Goal: Task Accomplishment & Management: Manage account settings

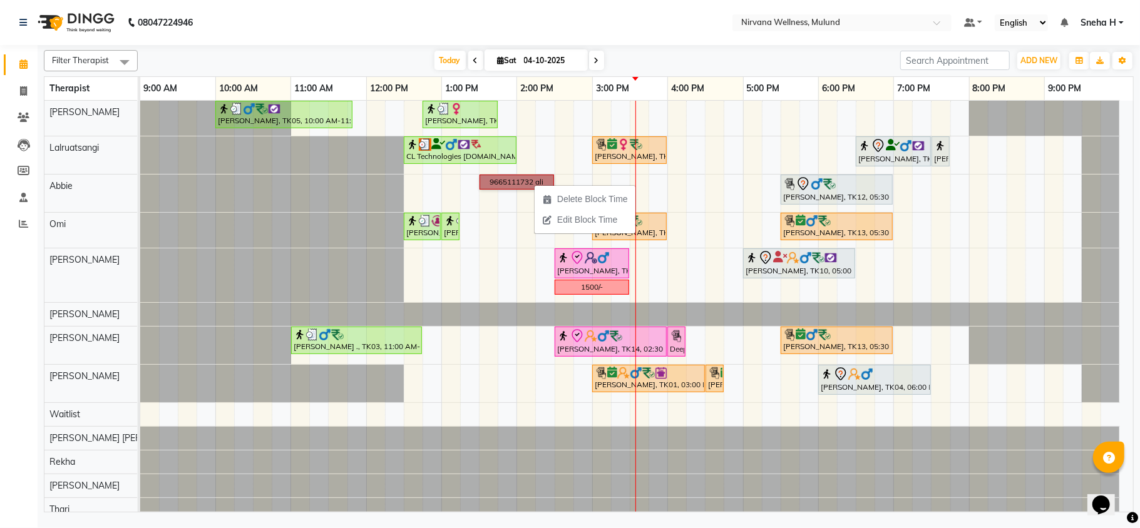
drag, startPoint x: 534, startPoint y: 184, endPoint x: 496, endPoint y: 182, distance: 38.3
click at [536, 198] on span "Delete Block Time" at bounding box center [554, 196] width 71 height 13
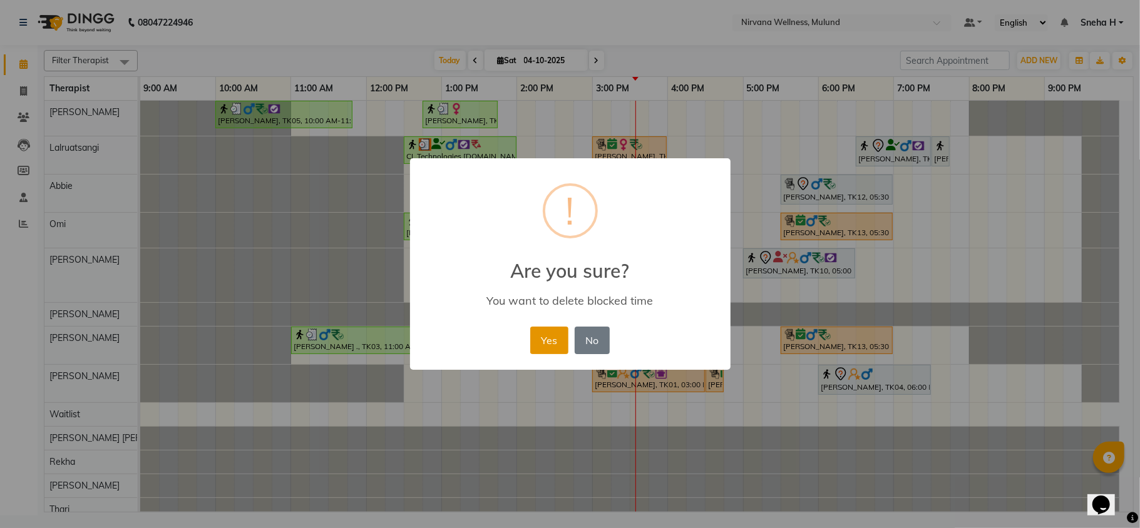
click at [545, 337] on button "Yes" at bounding box center [549, 341] width 38 height 28
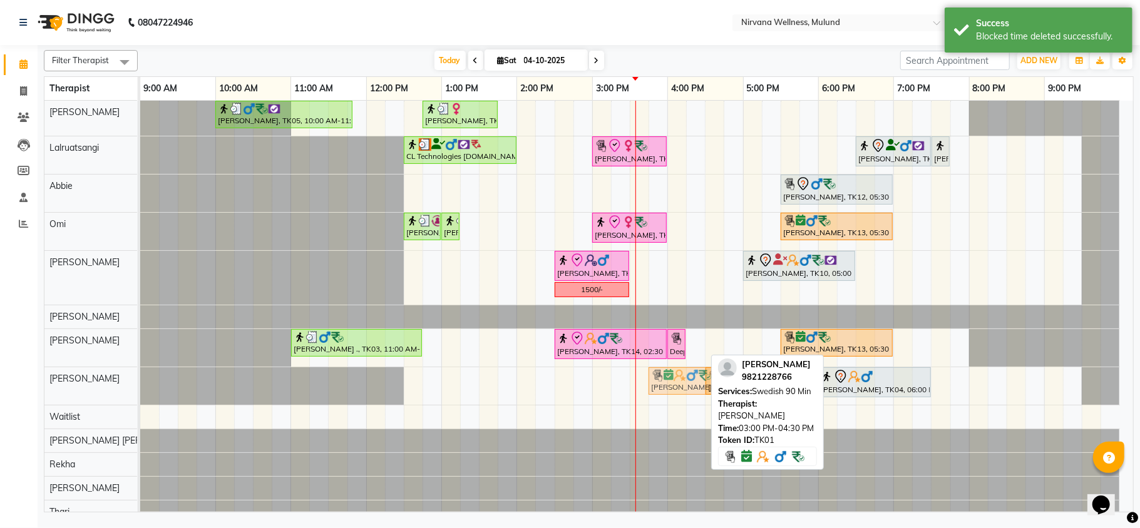
drag, startPoint x: 662, startPoint y: 381, endPoint x: 710, endPoint y: 383, distance: 48.2
click at [140, 383] on div "[PERSON_NAME], TK01, 03:00 PM-04:30 PM, Swedish 90 [PERSON_NAME], TK01, 04:30 P…" at bounding box center [140, 386] width 0 height 38
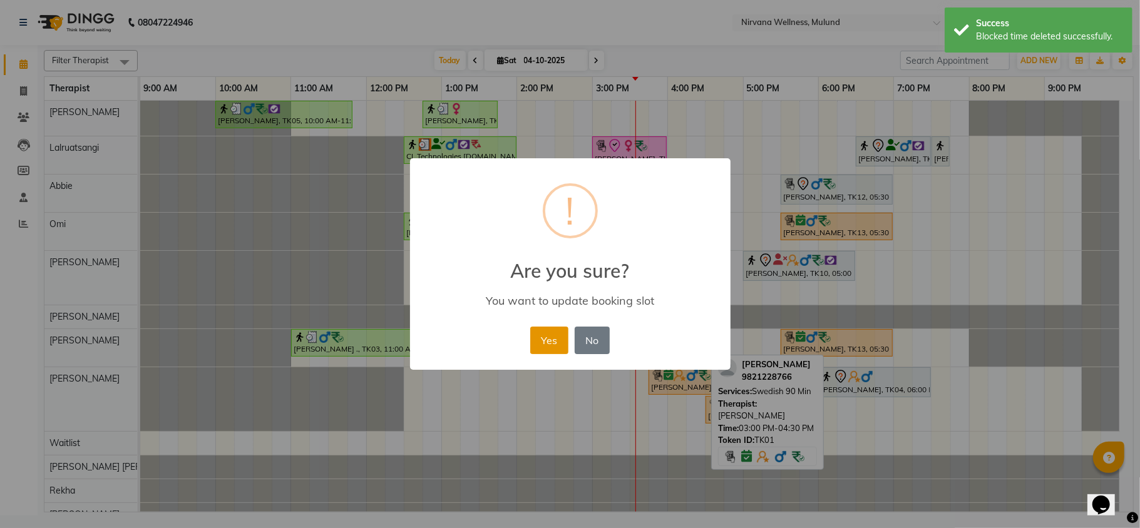
click at [539, 340] on button "Yes" at bounding box center [549, 341] width 38 height 28
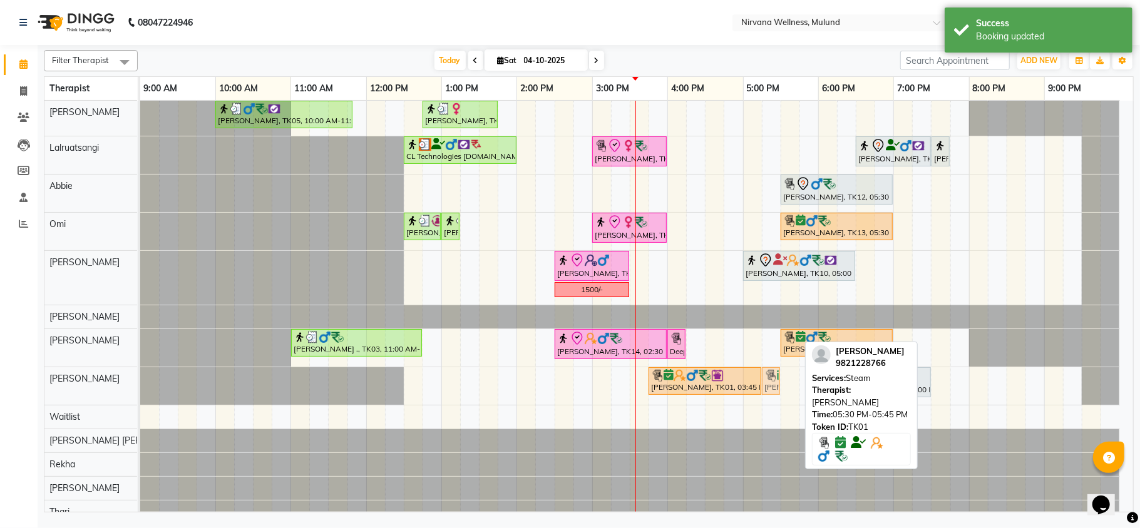
drag, startPoint x: 789, startPoint y: 381, endPoint x: 779, endPoint y: 381, distance: 10.0
click at [140, 379] on div "Harmesh Joshi, TK01, 03:45 PM-05:15 PM, Swedish 90 Min Harmesh Joshi, TK01, 05:…" at bounding box center [140, 386] width 0 height 38
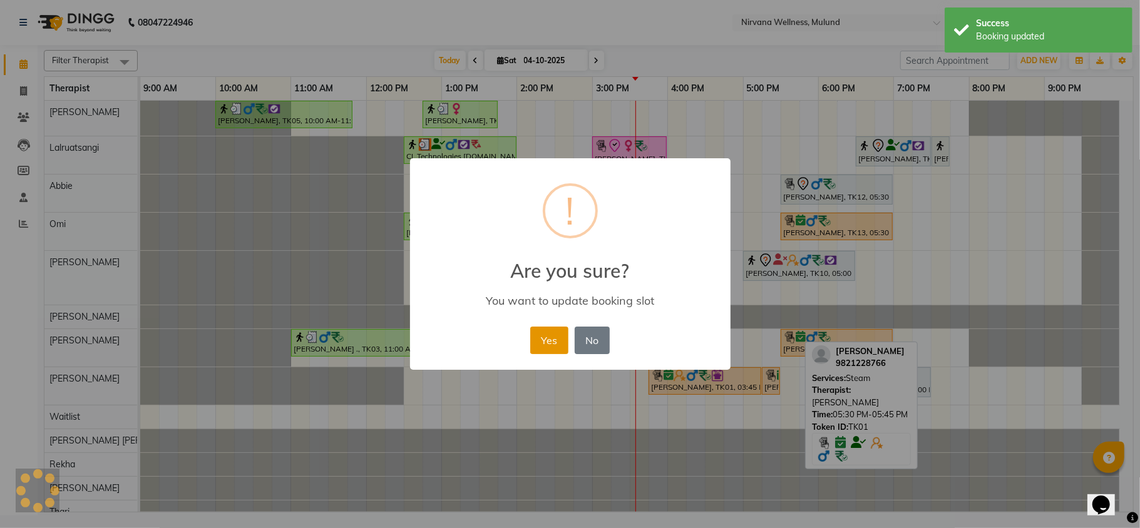
click at [545, 336] on button "Yes" at bounding box center [549, 341] width 38 height 28
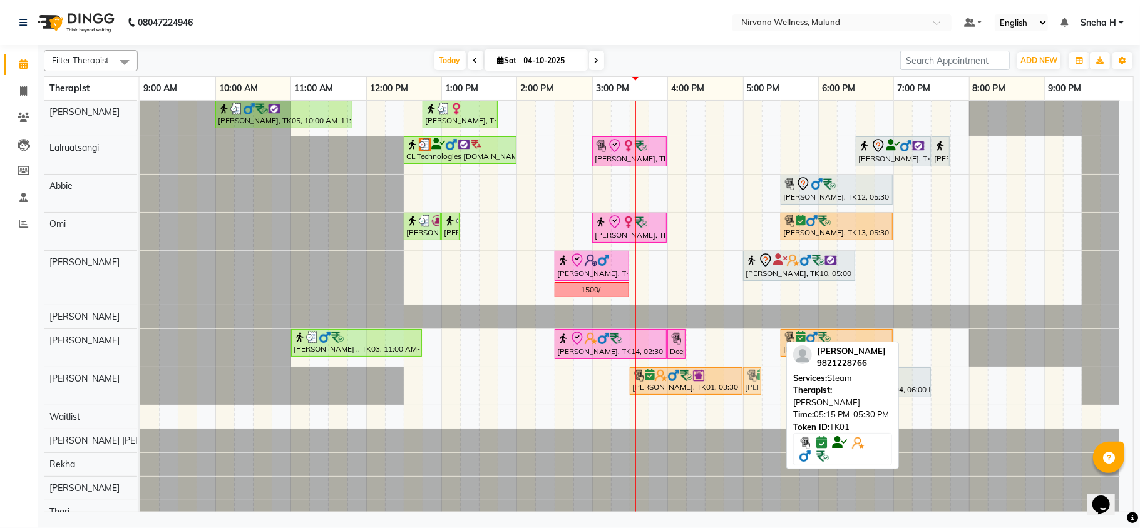
drag, startPoint x: 767, startPoint y: 381, endPoint x: 745, endPoint y: 378, distance: 22.0
click at [140, 378] on div "Harmesh Joshi, TK01, 03:30 PM-05:00 PM, Swedish 90 Min Harmesh Joshi, TK01, 05:…" at bounding box center [140, 386] width 0 height 38
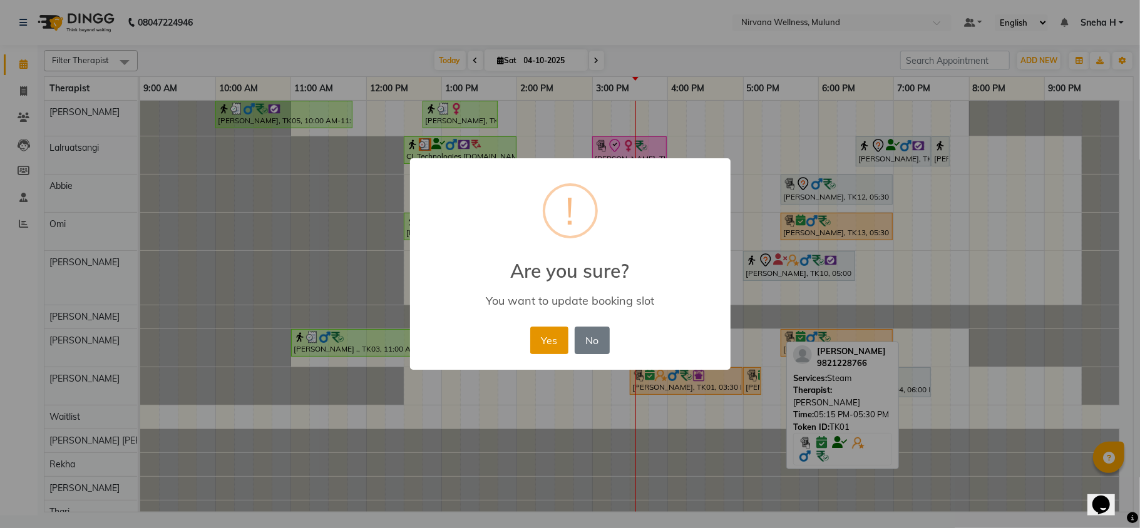
click at [545, 340] on button "Yes" at bounding box center [549, 341] width 38 height 28
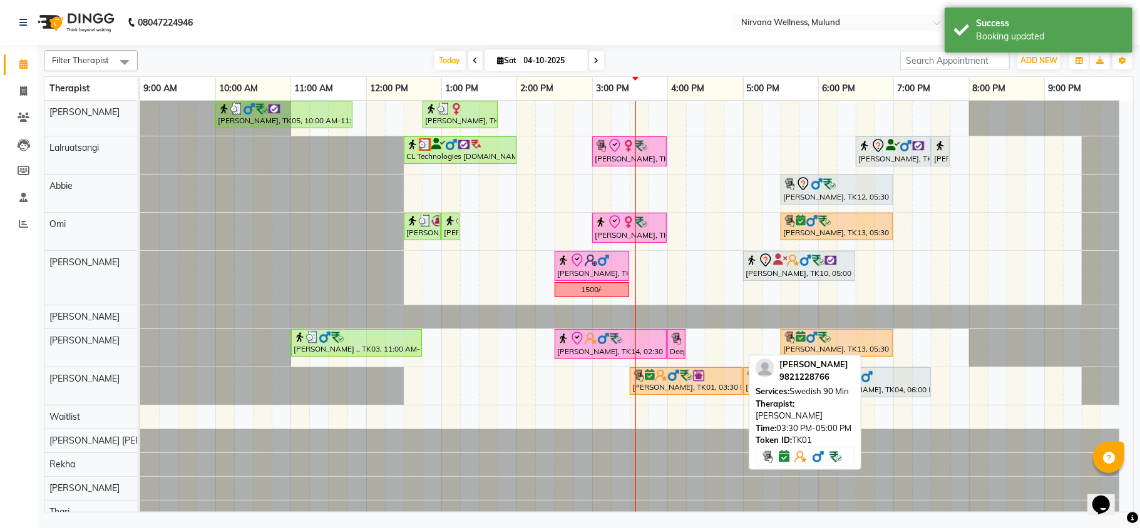
click at [658, 376] on img at bounding box center [661, 375] width 13 height 13
select select "6"
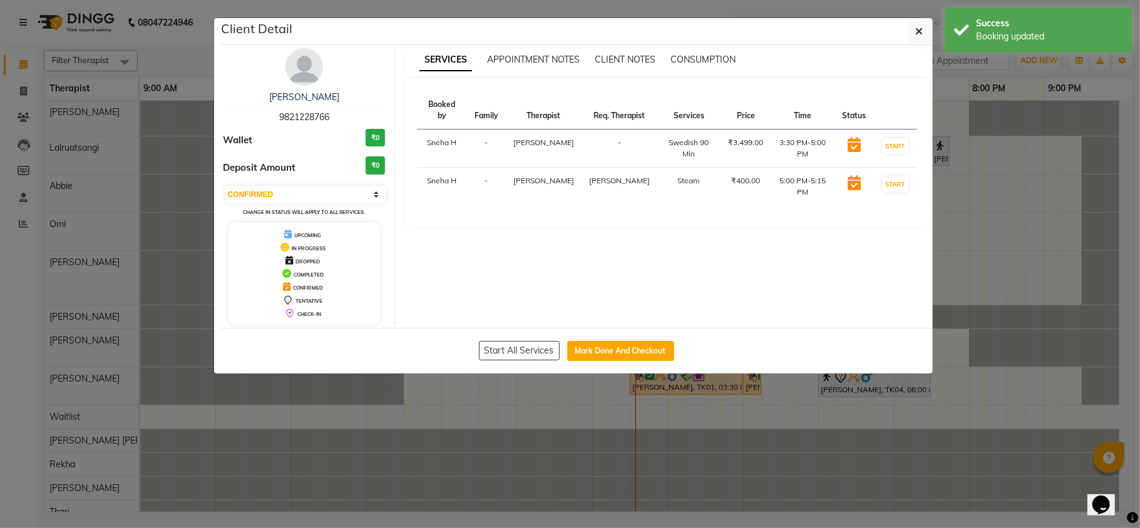
click at [161, 48] on ngb-modal-window "Client Detail Harmesh Joshi 9821228766 Wallet ₹0 Deposit Amount ₹0 Select IN SE…" at bounding box center [570, 264] width 1140 height 528
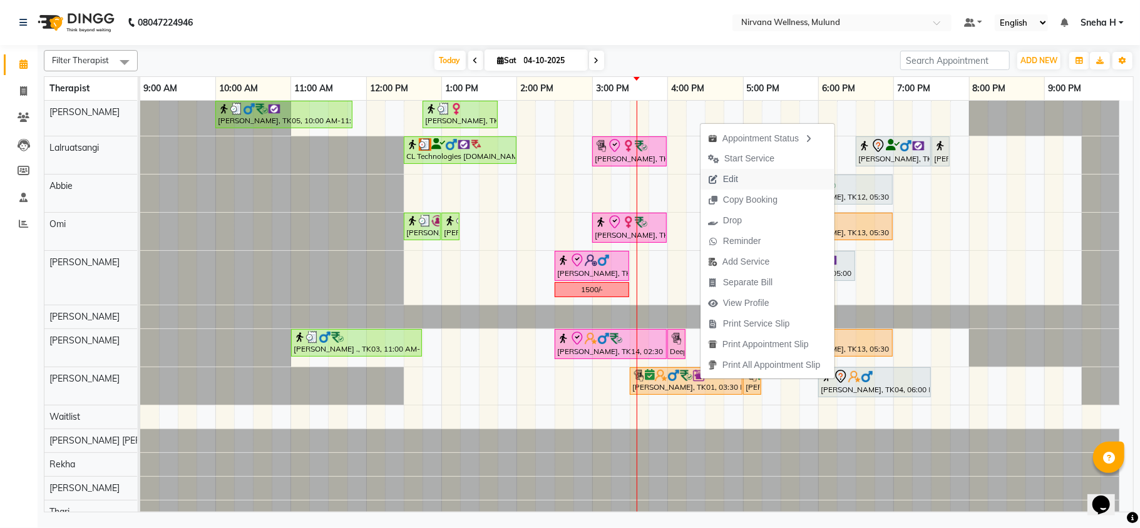
click at [722, 182] on span "Edit" at bounding box center [722, 179] width 45 height 21
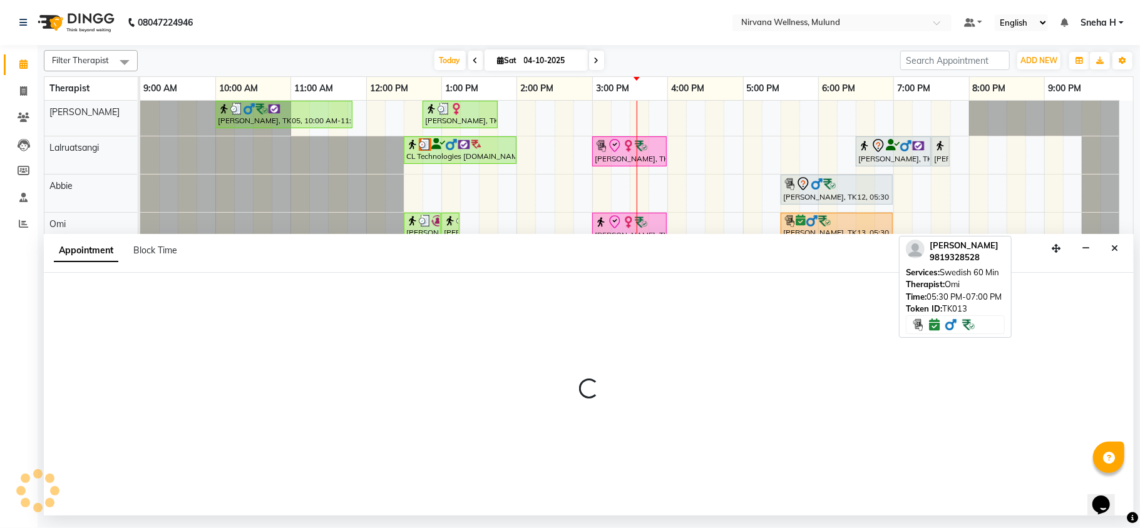
select select "tentative"
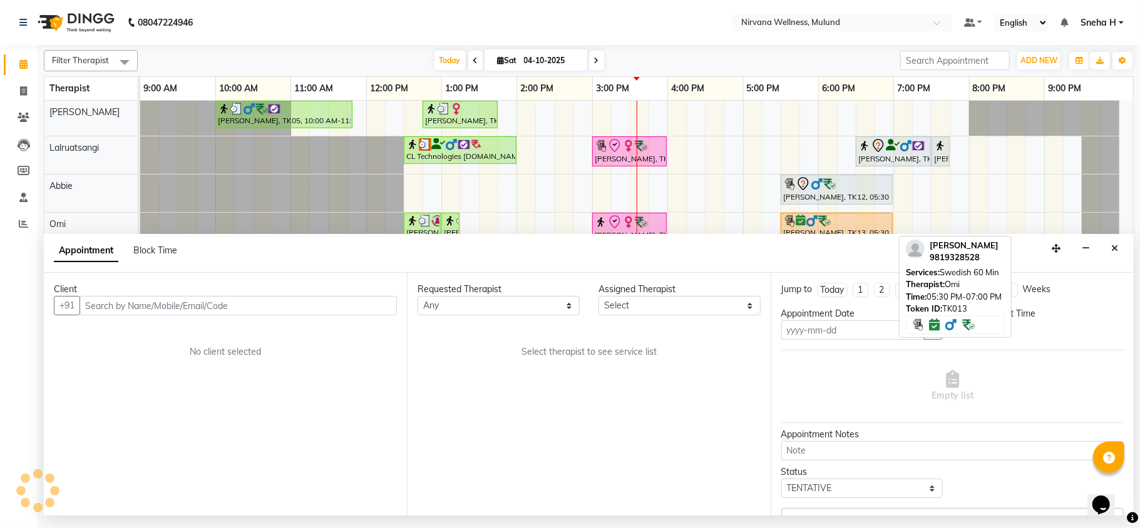
type input "04-10-2025"
select select "confirm booking"
select select "35614"
select select "930"
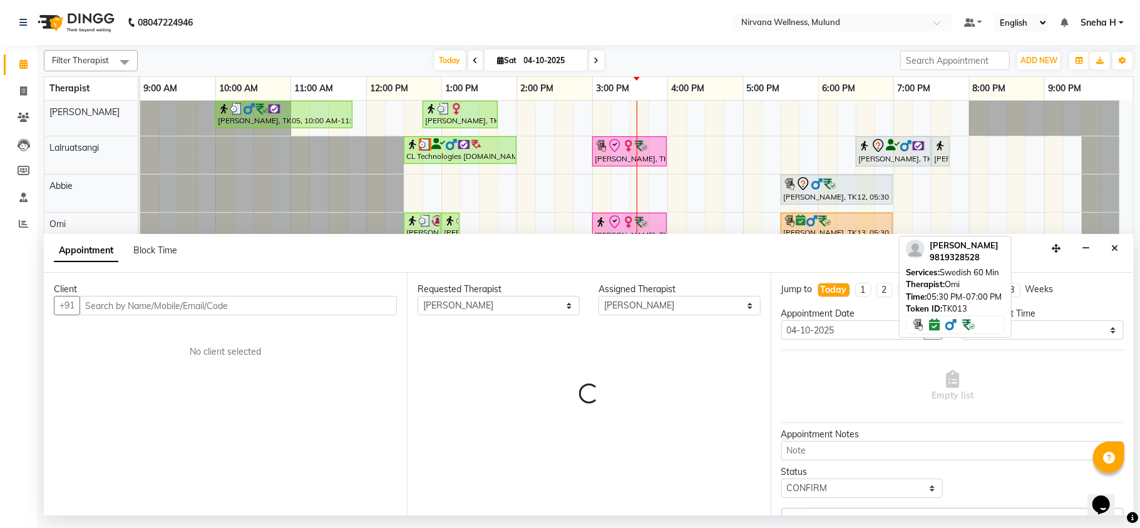
select select "2150"
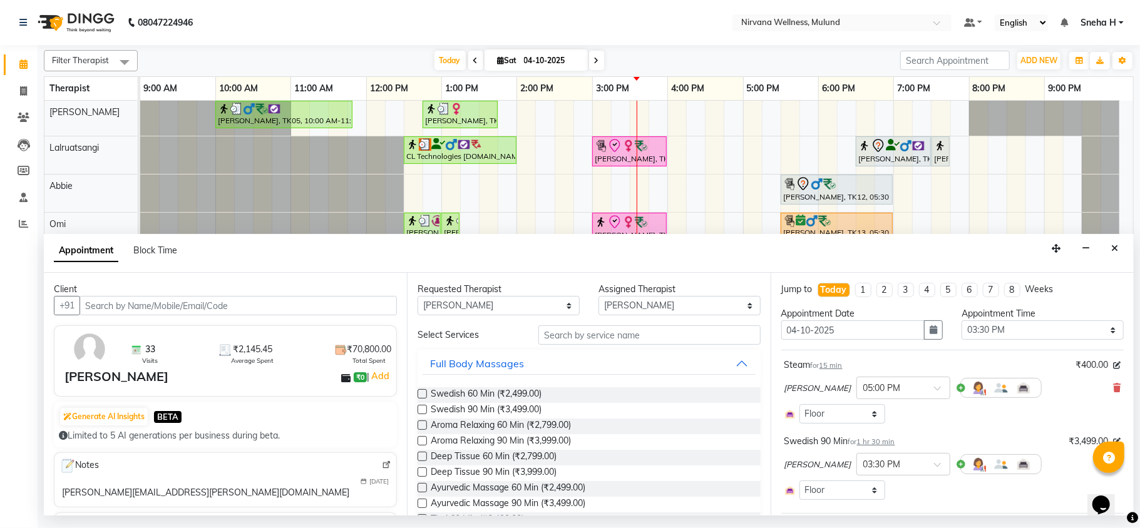
scroll to position [83, 0]
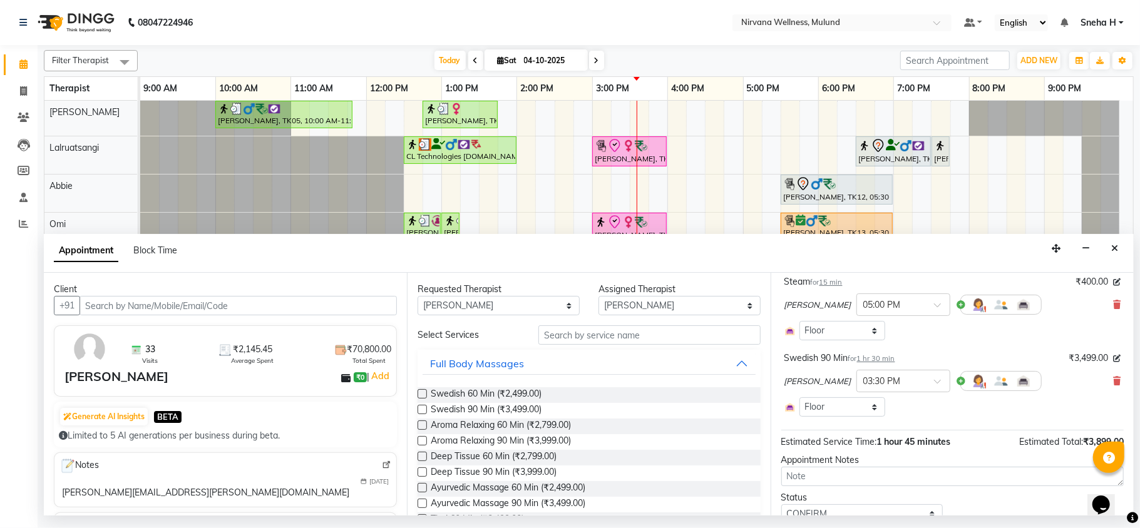
click at [1099, 383] on div "Kim × 03:30 PM" at bounding box center [952, 381] width 336 height 33
click at [1113, 383] on icon at bounding box center [1117, 381] width 8 height 9
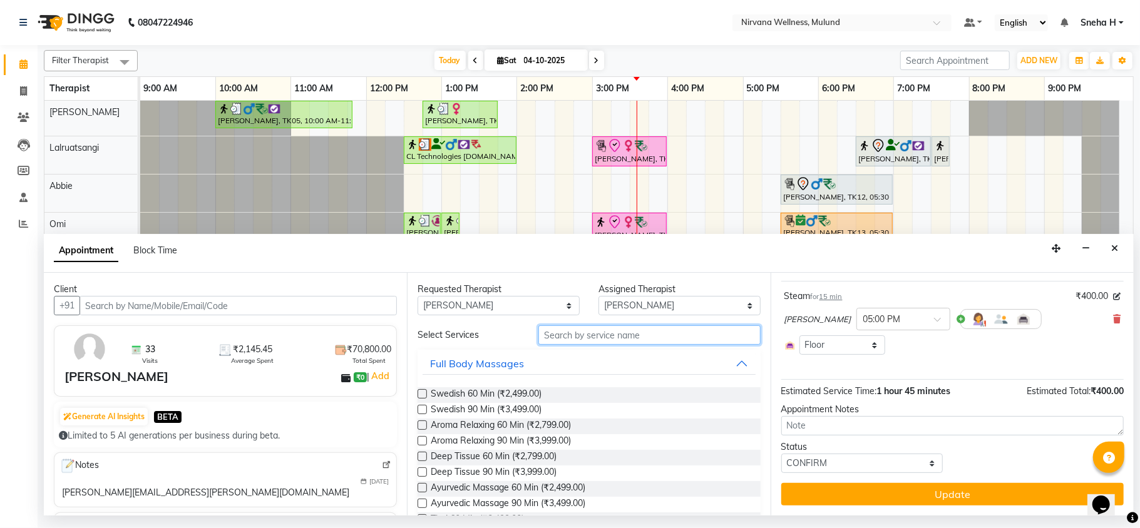
click at [685, 335] on input "text" at bounding box center [649, 334] width 222 height 19
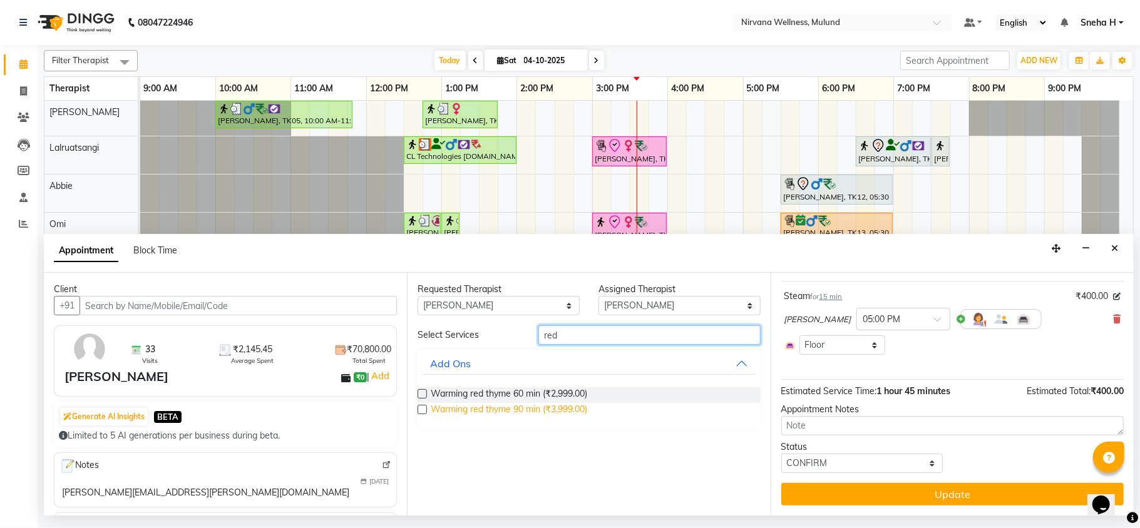
type input "red"
click at [556, 412] on span "Warming red thyme 90 min (₹3,999.00)" at bounding box center [509, 411] width 156 height 16
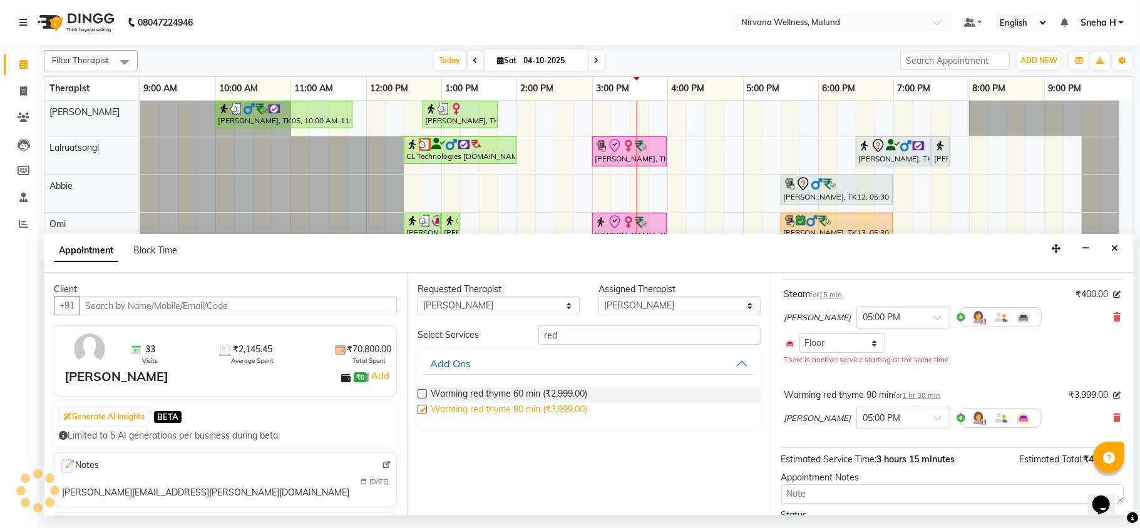
scroll to position [83, 0]
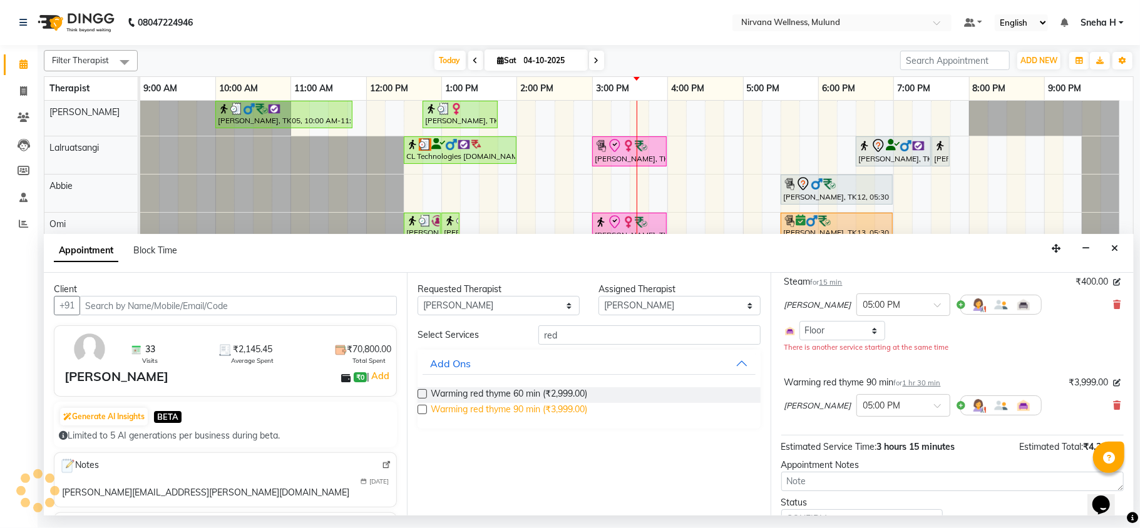
checkbox input "false"
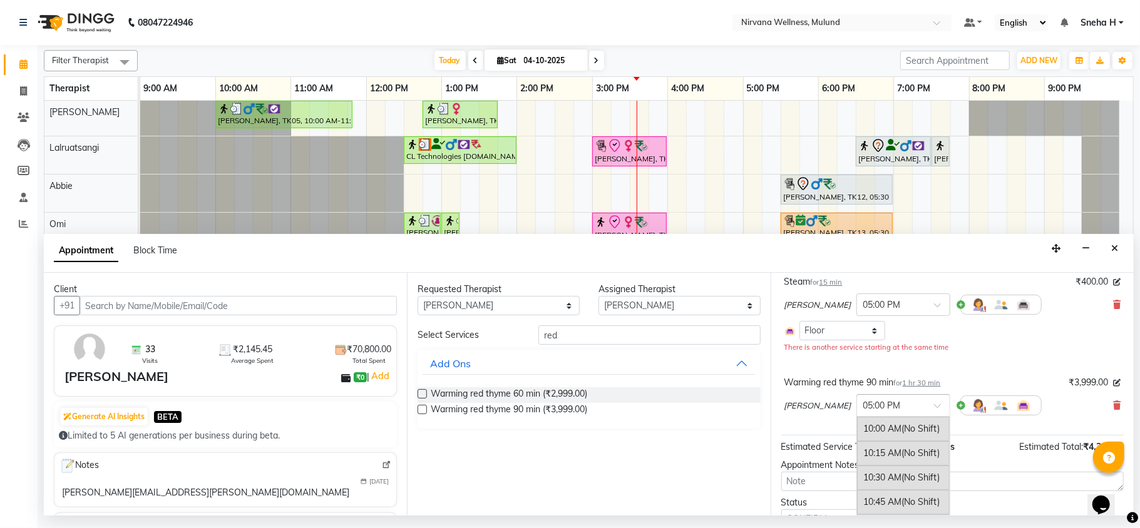
click at [934, 406] on span at bounding box center [942, 409] width 16 height 13
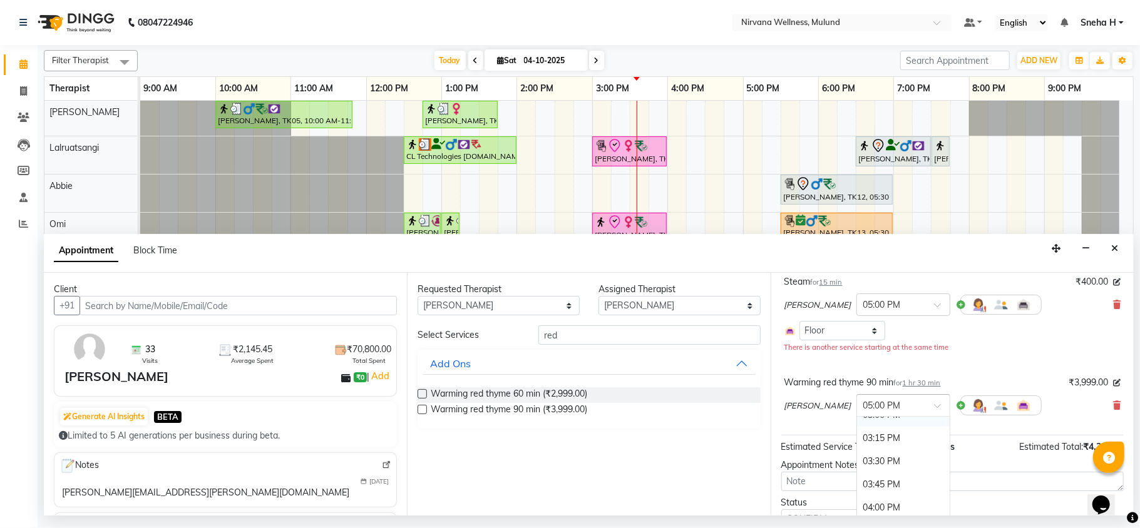
scroll to position [514, 0]
click at [857, 447] on div "03:30 PM" at bounding box center [903, 435] width 93 height 23
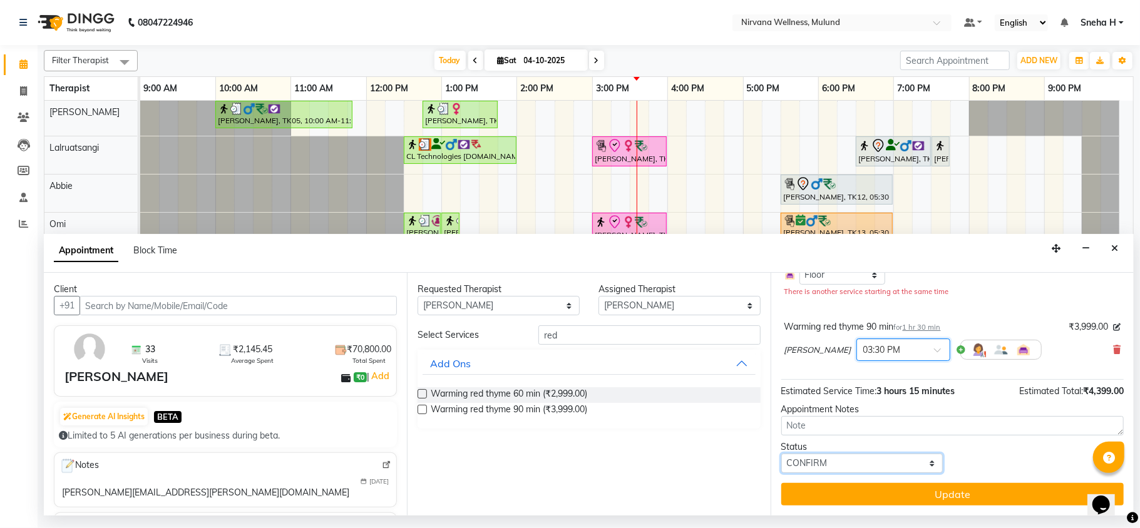
drag, startPoint x: 844, startPoint y: 466, endPoint x: 852, endPoint y: 431, distance: 35.8
click at [844, 464] on select "Select TENTATIVE CONFIRM CHECK-IN UPCOMING" at bounding box center [862, 463] width 162 height 19
select select "check-in"
click at [781, 454] on select "Select TENTATIVE CONFIRM CHECK-IN UPCOMING" at bounding box center [862, 463] width 162 height 19
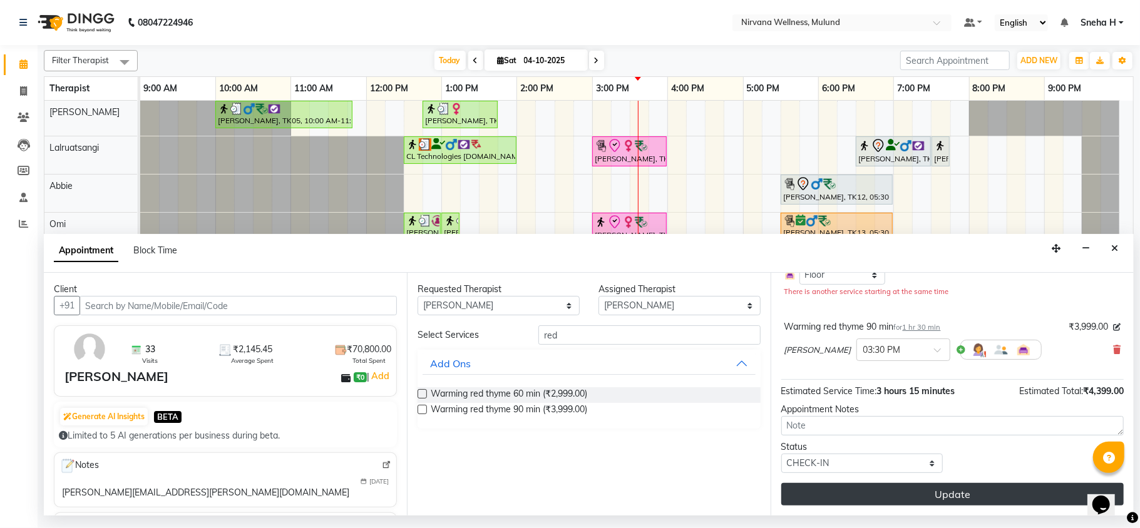
click at [861, 497] on button "Update" at bounding box center [952, 494] width 342 height 23
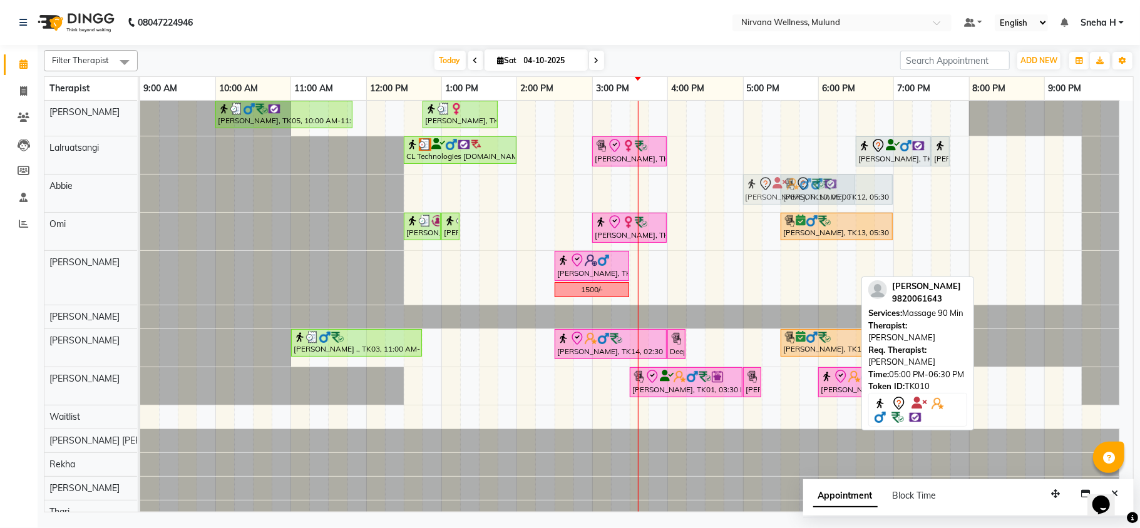
drag, startPoint x: 771, startPoint y: 259, endPoint x: 771, endPoint y: 204, distance: 55.1
click at [771, 191] on tbody "Ruta Nemlekar, TK05, 10:00 AM-11:50 AM, Herbal Potil Massage Mrs. Alka Bansal, …" at bounding box center [630, 324] width 980 height 447
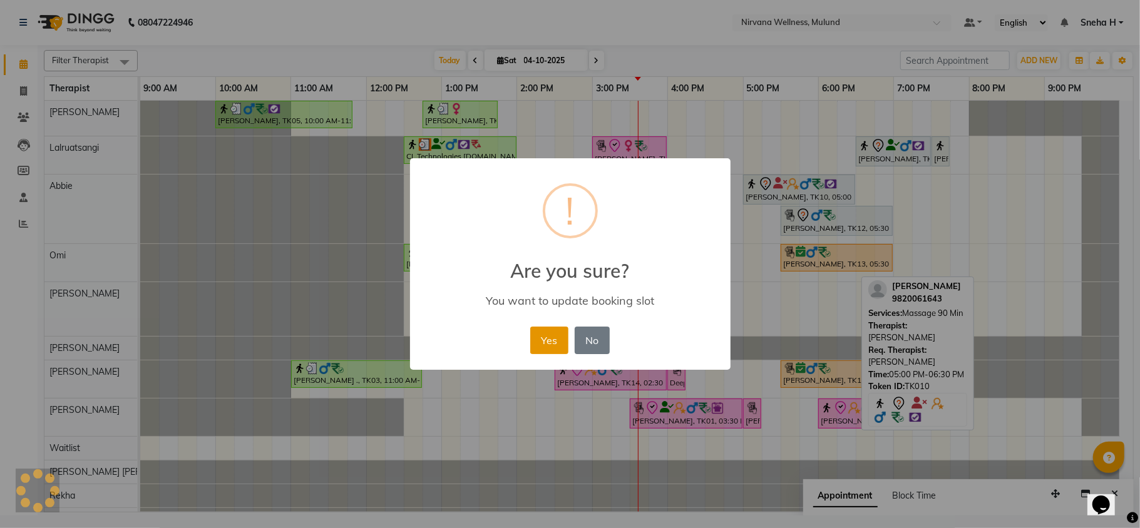
click at [541, 346] on button "Yes" at bounding box center [549, 341] width 38 height 28
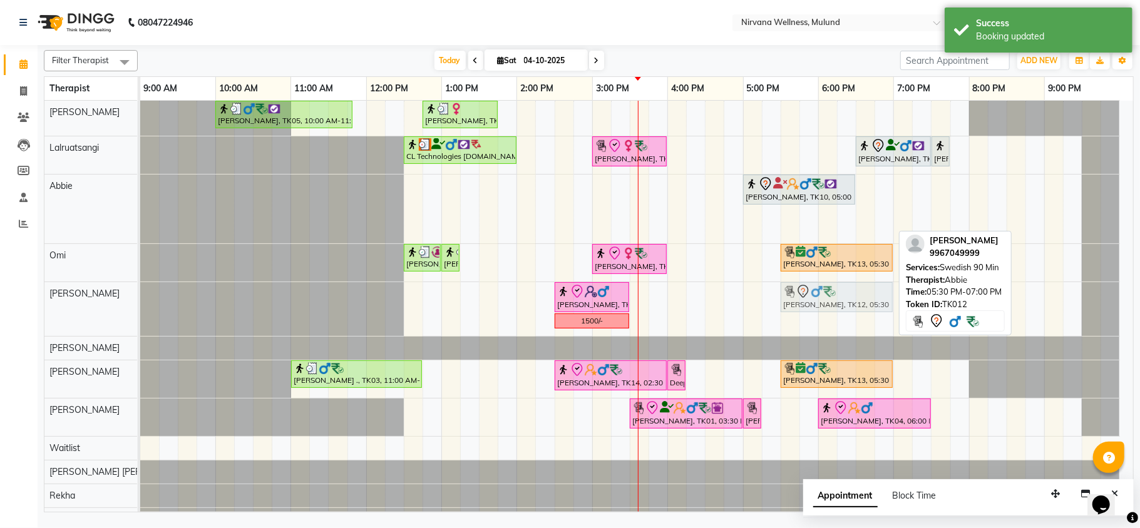
drag, startPoint x: 822, startPoint y: 218, endPoint x: 824, endPoint y: 282, distance: 63.9
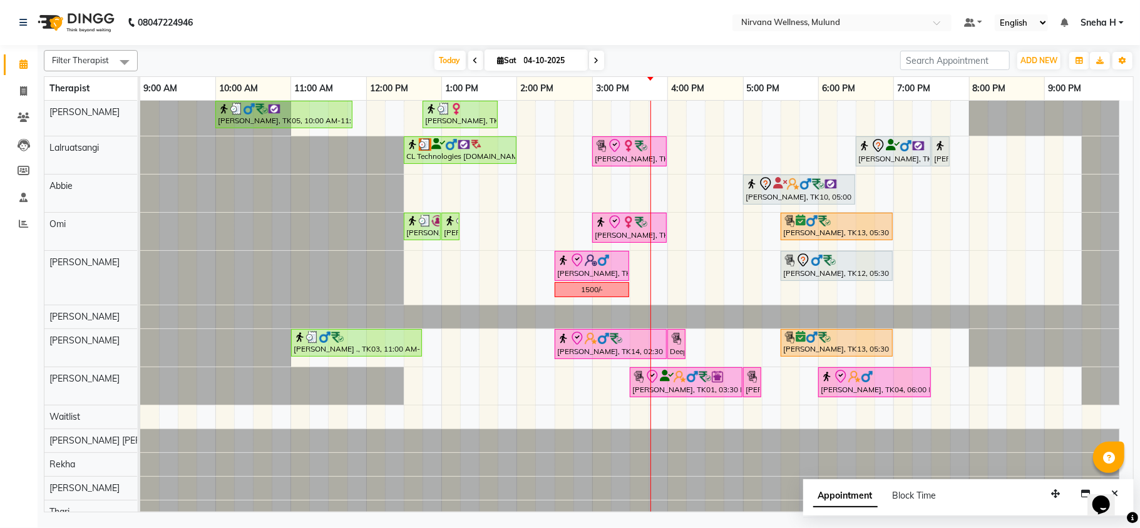
click at [594, 58] on icon at bounding box center [596, 61] width 5 height 8
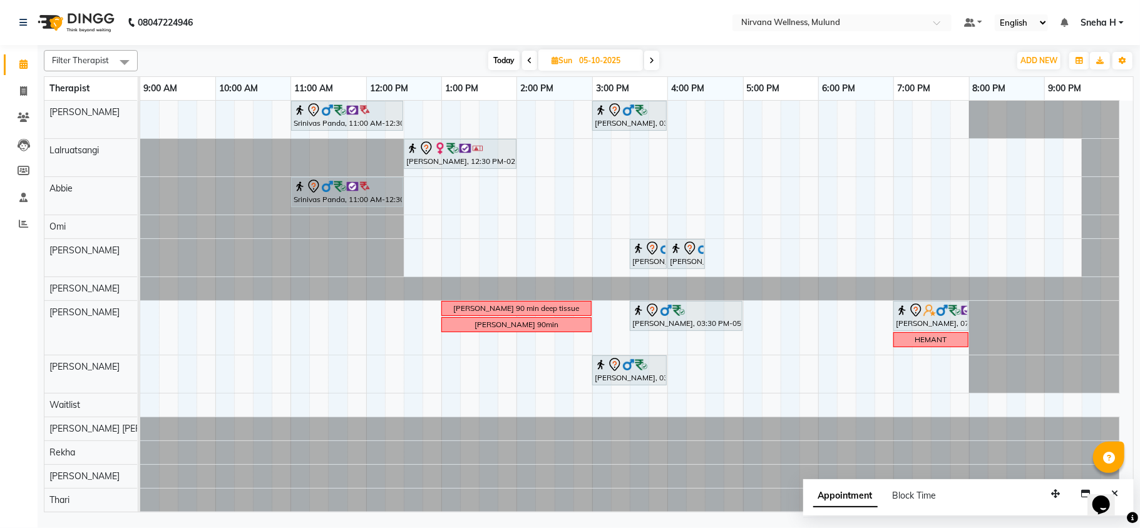
click at [528, 61] on icon at bounding box center [529, 61] width 5 height 8
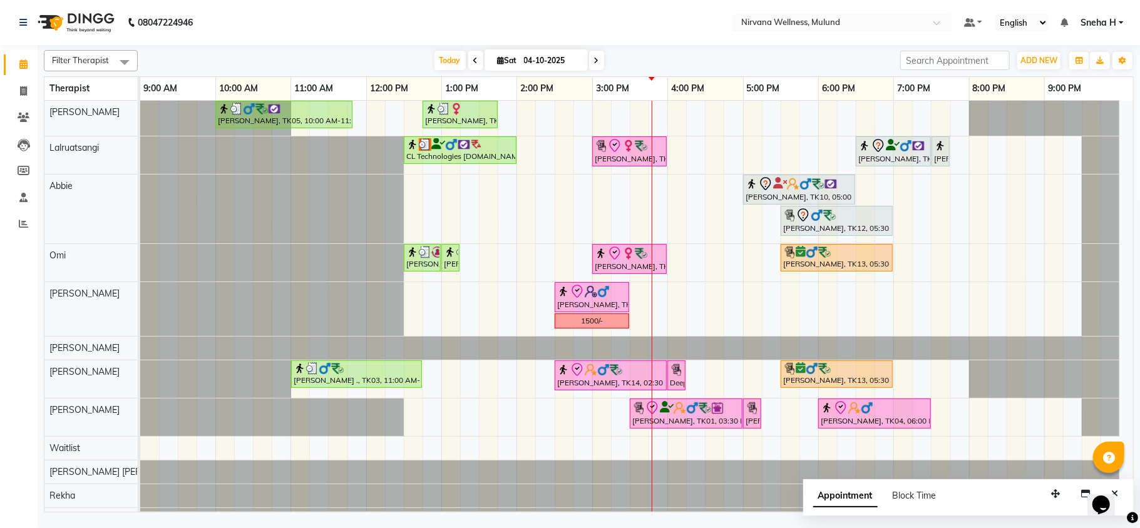
click at [471, 53] on span at bounding box center [475, 60] width 15 height 19
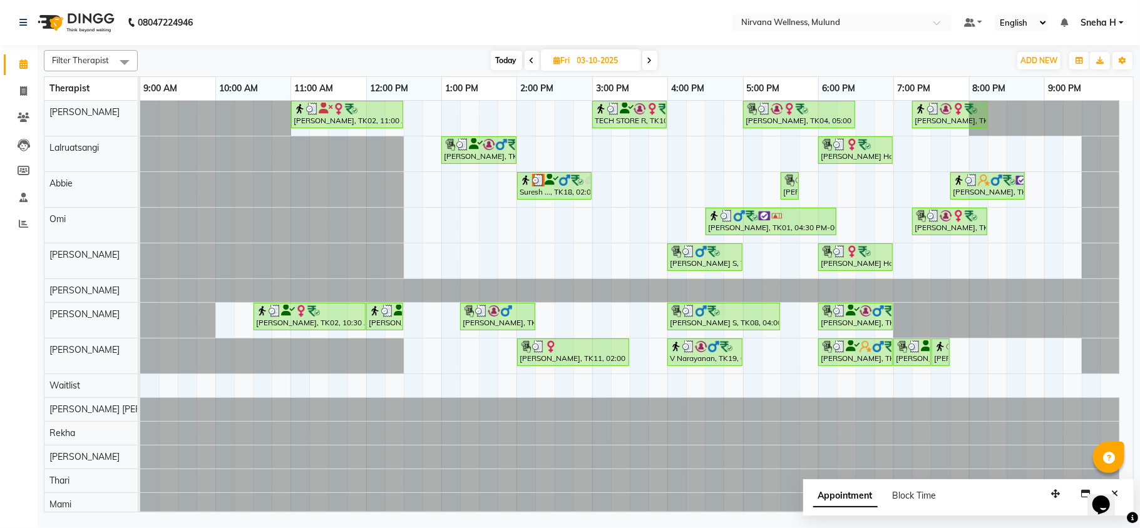
click at [511, 63] on span "Today" at bounding box center [506, 60] width 31 height 19
type input "04-10-2025"
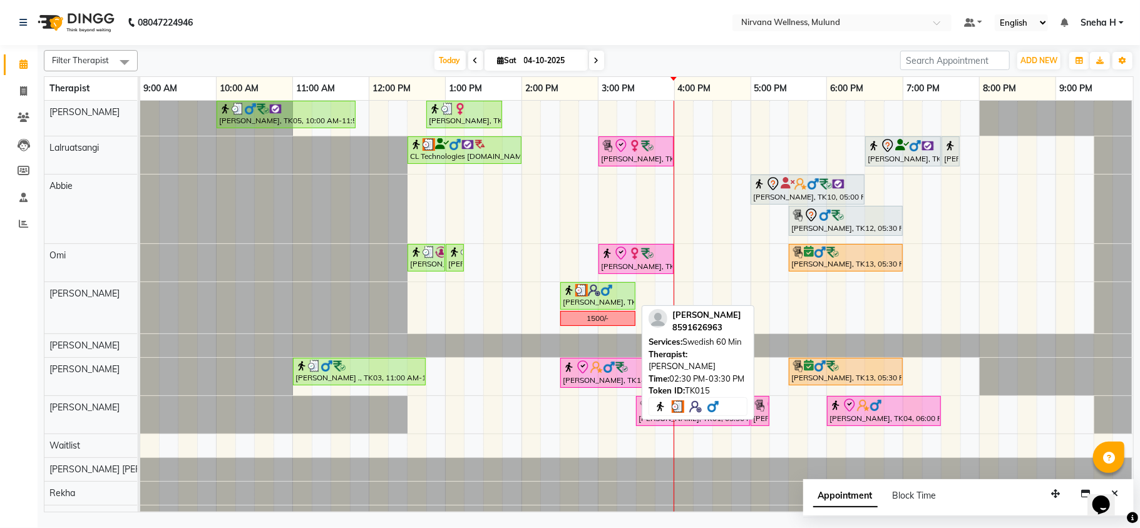
click at [589, 299] on div "[PERSON_NAME], TK15, 02:30 PM-03:30 PM, Swedish 60 Min" at bounding box center [597, 296] width 73 height 24
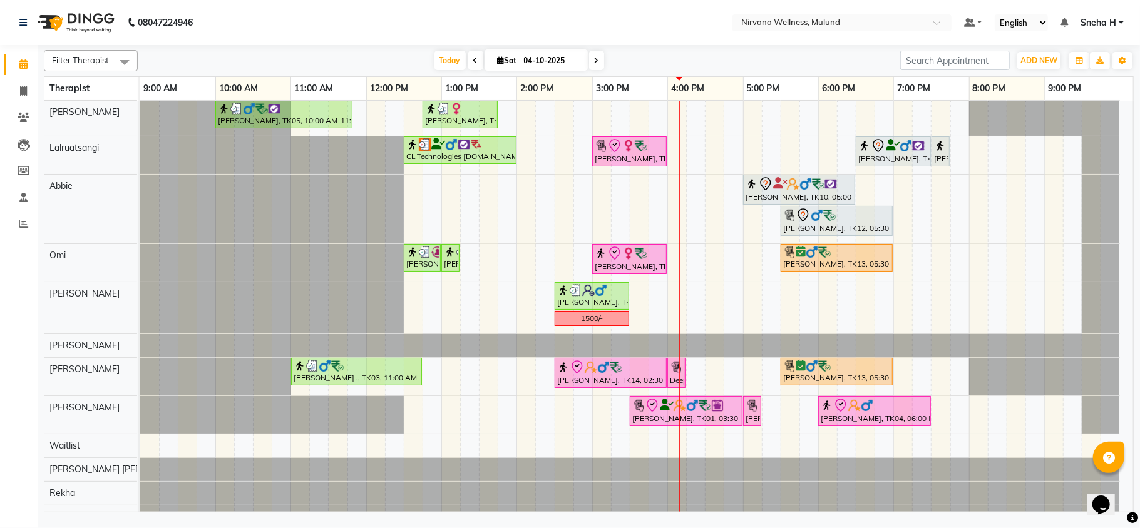
click at [553, 68] on input "04-10-2025" at bounding box center [551, 60] width 63 height 19
select select "10"
select select "2025"
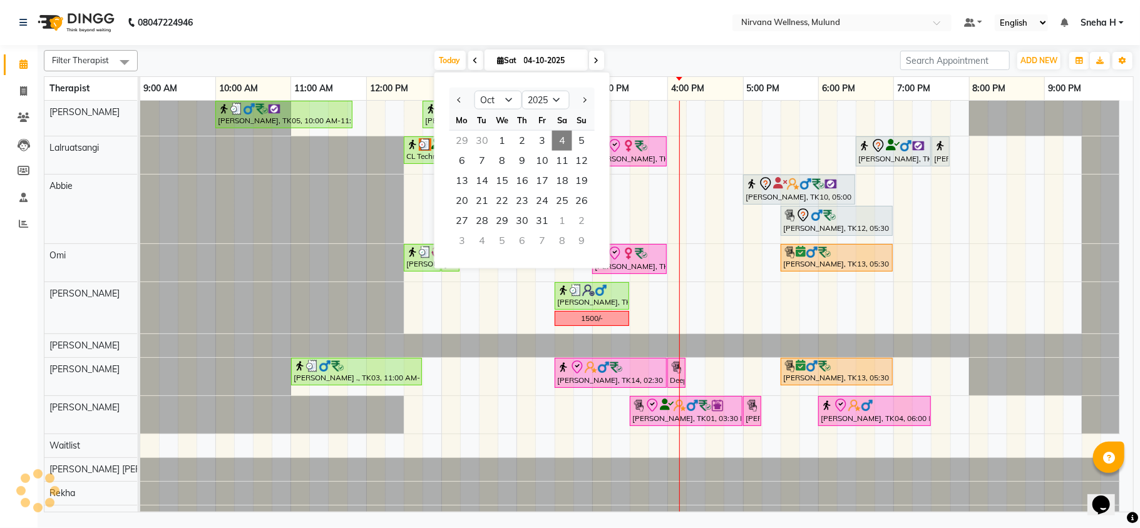
click at [386, 39] on nav "08047224946 Select Location × Nirvana Wellness, Mulund Default Panel My Panel E…" at bounding box center [570, 22] width 1140 height 45
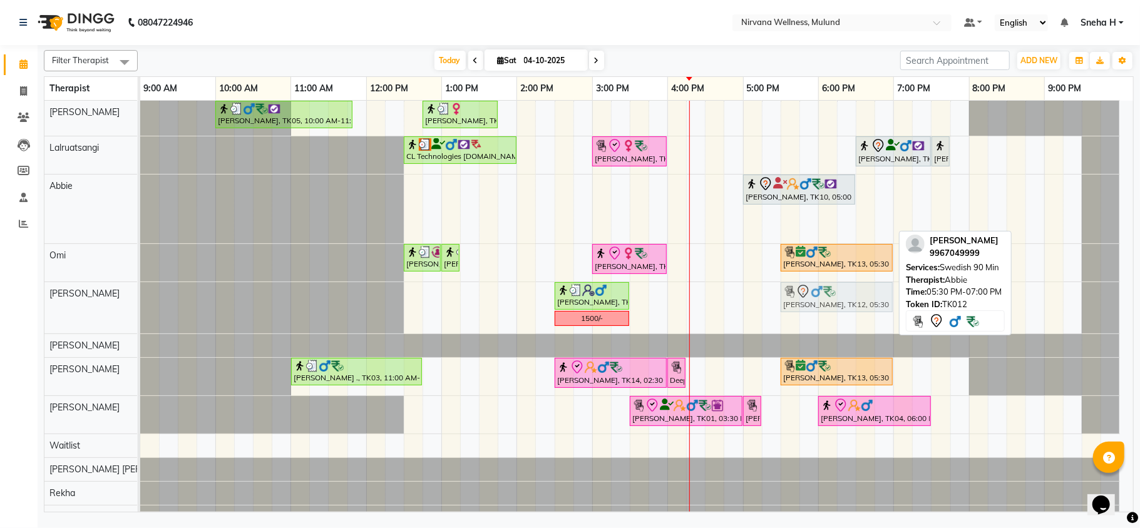
drag, startPoint x: 837, startPoint y: 226, endPoint x: 839, endPoint y: 306, distance: 80.1
click at [839, 306] on tbody "Ruta Nemlekar, TK05, 10:00 AM-11:50 AM, Herbal Potil Massage Mrs. Alka Bansal, …" at bounding box center [630, 339] width 980 height 476
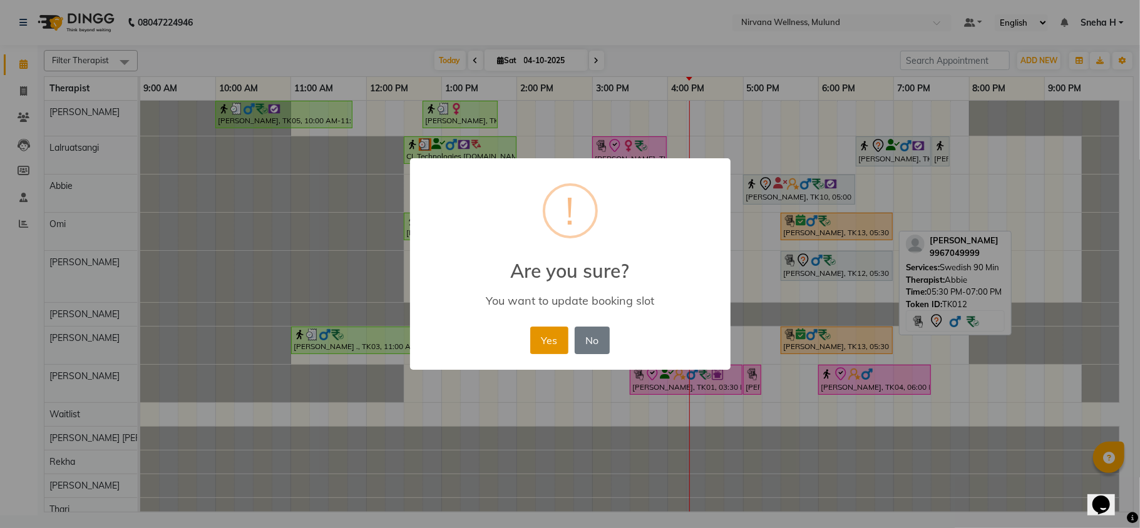
click at [542, 334] on button "Yes" at bounding box center [549, 341] width 38 height 28
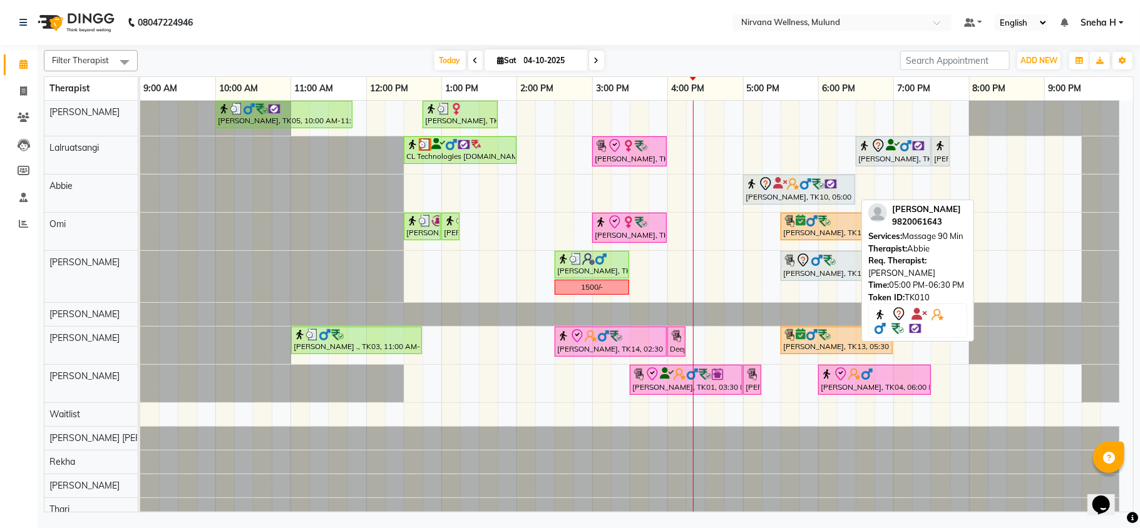
click at [799, 192] on div at bounding box center [798, 184] width 107 height 15
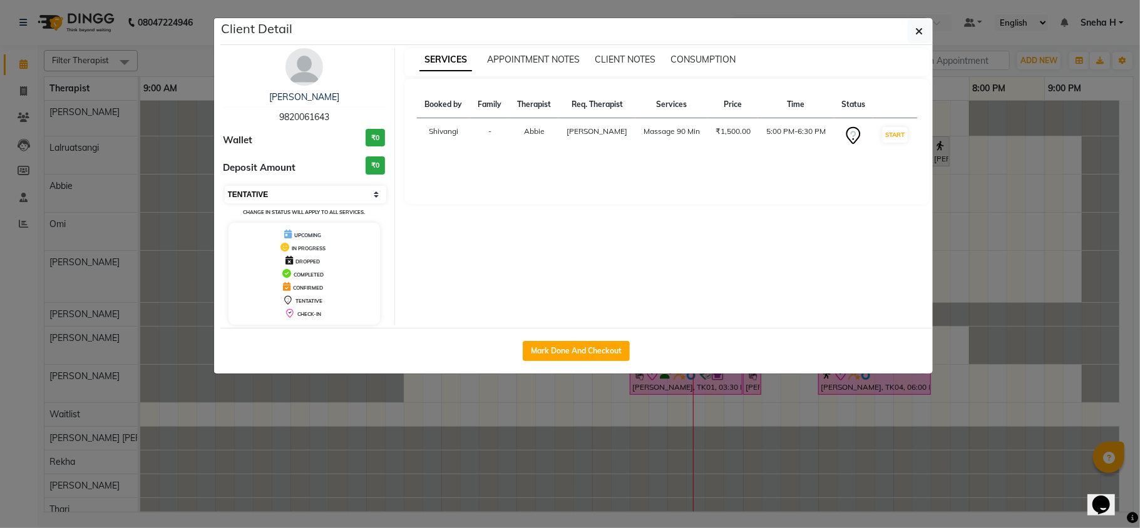
click at [348, 192] on select "Select IN SERVICE CONFIRMED TENTATIVE CHECK IN MARK DONE DROPPED UPCOMING" at bounding box center [306, 195] width 162 height 18
select select "6"
click at [225, 187] on select "Select IN SERVICE CONFIRMED TENTATIVE CHECK IN MARK DONE DROPPED UPCOMING" at bounding box center [306, 195] width 162 height 18
click at [174, 53] on ngb-modal-window "Client Detail Kishore Bangera 9820061643 Wallet ₹0 Deposit Amount ₹0 Select IN …" at bounding box center [570, 264] width 1140 height 528
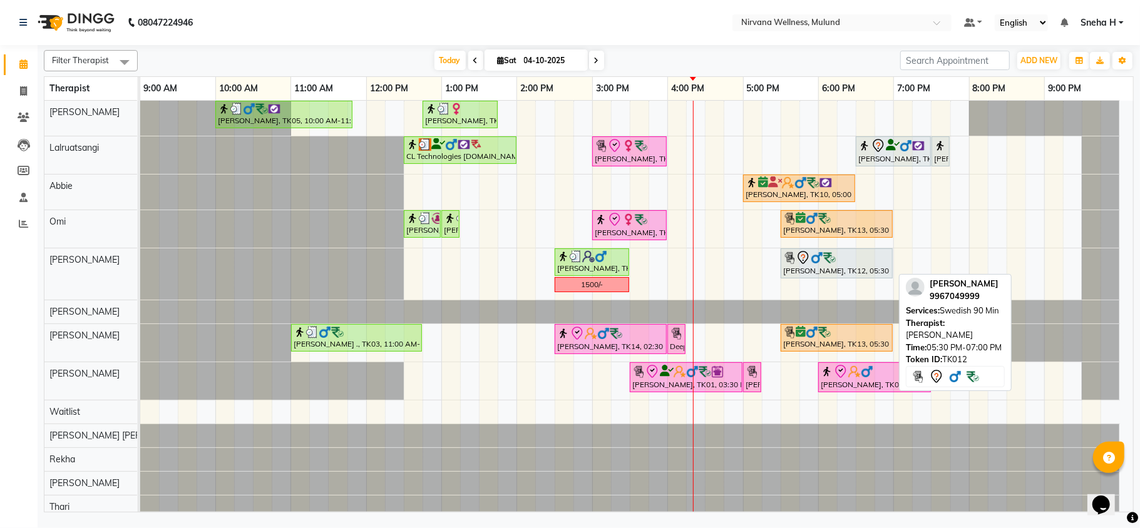
click at [840, 269] on div "[PERSON_NAME], TK12, 05:30 PM-07:00 PM, Swedish 90 Min" at bounding box center [837, 263] width 110 height 26
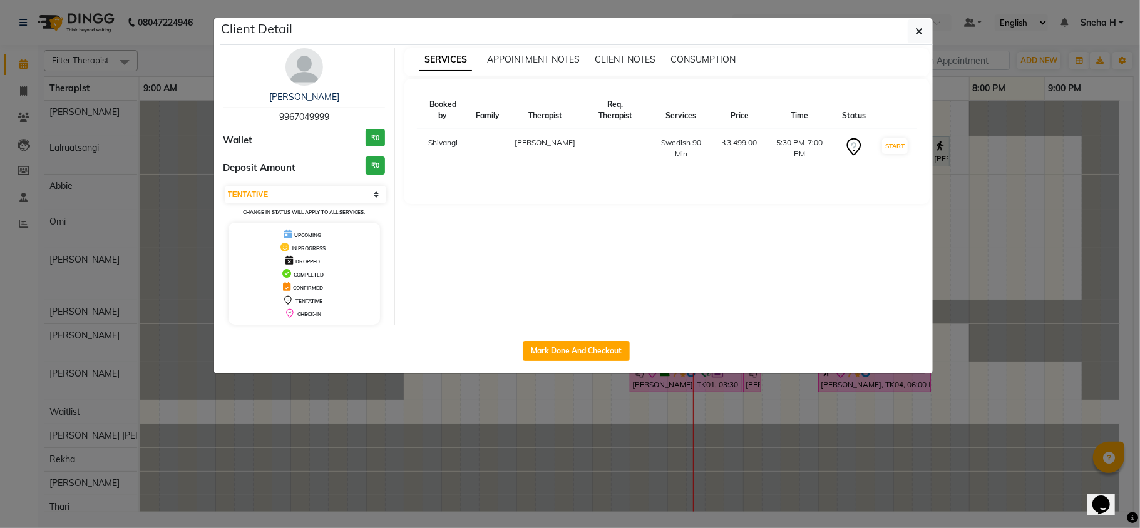
click at [338, 205] on div "Select IN SERVICE CONFIRMED TENTATIVE CHECK IN MARK DONE DROPPED UPCOMING Chang…" at bounding box center [304, 201] width 162 height 33
click at [338, 191] on select "Select IN SERVICE CONFIRMED TENTATIVE CHECK IN MARK DONE DROPPED UPCOMING" at bounding box center [306, 195] width 162 height 18
select select "6"
click at [225, 187] on select "Select IN SERVICE CONFIRMED TENTATIVE CHECK IN MARK DONE DROPPED UPCOMING" at bounding box center [306, 195] width 162 height 18
click at [188, 48] on ngb-modal-window "Client Detail Bijon Kanabar 9967049999 Wallet ₹0 Deposit Amount ₹0 Select IN SE…" at bounding box center [570, 264] width 1140 height 528
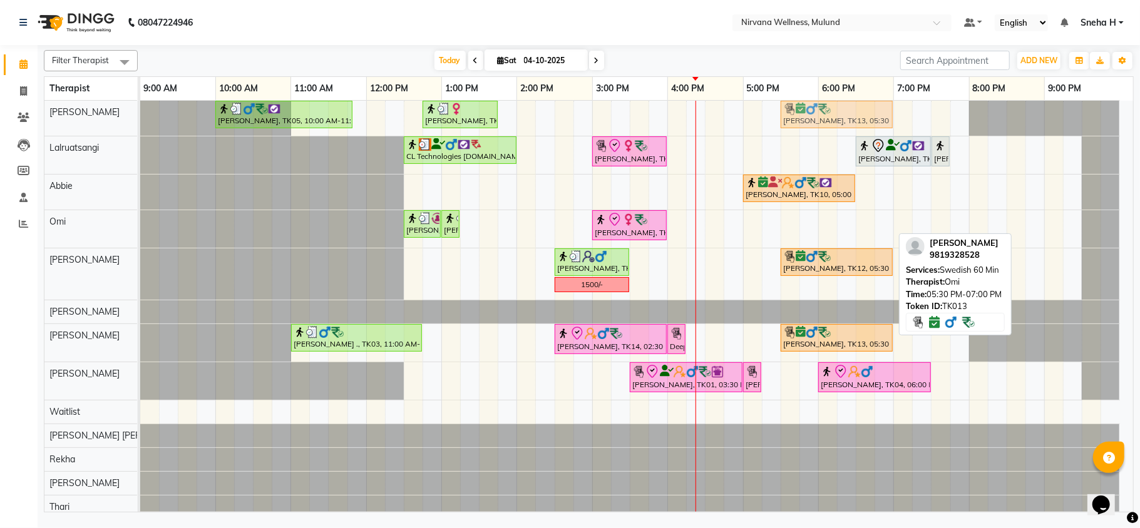
drag, startPoint x: 849, startPoint y: 223, endPoint x: 857, endPoint y: 108, distance: 115.5
click at [857, 108] on tbody "Ruta Nemlekar, TK05, 10:00 AM-11:50 AM, Herbal Potil Massage Mrs. Alka Bansal, …" at bounding box center [630, 322] width 980 height 442
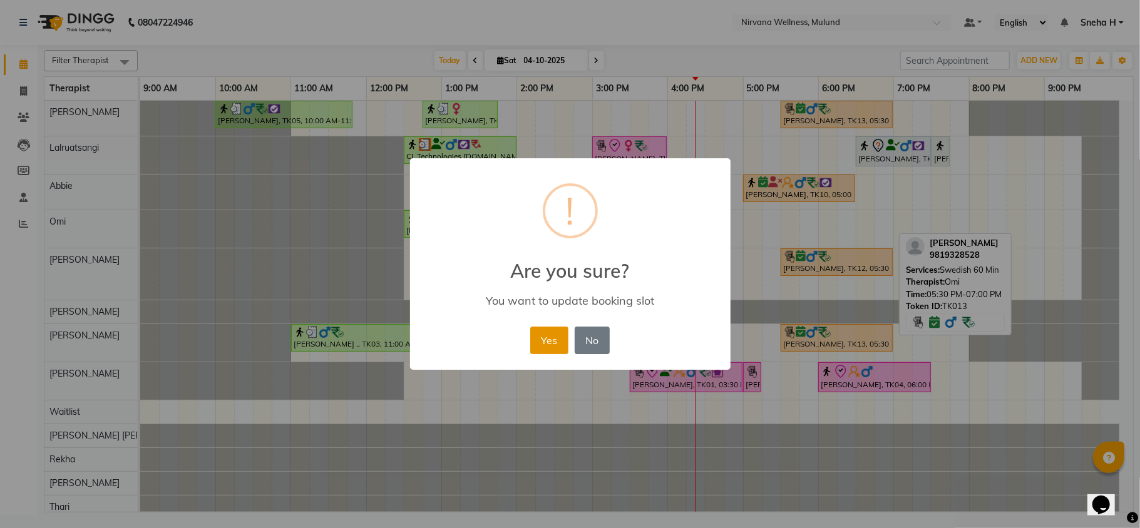
click at [550, 348] on button "Yes" at bounding box center [549, 341] width 38 height 28
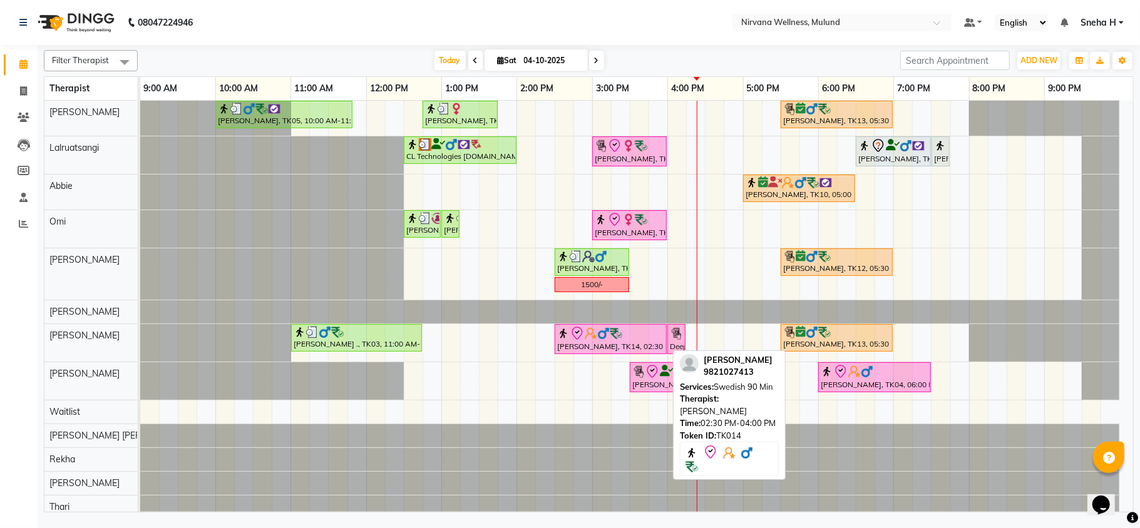
click at [638, 336] on div at bounding box center [610, 333] width 107 height 15
click at [606, 341] on div at bounding box center [610, 333] width 107 height 15
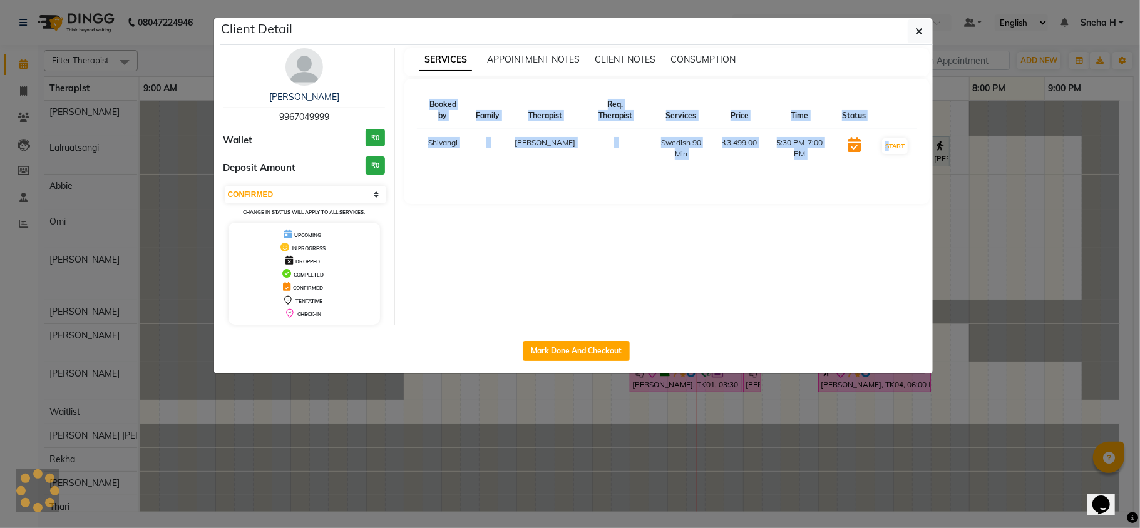
select select "8"
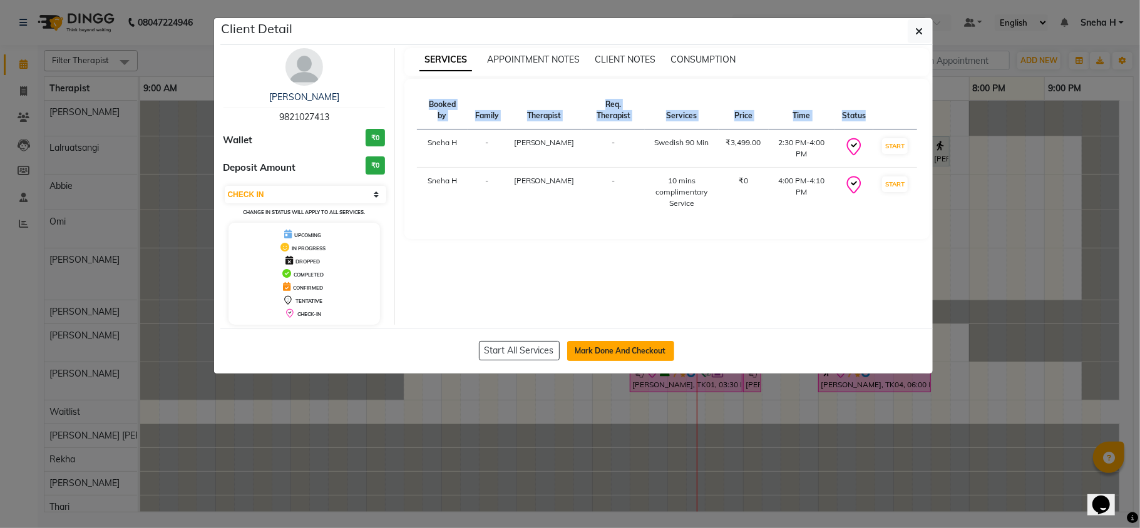
click at [625, 344] on button "Mark Done And Checkout" at bounding box center [620, 351] width 107 height 20
select select "service"
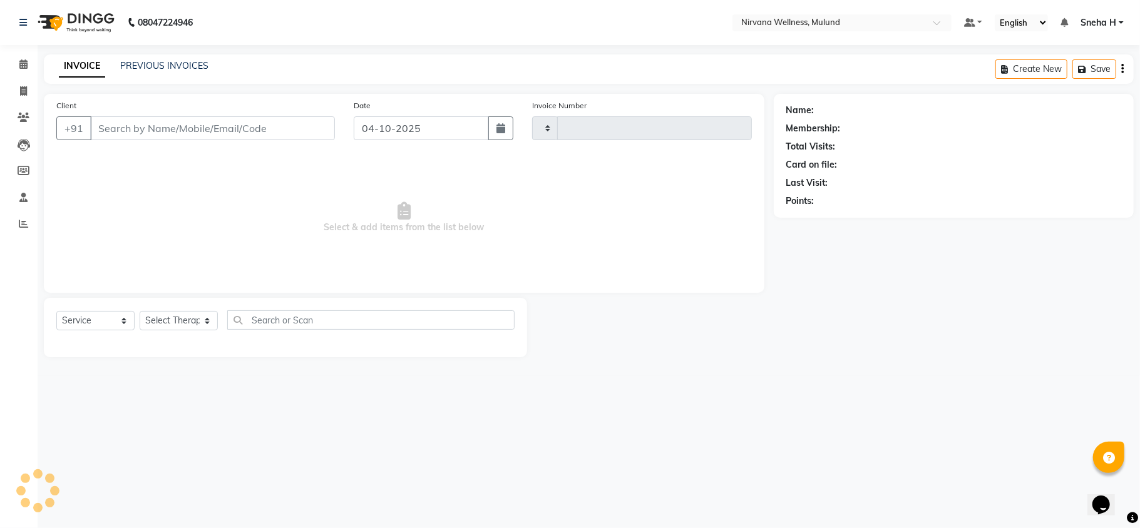
type input "2154"
select select "4890"
type input "9821027413"
select select "29684"
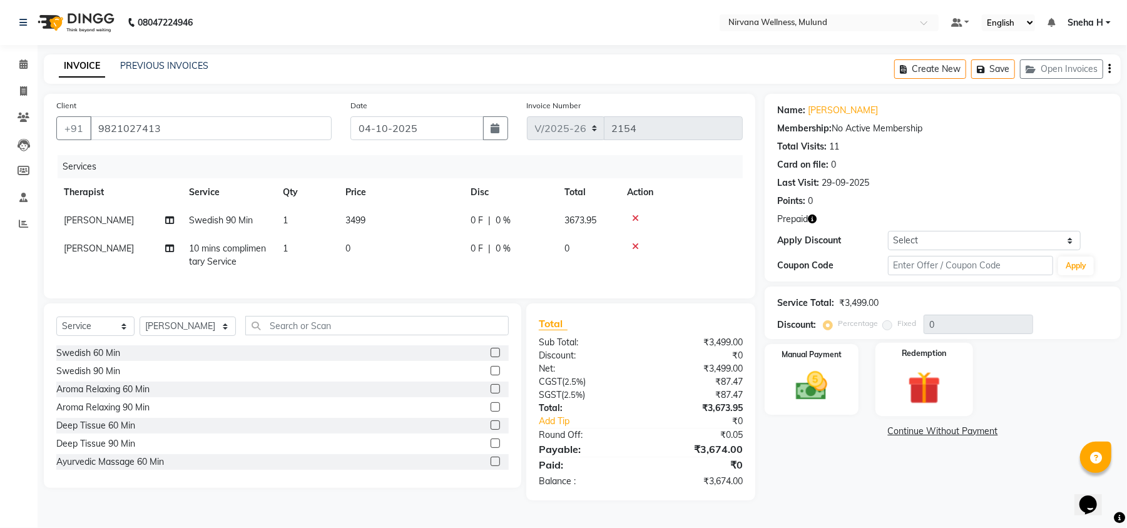
click at [934, 372] on img at bounding box center [925, 387] width 54 height 41
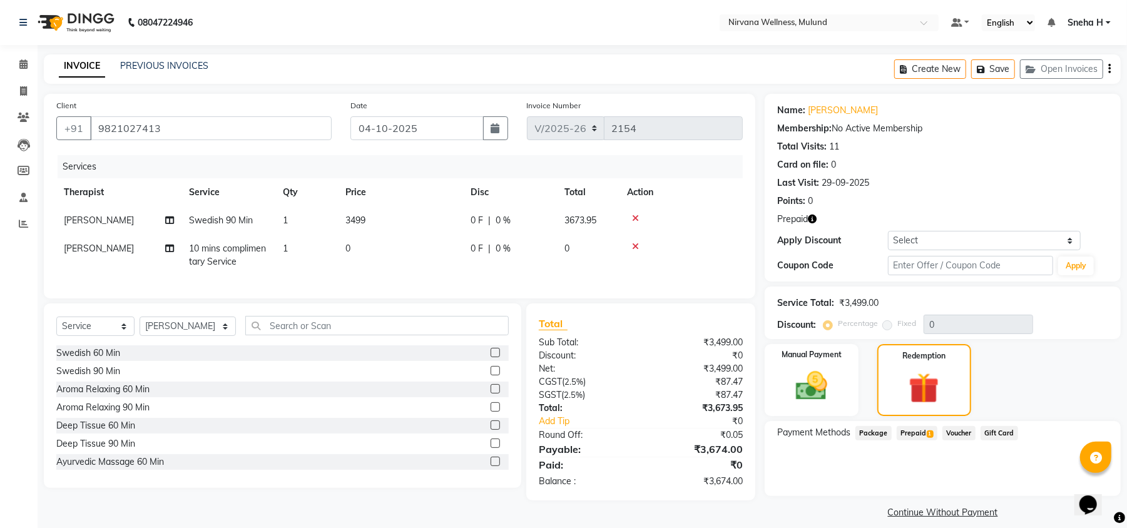
click at [919, 433] on span "Prepaid 1" at bounding box center [917, 433] width 41 height 14
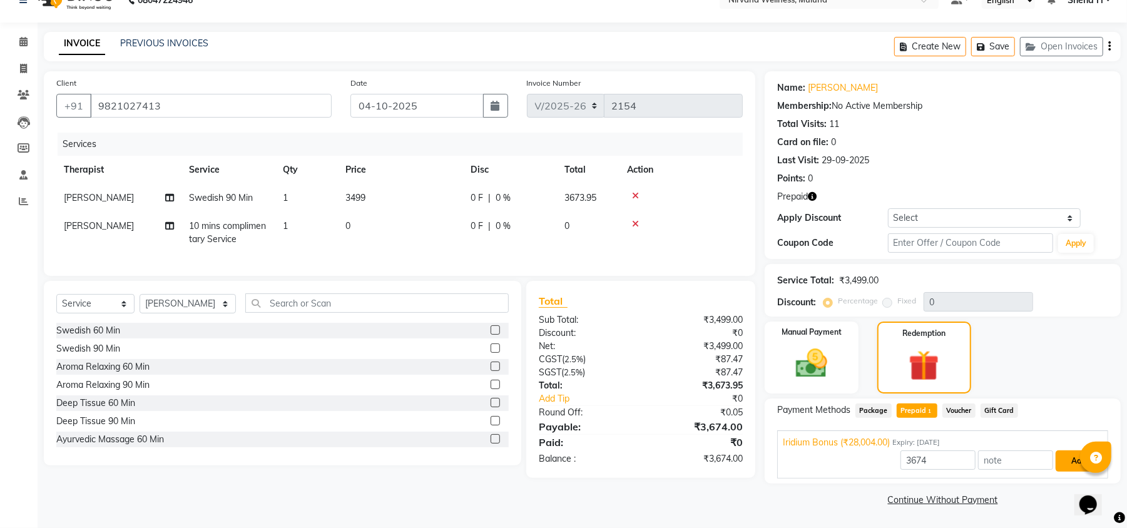
click at [1065, 456] on button "Add" at bounding box center [1079, 461] width 46 height 21
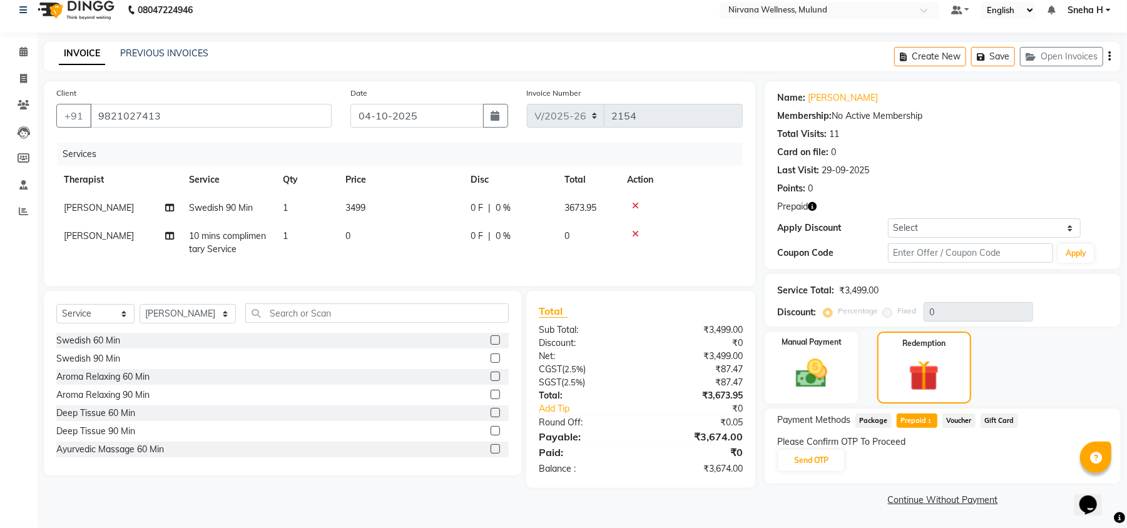
scroll to position [13, 0]
click at [782, 461] on button "Send OTP" at bounding box center [812, 460] width 66 height 21
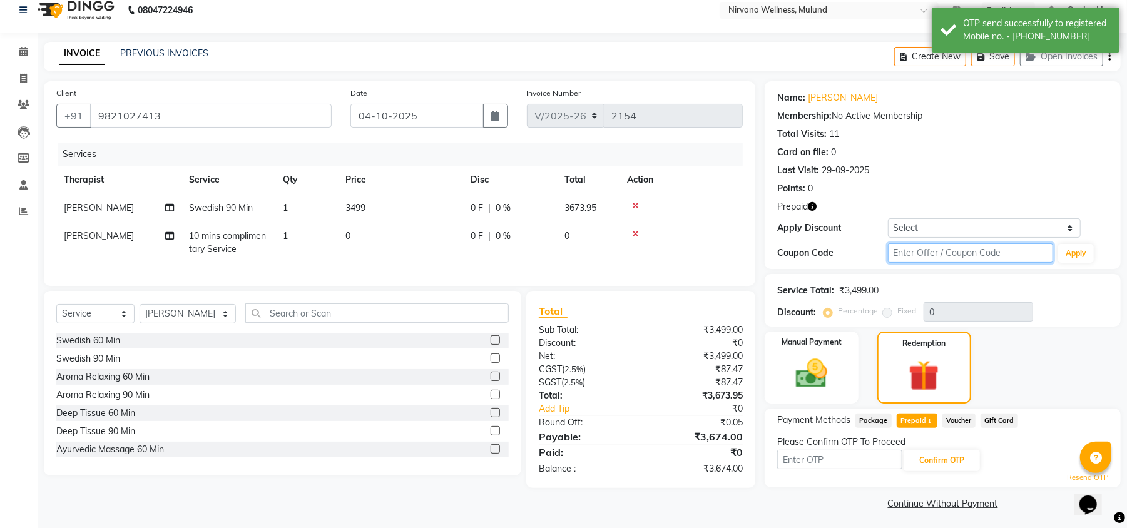
click at [977, 262] on input "text" at bounding box center [970, 252] width 165 height 19
type input "D50%"
click at [1073, 252] on button "Apply" at bounding box center [1076, 253] width 36 height 19
type input "50"
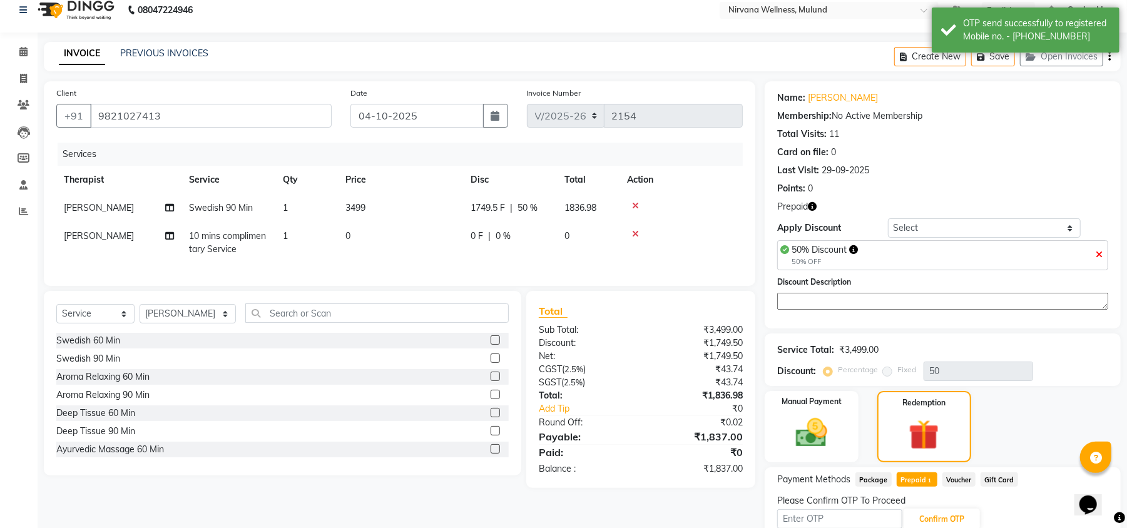
scroll to position [76, 0]
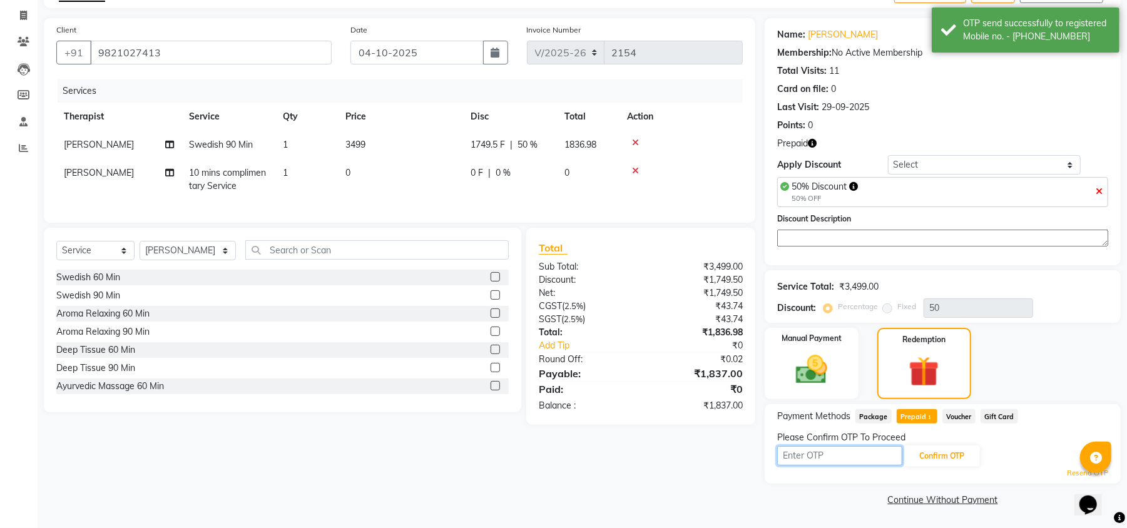
click at [878, 456] on input "text" at bounding box center [839, 455] width 125 height 19
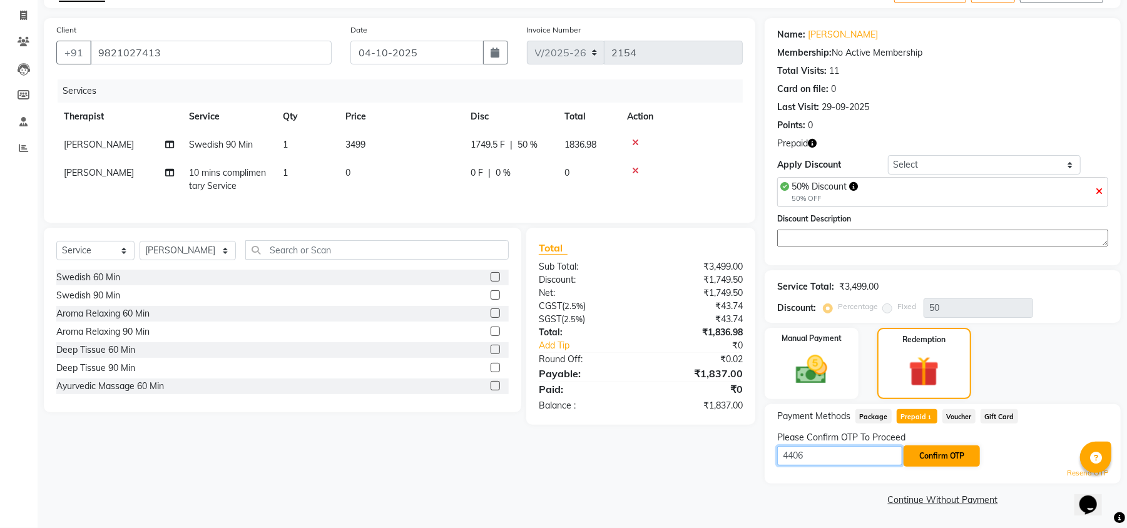
type input "4406"
click at [938, 459] on button "Confirm OTP" at bounding box center [942, 456] width 76 height 21
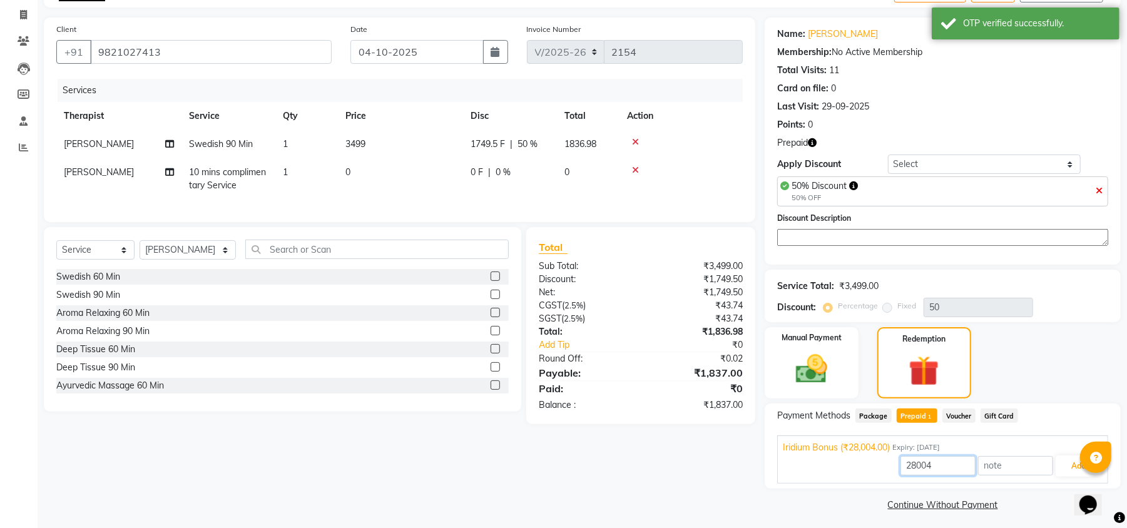
drag, startPoint x: 914, startPoint y: 461, endPoint x: 886, endPoint y: 461, distance: 27.5
click at [886, 461] on div "28004 Add" at bounding box center [943, 466] width 320 height 24
type input "1837"
click at [1064, 469] on button "Add" at bounding box center [1079, 466] width 46 height 21
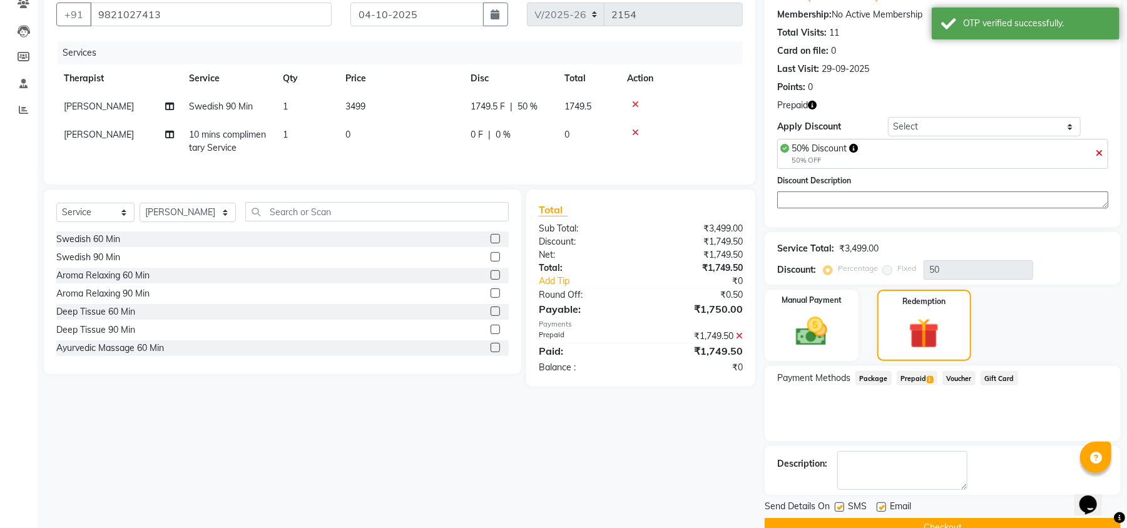
scroll to position [143, 0]
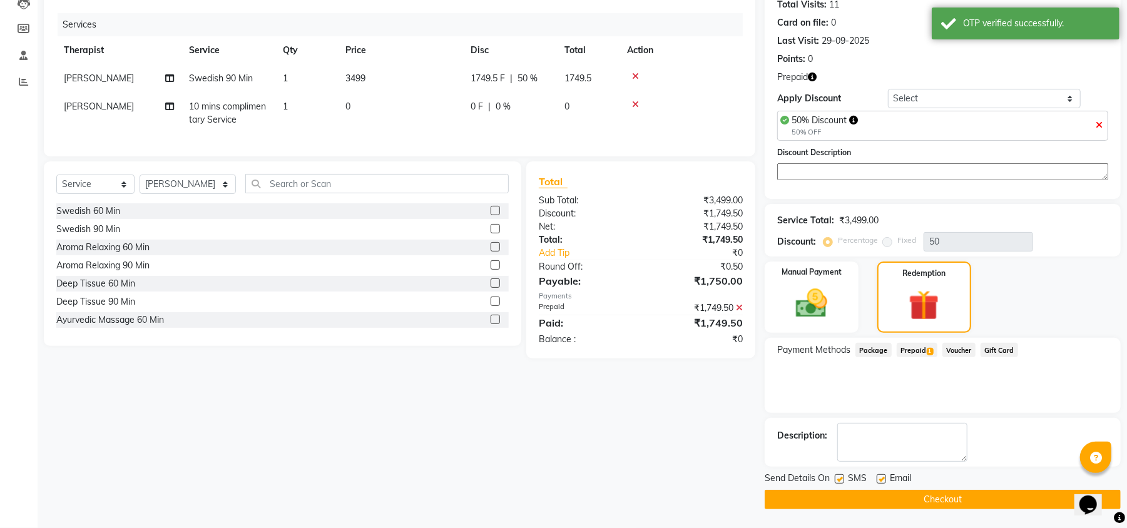
click at [820, 499] on button "Checkout" at bounding box center [943, 499] width 356 height 19
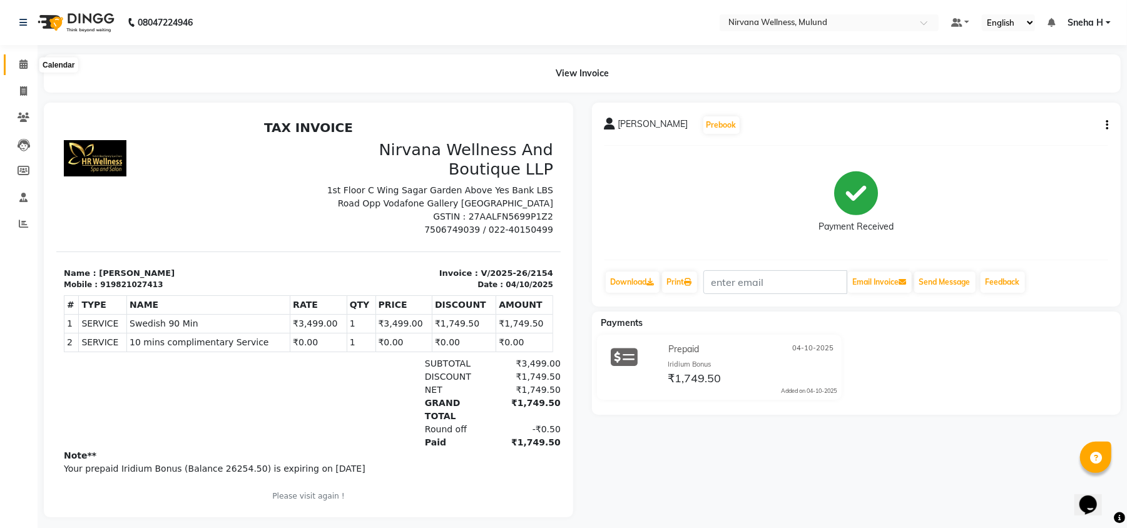
click at [24, 63] on icon at bounding box center [23, 63] width 8 height 9
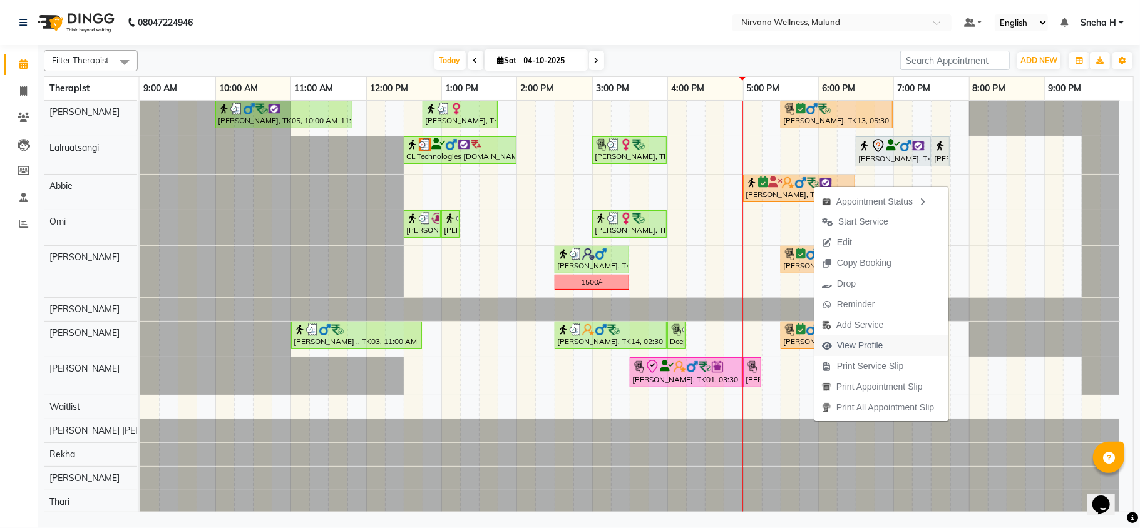
click at [851, 347] on span "View Profile" at bounding box center [860, 345] width 46 height 13
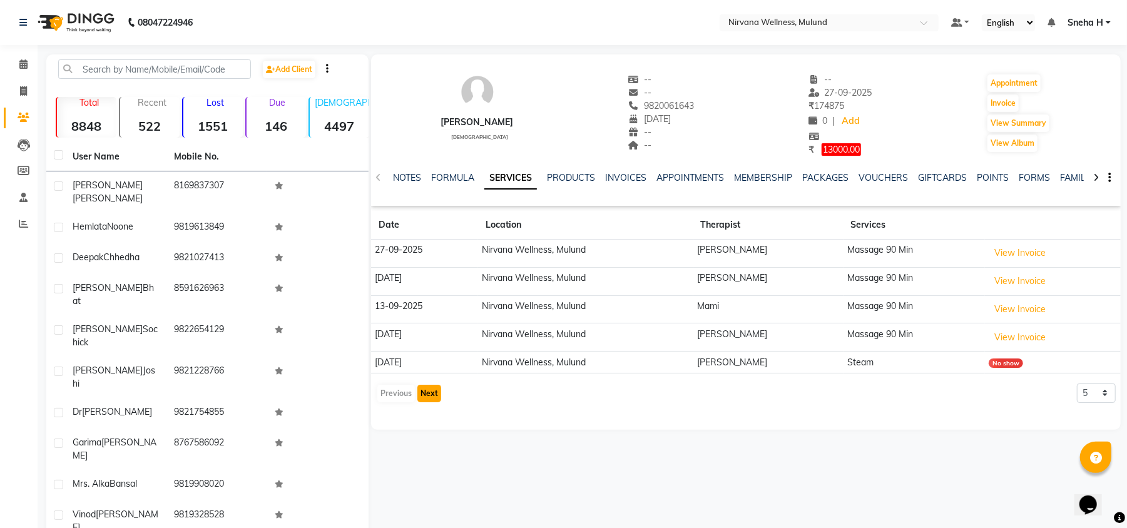
click at [424, 393] on button "Next" at bounding box center [429, 394] width 24 height 18
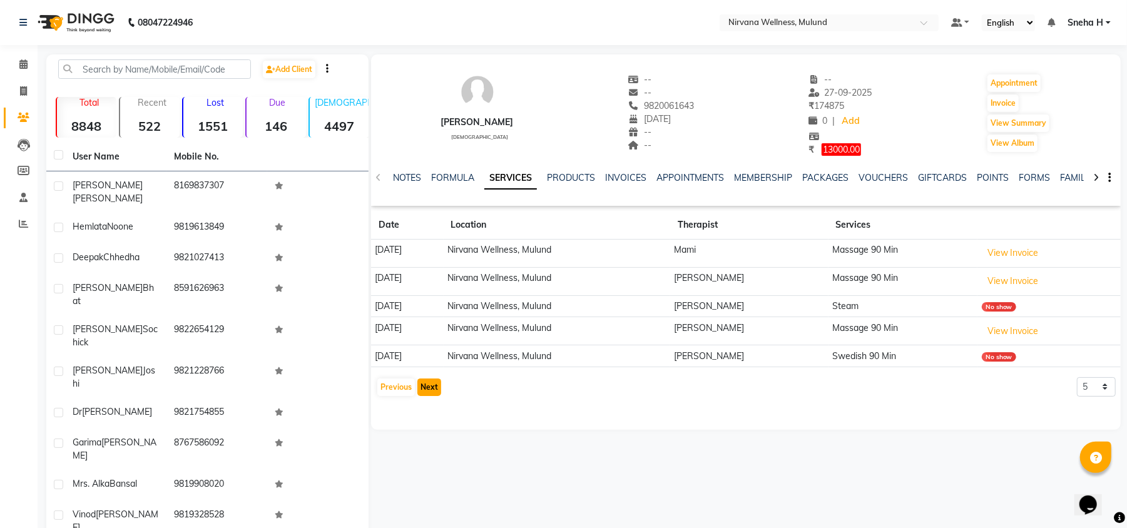
click at [424, 393] on button "Next" at bounding box center [429, 388] width 24 height 18
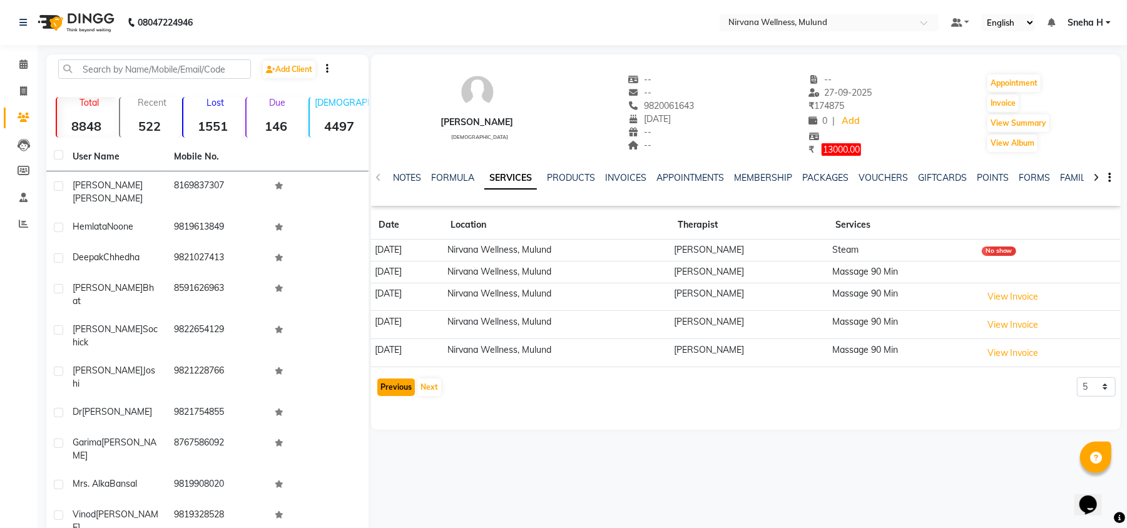
click at [404, 384] on button "Previous" at bounding box center [396, 388] width 38 height 18
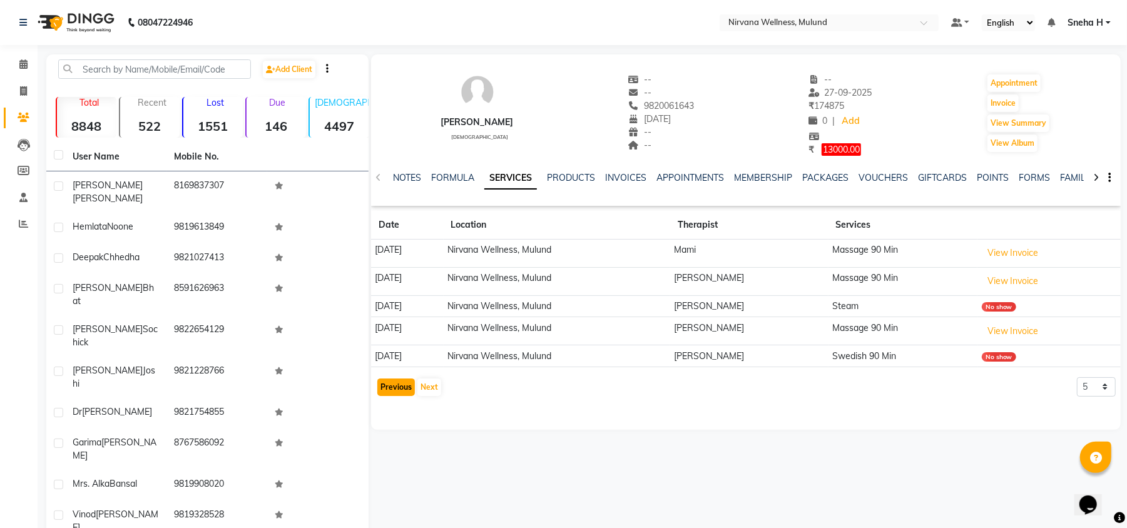
click at [404, 384] on button "Previous" at bounding box center [396, 388] width 38 height 18
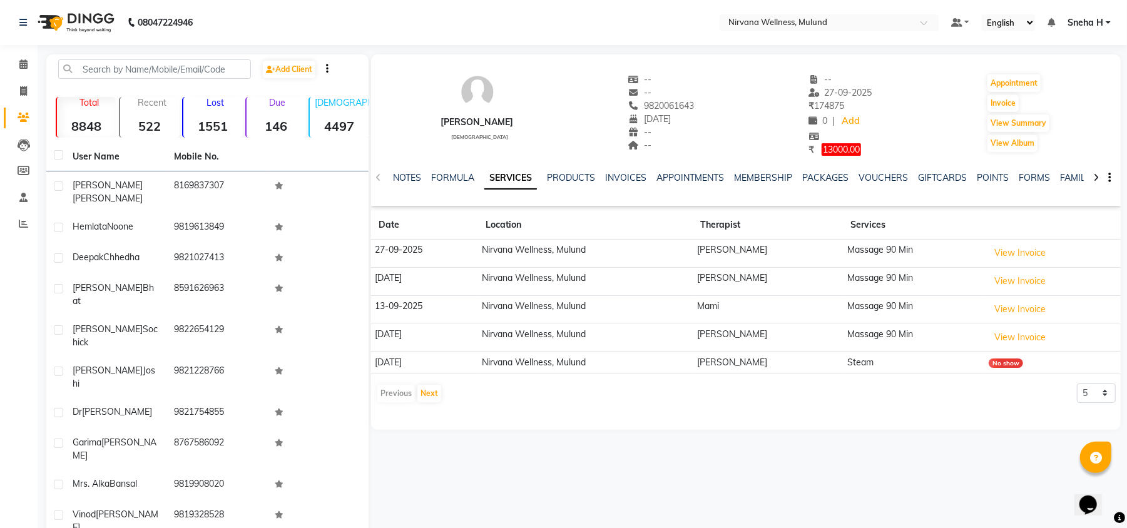
click at [401, 389] on div "Previous Next" at bounding box center [409, 394] width 66 height 20
click at [879, 177] on link "VOUCHERS" at bounding box center [883, 177] width 49 height 11
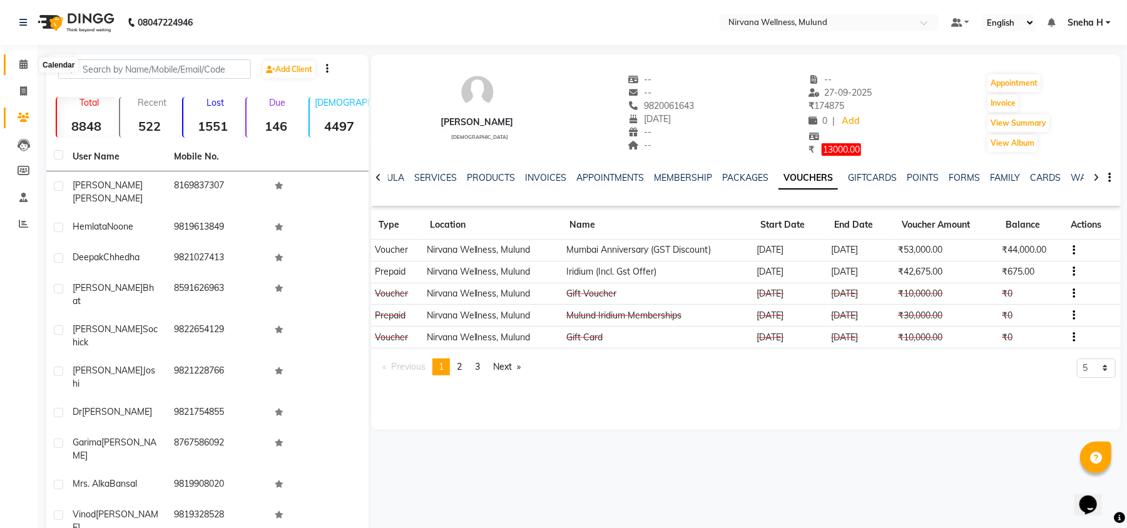
click at [13, 68] on span at bounding box center [24, 65] width 22 height 14
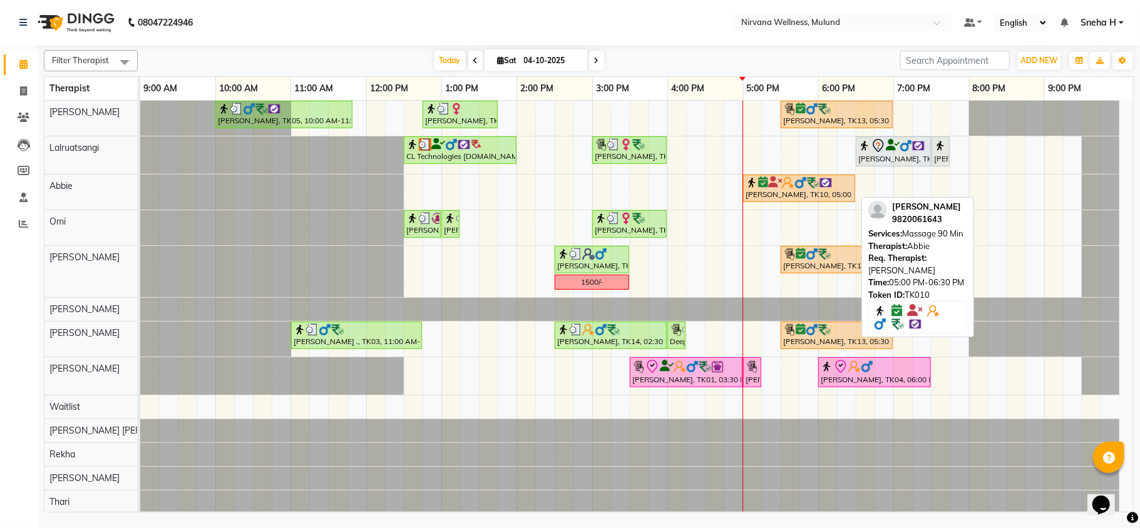
click at [777, 183] on icon at bounding box center [775, 182] width 14 height 1
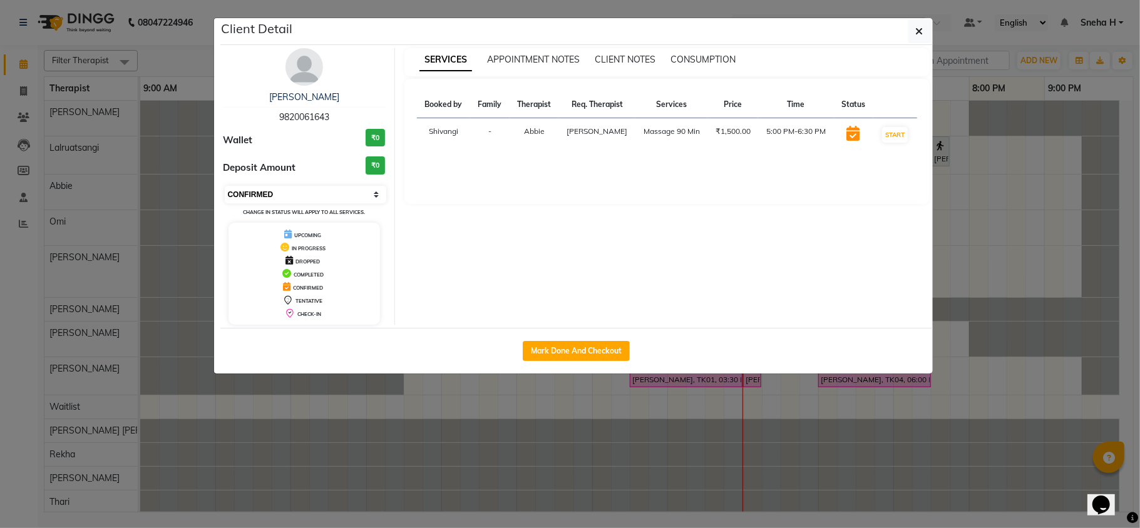
click at [316, 198] on select "Select IN SERVICE CONFIRMED TENTATIVE CHECK IN MARK DONE DROPPED UPCOMING" at bounding box center [306, 195] width 162 height 18
select select "8"
click at [225, 187] on select "Select IN SERVICE CONFIRMED TENTATIVE CHECK IN MARK DONE DROPPED UPCOMING" at bounding box center [306, 195] width 162 height 18
click at [161, 63] on ngb-modal-window "Client Detail Kishore Bangera 9820061643 Wallet ₹0 Deposit Amount ₹0 Select IN …" at bounding box center [570, 264] width 1140 height 528
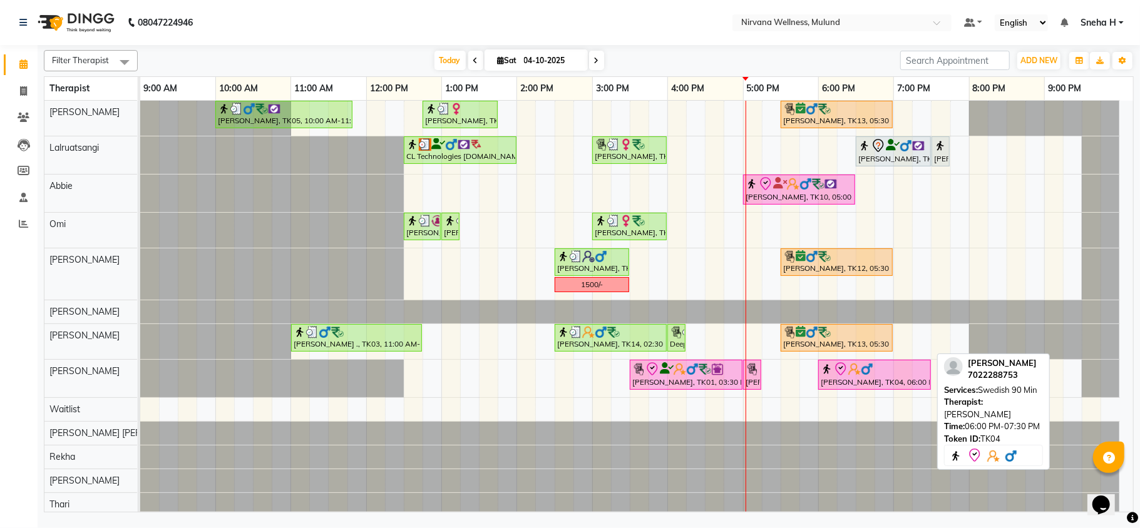
click at [856, 376] on img at bounding box center [854, 369] width 13 height 13
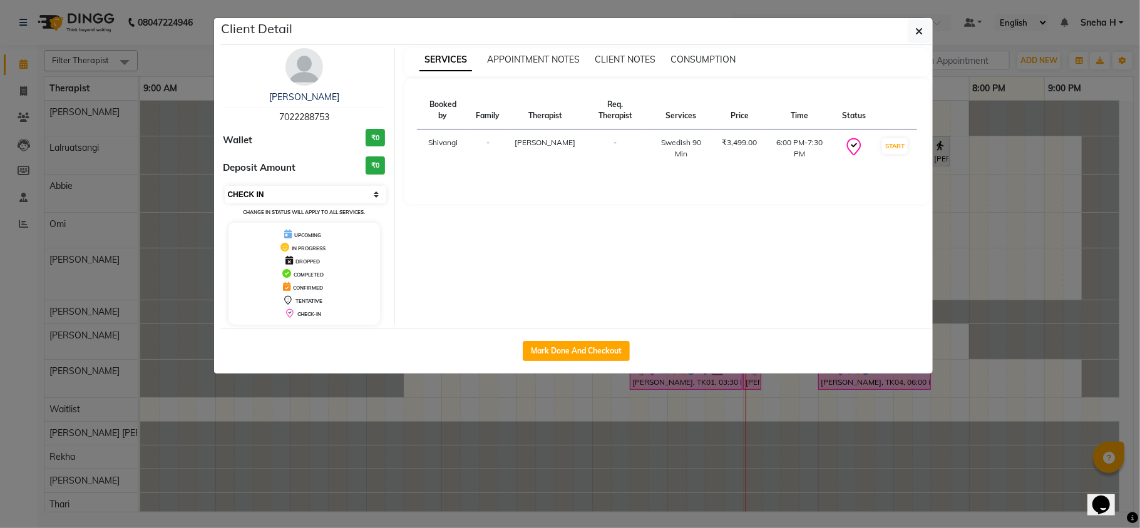
click at [336, 199] on select "Select IN SERVICE CONFIRMED TENTATIVE CHECK IN MARK DONE DROPPED UPCOMING" at bounding box center [306, 195] width 162 height 18
select select "6"
click at [225, 187] on select "Select IN SERVICE CONFIRMED TENTATIVE CHECK IN MARK DONE DROPPED UPCOMING" at bounding box center [306, 195] width 162 height 18
click at [151, 33] on ngb-modal-window "Client Detail Siddharth Singh 7022288753 Wallet ₹0 Deposit Amount ₹0 Select IN …" at bounding box center [570, 264] width 1140 height 528
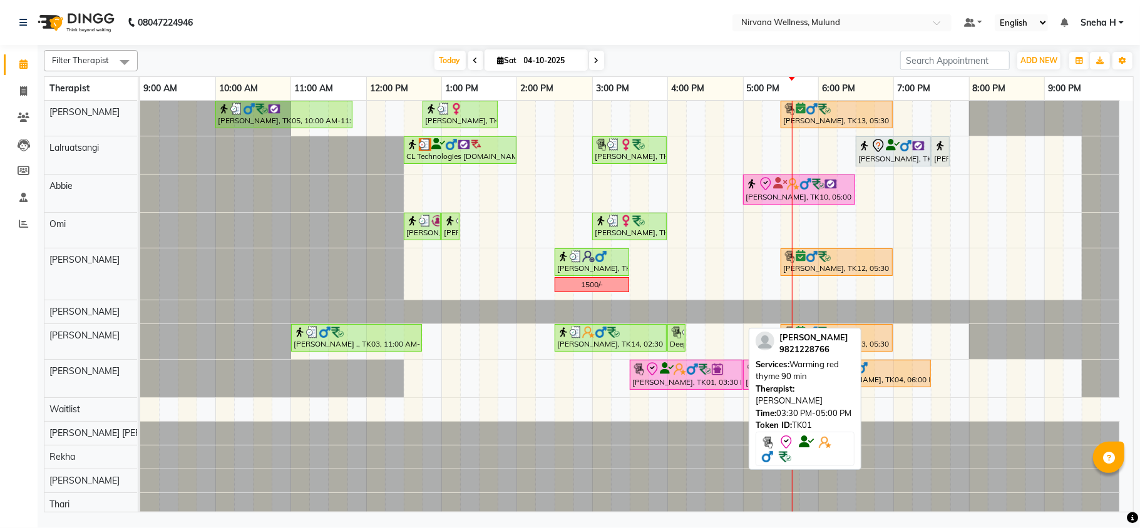
click at [678, 367] on img at bounding box center [679, 369] width 13 height 13
select select "6"
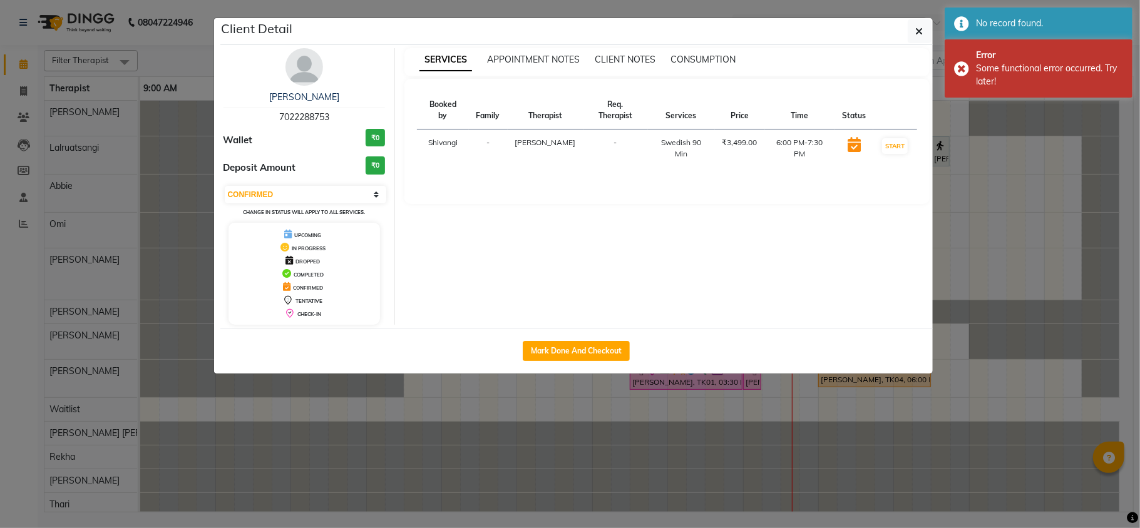
click at [661, 456] on ngb-modal-window "Client Detail Siddharth Singh 7022288753 Wallet ₹0 Deposit Amount ₹0 Select IN …" at bounding box center [570, 264] width 1140 height 528
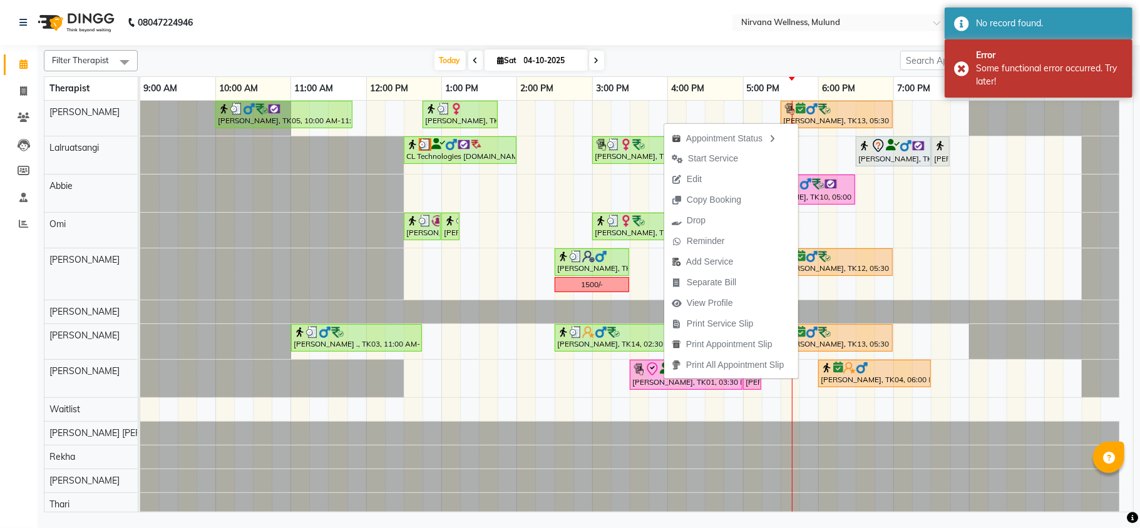
click at [334, 20] on nav "08047224946 Select Location × Nirvana Wellness, Mulund Default Panel My Panel E…" at bounding box center [570, 22] width 1140 height 45
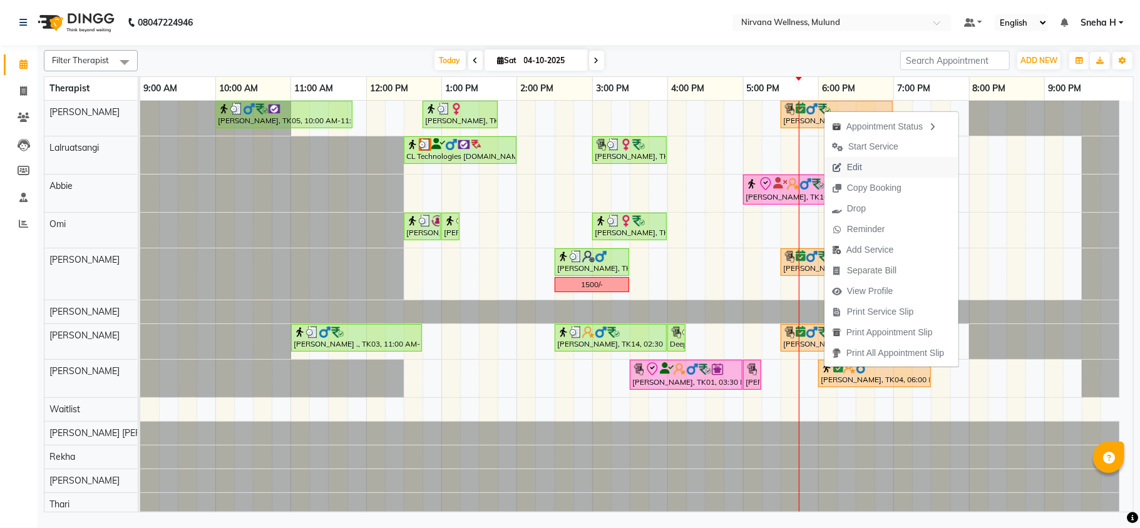
click at [859, 163] on span "Edit" at bounding box center [854, 167] width 15 height 13
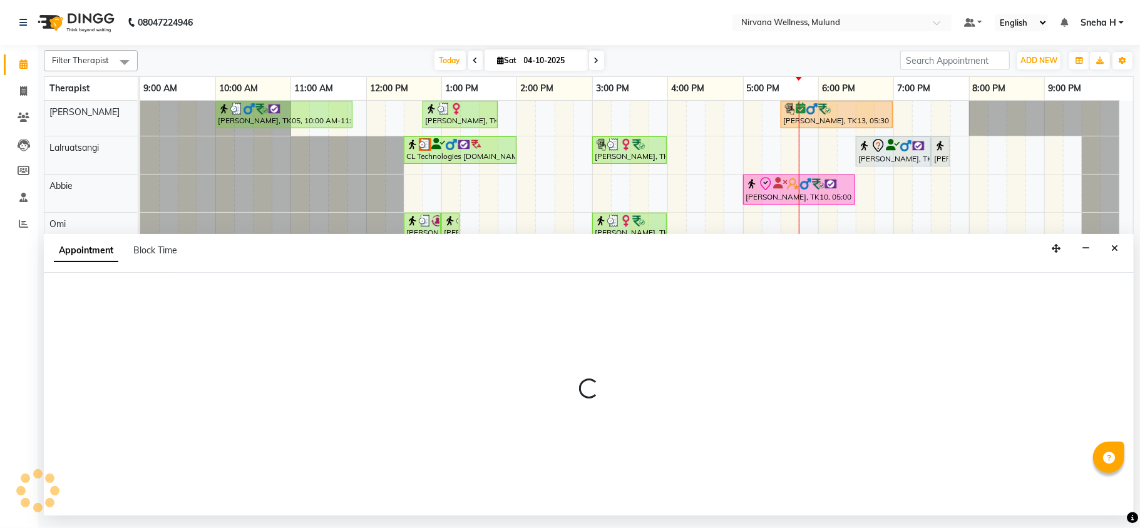
select select "tentative"
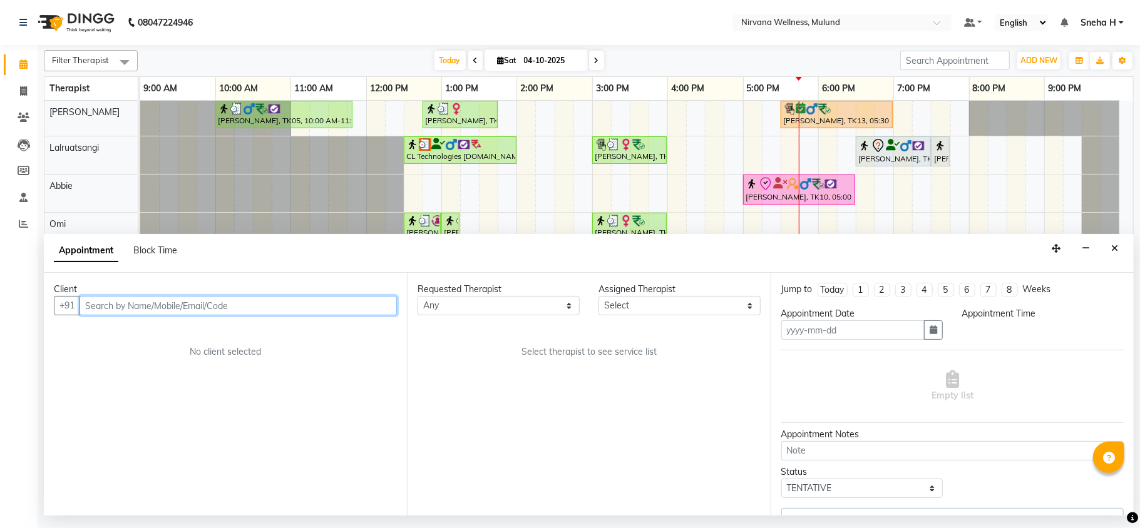
type input "04-10-2025"
select select "confirm booking"
select select "1050"
select select "29684"
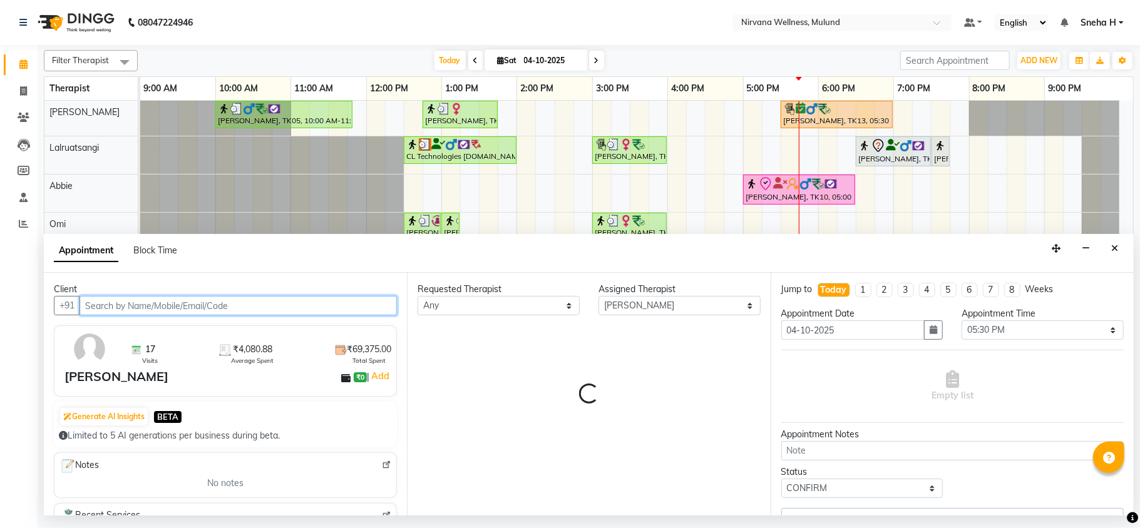
select select "2150"
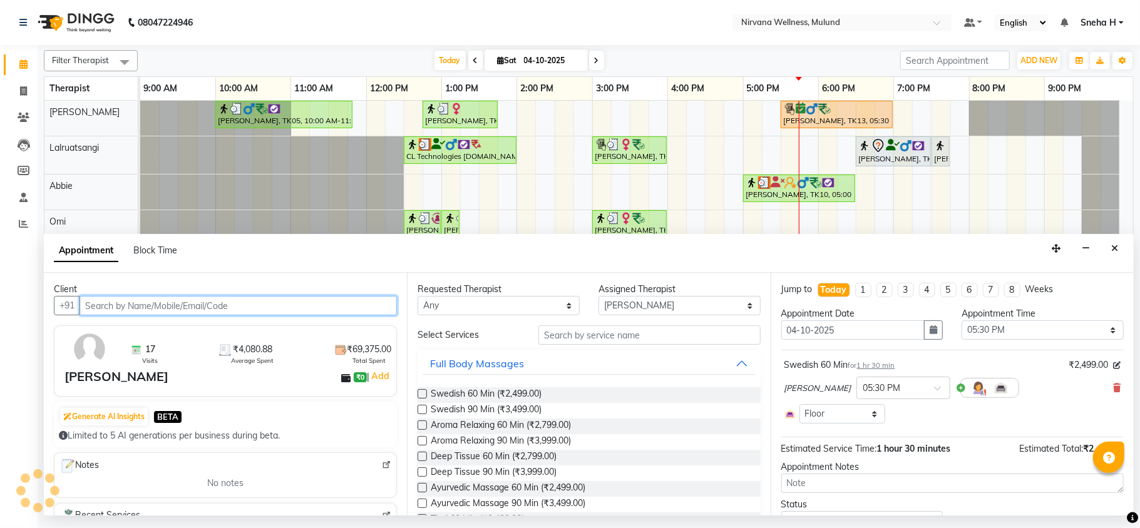
select select "2150"
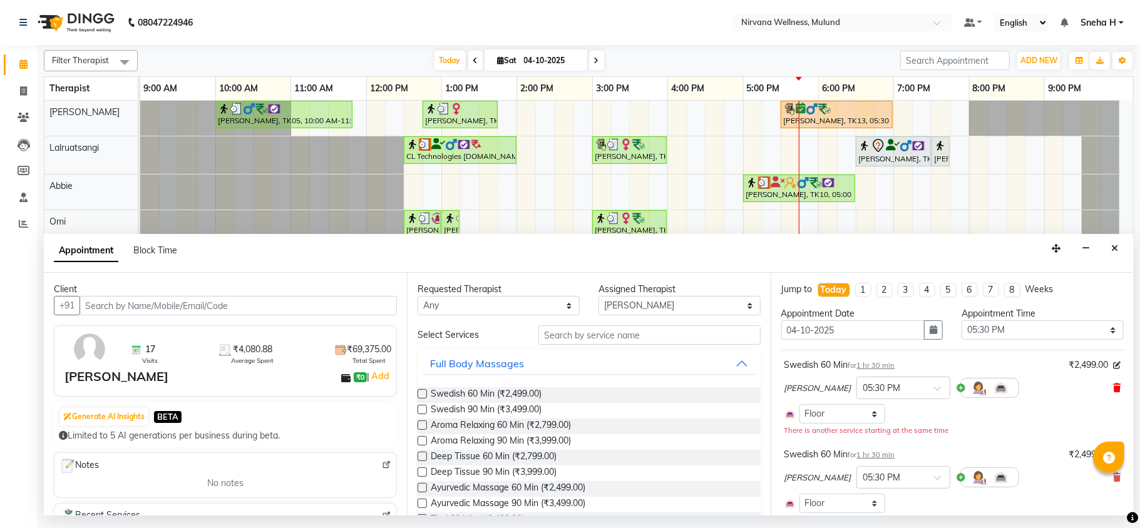
click at [1113, 391] on icon at bounding box center [1117, 388] width 8 height 9
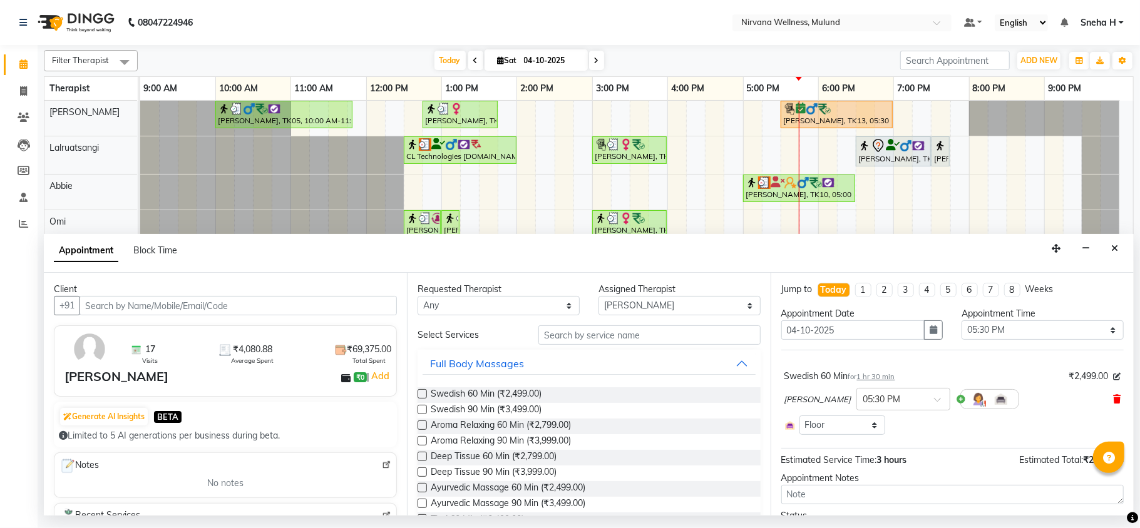
click at [1113, 402] on icon at bounding box center [1117, 399] width 8 height 9
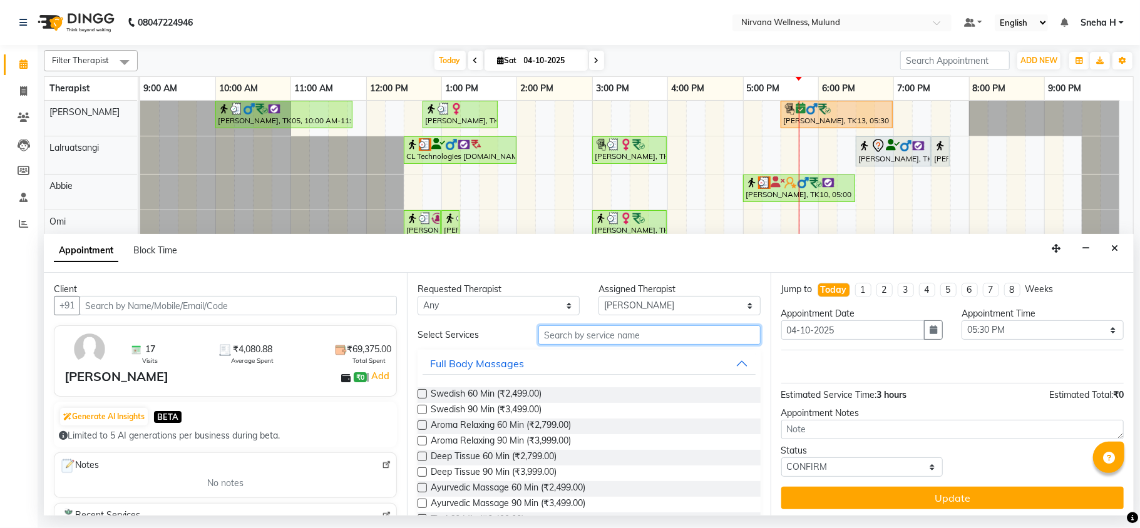
click at [597, 333] on input "text" at bounding box center [649, 334] width 222 height 19
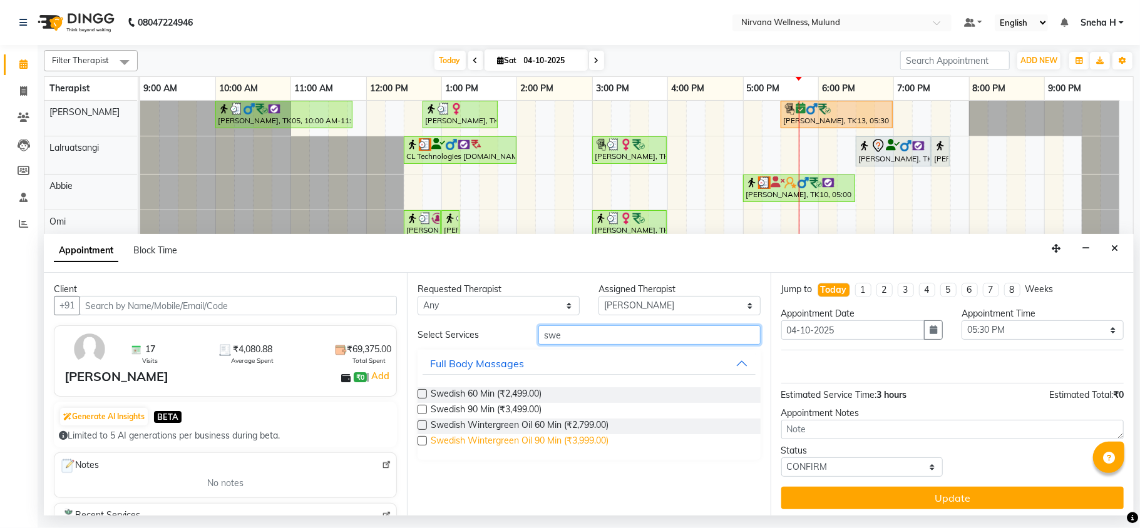
type input "swe"
click at [546, 444] on span "Swedish Wintergreen Oil 90 Min (₹3,999.00)" at bounding box center [520, 442] width 178 height 16
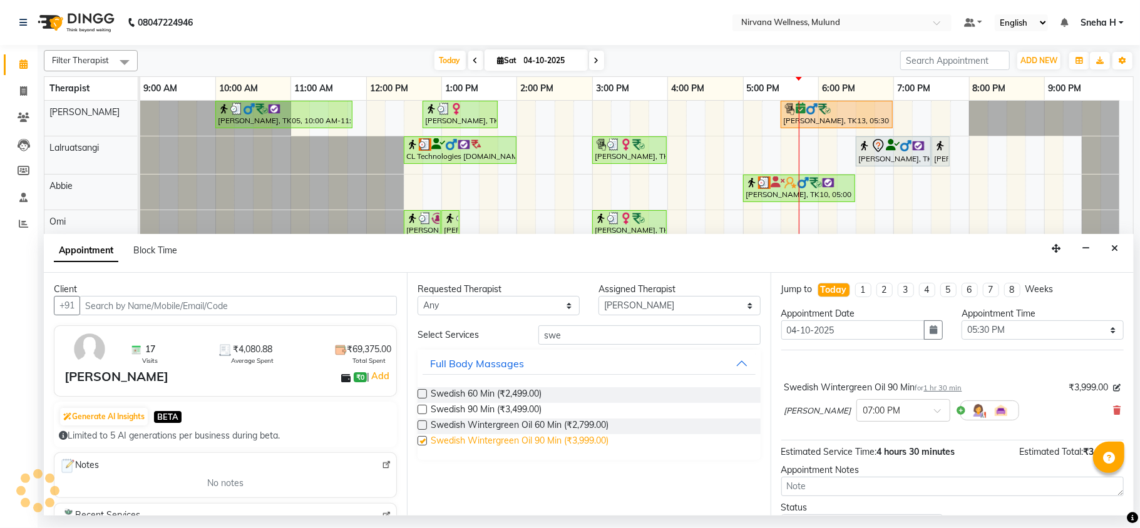
checkbox input "false"
click at [922, 409] on div at bounding box center [903, 409] width 93 height 13
click at [881, 462] on div "05:30 PM" at bounding box center [903, 454] width 93 height 23
drag, startPoint x: 620, startPoint y: 335, endPoint x: 484, endPoint y: 339, distance: 135.9
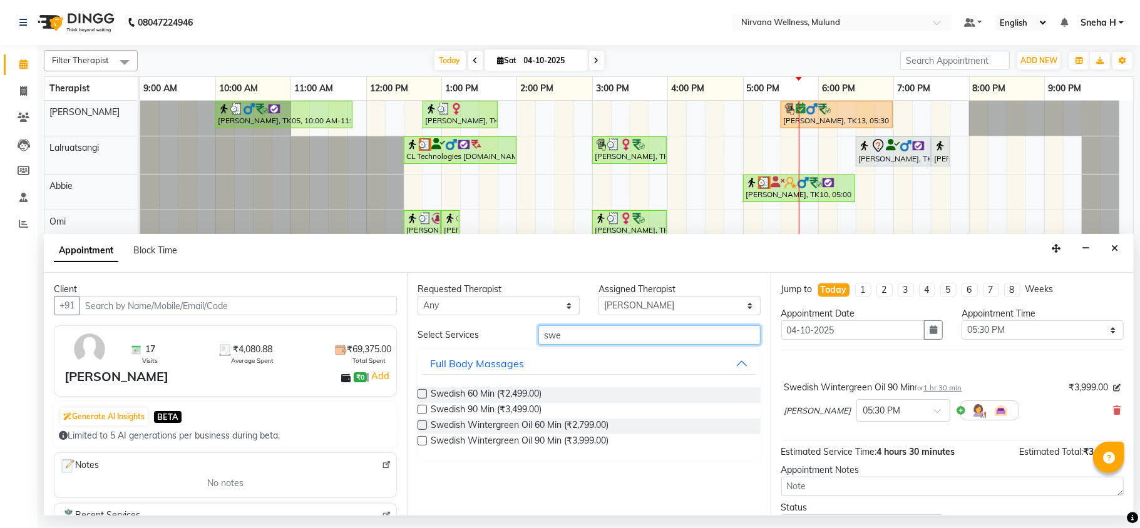
click at [484, 339] on div "Select Services swe" at bounding box center [588, 334] width 361 height 19
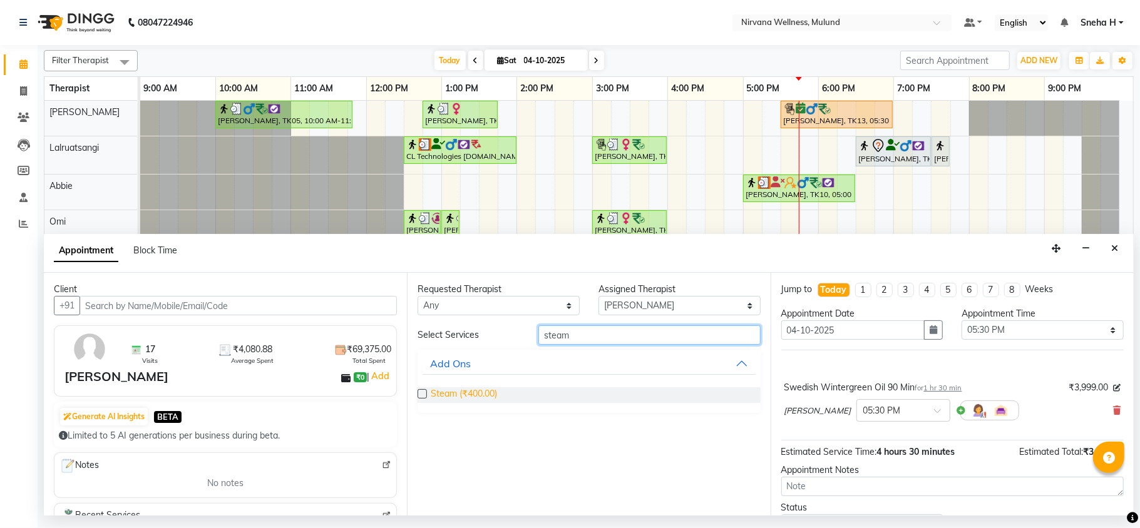
type input "steam"
click at [476, 399] on span "Steam (₹400.00)" at bounding box center [464, 395] width 66 height 16
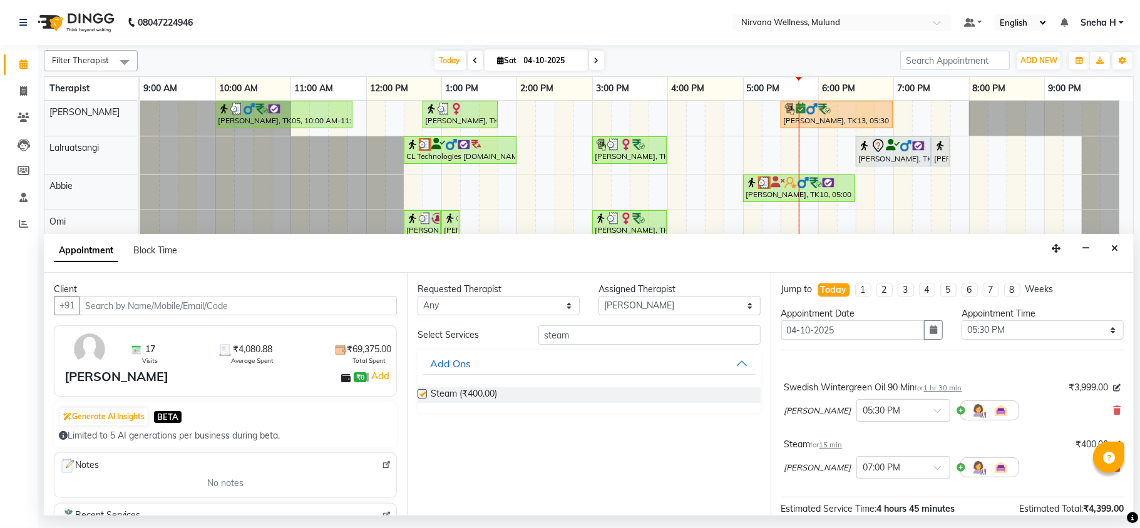
checkbox input "false"
click at [665, 311] on select "Select Abbie Hemant Misale Kim Lalruatsangi Mami Miranda LT Tlau Omi Rekha Roha…" at bounding box center [679, 305] width 162 height 19
select select "29686"
click at [598, 297] on select "Select Abbie Hemant Misale Kim Lalruatsangi Mami Miranda LT Tlau Omi Rekha Roha…" at bounding box center [679, 305] width 162 height 19
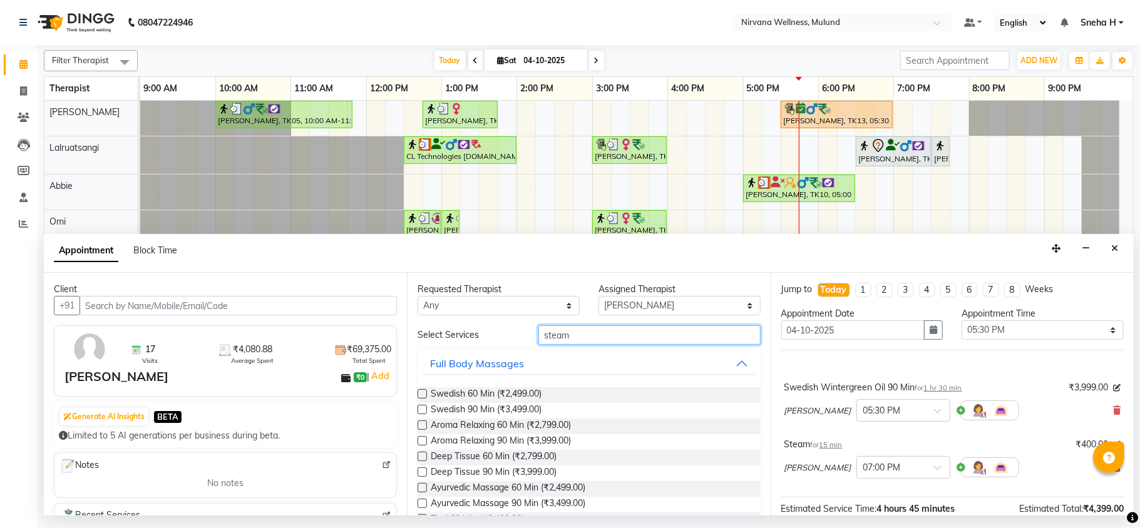
drag, startPoint x: 628, startPoint y: 337, endPoint x: 439, endPoint y: 337, distance: 189.0
click at [439, 337] on div "Select Services steam" at bounding box center [588, 334] width 361 height 19
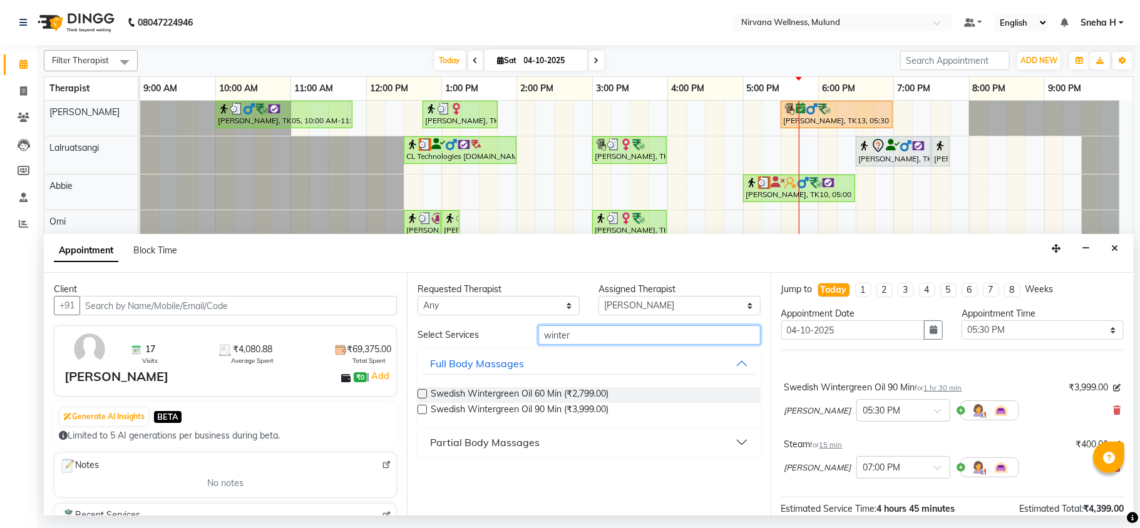
type input "winter"
click at [576, 401] on span "Swedish Wintergreen Oil 60 Min (₹2,799.00)" at bounding box center [520, 395] width 178 height 16
checkbox input "false"
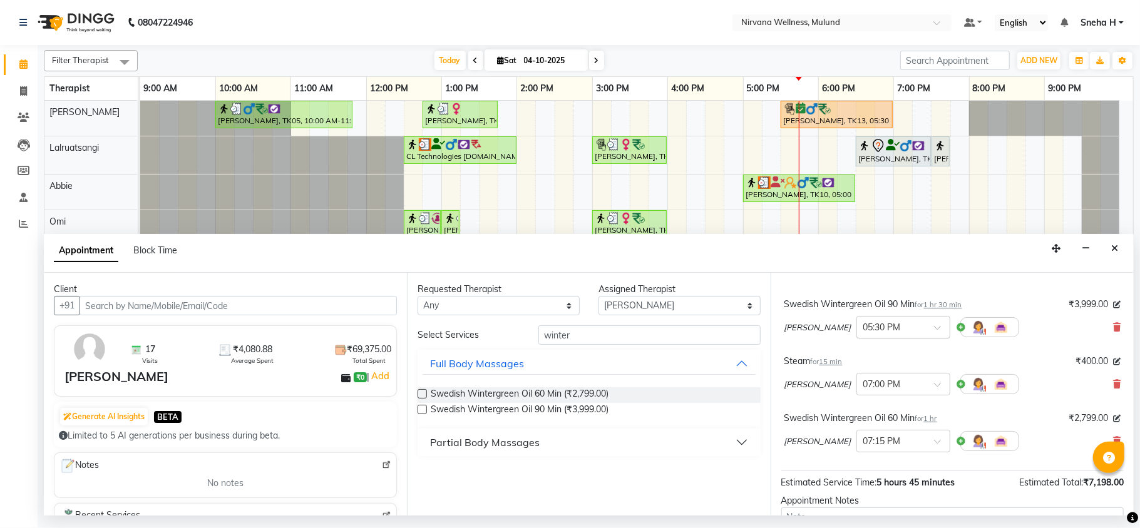
scroll to position [166, 0]
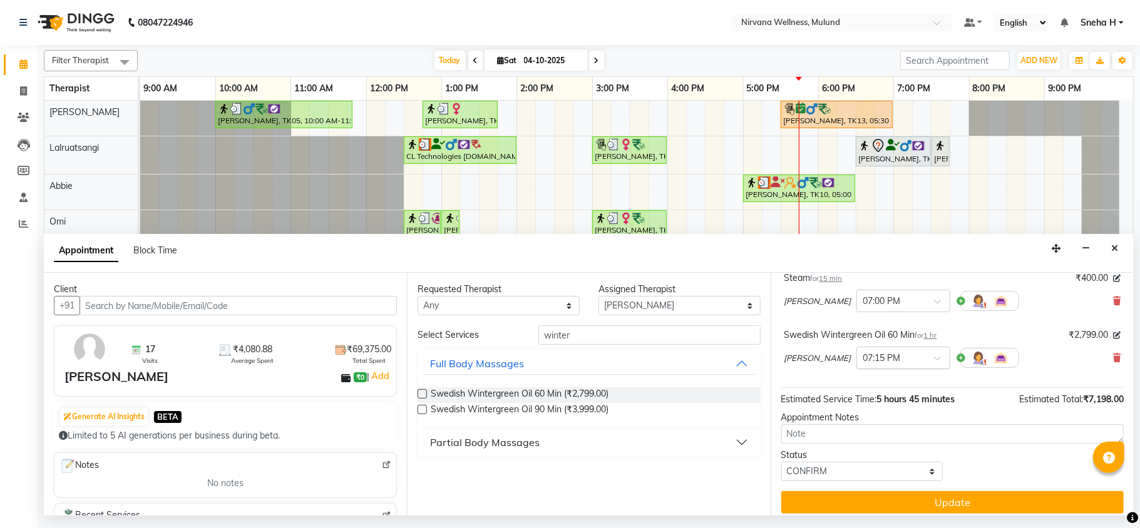
click at [897, 356] on input "text" at bounding box center [890, 357] width 55 height 13
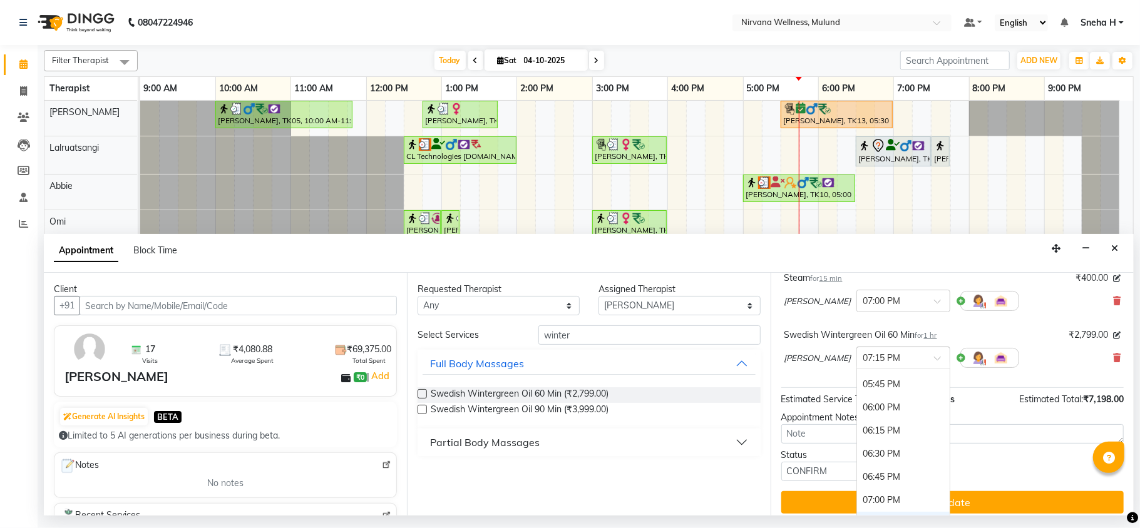
scroll to position [704, 0]
click at [873, 384] on div "05:30 PM" at bounding box center [903, 382] width 93 height 23
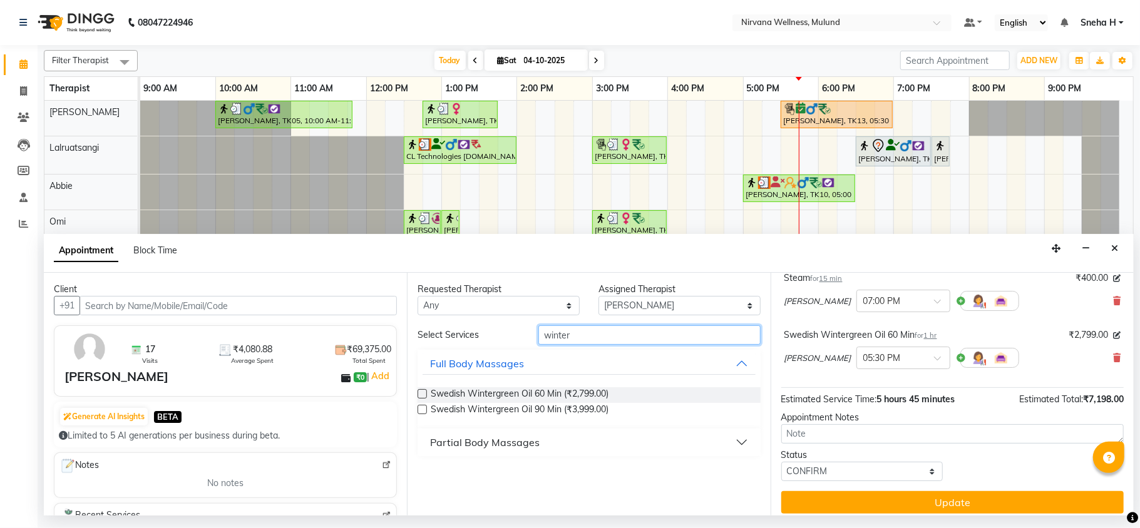
drag, startPoint x: 614, startPoint y: 342, endPoint x: 444, endPoint y: 337, distance: 170.3
click at [444, 337] on div "Select Services winter" at bounding box center [588, 334] width 361 height 19
type input "fo"
click at [486, 454] on button "Partial Body Massages" at bounding box center [588, 442] width 332 height 23
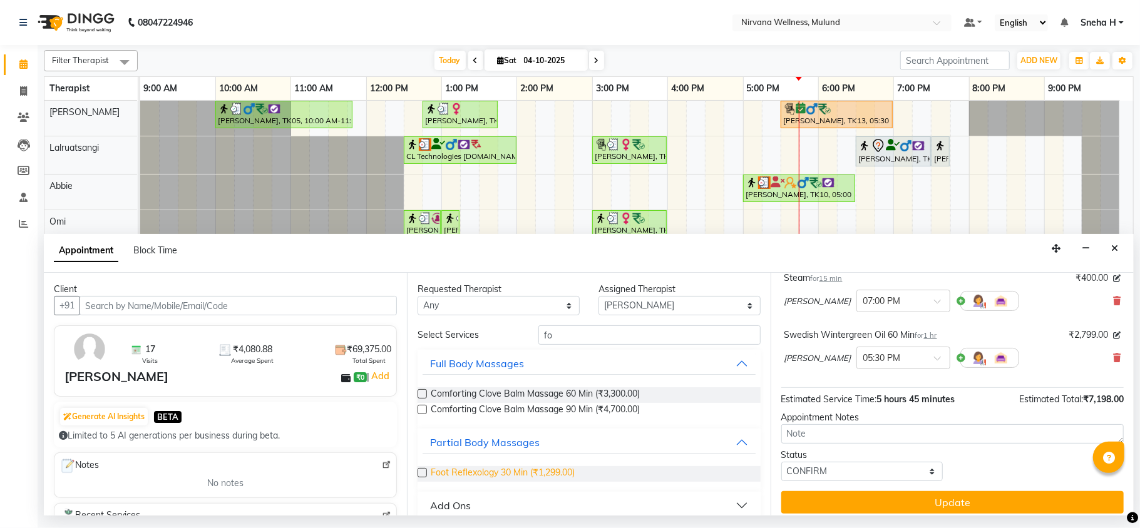
click at [484, 477] on span "Foot Reflexology 30 Min (₹1,299.00)" at bounding box center [503, 474] width 144 height 16
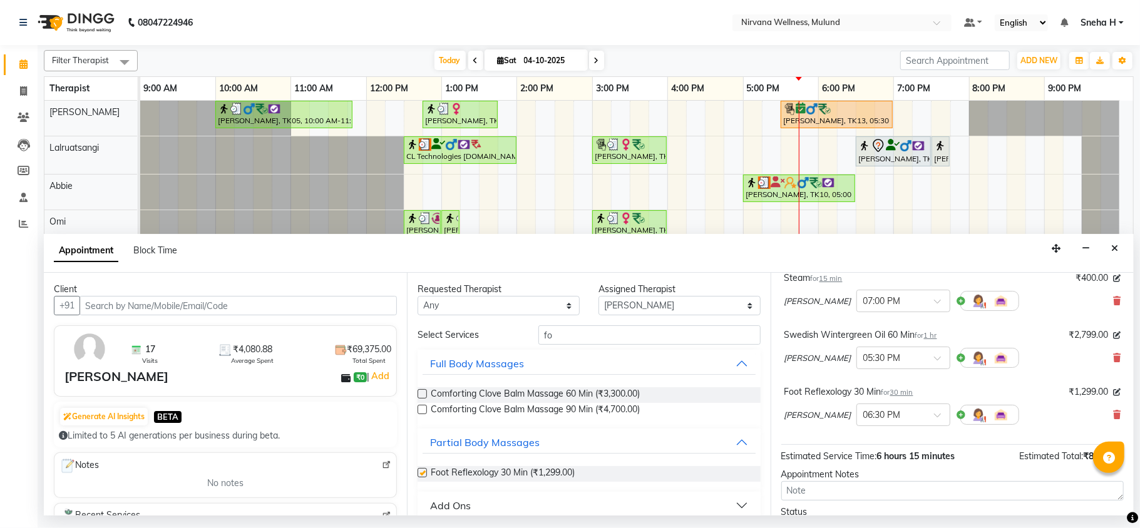
checkbox input "false"
drag, startPoint x: 576, startPoint y: 334, endPoint x: 364, endPoint y: 328, distance: 212.9
click at [364, 328] on div "Client +91 17 Visits ₹4,080.88 Average Spent ₹69,375.00 Total Spent Vinod Natra…" at bounding box center [589, 394] width 1090 height 243
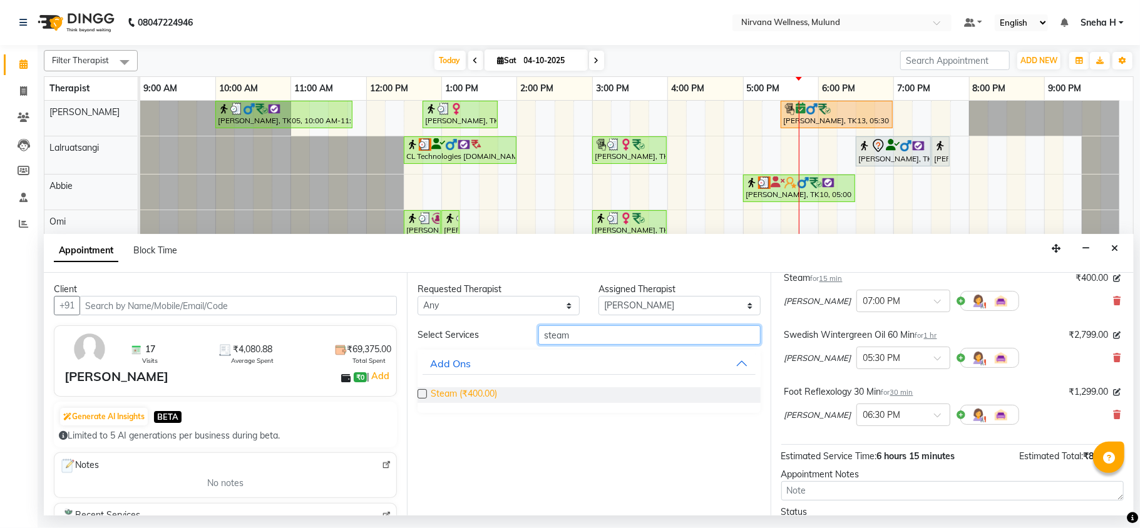
type input "steam"
click at [446, 394] on span "Steam (₹400.00)" at bounding box center [464, 395] width 66 height 16
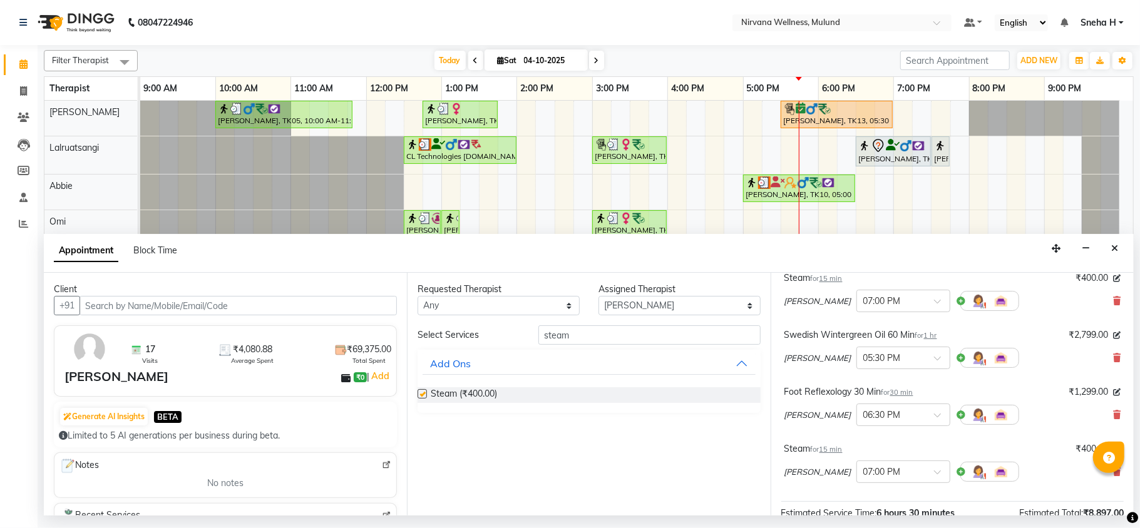
checkbox input "false"
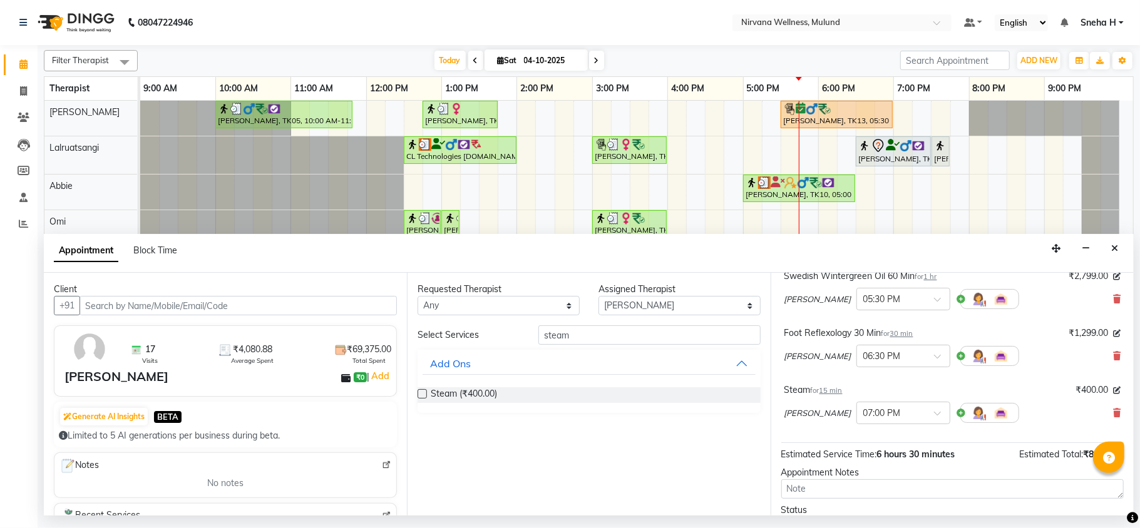
scroll to position [290, 0]
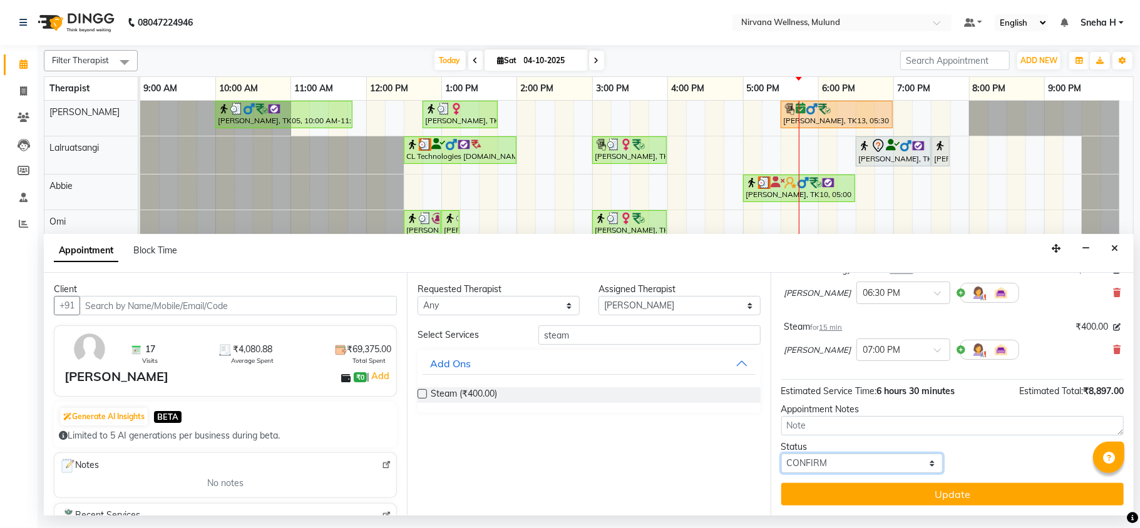
click at [859, 463] on select "Select TENTATIVE CONFIRM CHECK-IN UPCOMING" at bounding box center [862, 463] width 162 height 19
select select "check-in"
click at [781, 454] on select "Select TENTATIVE CONFIRM CHECK-IN UPCOMING" at bounding box center [862, 463] width 162 height 19
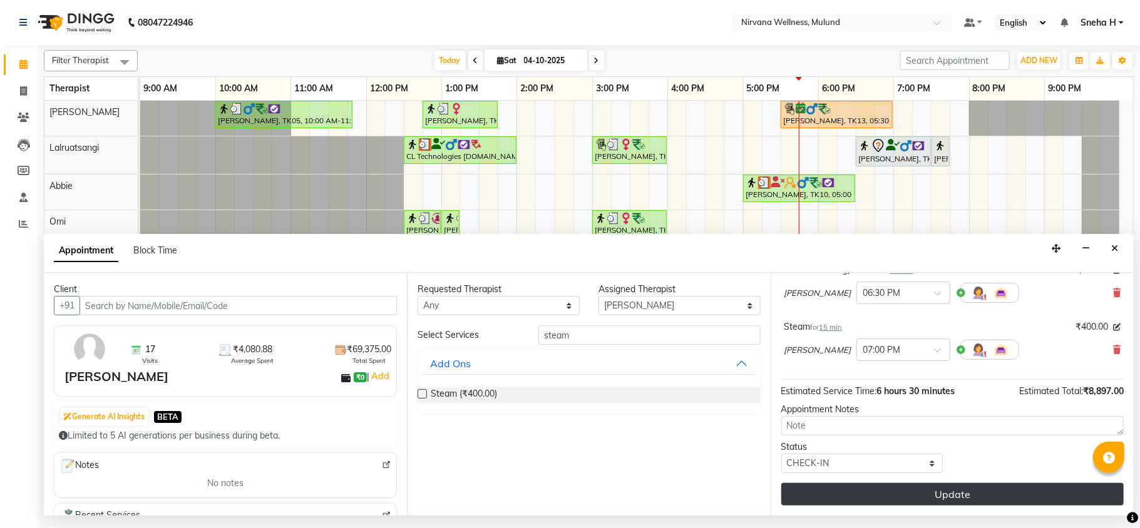
click at [872, 503] on button "Update" at bounding box center [952, 494] width 342 height 23
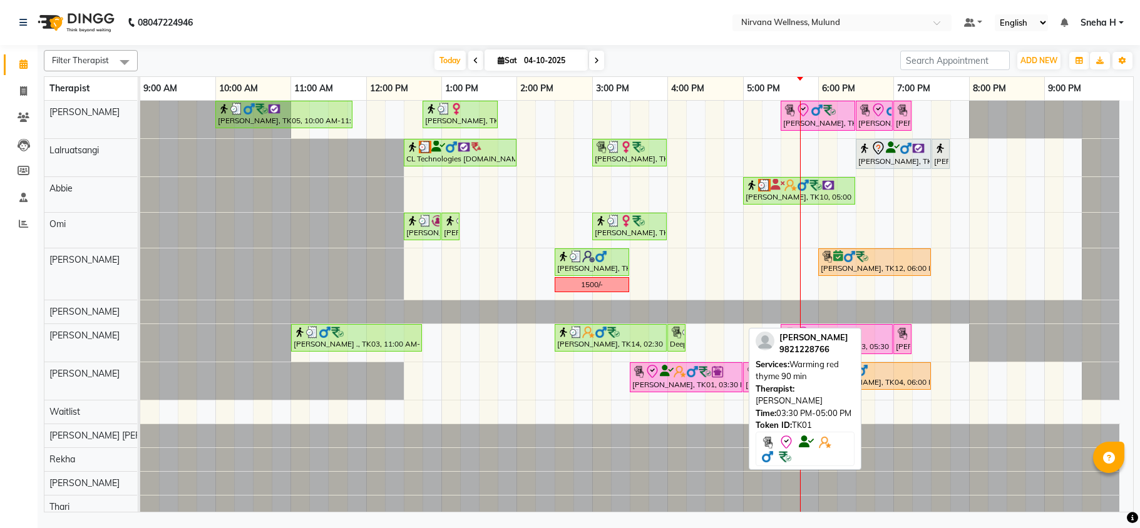
click at [689, 381] on div "[PERSON_NAME], TK01, 03:30 PM-05:00 PM, Warming red thyme 90 min" at bounding box center [686, 377] width 110 height 26
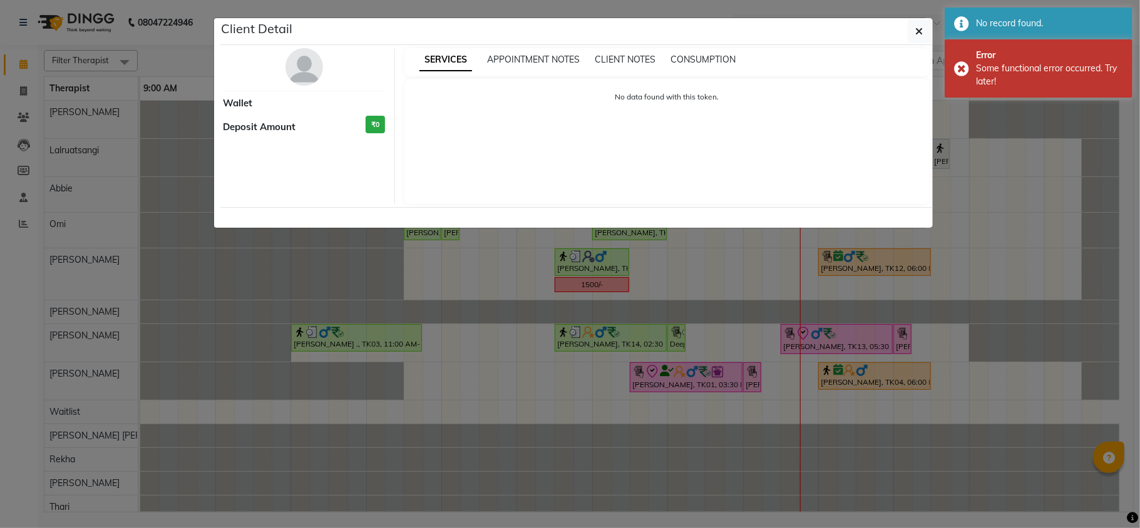
drag, startPoint x: 0, startPoint y: 0, endPoint x: 670, endPoint y: 462, distance: 813.6
click at [670, 462] on ngb-modal-window "Client Detail Wallet Deposit Amount ₹0 SERVICES APPOINTMENT NOTES CLIENT NOTES …" at bounding box center [570, 264] width 1140 height 528
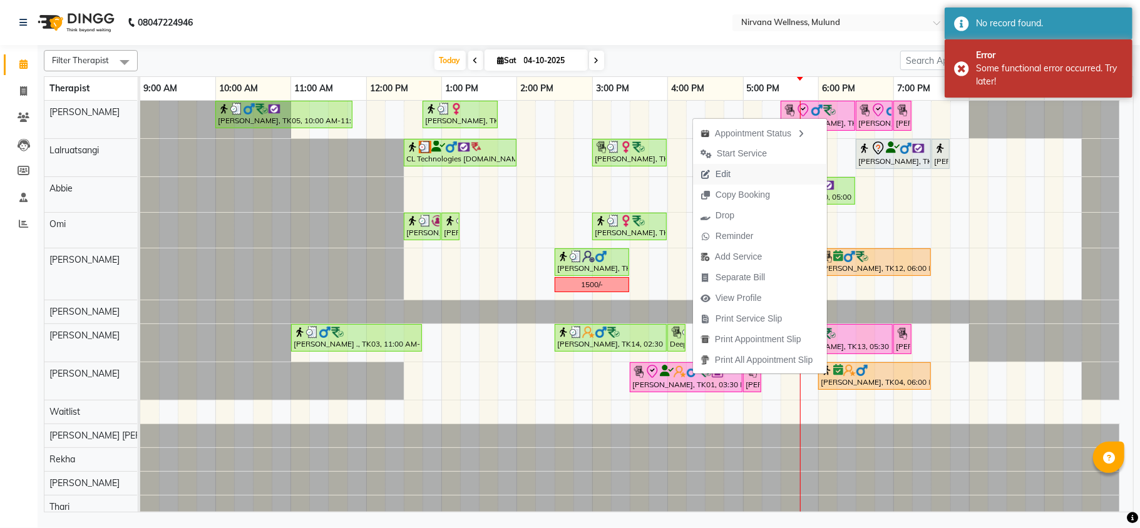
click at [719, 168] on span "Edit" at bounding box center [722, 174] width 15 height 13
select select "tentative"
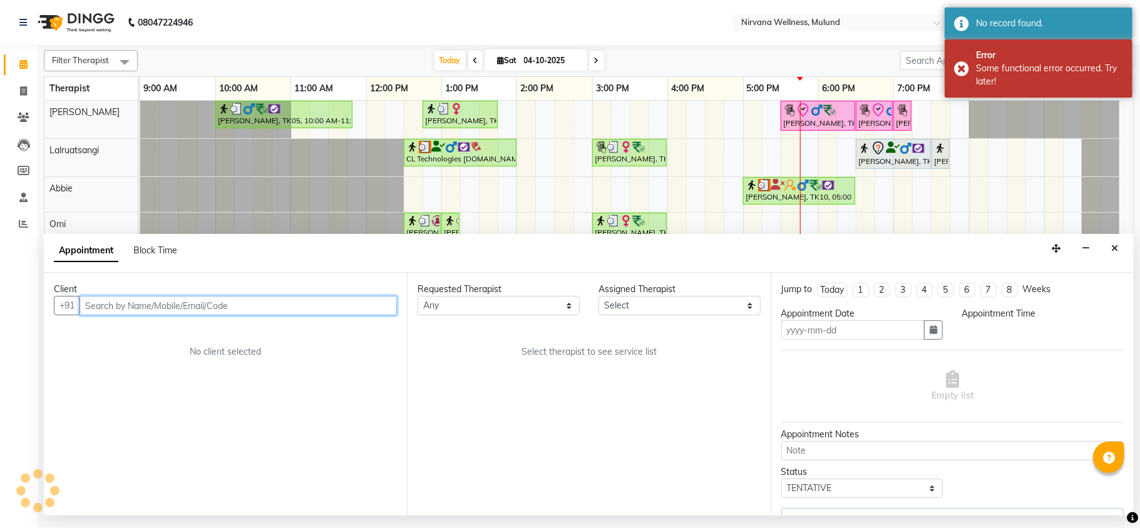
type input "04-10-2025"
select select "check-in"
select select "930"
select select "35614"
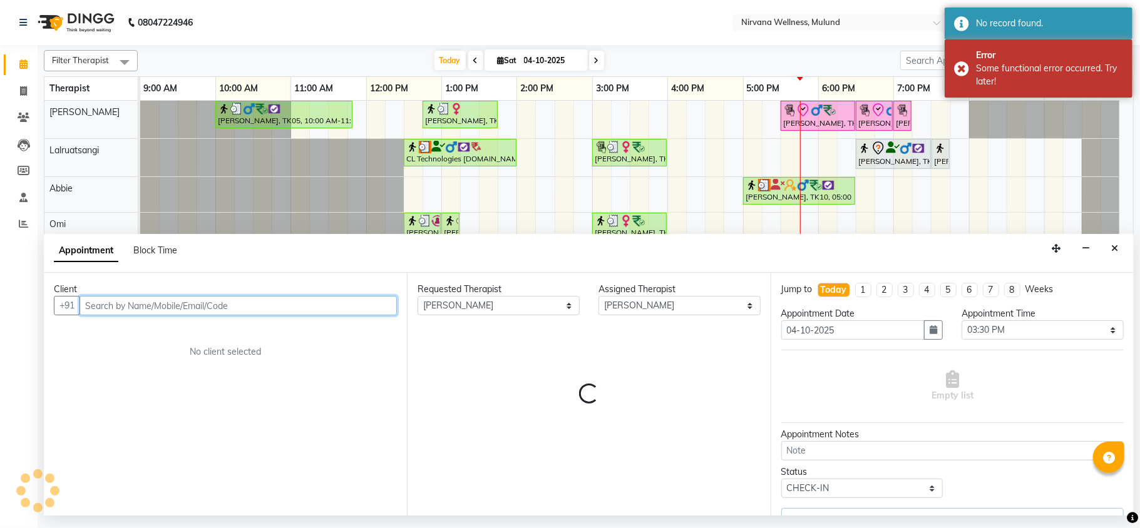
select select "2150"
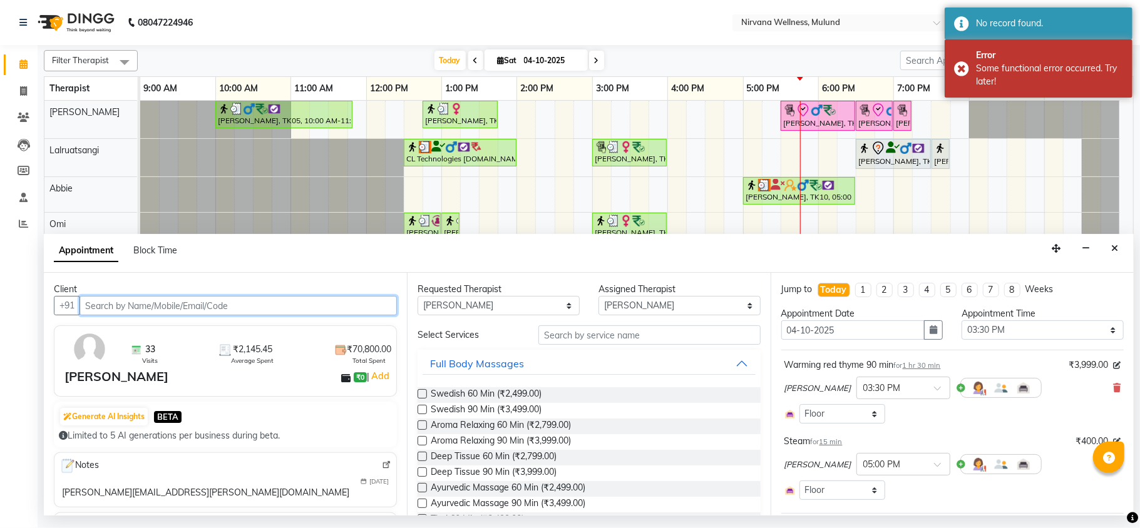
click at [286, 304] on input "text" at bounding box center [237, 305] width 317 height 19
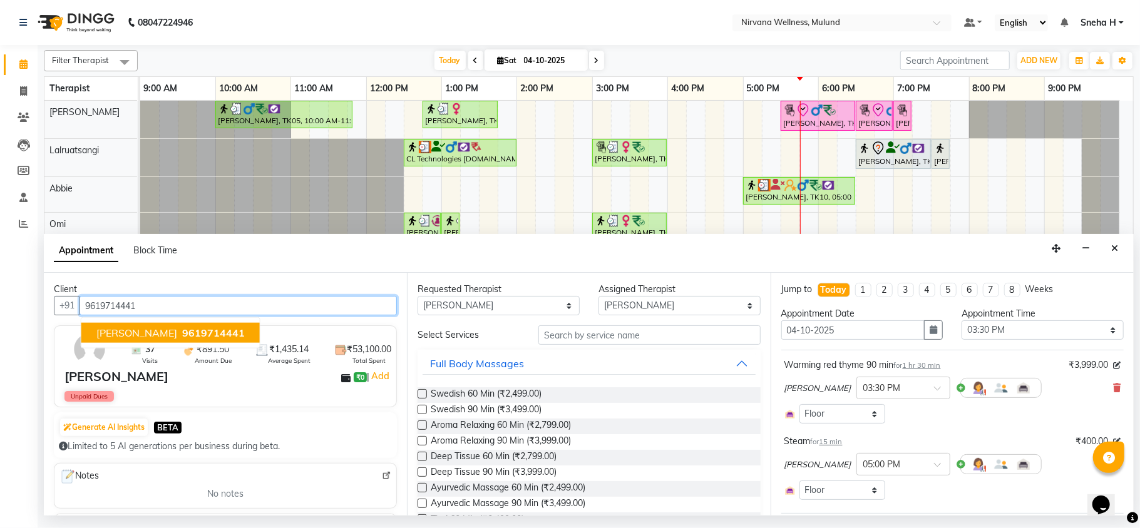
click at [126, 334] on span "Kamesh Joshi" at bounding box center [136, 333] width 81 height 13
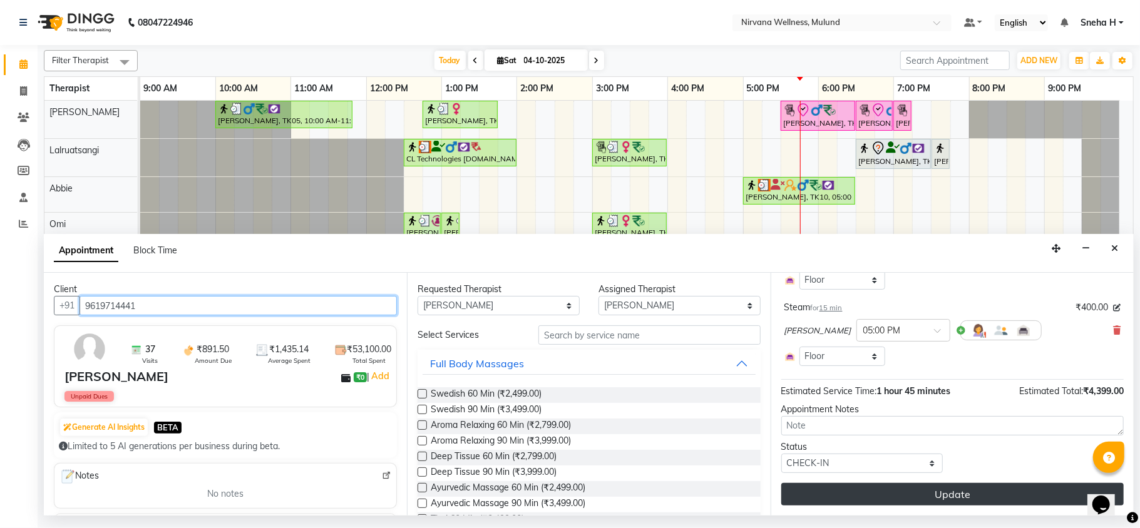
type input "9619714441"
click at [884, 494] on button "Update" at bounding box center [952, 494] width 342 height 23
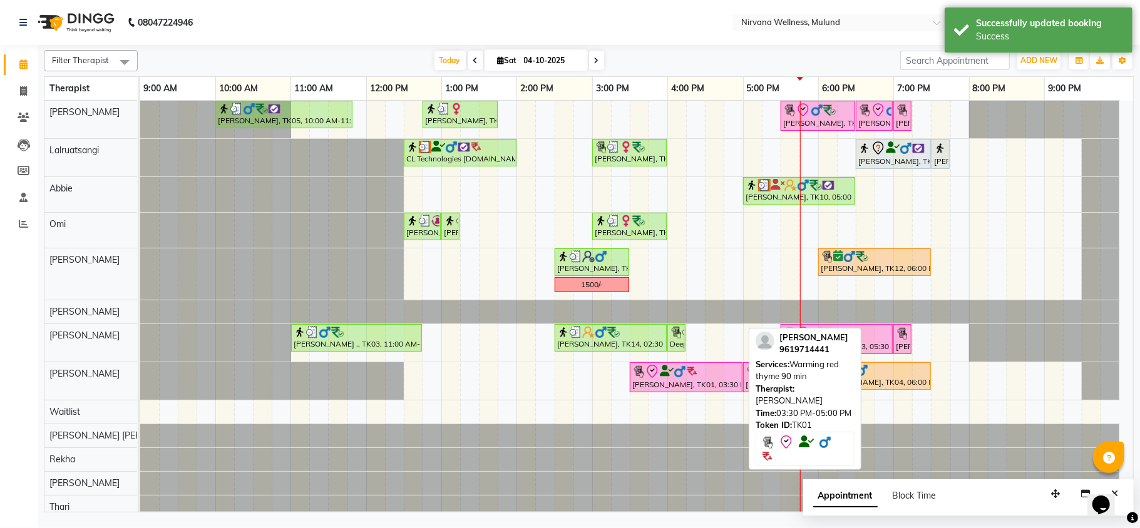
click at [688, 364] on link "Kamesh Joshi, TK01, 03:30 PM-05:00 PM, Warming red thyme 90 min" at bounding box center [686, 377] width 113 height 30
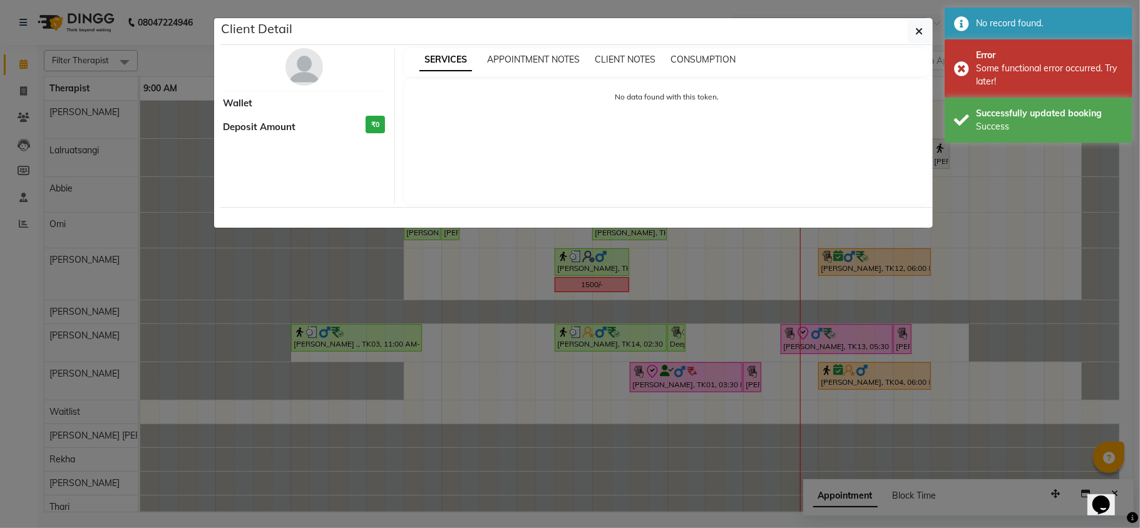
click at [655, 504] on ngb-modal-window "Client Detail Wallet Deposit Amount ₹0 SERVICES APPOINTMENT NOTES CLIENT NOTES …" at bounding box center [570, 264] width 1140 height 528
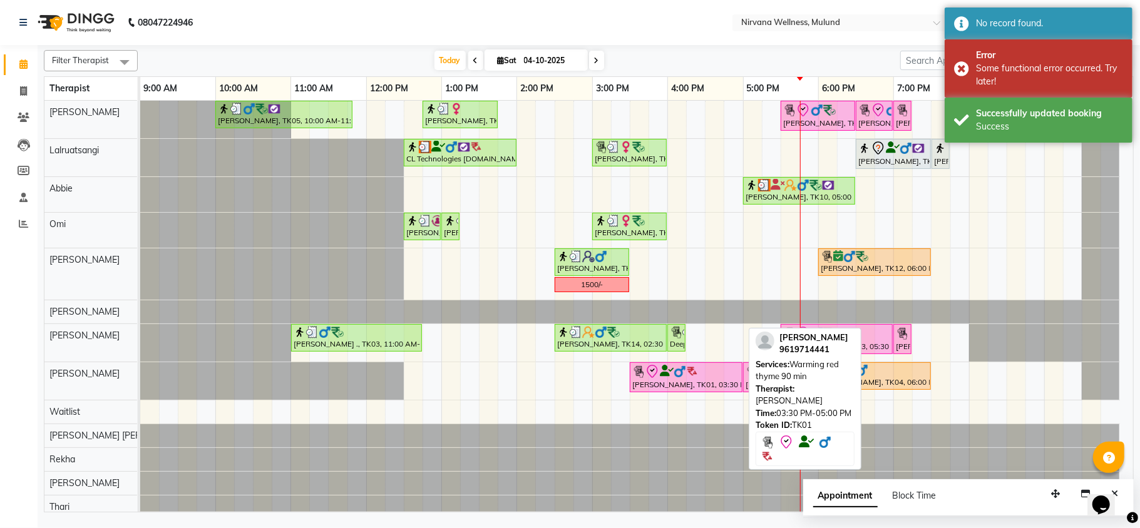
click at [674, 386] on div "[PERSON_NAME], TK01, 03:30 PM-05:00 PM, Warming red thyme 90 min" at bounding box center [686, 377] width 110 height 26
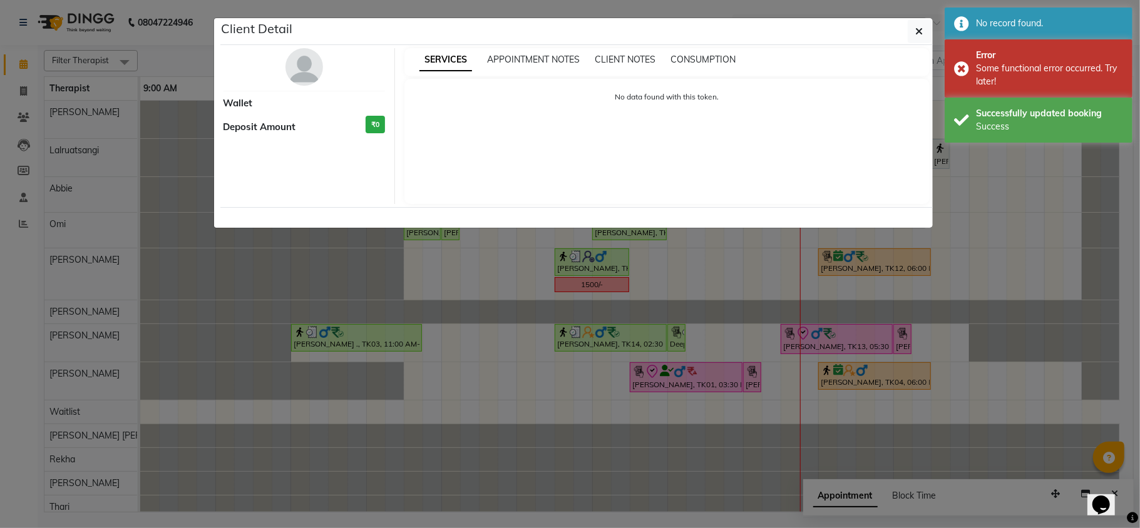
click at [672, 486] on ngb-modal-window "Client Detail Wallet Deposit Amount ₹0 SERVICES APPOINTMENT NOTES CLIENT NOTES …" at bounding box center [570, 264] width 1140 height 528
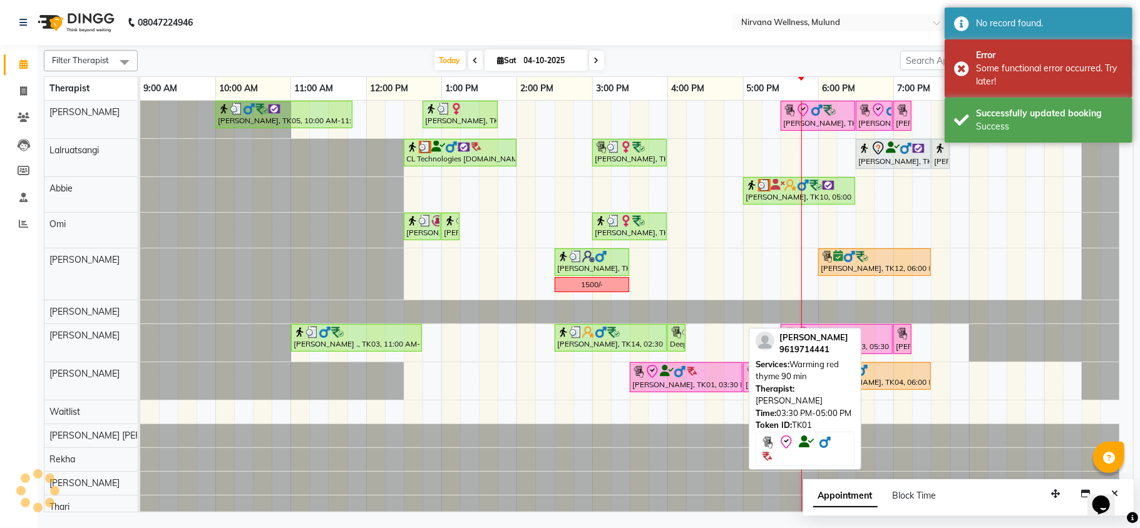
click at [683, 377] on img at bounding box center [679, 372] width 13 height 13
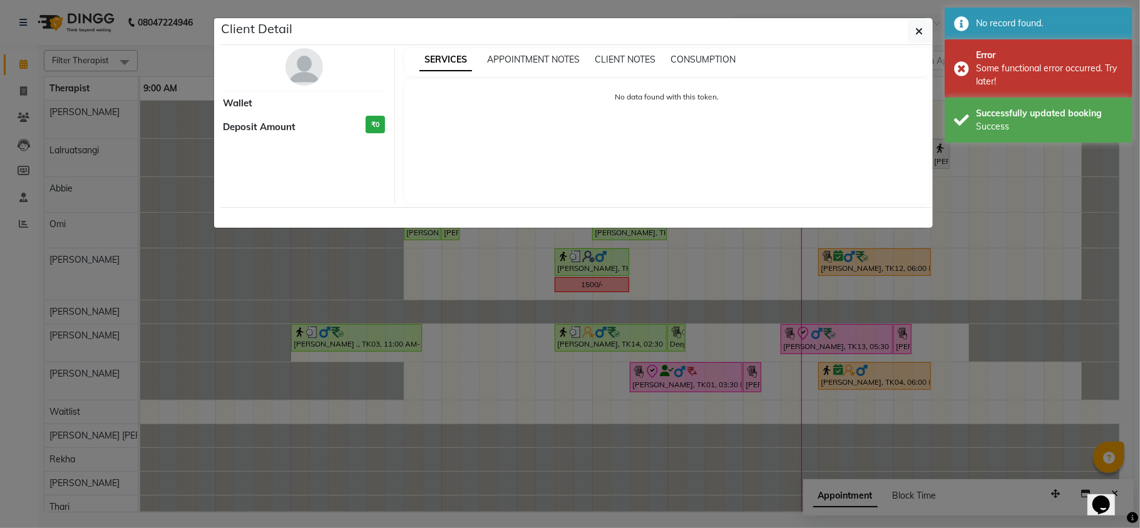
click at [675, 499] on ngb-modal-window "Client Detail Wallet Deposit Amount ₹0 SERVICES APPOINTMENT NOTES CLIENT NOTES …" at bounding box center [570, 264] width 1140 height 528
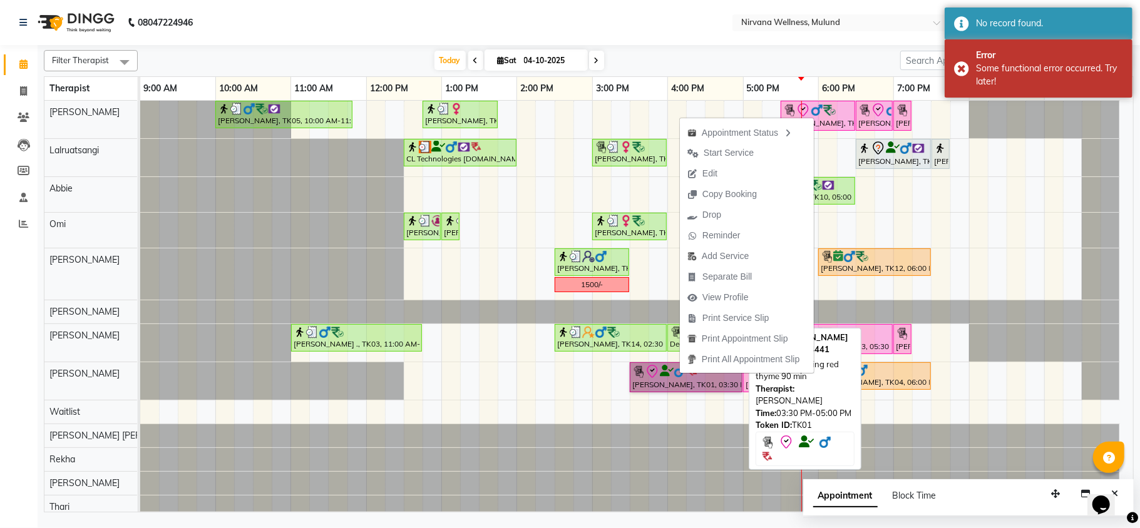
click at [662, 376] on link "[PERSON_NAME], TK01, 03:30 PM-05:00 PM, Warming red thyme 90 min" at bounding box center [686, 377] width 113 height 30
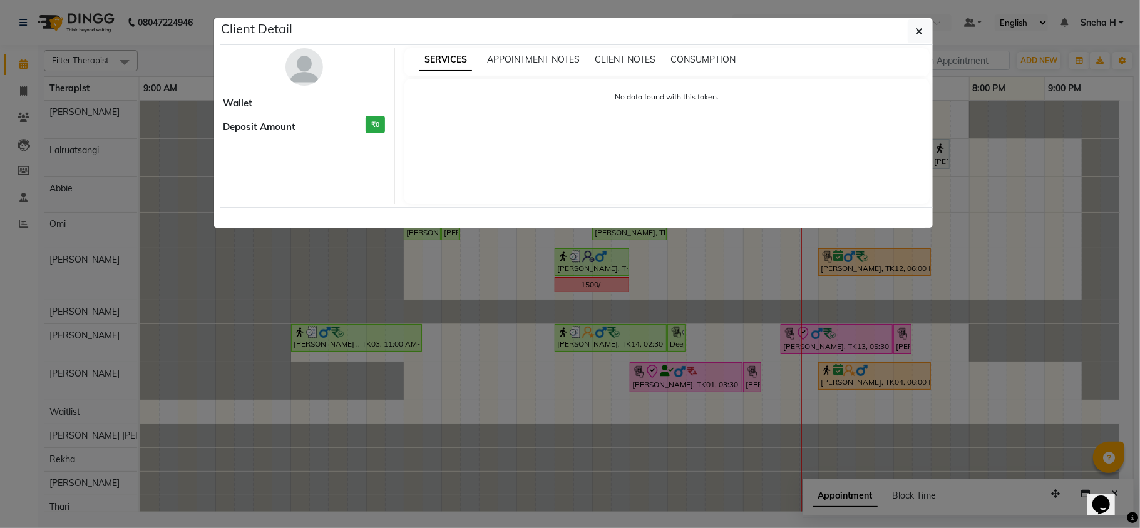
drag, startPoint x: 662, startPoint y: 376, endPoint x: 661, endPoint y: 471, distance: 95.1
click at [661, 471] on ngb-modal-window "Client Detail Wallet Deposit Amount ₹0 SERVICES APPOINTMENT NOTES CLIENT NOTES …" at bounding box center [570, 264] width 1140 height 528
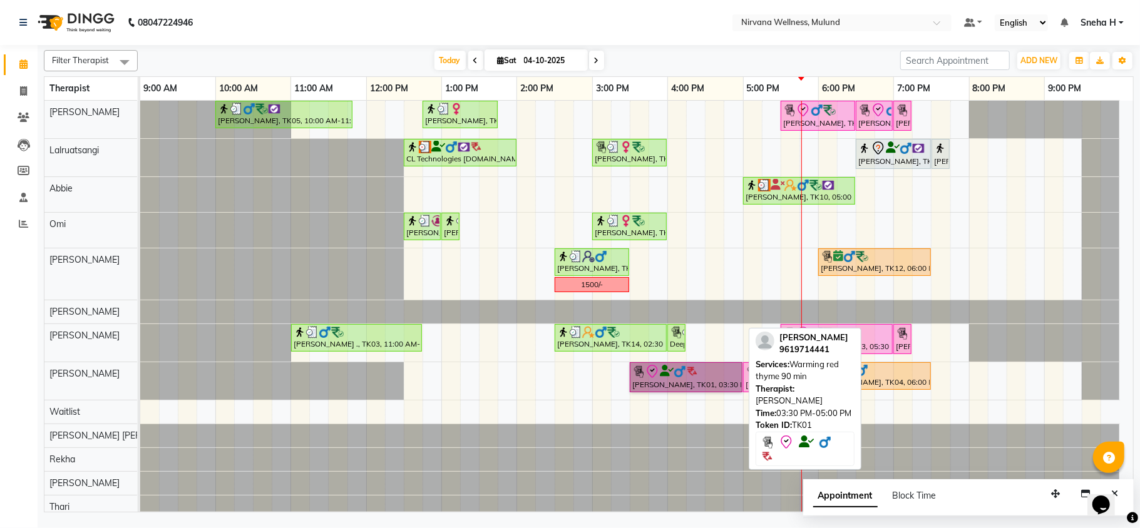
click at [685, 376] on link "[PERSON_NAME], TK01, 03:30 PM-05:00 PM, Warming red thyme 90 min" at bounding box center [686, 377] width 113 height 30
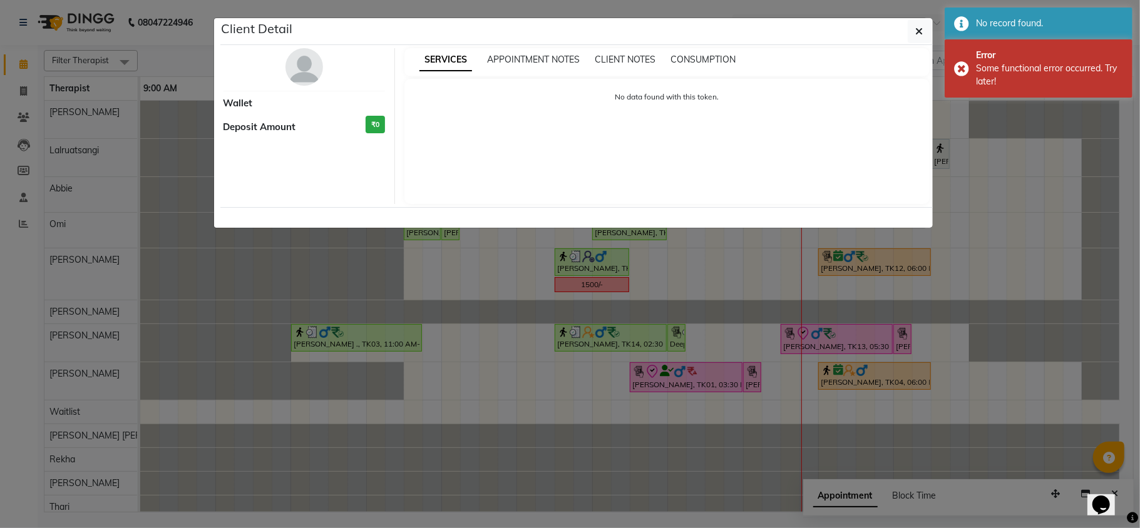
click at [668, 461] on ngb-modal-window "Client Detail Wallet Deposit Amount ₹0 SERVICES APPOINTMENT NOTES CLIENT NOTES …" at bounding box center [570, 264] width 1140 height 528
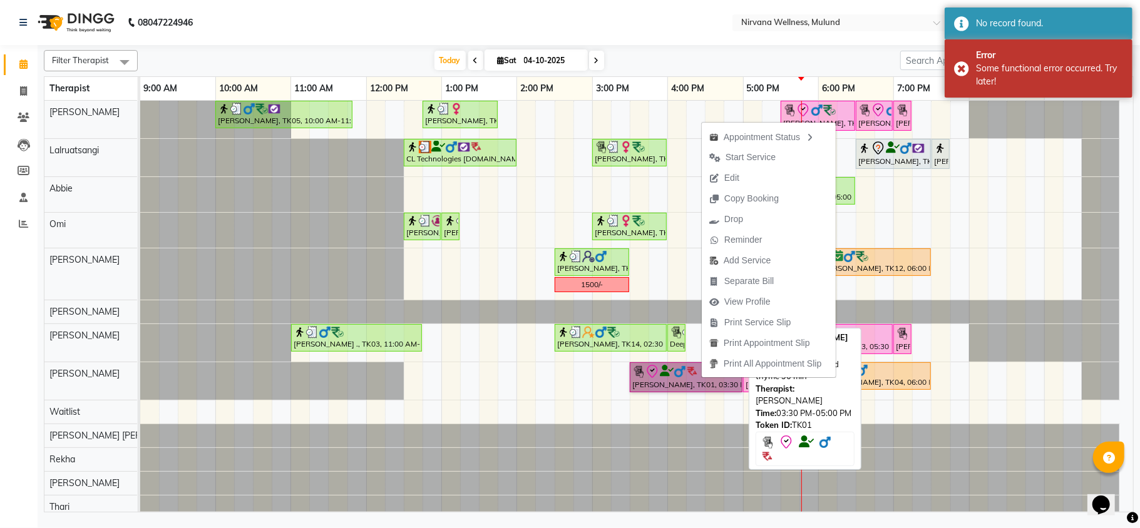
click at [671, 374] on link "Kamesh Joshi, TK01, 03:30 PM-05:00 PM, Warming red thyme 90 min" at bounding box center [686, 377] width 113 height 30
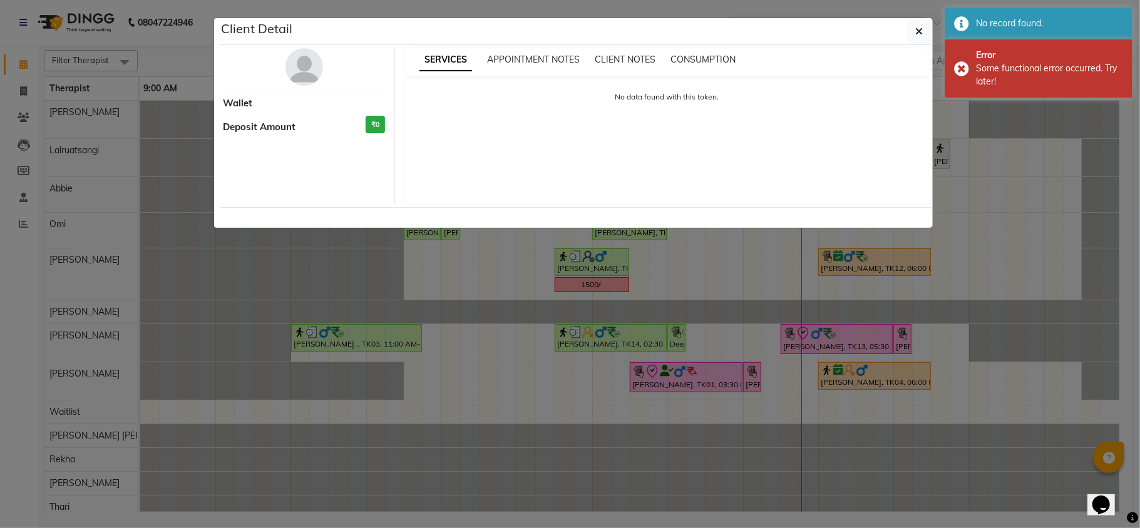
click at [672, 448] on ngb-modal-window "Client Detail Wallet Deposit Amount ₹0 SERVICES APPOINTMENT NOTES CLIENT NOTES …" at bounding box center [570, 264] width 1140 height 528
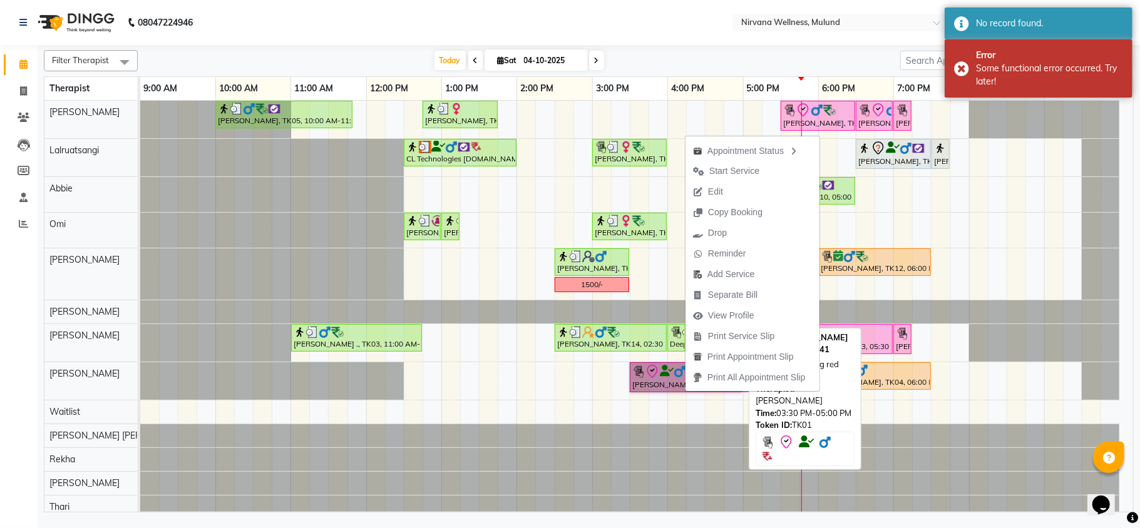
click at [652, 379] on link "Kamesh Joshi, TK01, 03:30 PM-05:00 PM, Warming red thyme 90 min" at bounding box center [686, 377] width 113 height 30
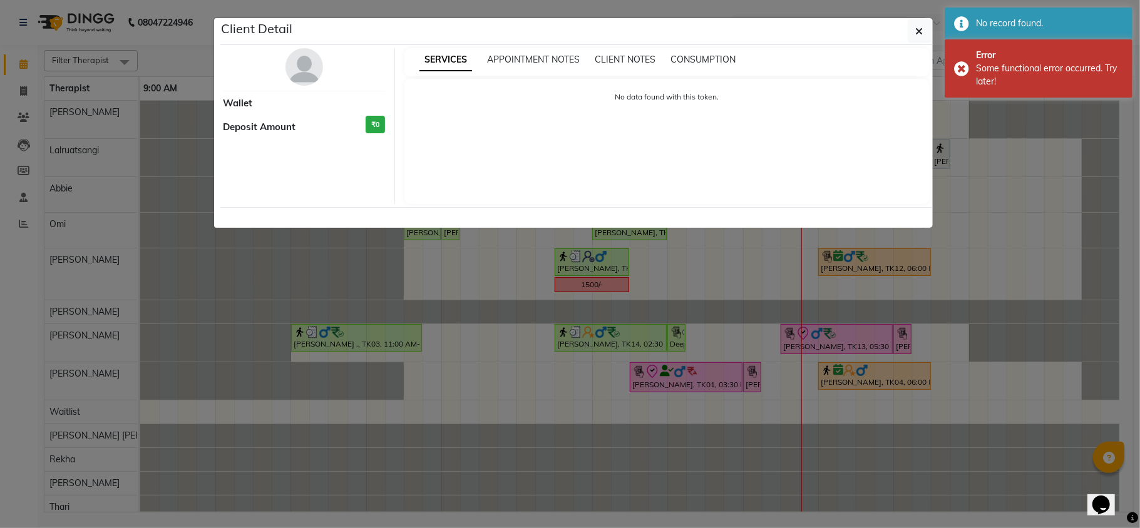
click at [651, 471] on ngb-modal-window "Client Detail Wallet Deposit Amount ₹0 SERVICES APPOINTMENT NOTES CLIENT NOTES …" at bounding box center [570, 264] width 1140 height 528
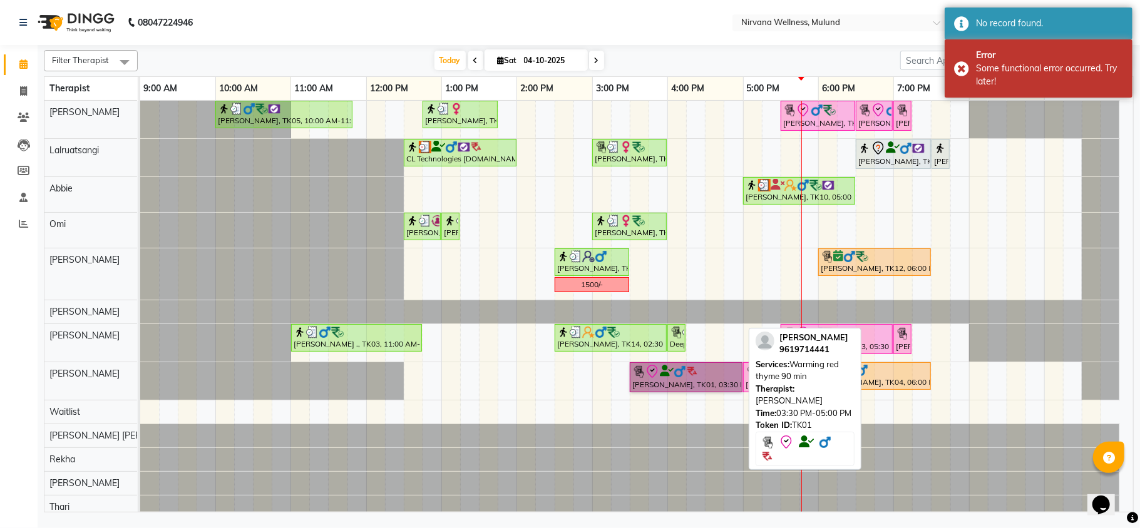
click at [674, 384] on link "Kamesh Joshi, TK01, 03:30 PM-05:00 PM, Warming red thyme 90 min" at bounding box center [686, 377] width 113 height 30
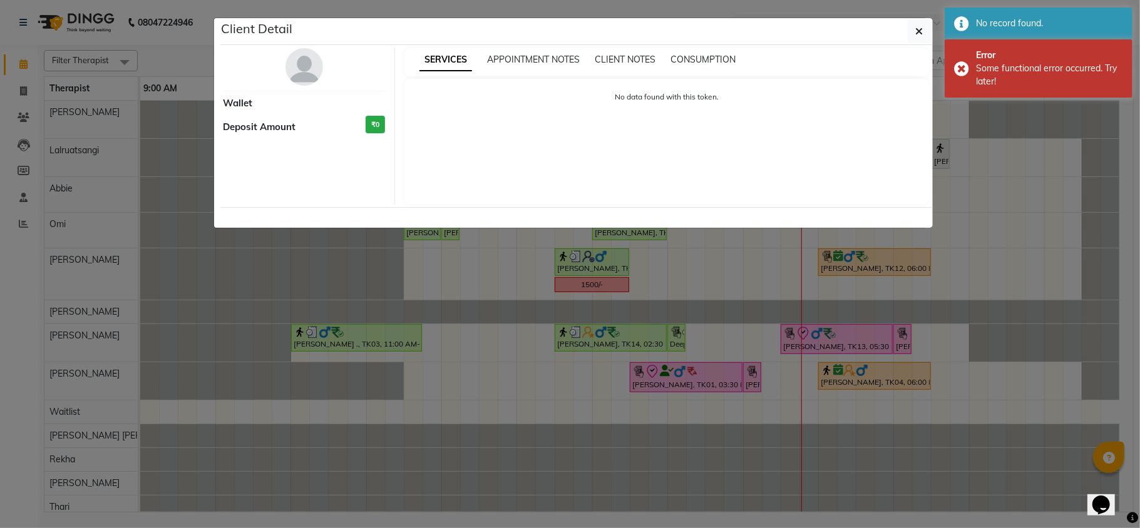
click at [644, 506] on ngb-modal-window "Client Detail Wallet Deposit Amount ₹0 SERVICES APPOINTMENT NOTES CLIENT NOTES …" at bounding box center [570, 264] width 1140 height 528
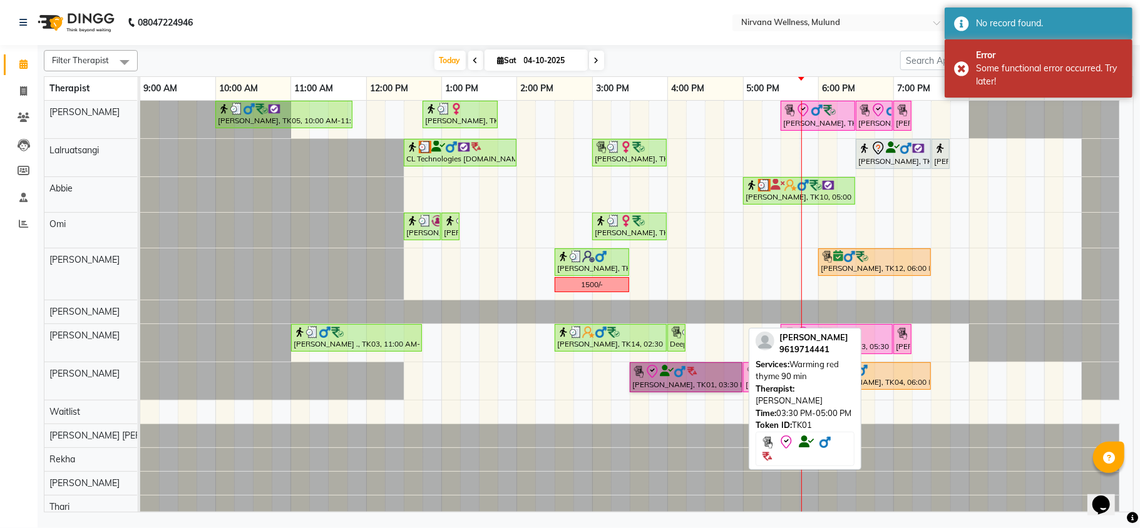
drag, startPoint x: 692, startPoint y: 338, endPoint x: 670, endPoint y: 388, distance: 54.9
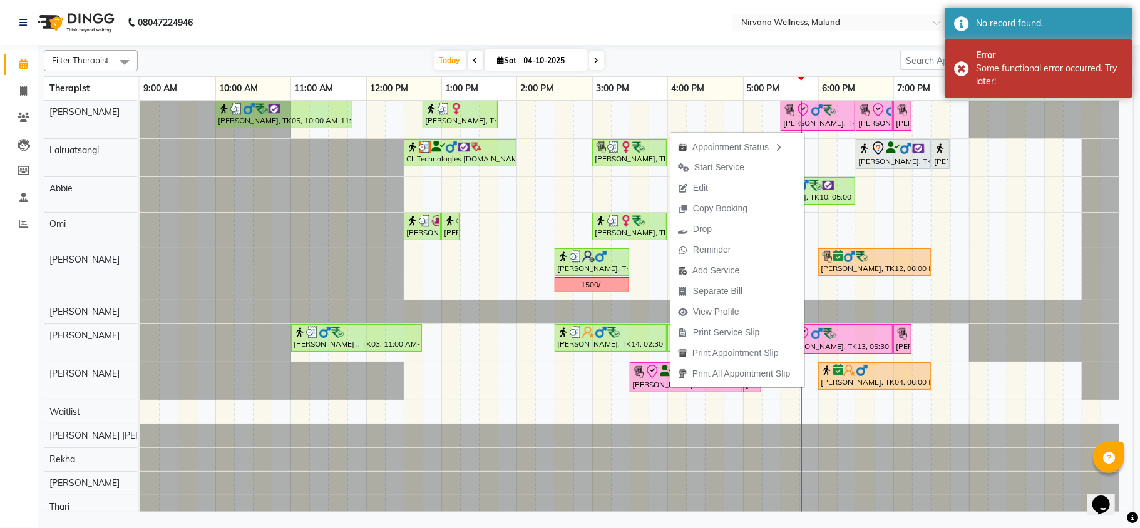
click at [717, 184] on button "Edit" at bounding box center [737, 188] width 134 height 21
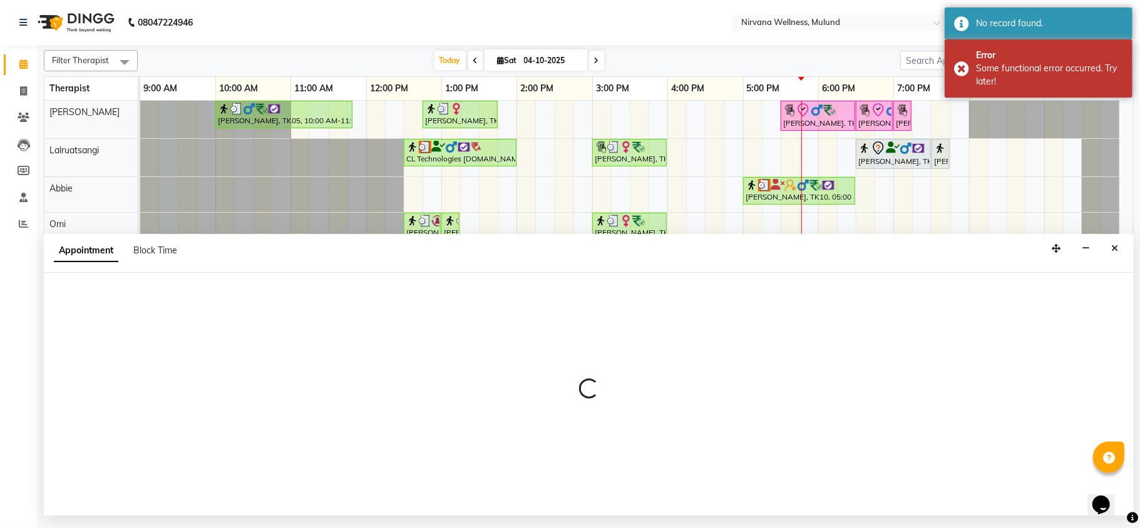
select select "tentative"
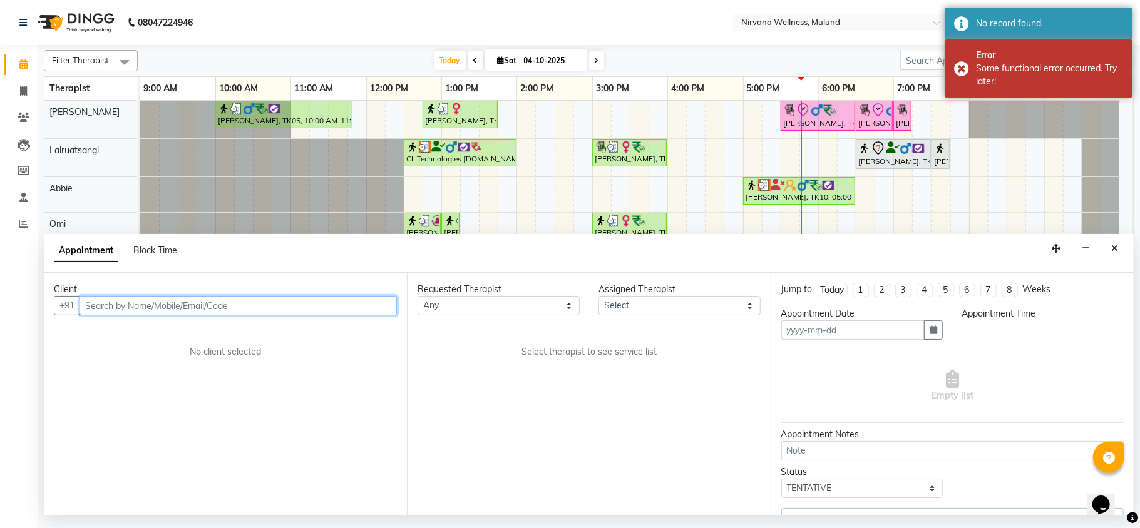
type input "04-10-2025"
select select "check-in"
select select "930"
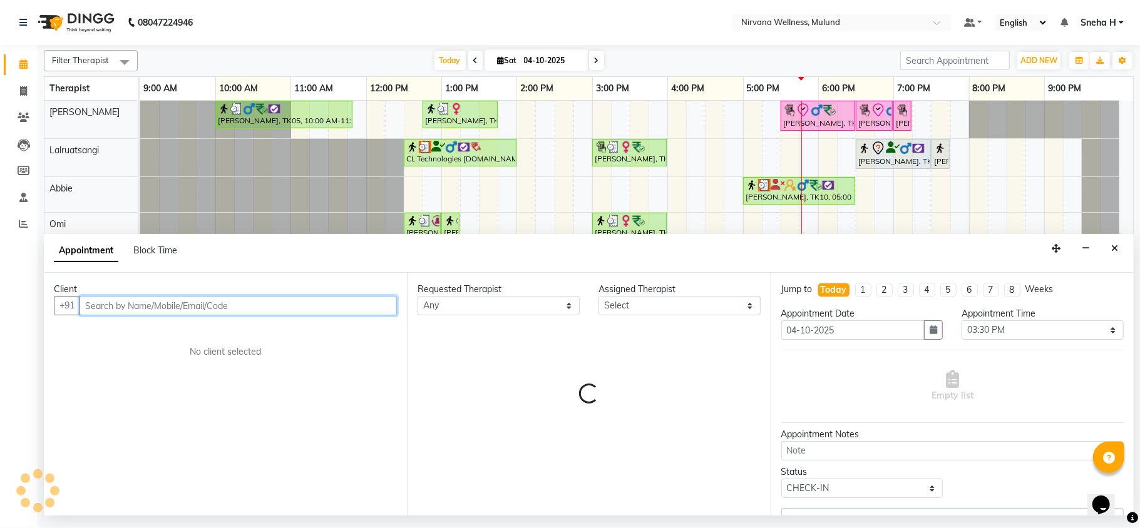
select select "35614"
select select "2150"
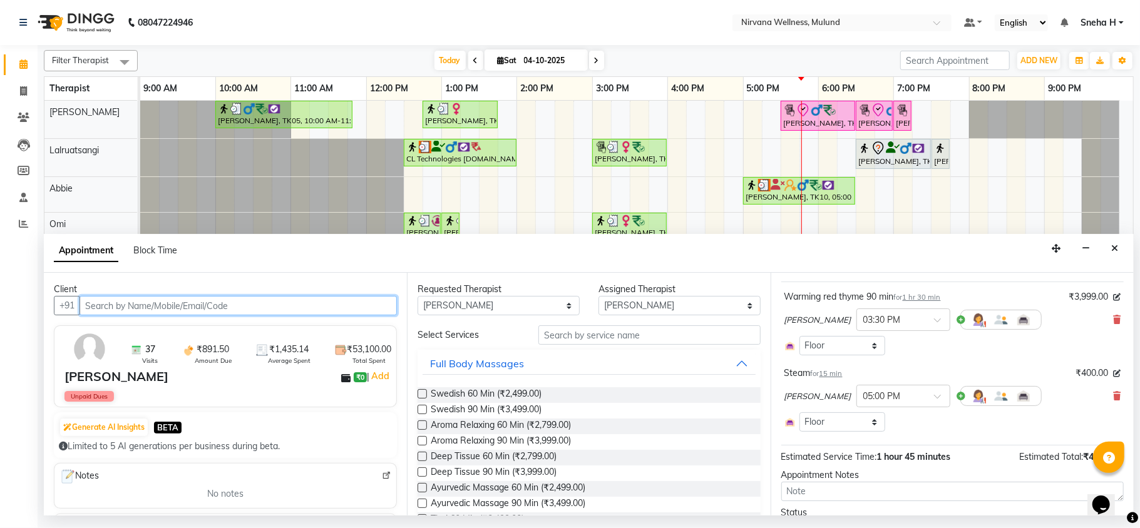
scroll to position [136, 0]
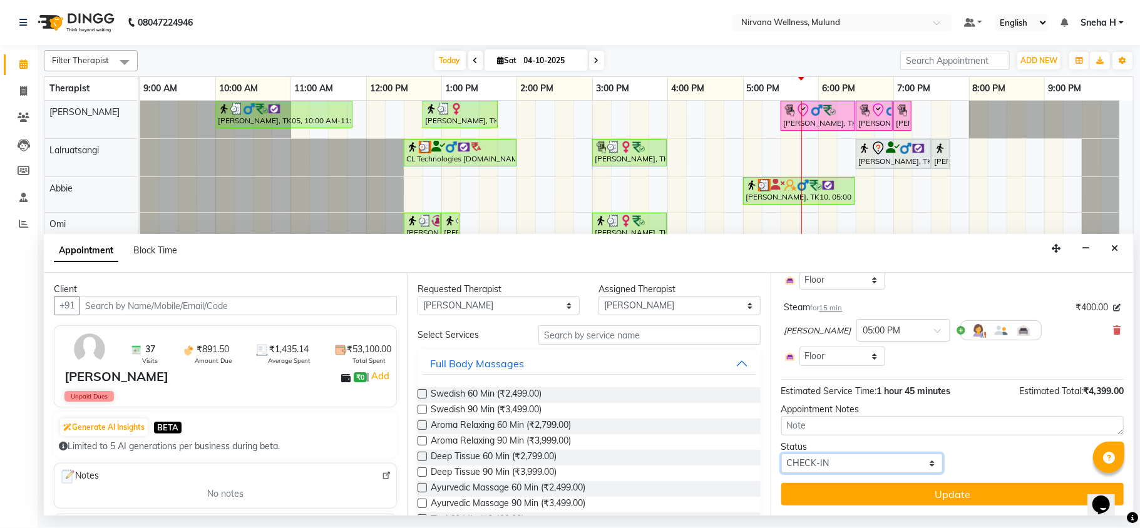
click at [862, 468] on select "Select TENTATIVE CONFIRM CHECK-IN UPCOMING" at bounding box center [862, 463] width 162 height 19
select select "upcoming"
click at [781, 454] on select "Select TENTATIVE CONFIRM CHECK-IN UPCOMING" at bounding box center [862, 463] width 162 height 19
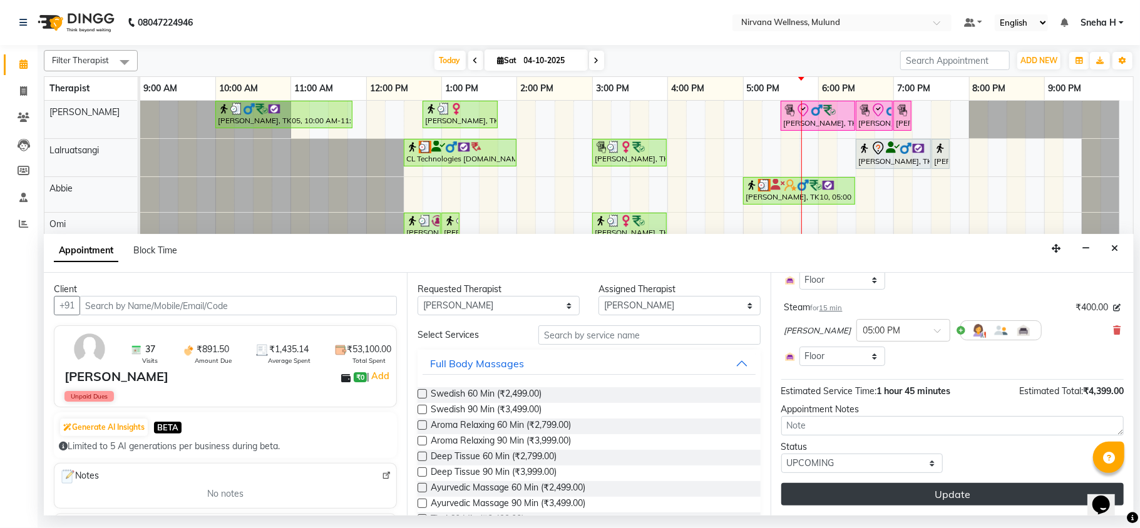
click at [837, 501] on button "Update" at bounding box center [952, 494] width 342 height 23
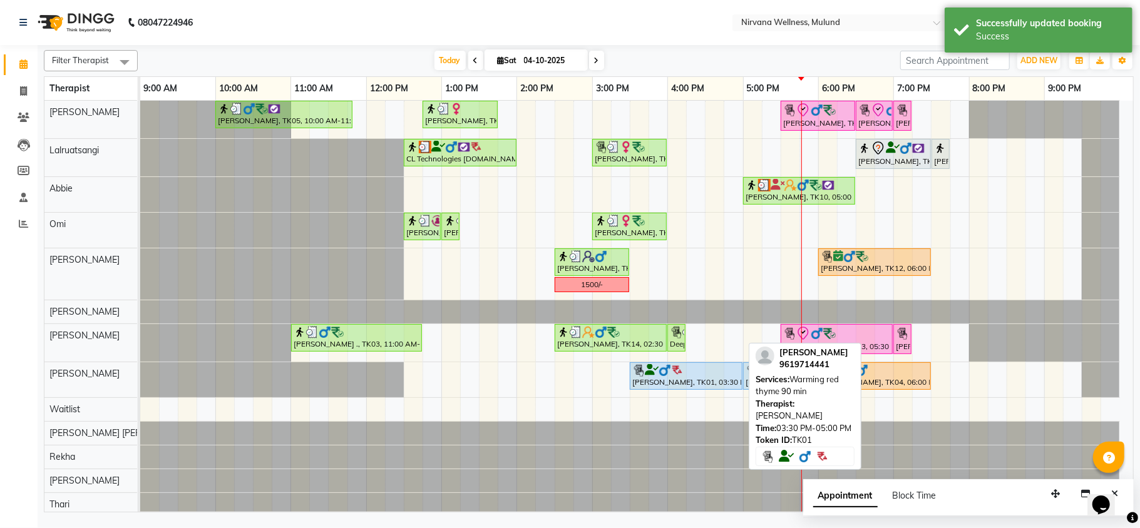
click at [671, 386] on div "Kamesh Joshi, TK01, 03:30 PM-05:00 PM, Warming red thyme 90 min" at bounding box center [686, 376] width 110 height 24
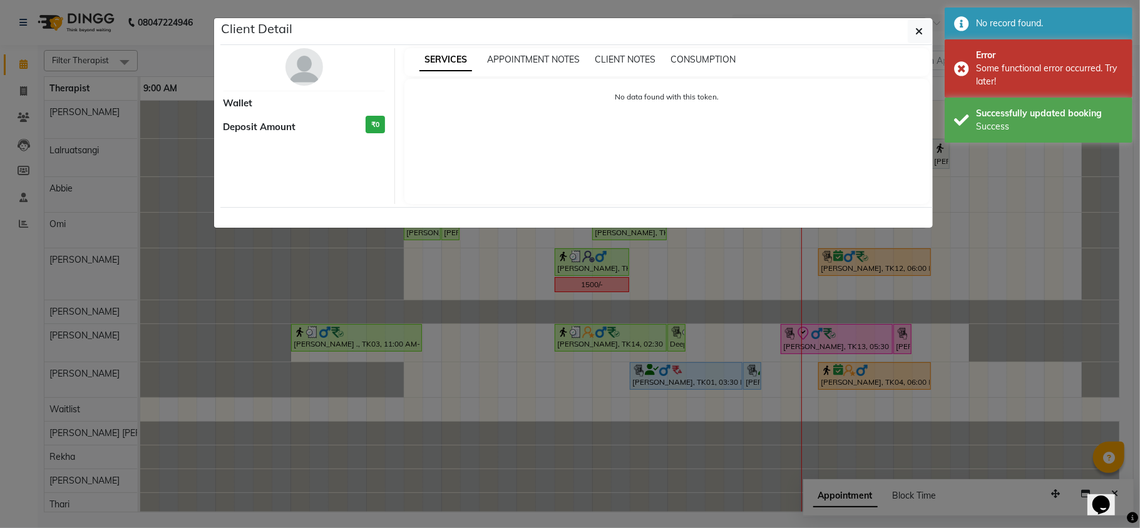
click at [662, 489] on ngb-modal-window "Client Detail Wallet Deposit Amount ₹0 SERVICES APPOINTMENT NOTES CLIENT NOTES …" at bounding box center [570, 264] width 1140 height 528
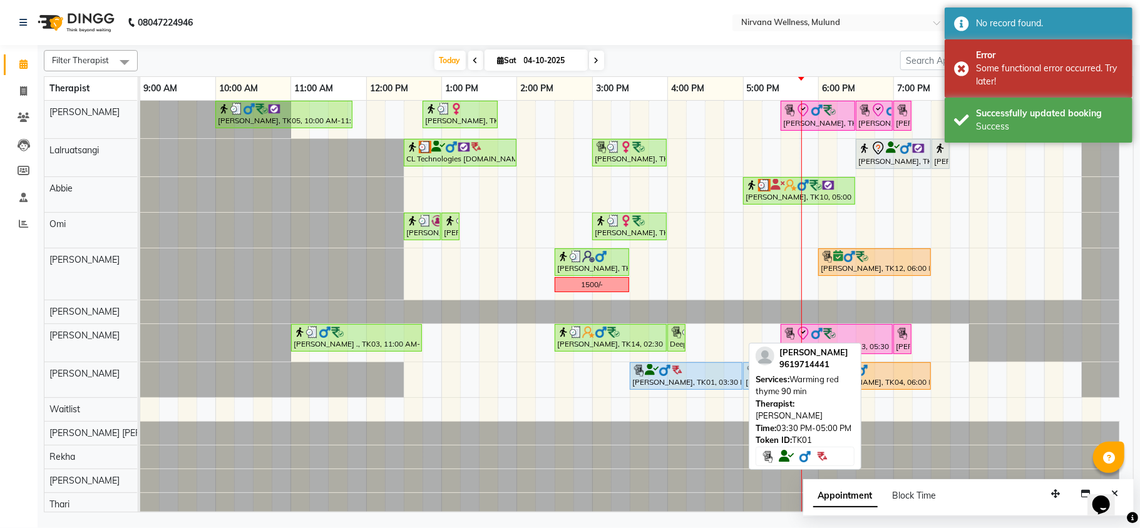
click at [665, 388] on div "Kamesh Joshi, TK01, 03:30 PM-05:00 PM, Warming red thyme 90 min" at bounding box center [686, 376] width 110 height 24
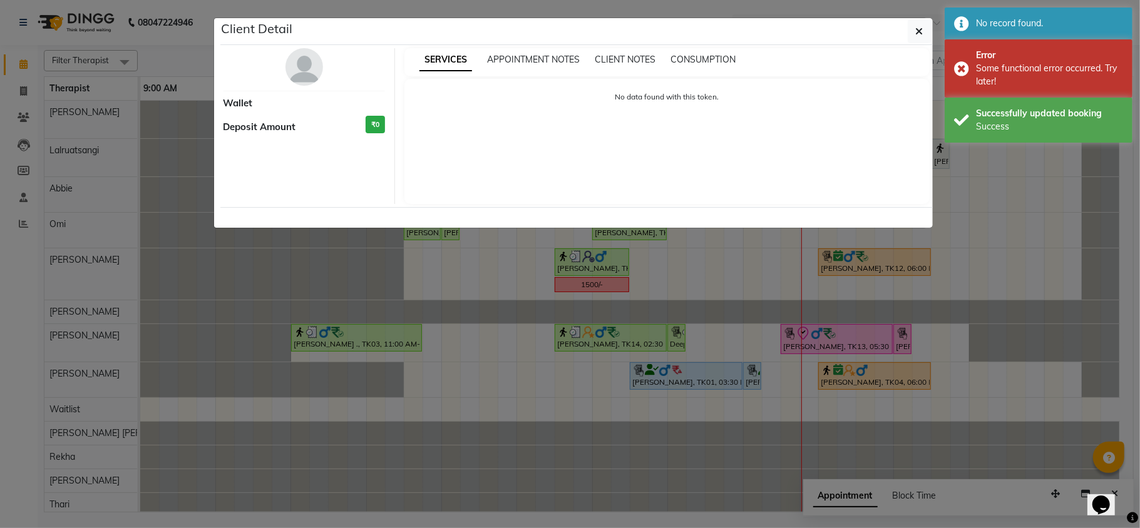
click at [684, 402] on ngb-modal-window "Client Detail Wallet Deposit Amount ₹0 SERVICES APPOINTMENT NOTES CLIENT NOTES …" at bounding box center [570, 264] width 1140 height 528
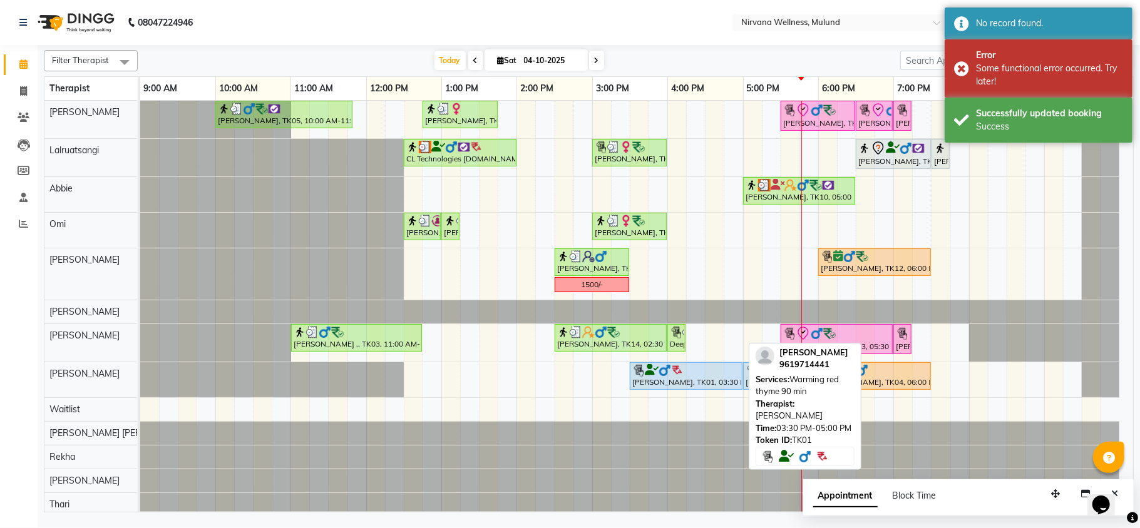
click at [684, 376] on div at bounding box center [686, 370] width 108 height 13
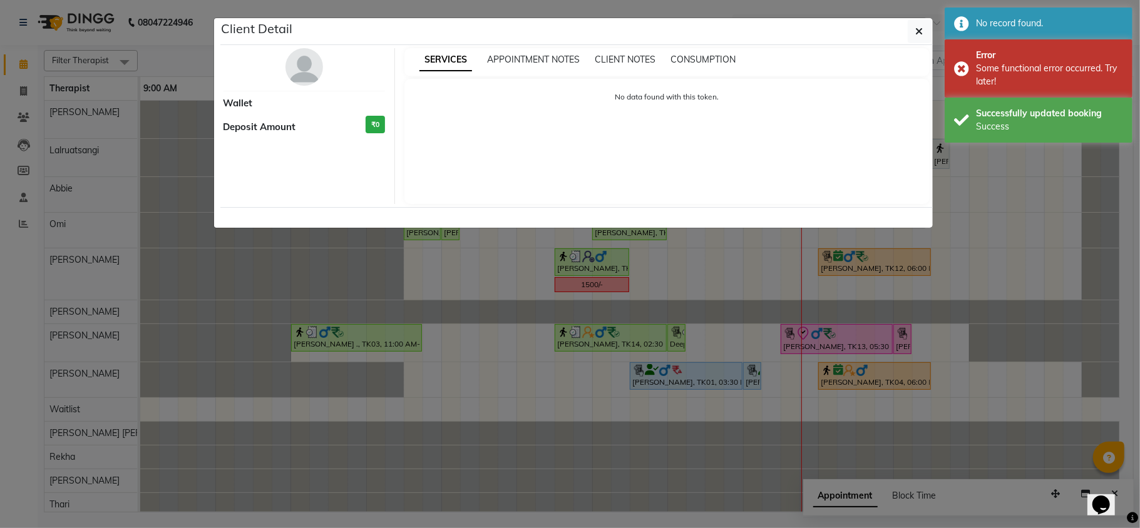
click at [684, 376] on ngb-modal-window "Client Detail Wallet Deposit Amount ₹0 SERVICES APPOINTMENT NOTES CLIENT NOTES …" at bounding box center [570, 264] width 1140 height 528
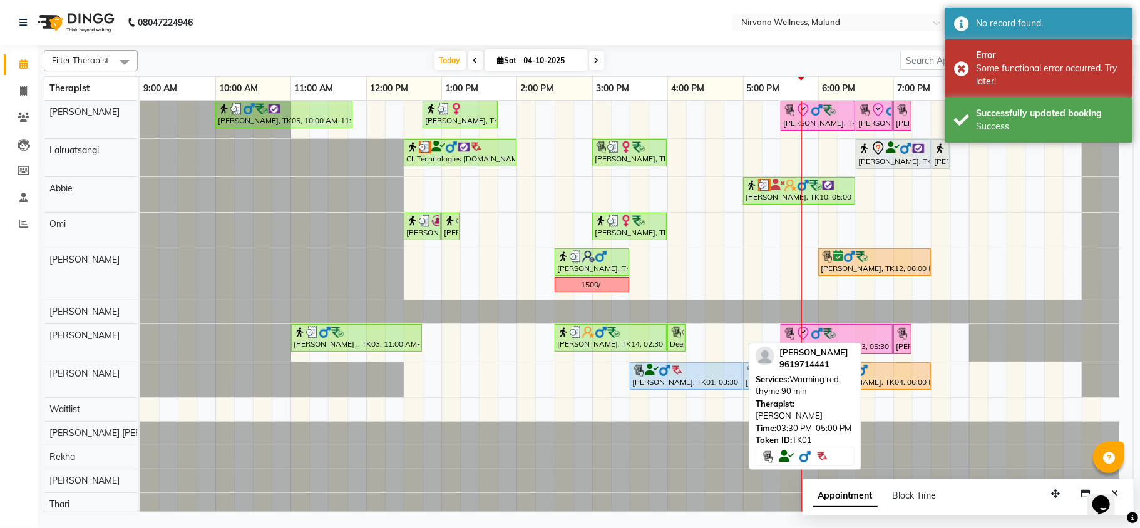
click at [688, 374] on div at bounding box center [686, 370] width 108 height 13
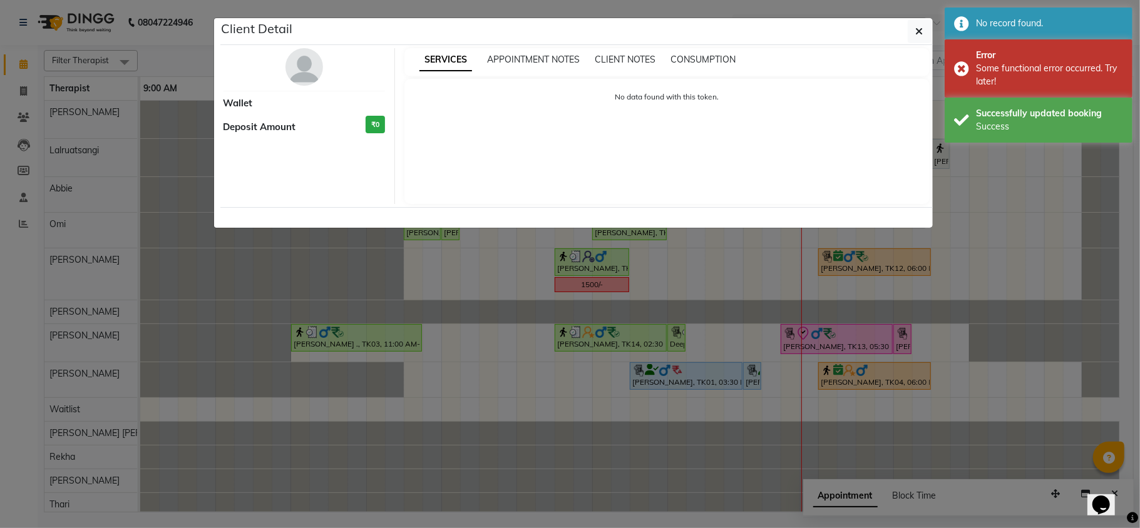
click at [688, 374] on ngb-modal-window "Client Detail Wallet Deposit Amount ₹0 SERVICES APPOINTMENT NOTES CLIENT NOTES …" at bounding box center [570, 264] width 1140 height 528
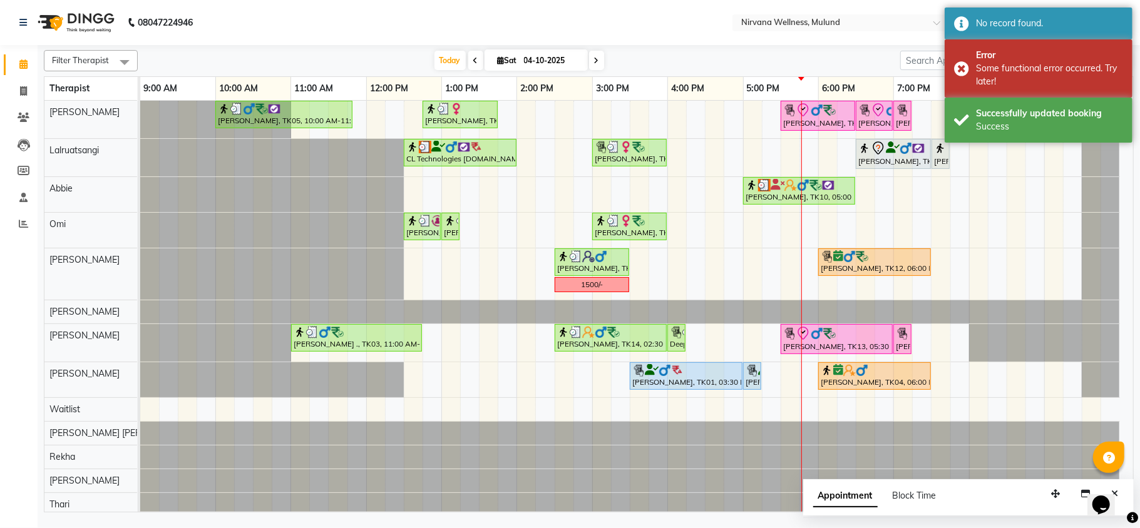
click at [140, 443] on div at bounding box center [140, 433] width 0 height 23
select select "64565"
select select "960"
select select "tentative"
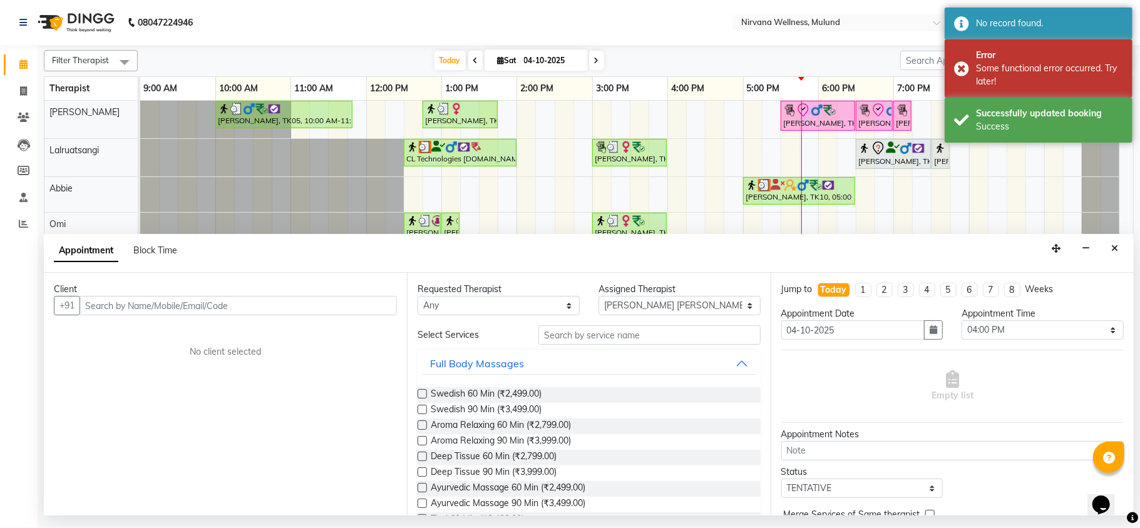
drag, startPoint x: 685, startPoint y: 443, endPoint x: 697, endPoint y: 396, distance: 48.6
click at [699, 389] on div "Swedish 60 Min (₹2,499.00)" at bounding box center [588, 395] width 342 height 16
click at [1119, 242] on button "Close" at bounding box center [1114, 248] width 18 height 19
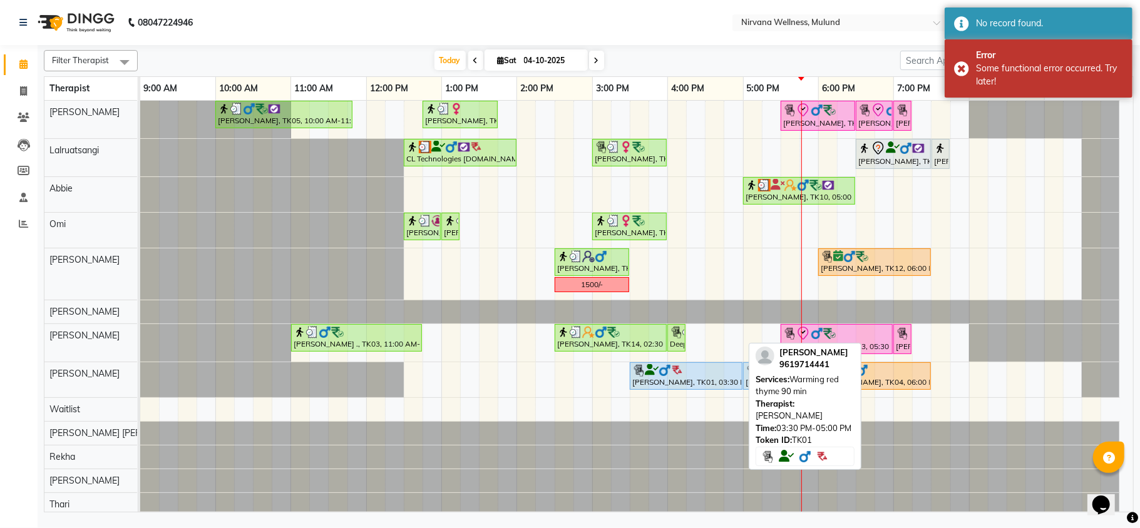
click at [679, 374] on img at bounding box center [677, 370] width 13 height 13
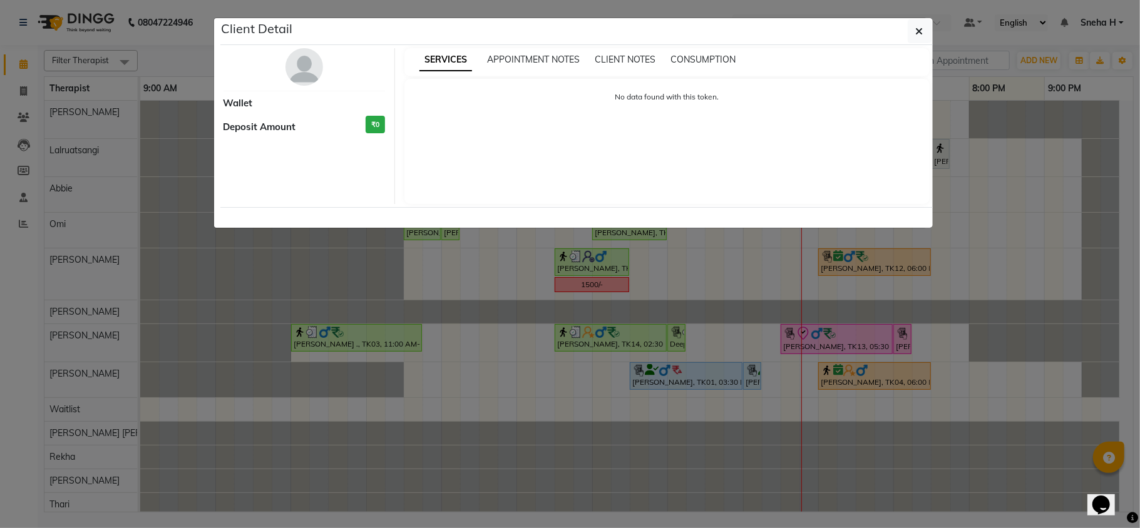
click at [645, 482] on ngb-modal-window "Client Detail Wallet Deposit Amount ₹0 SERVICES APPOINTMENT NOTES CLIENT NOTES …" at bounding box center [570, 264] width 1140 height 528
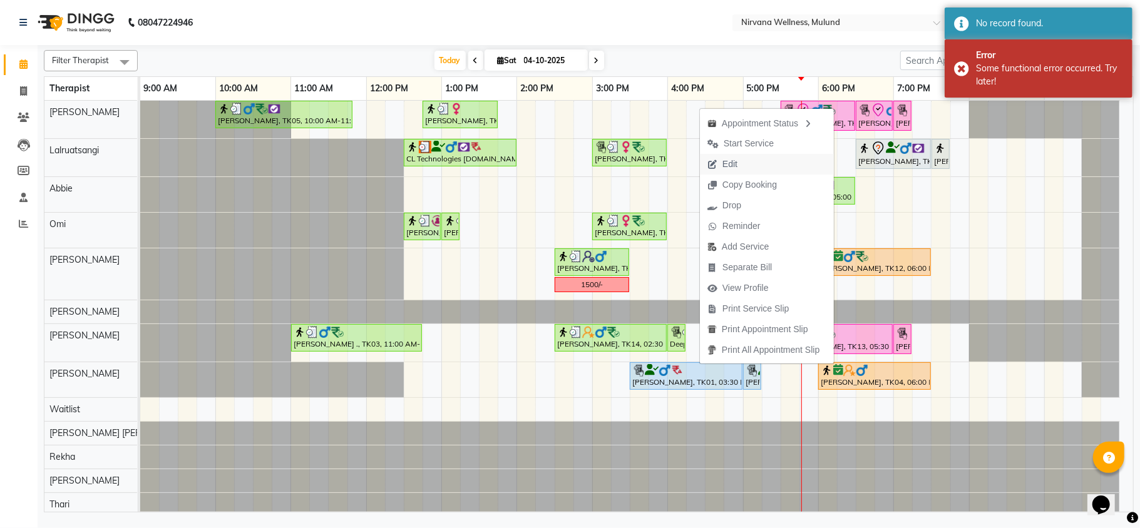
click at [749, 163] on button "Edit" at bounding box center [767, 164] width 134 height 21
select select "tentative"
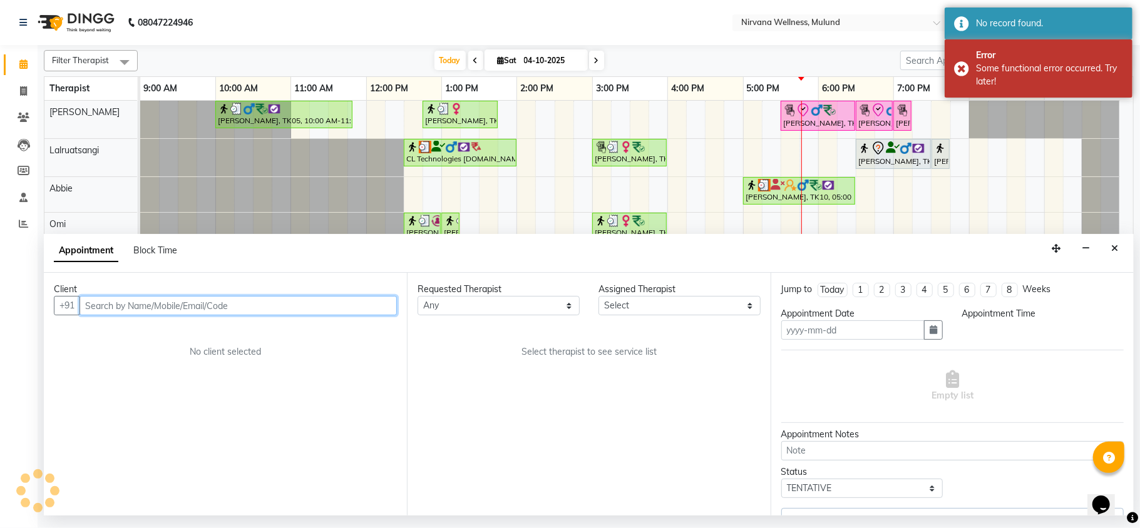
type input "04-10-2025"
select select "35614"
select select "upcoming"
select select "930"
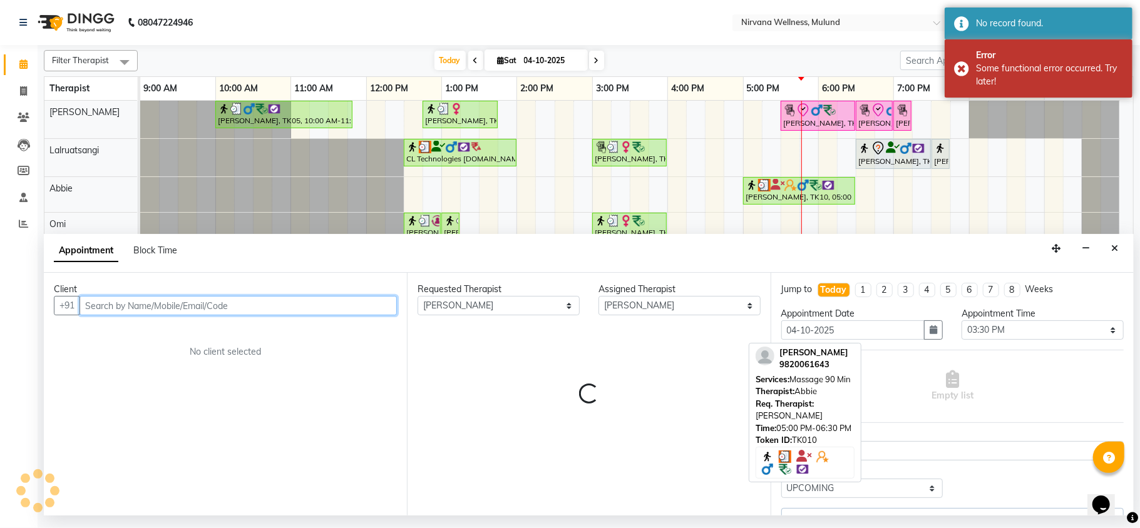
select select "2150"
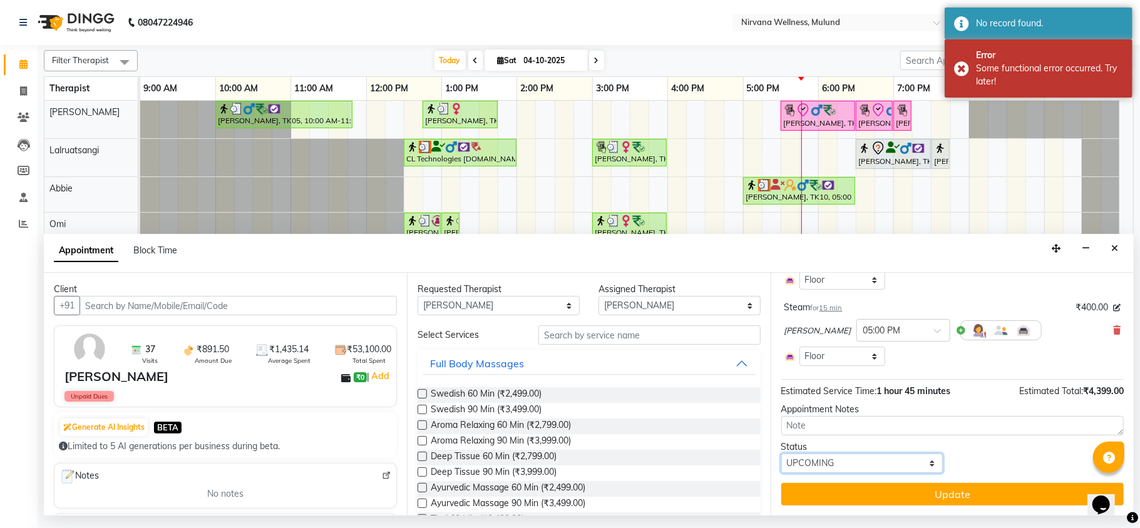
click at [879, 464] on select "Select TENTATIVE CONFIRM CHECK-IN UPCOMING" at bounding box center [862, 463] width 162 height 19
select select "check-in"
click at [781, 454] on select "Select TENTATIVE CONFIRM CHECK-IN UPCOMING" at bounding box center [862, 463] width 162 height 19
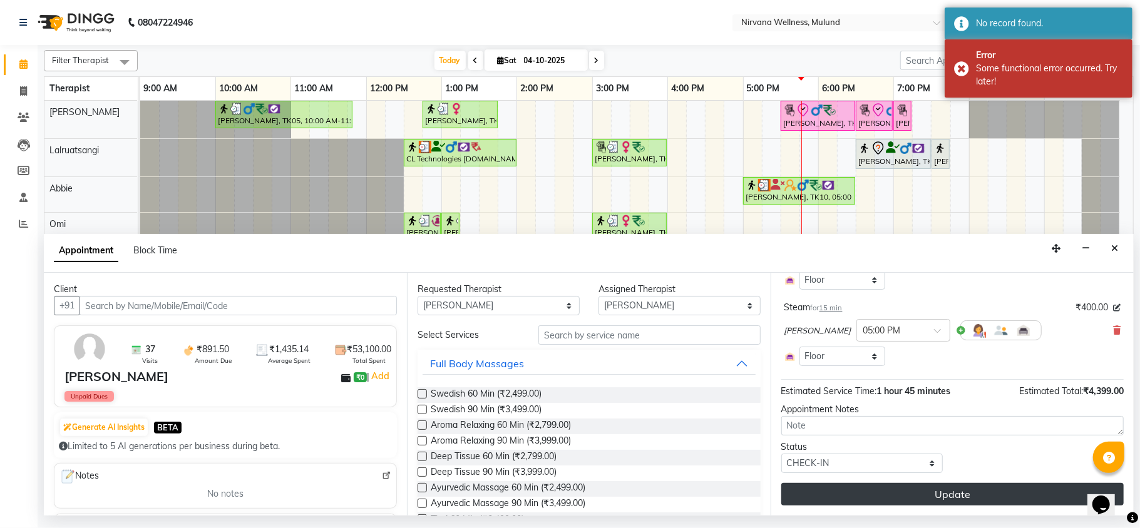
click at [820, 501] on button "Update" at bounding box center [952, 494] width 342 height 23
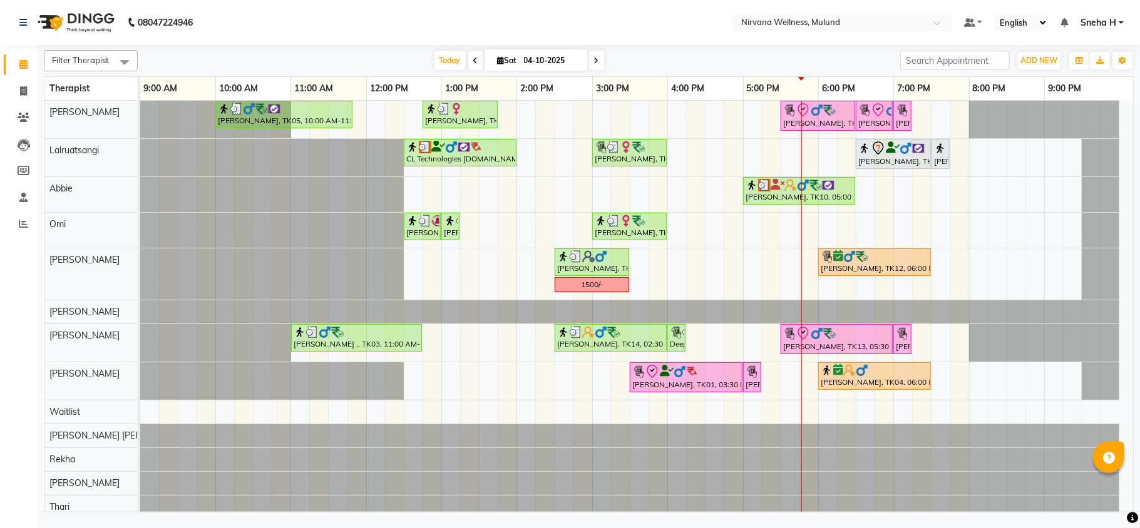
select select "en"
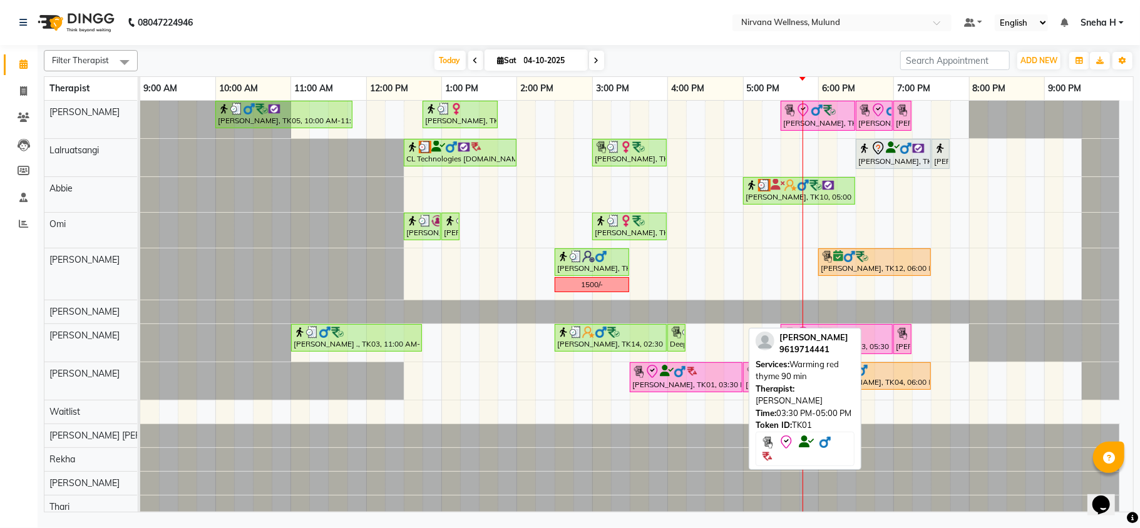
click at [704, 376] on div at bounding box center [686, 371] width 108 height 15
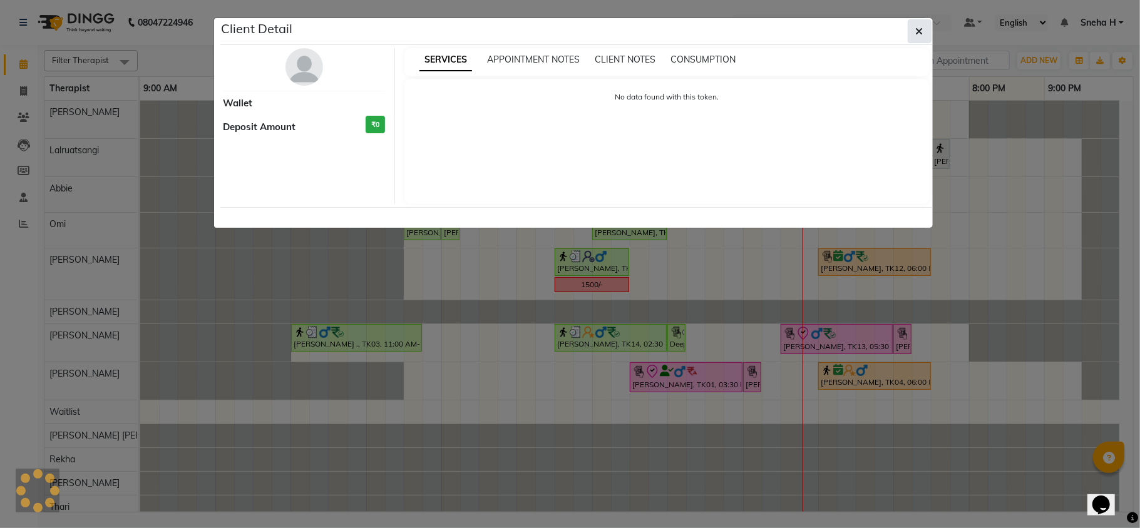
click at [922, 24] on button "button" at bounding box center [920, 31] width 24 height 24
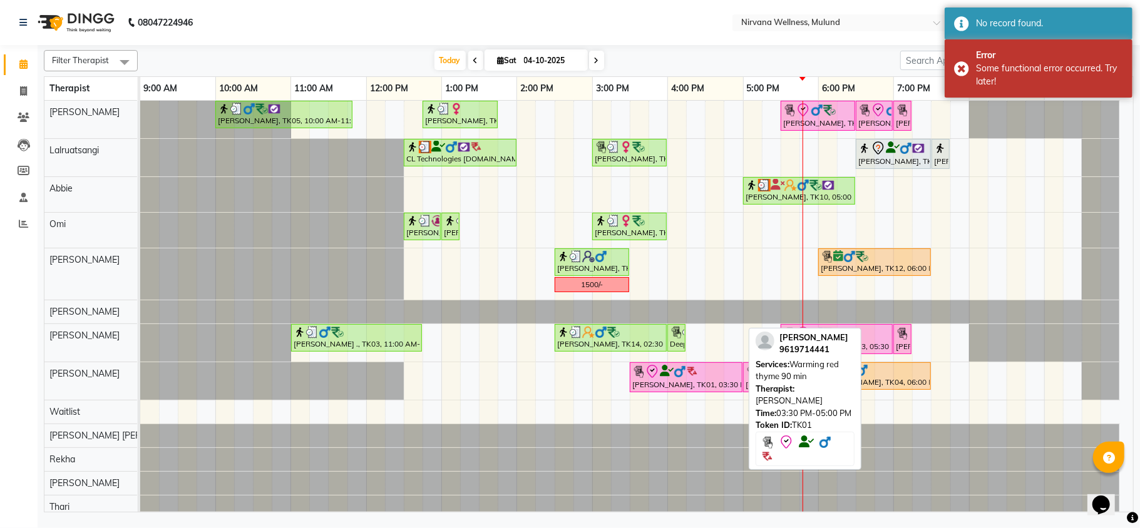
click at [672, 382] on div "[PERSON_NAME], TK01, 03:30 PM-05:00 PM, Warming red thyme 90 min" at bounding box center [686, 377] width 110 height 26
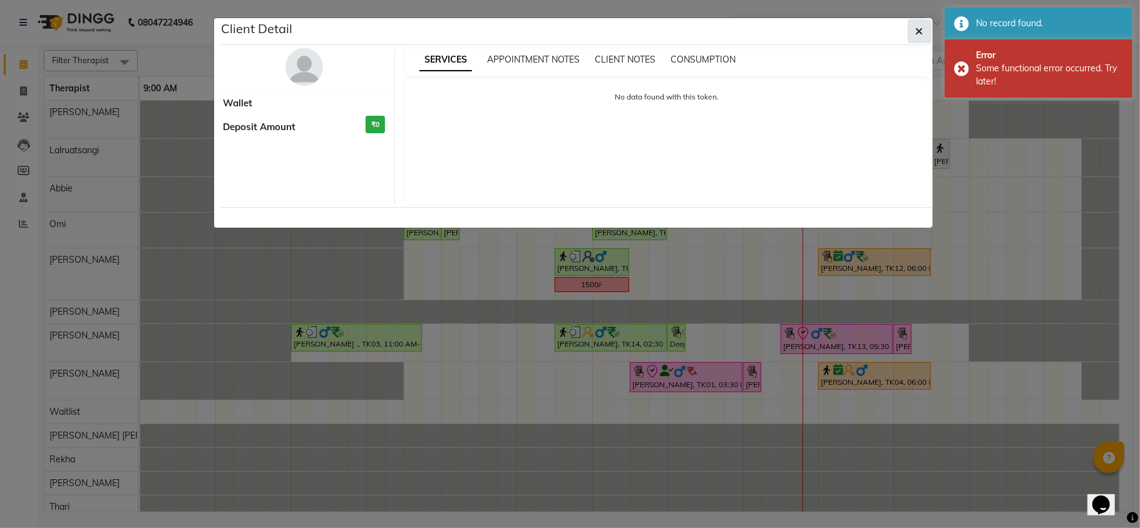
click at [918, 38] on button "button" at bounding box center [920, 31] width 24 height 24
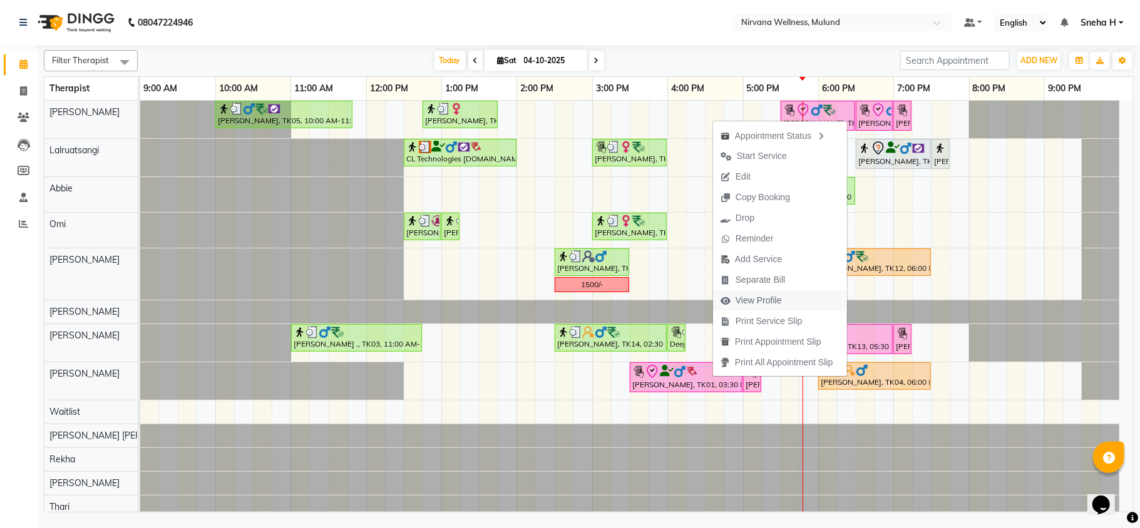
click at [760, 299] on span "View Profile" at bounding box center [758, 300] width 46 height 13
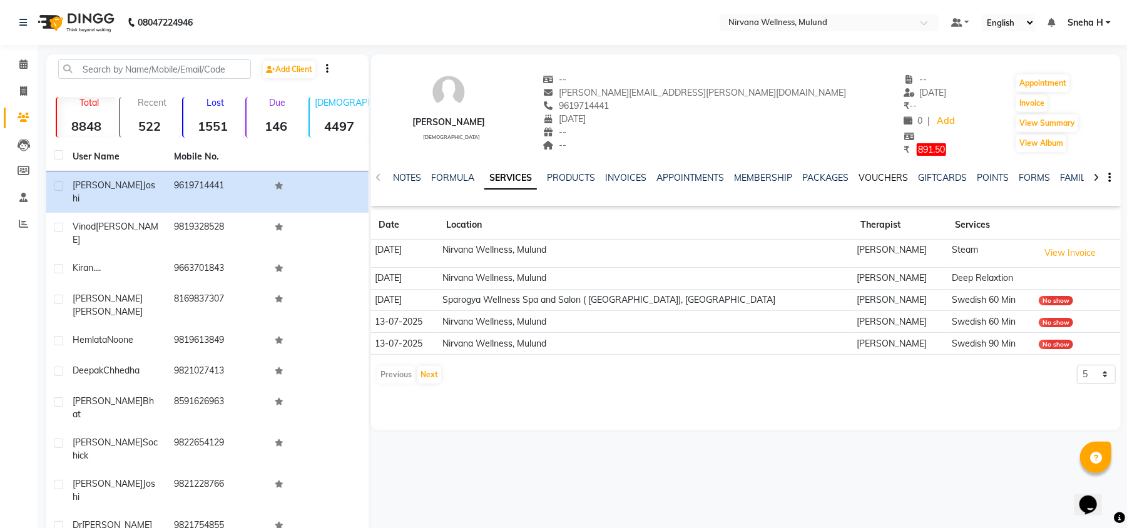
click at [889, 174] on link "VOUCHERS" at bounding box center [883, 177] width 49 height 11
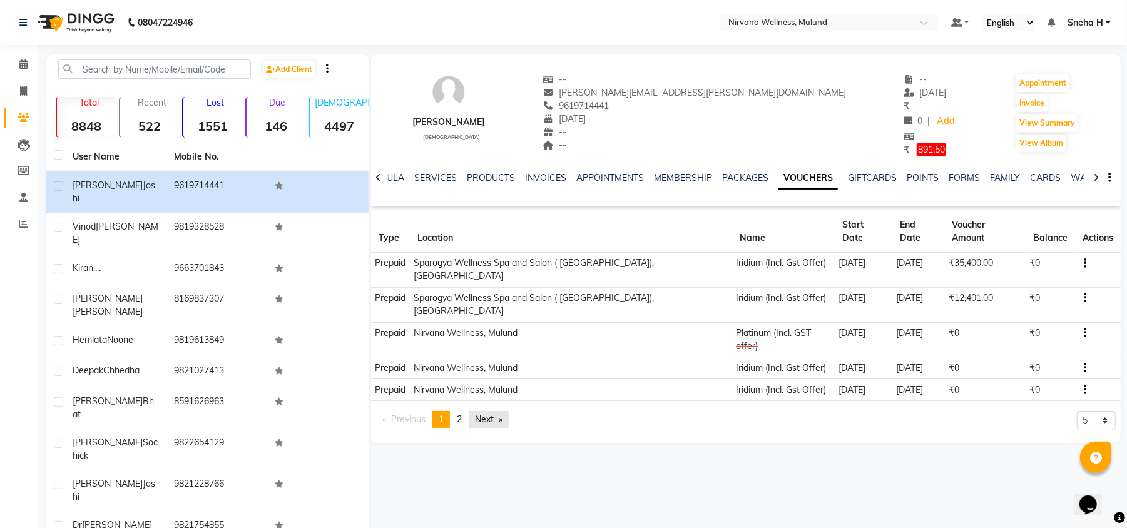
click at [497, 411] on link "Next page" at bounding box center [489, 419] width 40 height 17
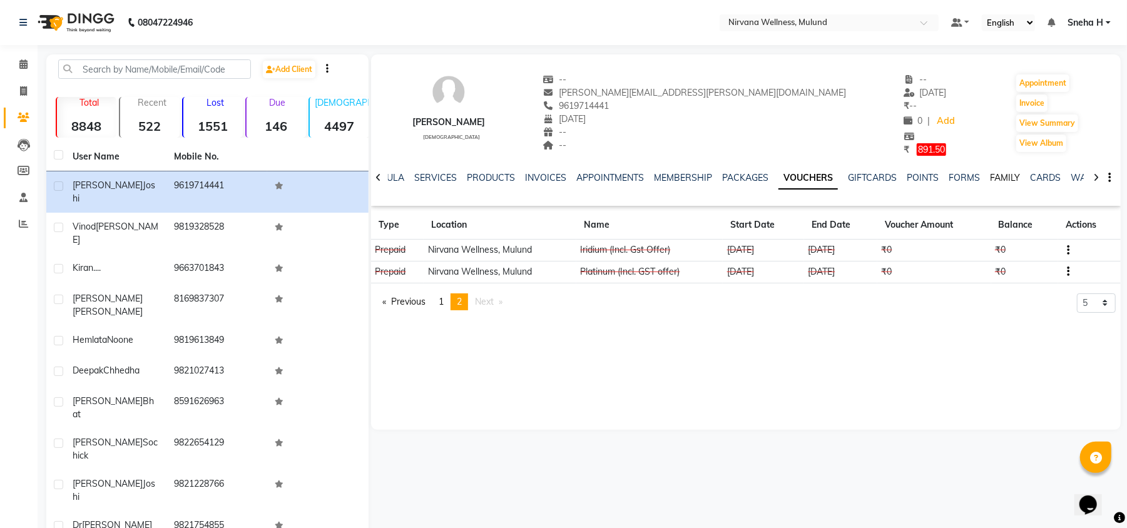
click at [996, 178] on link "FAMILY" at bounding box center [1005, 177] width 30 height 11
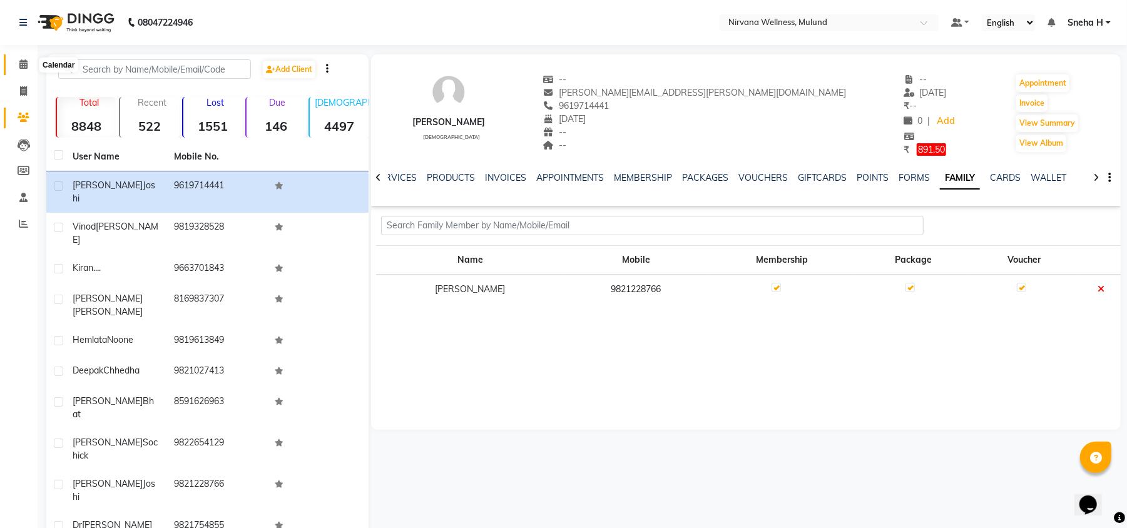
click at [23, 58] on span at bounding box center [24, 65] width 22 height 14
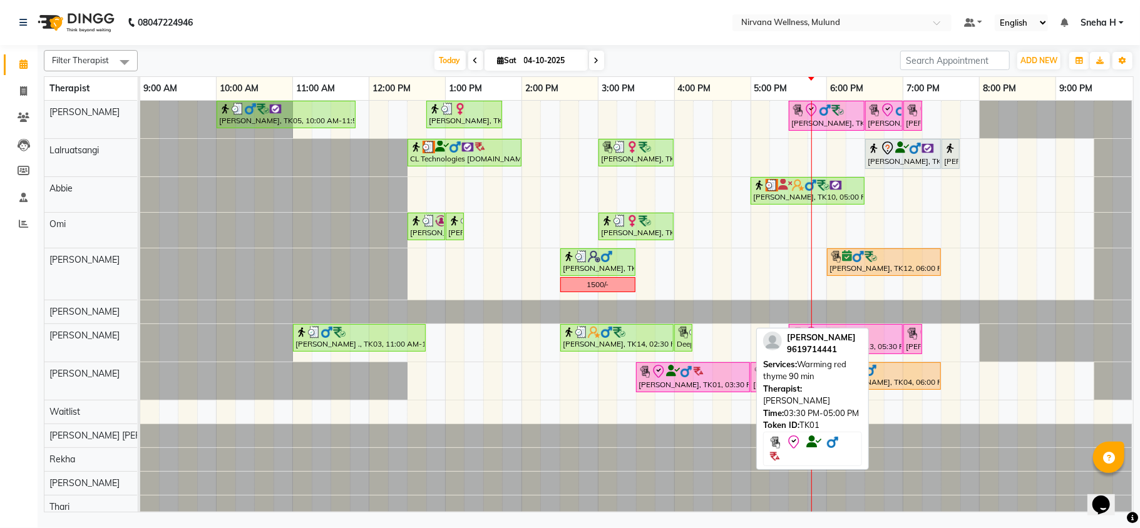
click at [674, 384] on div "[PERSON_NAME], TK01, 03:30 PM-05:00 PM, Warming red thyme 90 min" at bounding box center [692, 377] width 111 height 26
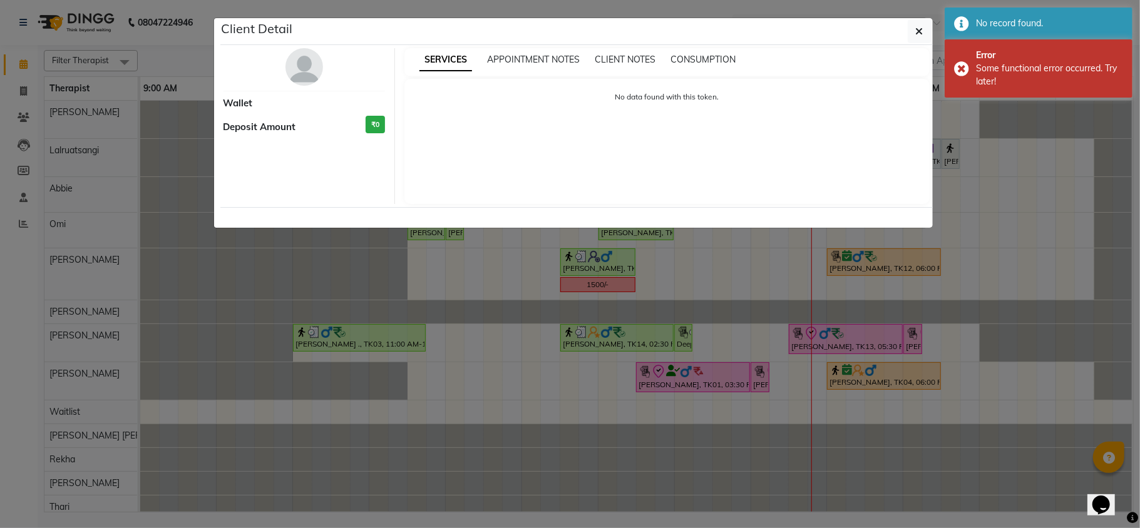
click at [674, 384] on ngb-modal-window "Client Detail Wallet Deposit Amount ₹0 SERVICES APPOINTMENT NOTES CLIENT NOTES …" at bounding box center [570, 264] width 1140 height 528
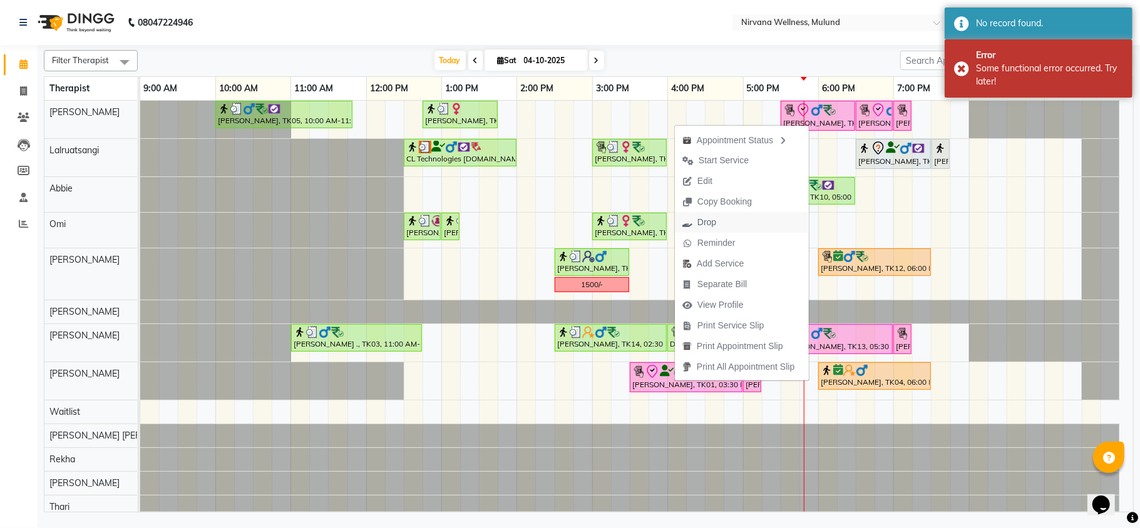
click at [711, 220] on span "Drop" at bounding box center [706, 222] width 19 height 13
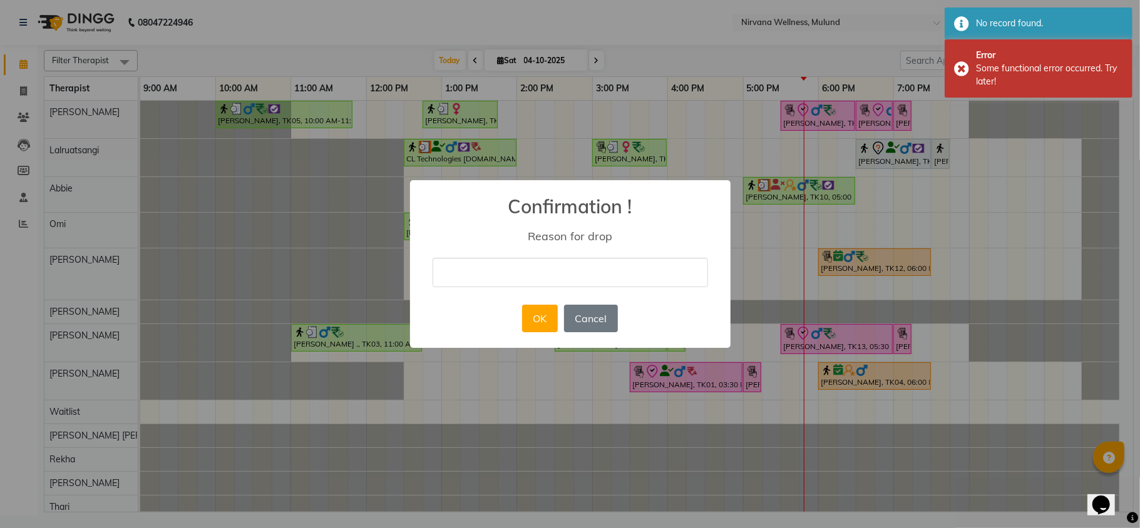
click at [532, 289] on div "× Confirmation ! Reason for drop OK No Cancel" at bounding box center [570, 264] width 320 height 168
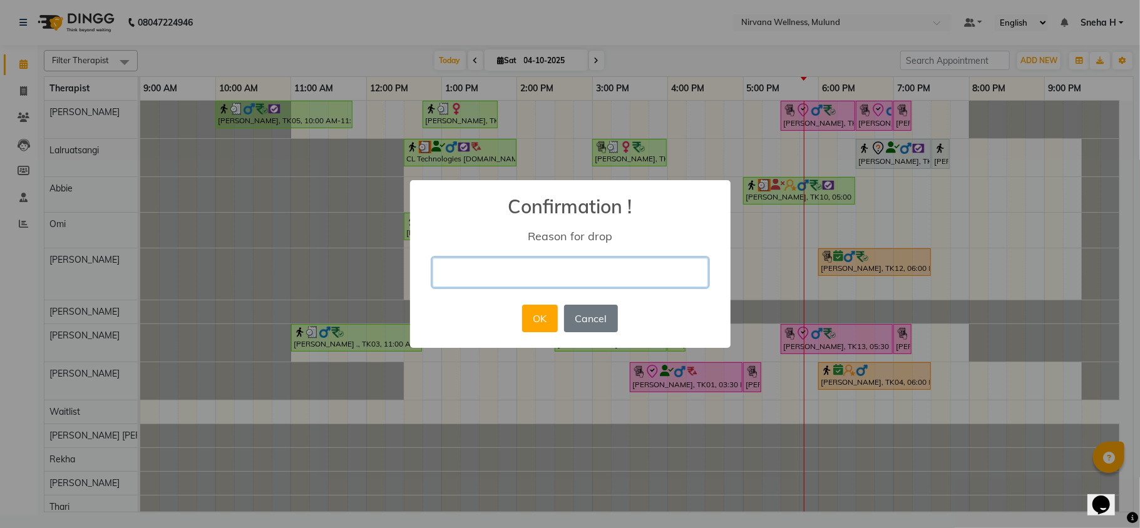
click at [536, 271] on input "text" at bounding box center [569, 272] width 275 height 29
type input "cancel"
click at [550, 327] on button "OK" at bounding box center [540, 319] width 36 height 28
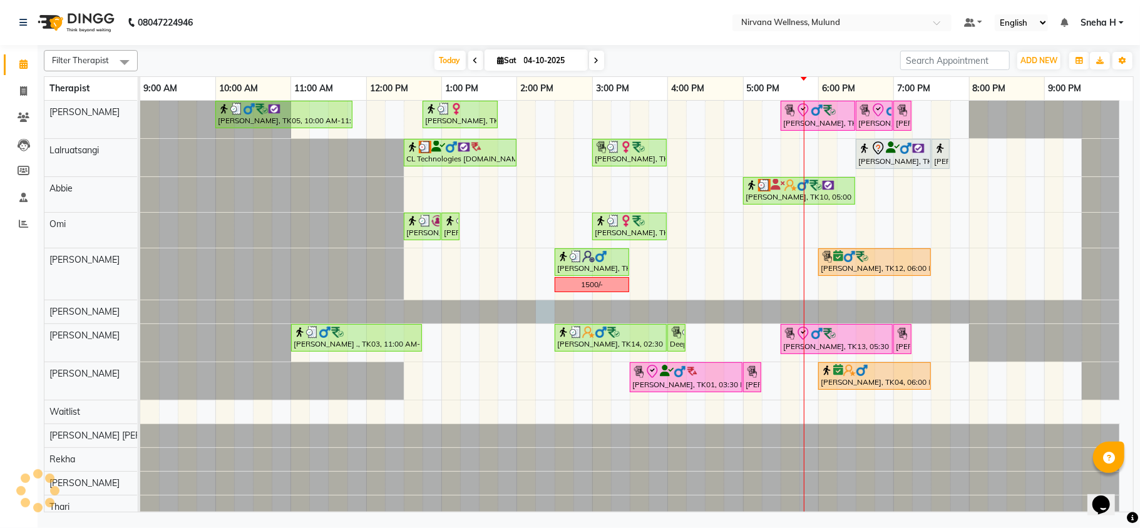
click at [140, 314] on div at bounding box center [140, 311] width 0 height 23
select select "29685"
select select "tentative"
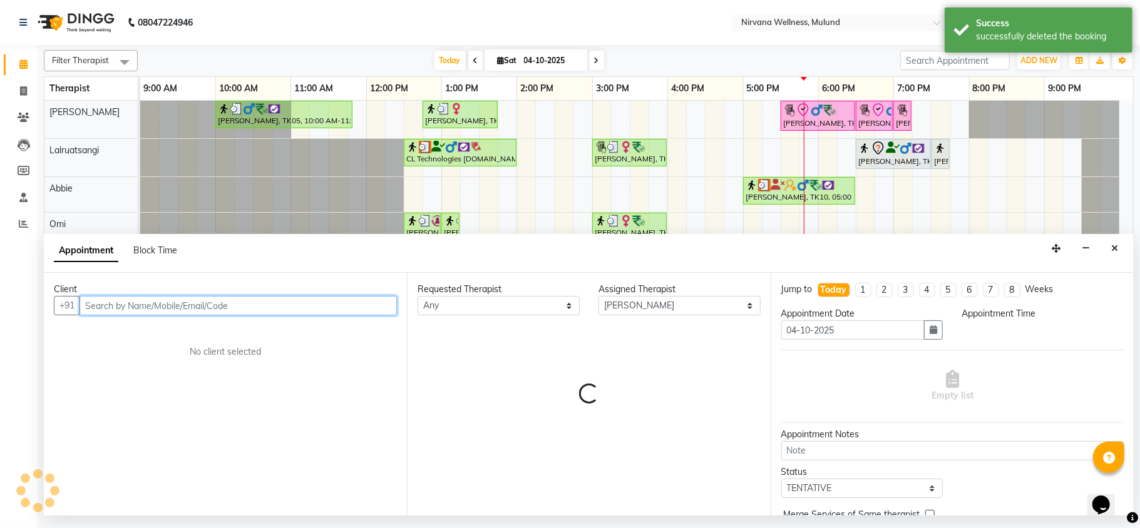
select select "855"
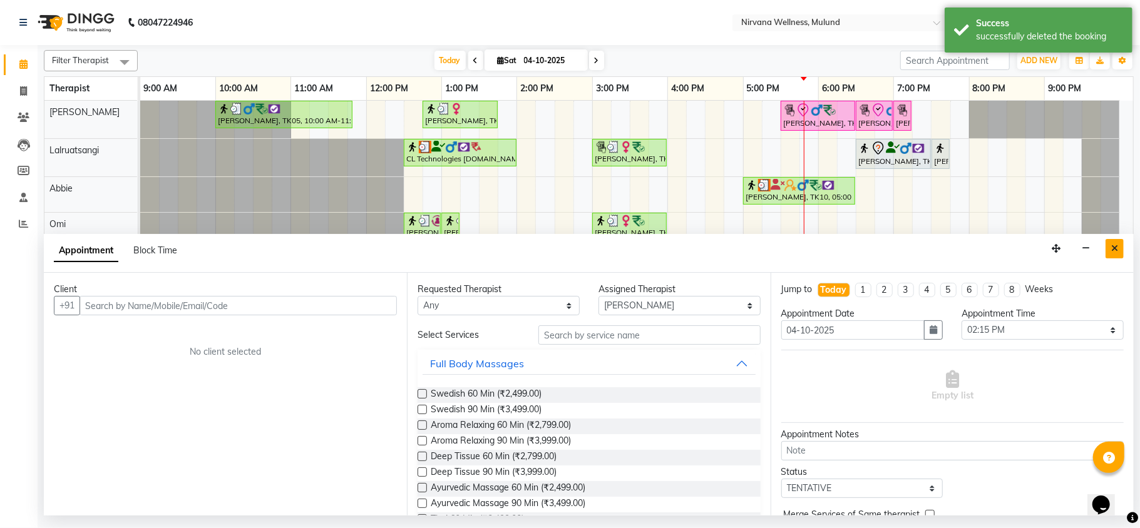
click at [1111, 250] on icon "Close" at bounding box center [1114, 248] width 7 height 9
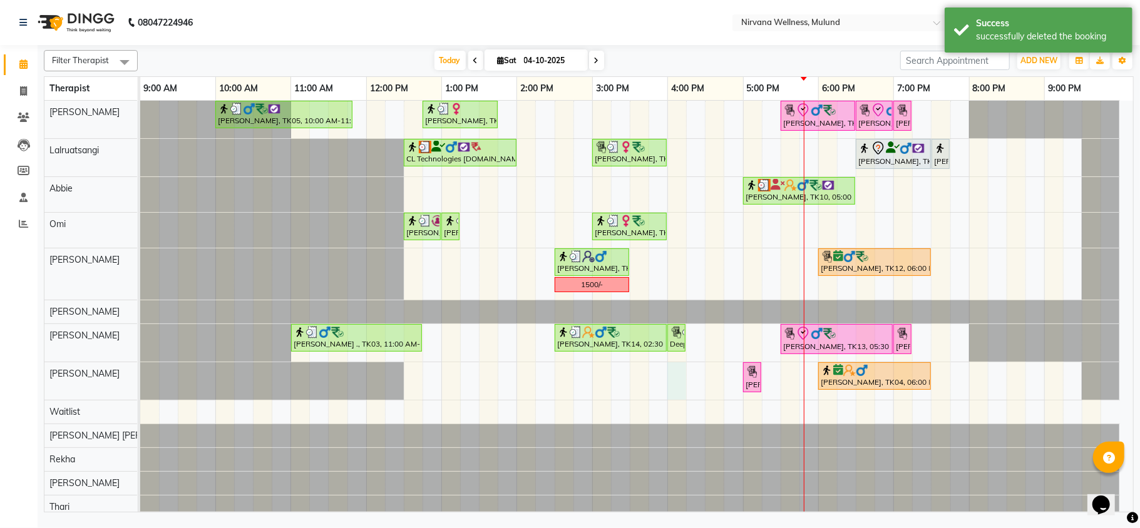
click at [672, 374] on div "[PERSON_NAME], TK05, 10:00 AM-11:50 AM, Herbal Potil Massage [PERSON_NAME], TK0…" at bounding box center [636, 322] width 993 height 442
select select "35614"
select select "960"
select select "tentative"
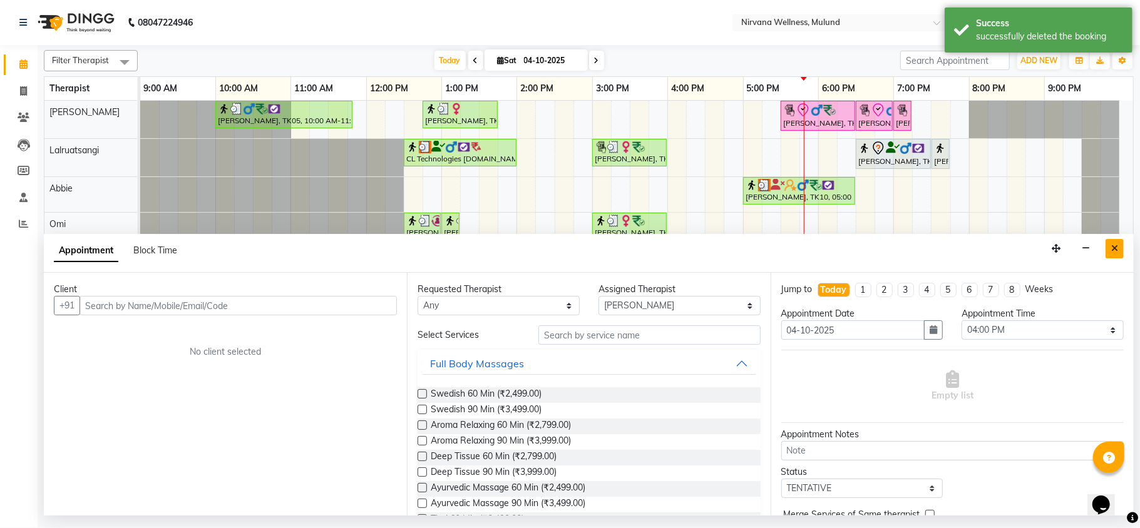
click at [1120, 245] on button "Close" at bounding box center [1114, 248] width 18 height 19
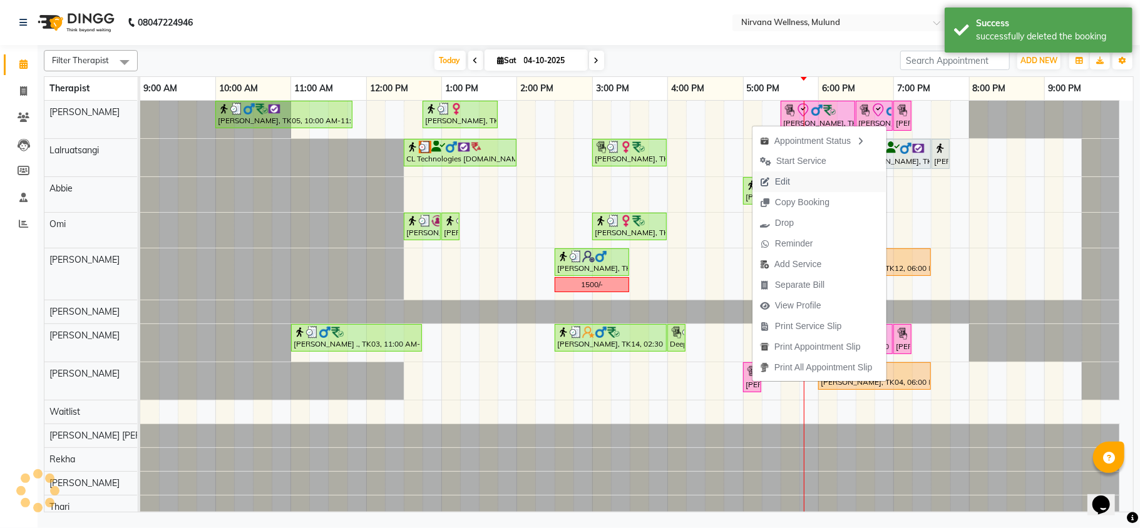
click at [789, 182] on span "Edit" at bounding box center [782, 181] width 15 height 13
select select "tentative"
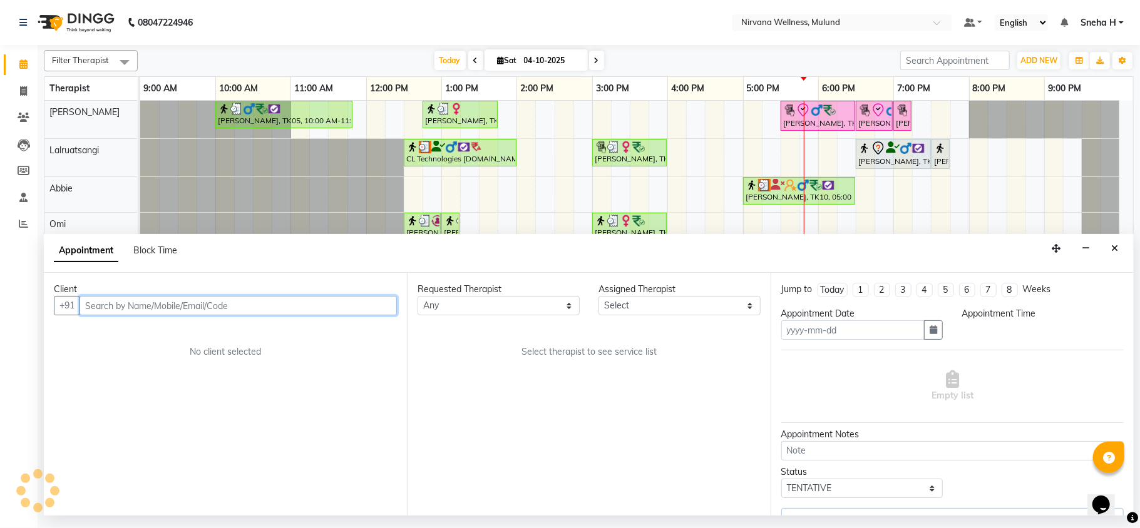
type input "04-10-2025"
select select "35614"
select select "check-in"
select select "1020"
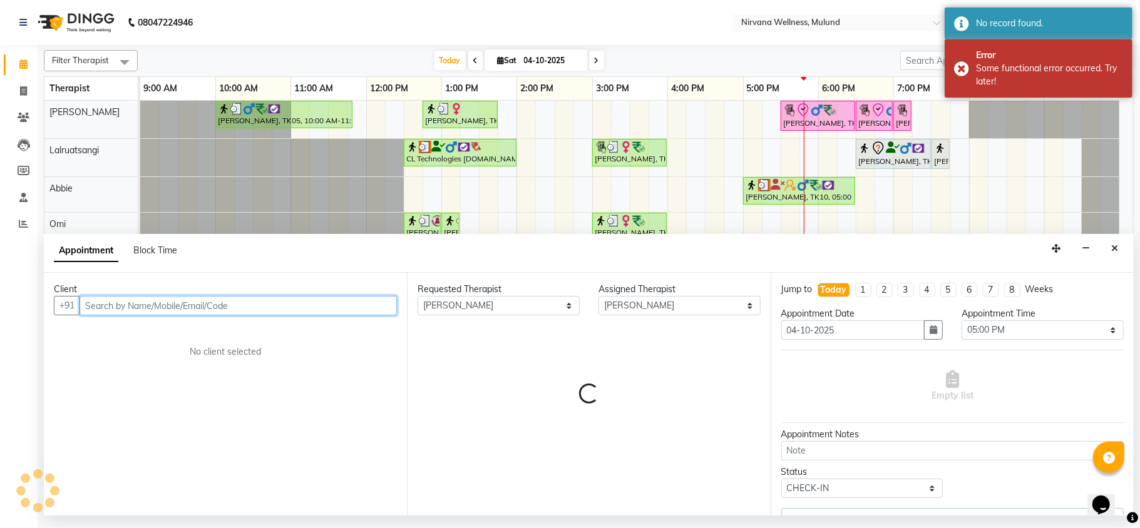
select select "2150"
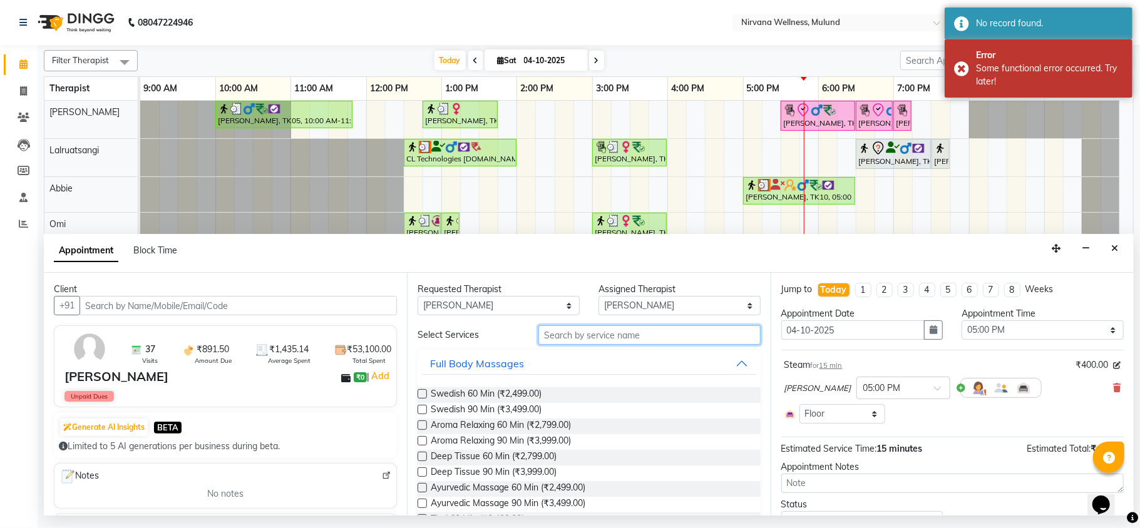
click at [553, 344] on input "text" at bounding box center [649, 334] width 222 height 19
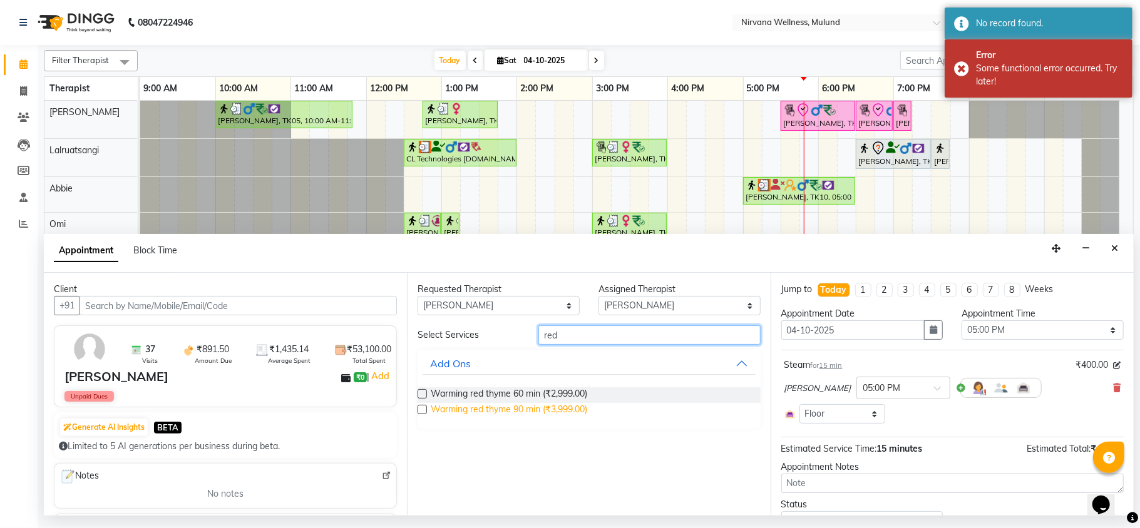
type input "red"
click at [559, 407] on span "Warming red thyme 90 min (₹3,999.00)" at bounding box center [509, 411] width 156 height 16
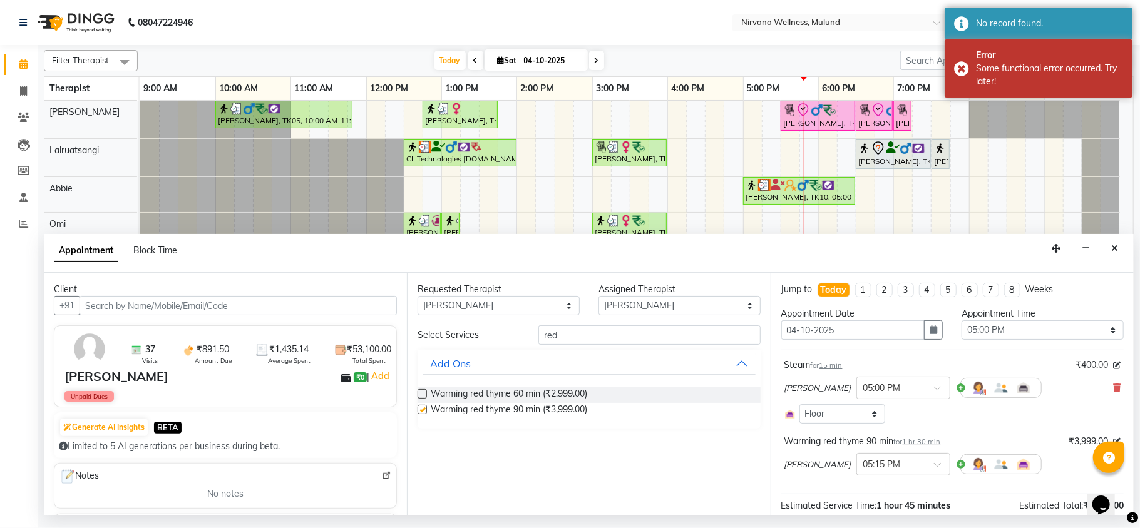
checkbox input "false"
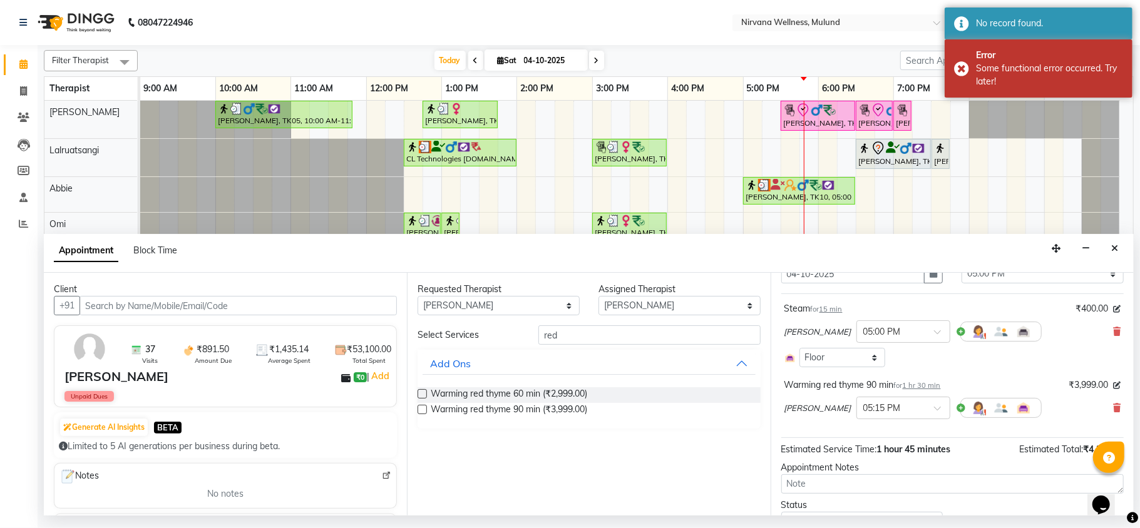
scroll to position [83, 0]
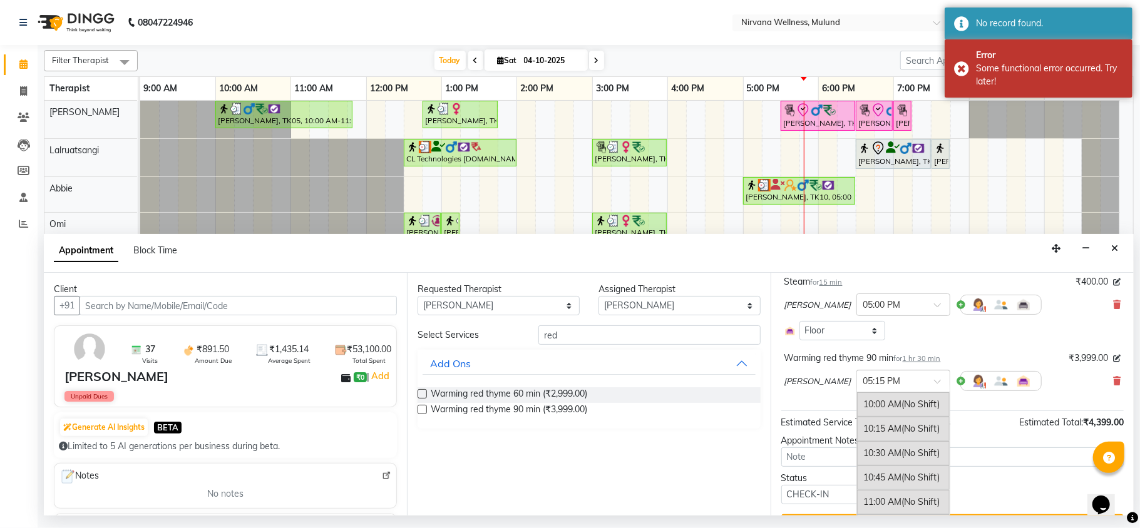
click at [879, 387] on div at bounding box center [903, 380] width 93 height 13
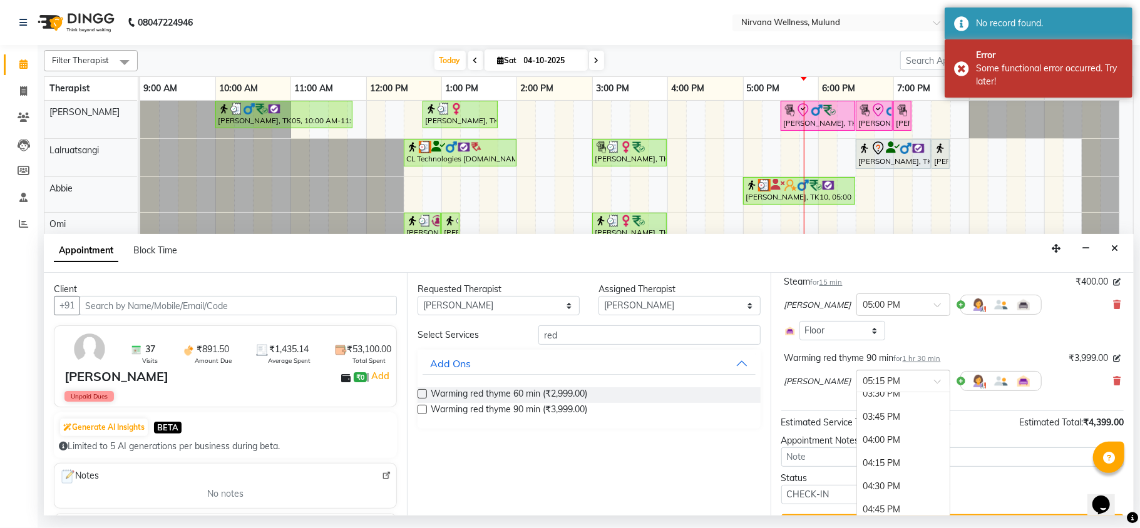
scroll to position [521, 0]
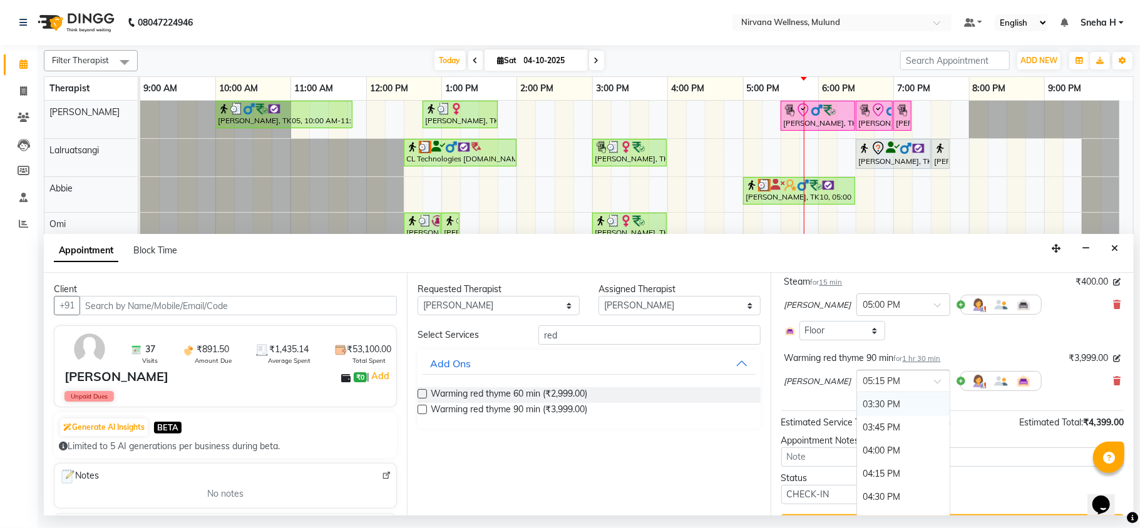
click at [857, 412] on div "03:30 PM" at bounding box center [903, 404] width 93 height 23
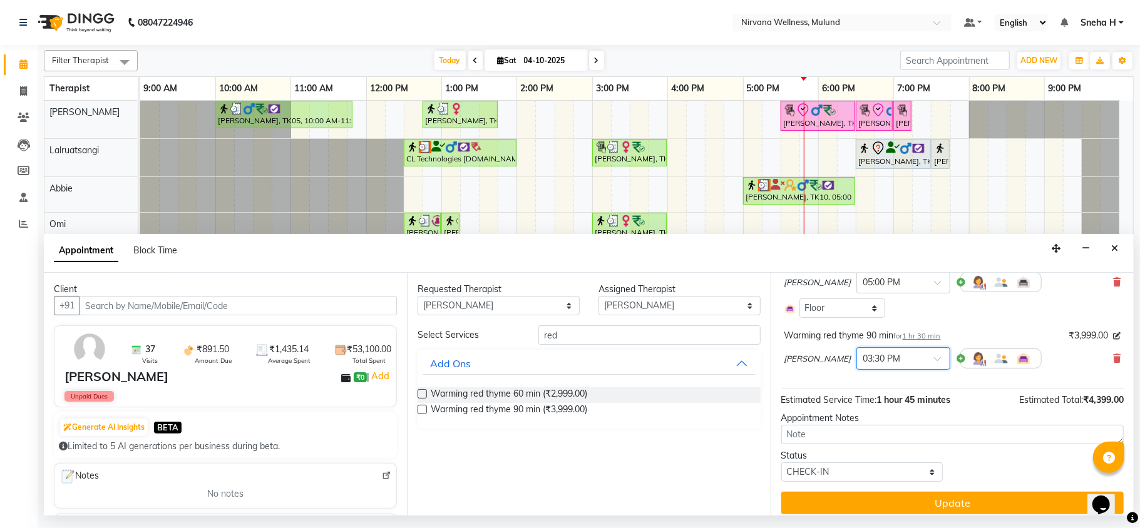
scroll to position [116, 0]
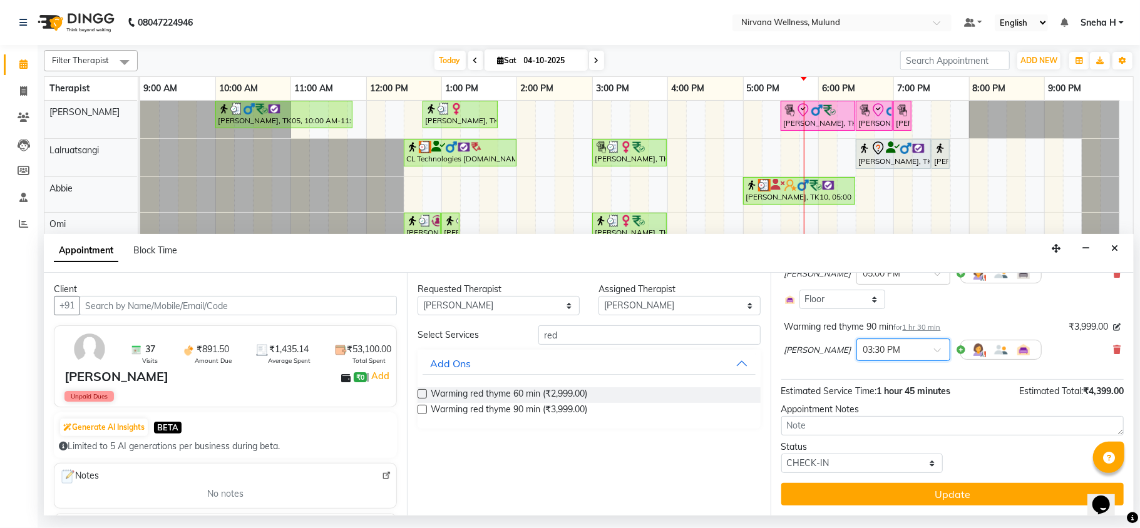
click at [827, 491] on button "Update" at bounding box center [952, 494] width 342 height 23
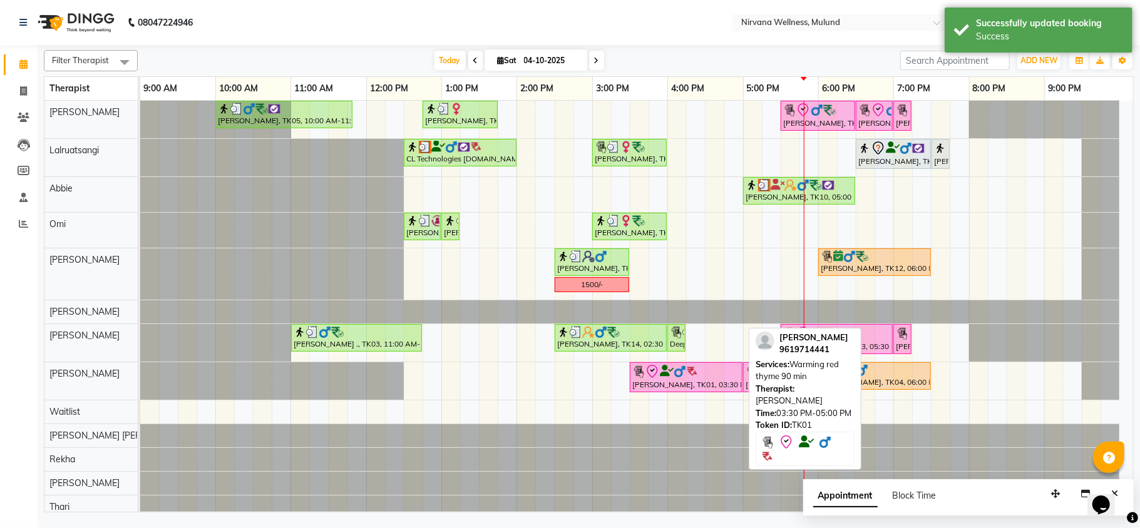
click at [719, 387] on div "[PERSON_NAME], TK01, 03:30 PM-05:00 PM, Warming red thyme 90 min" at bounding box center [686, 377] width 110 height 26
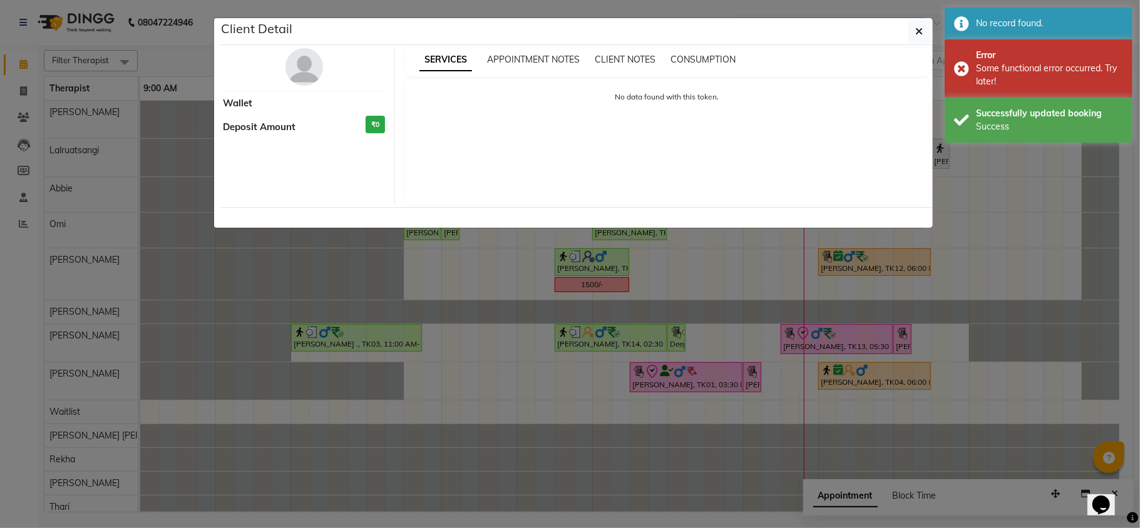
click at [720, 383] on ngb-modal-window "Client Detail Wallet Deposit Amount ₹0 SERVICES APPOINTMENT NOTES CLIENT NOTES …" at bounding box center [570, 264] width 1140 height 528
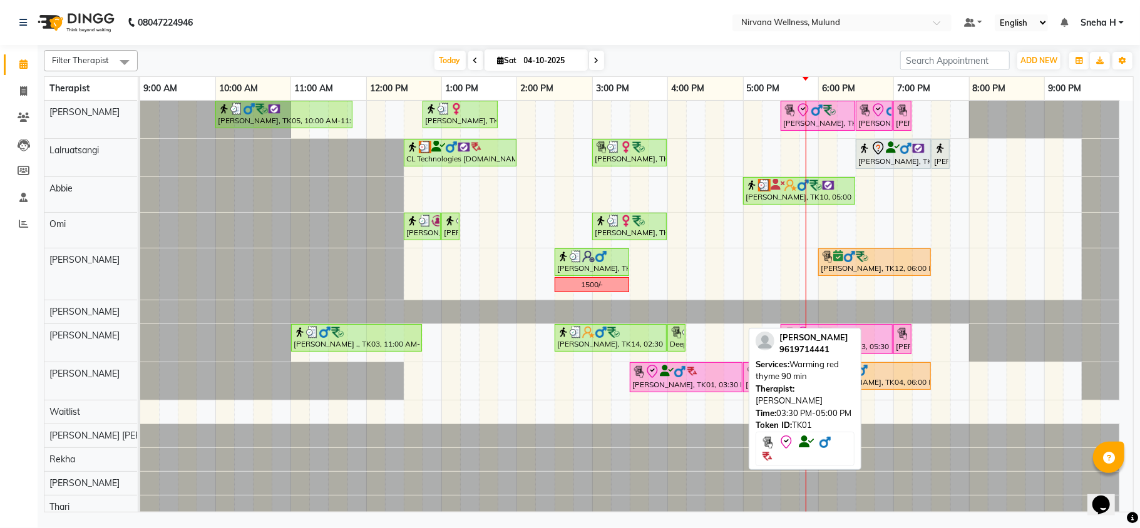
click at [670, 384] on div "[PERSON_NAME], TK01, 03:30 PM-05:00 PM, Warming red thyme 90 min" at bounding box center [686, 377] width 110 height 26
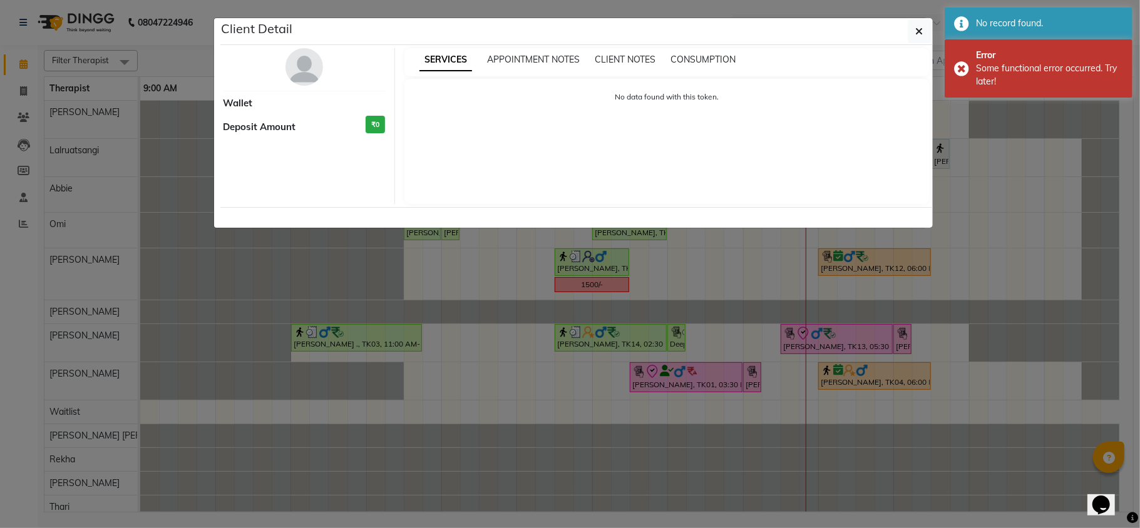
click at [670, 384] on ngb-modal-window "Client Detail Wallet Deposit Amount ₹0 SERVICES APPOINTMENT NOTES CLIENT NOTES …" at bounding box center [570, 264] width 1140 height 528
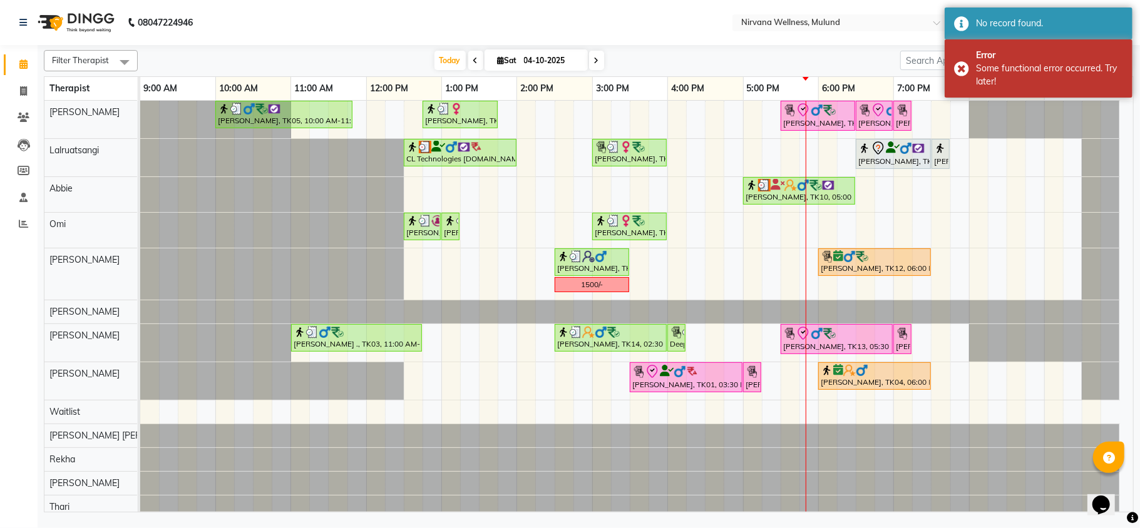
click at [391, 25] on nav "08047224946 Select Location × Nirvana Wellness, Mulund Default Panel My Panel E…" at bounding box center [570, 22] width 1140 height 45
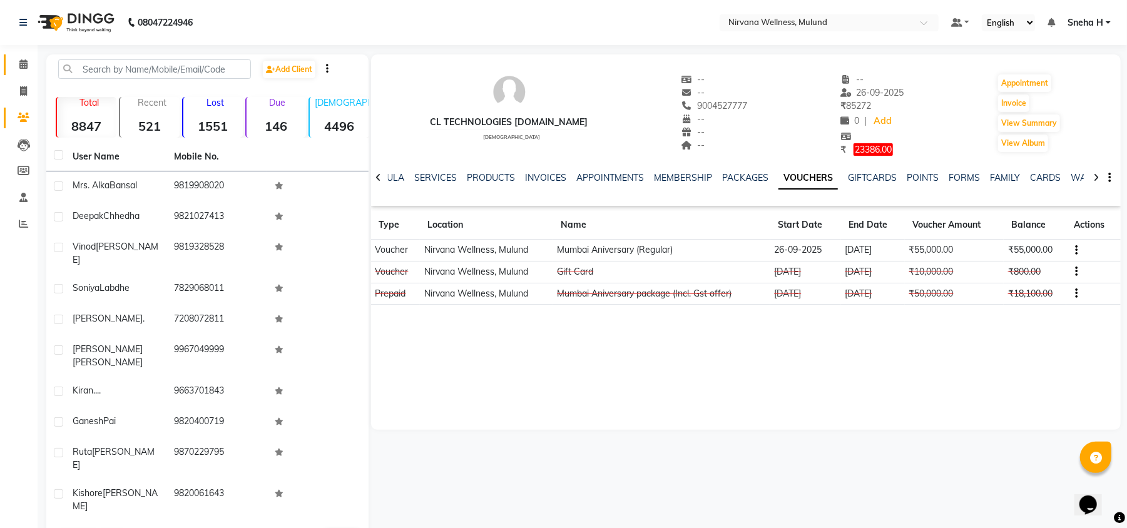
click at [5, 70] on link "Calendar" at bounding box center [19, 64] width 30 height 21
click at [23, 68] on icon at bounding box center [23, 63] width 8 height 9
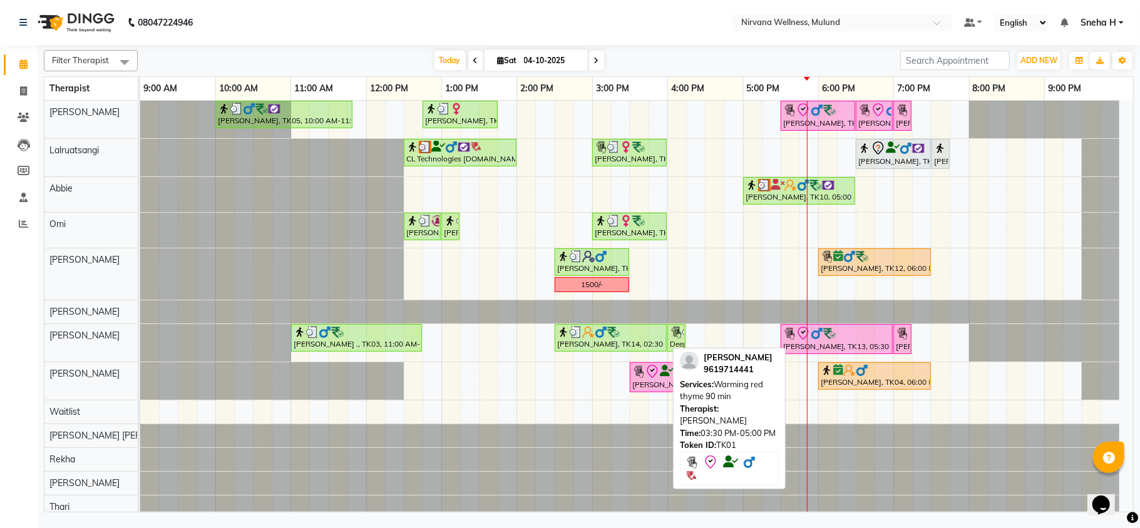
click at [666, 384] on div "[PERSON_NAME], TK01, 03:30 PM-05:00 PM, Warming red thyme 90 min" at bounding box center [686, 377] width 110 height 26
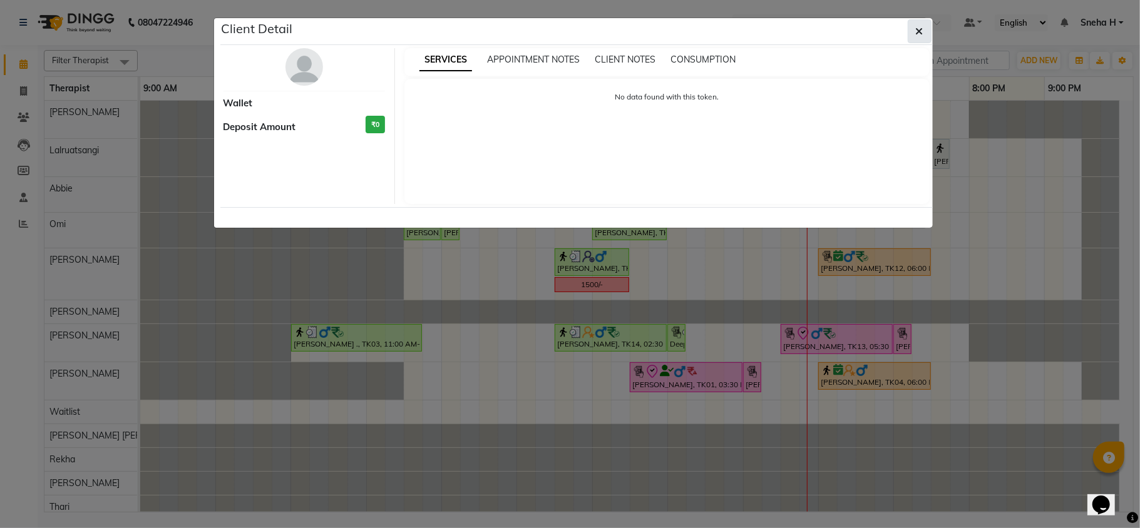
click at [919, 35] on icon "button" at bounding box center [920, 31] width 8 height 10
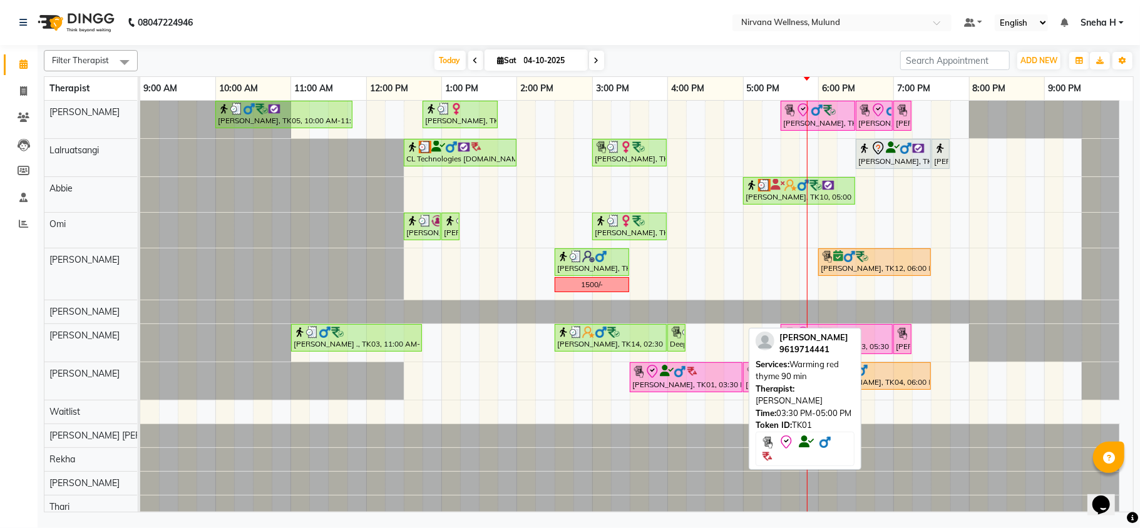
click at [722, 384] on div "[PERSON_NAME], TK01, 03:30 PM-05:00 PM, Warming red thyme 90 min" at bounding box center [686, 377] width 110 height 26
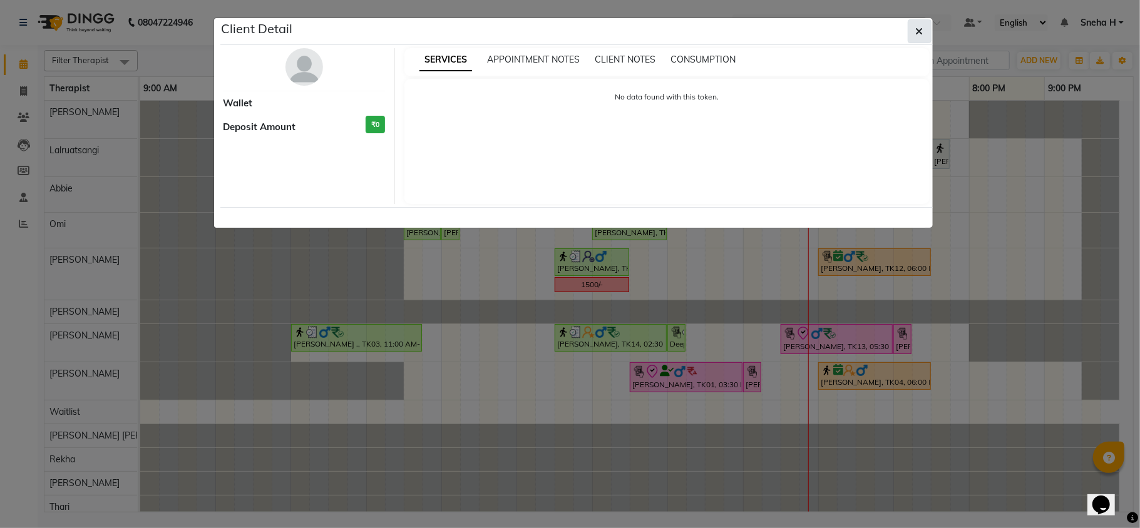
click at [918, 33] on icon "button" at bounding box center [920, 31] width 8 height 10
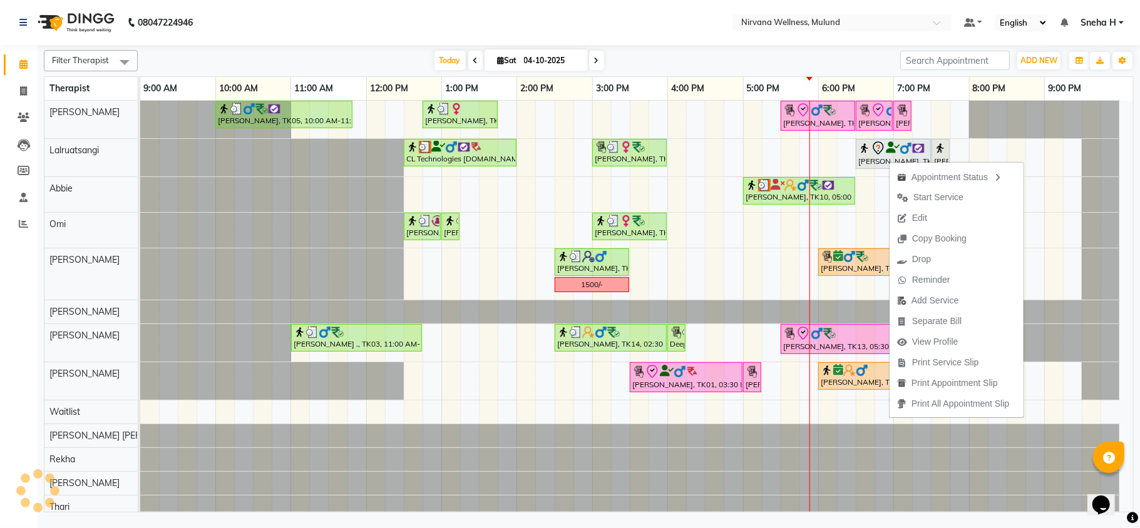
click at [930, 218] on span "Edit" at bounding box center [911, 218] width 45 height 21
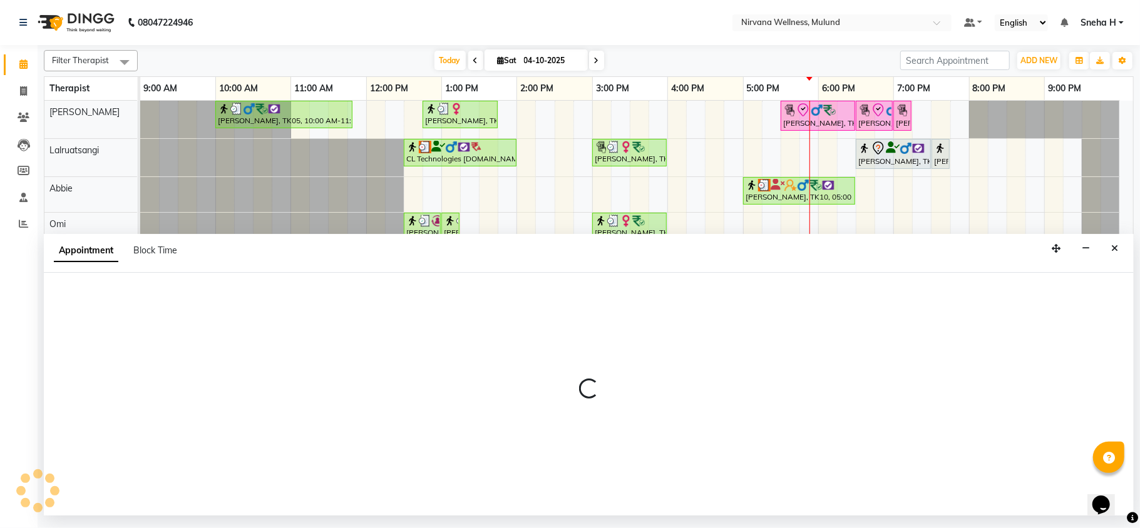
select select "tentative"
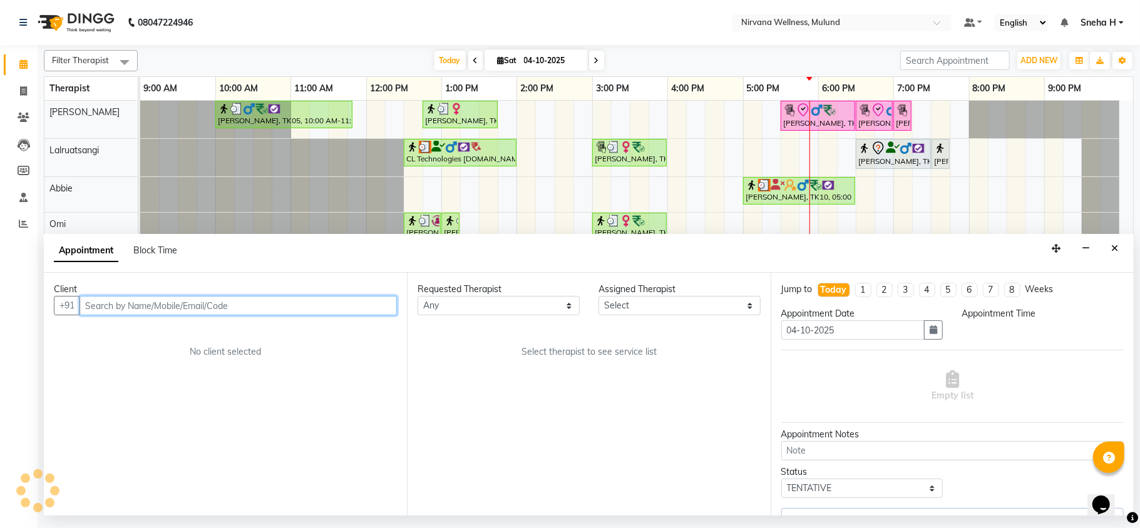
select select "1110"
select select "48510"
select select "2150"
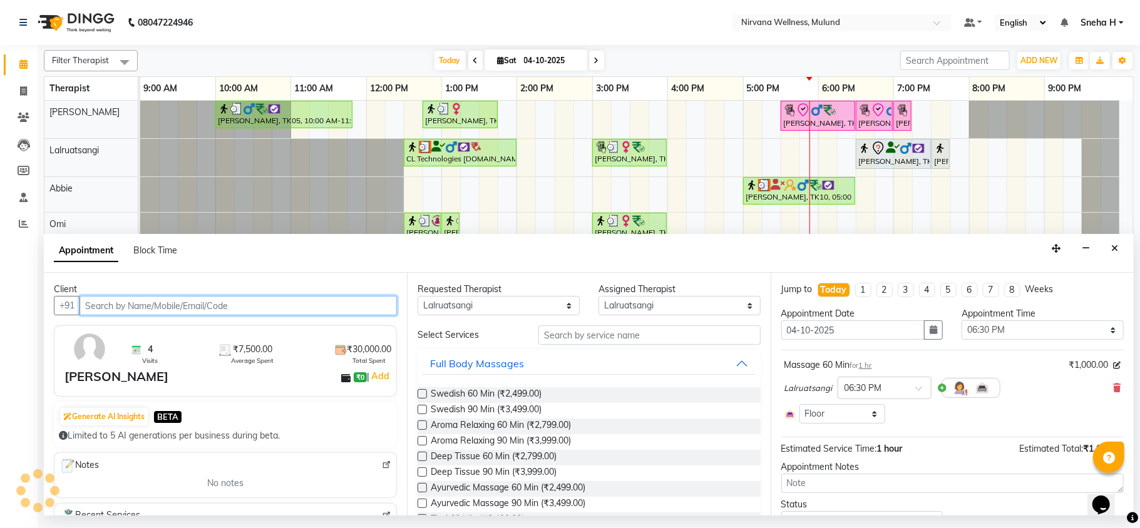
select select "2150"
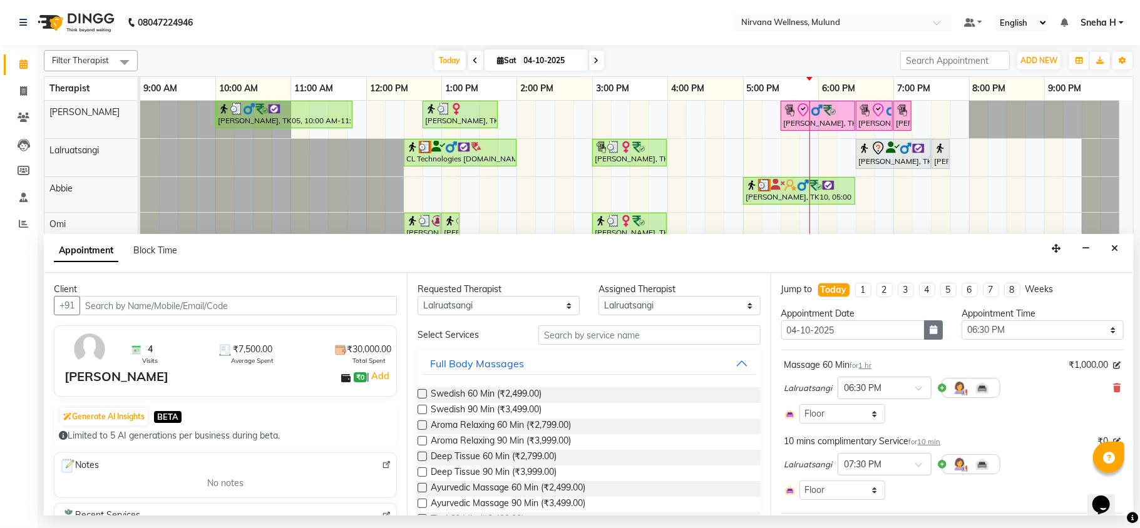
click at [929, 329] on icon "button" at bounding box center [933, 329] width 8 height 9
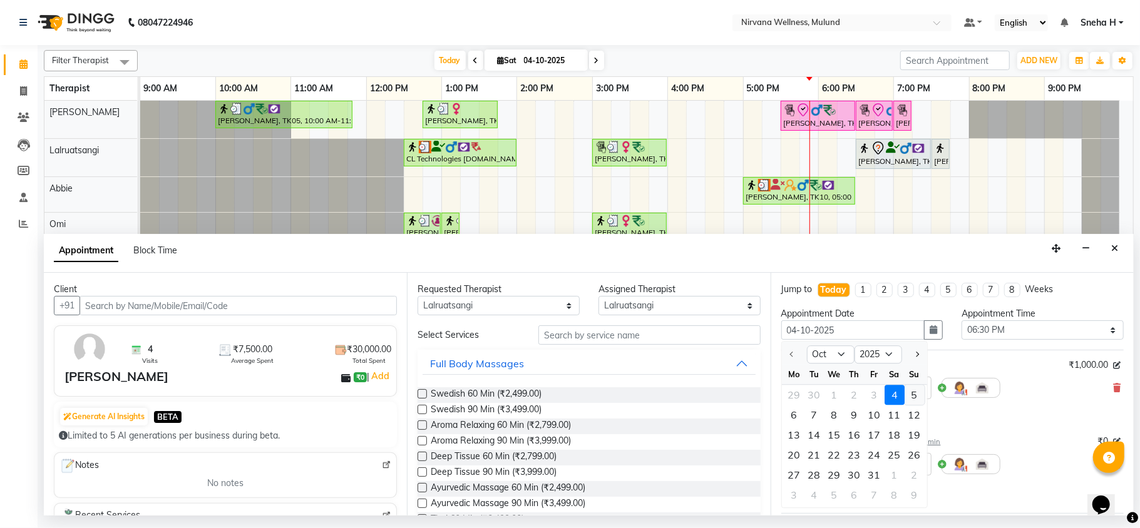
click at [910, 392] on div "5" at bounding box center [914, 396] width 20 height 20
type input "05-10-2025"
select select "1110"
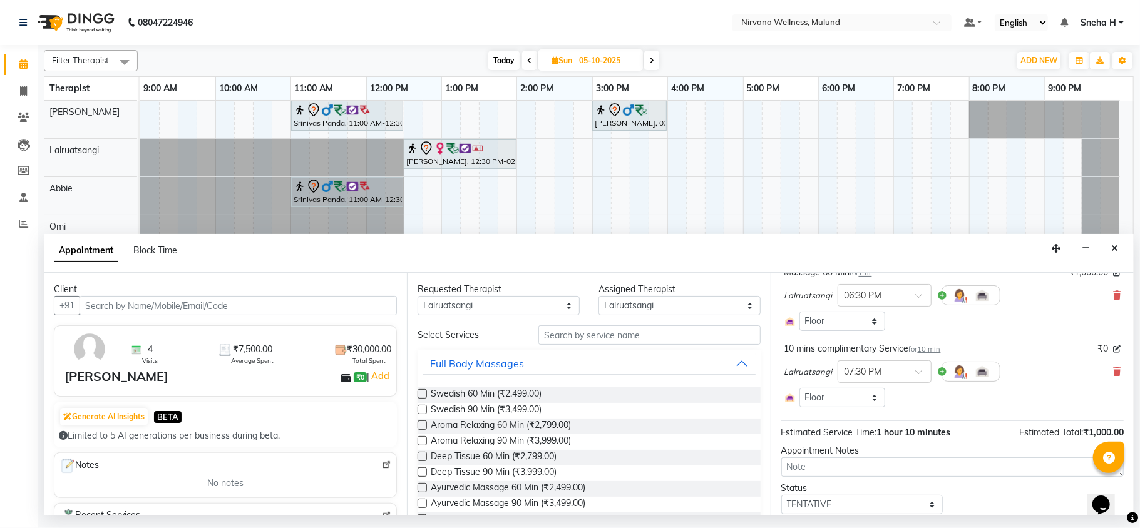
scroll to position [53, 0]
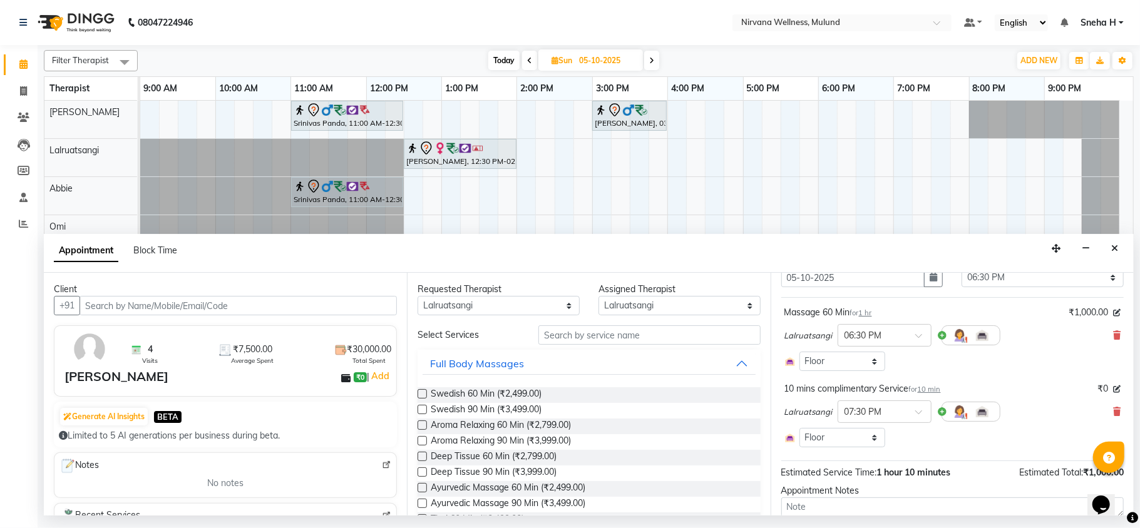
click at [895, 319] on div "Massage 60 Min for 1 hr ₹1,000.00" at bounding box center [952, 312] width 336 height 13
click at [899, 339] on div at bounding box center [884, 334] width 93 height 13
click at [862, 389] on div "05:00 PM" at bounding box center [884, 379] width 93 height 23
click at [879, 409] on input "text" at bounding box center [871, 410] width 55 height 13
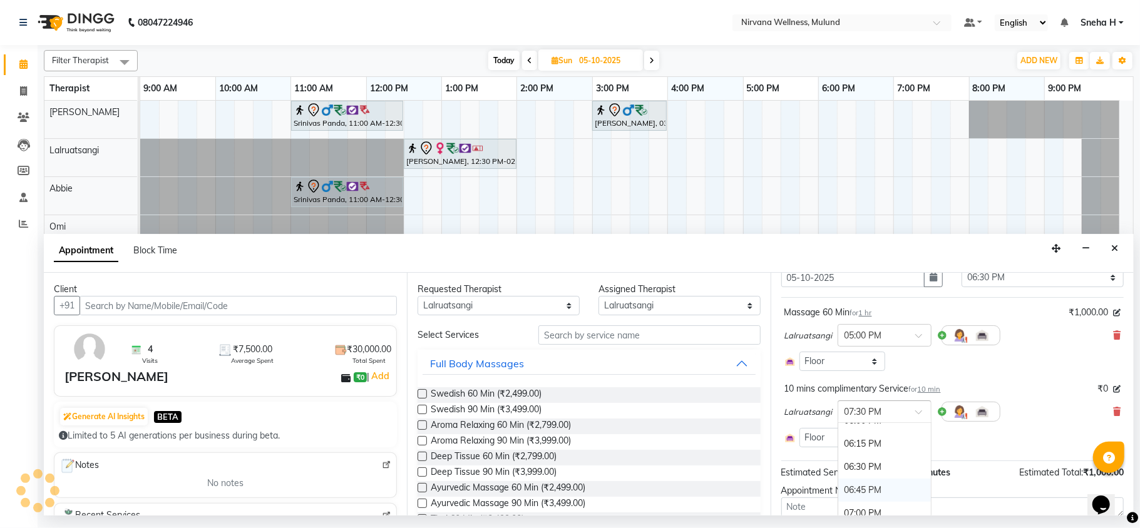
scroll to position [740, 0]
click at [864, 459] on div "06:00 PM" at bounding box center [884, 455] width 93 height 23
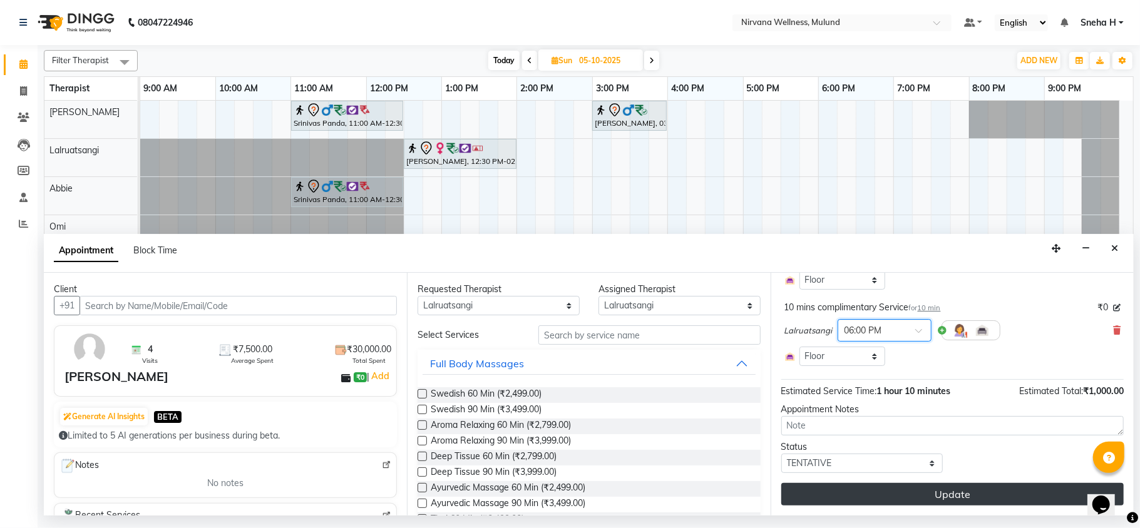
click at [852, 492] on button "Update" at bounding box center [952, 494] width 342 height 23
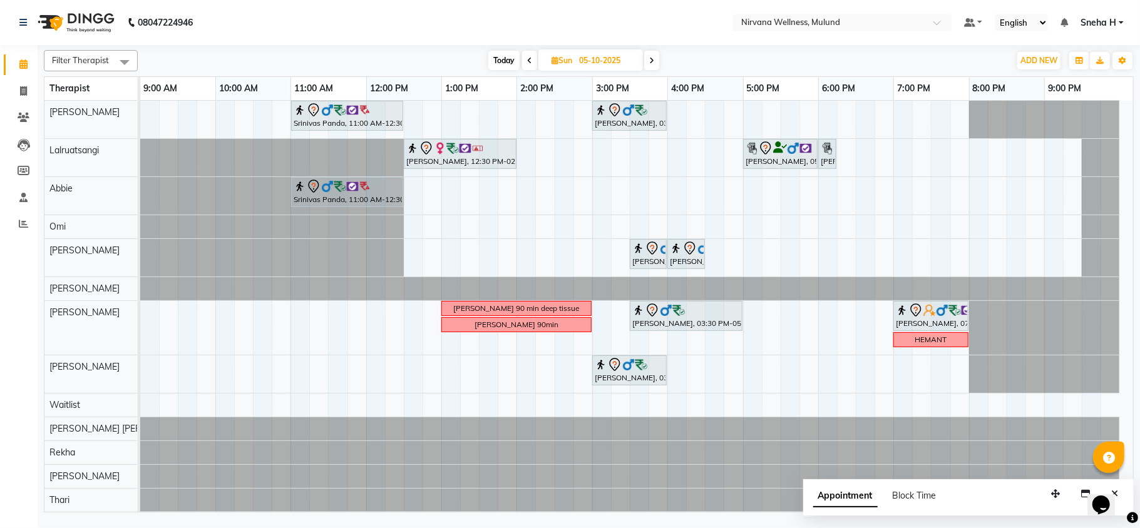
click at [501, 56] on span "Today" at bounding box center [503, 60] width 31 height 19
type input "04-10-2025"
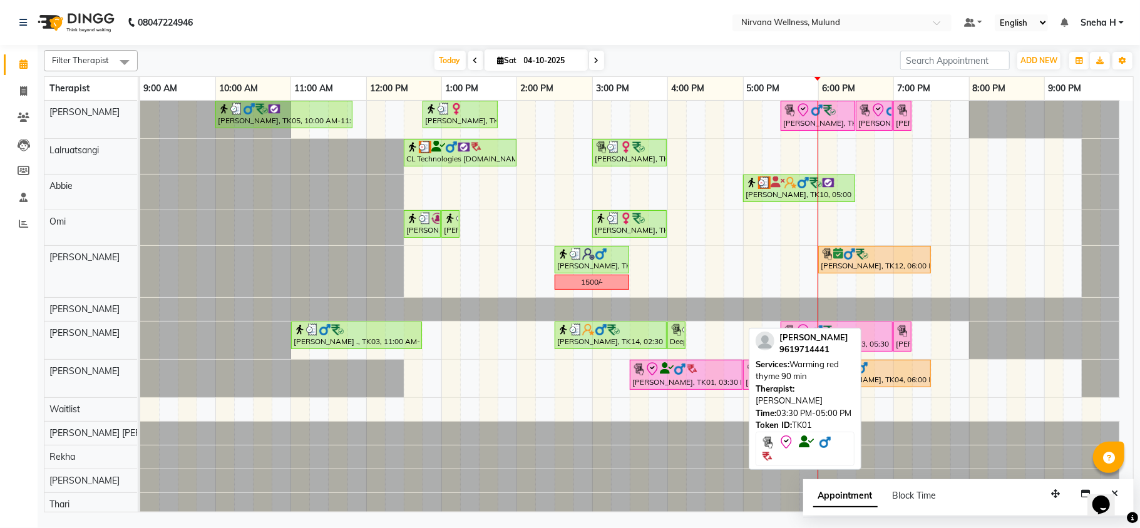
click at [647, 376] on icon at bounding box center [652, 369] width 15 height 15
select select "7"
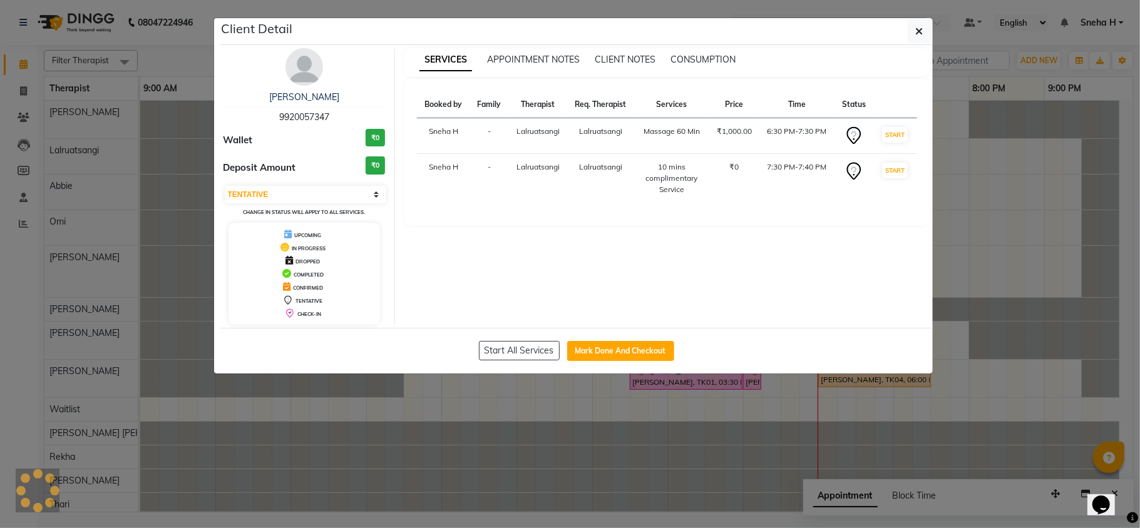
click at [612, 426] on ngb-modal-window "Client Detail Dhaval Dedhia 9920057347 Wallet ₹0 Deposit Amount ₹0 Select IN SE…" at bounding box center [570, 264] width 1140 height 528
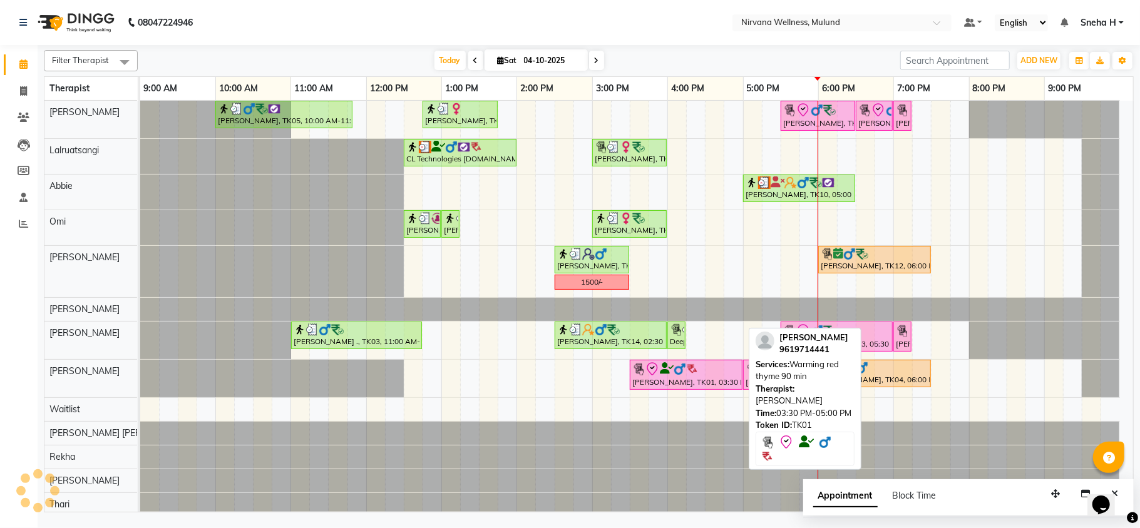
click at [699, 368] on img at bounding box center [692, 369] width 13 height 13
select select "7"
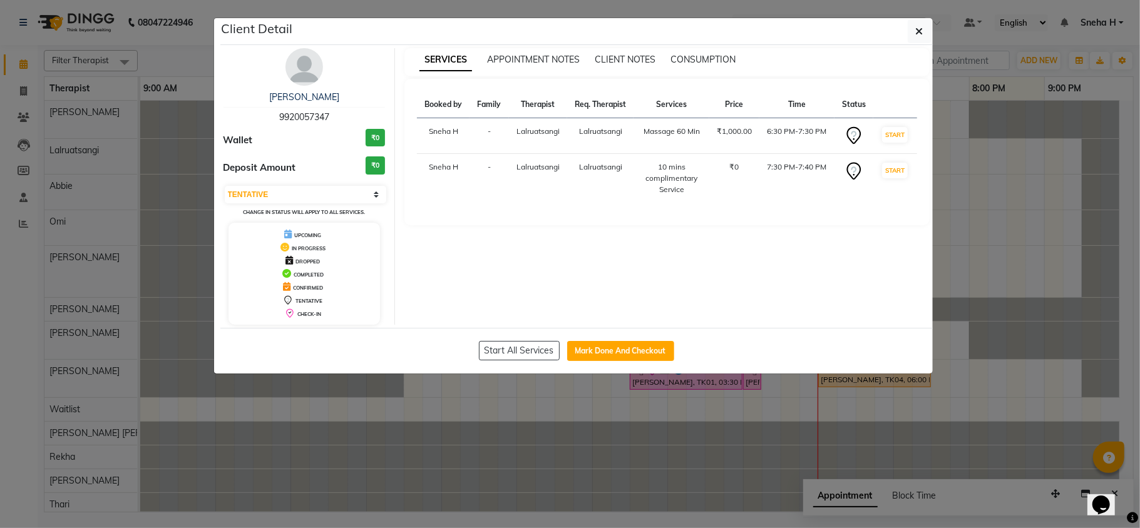
click at [235, 422] on ngb-modal-window "Client Detail Dhaval Dedhia 9920057347 Wallet ₹0 Deposit Amount ₹0 Select IN SE…" at bounding box center [570, 264] width 1140 height 528
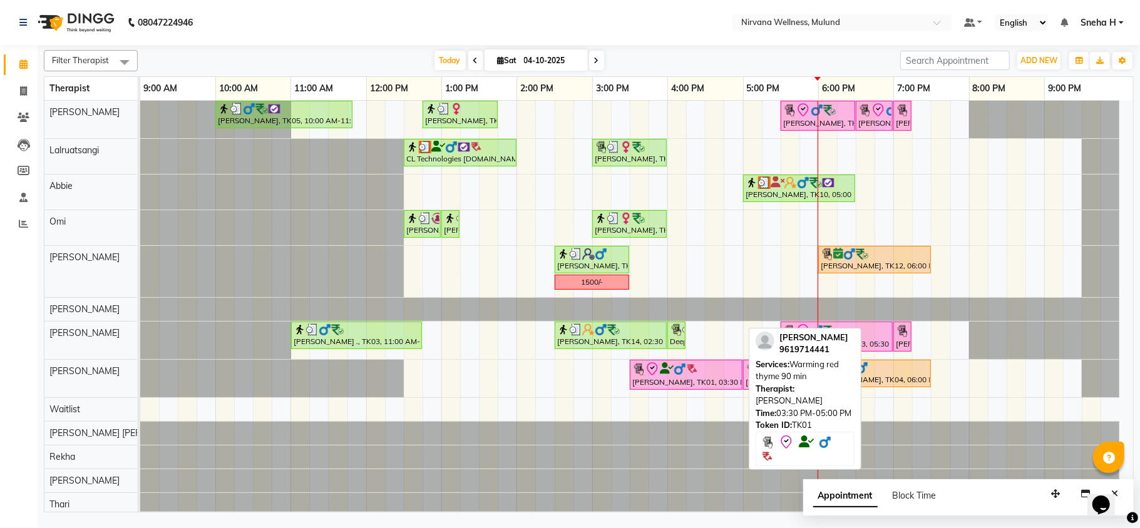
click at [677, 379] on div "[PERSON_NAME], TK01, 03:30 PM-05:00 PM, Warming red thyme 90 min" at bounding box center [686, 375] width 110 height 26
select select "7"
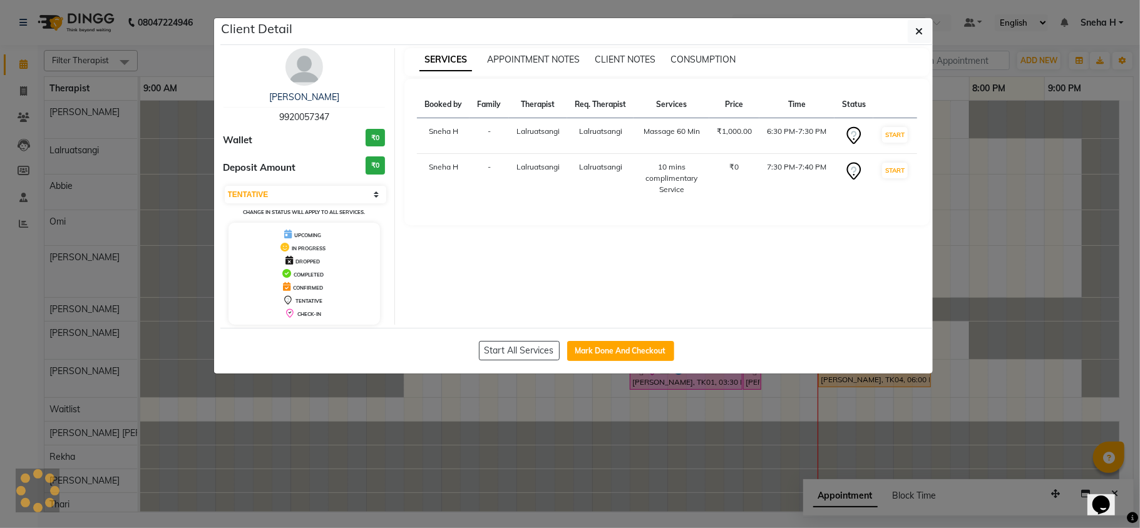
click at [659, 461] on ngb-modal-window "Client Detail Dhaval Dedhia 9920057347 Wallet ₹0 Deposit Amount ₹0 Select IN SE…" at bounding box center [570, 264] width 1140 height 528
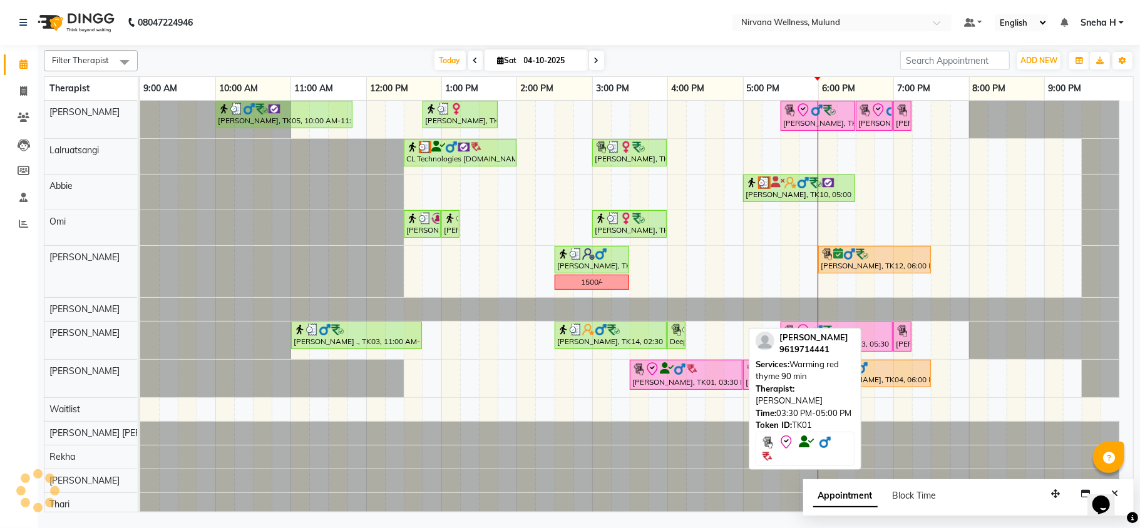
click at [691, 371] on img at bounding box center [692, 369] width 13 height 13
select select "7"
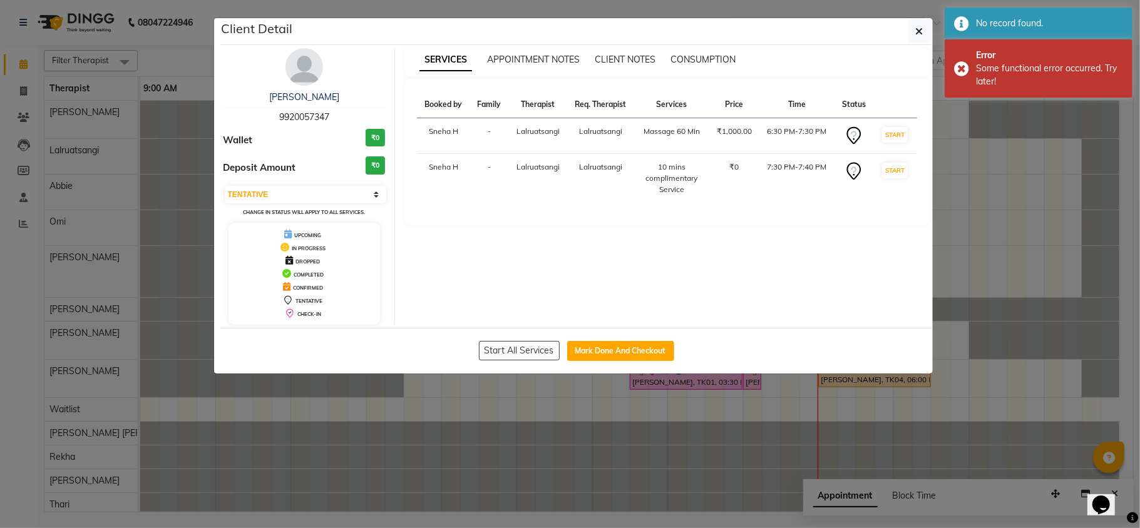
click at [648, 496] on ngb-modal-window "Client Detail Dhaval Dedhia 9920057347 Wallet ₹0 Deposit Amount ₹0 Select IN SE…" at bounding box center [570, 264] width 1140 height 528
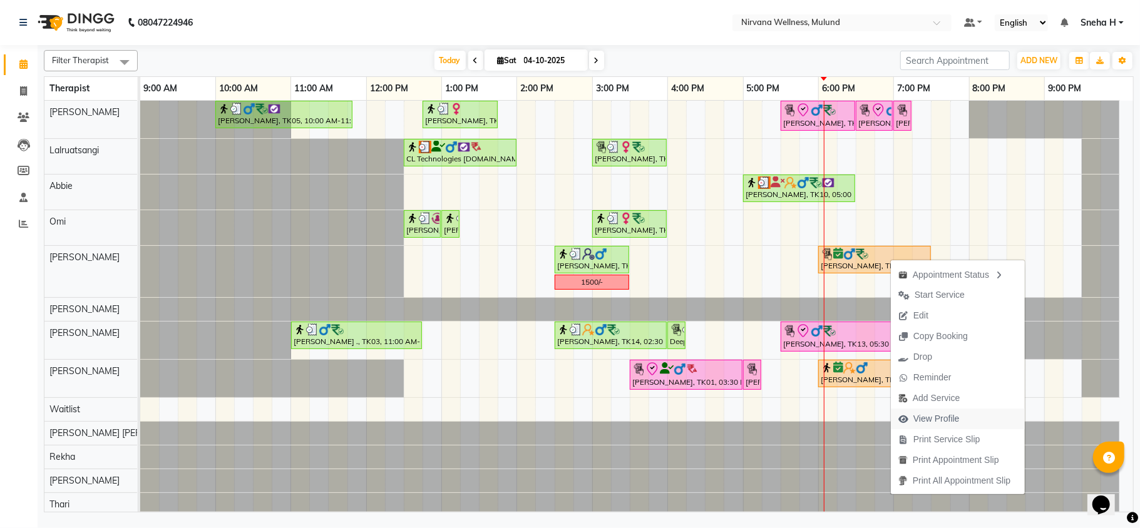
click at [924, 424] on span "View Profile" at bounding box center [936, 418] width 46 height 13
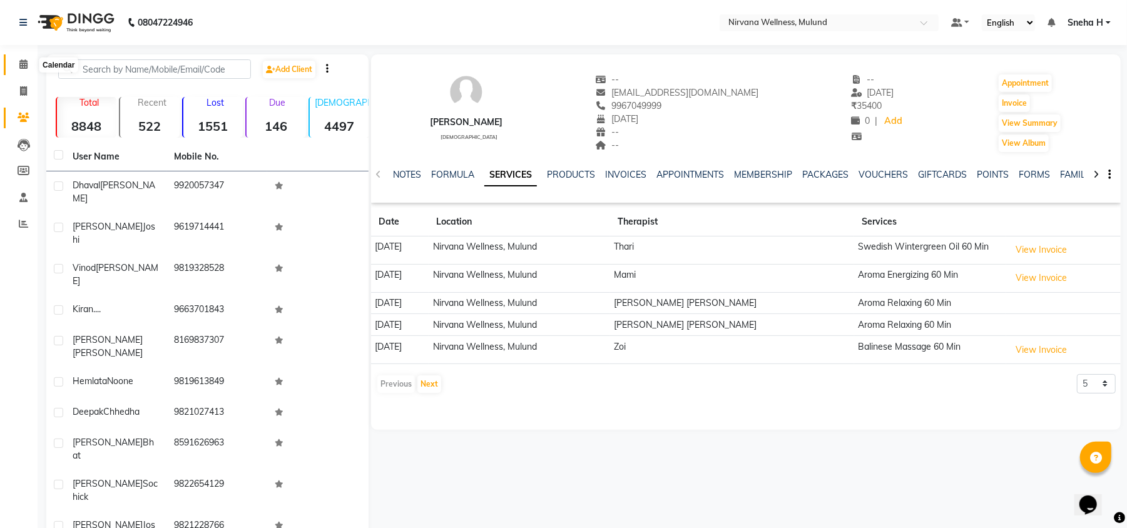
click at [24, 61] on icon at bounding box center [23, 63] width 8 height 9
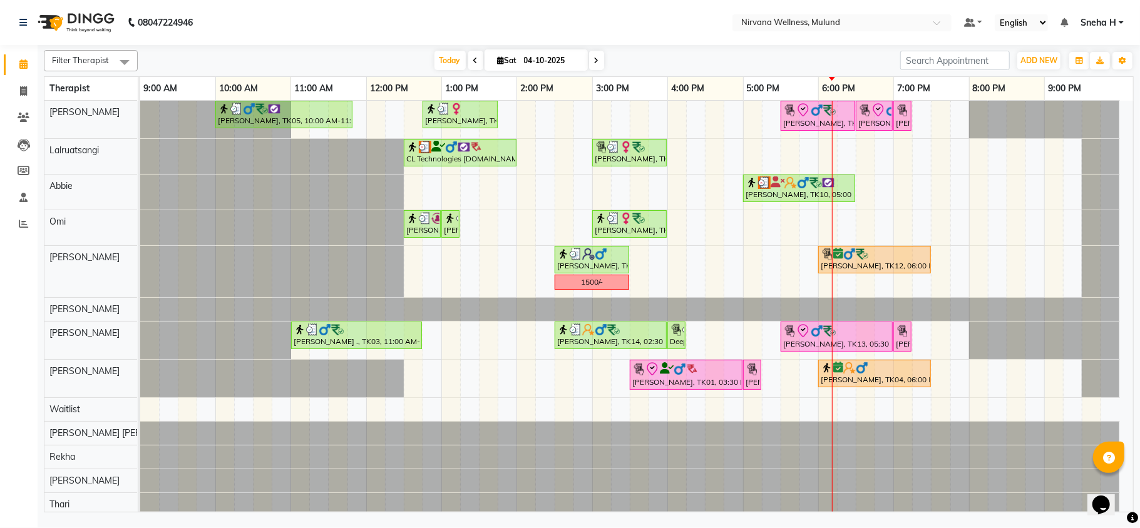
click at [549, 58] on input "04-10-2025" at bounding box center [551, 60] width 63 height 19
select select "10"
select select "2025"
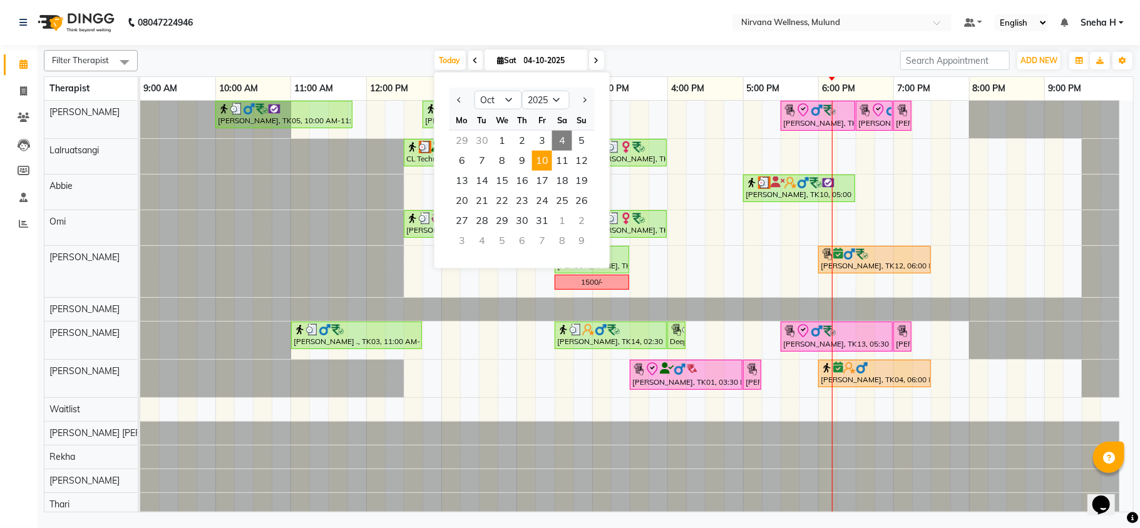
click at [539, 161] on span "10" at bounding box center [542, 161] width 20 height 20
type input "[DATE]"
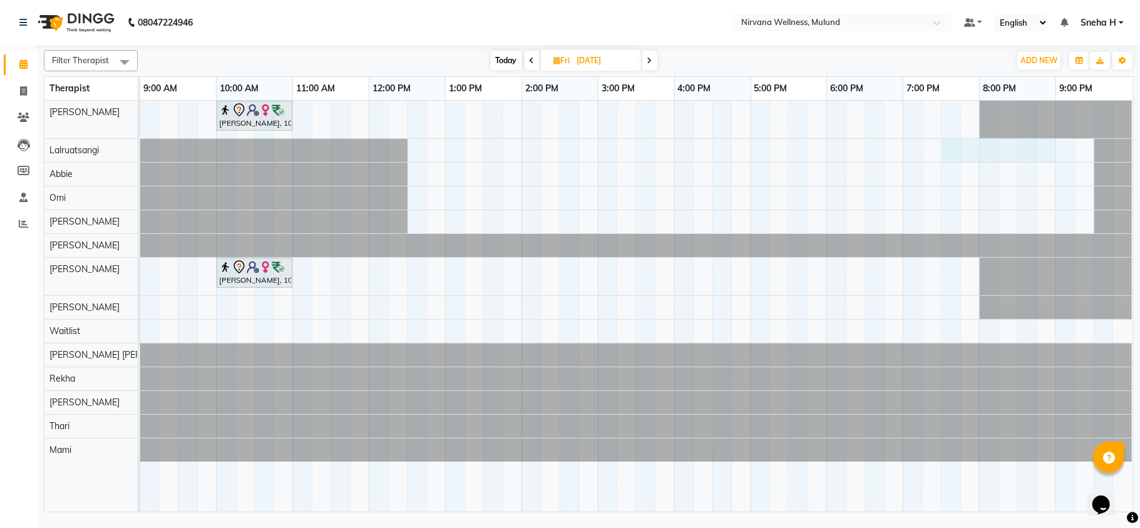
drag, startPoint x: 951, startPoint y: 150, endPoint x: 1037, endPoint y: 150, distance: 85.7
click at [1052, 153] on div "[PERSON_NAME], 10:00 AM-11:00 AM, Swedish 60 Min [PERSON_NAME], 10:00 AM-11:00 …" at bounding box center [636, 306] width 993 height 411
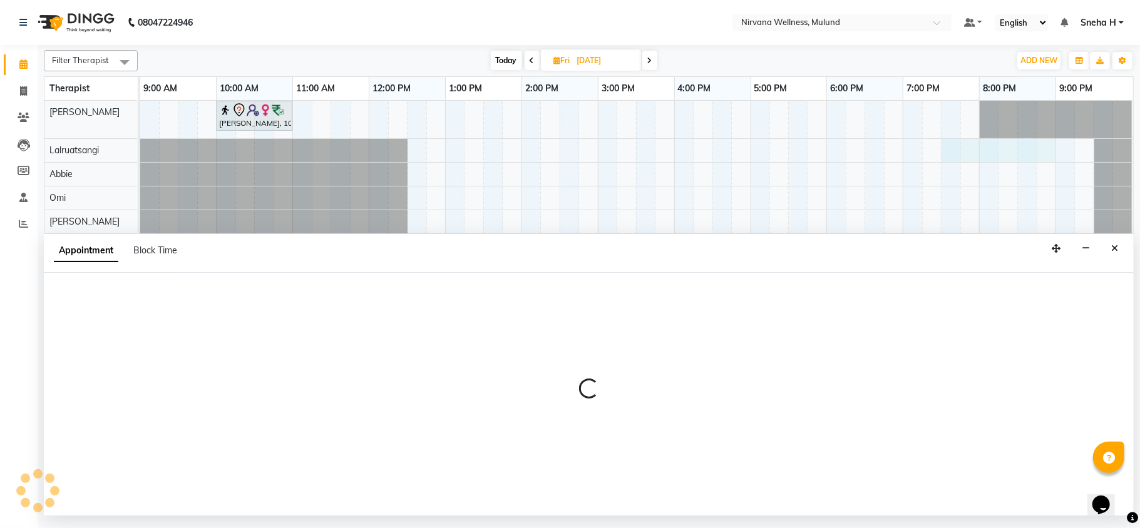
select select "48510"
select select "tentative"
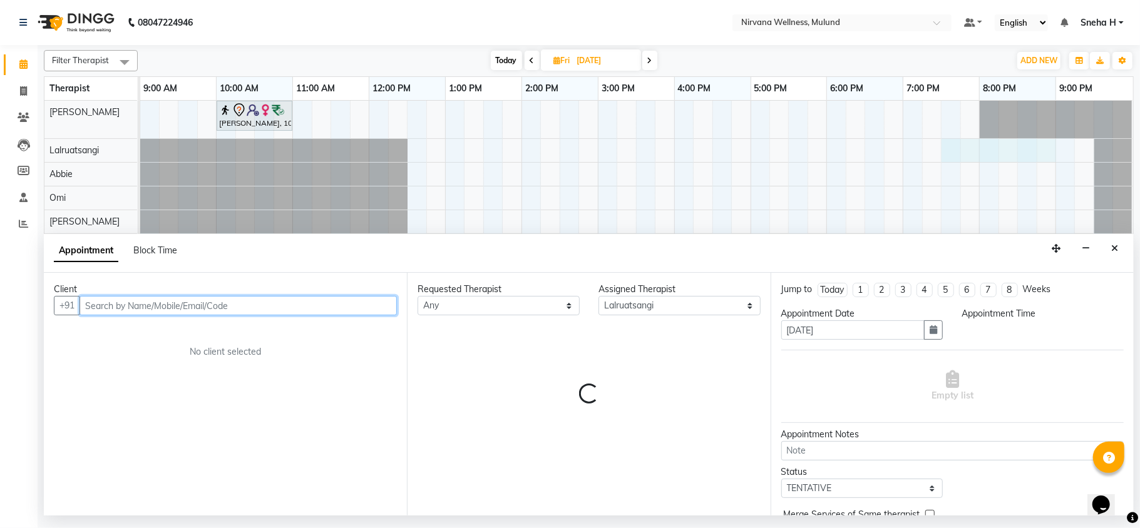
select select "1170"
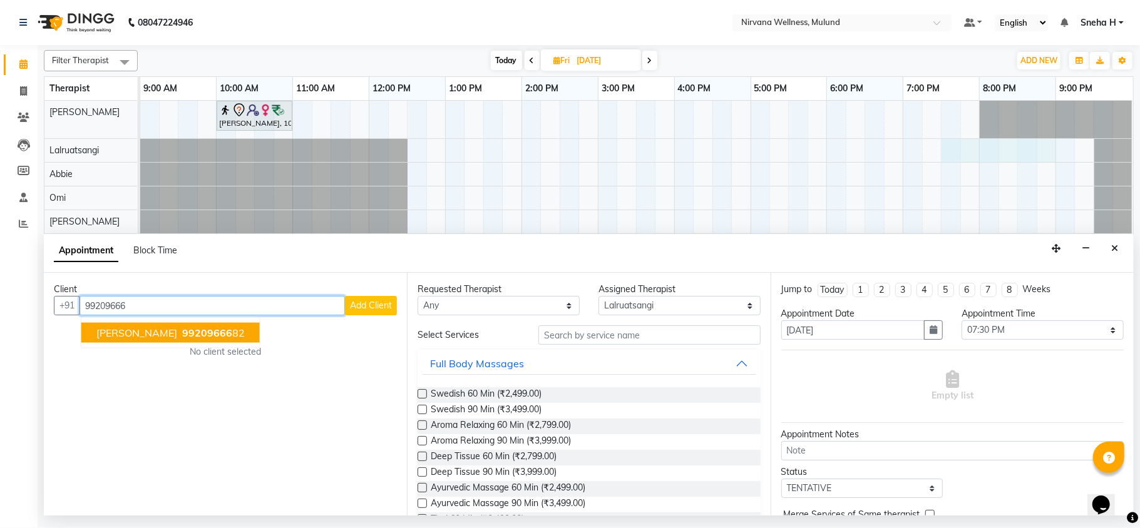
click at [180, 334] on ngb-highlight "99209666 82" at bounding box center [212, 333] width 65 height 13
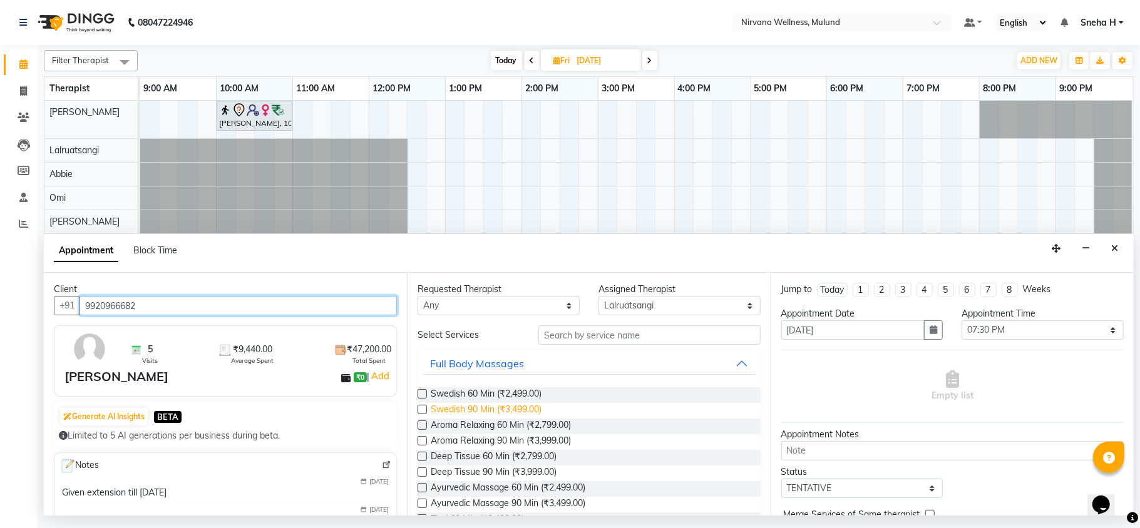
type input "9920966682"
click at [468, 413] on span "Swedish 90 Min (₹3,499.00)" at bounding box center [486, 411] width 111 height 16
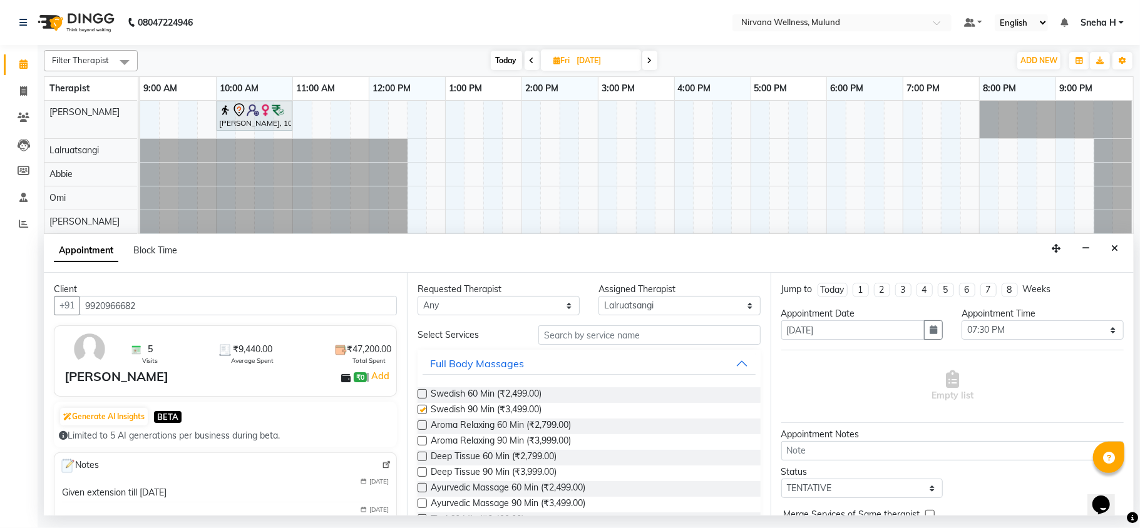
checkbox input "false"
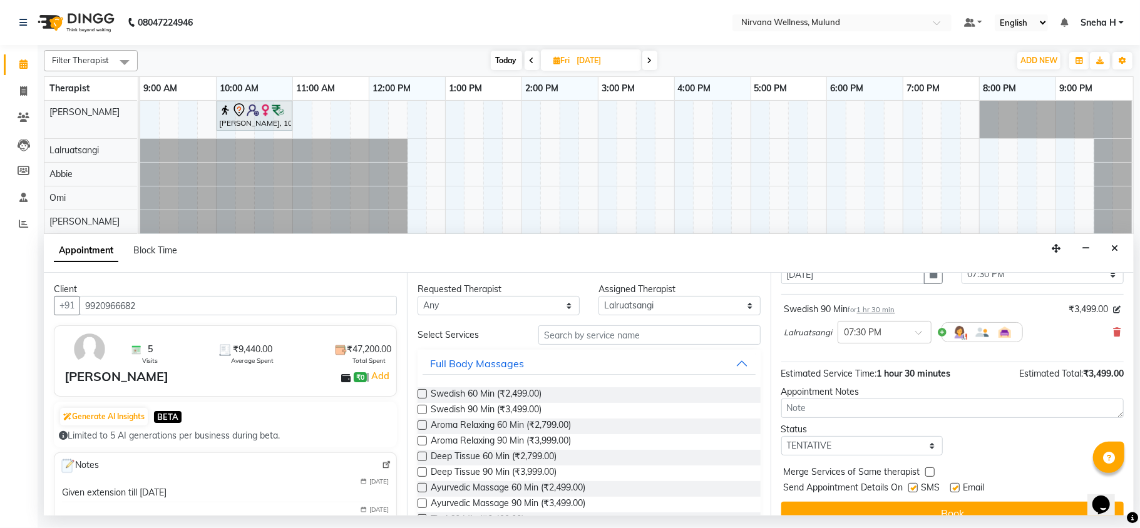
scroll to position [76, 0]
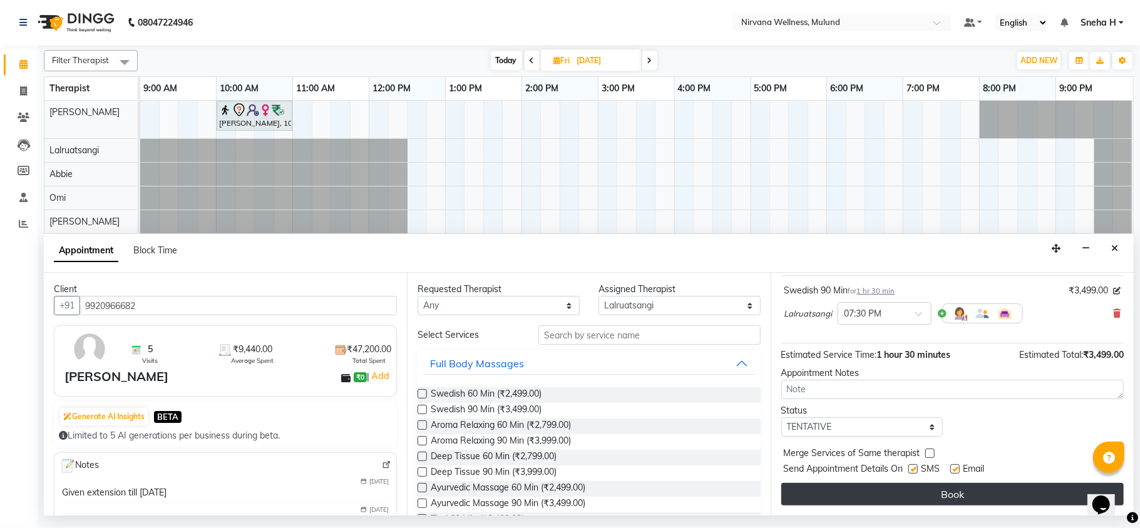
click at [877, 494] on button "Book" at bounding box center [952, 494] width 342 height 23
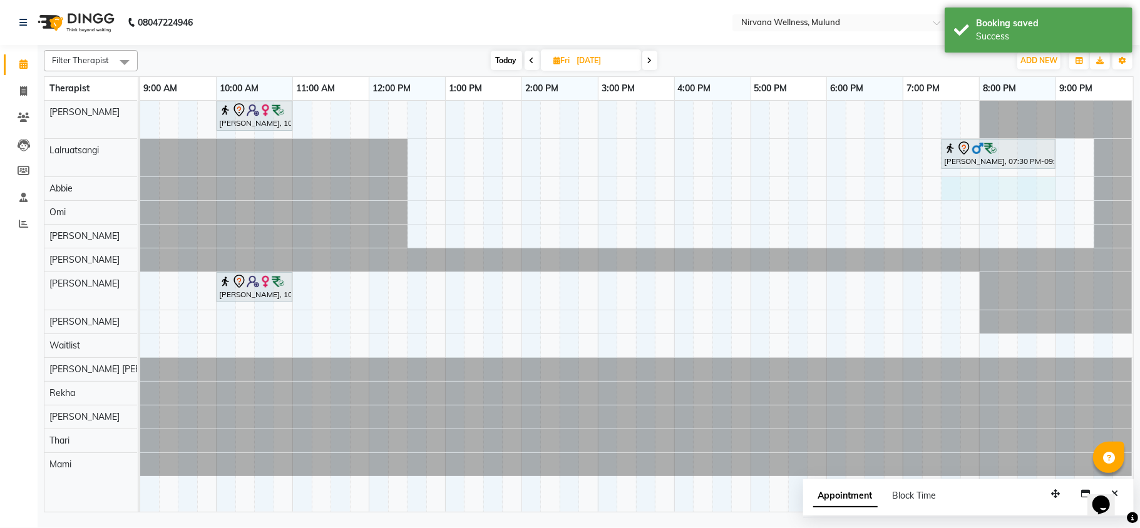
drag, startPoint x: 948, startPoint y: 183, endPoint x: 1037, endPoint y: 187, distance: 89.6
click at [1039, 188] on div "[PERSON_NAME], 10:00 AM-11:00 AM, Swedish 60 [PERSON_NAME], 07:30 PM-09:00 PM, …" at bounding box center [636, 306] width 993 height 411
select select "92881"
select select "1170"
select select "tentative"
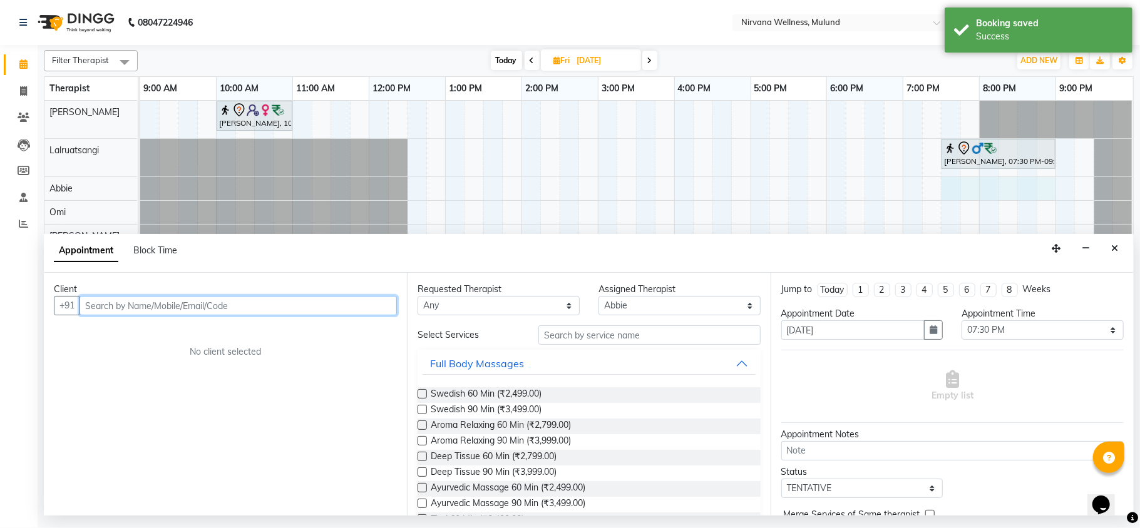
click at [171, 306] on input "text" at bounding box center [237, 305] width 317 height 19
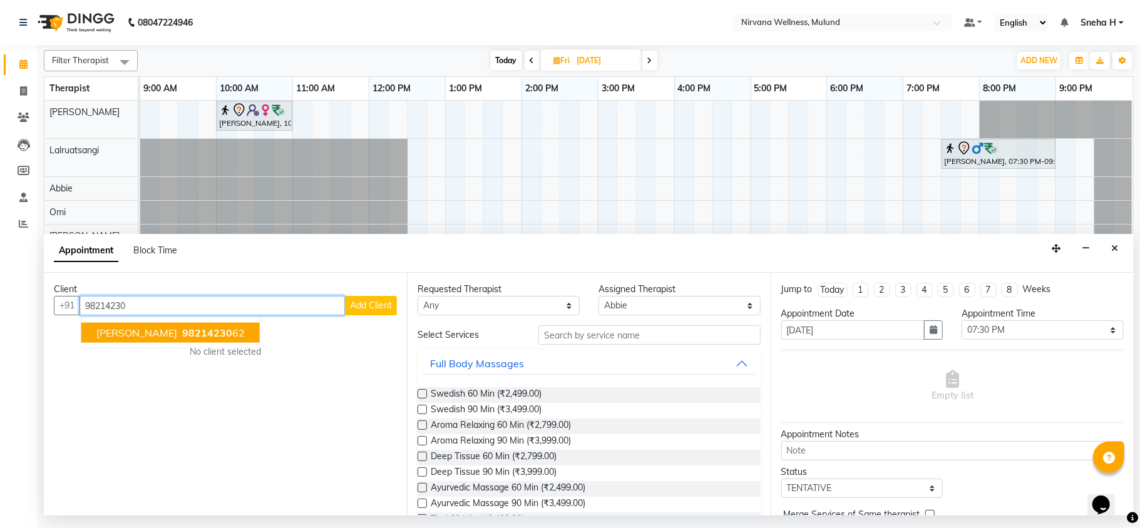
click at [188, 334] on span "98214230" at bounding box center [207, 333] width 50 height 13
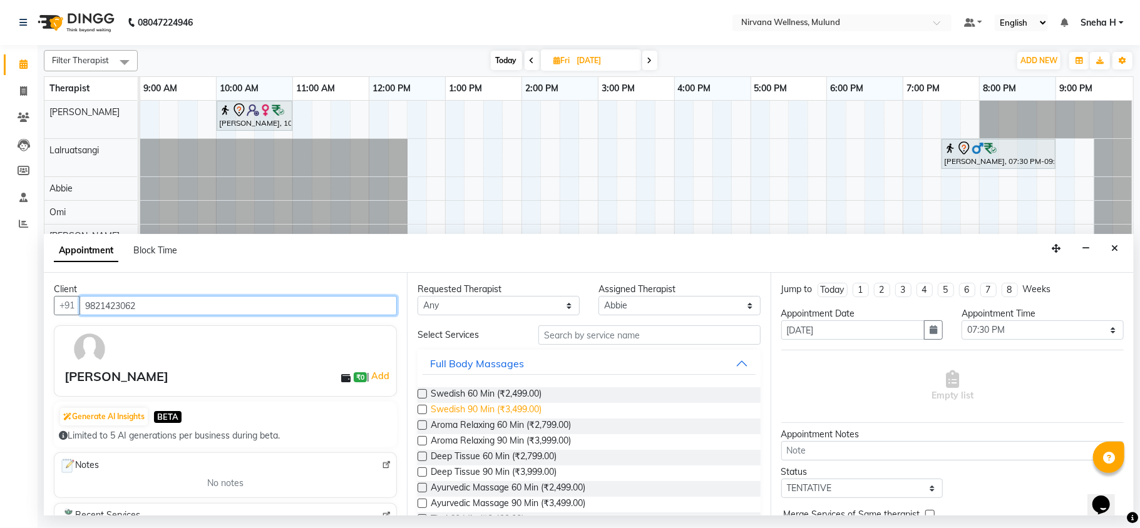
type input "9821423062"
click at [501, 411] on span "Swedish 90 Min (₹3,499.00)" at bounding box center [486, 411] width 111 height 16
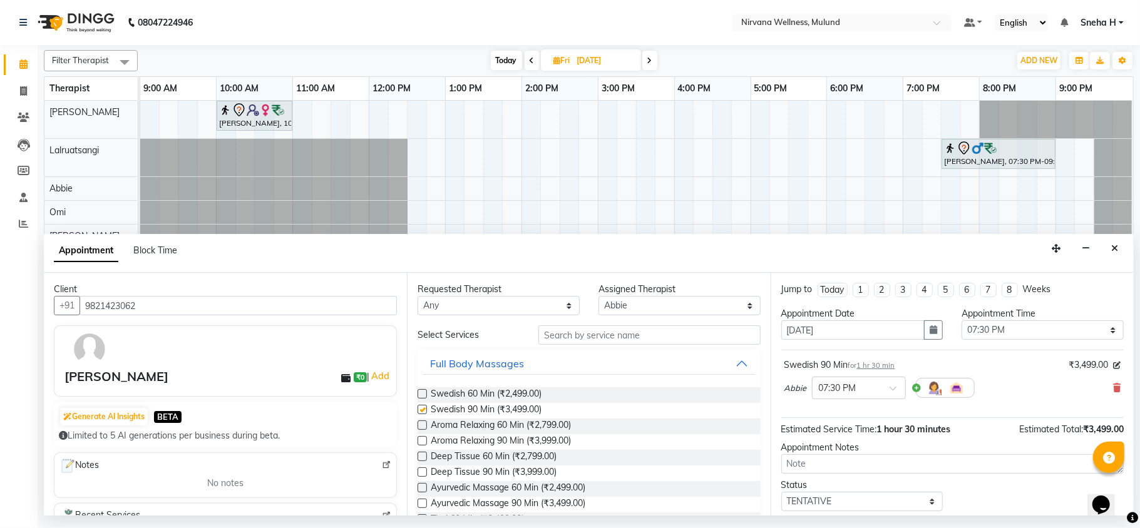
checkbox input "false"
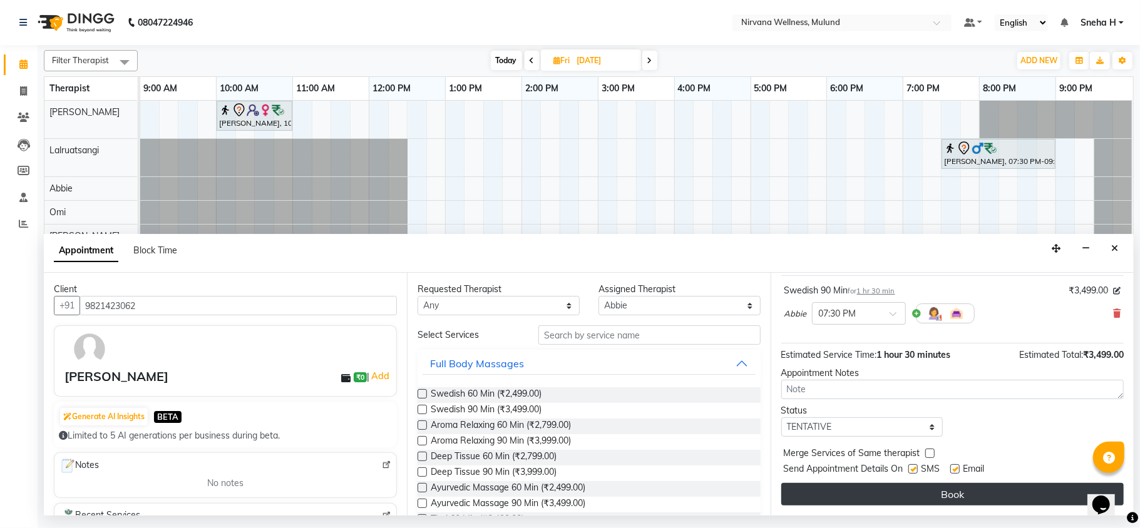
click at [864, 491] on button "Book" at bounding box center [952, 494] width 342 height 23
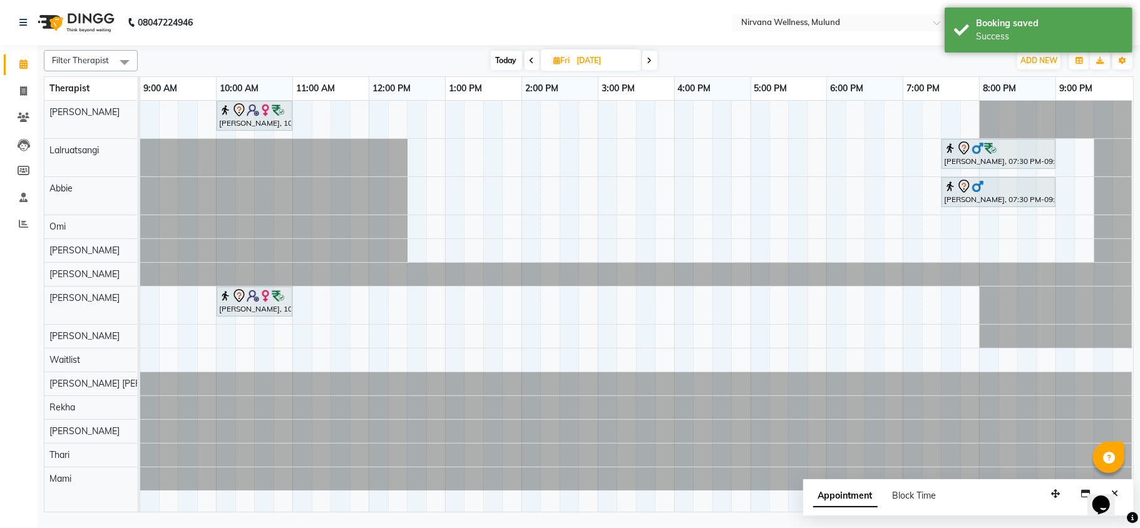
click at [504, 60] on span "Today" at bounding box center [506, 60] width 31 height 19
type input "04-10-2025"
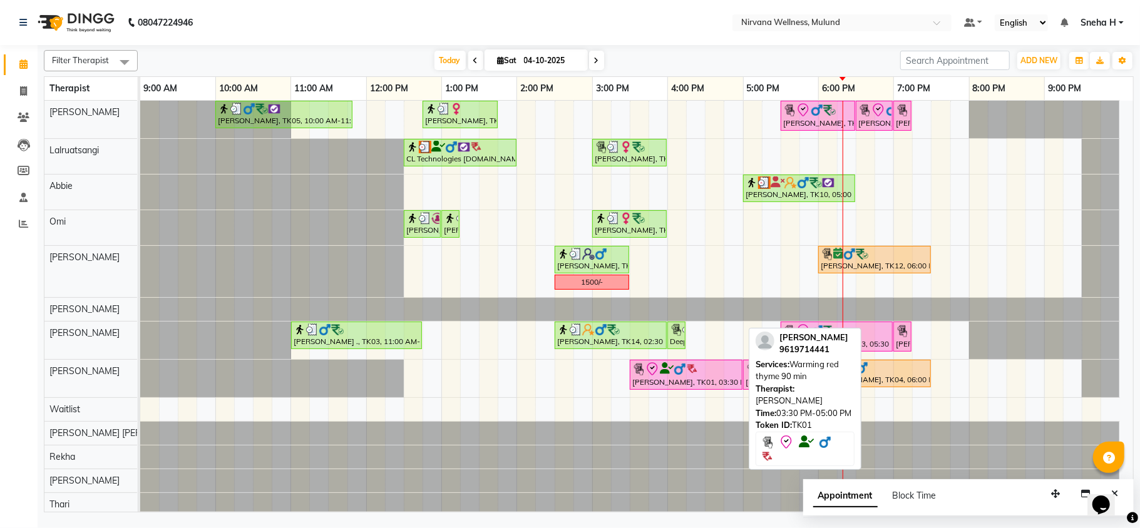
click at [680, 377] on div at bounding box center [686, 369] width 108 height 15
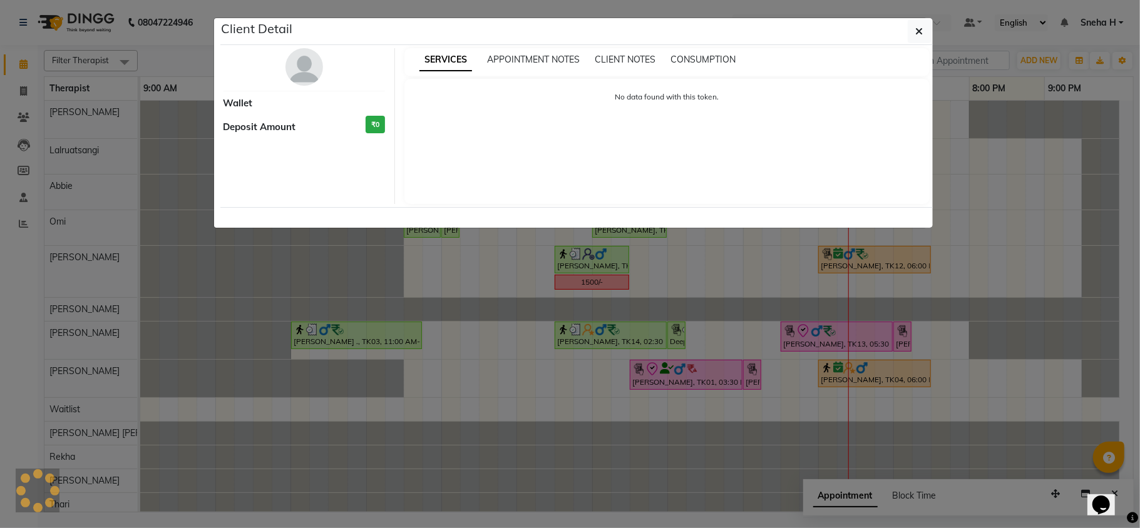
click button "button" at bounding box center [920, 31] width 24 height 24
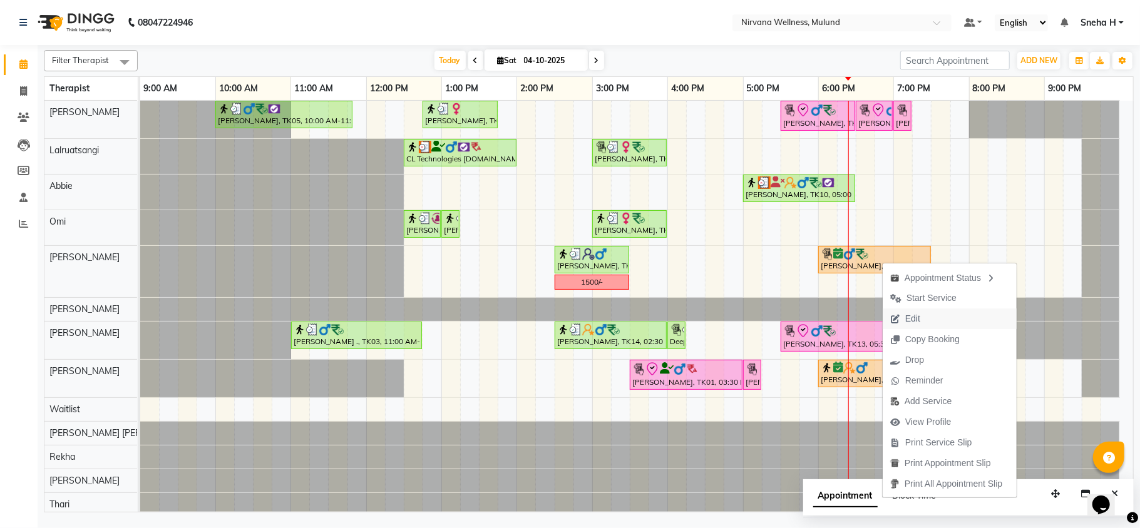
click at [912, 317] on span "Edit" at bounding box center [912, 318] width 15 height 13
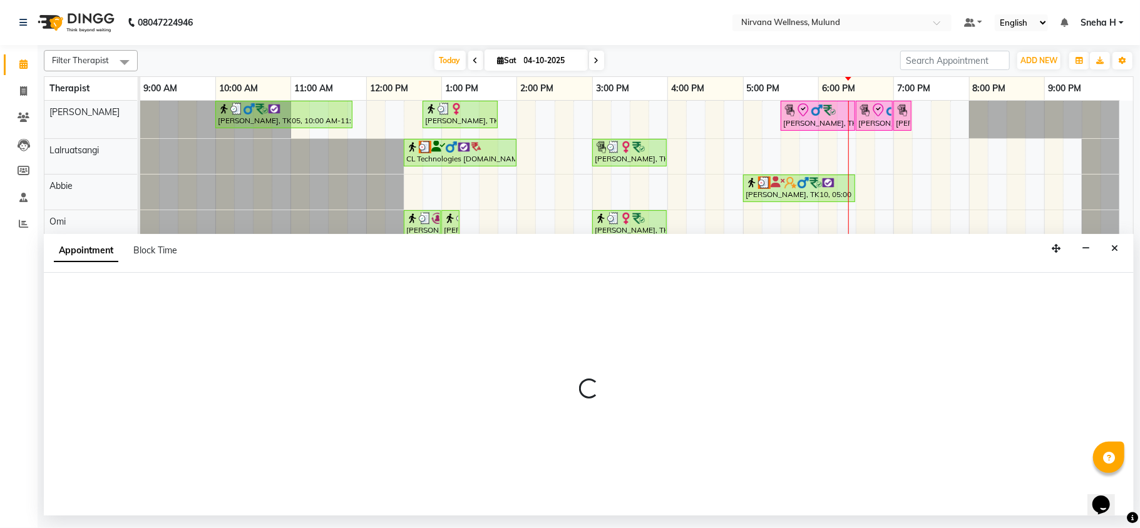
select select "tentative"
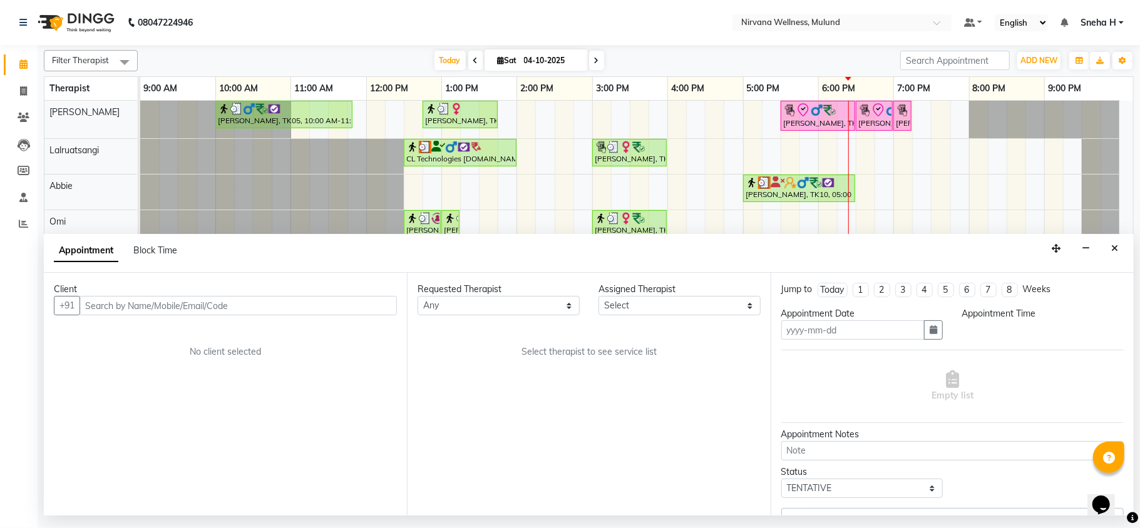
type input "04-10-2025"
select select "confirm booking"
select select "1080"
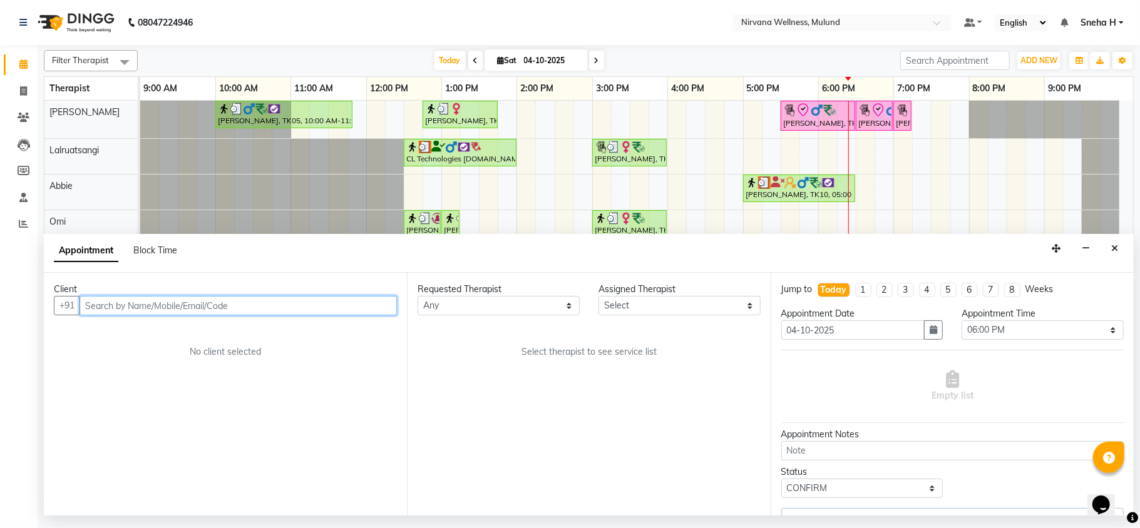
select select "92882"
select select "2150"
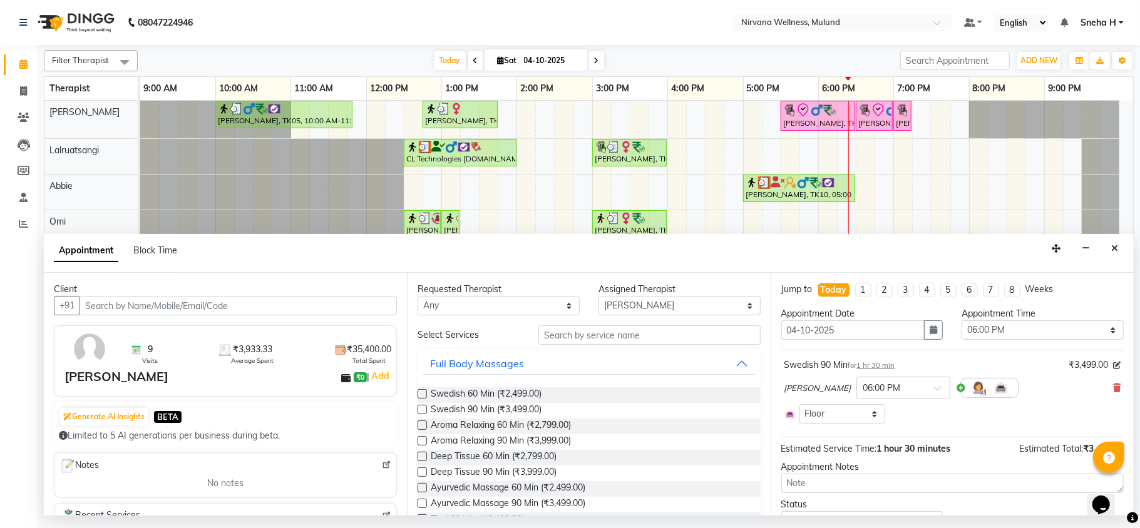
click at [1097, 392] on div "[PERSON_NAME] × 06:00 PM" at bounding box center [952, 388] width 336 height 33
click at [1113, 392] on icon at bounding box center [1117, 388] width 8 height 9
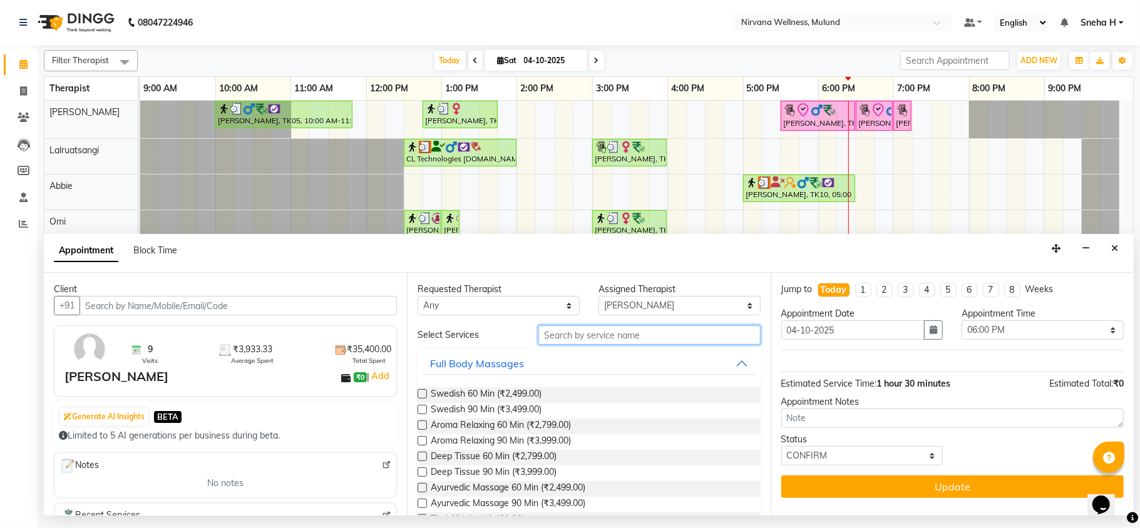
click at [590, 327] on input "text" at bounding box center [649, 334] width 222 height 19
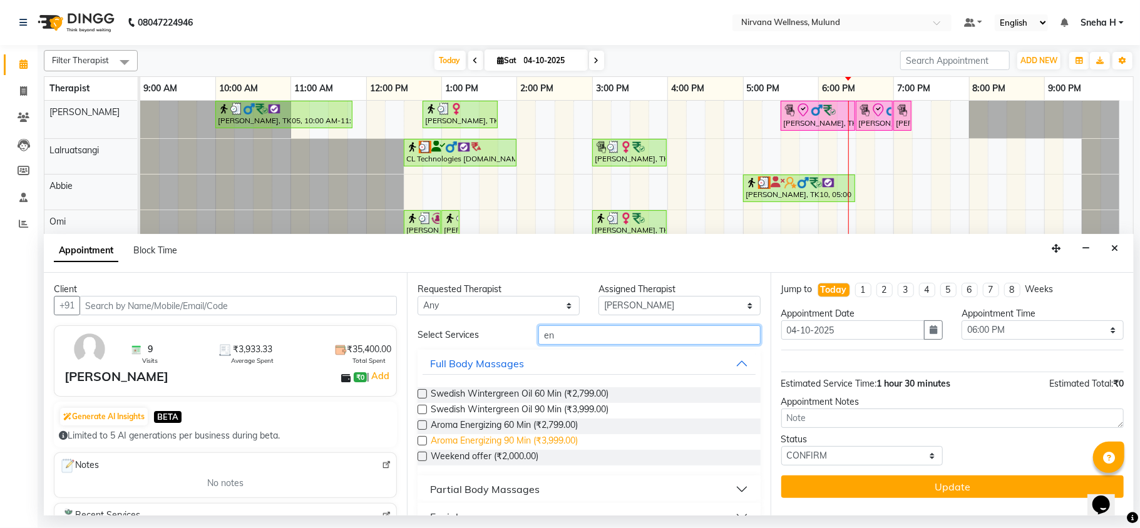
type input "en"
click at [497, 441] on span "Aroma Energizing 90 Min (₹3,999.00)" at bounding box center [504, 442] width 147 height 16
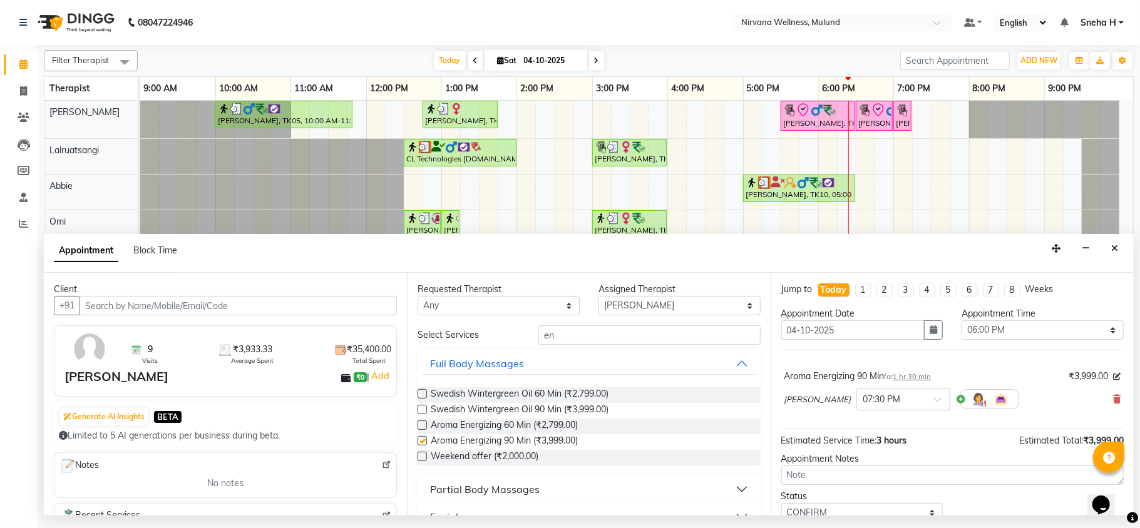
checkbox input "false"
click at [874, 399] on input "text" at bounding box center [890, 398] width 55 height 13
click at [857, 494] on div "06:30 PM" at bounding box center [903, 490] width 93 height 23
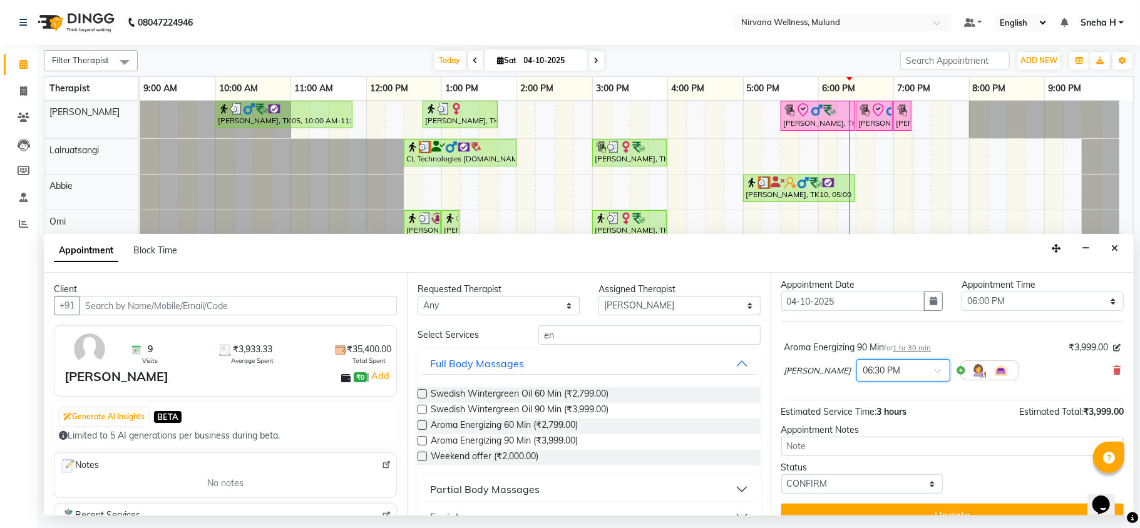
scroll to position [51, 0]
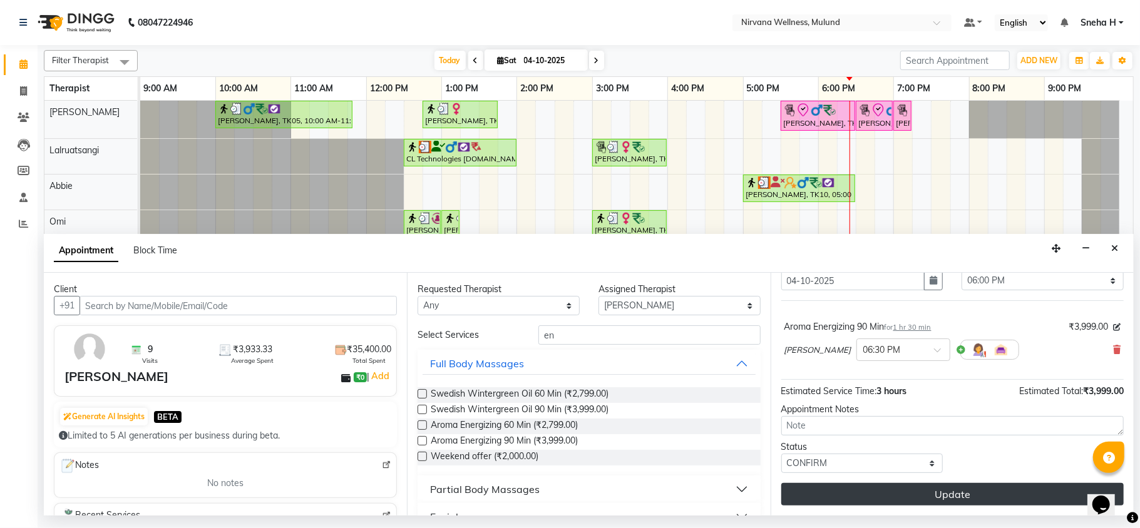
click at [847, 504] on button "Update" at bounding box center [952, 494] width 342 height 23
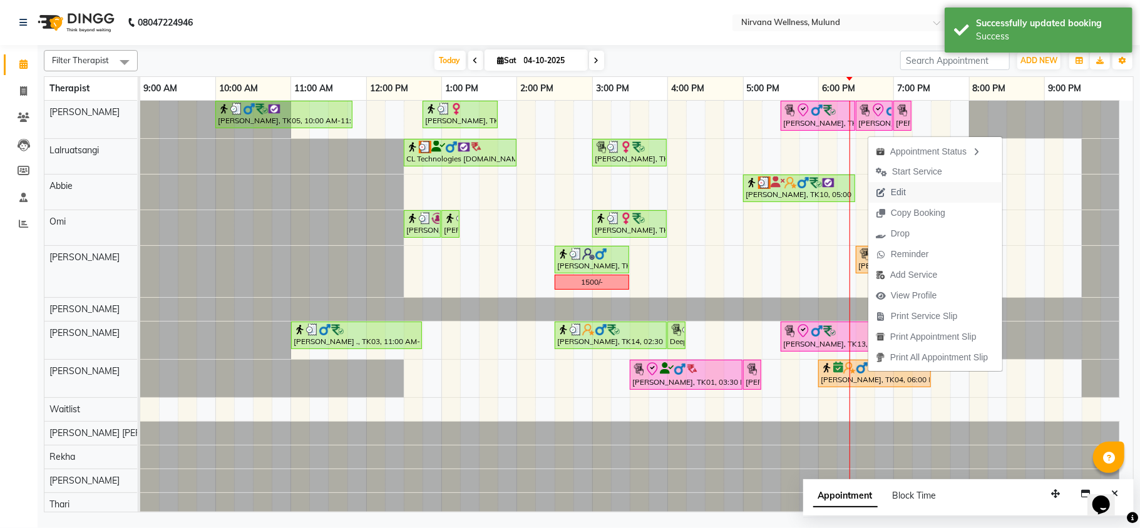
click at [892, 188] on span "Edit" at bounding box center [898, 192] width 15 height 13
select select "confirm booking"
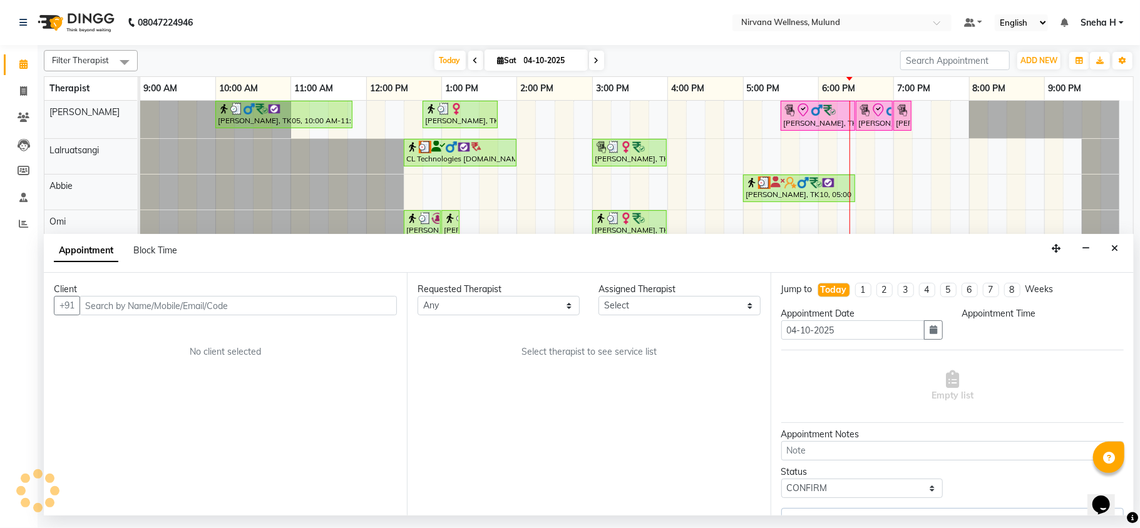
select select "1080"
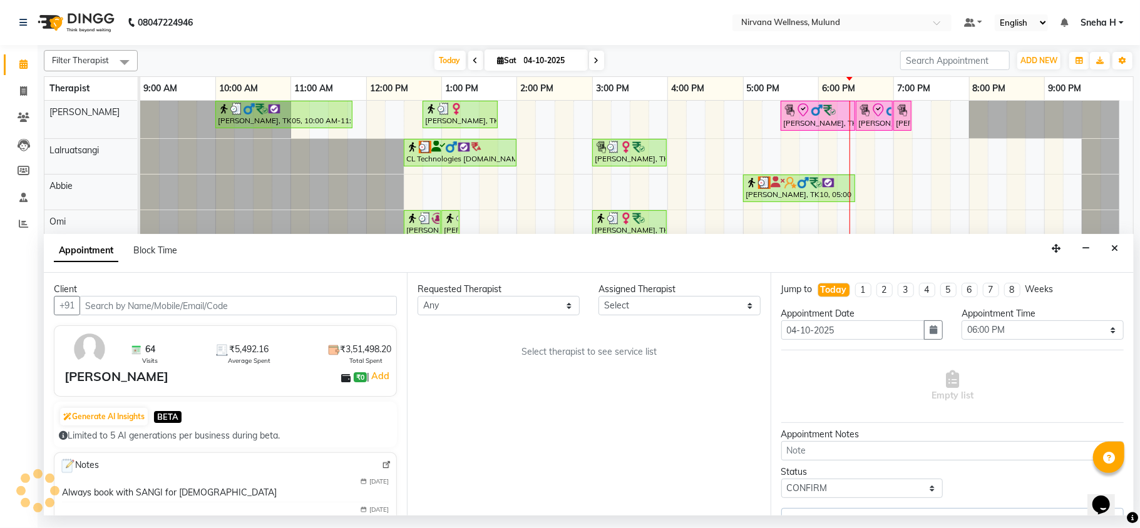
select select "35614"
select select "2150"
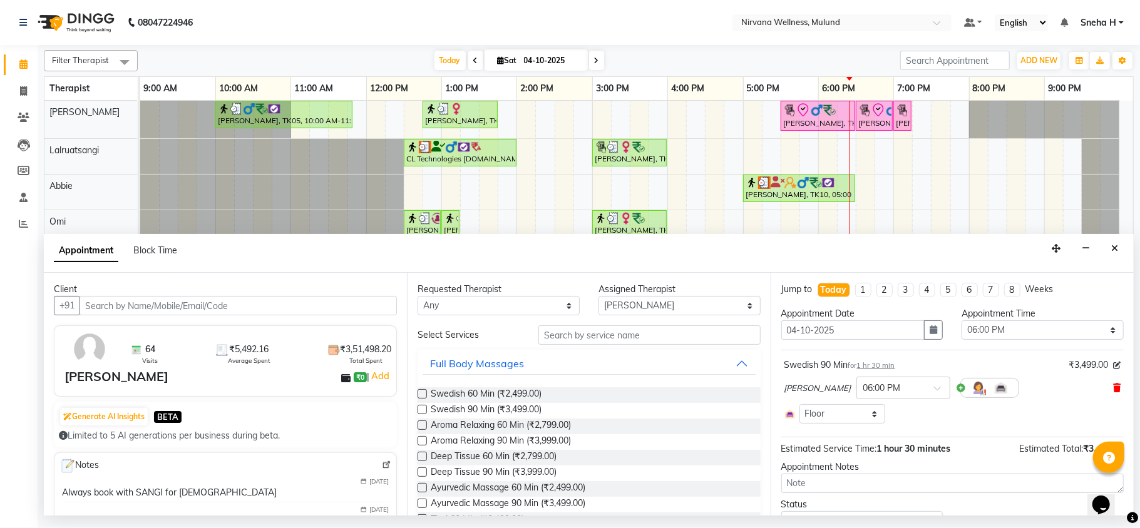
click at [1113, 395] on span at bounding box center [1117, 388] width 8 height 13
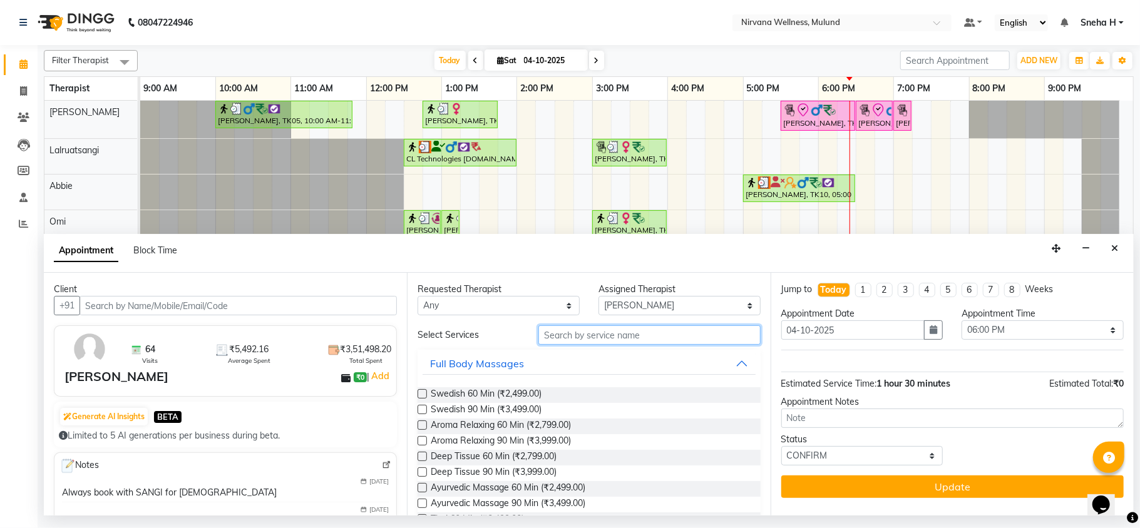
click at [544, 334] on input "text" at bounding box center [649, 334] width 222 height 19
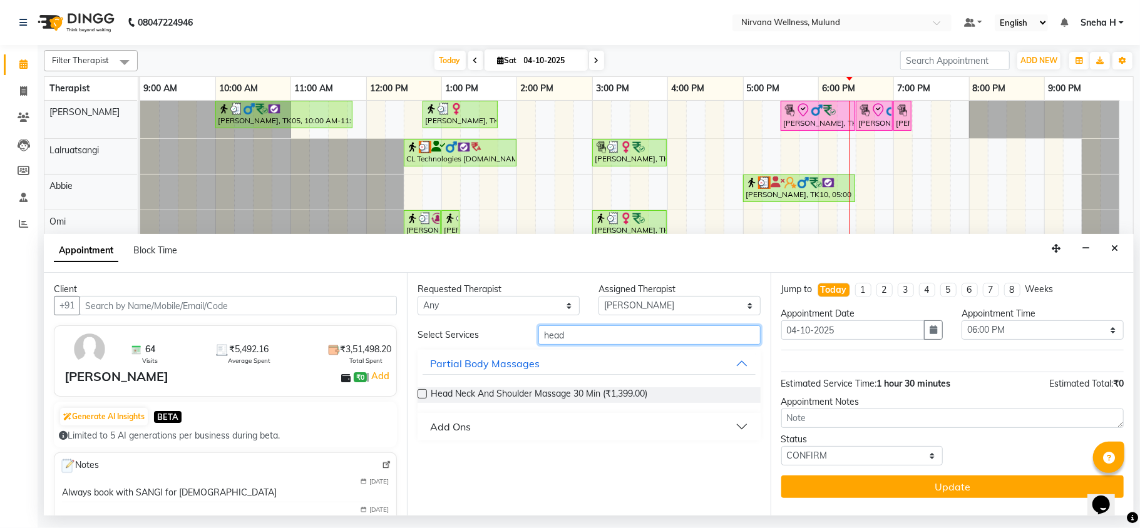
type input "head"
click at [533, 387] on div "Head Neck And Shoulder Massage 30 Min (₹1,399.00)" at bounding box center [588, 395] width 342 height 36
click at [533, 391] on span "Head Neck And Shoulder Massage 30 Min (₹1,399.00)" at bounding box center [539, 395] width 217 height 16
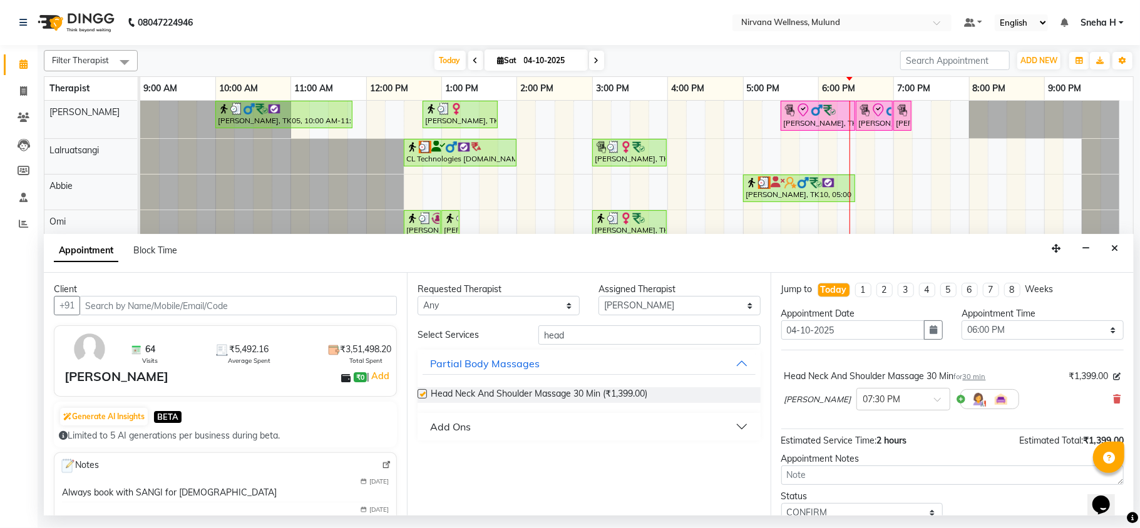
checkbox input "false"
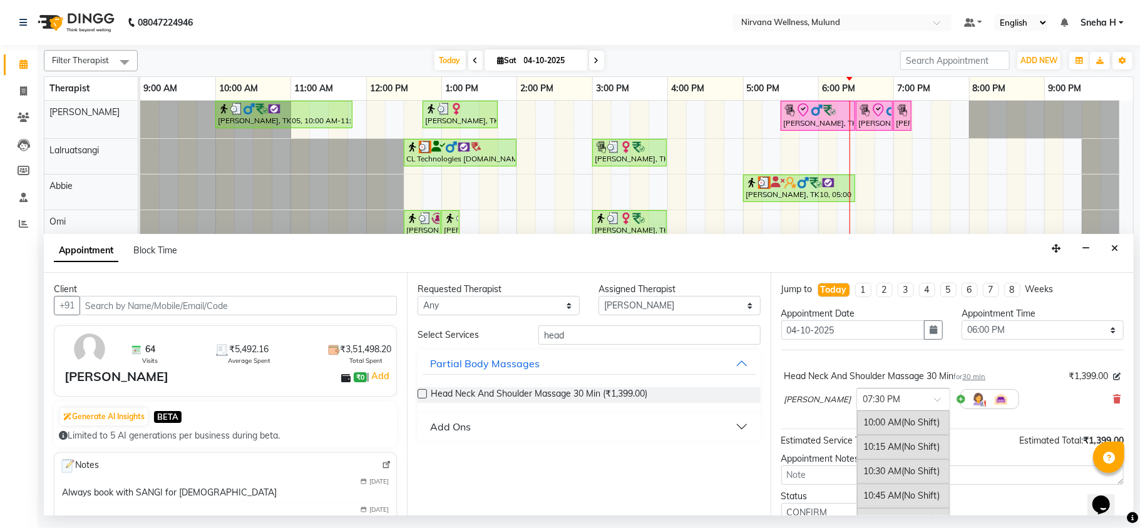
click at [878, 401] on div at bounding box center [903, 398] width 93 height 13
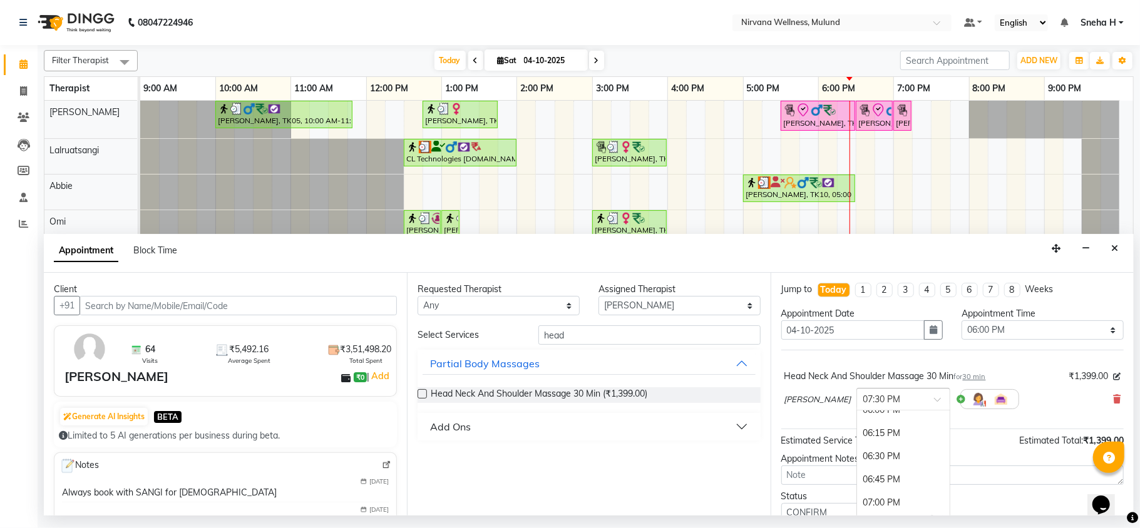
scroll to position [741, 0]
click at [857, 452] on div "06:00 PM" at bounding box center [903, 443] width 93 height 23
drag, startPoint x: 576, startPoint y: 334, endPoint x: 535, endPoint y: 337, distance: 42.1
click at [535, 337] on div "head" at bounding box center [649, 334] width 241 height 19
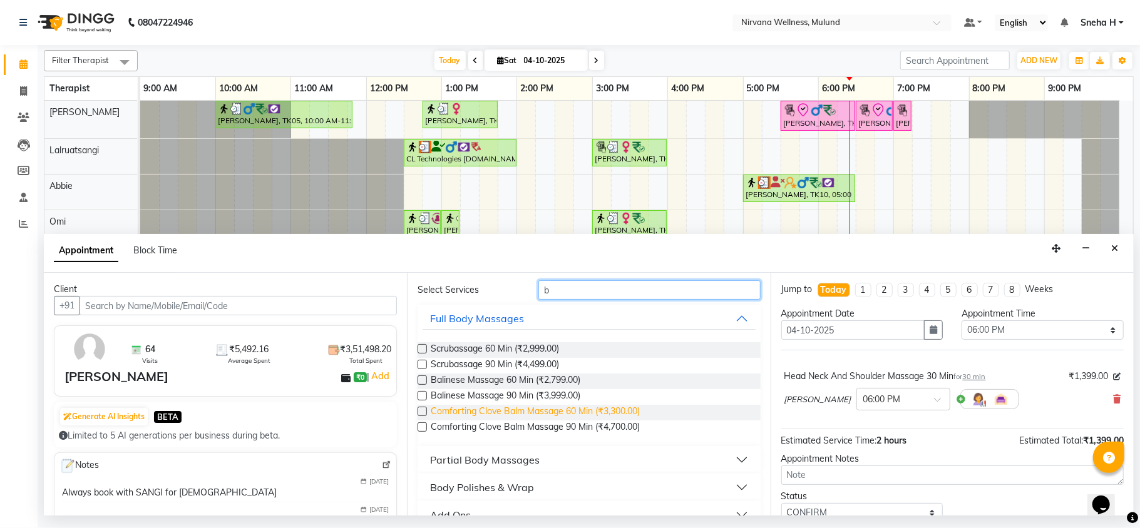
scroll to position [83, 0]
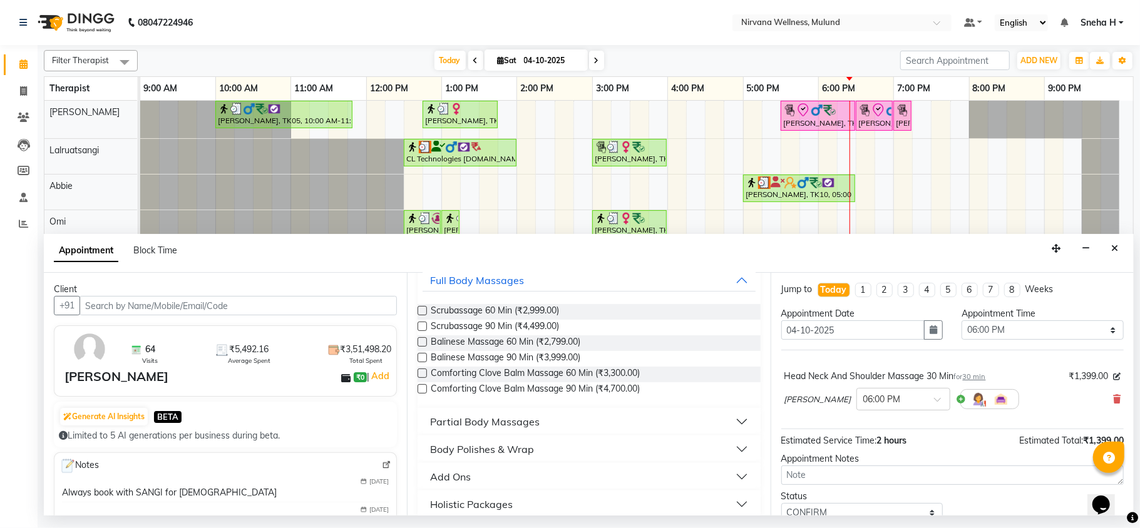
type input "b"
click at [509, 416] on div "Partial Body Massages" at bounding box center [485, 421] width 110 height 15
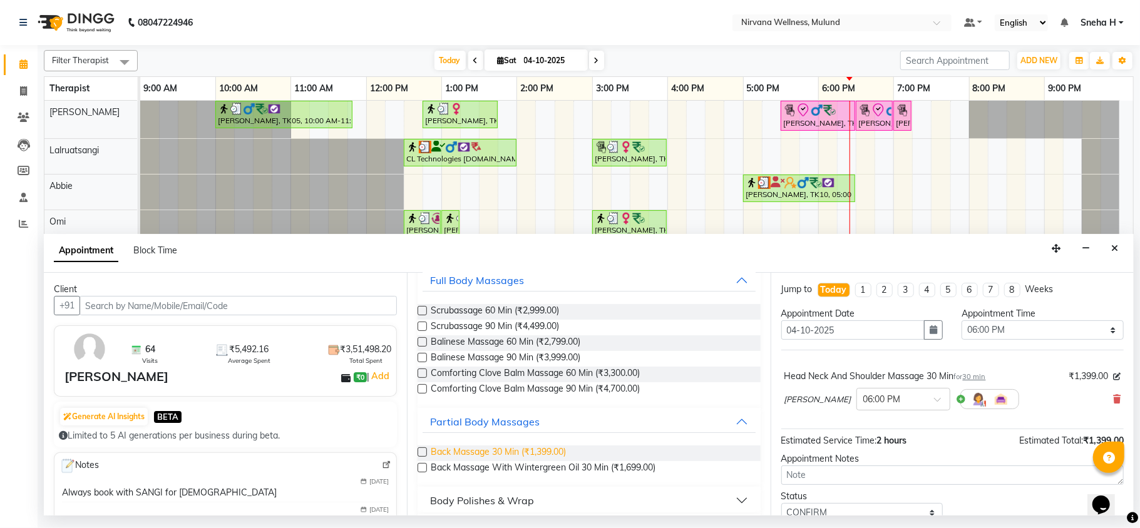
click at [499, 456] on span "Back Massage 30 Min (₹1,399.00)" at bounding box center [498, 454] width 135 height 16
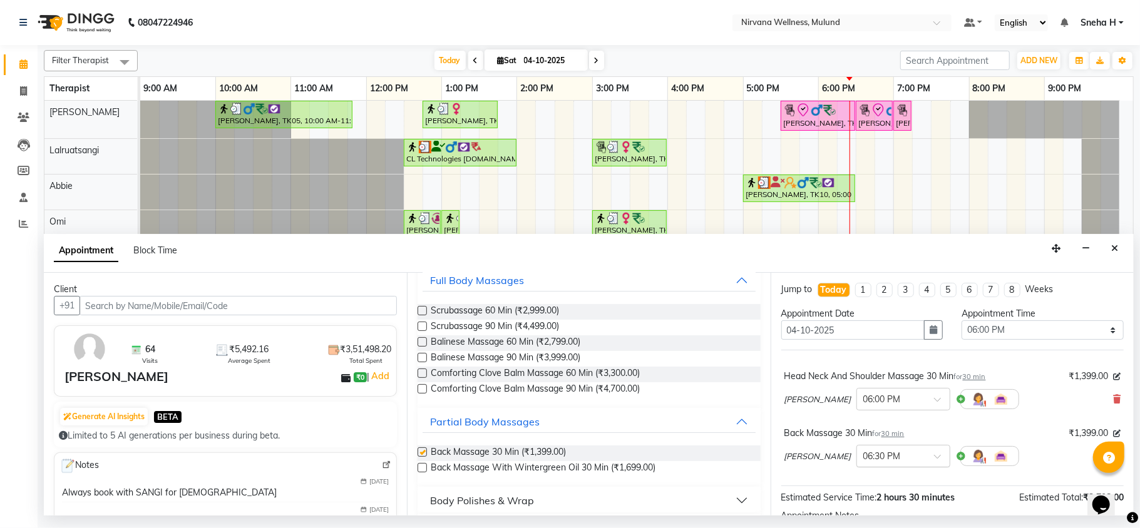
checkbox input "false"
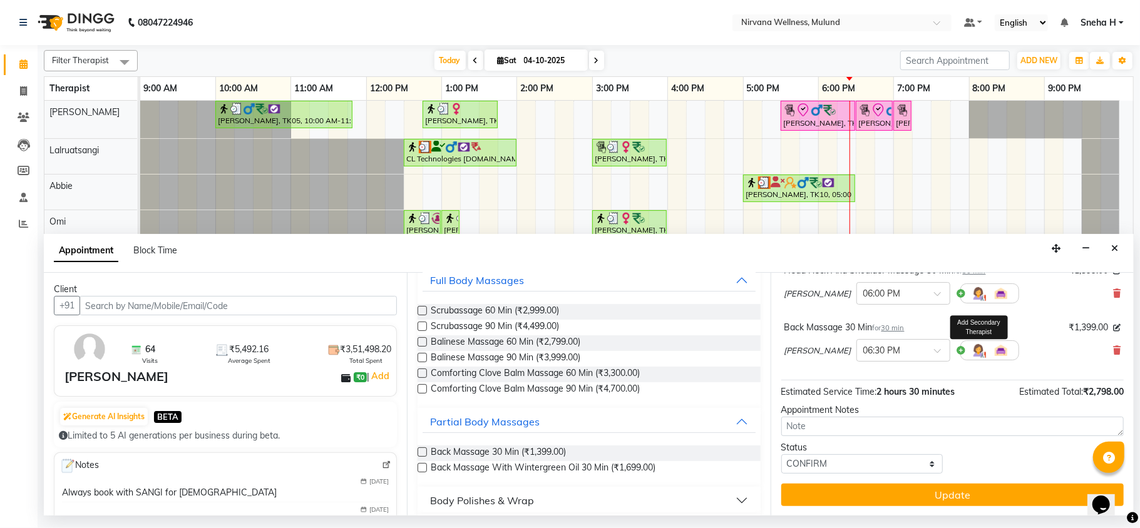
scroll to position [108, 0]
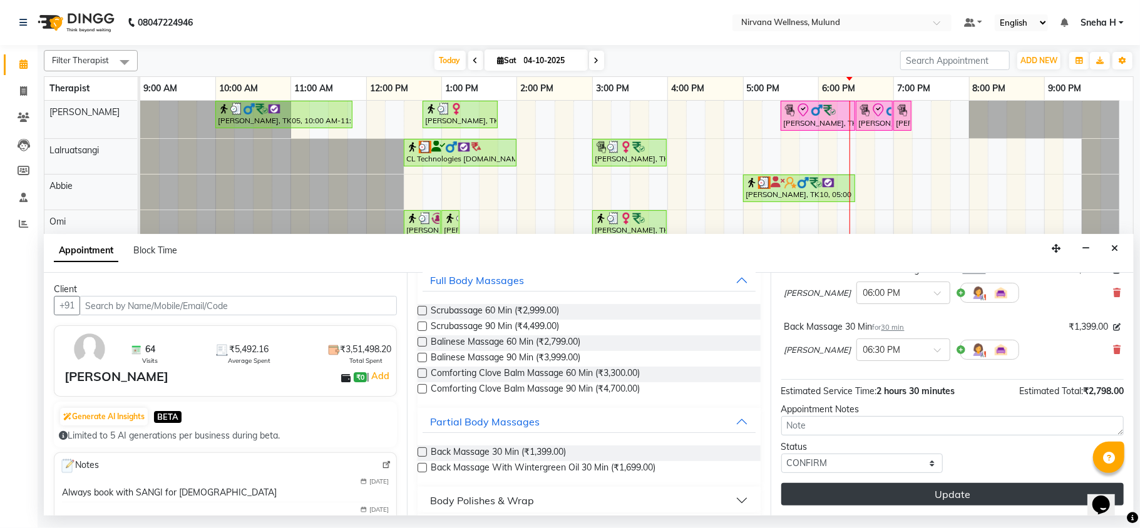
click at [889, 496] on button "Update" at bounding box center [952, 494] width 342 height 23
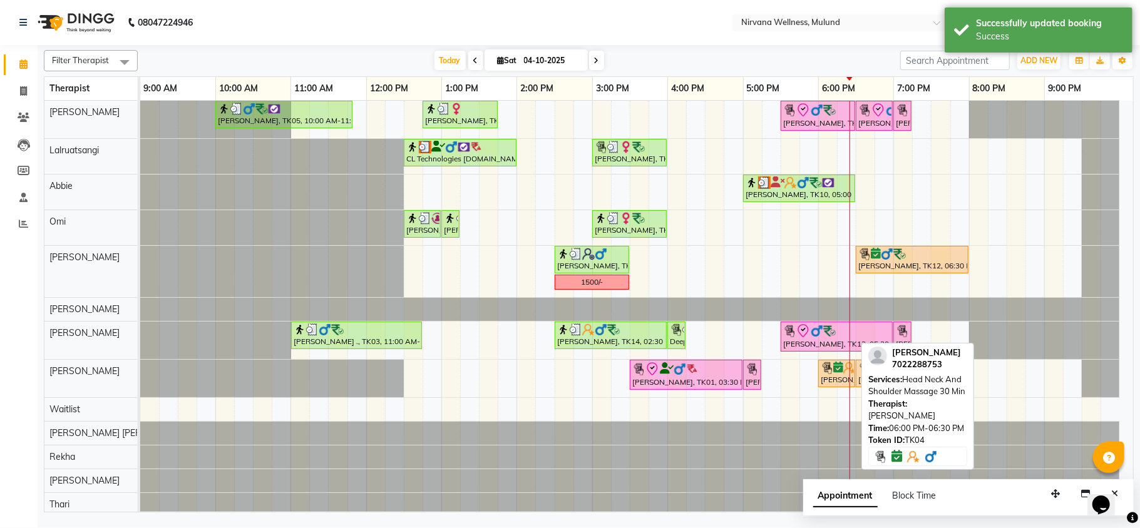
click at [830, 386] on div "[PERSON_NAME], TK04, 06:00 PM-06:30 PM, Head Neck And Shoulder Massage 30 Min" at bounding box center [836, 374] width 34 height 24
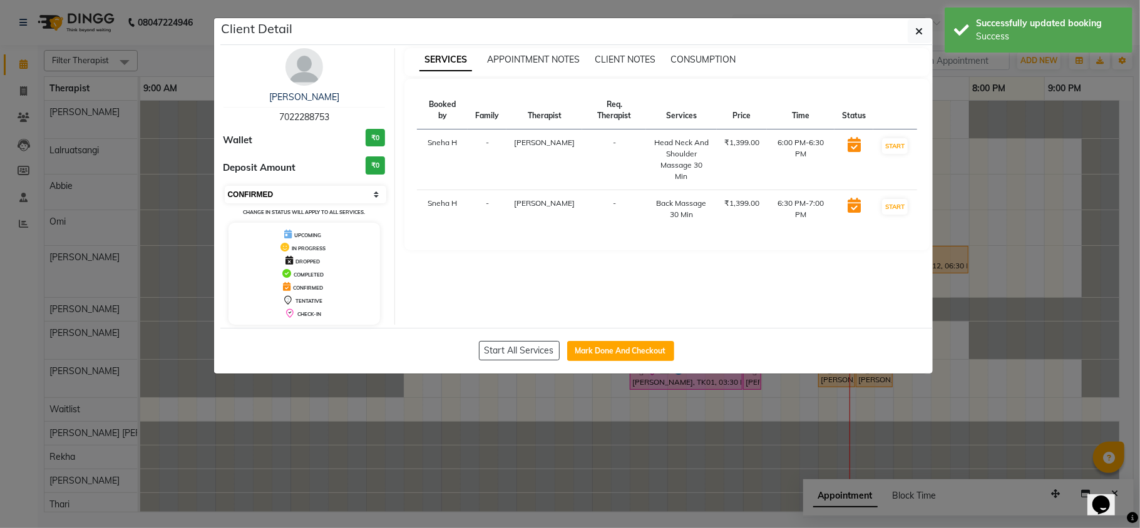
click at [301, 195] on select "Select IN SERVICE CONFIRMED TENTATIVE CHECK IN MARK DONE DROPPED UPCOMING" at bounding box center [306, 195] width 162 height 18
click at [225, 187] on select "Select IN SERVICE CONFIRMED TENTATIVE CHECK IN MARK DONE DROPPED UPCOMING" at bounding box center [306, 195] width 162 height 18
drag, startPoint x: 263, startPoint y: 194, endPoint x: 263, endPoint y: 203, distance: 9.4
click at [263, 194] on select "Select IN SERVICE CONFIRMED TENTATIVE CHECK IN MARK DONE DROPPED UPCOMING" at bounding box center [306, 195] width 162 height 18
select select "8"
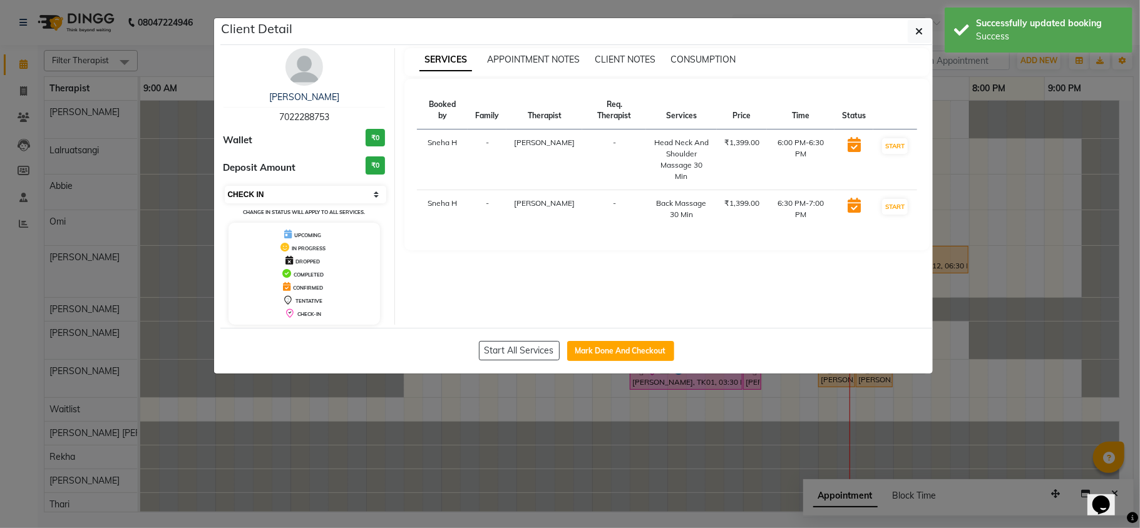
click at [225, 187] on select "Select IN SERVICE CONFIRMED TENTATIVE CHECK IN MARK DONE DROPPED UPCOMING" at bounding box center [306, 195] width 162 height 18
click at [187, 51] on ngb-modal-window "Client Detail [PERSON_NAME] 7022288753 Wallet ₹0 Deposit Amount ₹0 Select IN SE…" at bounding box center [570, 264] width 1140 height 528
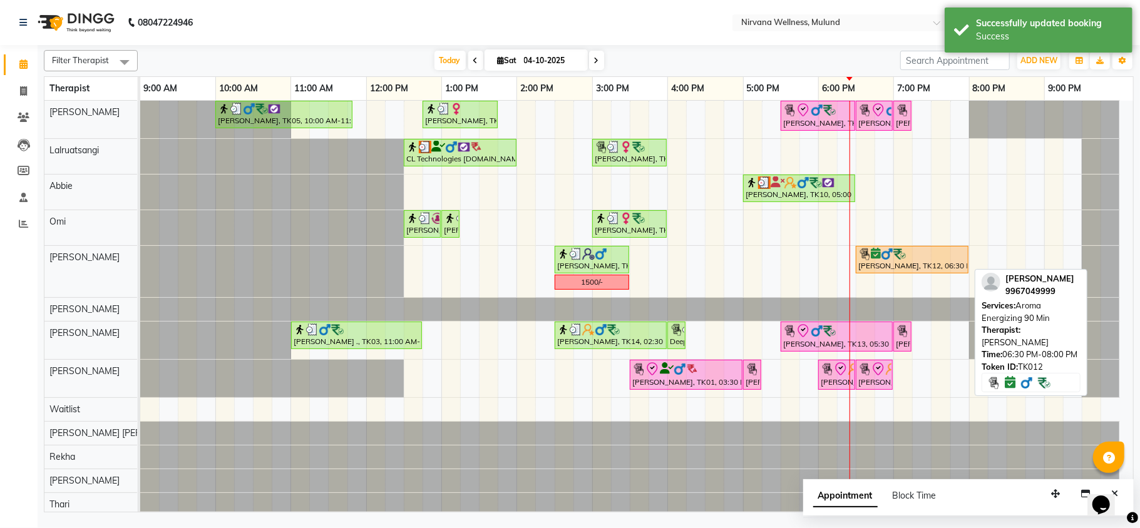
click at [887, 270] on div "[PERSON_NAME], TK12, 06:30 PM-08:00 PM, Aroma Energizing 90 Min" at bounding box center [912, 260] width 110 height 24
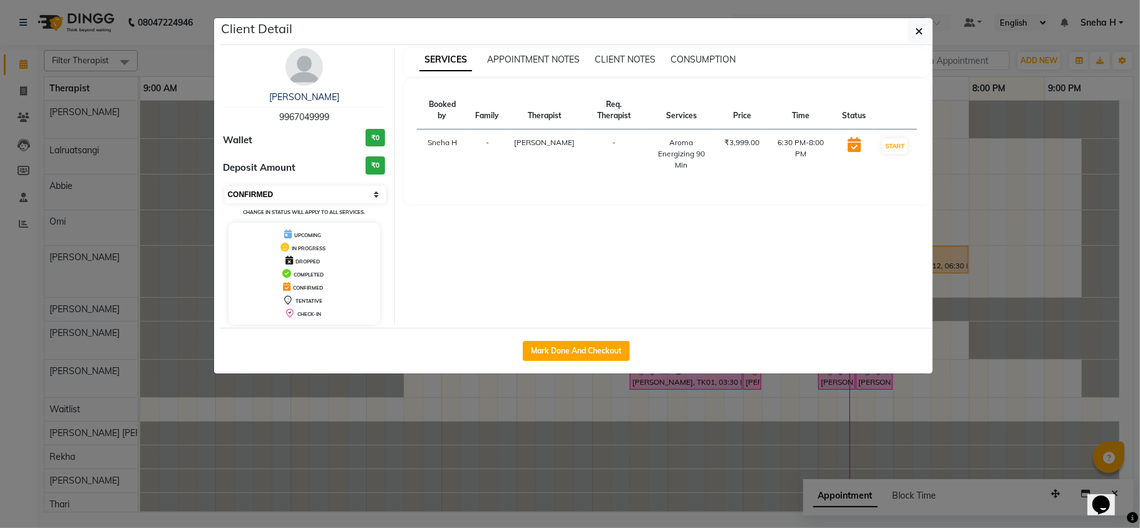
drag, startPoint x: 282, startPoint y: 197, endPoint x: 282, endPoint y: 203, distance: 6.9
click at [282, 197] on select "Select IN SERVICE CONFIRMED TENTATIVE CHECK IN MARK DONE DROPPED UPCOMING" at bounding box center [306, 195] width 162 height 18
select select "8"
click at [225, 187] on select "Select IN SERVICE CONFIRMED TENTATIVE CHECK IN MARK DONE DROPPED UPCOMING" at bounding box center [306, 195] width 162 height 18
click at [155, 28] on ngb-modal-window "Client Detail [PERSON_NAME] 9967049999 Wallet ₹0 Deposit Amount ₹0 Select IN SE…" at bounding box center [570, 264] width 1140 height 528
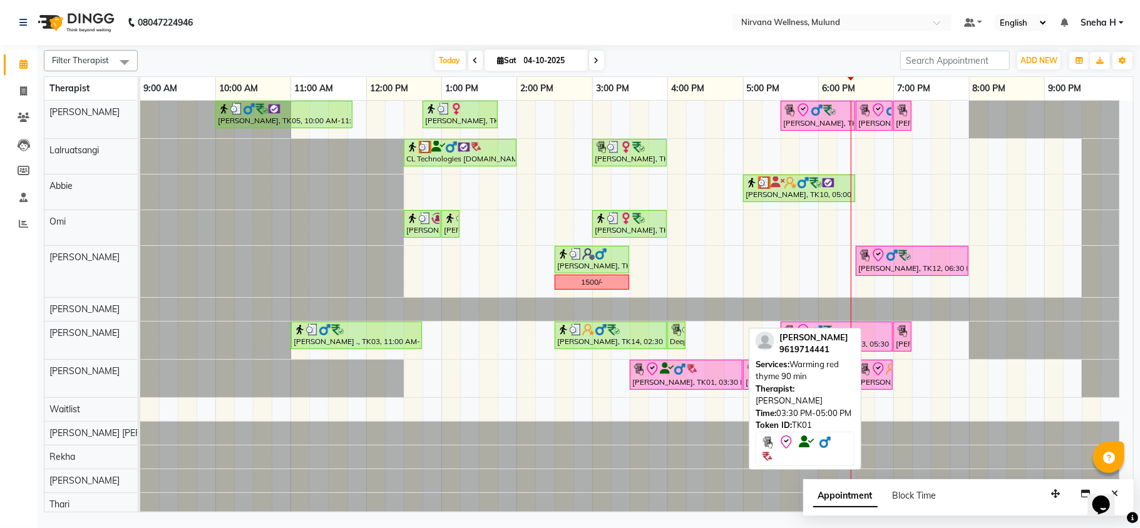
click at [697, 381] on div "[PERSON_NAME], TK01, 03:30 PM-05:00 PM, Warming red thyme 90 min" at bounding box center [686, 375] width 110 height 26
select select "8"
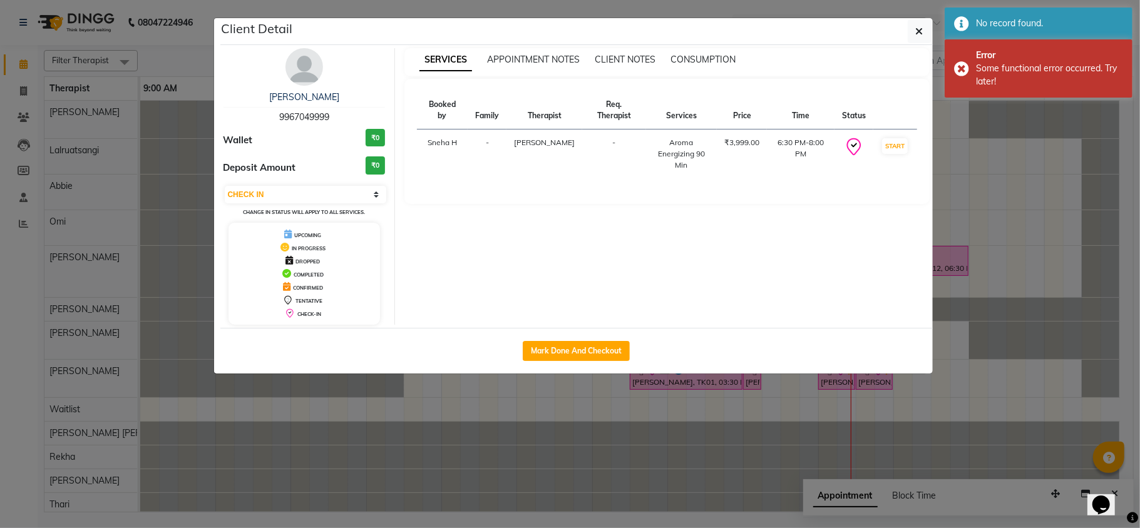
click at [664, 457] on ngb-modal-window "Client Detail [PERSON_NAME] 9967049999 Wallet ₹0 Deposit Amount ₹0 Select IN SE…" at bounding box center [570, 264] width 1140 height 528
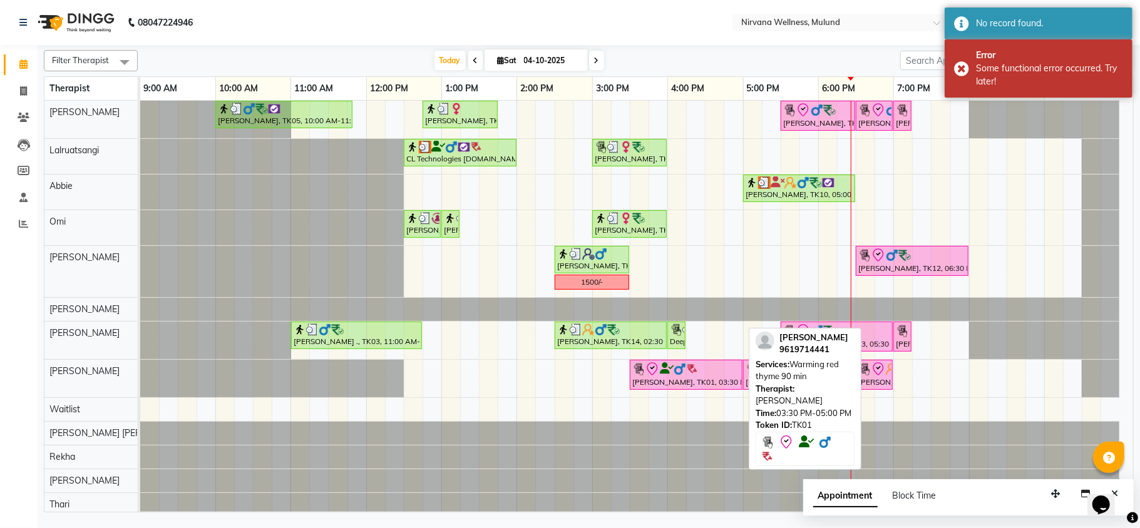
click at [682, 379] on div "[PERSON_NAME], TK01, 03:30 PM-05:00 PM, Warming red thyme 90 min" at bounding box center [686, 375] width 110 height 26
select select "8"
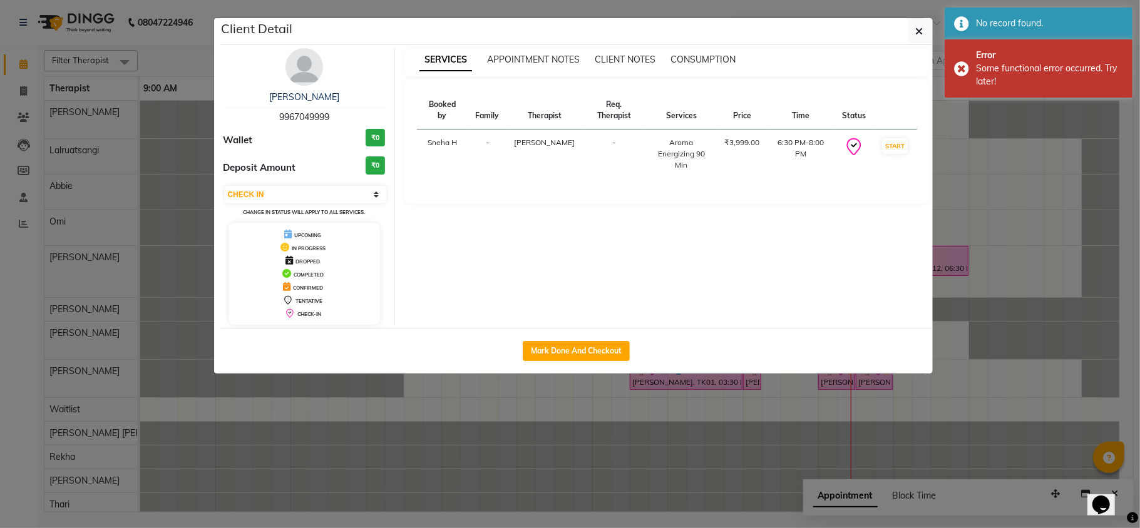
click at [661, 449] on ngb-modal-window "Client Detail [PERSON_NAME] 9967049999 Wallet ₹0 Deposit Amount ₹0 Select IN SE…" at bounding box center [570, 264] width 1140 height 528
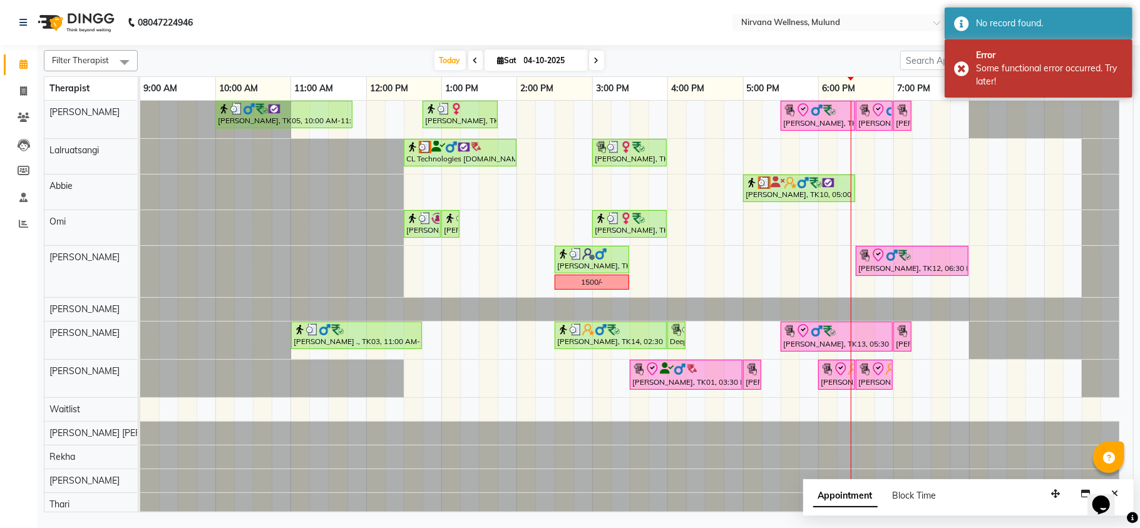
click at [642, 396] on div "[PERSON_NAME], TK05, 10:00 AM-11:50 AM, Herbal Potil Massage [PERSON_NAME], TK0…" at bounding box center [636, 320] width 993 height 439
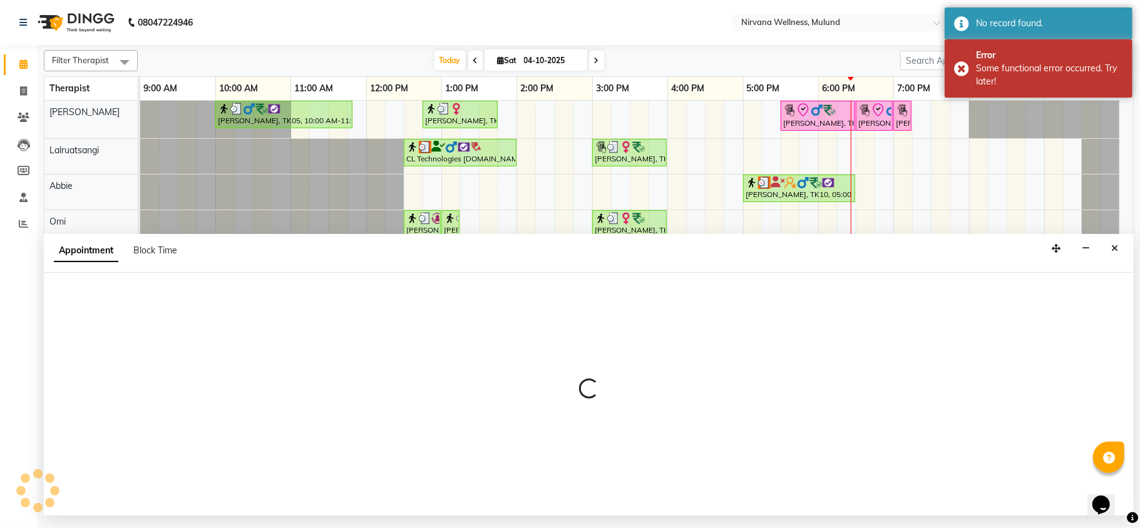
select select "35614"
select select "930"
select select "tentative"
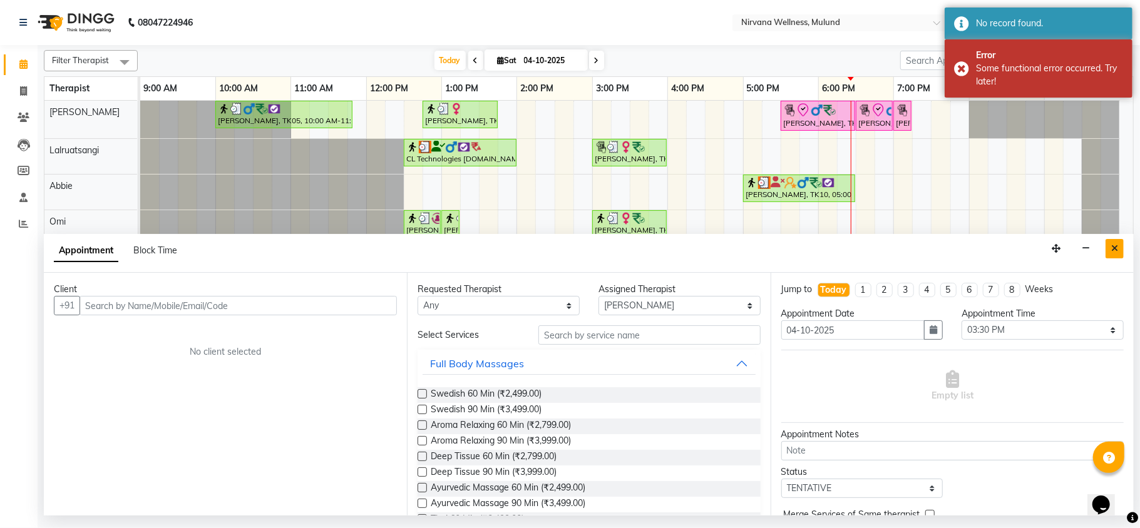
click at [1117, 248] on icon "Close" at bounding box center [1114, 248] width 7 height 9
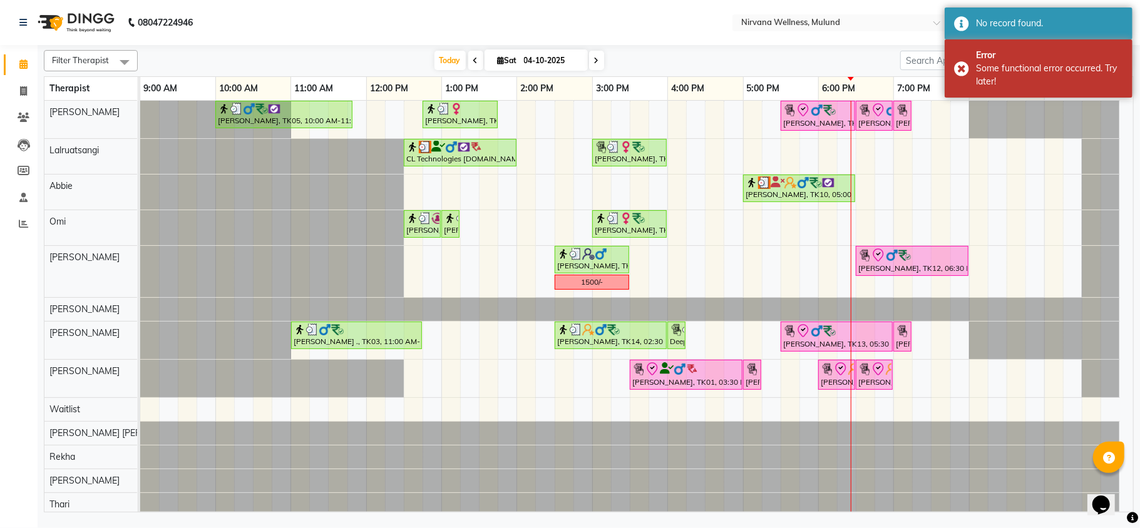
click at [642, 397] on div "[PERSON_NAME], TK05, 10:00 AM-11:50 AM, Herbal Potil Massage [PERSON_NAME], TK0…" at bounding box center [636, 320] width 993 height 439
select select "35614"
select select "tentative"
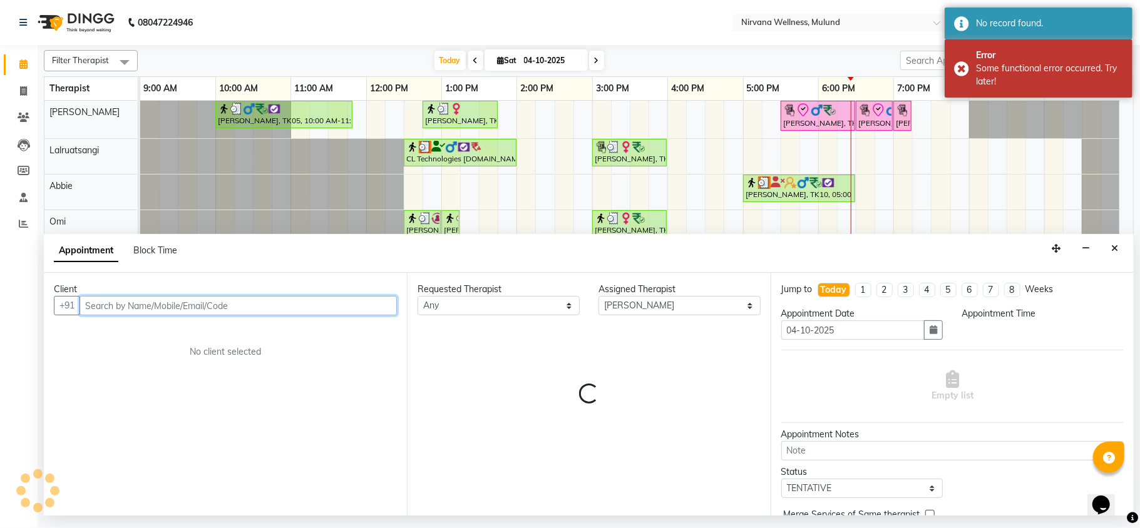
select select "930"
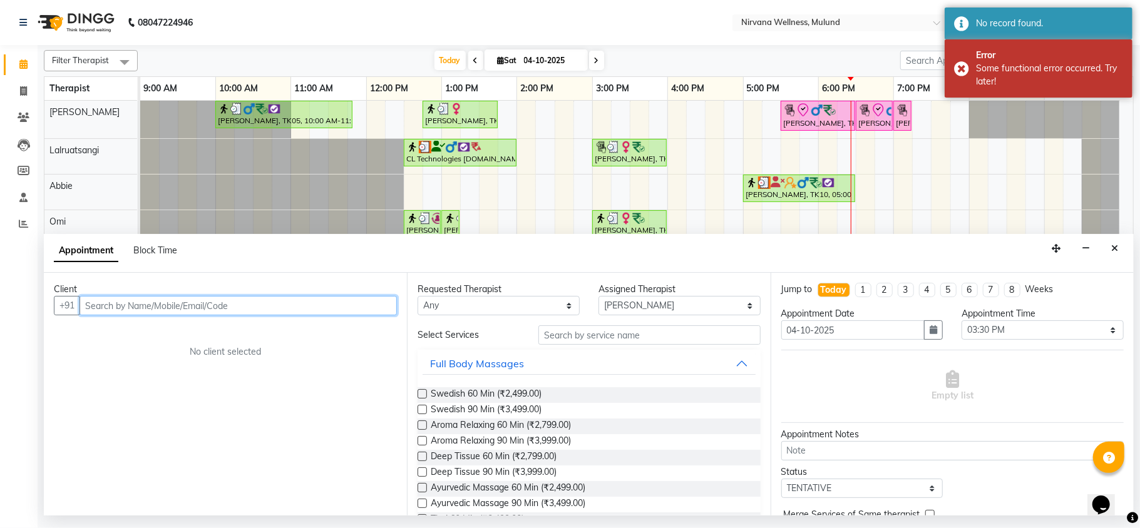
click at [345, 306] on input "text" at bounding box center [237, 305] width 317 height 19
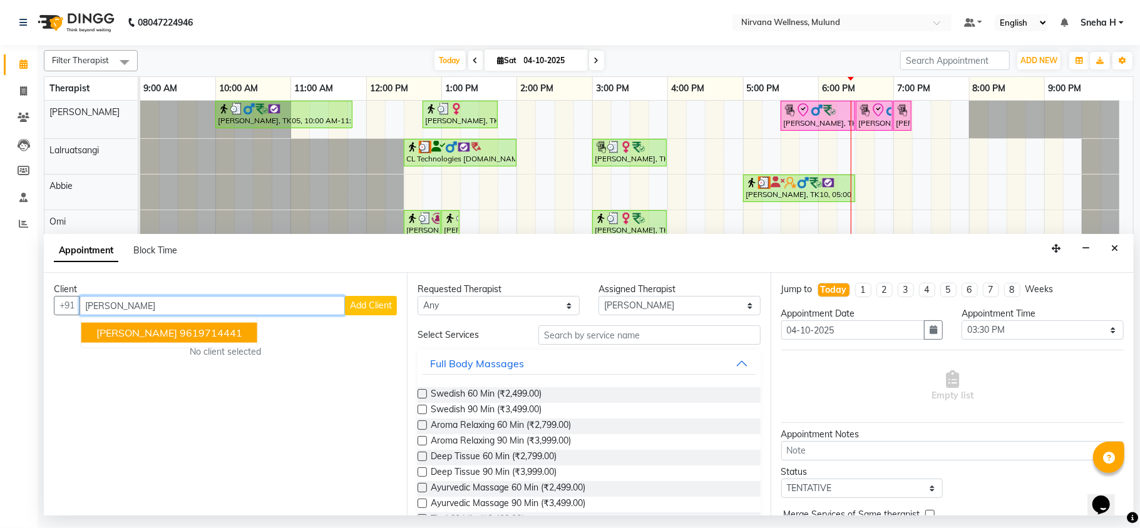
click at [205, 329] on ngb-highlight "9619714441" at bounding box center [211, 333] width 63 height 13
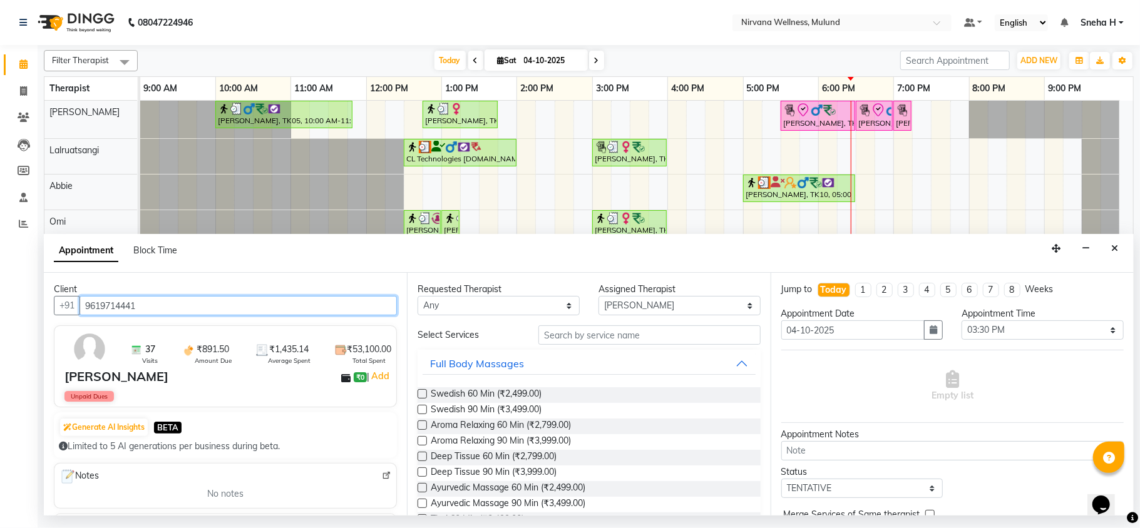
type input "9619714441"
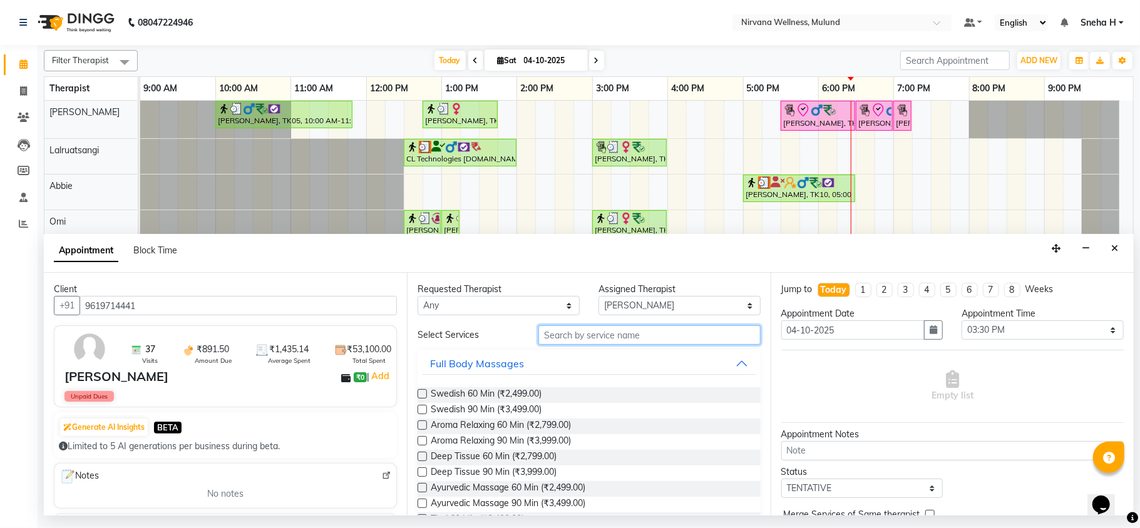
click at [565, 335] on input "text" at bounding box center [649, 334] width 222 height 19
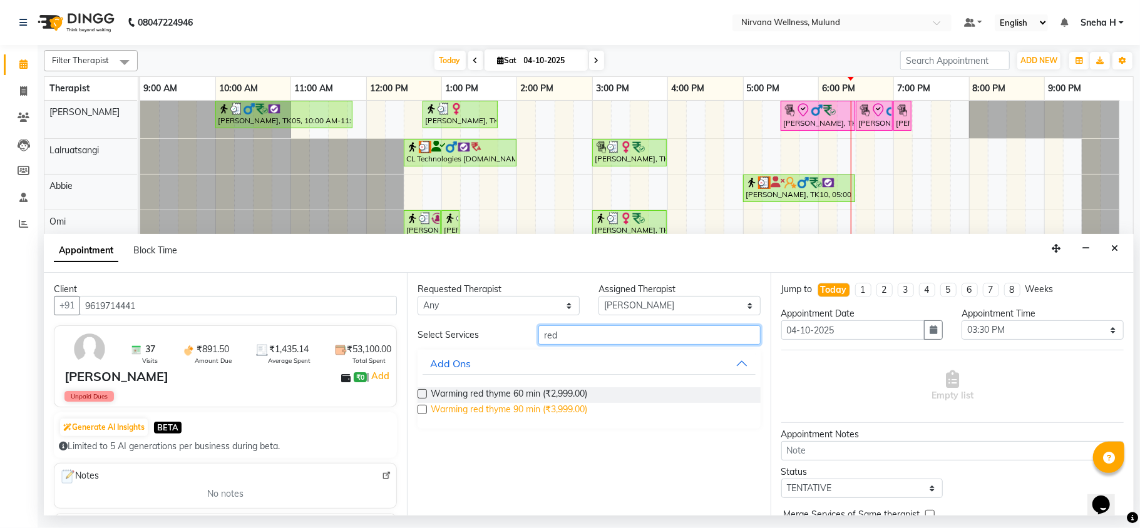
type input "red"
click at [514, 413] on span "Warming red thyme 90 min (₹3,999.00)" at bounding box center [509, 411] width 156 height 16
checkbox input "false"
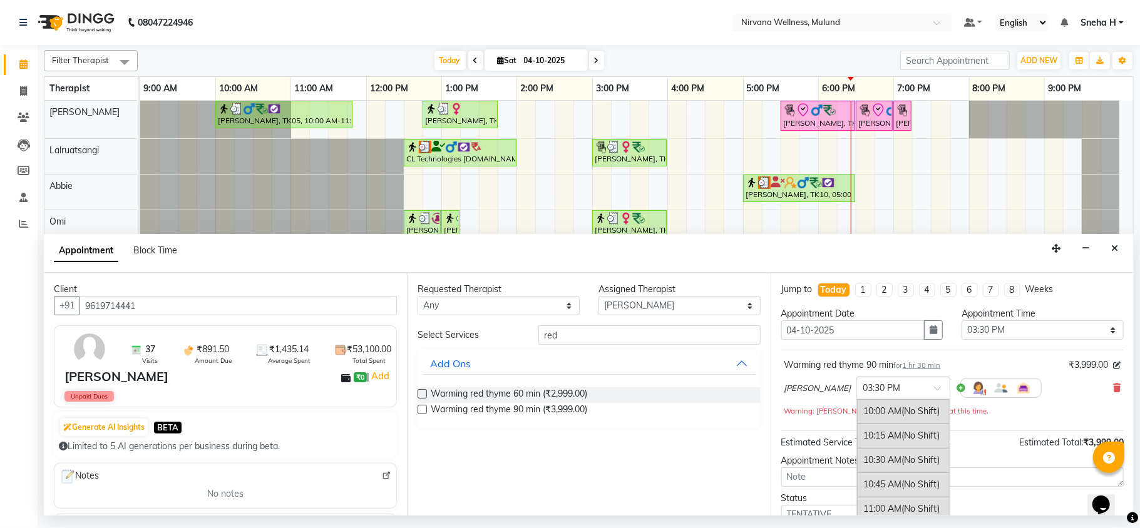
scroll to position [526, 0]
click at [877, 392] on div at bounding box center [903, 387] width 93 height 13
click at [857, 409] on div "03:30 PM (Booked)" at bounding box center [903, 407] width 93 height 24
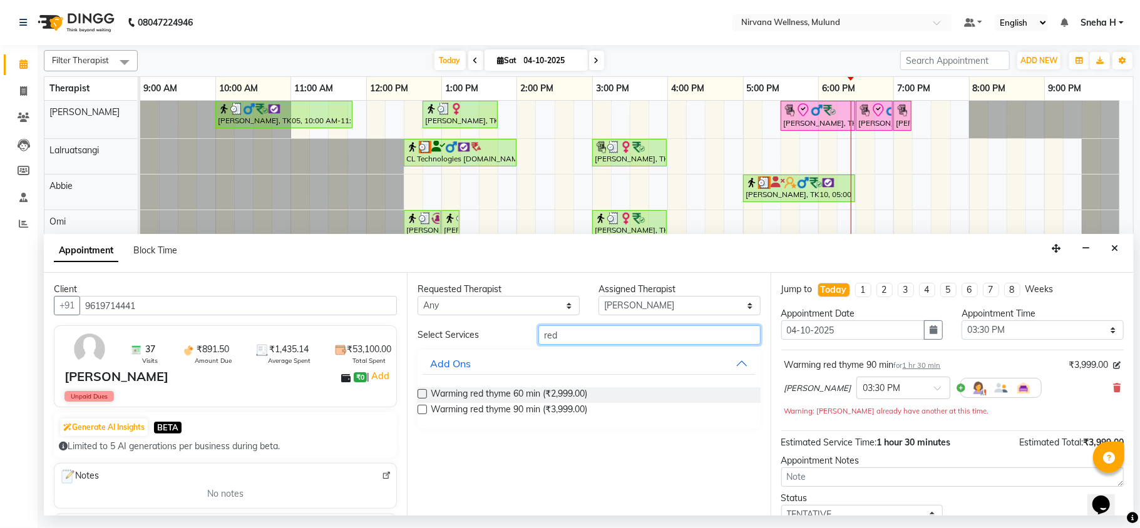
drag, startPoint x: 587, startPoint y: 334, endPoint x: 542, endPoint y: 342, distance: 45.7
click at [542, 342] on input "red" at bounding box center [649, 334] width 222 height 19
type input "stea"
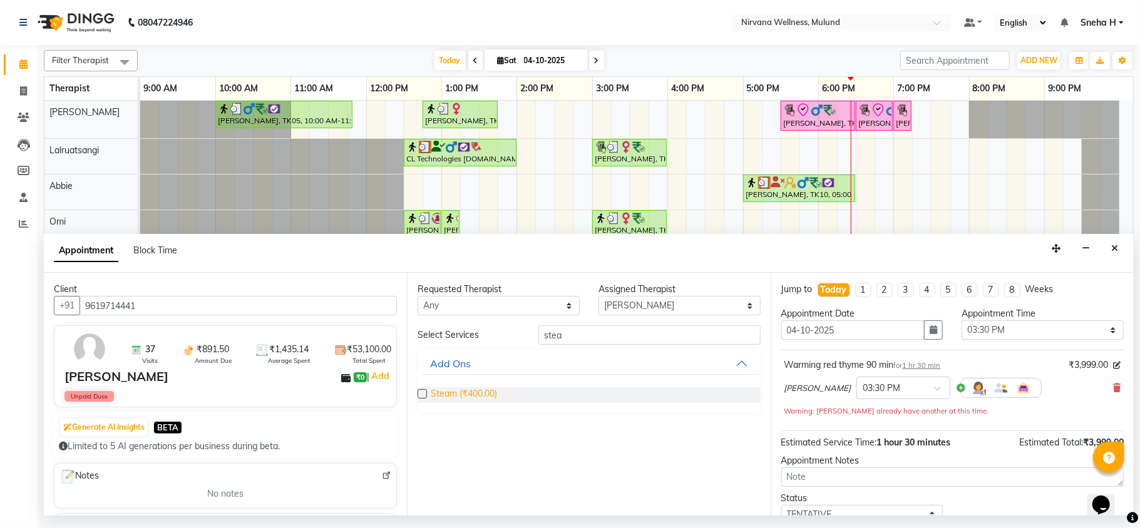
click at [436, 391] on span "Steam (₹400.00)" at bounding box center [464, 395] width 66 height 16
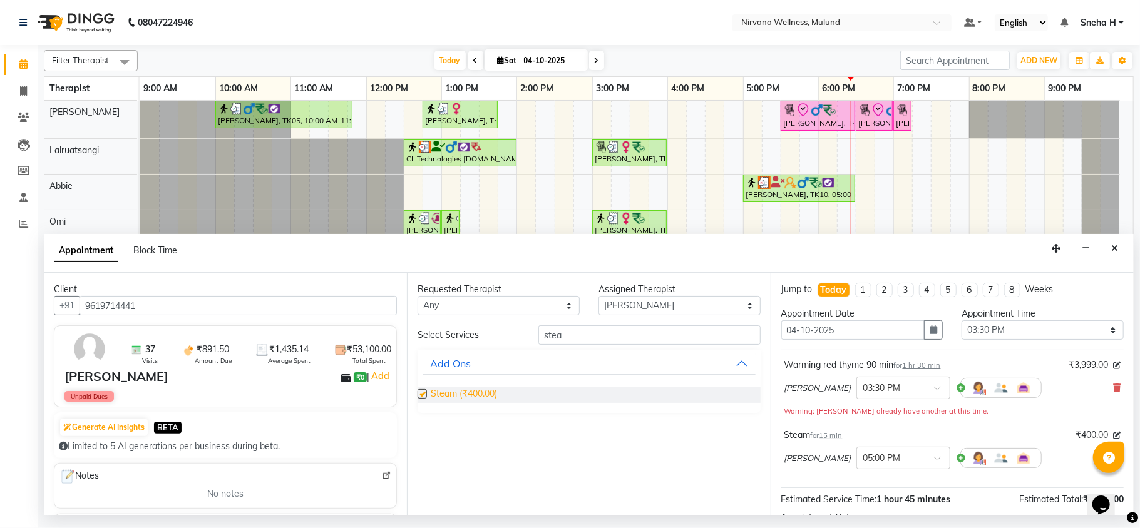
checkbox input "false"
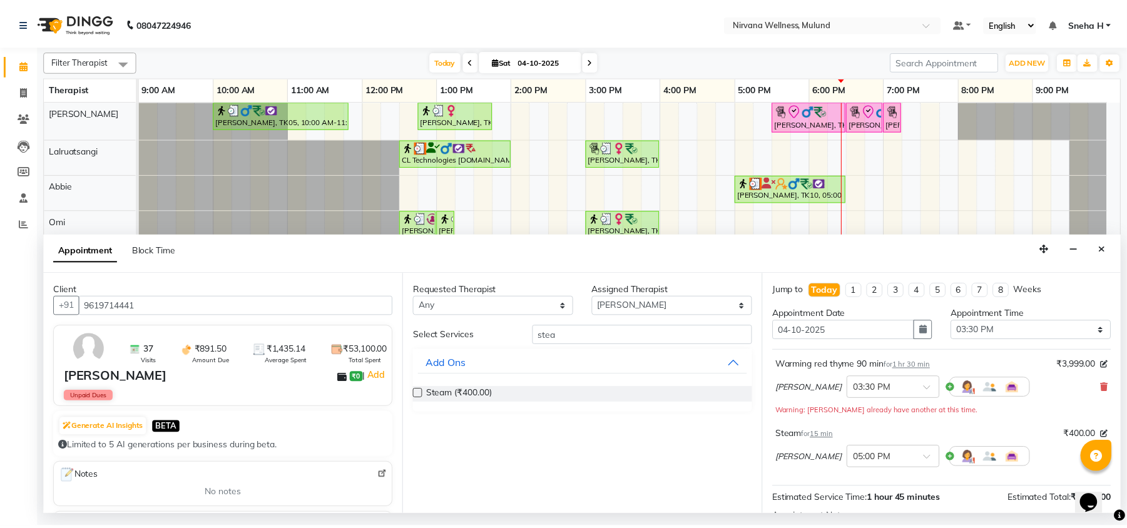
scroll to position [146, 0]
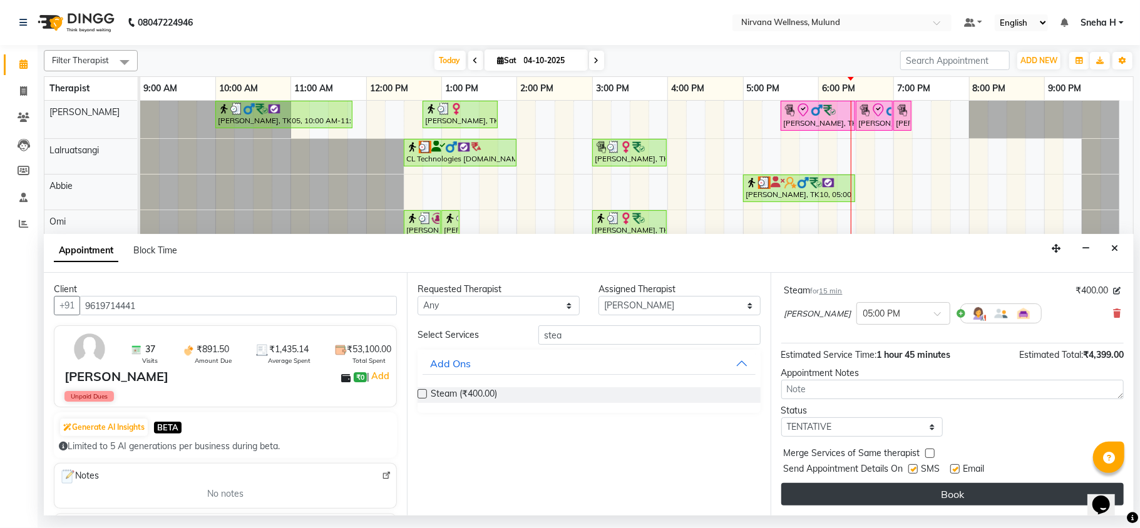
click at [868, 489] on button "Book" at bounding box center [952, 494] width 342 height 23
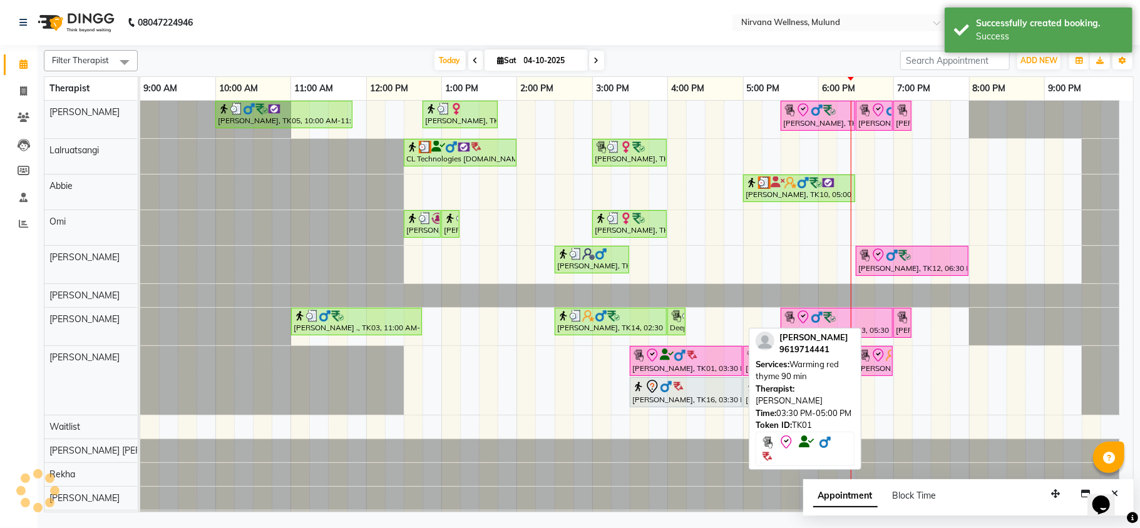
click at [654, 366] on div "[PERSON_NAME], TK01, 03:30 PM-05:00 PM, Warming red thyme 90 min" at bounding box center [686, 361] width 110 height 26
select select "8"
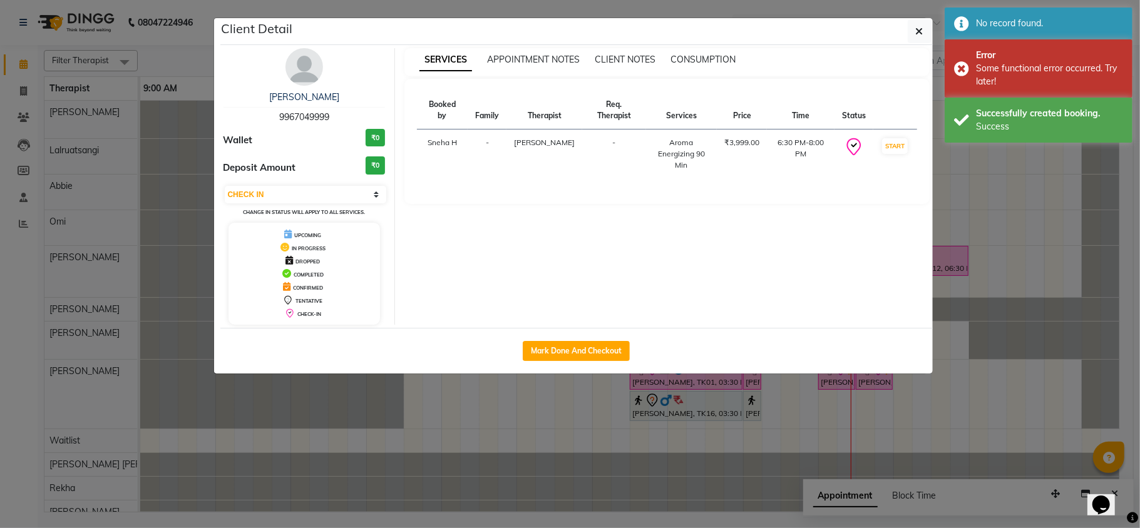
click at [659, 468] on ngb-modal-window "Client Detail [PERSON_NAME] 9967049999 Wallet ₹0 Deposit Amount ₹0 Select IN SE…" at bounding box center [570, 264] width 1140 height 528
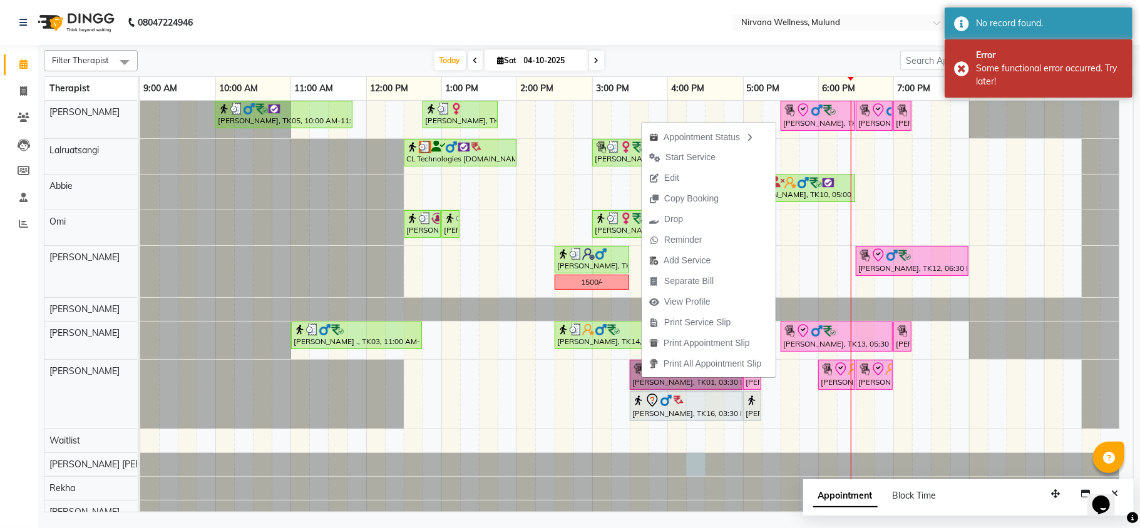
click at [140, 474] on div at bounding box center [140, 464] width 0 height 23
select select "64565"
select select "975"
select select "tentative"
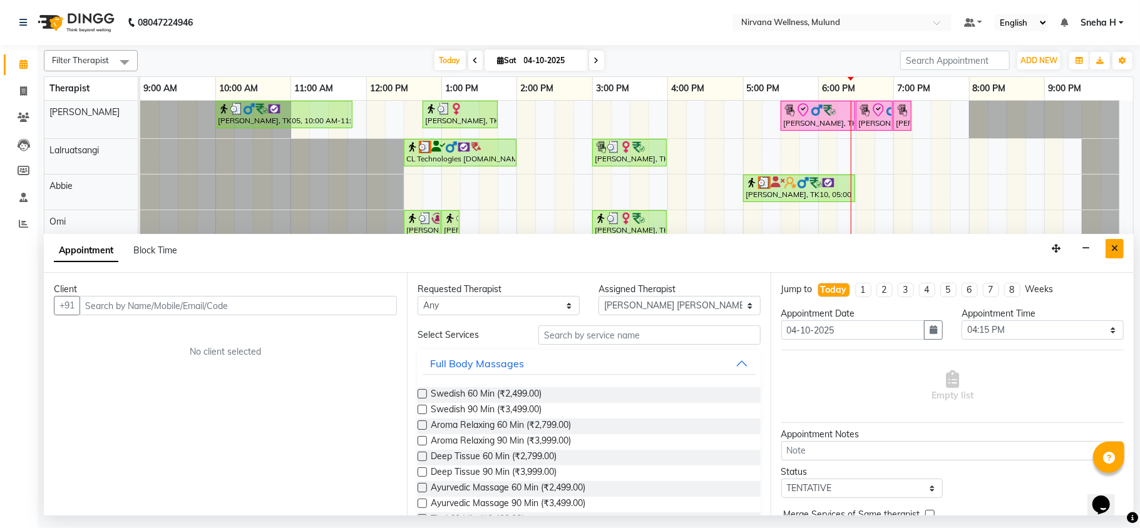
click at [1115, 251] on icon "Close" at bounding box center [1114, 248] width 7 height 9
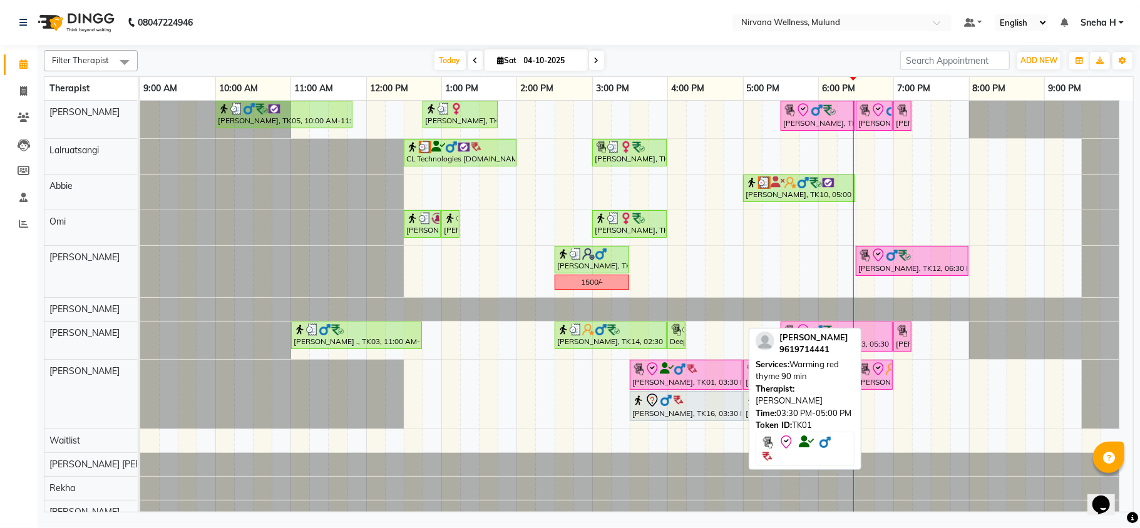
click at [712, 376] on div at bounding box center [686, 369] width 108 height 15
select select "8"
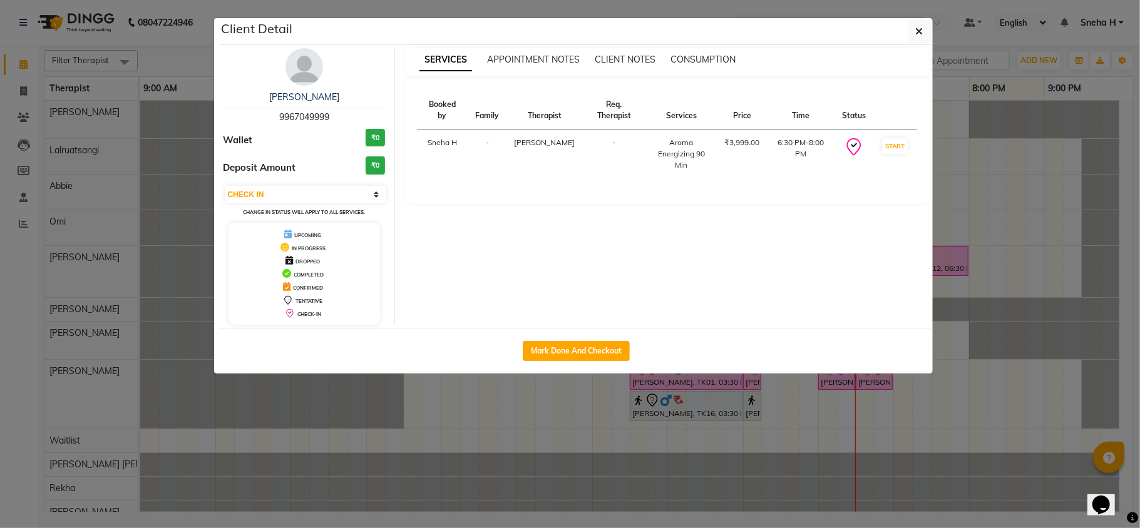
click at [171, 51] on ngb-modal-window "Client Detail [PERSON_NAME] 9967049999 Wallet ₹0 Deposit Amount ₹0 Select IN SE…" at bounding box center [570, 264] width 1140 height 528
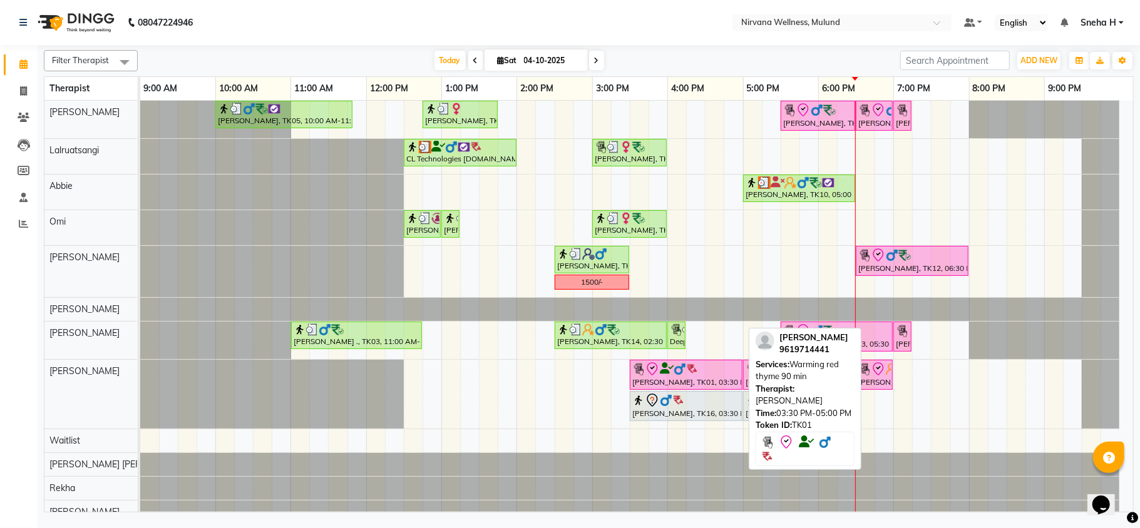
click at [682, 367] on img at bounding box center [679, 369] width 13 height 13
select select "8"
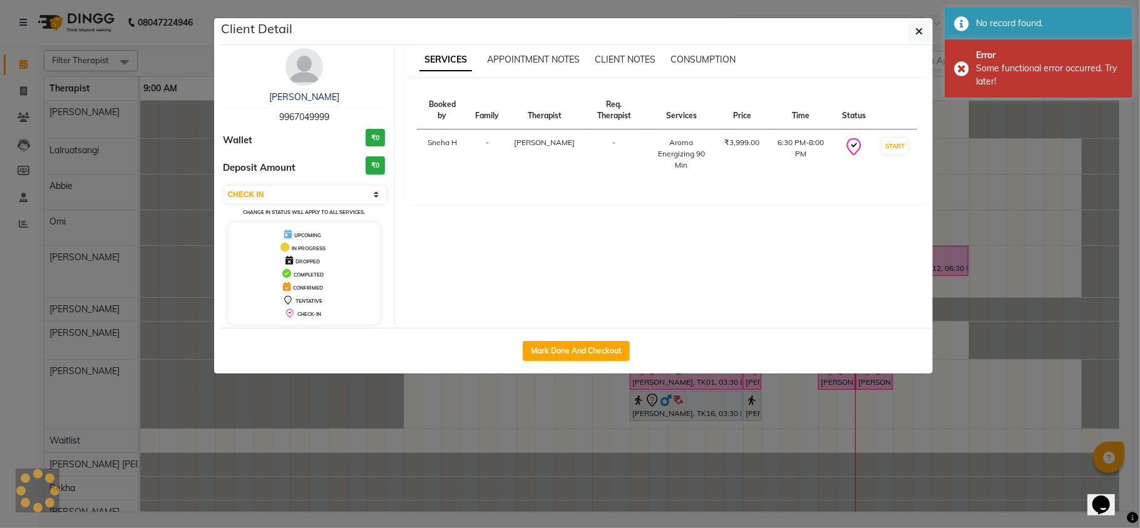
click at [194, 63] on ngb-modal-window "Client Detail [PERSON_NAME] 9967049999 Wallet ₹0 Deposit Amount ₹0 Select IN SE…" at bounding box center [570, 264] width 1140 height 528
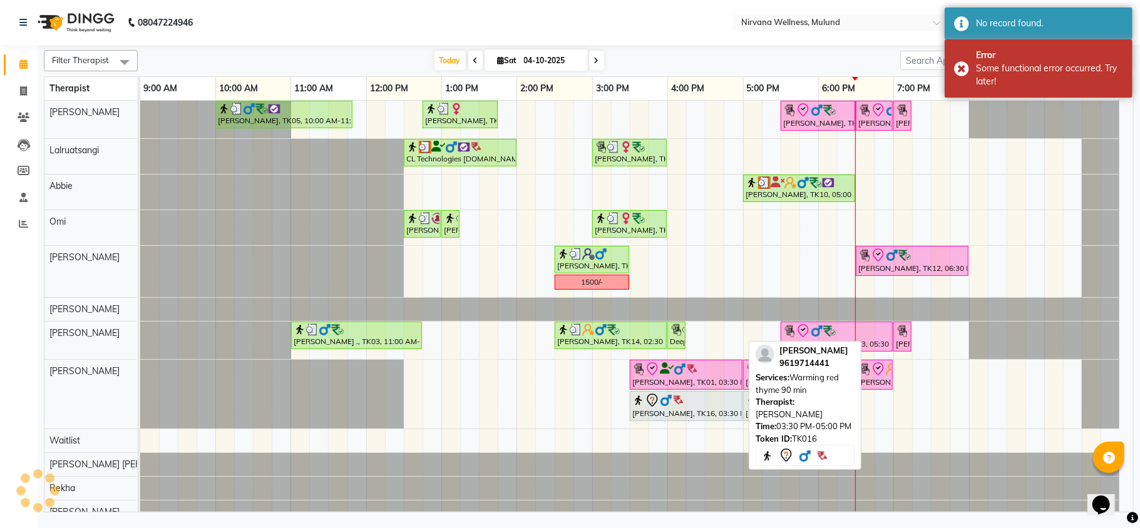
click at [648, 413] on div "[PERSON_NAME], TK16, 03:30 PM-05:00 PM, Warming red thyme 90 min" at bounding box center [686, 406] width 110 height 26
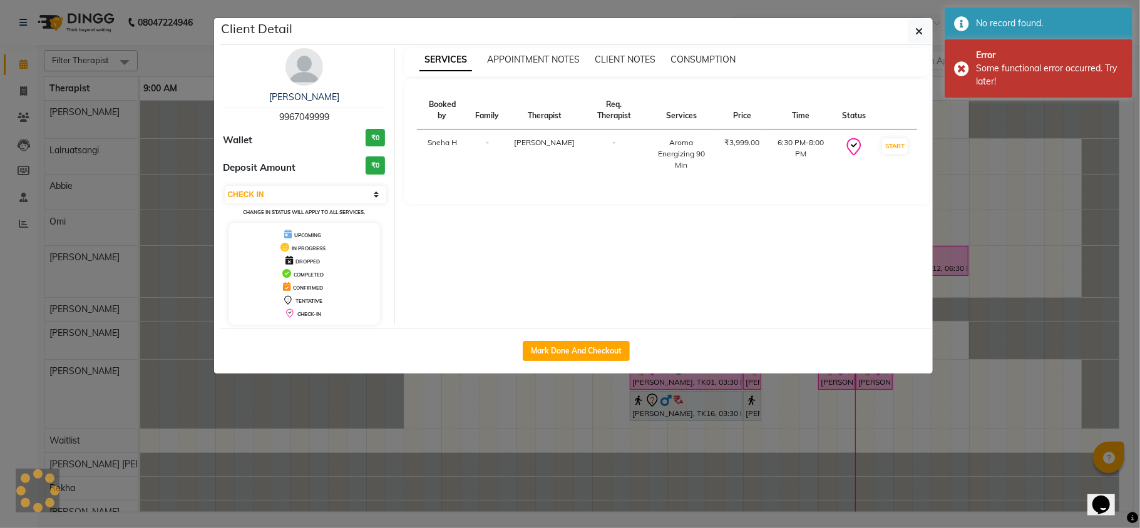
select select "7"
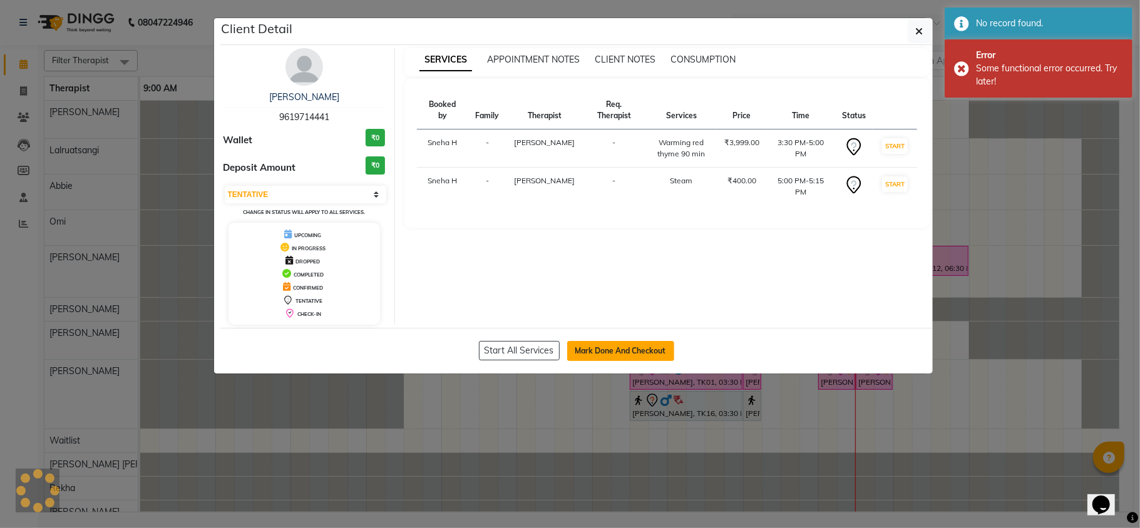
click at [622, 345] on button "Mark Done And Checkout" at bounding box center [620, 351] width 107 height 20
select select "service"
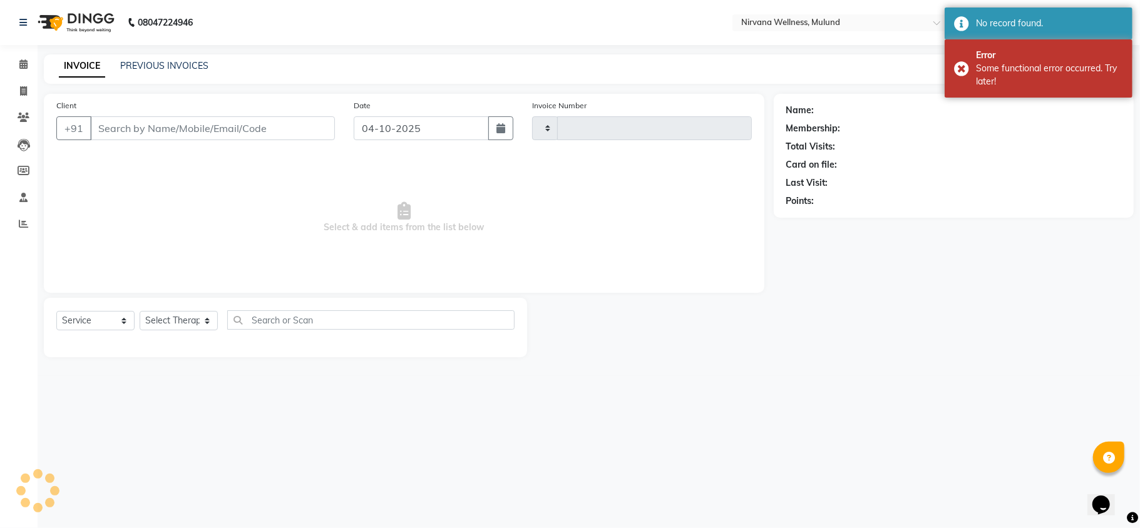
type input "2156"
select select "4890"
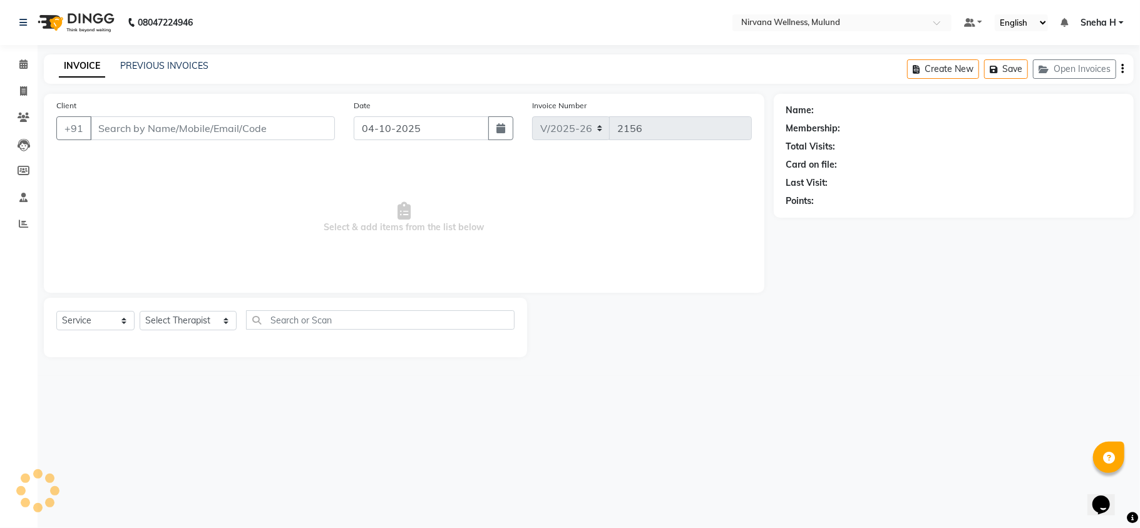
type input "9619714441"
select select "35614"
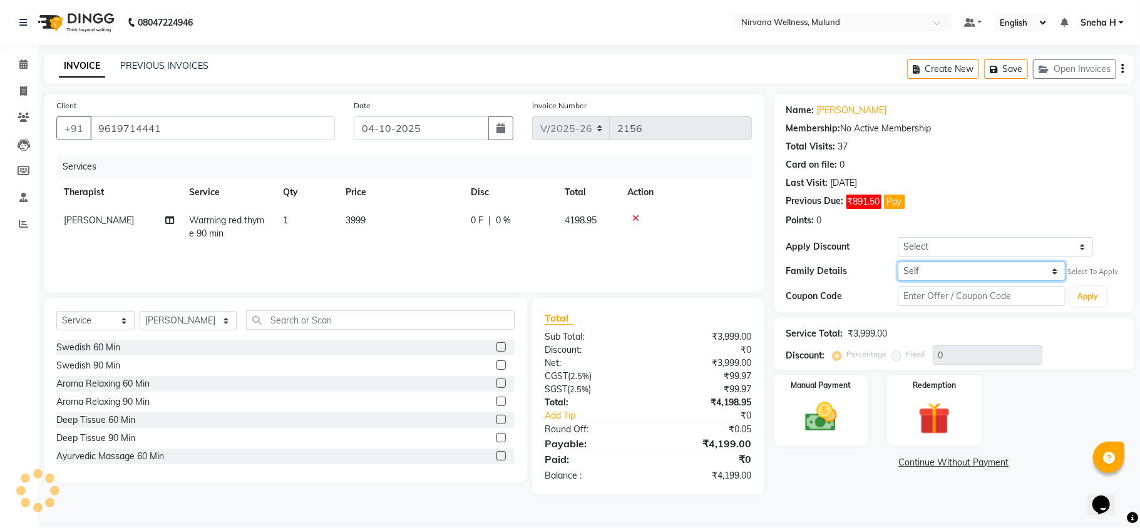
click at [981, 279] on select "Self [PERSON_NAME]" at bounding box center [982, 271] width 168 height 19
select select "2206138"
click at [898, 262] on select "Self [PERSON_NAME]" at bounding box center [982, 271] width 168 height 19
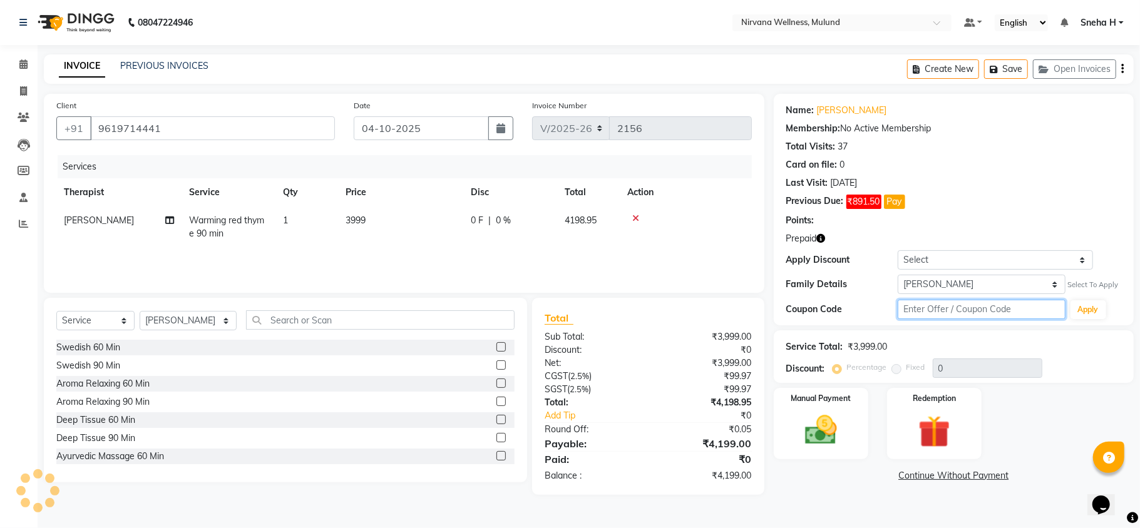
click at [953, 300] on input "text" at bounding box center [982, 309] width 168 height 19
type input "D50%"
click at [1094, 316] on button "Apply" at bounding box center [1088, 309] width 36 height 19
type input "50"
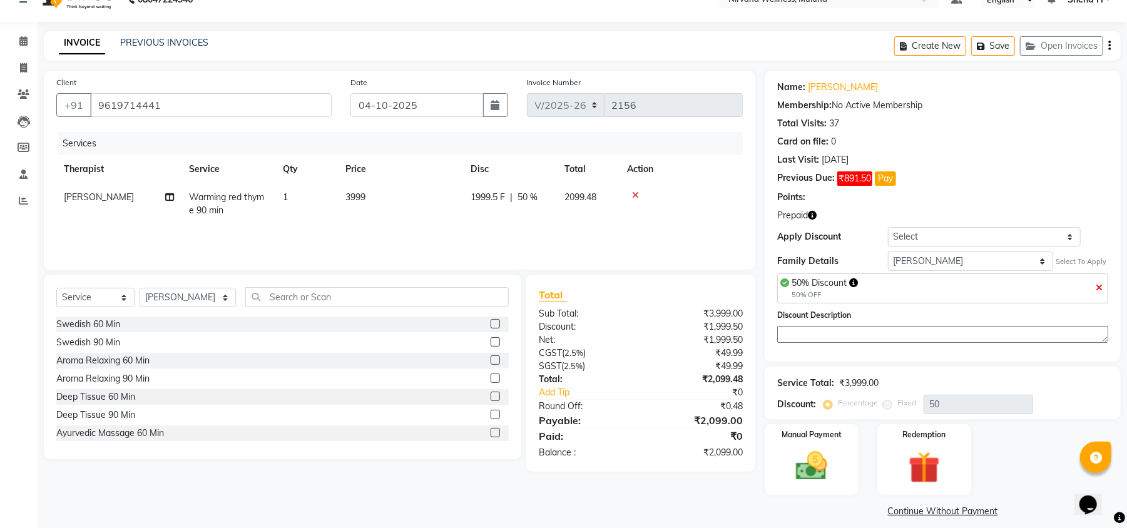
scroll to position [36, 0]
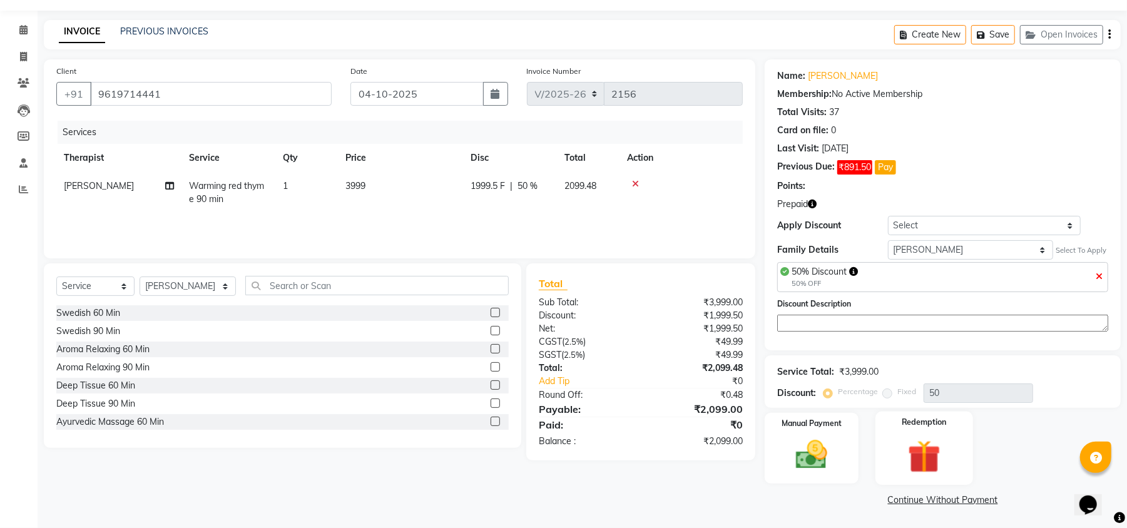
click at [923, 448] on img at bounding box center [925, 456] width 54 height 41
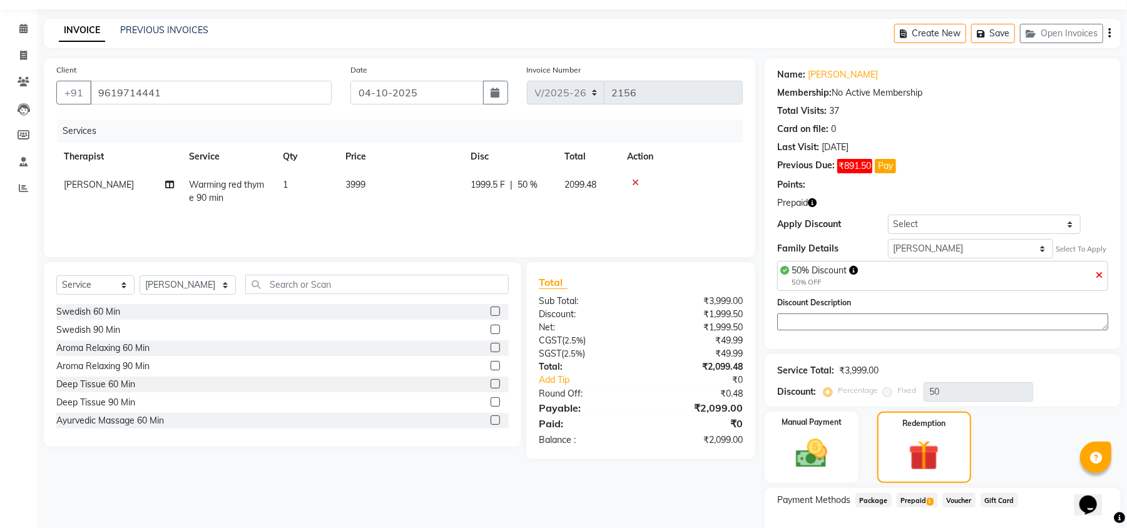
scroll to position [116, 0]
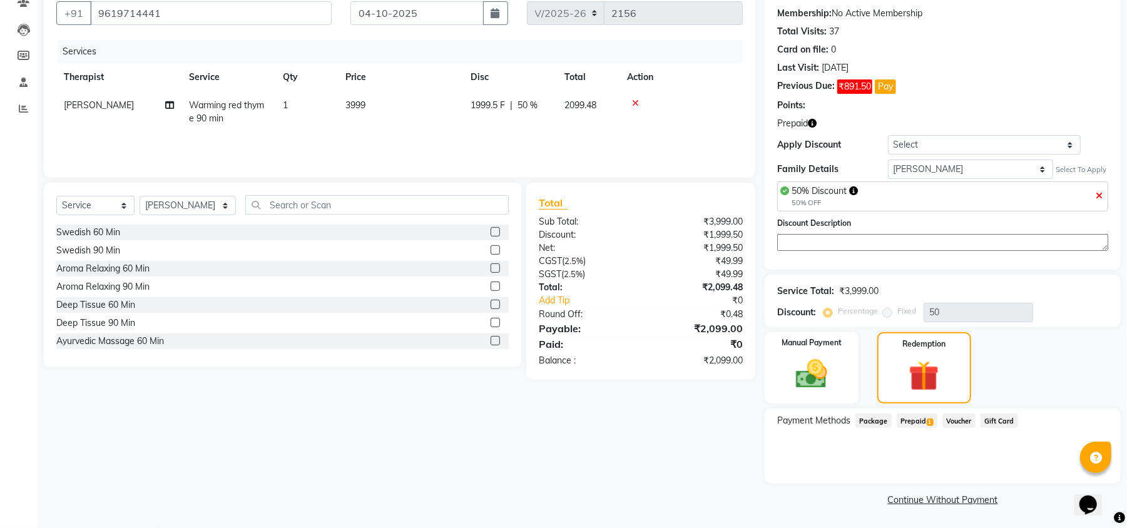
click at [928, 419] on span "1" at bounding box center [930, 423] width 7 height 8
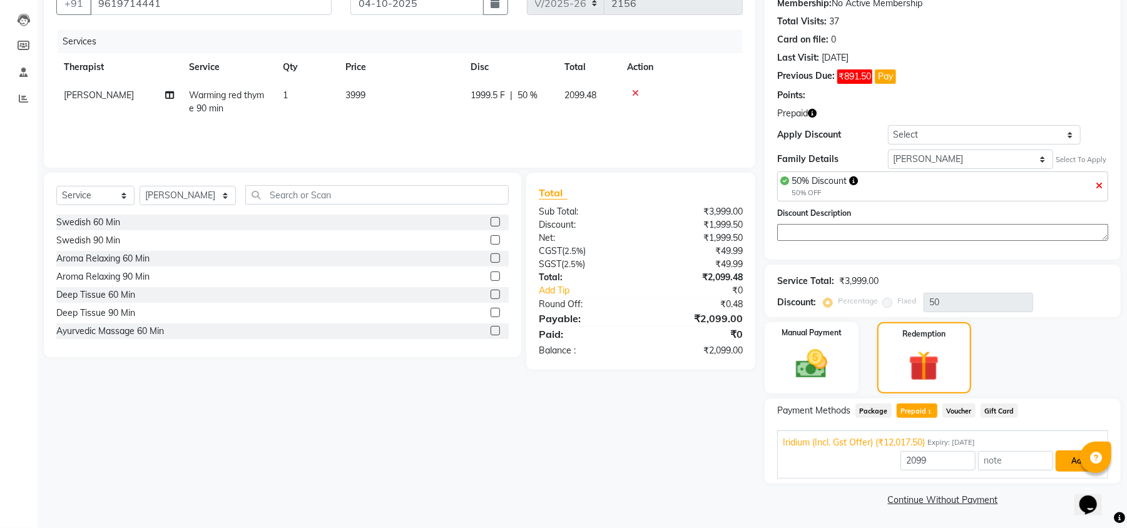
click at [1057, 454] on button "Add" at bounding box center [1079, 461] width 46 height 21
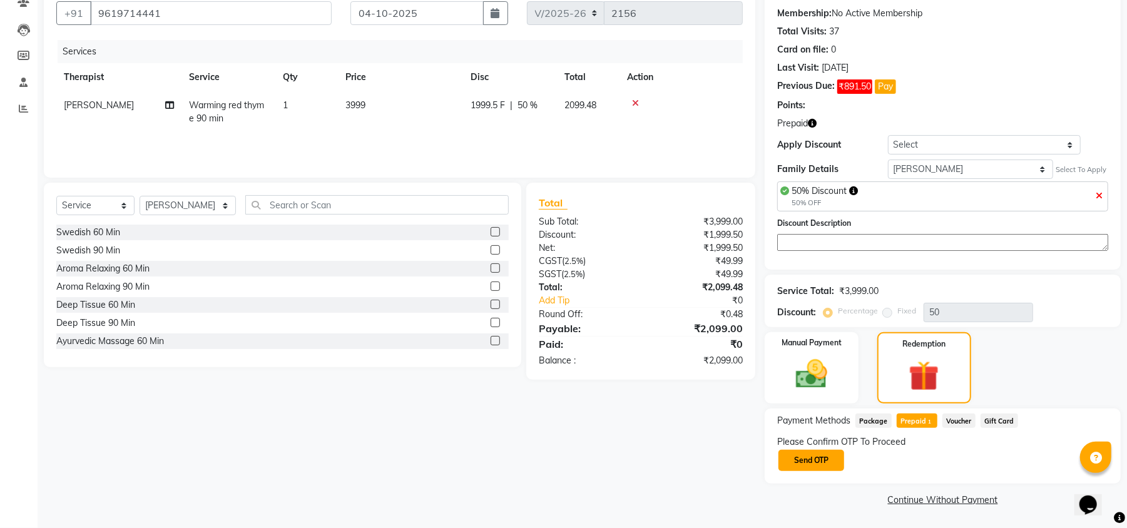
click at [790, 466] on button "Send OTP" at bounding box center [812, 460] width 66 height 21
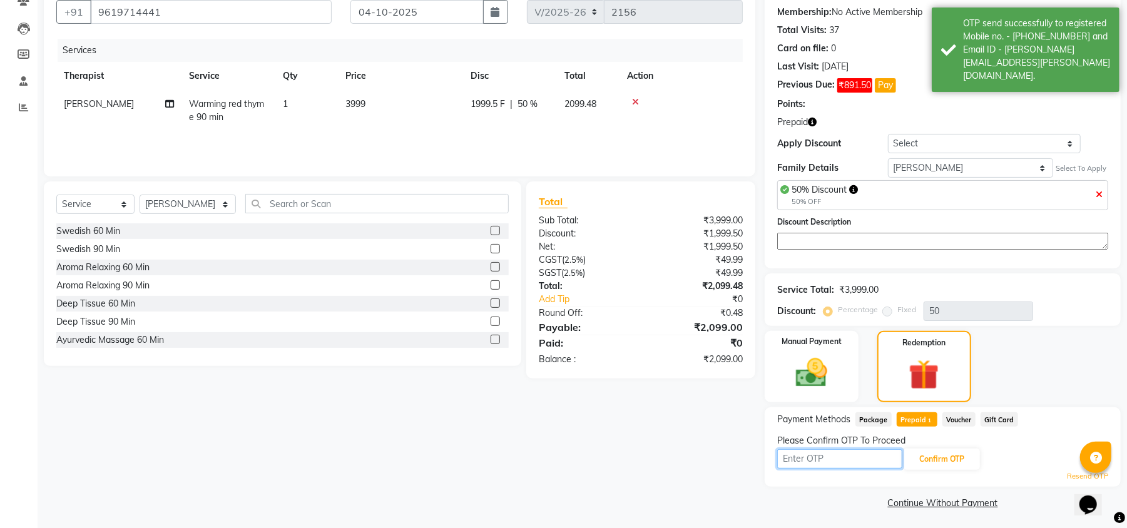
click at [790, 466] on input "text" at bounding box center [839, 458] width 125 height 19
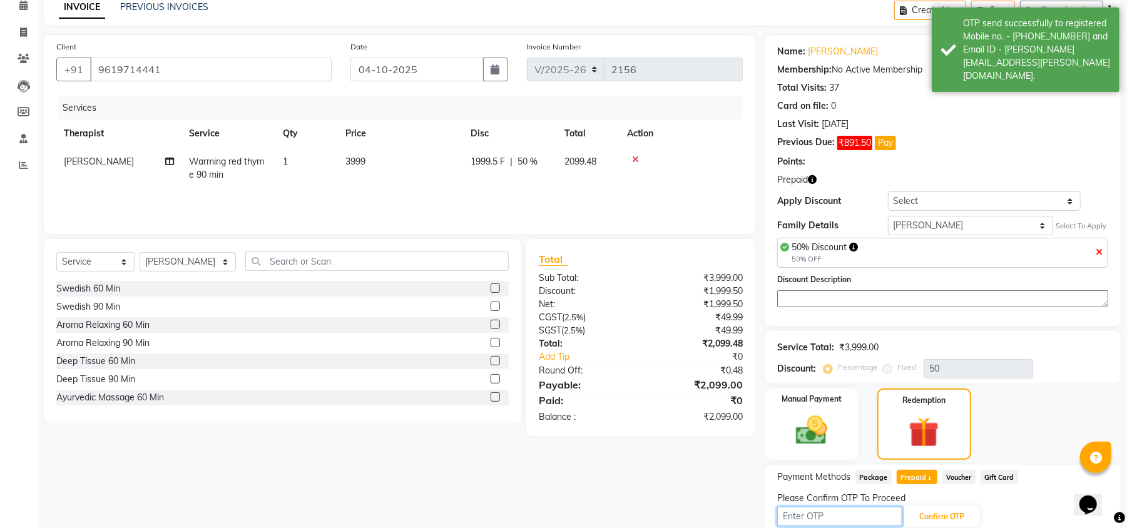
scroll to position [0, 0]
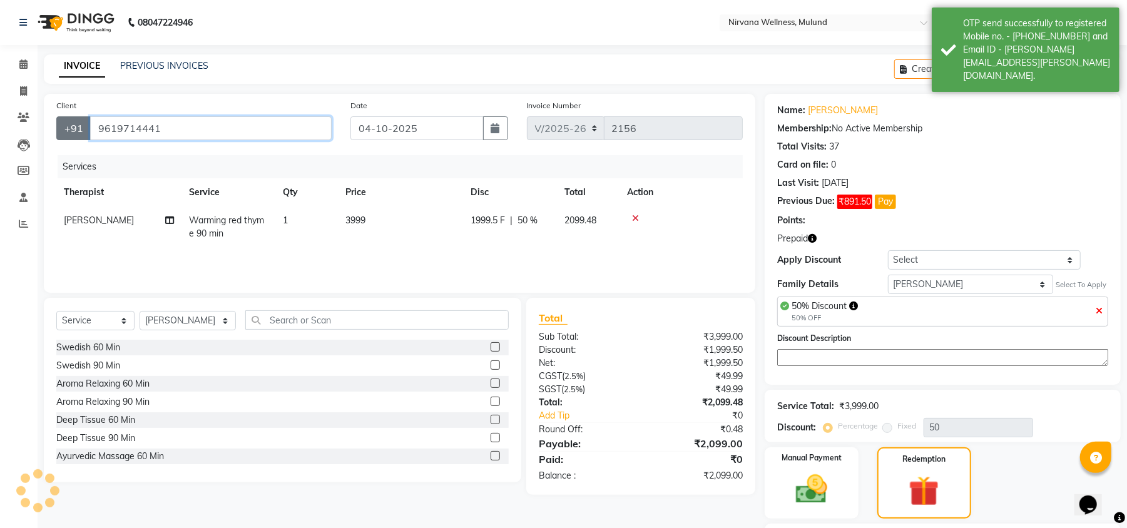
drag, startPoint x: 198, startPoint y: 116, endPoint x: 66, endPoint y: 128, distance: 133.2
click at [66, 128] on div "[PHONE_NUMBER]" at bounding box center [193, 128] width 275 height 24
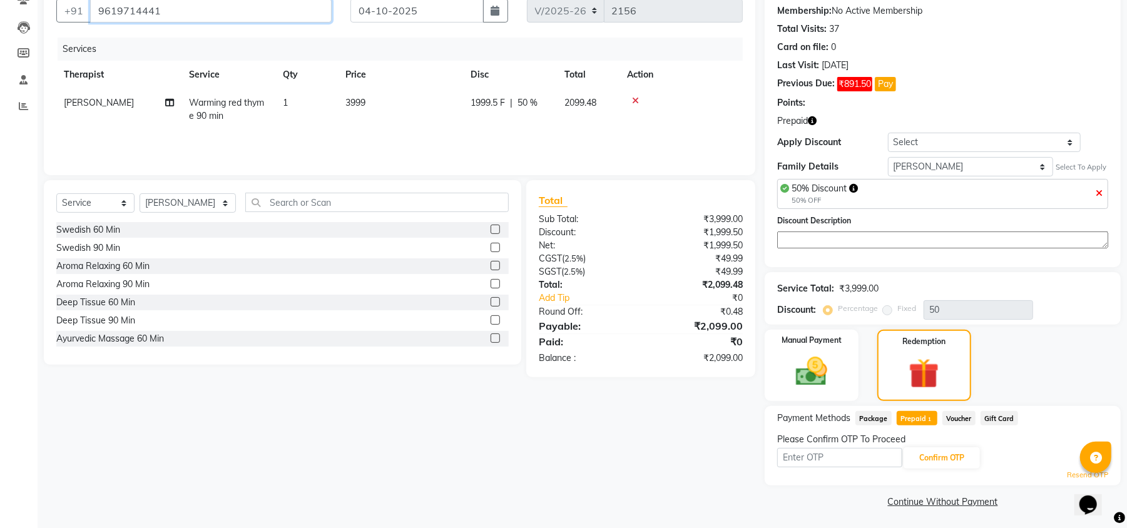
scroll to position [121, 0]
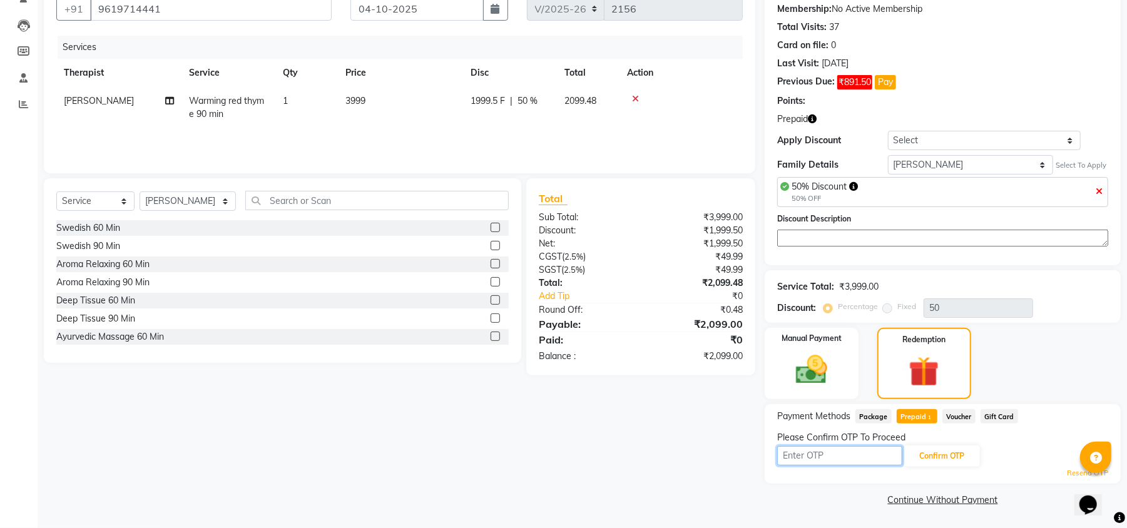
click at [842, 454] on input "text" at bounding box center [839, 455] width 125 height 19
click at [864, 462] on input "text" at bounding box center [839, 455] width 125 height 19
type input "6827"
click at [962, 449] on button "Confirm OTP" at bounding box center [942, 456] width 76 height 21
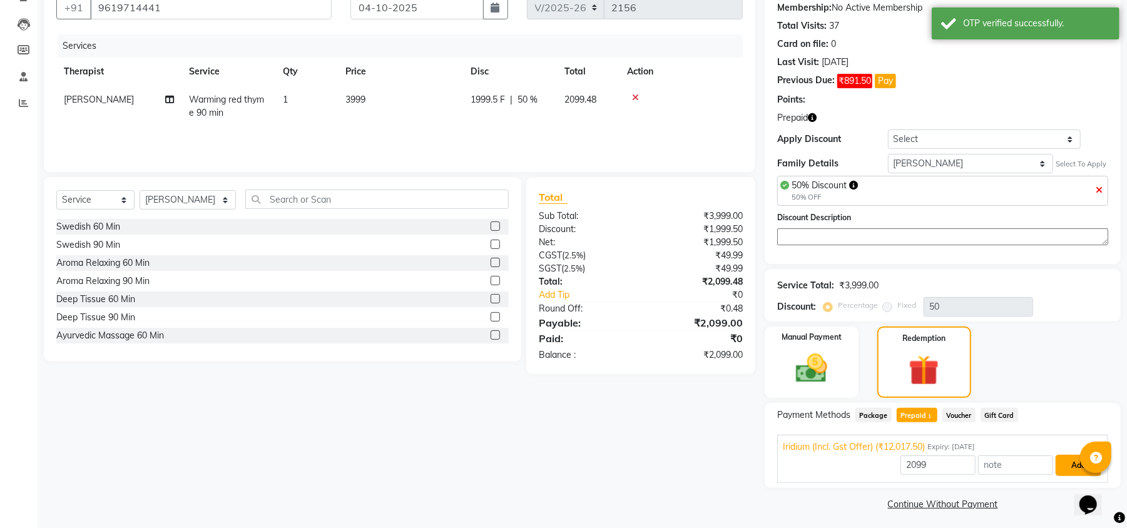
click at [1065, 461] on button "Add" at bounding box center [1079, 465] width 46 height 21
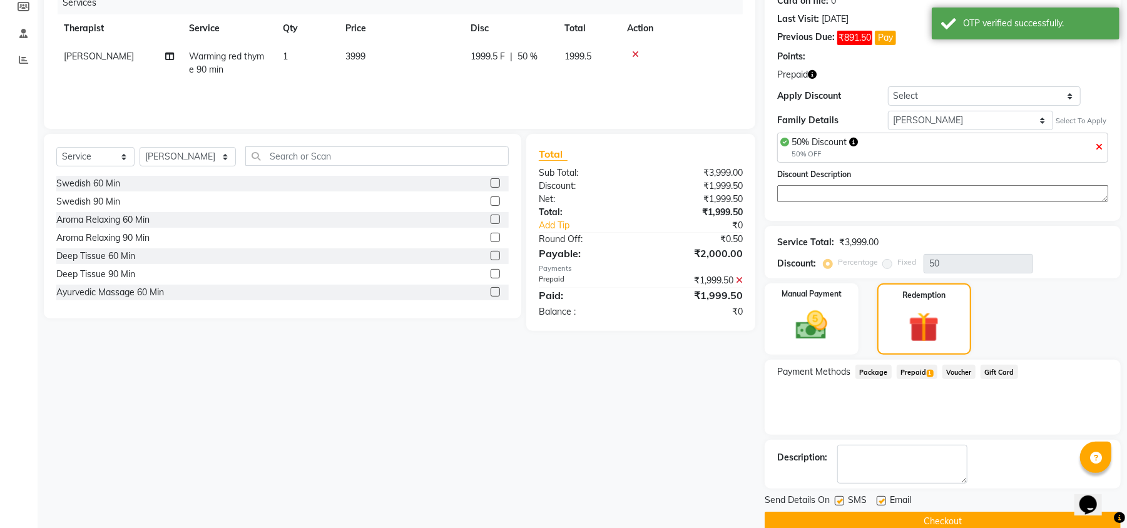
scroll to position [188, 0]
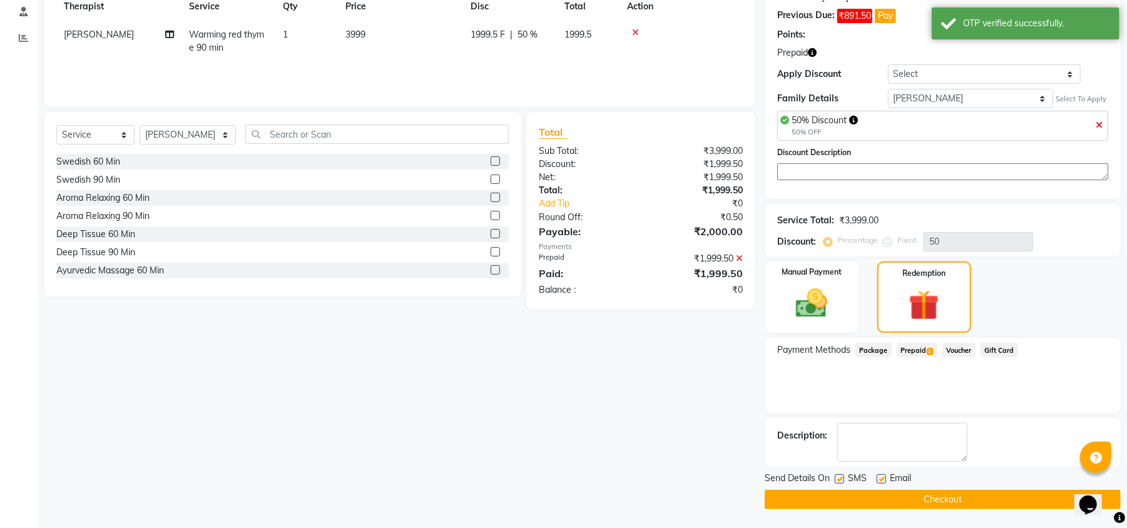
click at [821, 497] on button "Checkout" at bounding box center [943, 499] width 356 height 19
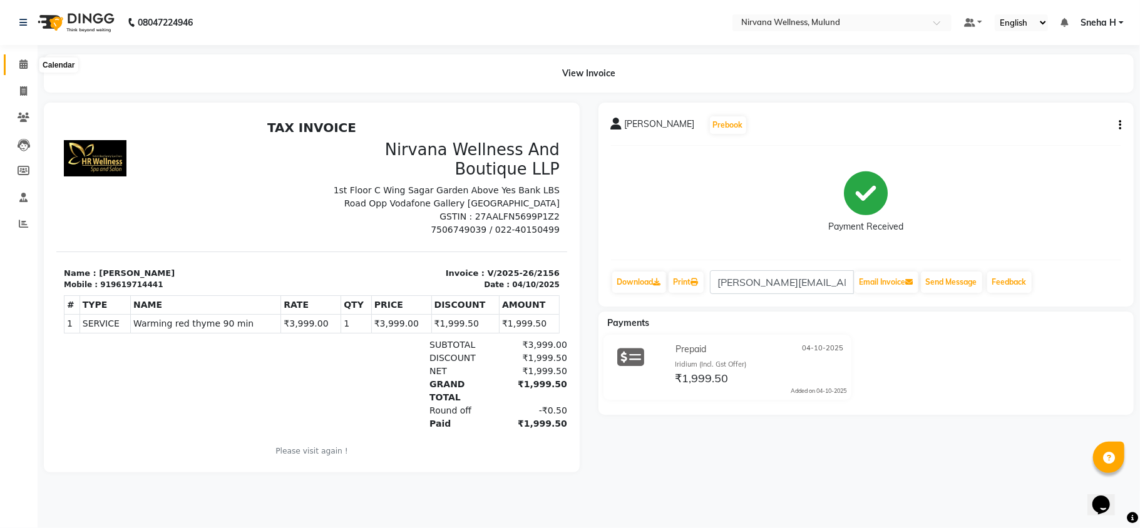
click at [21, 63] on icon at bounding box center [23, 63] width 8 height 9
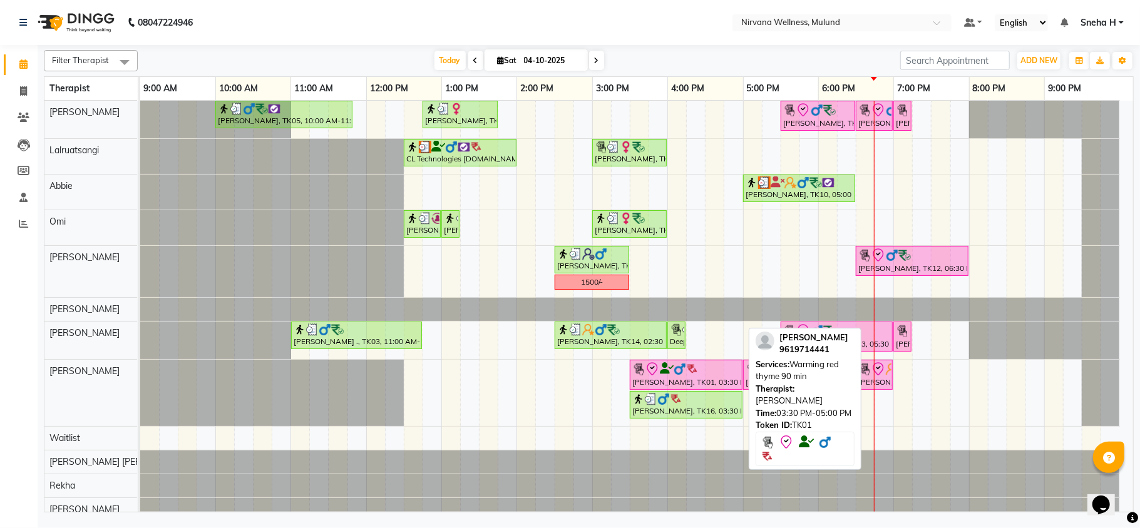
click at [712, 371] on div at bounding box center [686, 369] width 108 height 15
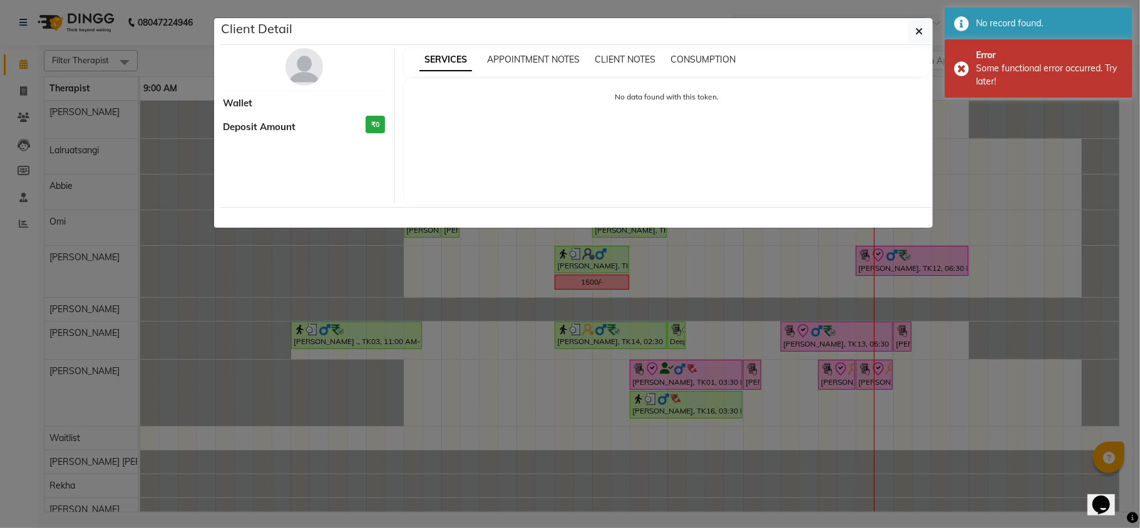
click at [720, 491] on ngb-modal-window "Client Detail Wallet Deposit Amount ₹0 SERVICES APPOINTMENT NOTES CLIENT NOTES …" at bounding box center [570, 264] width 1140 height 528
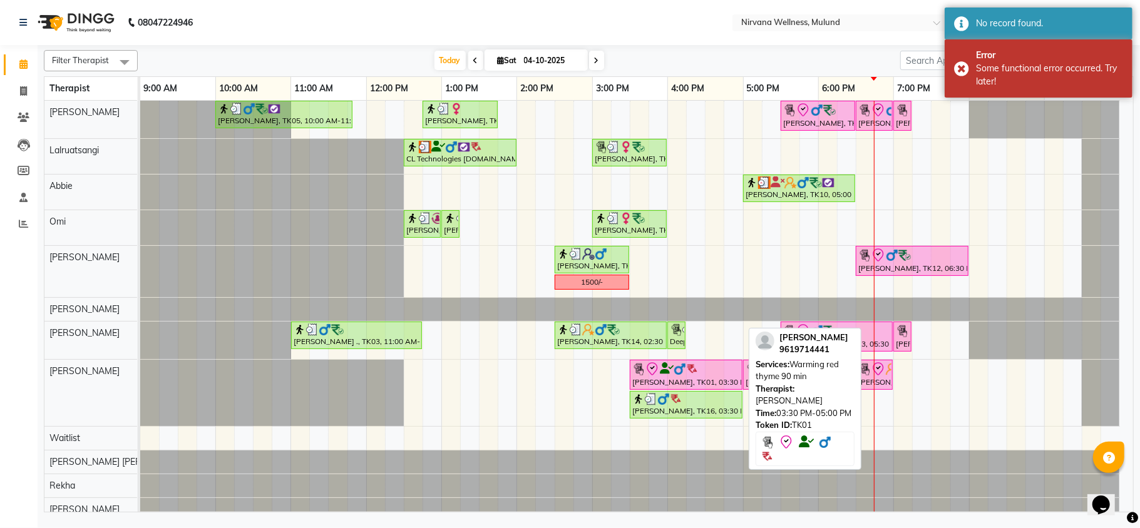
click at [727, 369] on div at bounding box center [686, 369] width 108 height 15
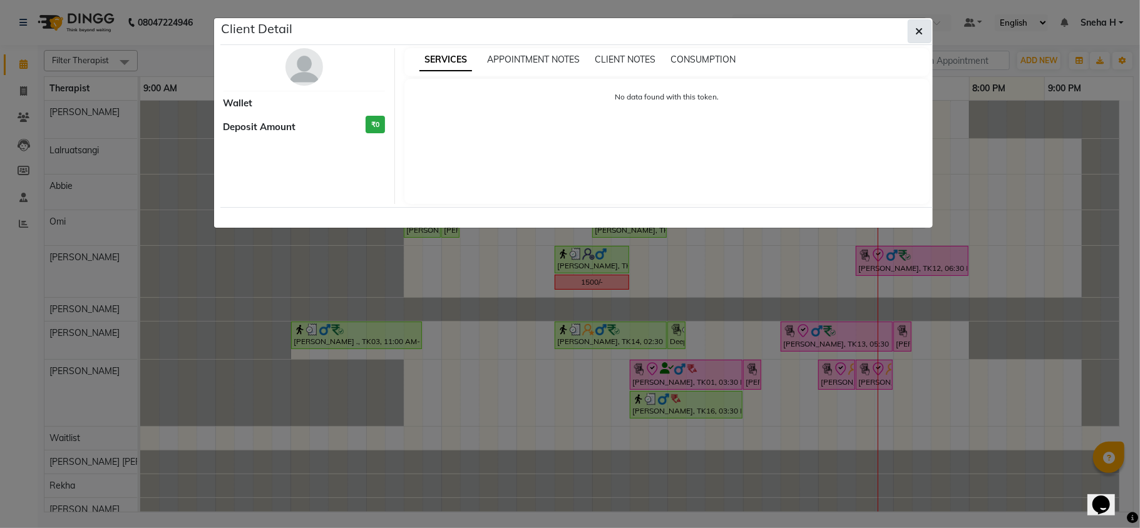
click at [913, 31] on button "button" at bounding box center [920, 31] width 24 height 24
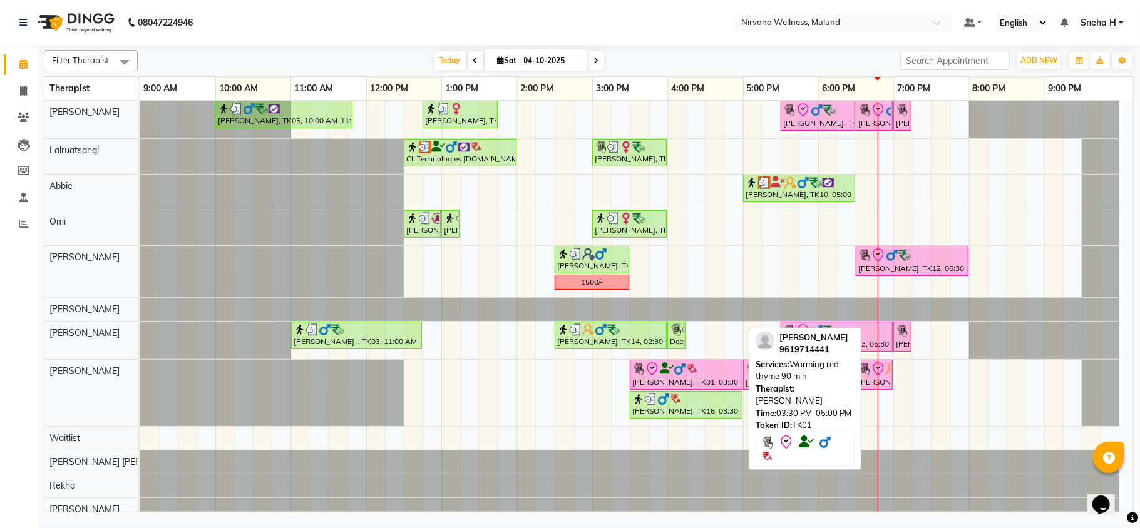
click at [719, 371] on div at bounding box center [686, 369] width 108 height 15
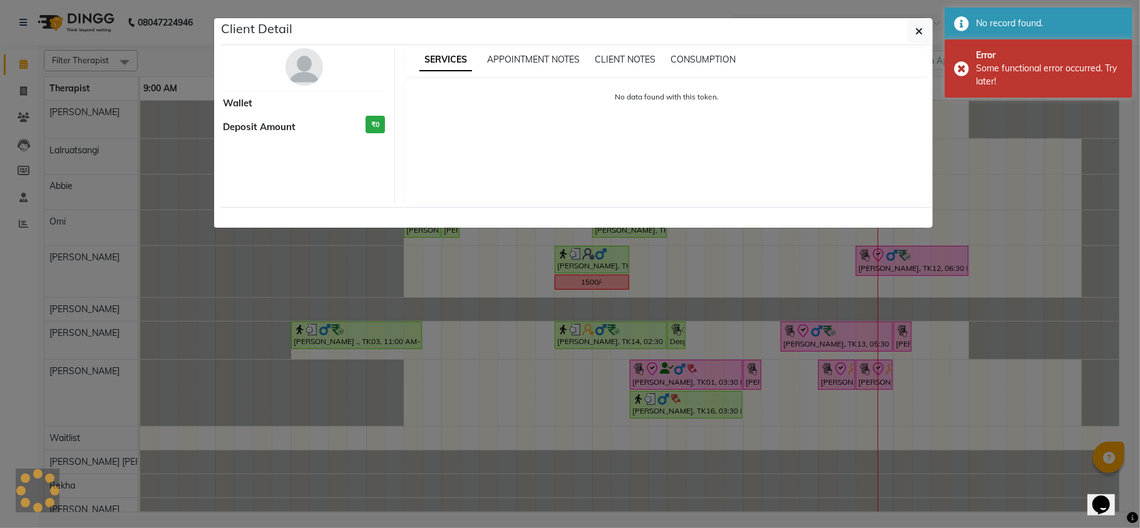
click at [709, 436] on ngb-modal-window "Client Detail Wallet Deposit Amount ₹0 SERVICES APPOINTMENT NOTES CLIENT NOTES …" at bounding box center [570, 264] width 1140 height 528
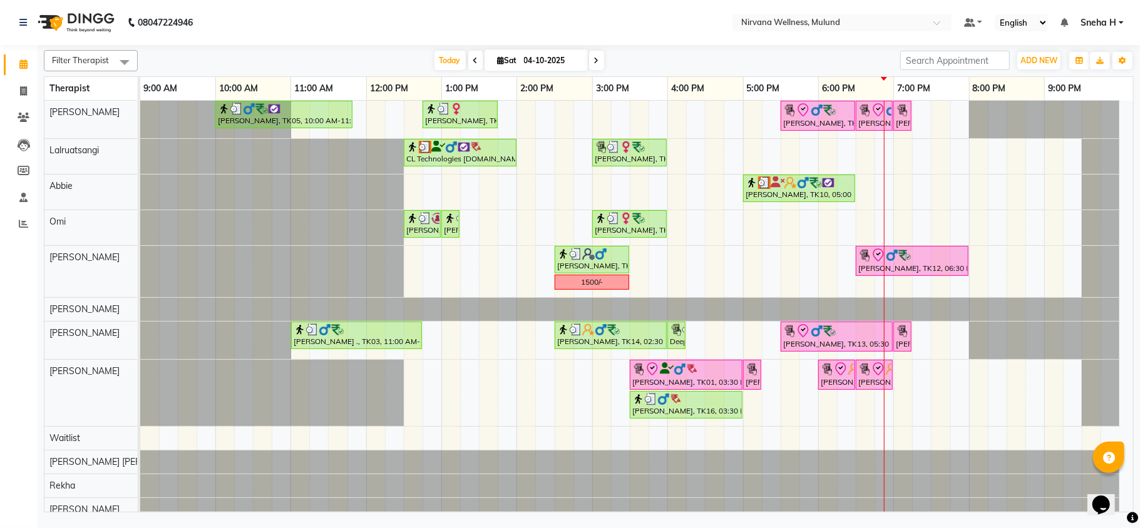
click at [589, 63] on span at bounding box center [596, 60] width 15 height 19
type input "05-10-2025"
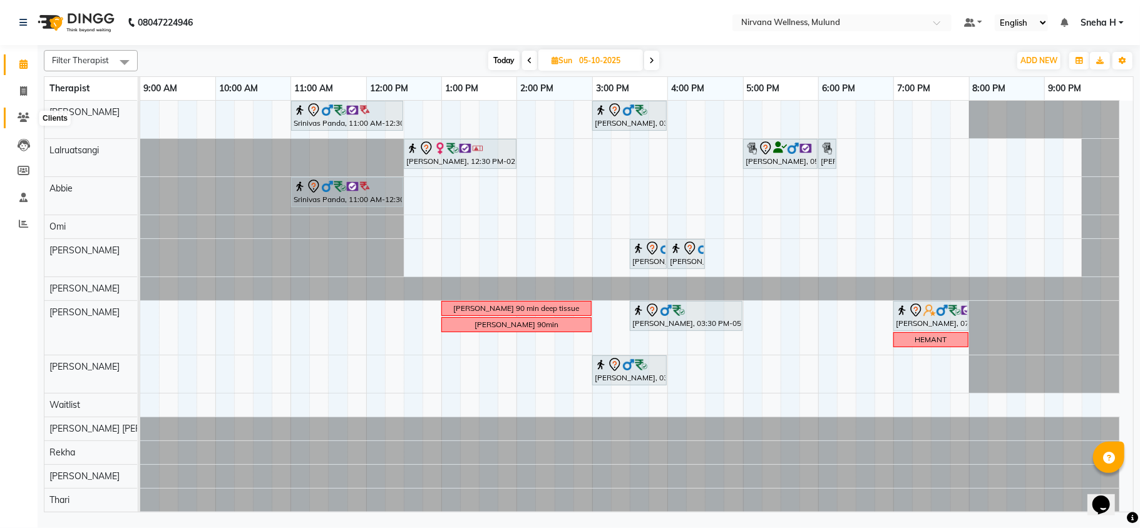
click at [21, 116] on icon at bounding box center [24, 117] width 12 height 9
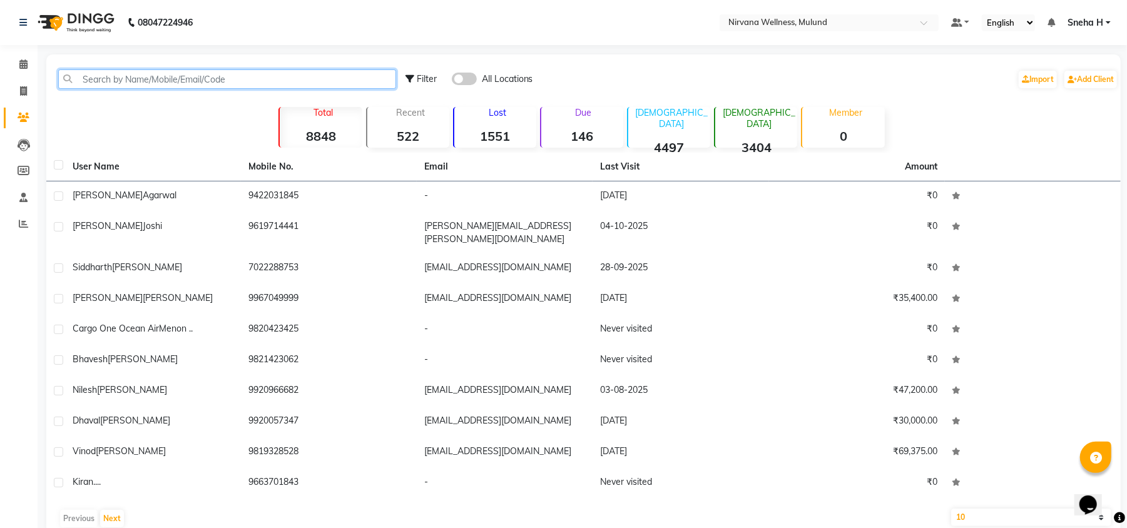
click at [193, 78] on input "text" at bounding box center [227, 78] width 338 height 19
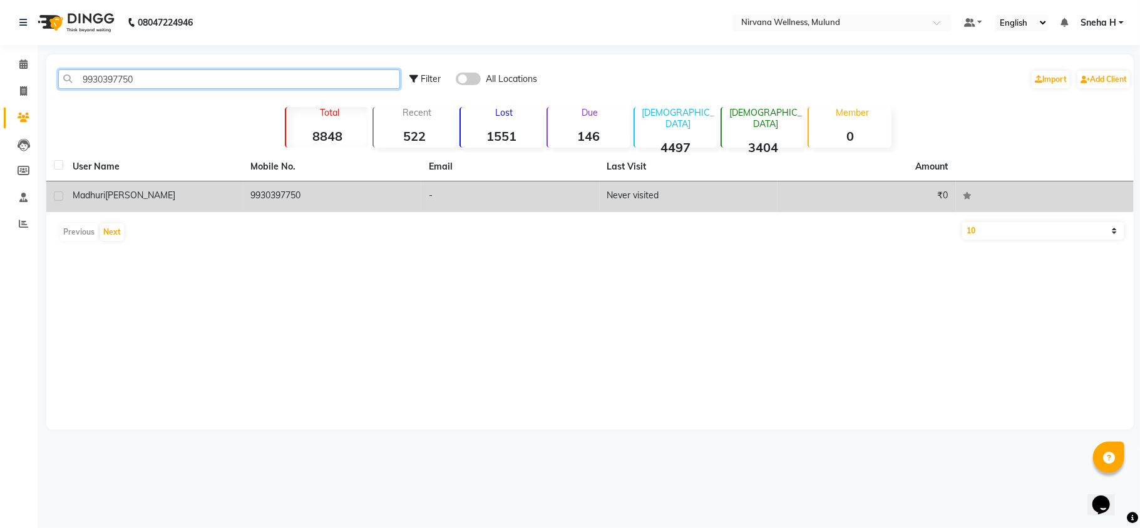
type input "9930397750"
click at [170, 193] on div "[PERSON_NAME]" at bounding box center [154, 195] width 163 height 13
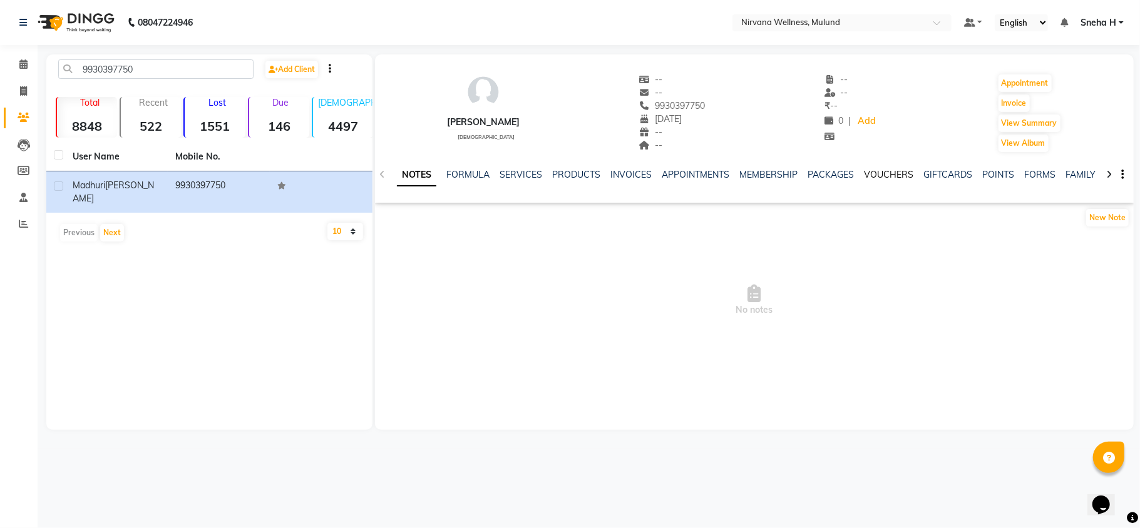
click at [866, 177] on link "VOUCHERS" at bounding box center [888, 174] width 49 height 11
click at [737, 178] on link "PACKAGES" at bounding box center [749, 174] width 46 height 11
click at [692, 174] on link "MEMBERSHIP" at bounding box center [697, 174] width 58 height 11
click at [615, 173] on link "APPOINTMENTS" at bounding box center [634, 174] width 68 height 11
click at [571, 175] on link "INVOICES" at bounding box center [579, 174] width 41 height 11
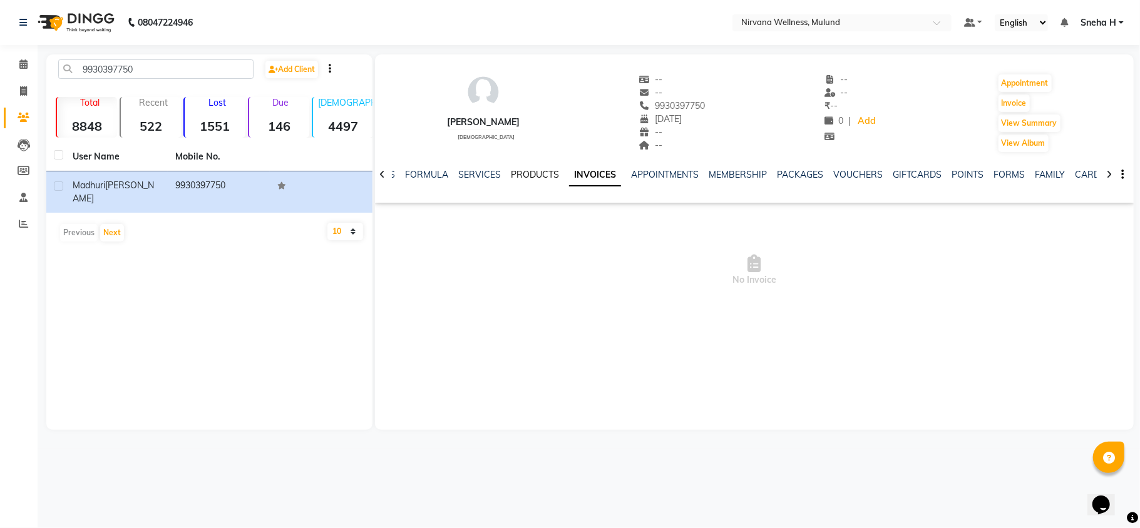
click at [531, 174] on link "PRODUCTS" at bounding box center [535, 174] width 48 height 11
click at [474, 173] on link "SERVICES" at bounding box center [489, 174] width 43 height 11
click at [441, 173] on link "FORMULA" at bounding box center [446, 174] width 43 height 11
click at [401, 173] on link "NOTES" at bounding box center [411, 174] width 28 height 11
click at [31, 51] on li "Calendar" at bounding box center [19, 64] width 38 height 27
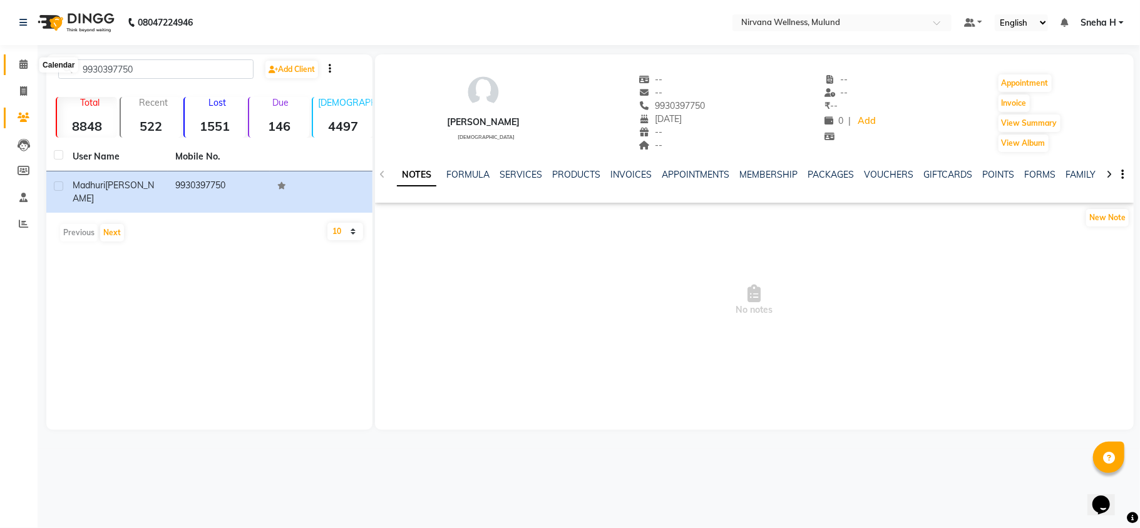
click at [28, 66] on span at bounding box center [24, 65] width 22 height 14
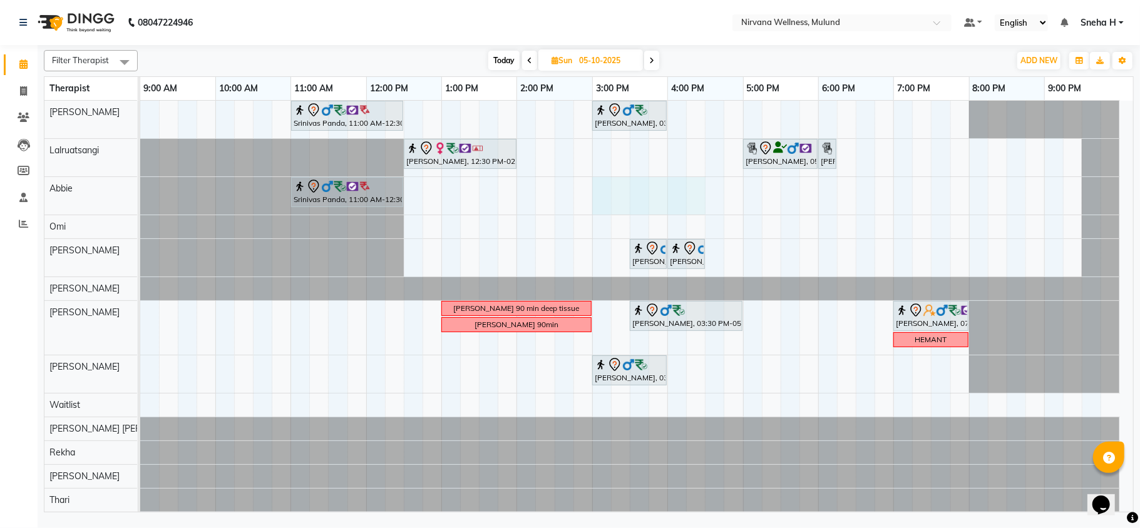
drag, startPoint x: 598, startPoint y: 194, endPoint x: 699, endPoint y: 196, distance: 100.2
click at [699, 196] on div "Srinivas Panda, 11:00 AM-12:30 PM, Swedish 90 [PERSON_NAME], 03:00 PM-04:00 PM,…" at bounding box center [636, 318] width 993 height 435
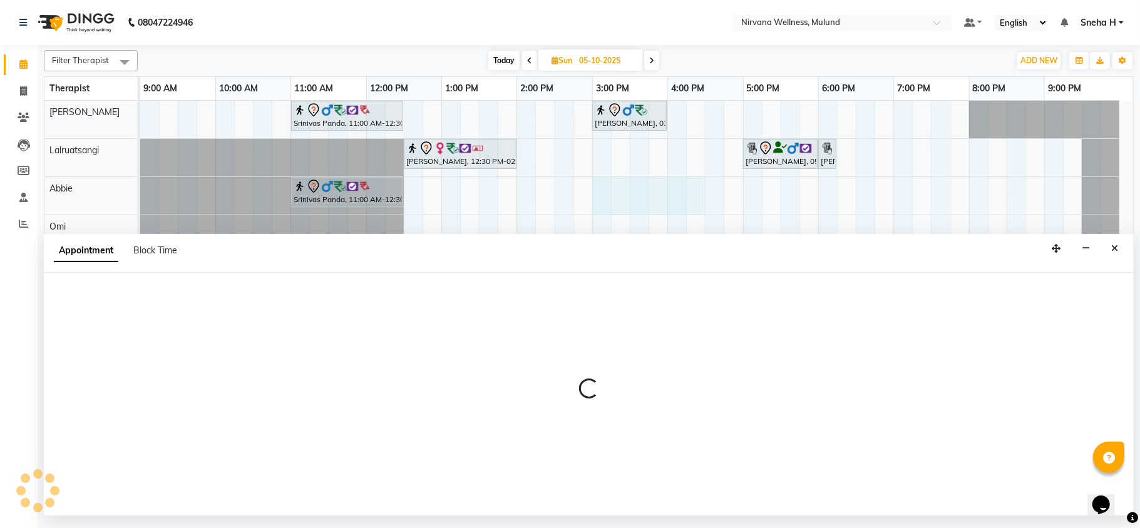
select select "92881"
select select "900"
select select "tentative"
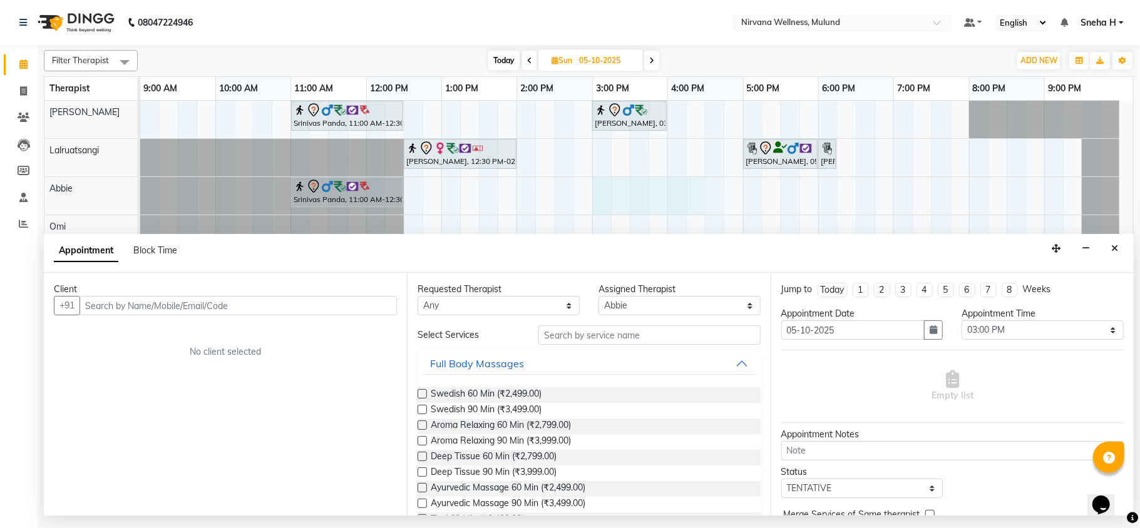
click at [218, 299] on input "text" at bounding box center [237, 305] width 317 height 19
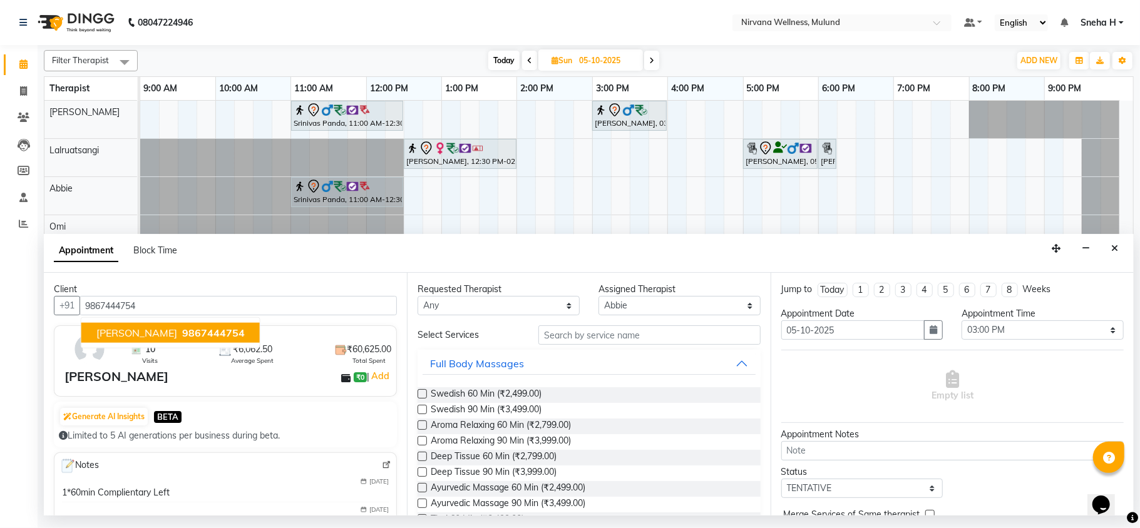
click at [171, 332] on span "[PERSON_NAME]" at bounding box center [136, 333] width 81 height 13
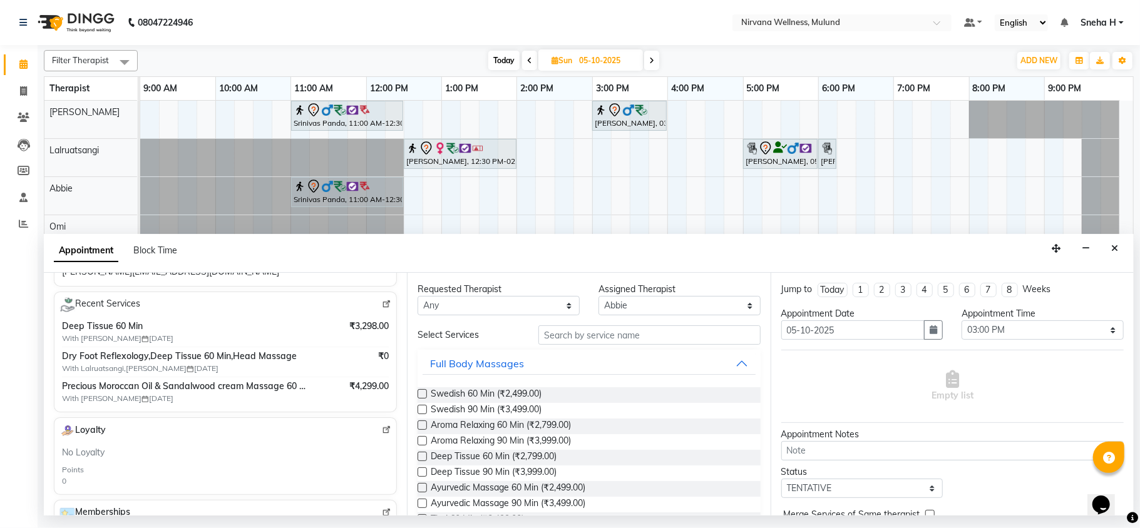
scroll to position [250, 0]
type input "9867444754"
click at [421, 409] on label at bounding box center [421, 409] width 9 height 9
click at [421, 409] on input "checkbox" at bounding box center [421, 411] width 8 height 8
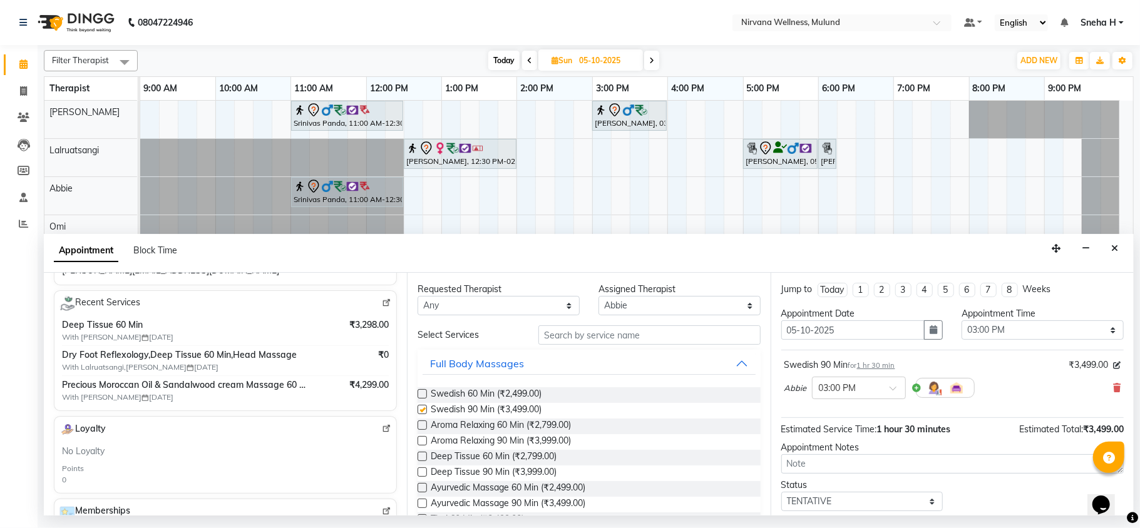
checkbox input "false"
click at [645, 304] on select "Select [PERSON_NAME] [PERSON_NAME] [PERSON_NAME] [PERSON_NAME] Tlau Omi [PERSON…" at bounding box center [679, 305] width 162 height 19
select select "92880"
click at [598, 297] on select "Select [PERSON_NAME] [PERSON_NAME] [PERSON_NAME] [PERSON_NAME] Tlau Omi [PERSON…" at bounding box center [679, 305] width 162 height 19
click at [477, 414] on span "Swedish 90 Min (₹3,499.00)" at bounding box center [486, 411] width 111 height 16
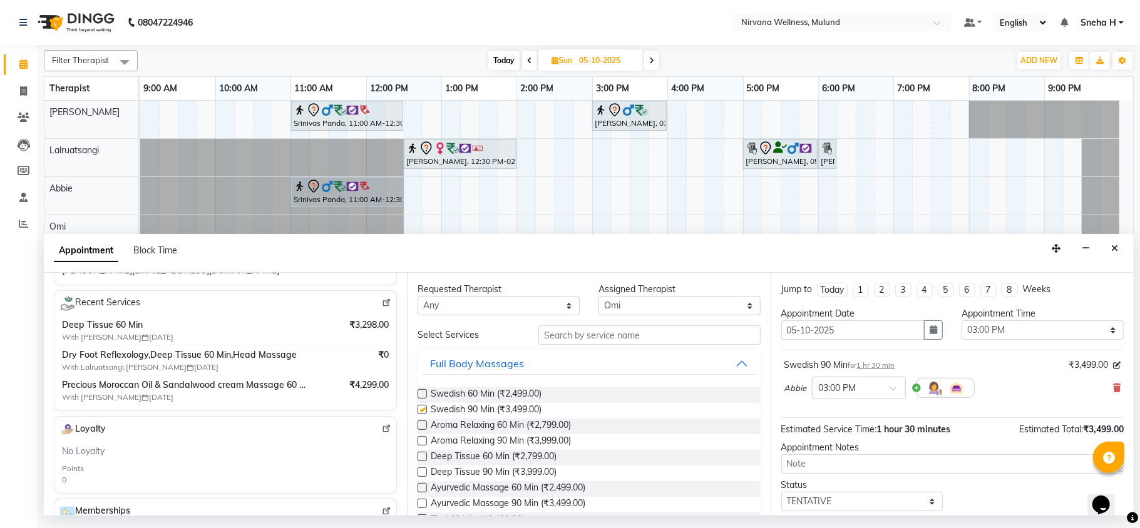
checkbox input "false"
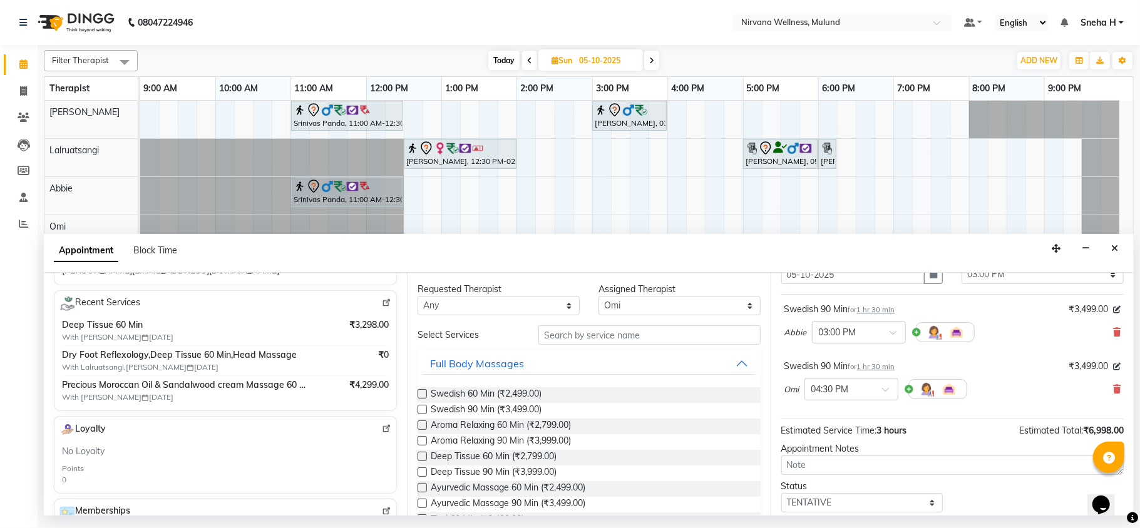
scroll to position [83, 0]
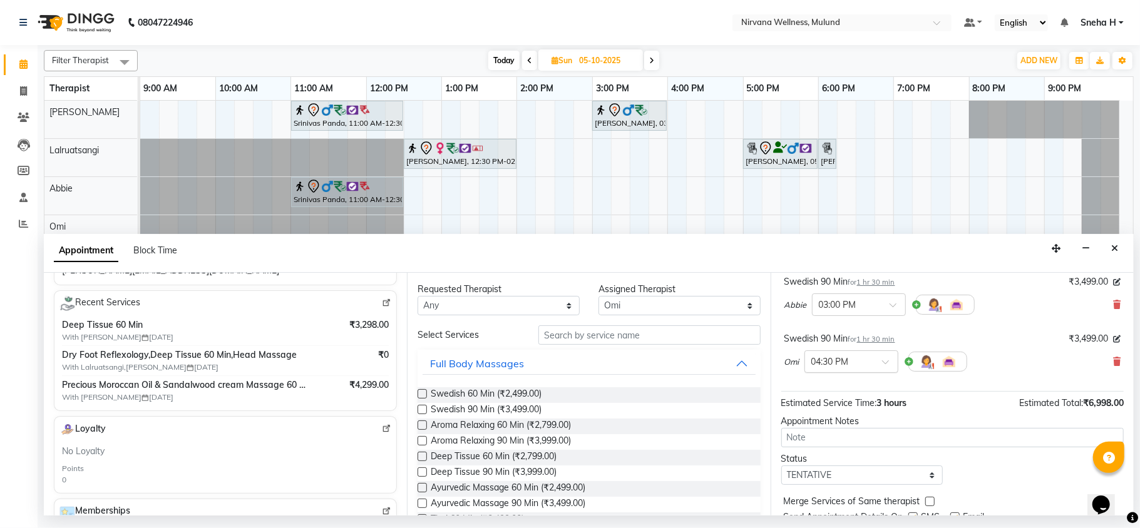
click at [874, 359] on div at bounding box center [851, 360] width 93 height 13
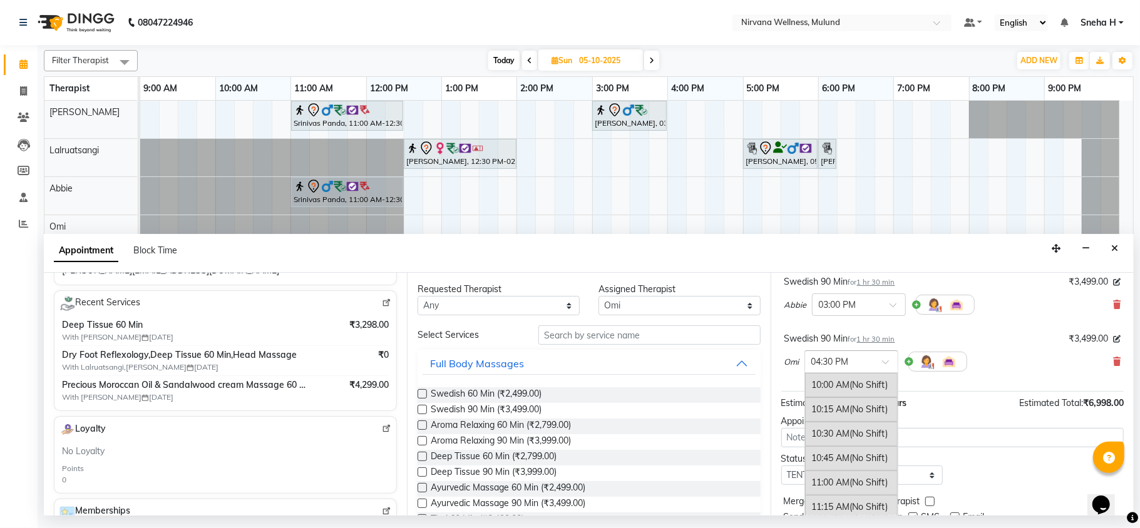
scroll to position [619, 0]
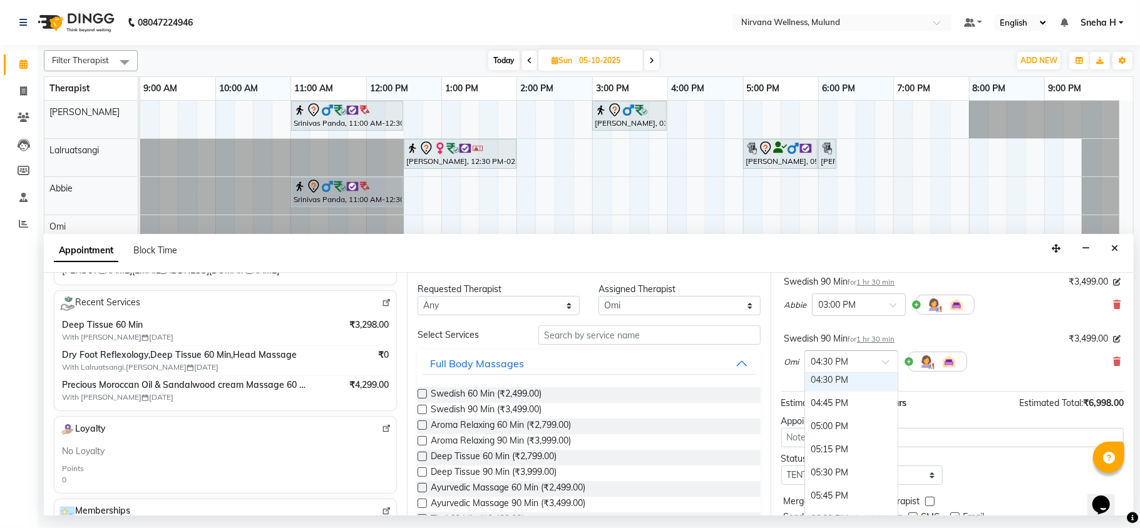
click at [899, 381] on div "Swedish 90 Min for 1 hr 30 min ₹3,499.00 Omi × 04:30 PM 10:00 AM (No Shift) 10:…" at bounding box center [952, 355] width 342 height 52
click at [882, 364] on span at bounding box center [890, 365] width 16 height 13
click at [824, 411] on div "03:00 PM" at bounding box center [851, 408] width 93 height 23
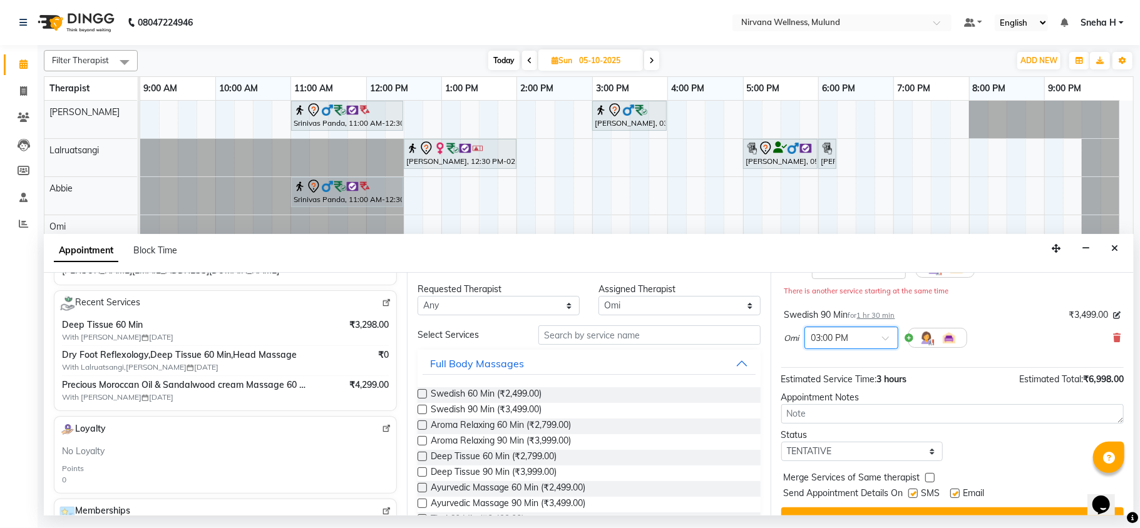
scroll to position [146, 0]
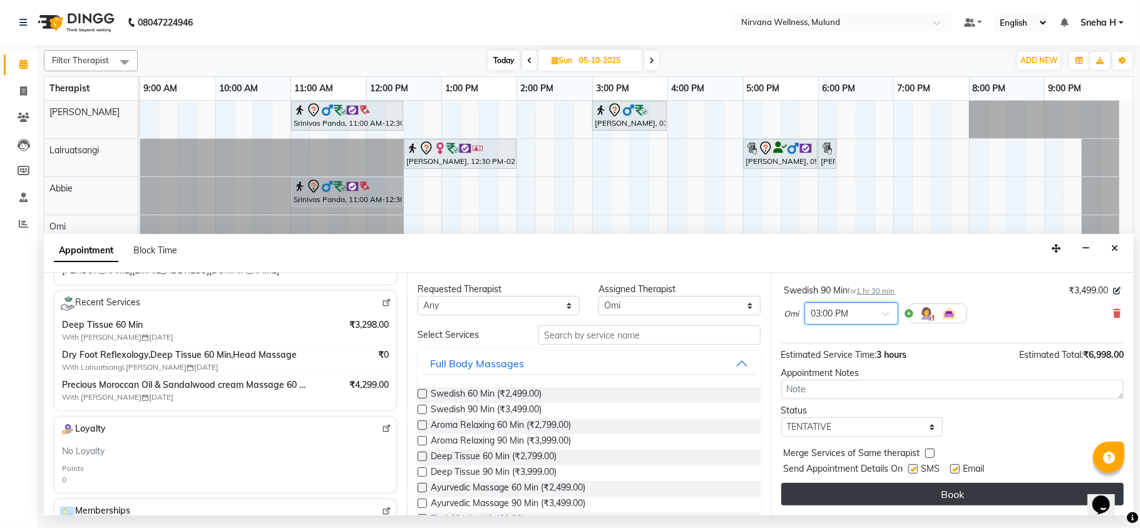
click at [812, 499] on button "Book" at bounding box center [952, 494] width 342 height 23
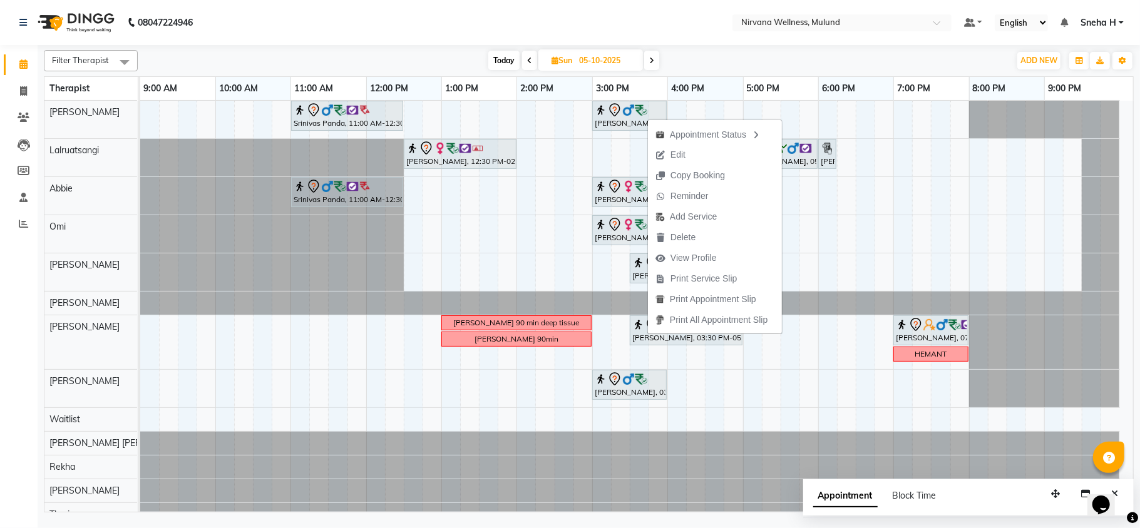
click at [567, 26] on nav "08047224946 Select Location × Nirvana Wellness, Mulund Default Panel My Panel E…" at bounding box center [570, 22] width 1140 height 45
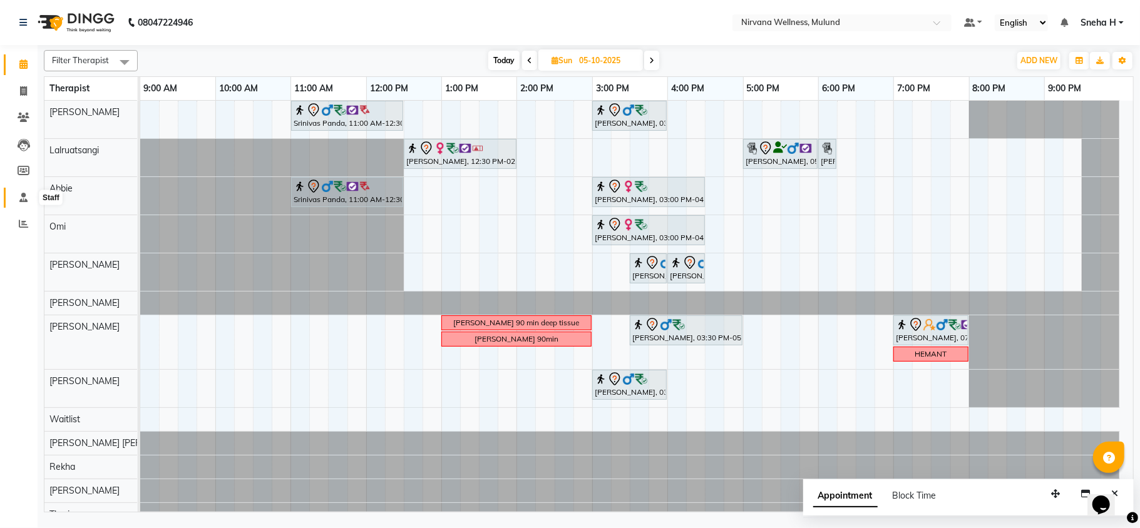
click at [24, 196] on icon at bounding box center [23, 197] width 8 height 9
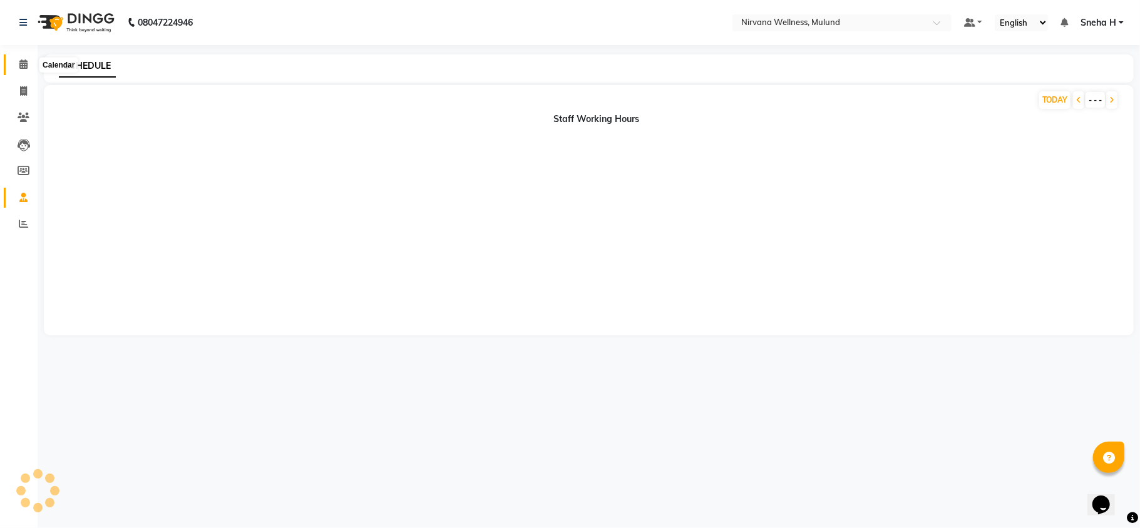
click at [23, 58] on span at bounding box center [24, 65] width 22 height 14
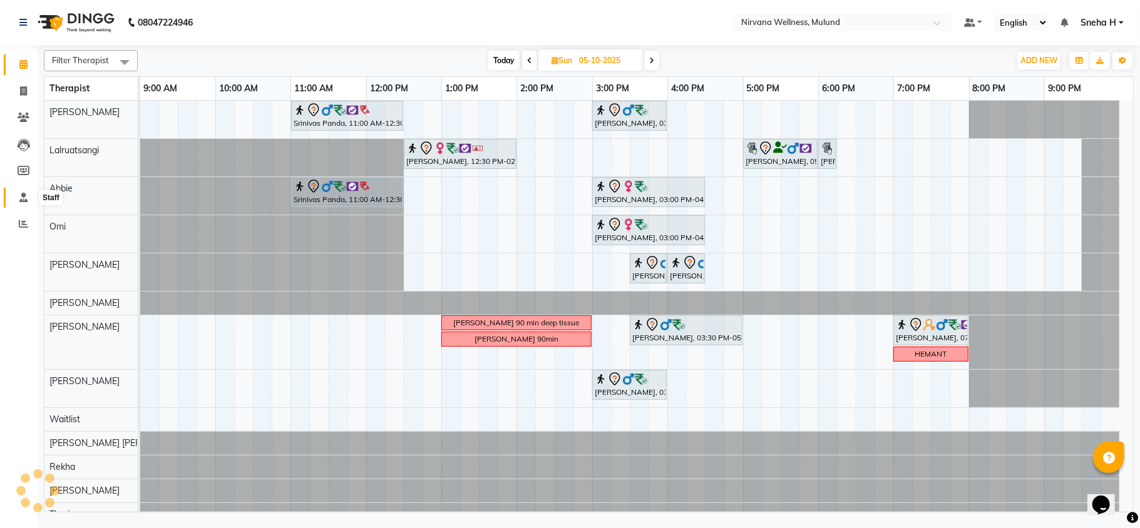
click at [21, 194] on icon at bounding box center [23, 197] width 8 height 9
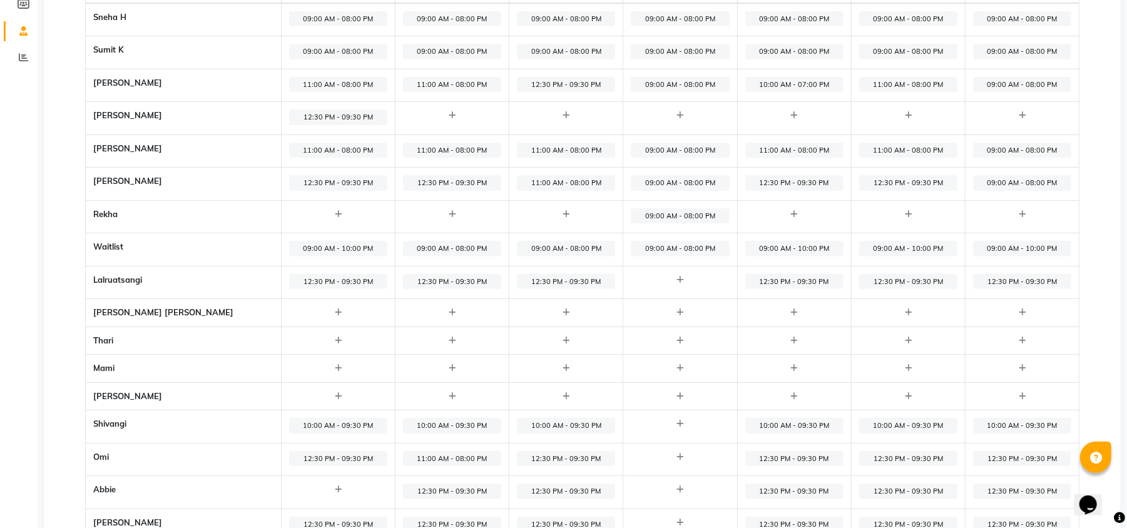
scroll to position [83, 0]
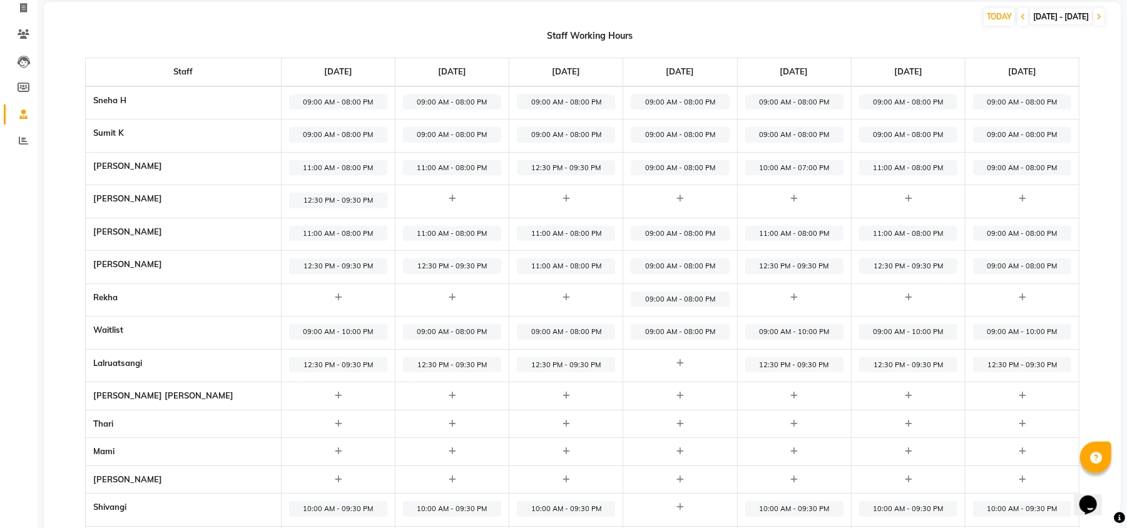
click at [1030, 165] on span "09:00 AM - 08:00 PM" at bounding box center [1022, 168] width 98 height 16
select select "09:00 AM"
select select "08:00 PM"
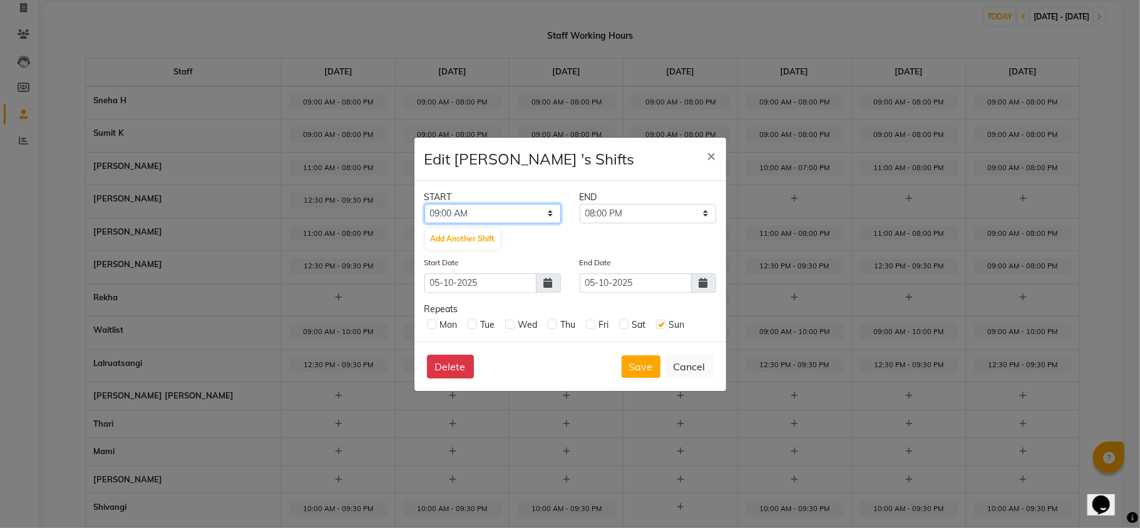
click at [496, 208] on select "12:00 AM 12:15 AM 12:30 AM 12:45 AM 01:00 AM 01:15 AM 01:30 AM 01:45 AM 02:00 A…" at bounding box center [492, 213] width 136 height 19
select select "12:30 PM"
click at [424, 204] on select "12:00 AM 12:15 AM 12:30 AM 12:45 AM 01:00 AM 01:15 AM 01:30 AM 01:45 AM 02:00 A…" at bounding box center [492, 213] width 136 height 19
click at [640, 209] on select "12:45 PM 01:00 PM 01:15 PM 01:30 PM 01:45 PM 02:00 PM 02:15 PM 02:30 PM 02:45 P…" at bounding box center [648, 213] width 136 height 19
select select "09:30 PM"
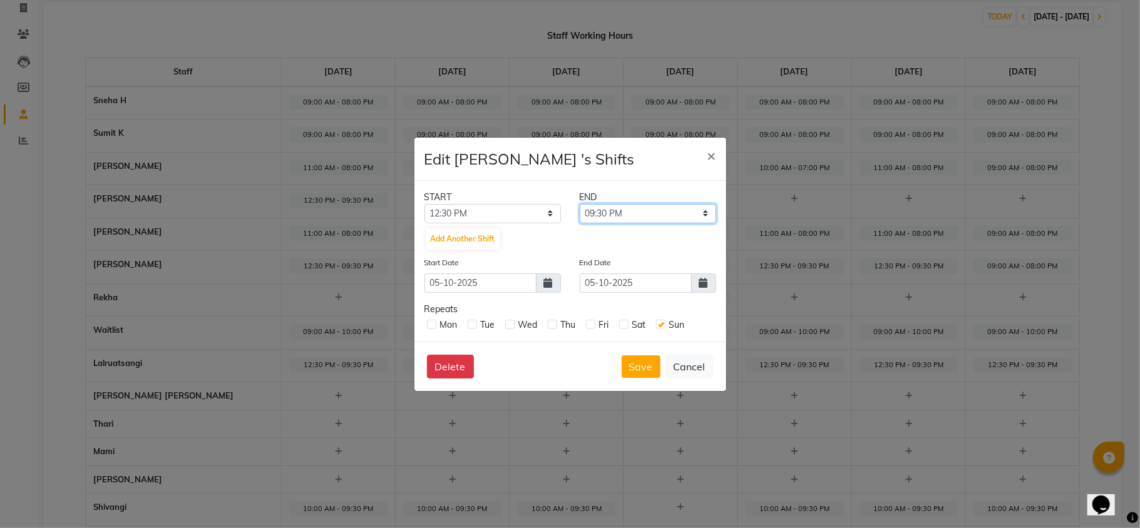
click at [580, 204] on select "12:45 PM 01:00 PM 01:15 PM 01:30 PM 01:45 PM 02:00 PM 02:15 PM 02:30 PM 02:45 P…" at bounding box center [648, 213] width 136 height 19
click at [633, 364] on button "Save" at bounding box center [641, 367] width 39 height 23
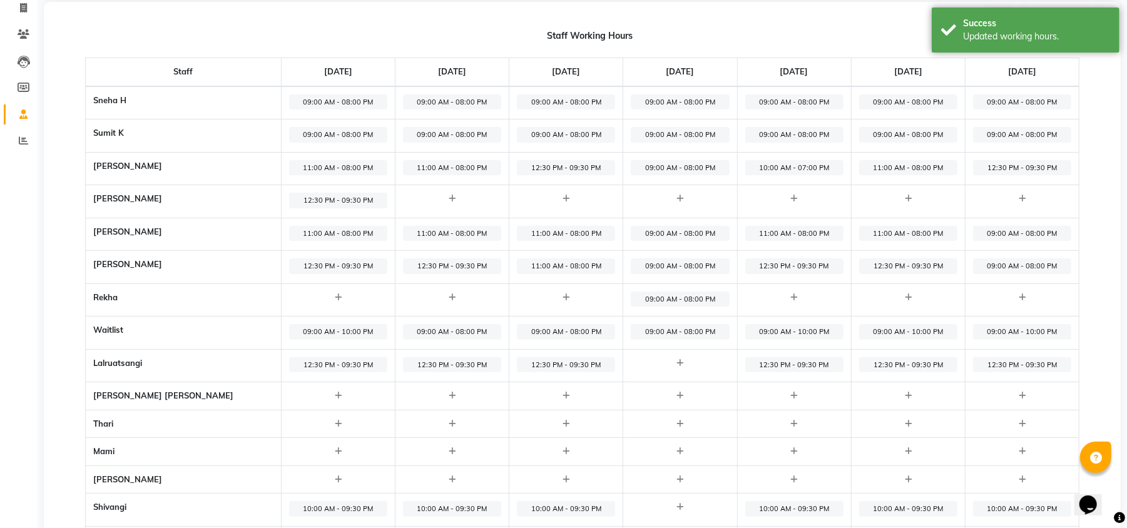
click at [1010, 238] on span "09:00 AM - 08:00 PM" at bounding box center [1022, 234] width 98 height 16
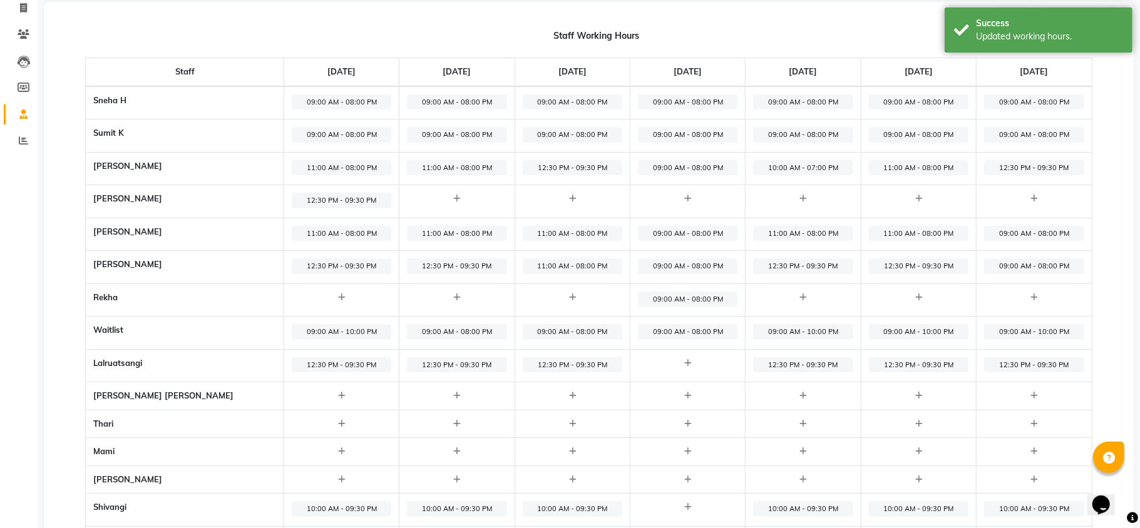
select select "09:00 AM"
select select "08:00 PM"
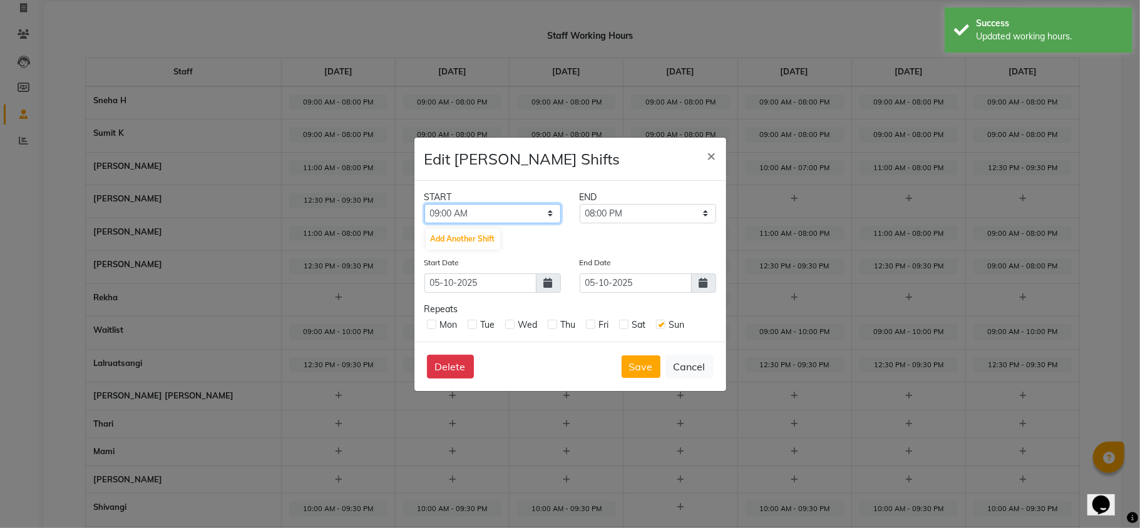
click at [531, 205] on select "12:00 AM 12:15 AM 12:30 AM 12:45 AM 01:00 AM 01:15 AM 01:30 AM 01:45 AM 02:00 A…" at bounding box center [492, 213] width 136 height 19
select select "11:00 AM"
click at [424, 204] on select "12:00 AM 12:15 AM 12:30 AM 12:45 AM 01:00 AM 01:15 AM 01:30 AM 01:45 AM 02:00 A…" at bounding box center [492, 213] width 136 height 19
click at [638, 369] on button "Save" at bounding box center [641, 367] width 39 height 23
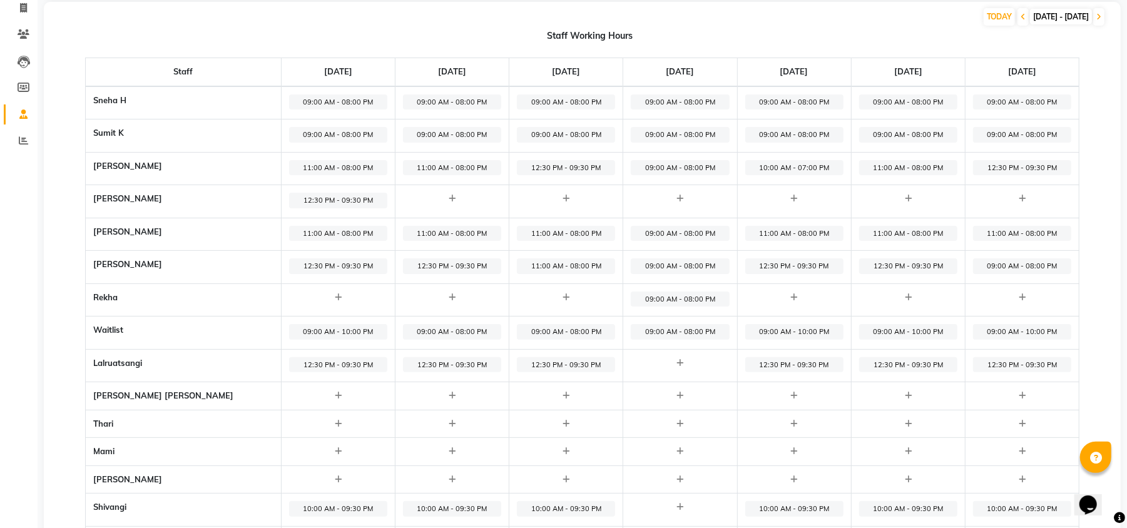
click at [995, 272] on span "09:00 AM - 08:00 PM" at bounding box center [1022, 266] width 98 height 16
select select "09:00 AM"
select select "08:00 PM"
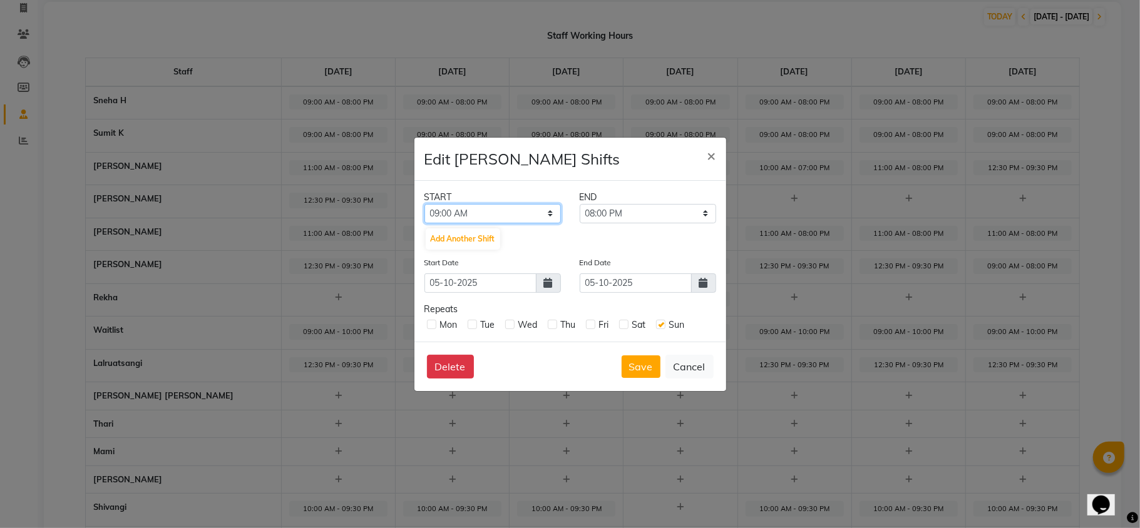
click at [538, 218] on select "12:00 AM 12:15 AM 12:30 AM 12:45 AM 01:00 AM 01:15 AM 01:30 AM 01:45 AM 02:00 A…" at bounding box center [492, 213] width 136 height 19
select select "12:30 PM"
click at [424, 204] on select "12:00 AM 12:15 AM 12:30 AM 12:45 AM 01:00 AM 01:15 AM 01:30 AM 01:45 AM 02:00 A…" at bounding box center [492, 213] width 136 height 19
click at [677, 208] on select "12:45 PM 01:00 PM 01:15 PM 01:30 PM 01:45 PM 02:00 PM 02:15 PM 02:30 PM 02:45 P…" at bounding box center [648, 213] width 136 height 19
select select "09:30 PM"
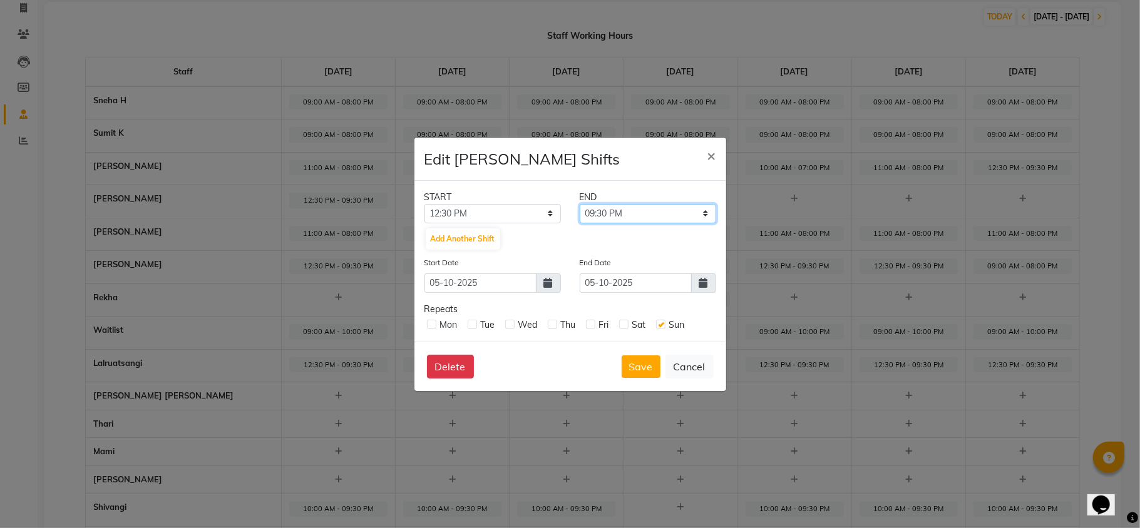
click at [580, 204] on select "12:45 PM 01:00 PM 01:15 PM 01:30 PM 01:45 PM 02:00 PM 02:15 PM 02:30 PM 02:45 P…" at bounding box center [648, 213] width 136 height 19
click at [637, 366] on button "Save" at bounding box center [641, 367] width 39 height 23
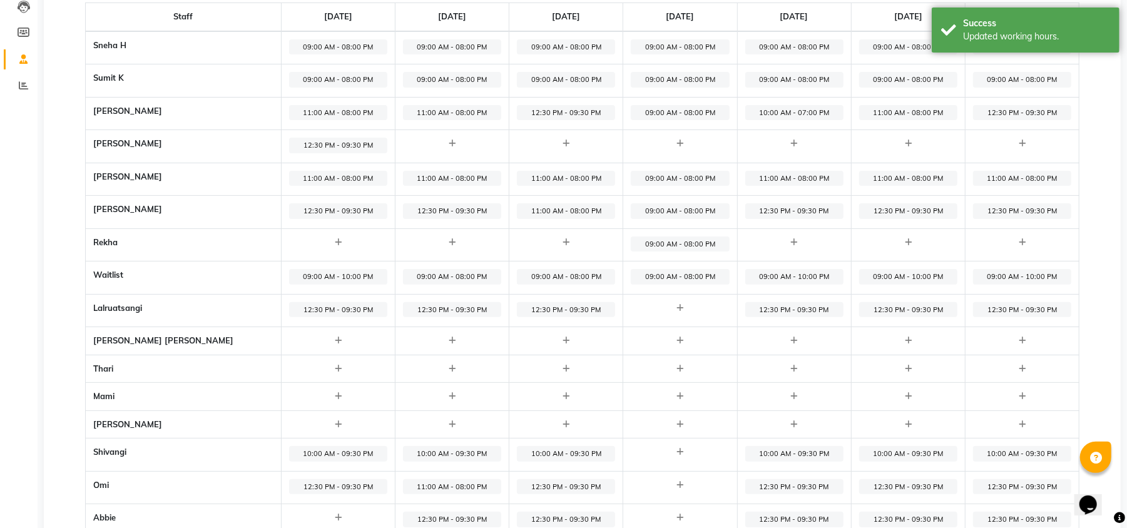
scroll to position [166, 0]
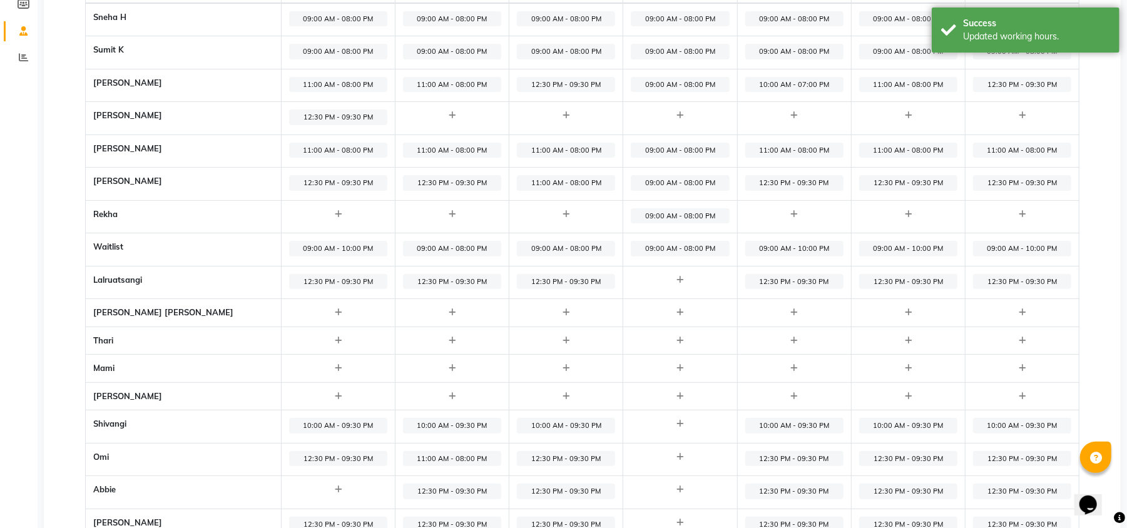
click at [1010, 283] on span "12:30 PM - 09:30 PM" at bounding box center [1022, 282] width 98 height 16
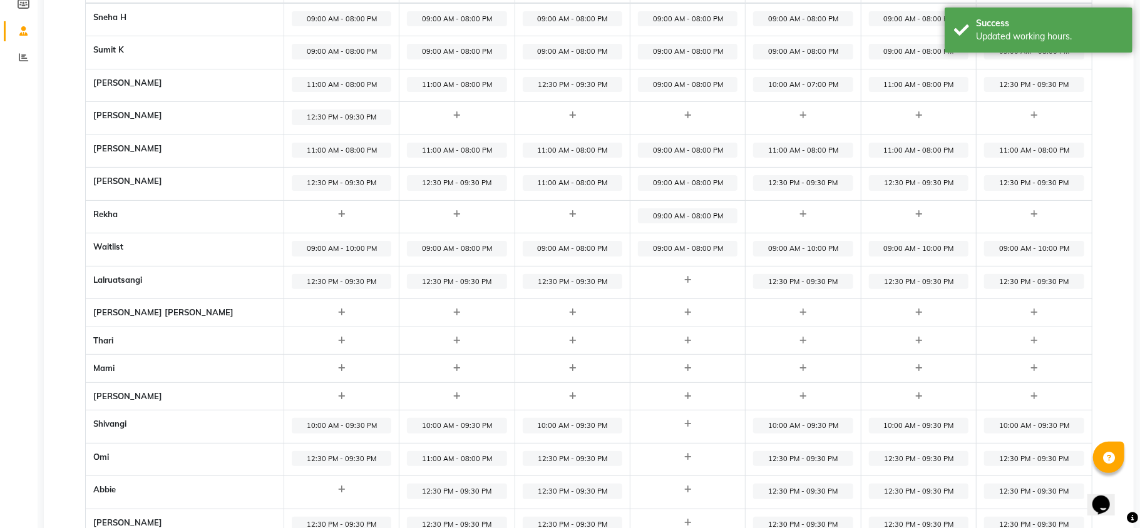
select select "12:30 PM"
select select "09:30 PM"
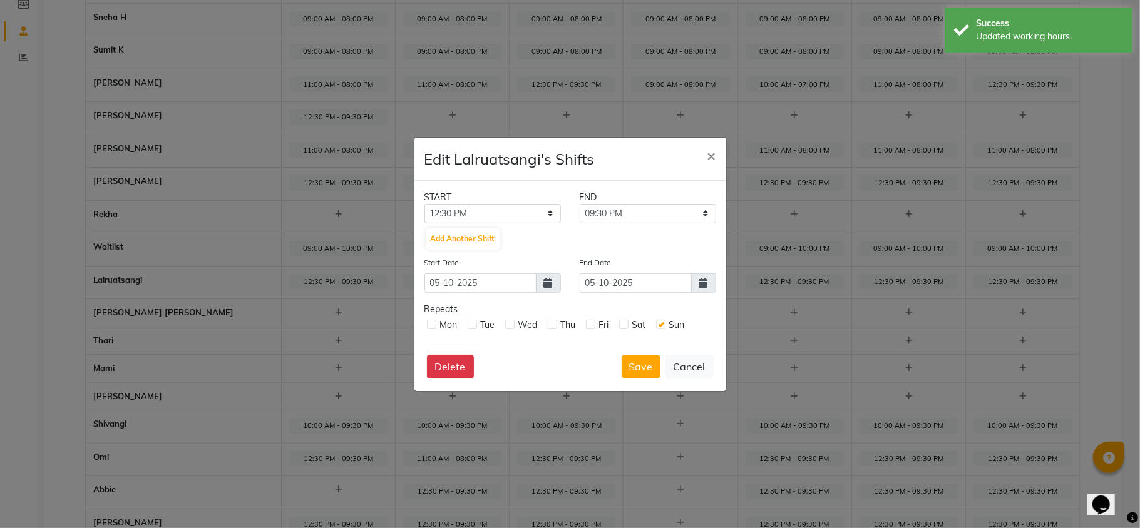
click at [1109, 276] on ngb-modal-window "Edit Lalruatsangi's Shifts × START END 12:00 AM 12:15 AM 12:30 AM 12:45 AM 01:0…" at bounding box center [570, 264] width 1140 height 528
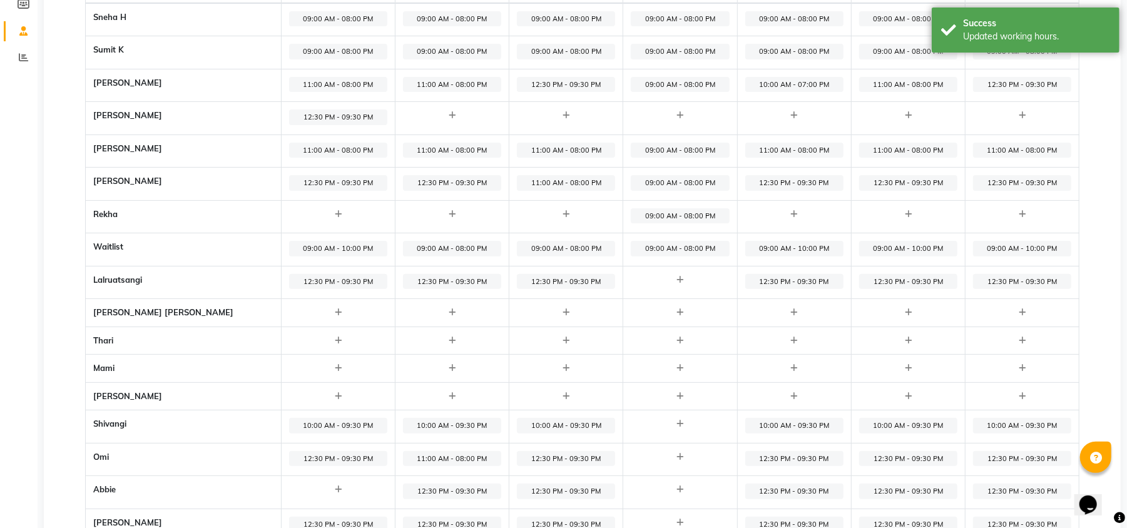
scroll to position [228, 0]
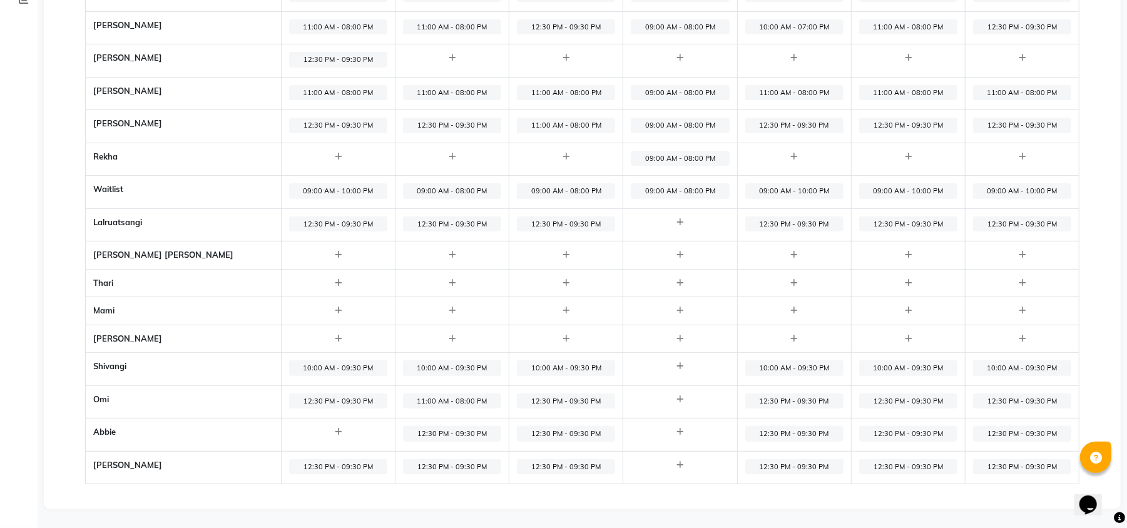
click at [1005, 441] on span "12:30 PM - 09:30 PM" at bounding box center [1022, 434] width 98 height 16
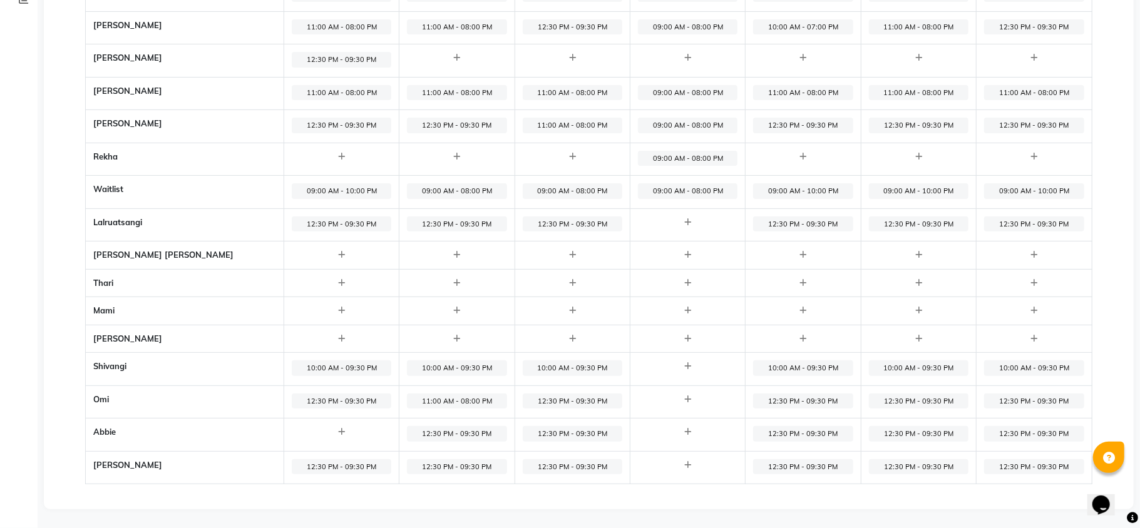
select select "12:30 PM"
select select "09:30 PM"
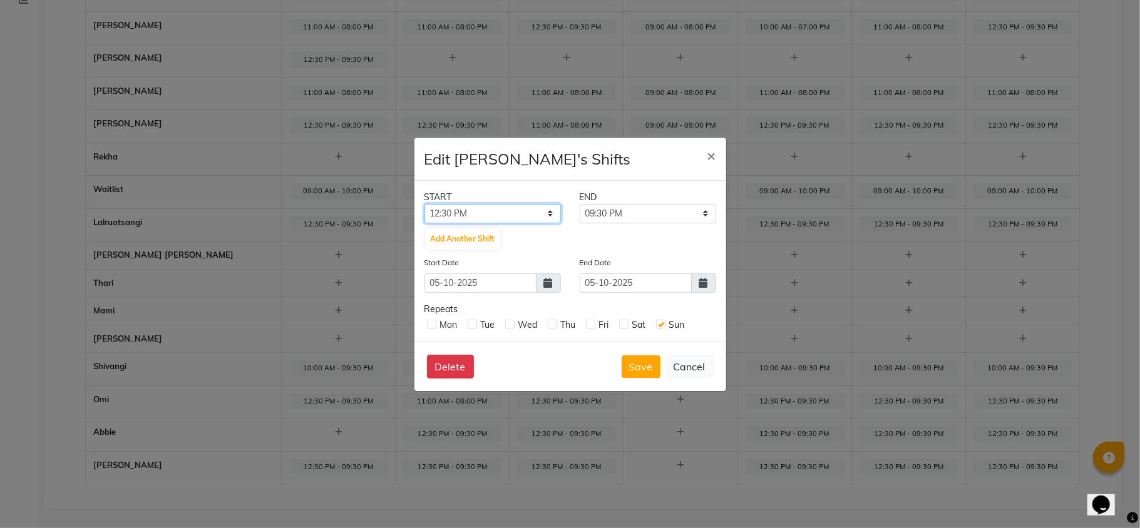
click at [503, 210] on select "12:00 AM 12:15 AM 12:30 AM 12:45 AM 01:00 AM 01:15 AM 01:30 AM 01:45 AM 02:00 A…" at bounding box center [492, 213] width 136 height 19
select select "11:00 AM"
click at [424, 204] on select "12:00 AM 12:15 AM 12:30 AM 12:45 AM 01:00 AM 01:15 AM 01:30 AM 01:45 AM 02:00 A…" at bounding box center [492, 213] width 136 height 19
click at [657, 209] on select "11:15 AM 11:30 AM 11:45 AM 12:00 PM 12:15 PM 12:30 PM 12:45 PM 01:00 PM 01:15 P…" at bounding box center [648, 213] width 136 height 19
select select "08:00 PM"
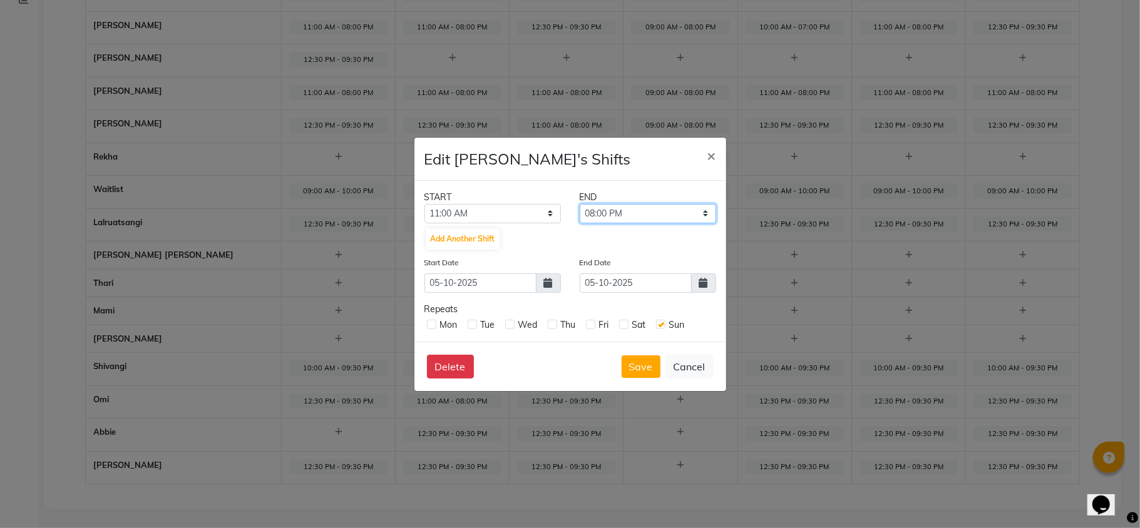
click at [580, 204] on select "11:15 AM 11:30 AM 11:45 AM 12:00 PM 12:15 PM 12:30 PM 12:45 PM 01:00 PM 01:15 P…" at bounding box center [648, 213] width 136 height 19
click at [646, 366] on button "Save" at bounding box center [641, 367] width 39 height 23
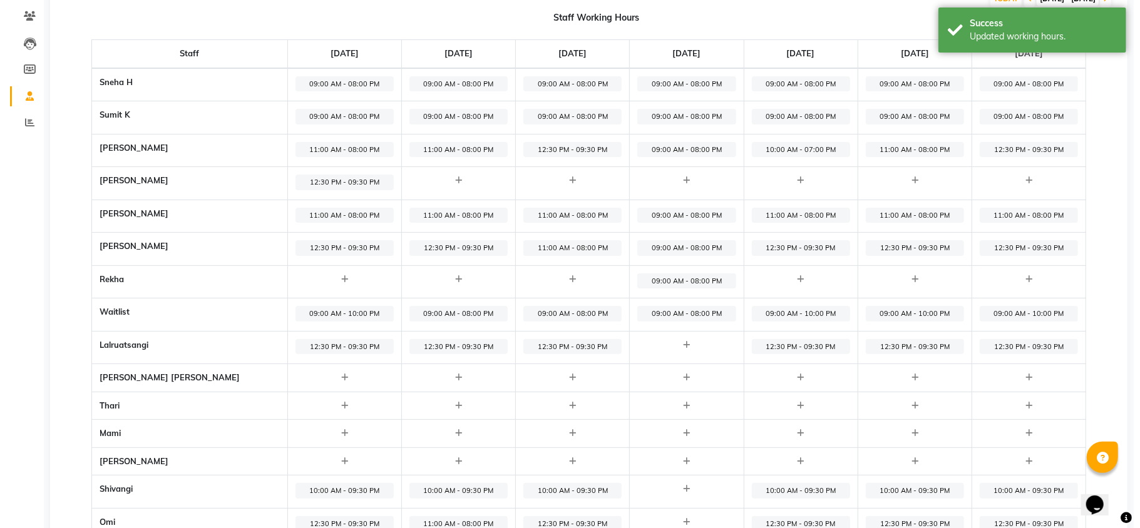
scroll to position [0, 0]
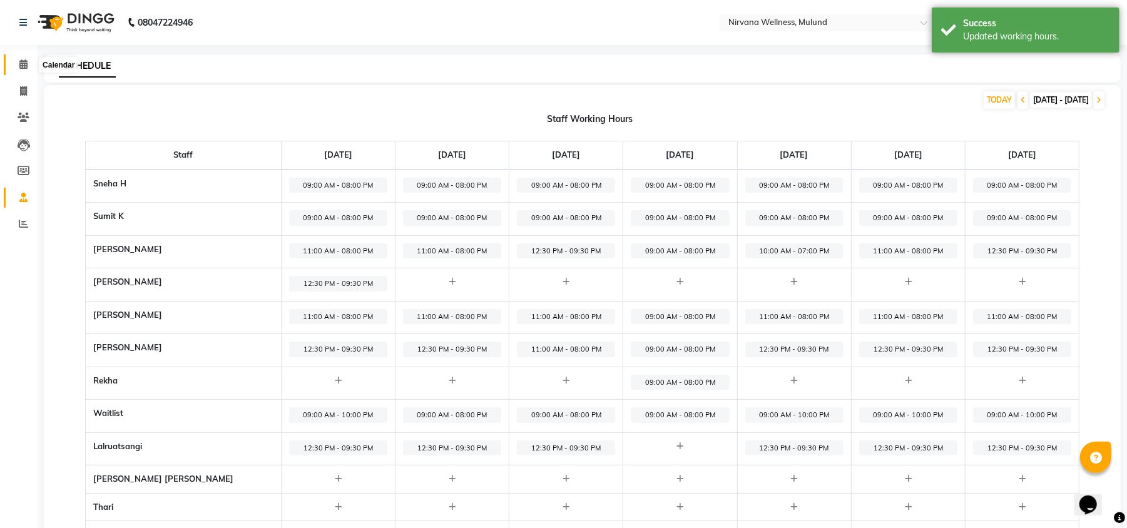
click at [29, 66] on span at bounding box center [24, 65] width 22 height 14
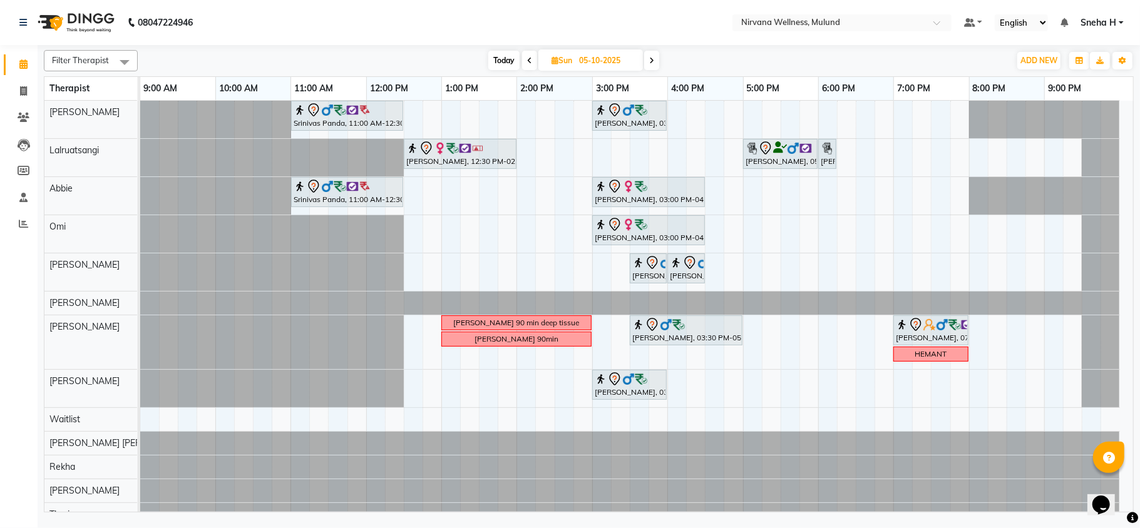
click at [504, 55] on span "Today" at bounding box center [503, 60] width 31 height 19
type input "04-10-2025"
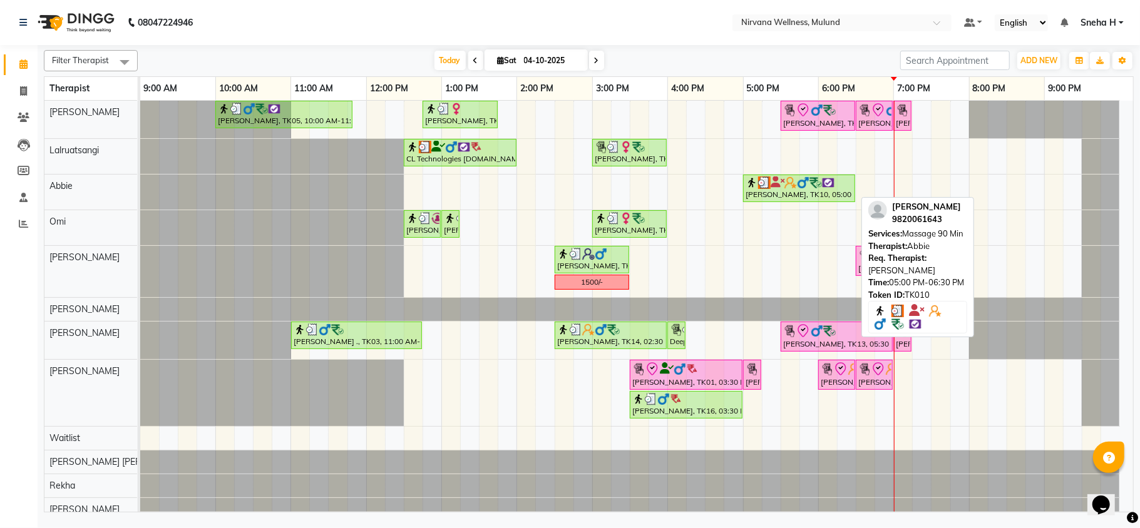
click at [772, 190] on div "[PERSON_NAME], TK10, 05:00 PM-06:30 PM, Massage 90 Min" at bounding box center [799, 189] width 110 height 24
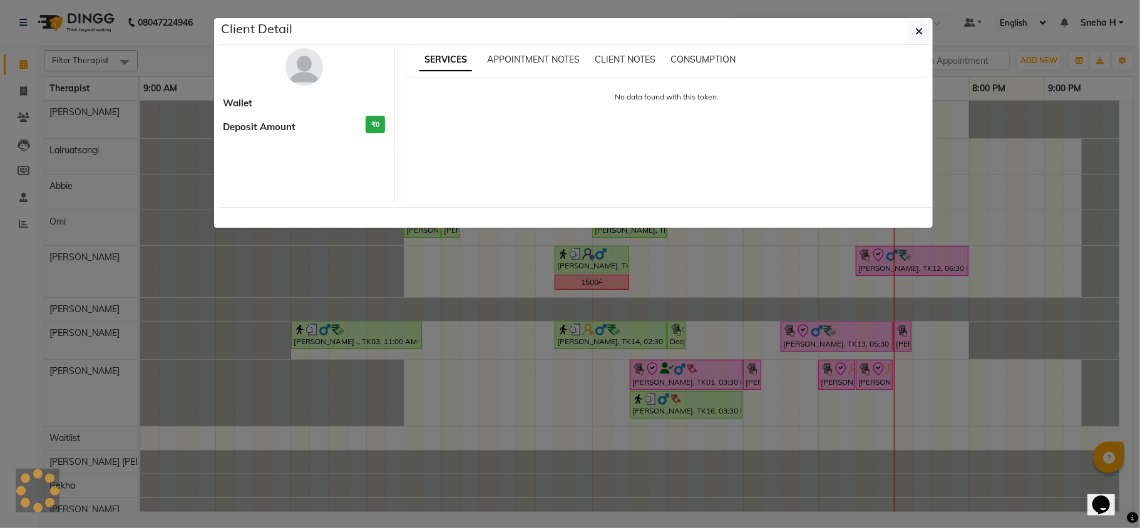
select select "3"
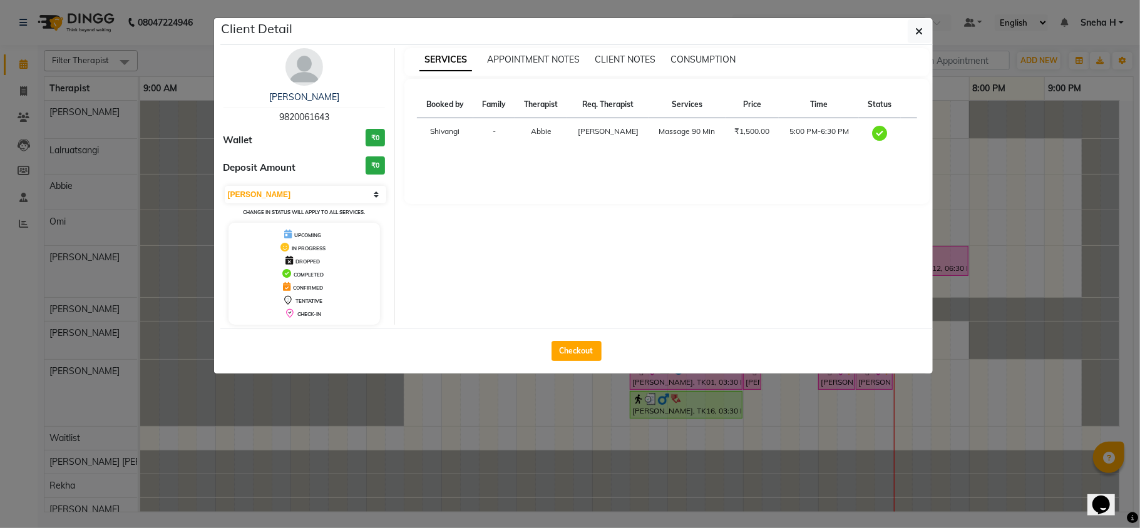
click at [177, 53] on ngb-modal-window "Client Detail [PERSON_NAME] 9820061643 Wallet ₹0 Deposit Amount ₹0 Select MARK …" at bounding box center [570, 264] width 1140 height 528
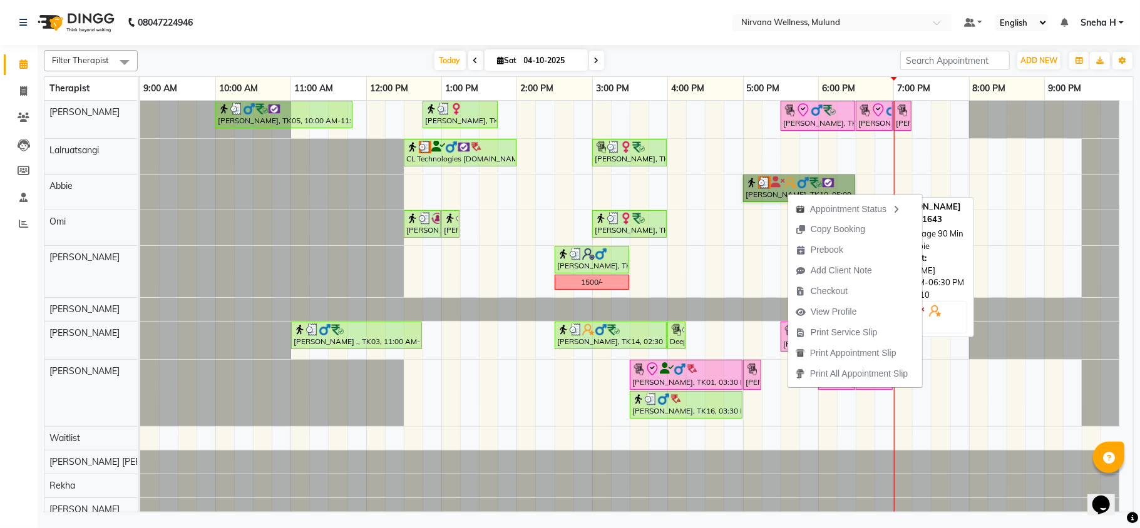
click at [777, 188] on link "[PERSON_NAME], TK10, 05:00 PM-06:30 PM, Massage 90 Min" at bounding box center [799, 189] width 112 height 28
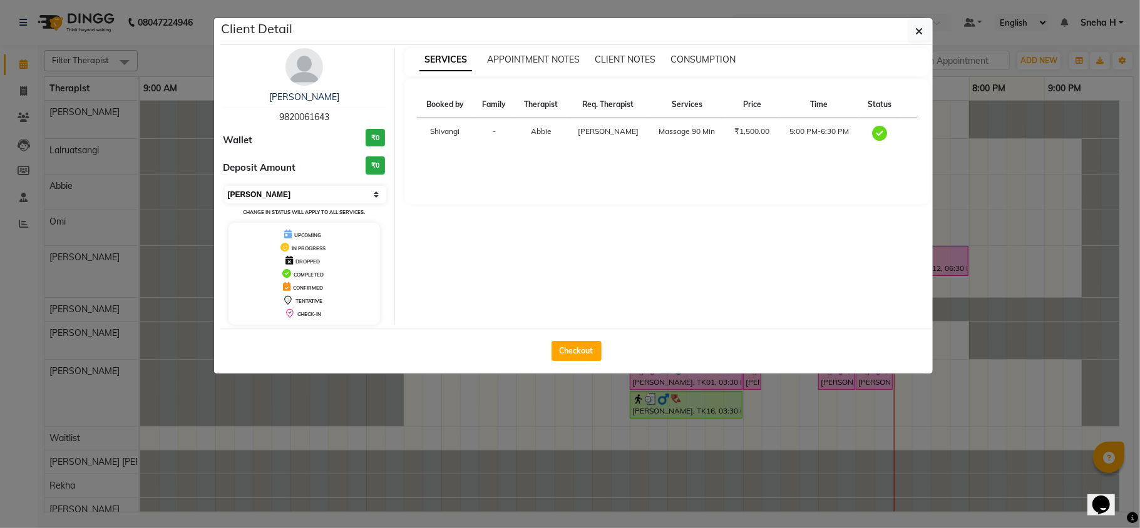
click at [279, 196] on select "Select MARK DONE UPCOMING" at bounding box center [306, 195] width 162 height 18
select select "5"
click at [225, 187] on select "Select MARK DONE UPCOMING" at bounding box center [306, 195] width 162 height 18
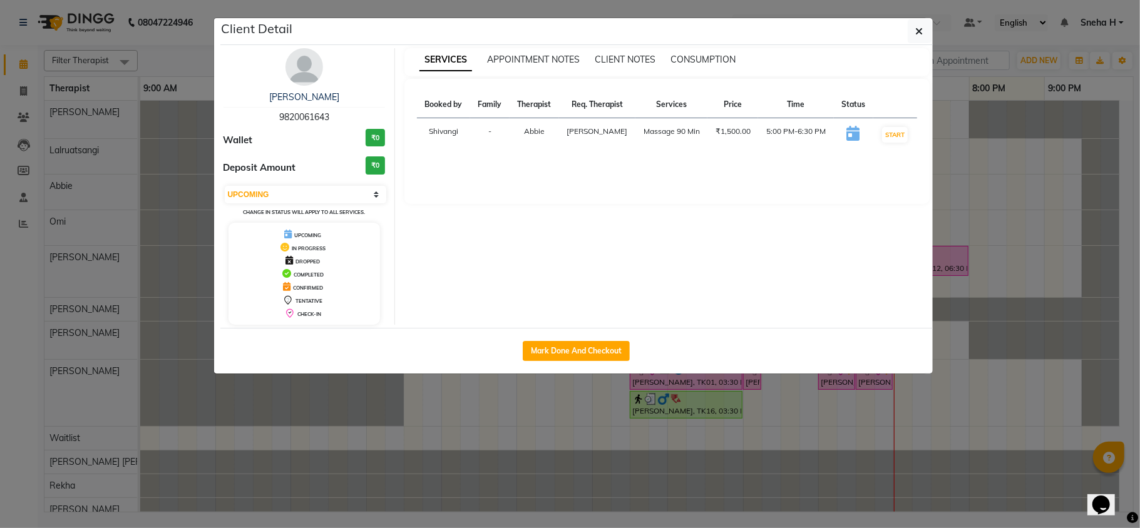
click at [194, 58] on ngb-modal-window "Client Detail [PERSON_NAME] 9820061643 Wallet ₹0 Deposit Amount ₹0 Select IN SE…" at bounding box center [570, 264] width 1140 height 528
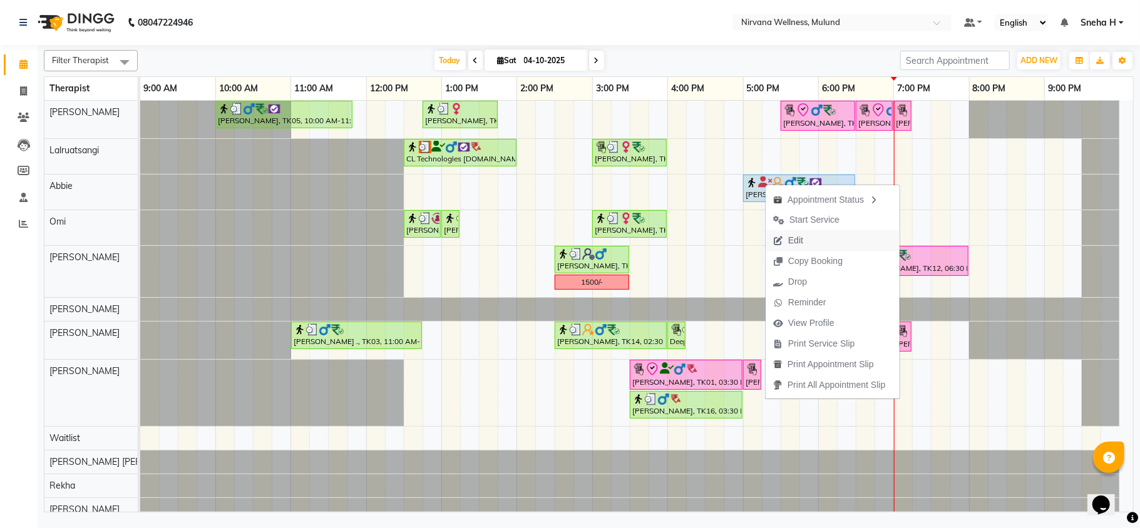
click at [789, 240] on span "Edit" at bounding box center [795, 240] width 15 height 13
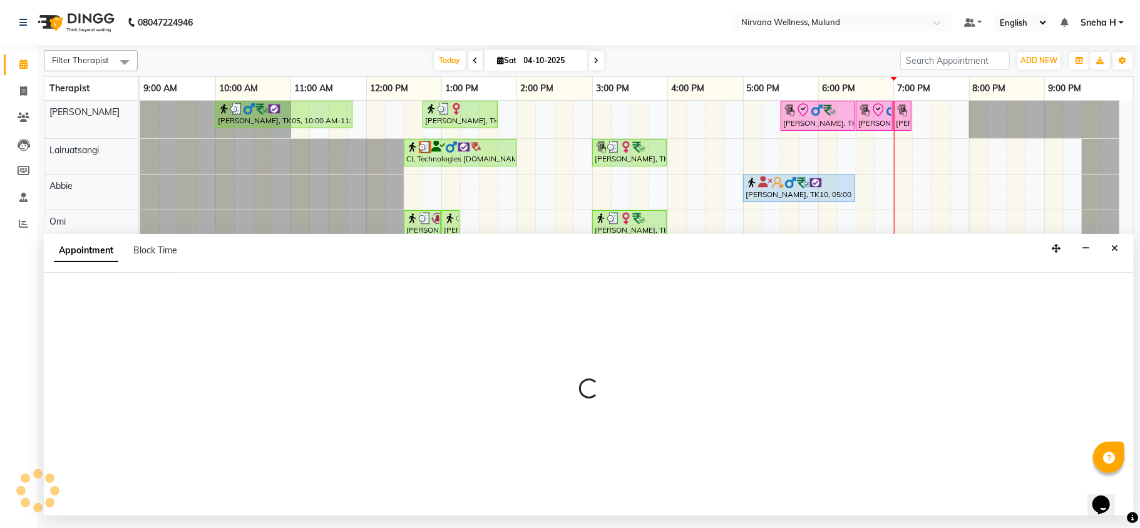
select select "upcoming"
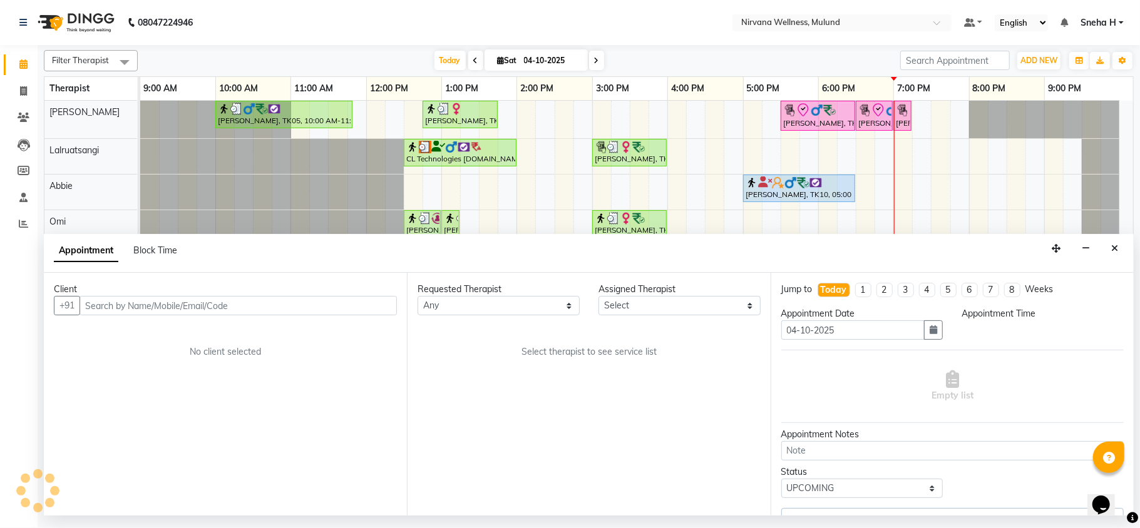
select select "29686"
select select "92881"
select select "1020"
select select "2150"
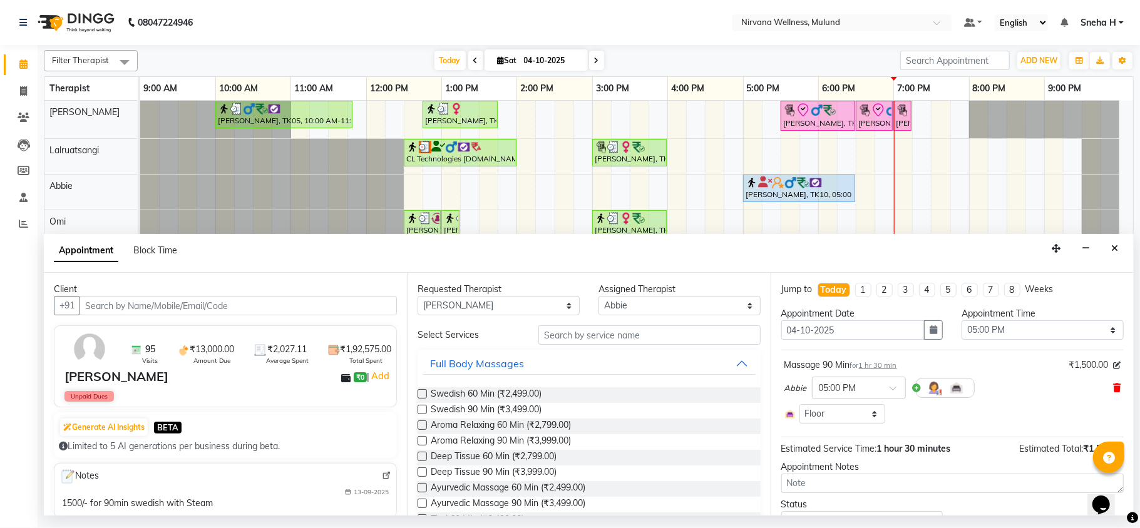
click at [1113, 386] on icon at bounding box center [1117, 388] width 8 height 9
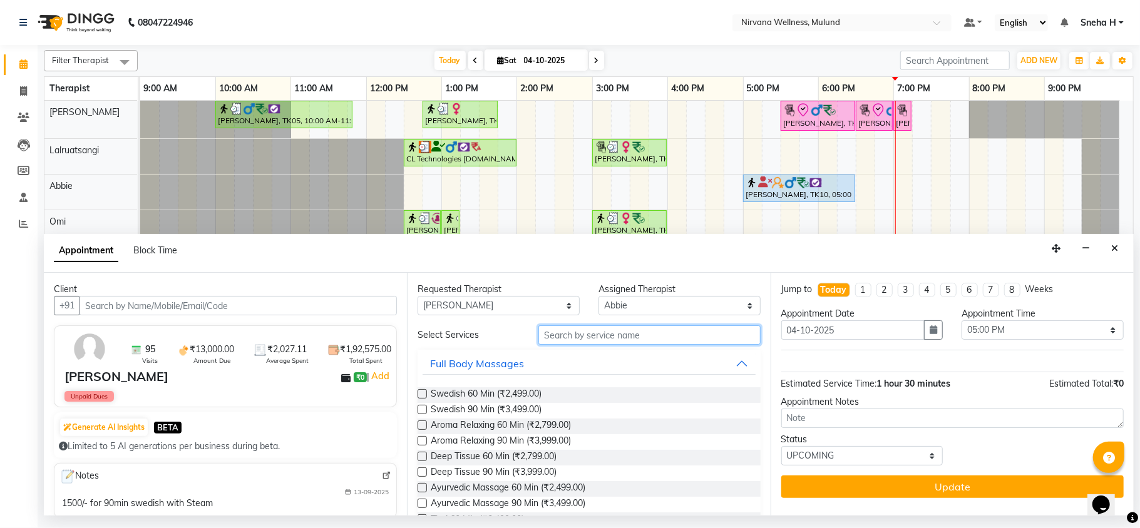
click at [577, 343] on input "text" at bounding box center [649, 334] width 222 height 19
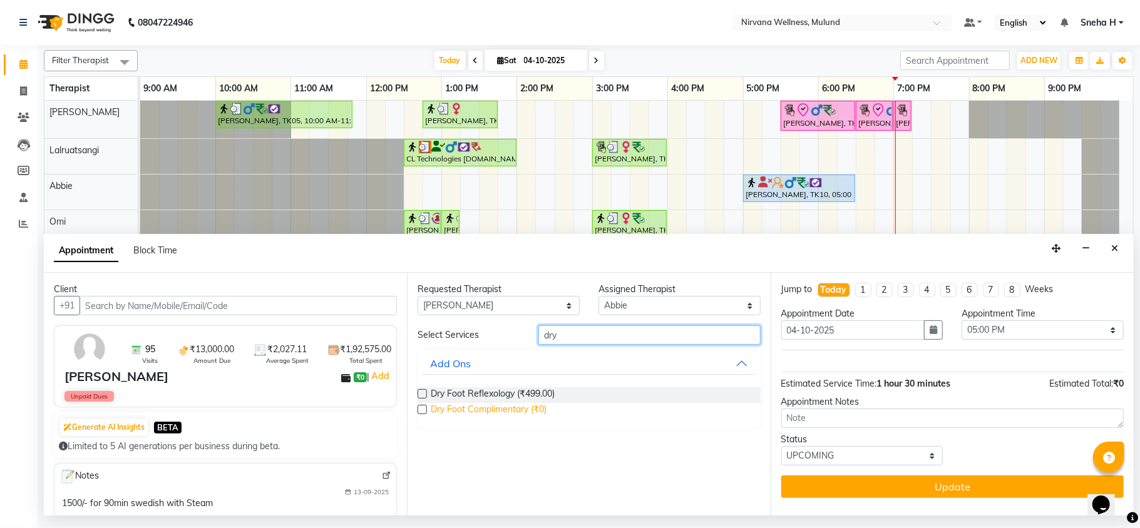
type input "dry"
click at [513, 411] on span "Dry Foot Complimentary (₹0)" at bounding box center [489, 411] width 116 height 16
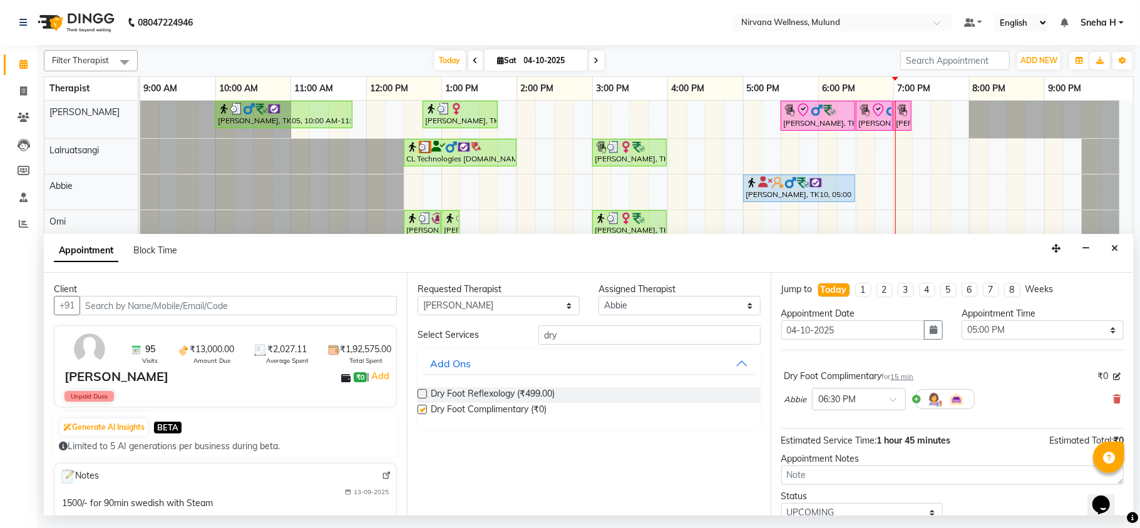
checkbox input "false"
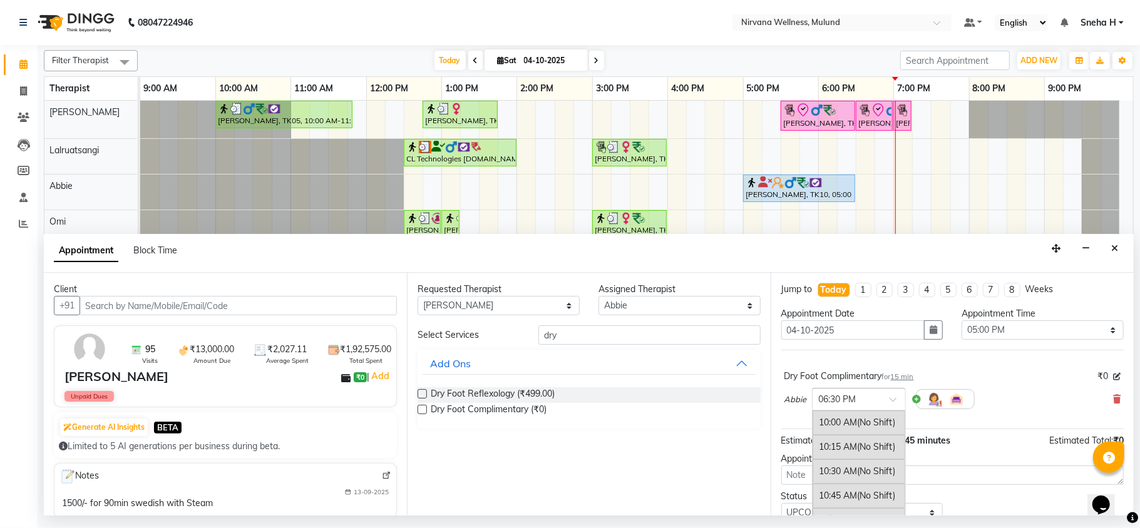
click at [894, 403] on span at bounding box center [897, 403] width 16 height 13
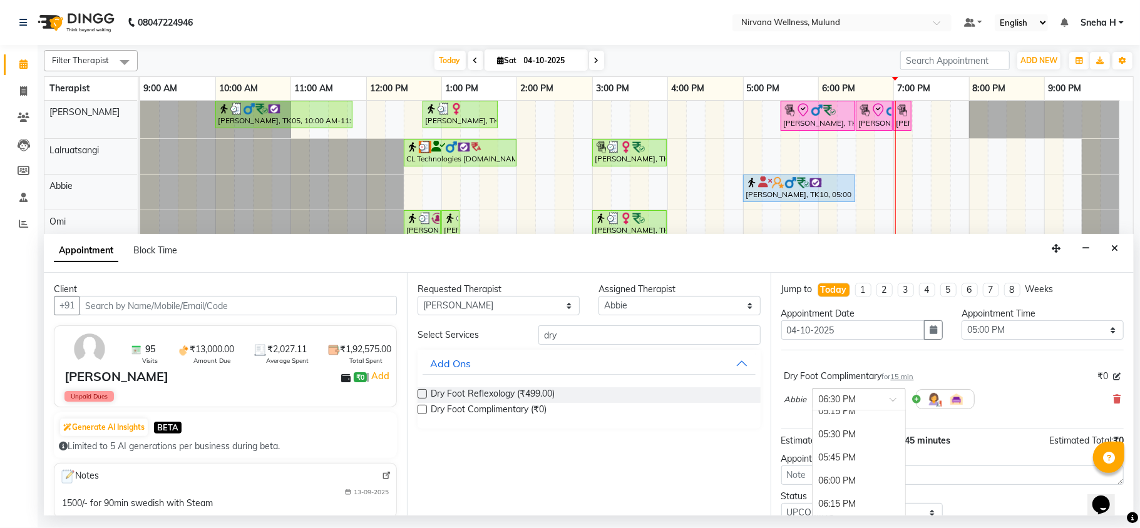
scroll to position [671, 0]
click at [849, 423] on div "05:00 PM" at bounding box center [858, 412] width 93 height 23
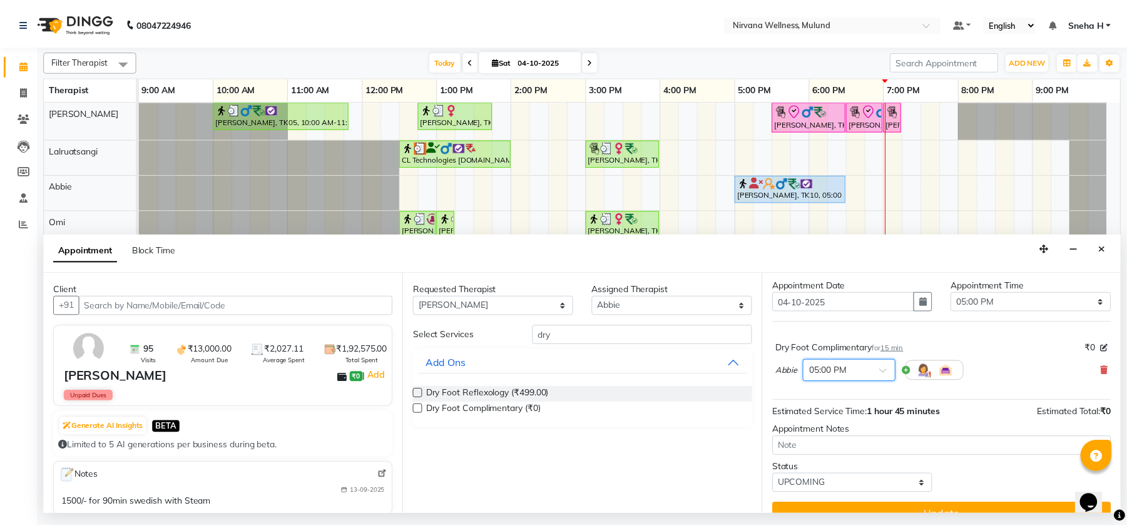
scroll to position [51, 0]
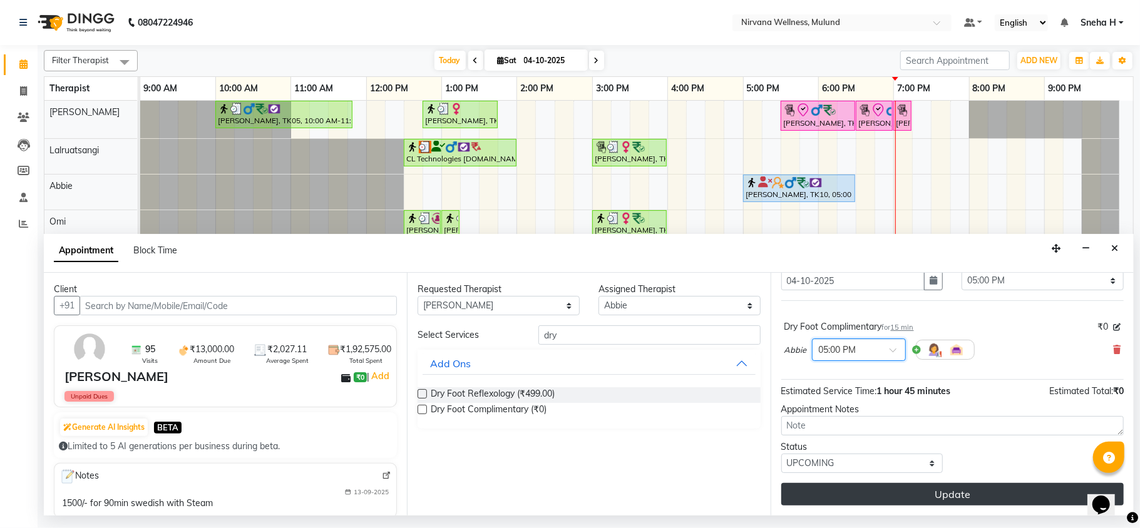
click at [865, 499] on button "Update" at bounding box center [952, 494] width 342 height 23
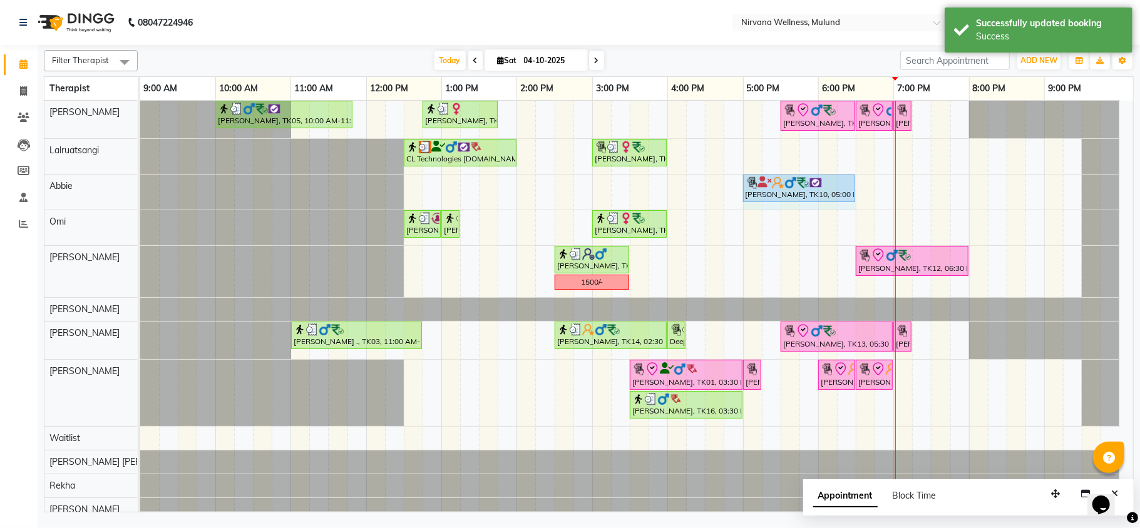
drag, startPoint x: 761, startPoint y: 191, endPoint x: 841, endPoint y: 183, distance: 80.5
click at [140, 183] on div "[PERSON_NAME], TK10, 05:00 PM-05:15 PM, Dry Foot Complimentary [PERSON_NAME][GE…" at bounding box center [140, 192] width 0 height 35
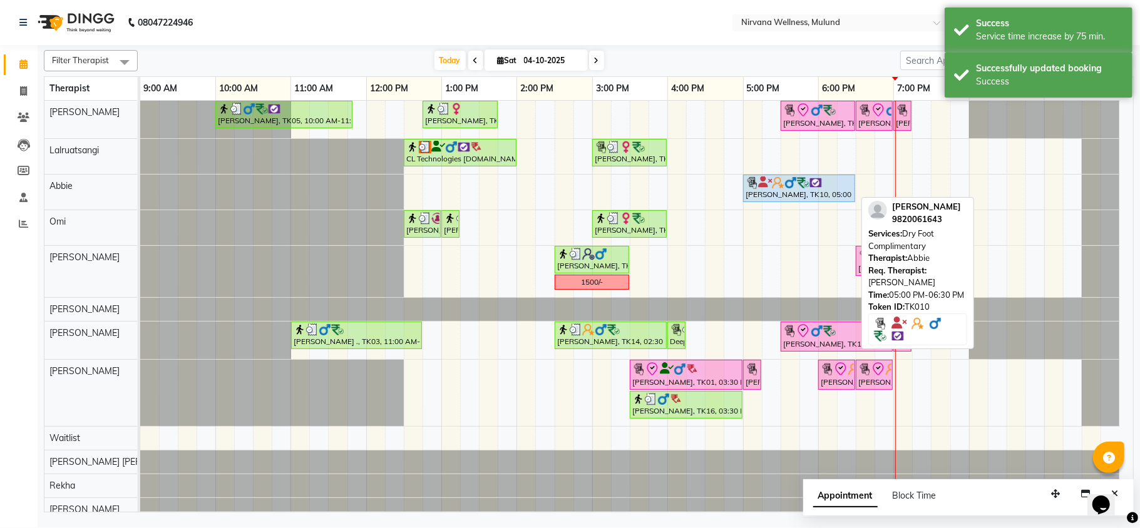
click at [769, 198] on div "[PERSON_NAME], TK10, 05:00 PM-06:30 PM, Dry Foot Complimentary" at bounding box center [799, 189] width 110 height 24
select select "5"
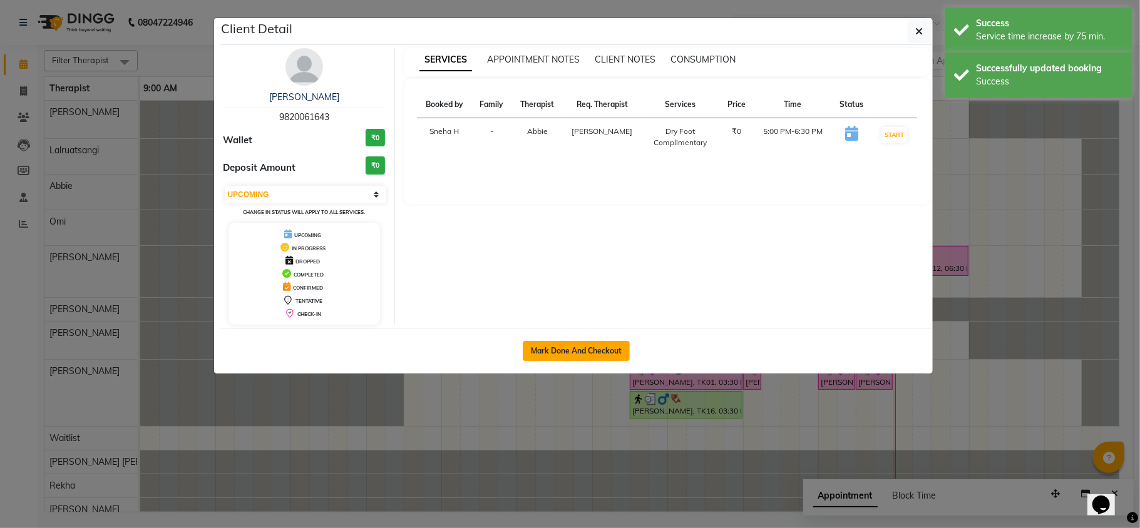
click at [561, 341] on button "Mark Done And Checkout" at bounding box center [576, 351] width 107 height 20
select select "service"
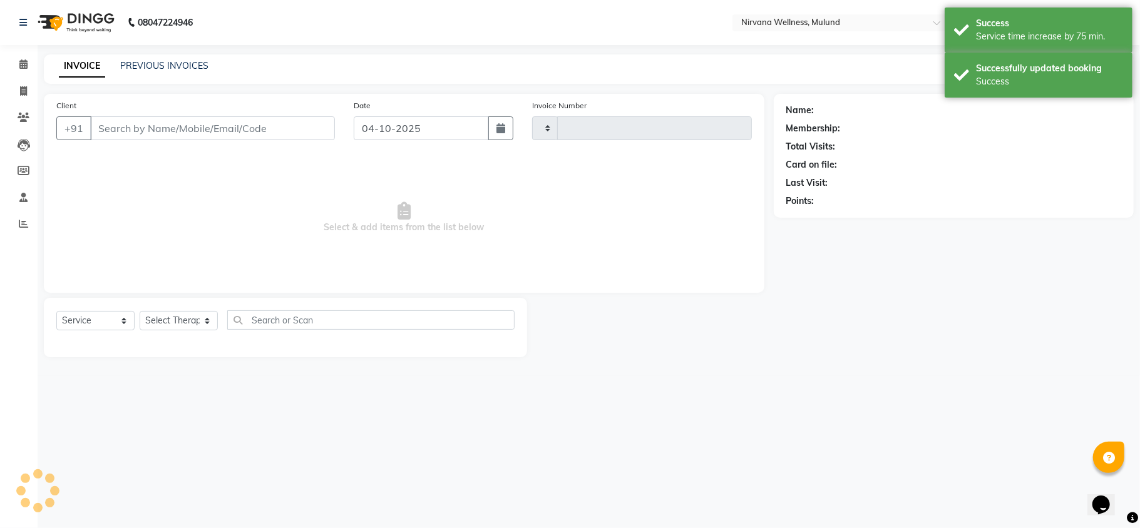
type input "2157"
select select "4890"
type input "9820061643"
select select "92881"
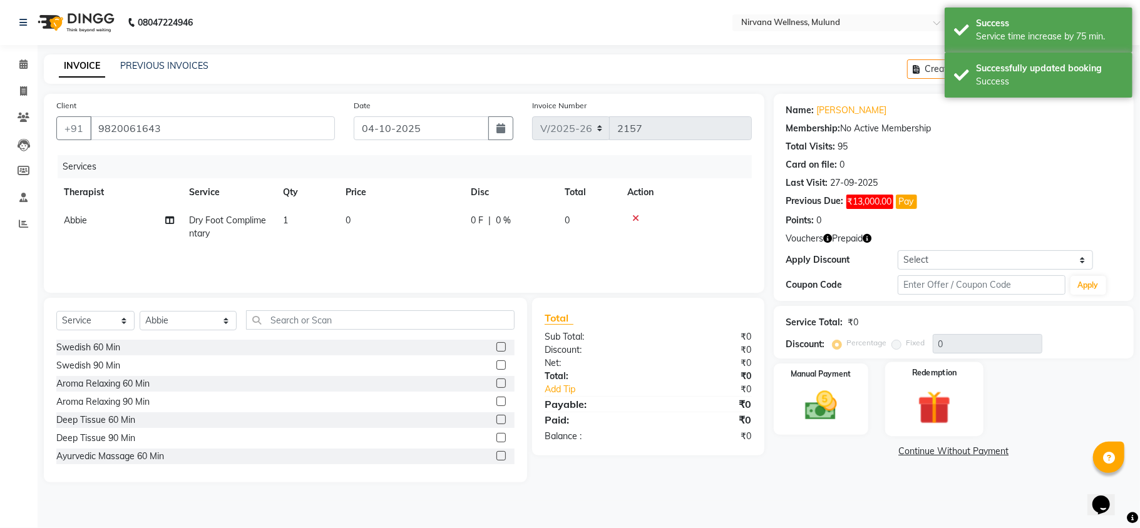
click at [895, 389] on div "Redemption" at bounding box center [934, 399] width 98 height 74
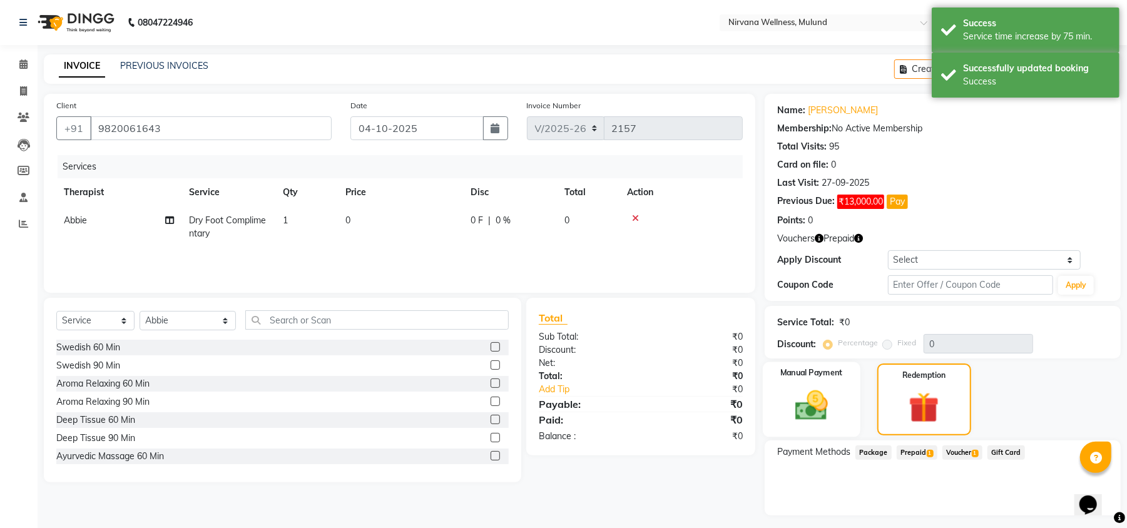
click at [779, 406] on div "Manual Payment" at bounding box center [812, 399] width 98 height 74
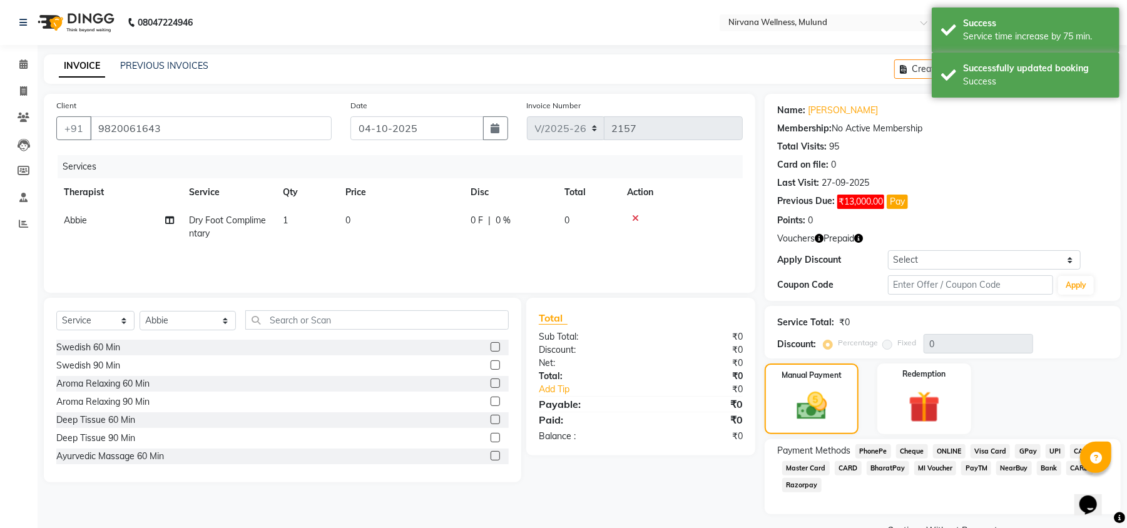
click at [1067, 451] on div "CASH" at bounding box center [1081, 452] width 32 height 17
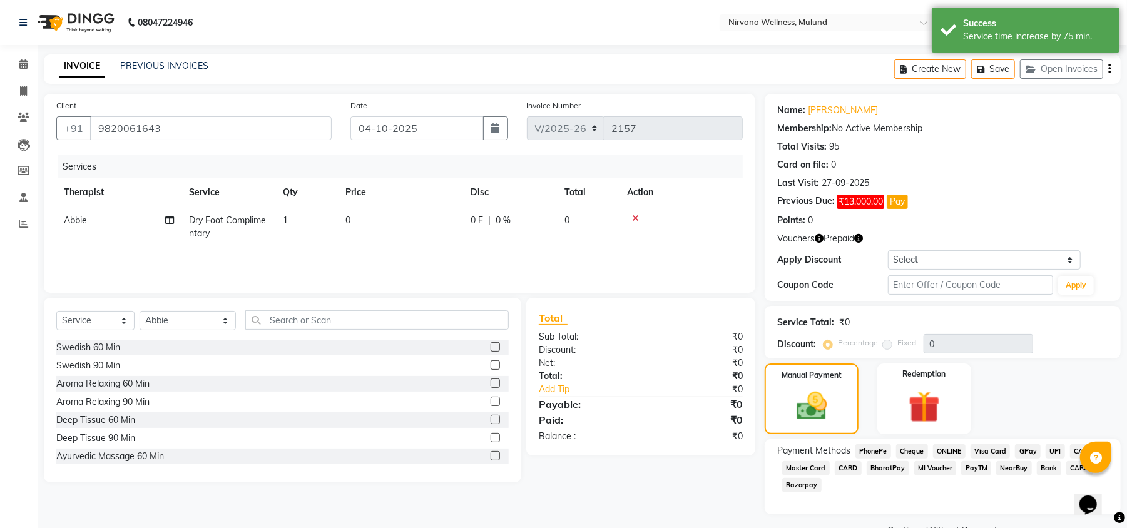
click at [1072, 449] on span "CASH" at bounding box center [1083, 451] width 27 height 14
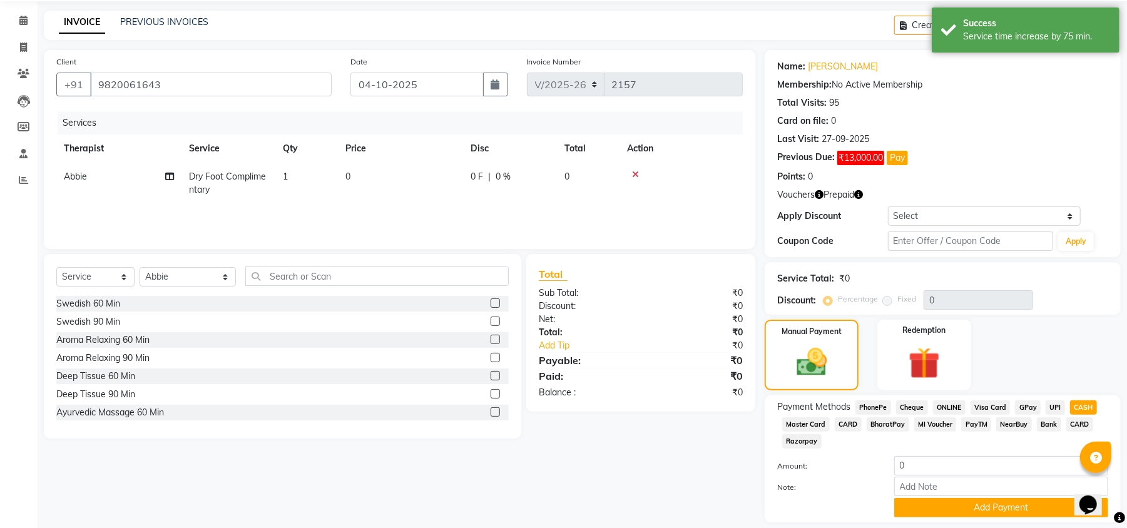
scroll to position [84, 0]
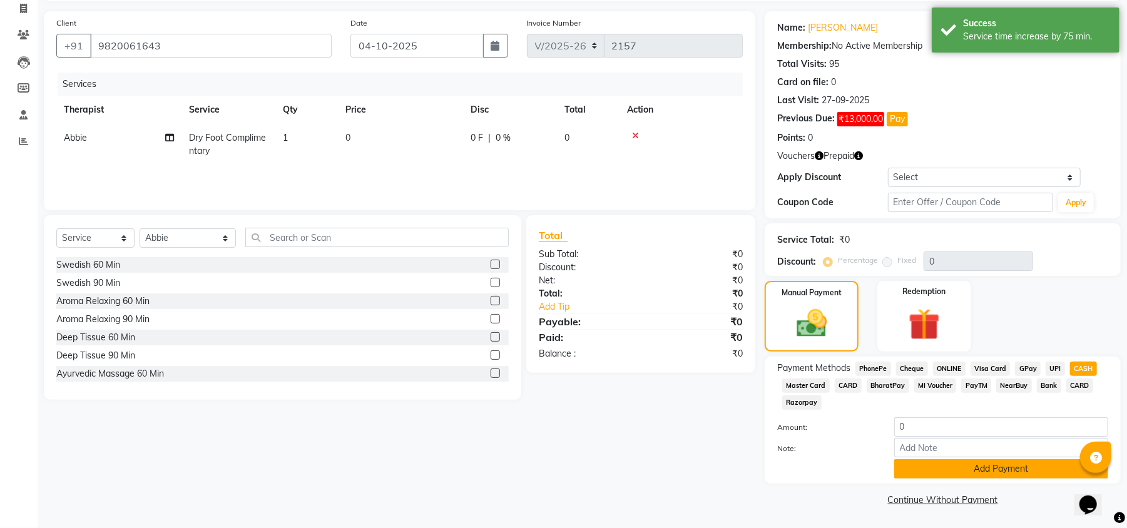
click at [938, 471] on button "Add Payment" at bounding box center [1001, 468] width 214 height 19
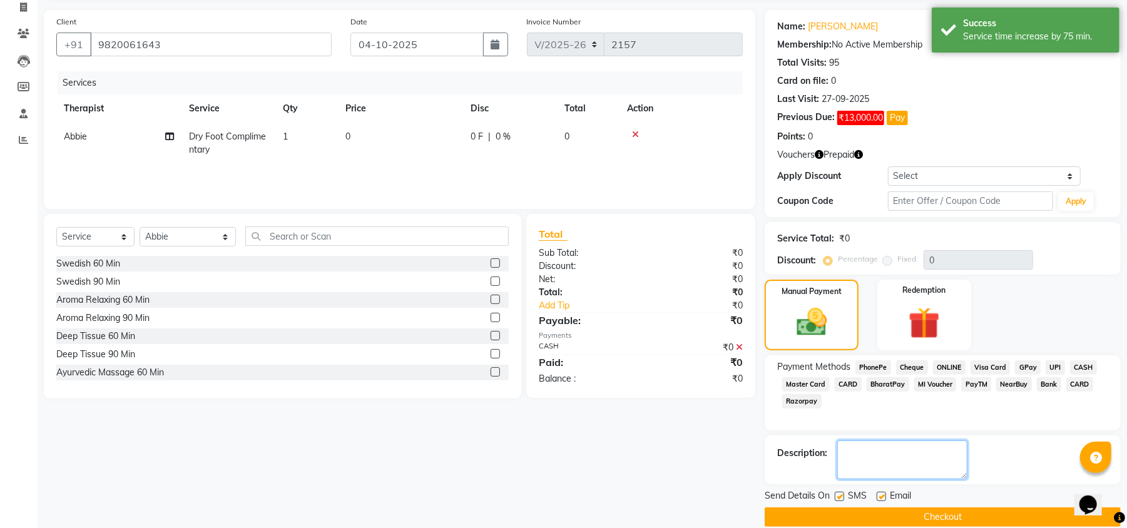
click at [869, 461] on textarea at bounding box center [902, 460] width 130 height 39
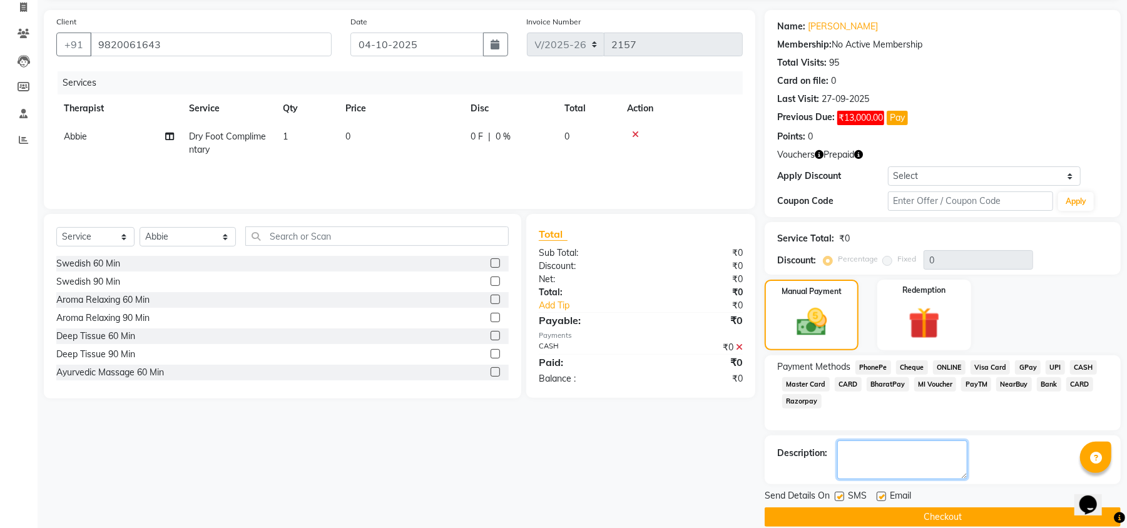
type textarea "A"
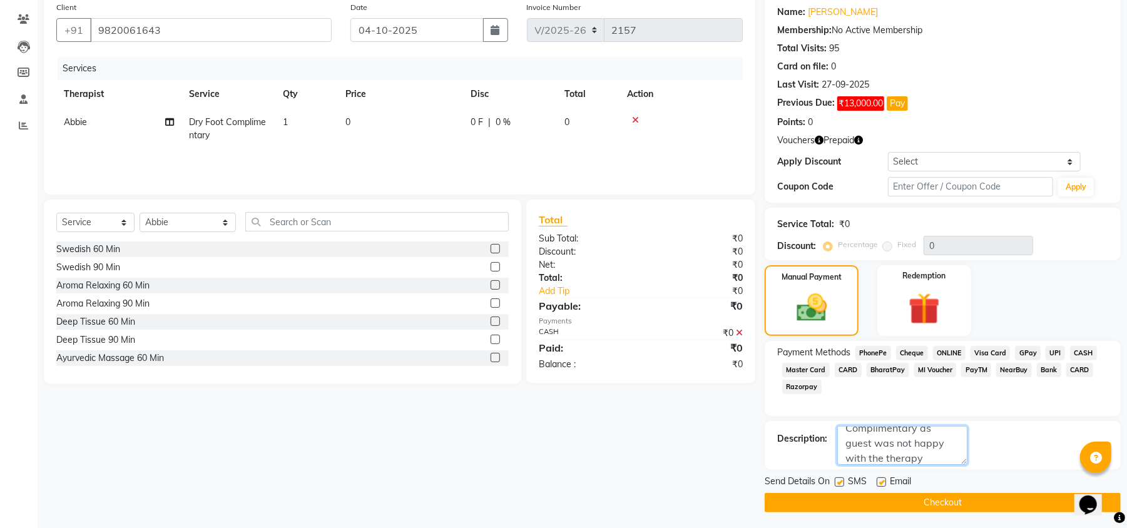
scroll to position [103, 0]
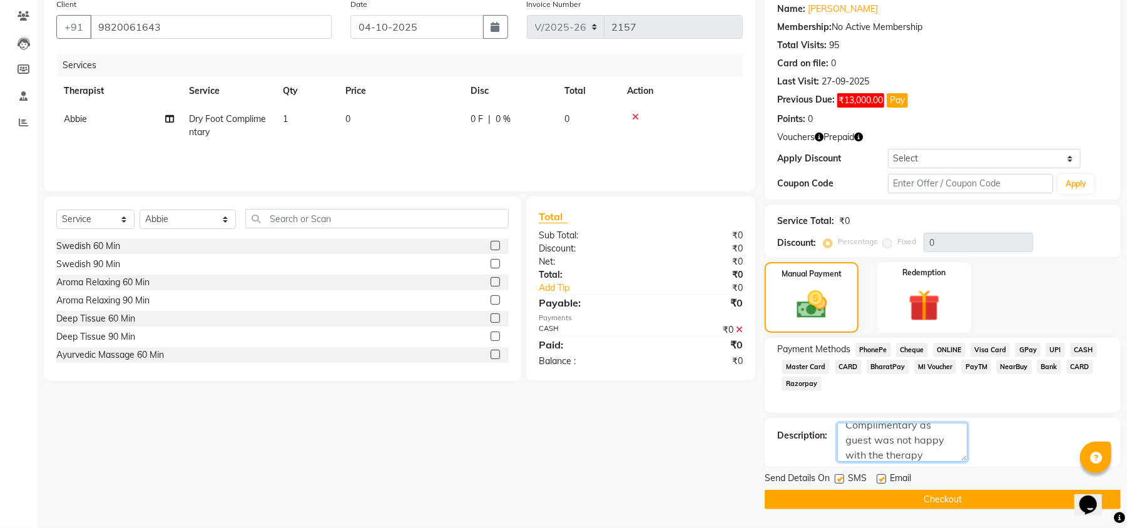
type textarea "Complimentary as guest was not happy with the therapy"
click at [839, 479] on label at bounding box center [839, 478] width 9 height 9
click at [839, 479] on input "checkbox" at bounding box center [839, 480] width 8 height 8
checkbox input "false"
click at [878, 479] on label at bounding box center [881, 478] width 9 height 9
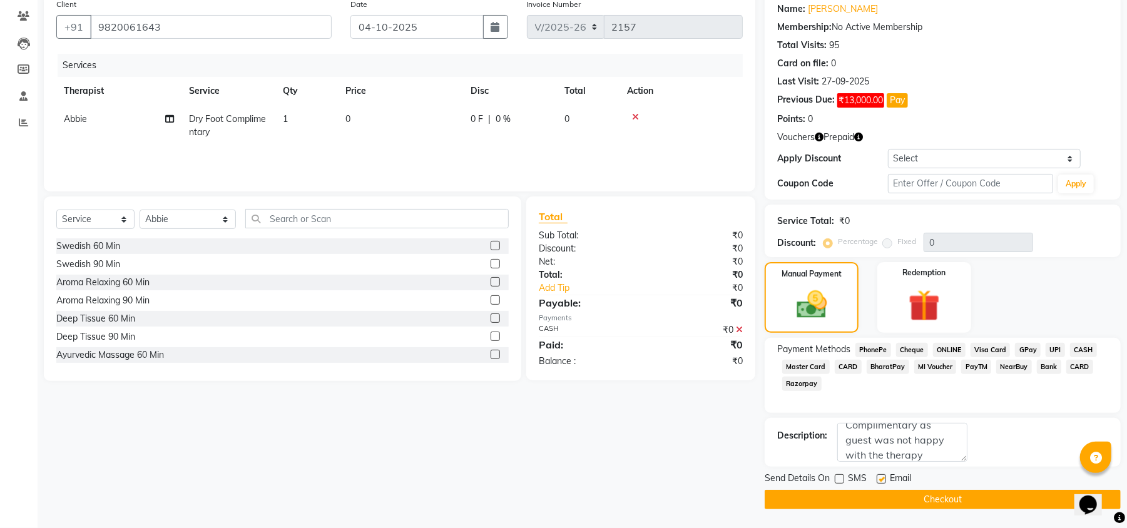
click at [878, 479] on input "checkbox" at bounding box center [881, 480] width 8 height 8
checkbox input "false"
click at [867, 492] on button "Checkout" at bounding box center [943, 499] width 356 height 19
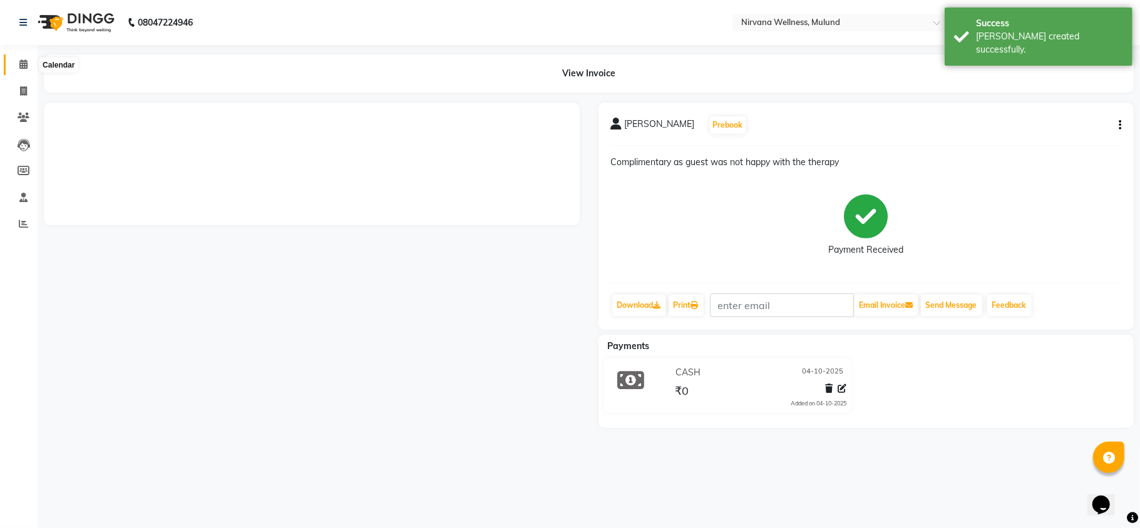
click at [18, 65] on span at bounding box center [24, 65] width 22 height 14
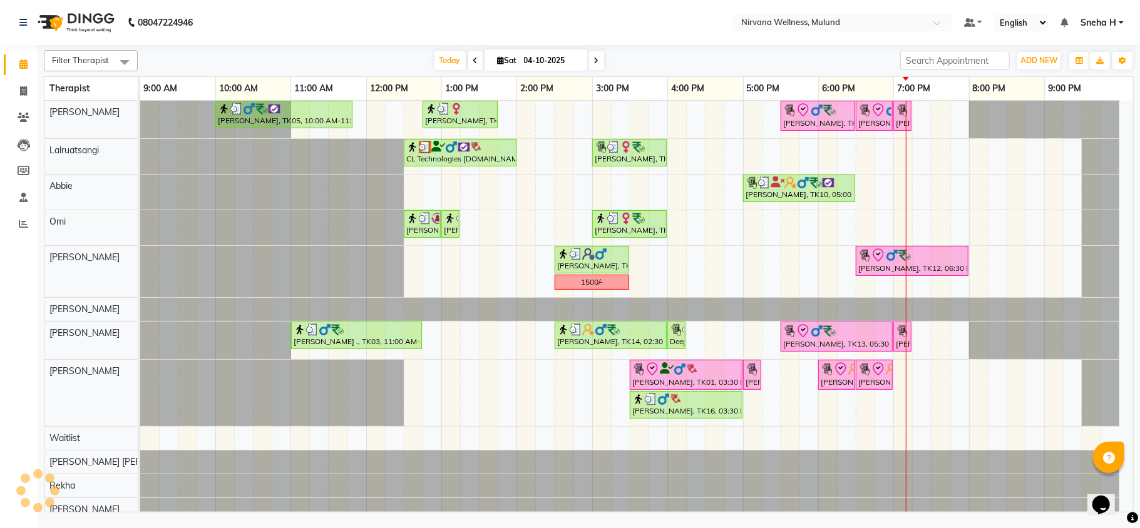
click at [594, 64] on icon at bounding box center [596, 61] width 5 height 8
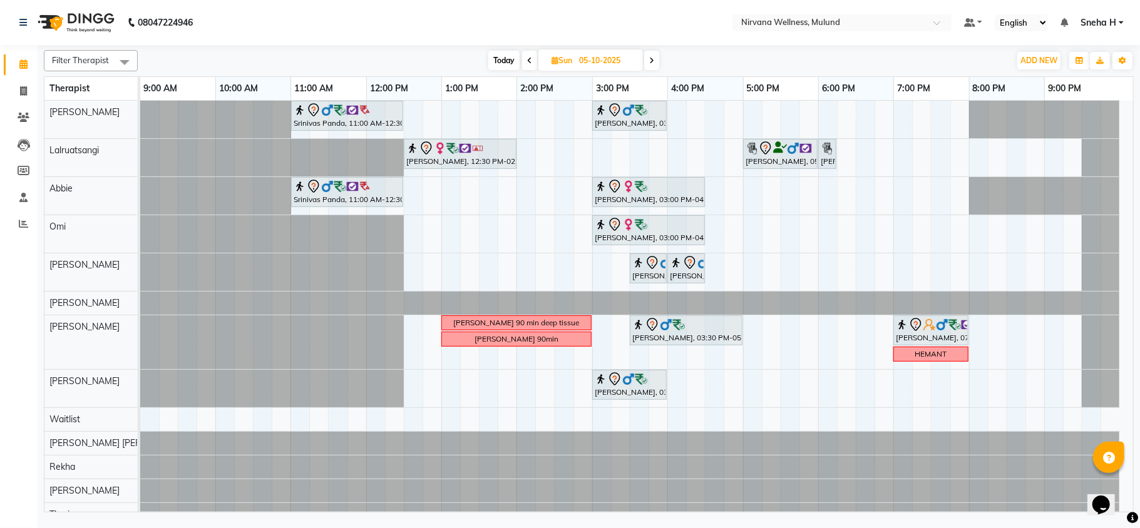
click at [509, 58] on span "Today" at bounding box center [503, 60] width 31 height 19
type input "04-10-2025"
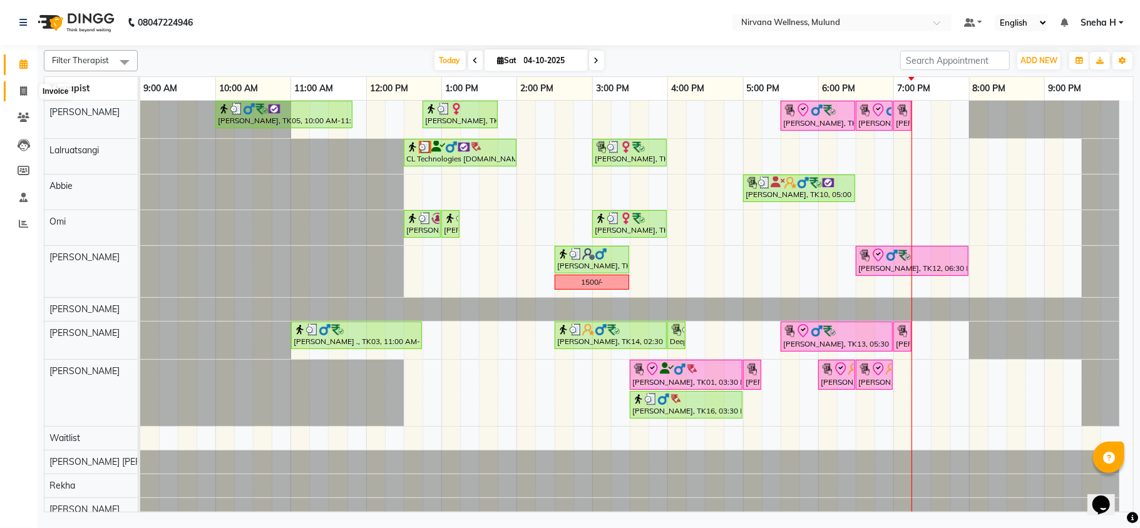
click at [16, 93] on span at bounding box center [24, 91] width 22 height 14
select select "service"
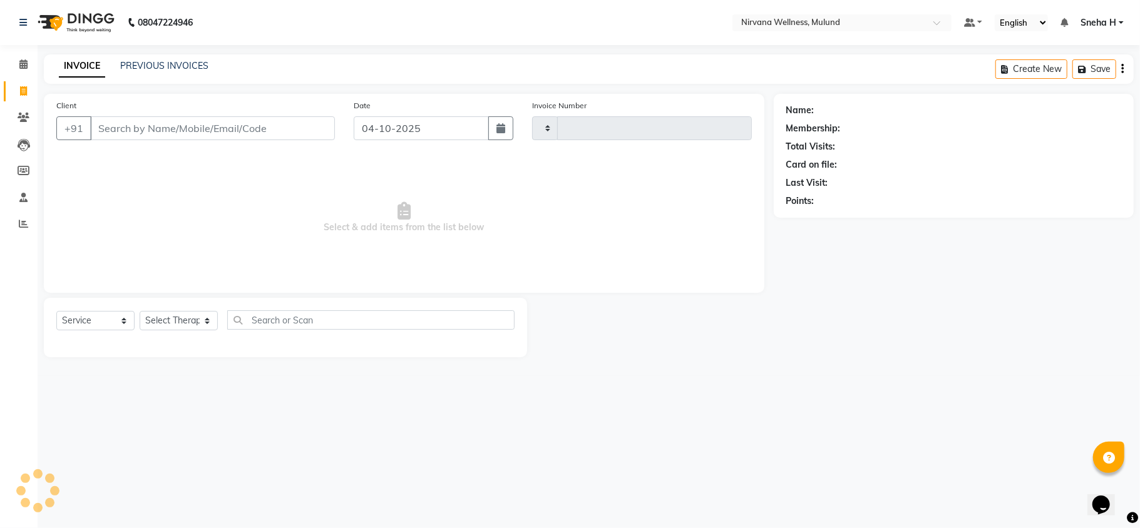
type input "2158"
select select "4890"
click at [161, 61] on link "PREVIOUS INVOICES" at bounding box center [164, 65] width 88 height 11
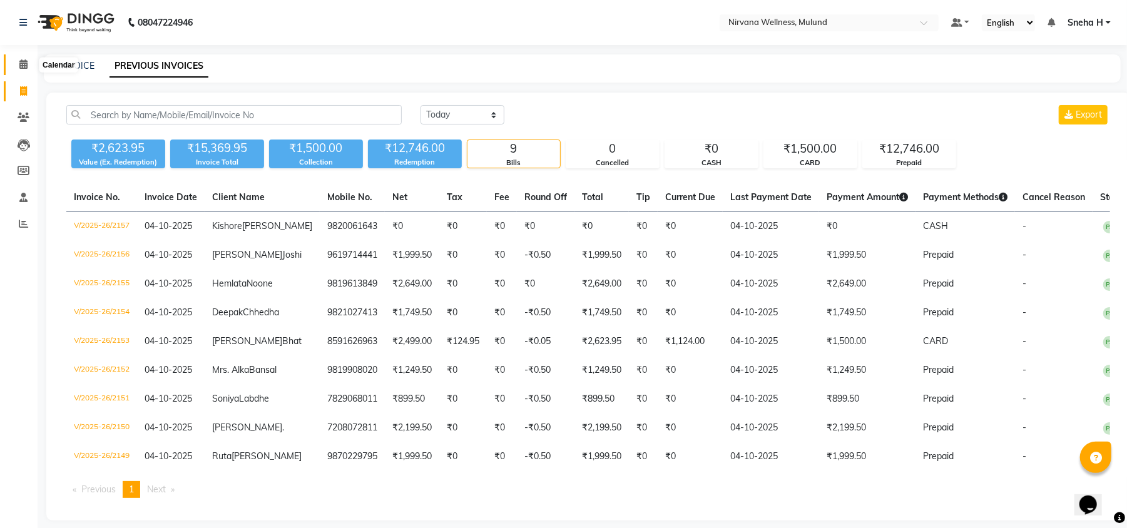
click at [20, 63] on icon at bounding box center [23, 63] width 8 height 9
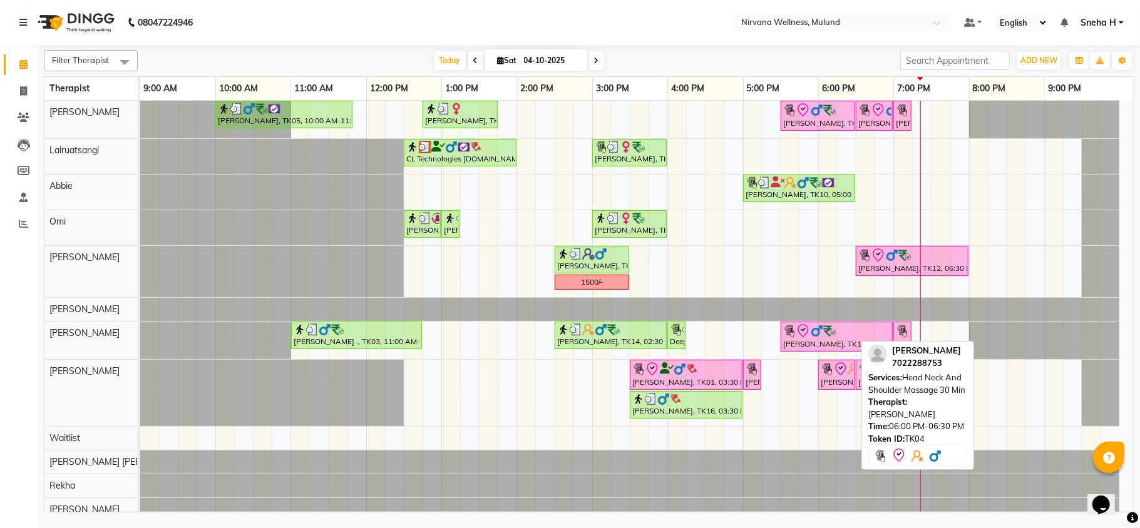
click at [847, 376] on icon at bounding box center [840, 369] width 15 height 15
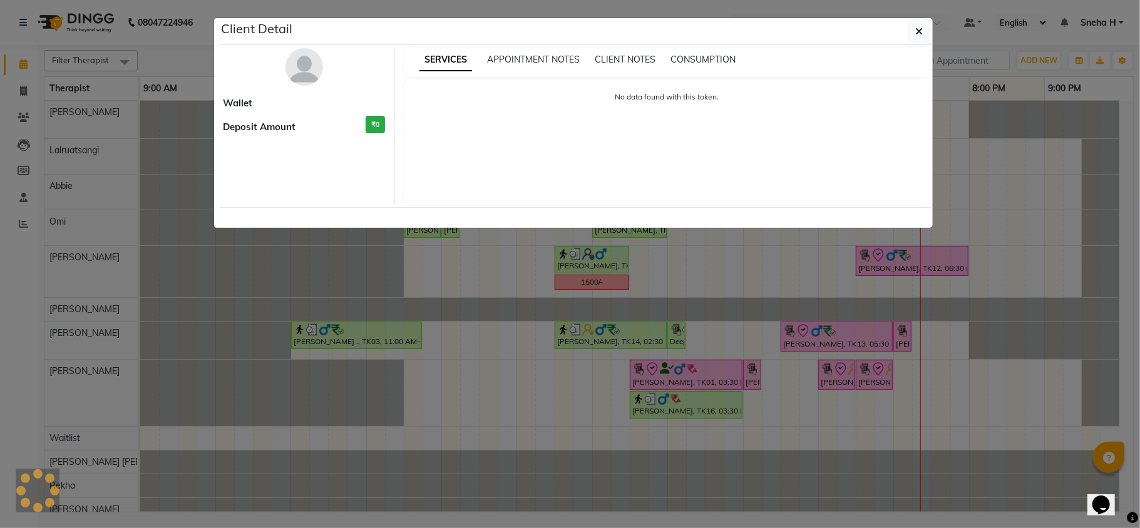
select select "8"
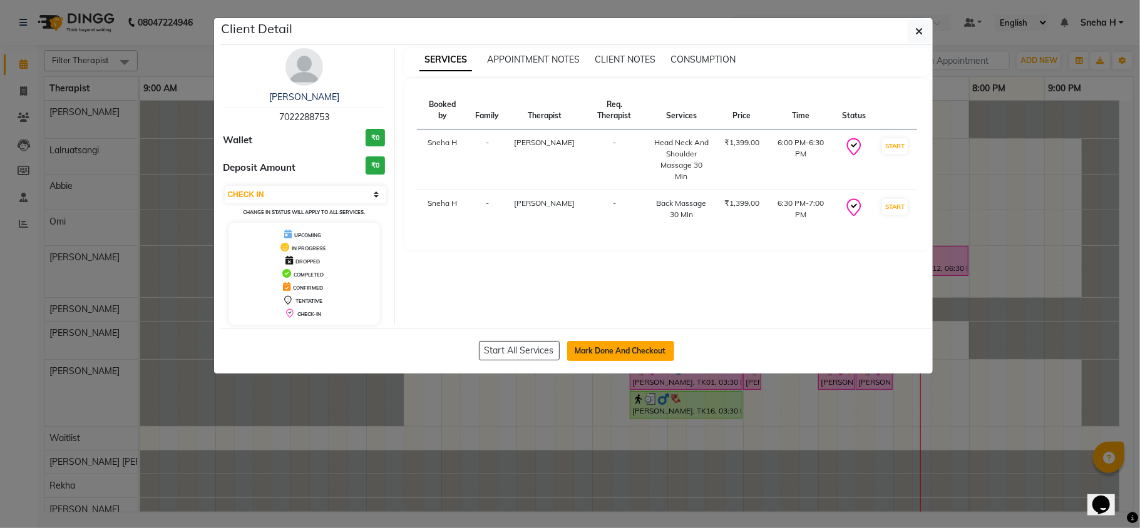
click at [615, 351] on button "Mark Done And Checkout" at bounding box center [620, 351] width 107 height 20
select select "service"
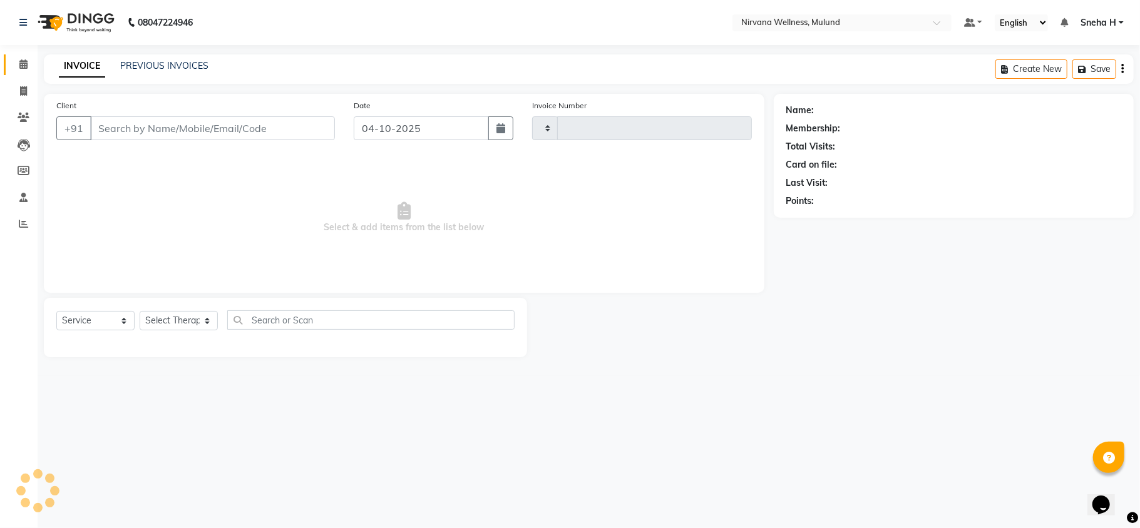
type input "2158"
select select "4890"
type input "7022288753"
select select "35614"
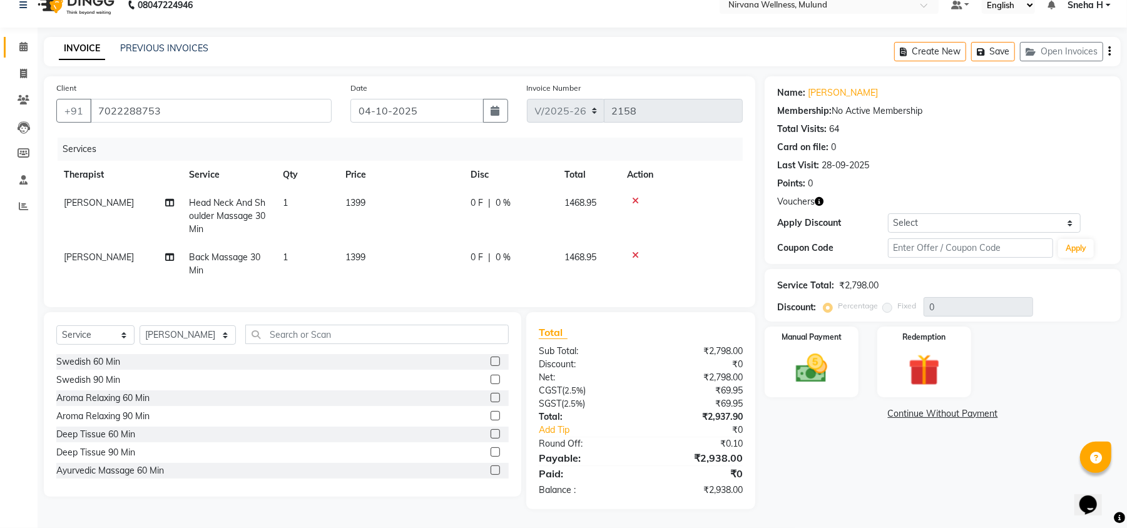
scroll to position [31, 0]
click at [873, 344] on div "Manual Payment Redemption" at bounding box center [942, 362] width 375 height 71
click at [940, 353] on img at bounding box center [925, 370] width 54 height 41
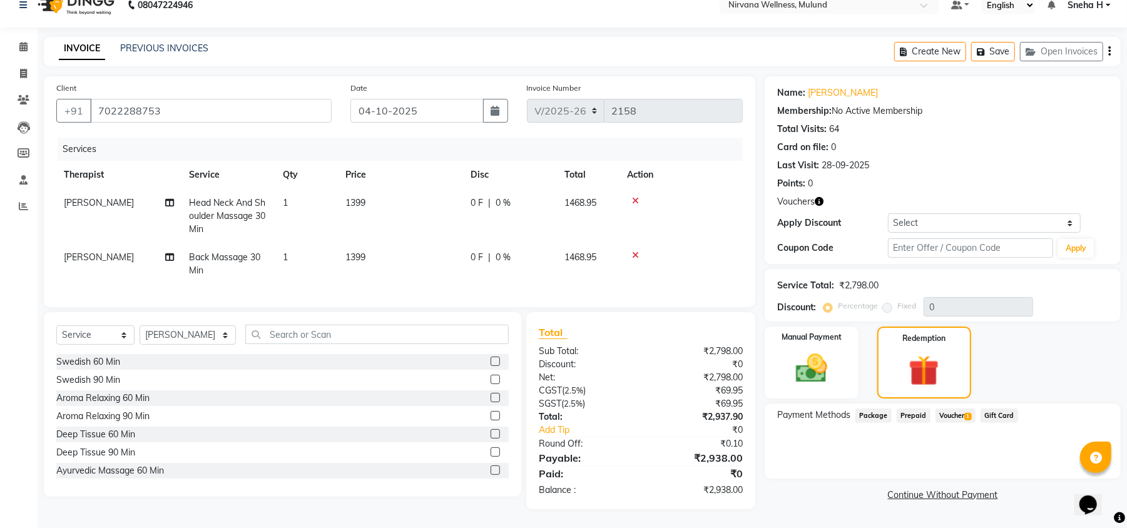
click at [958, 409] on span "Voucher 1" at bounding box center [956, 416] width 40 height 14
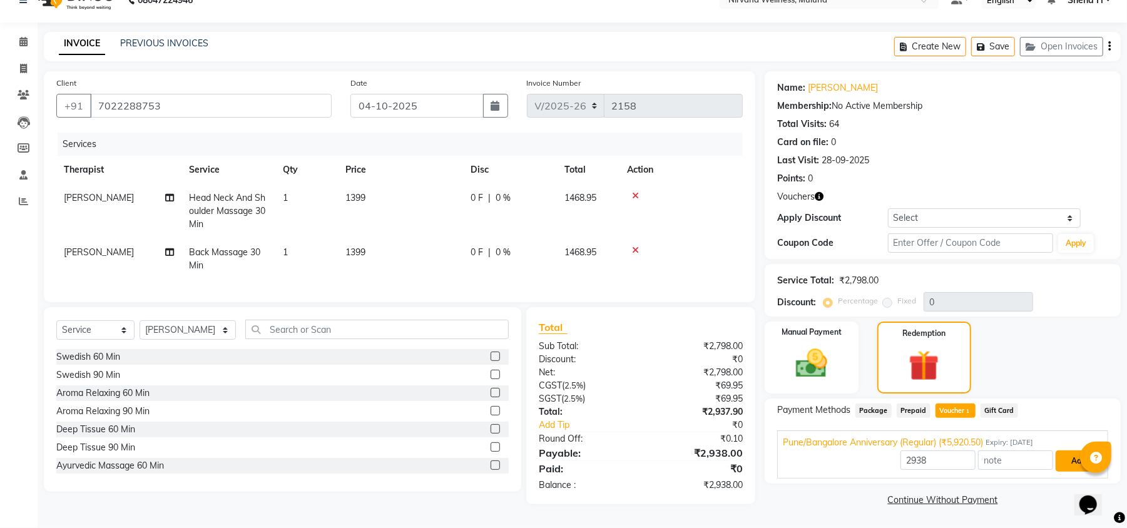
click at [1068, 451] on button "Add" at bounding box center [1079, 461] width 46 height 21
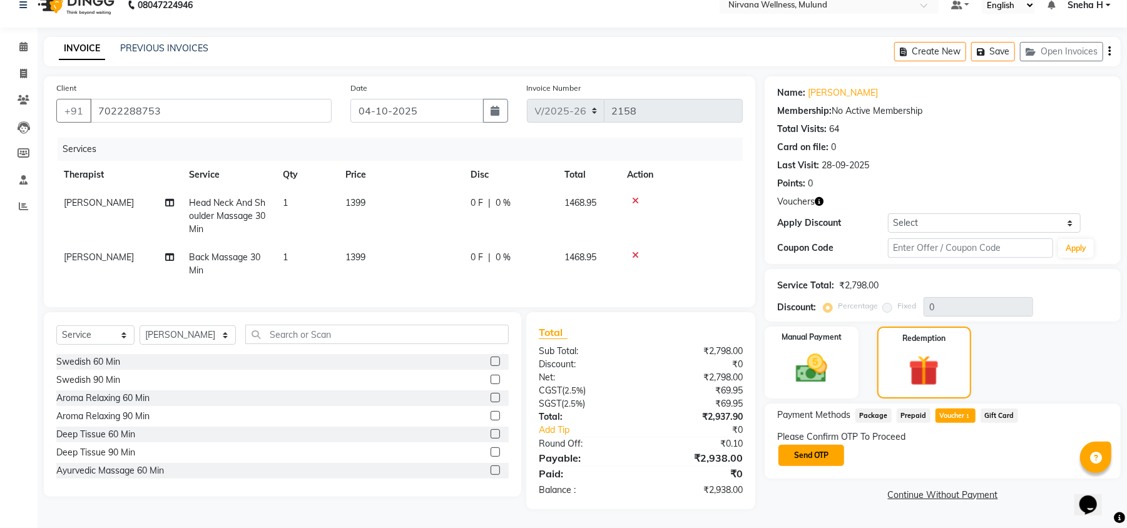
click at [817, 445] on button "Send OTP" at bounding box center [812, 455] width 66 height 21
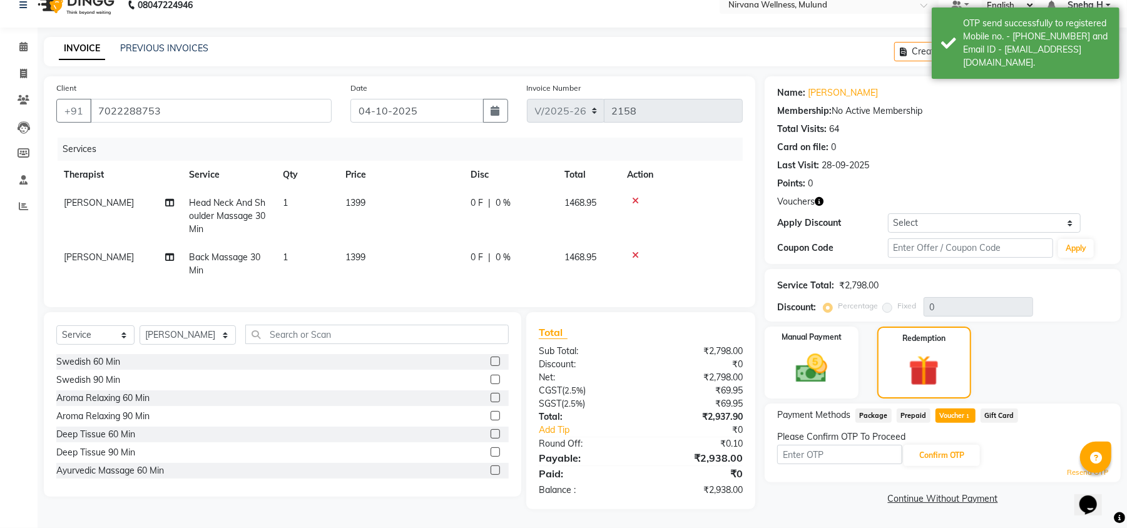
click at [925, 223] on div "Name: [PERSON_NAME] Membership: No Active Membership Total Visits: 64 Card on f…" at bounding box center [943, 170] width 356 height 188
click at [921, 238] on input "text" at bounding box center [970, 247] width 165 height 19
type input "D50%"
click at [1067, 239] on button "Apply" at bounding box center [1076, 248] width 36 height 19
type input "50"
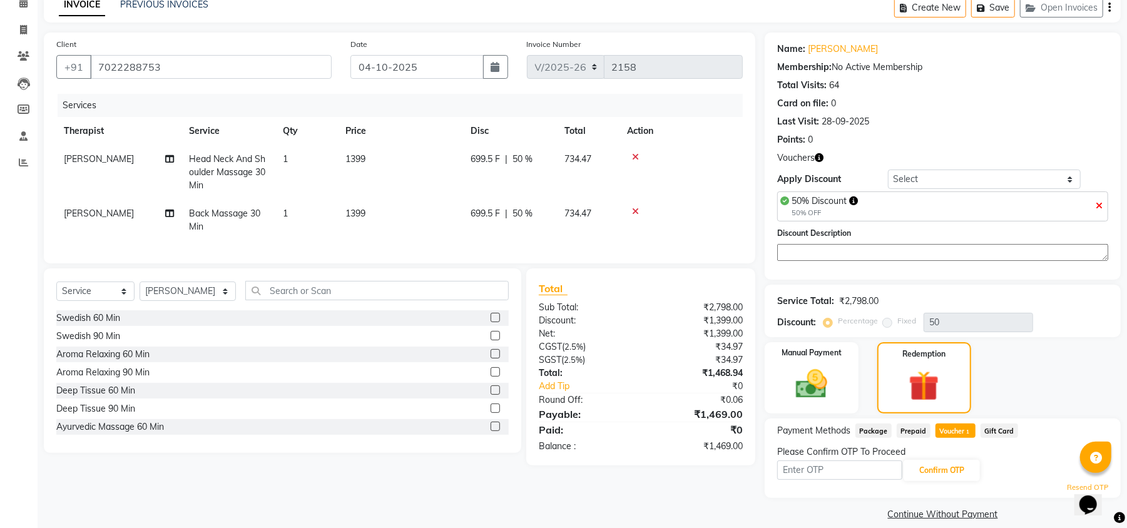
scroll to position [76, 0]
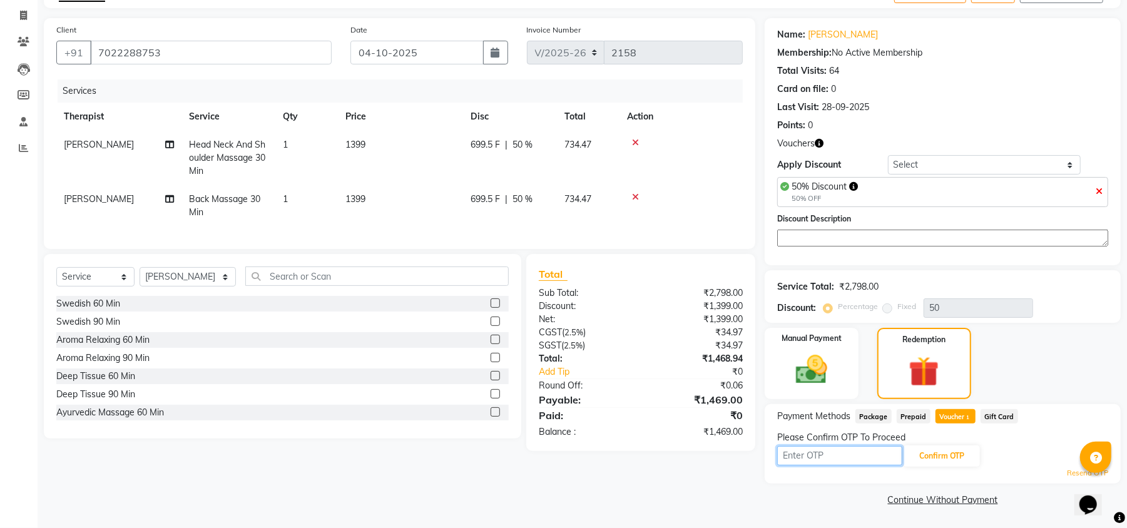
click at [832, 461] on input "text" at bounding box center [839, 455] width 125 height 19
type input "6905"
click at [936, 461] on button "Confirm OTP" at bounding box center [942, 456] width 76 height 21
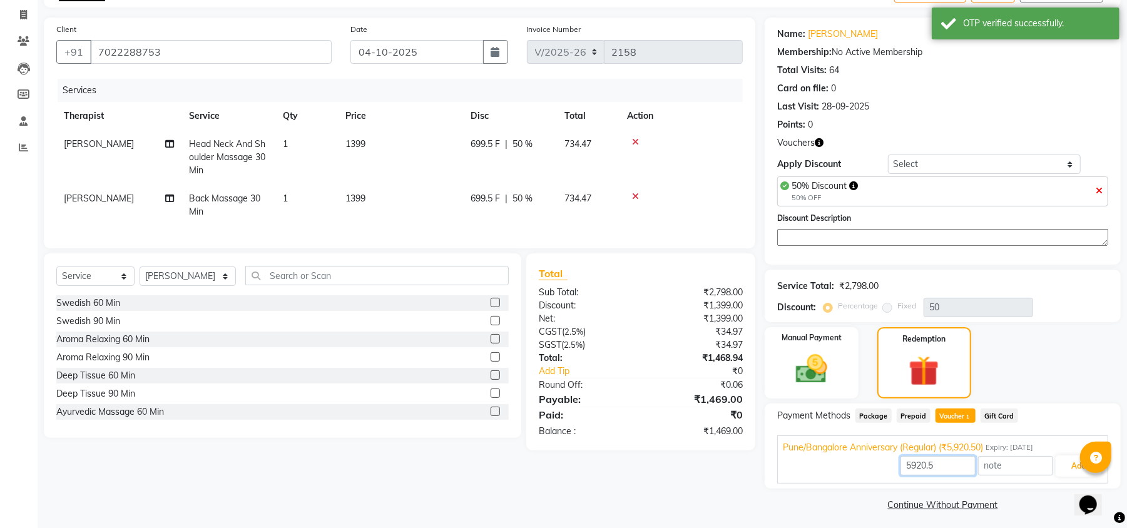
drag, startPoint x: 942, startPoint y: 464, endPoint x: 852, endPoint y: 464, distance: 89.5
click at [852, 464] on div "5920.5 Add" at bounding box center [943, 466] width 320 height 24
type input "1469"
click at [1067, 476] on button "Add" at bounding box center [1079, 466] width 46 height 21
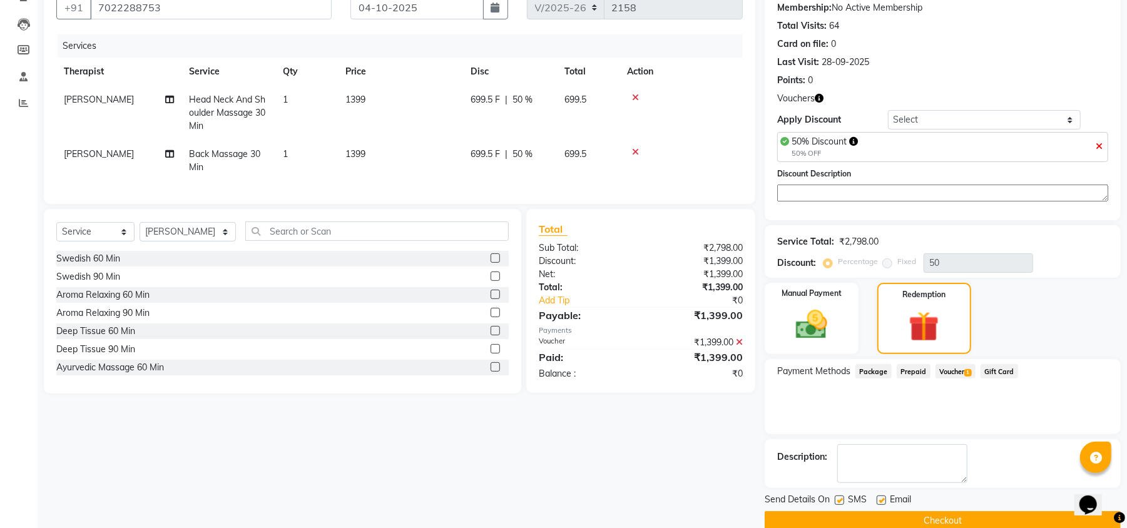
scroll to position [143, 0]
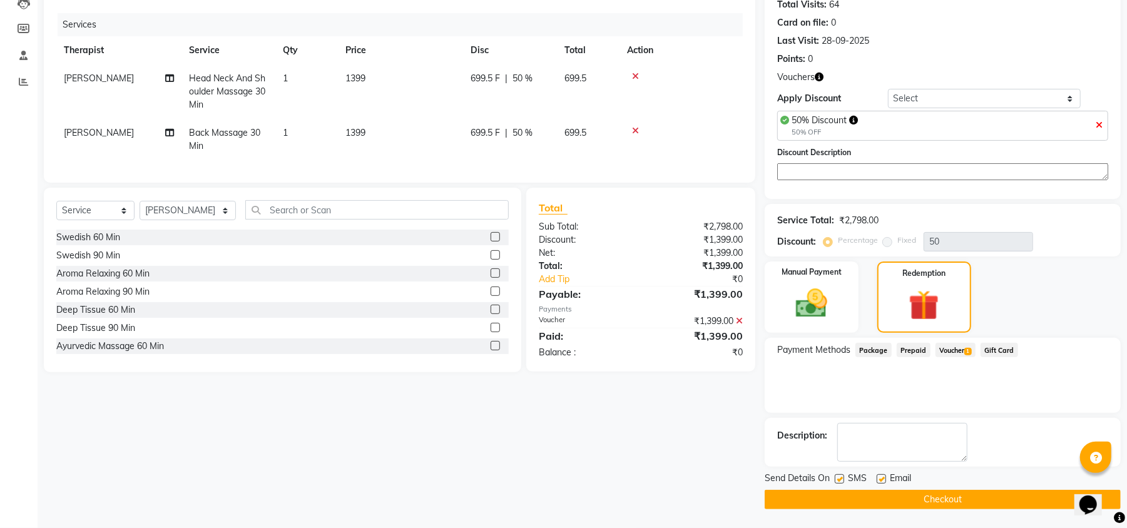
click at [867, 498] on button "Checkout" at bounding box center [943, 499] width 356 height 19
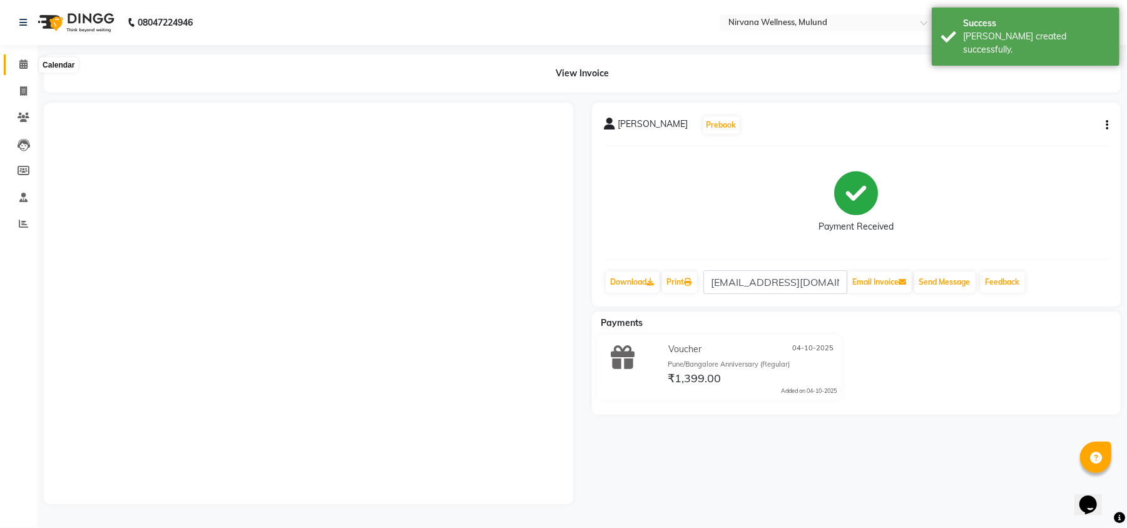
click at [19, 66] on icon at bounding box center [23, 63] width 8 height 9
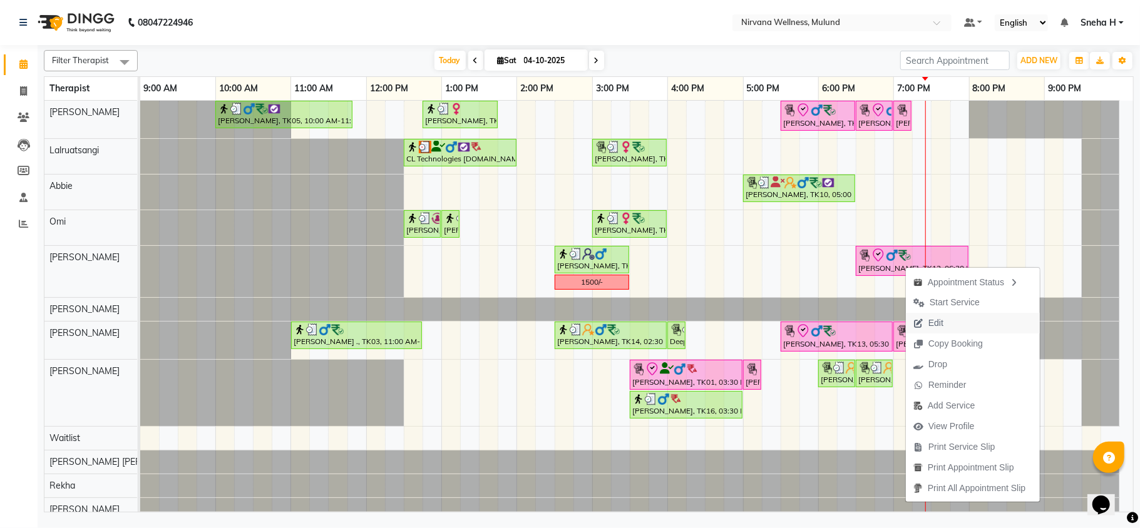
click at [933, 325] on span "Edit" at bounding box center [935, 323] width 15 height 13
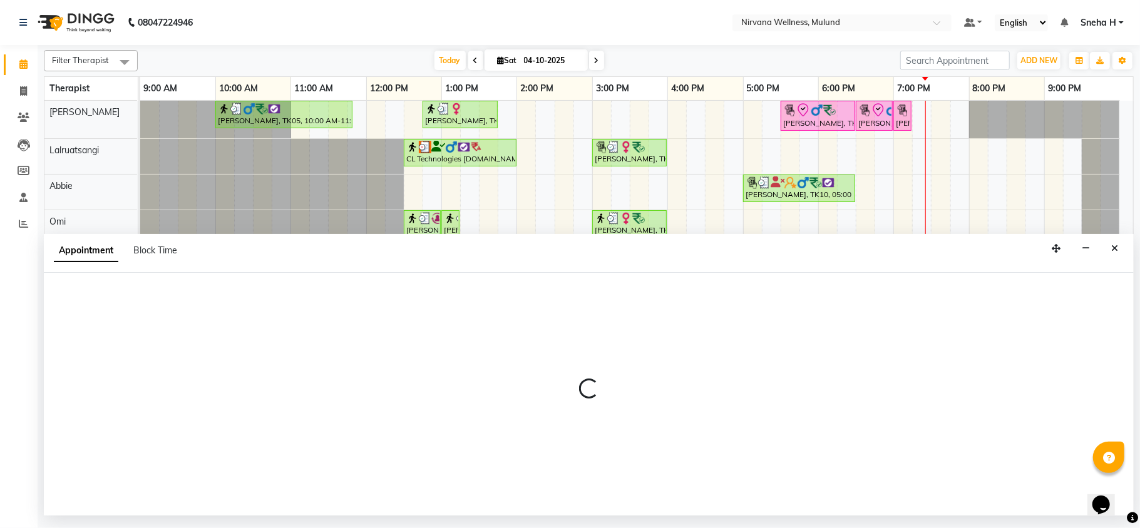
select select "check-in"
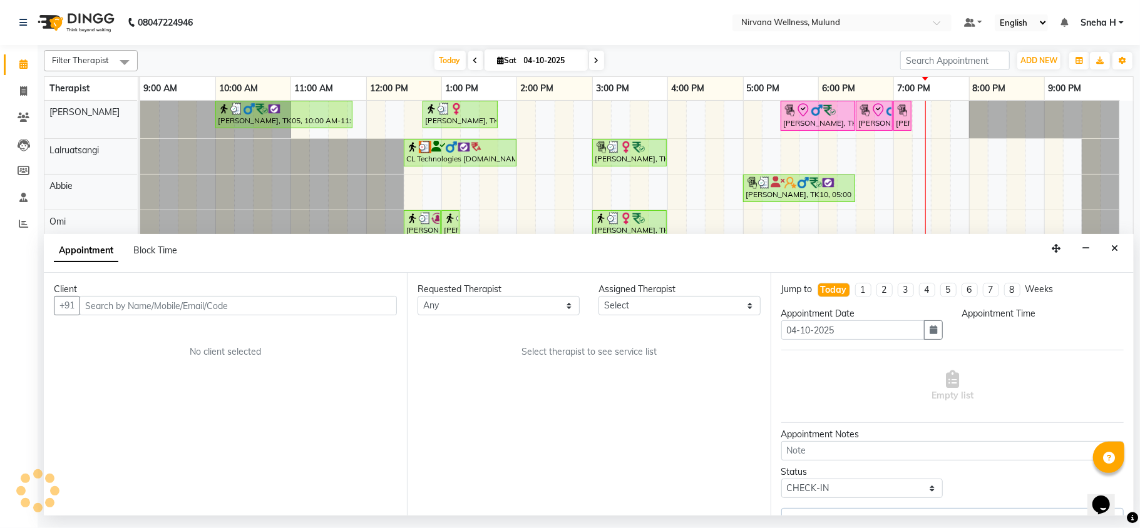
select select "92882"
select select "1110"
select select "2150"
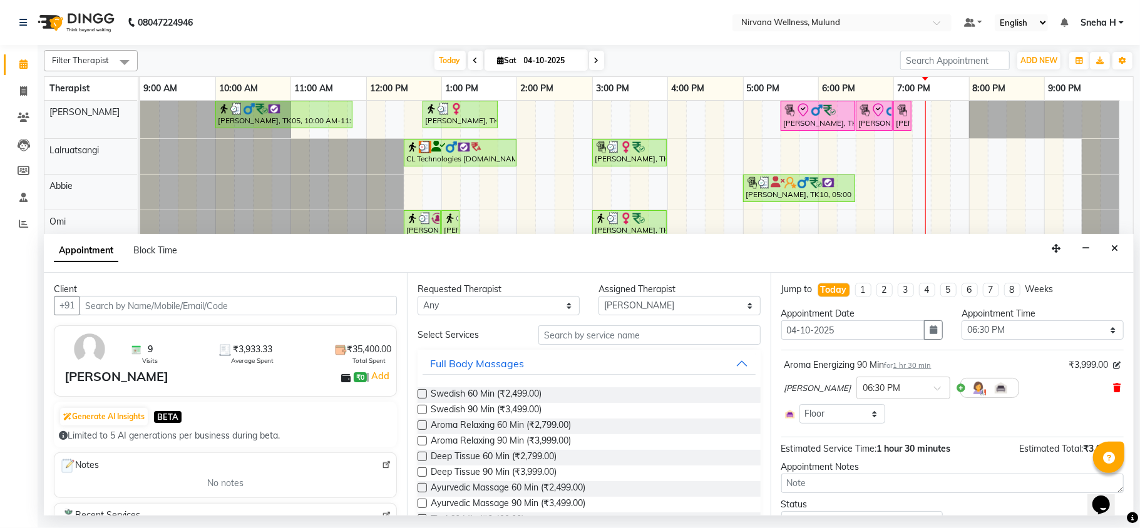
click at [1113, 392] on icon at bounding box center [1117, 388] width 8 height 9
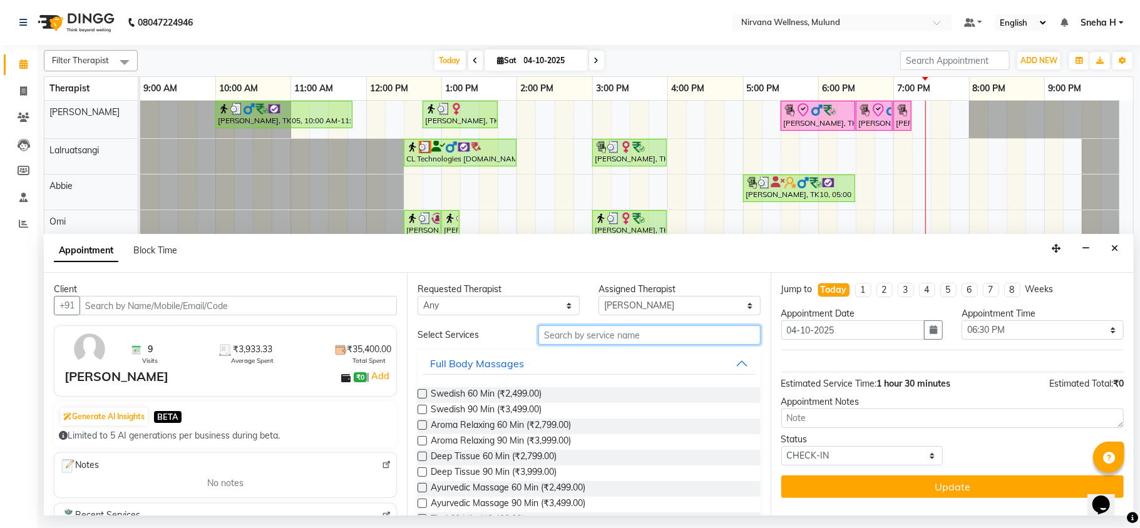
click at [550, 343] on input "text" at bounding box center [649, 334] width 222 height 19
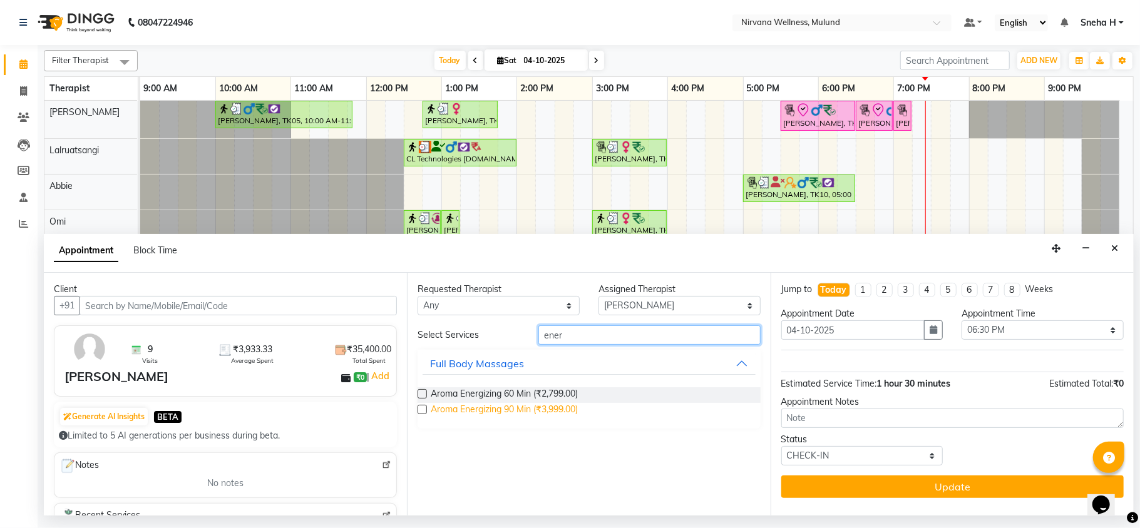
type input "ener"
click at [506, 408] on span "Aroma Energizing 90 Min (₹3,999.00)" at bounding box center [504, 411] width 147 height 16
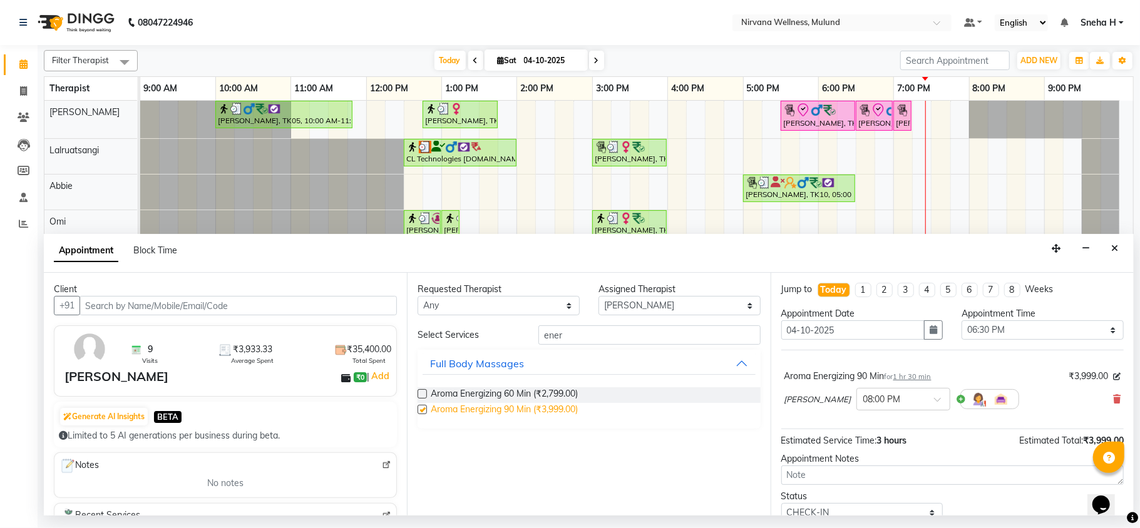
checkbox input "false"
click at [1113, 399] on icon at bounding box center [1117, 399] width 8 height 9
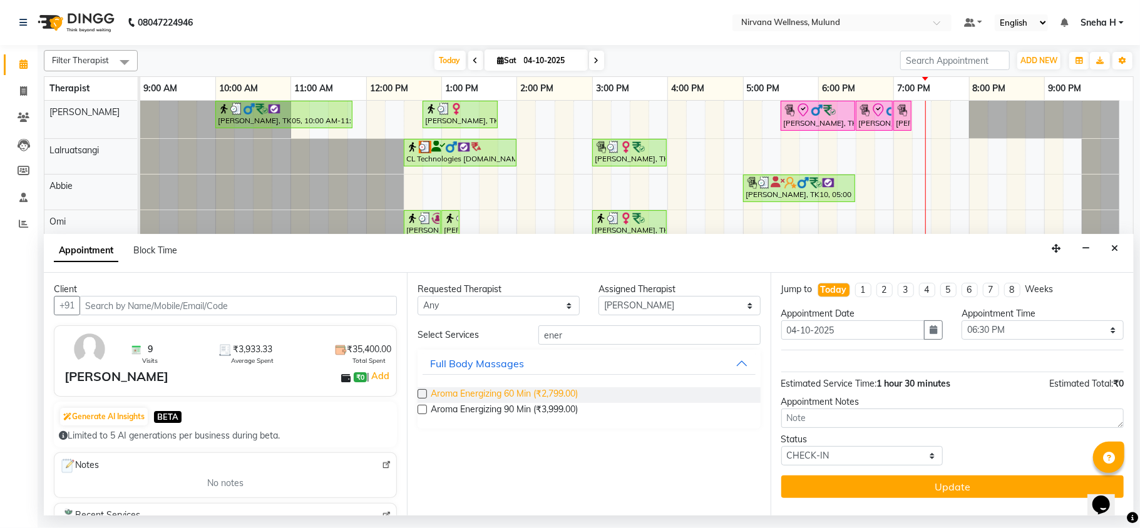
click at [497, 396] on span "Aroma Energizing 60 Min (₹2,799.00)" at bounding box center [504, 395] width 147 height 16
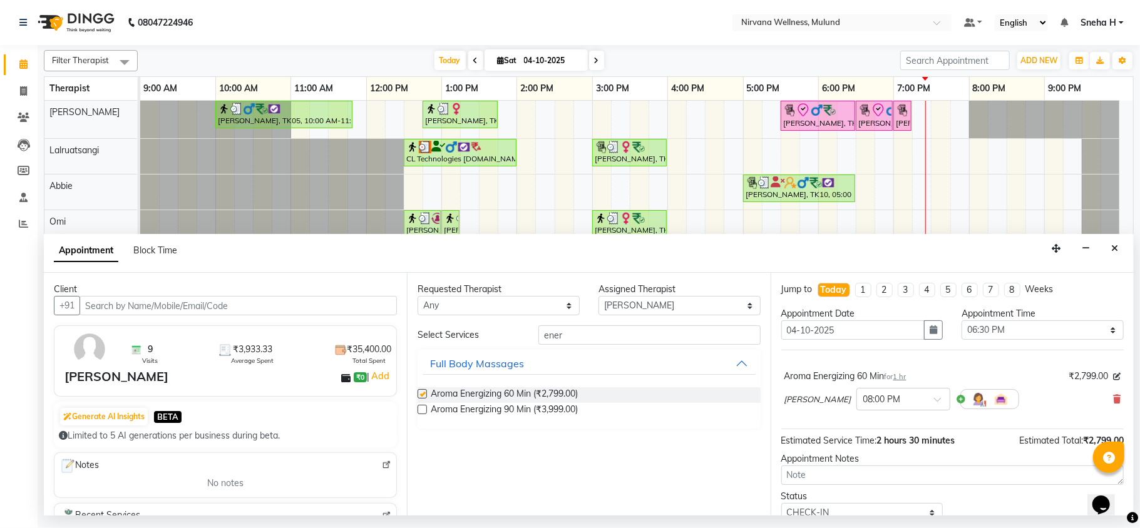
checkbox input "false"
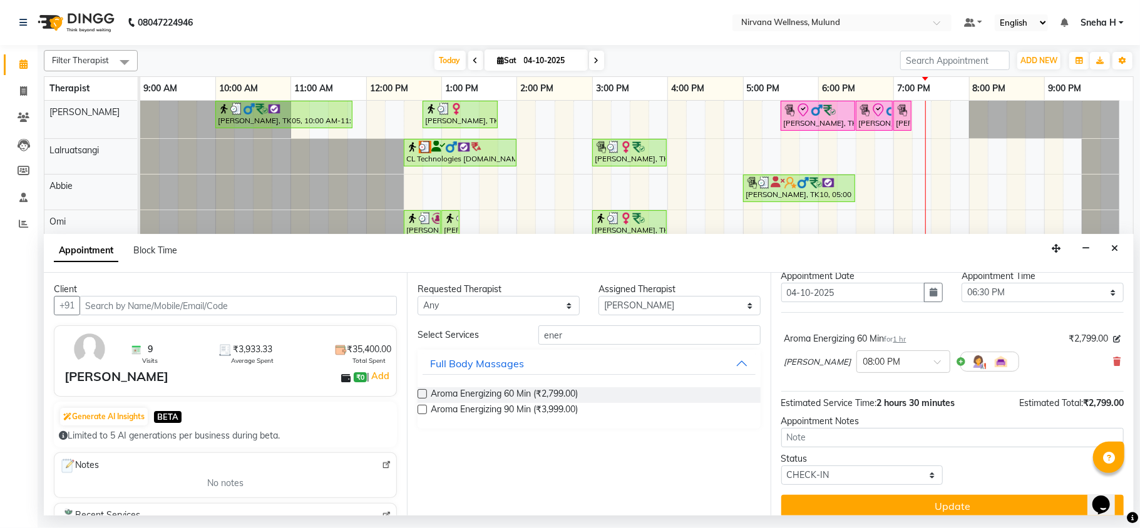
scroll to position [51, 0]
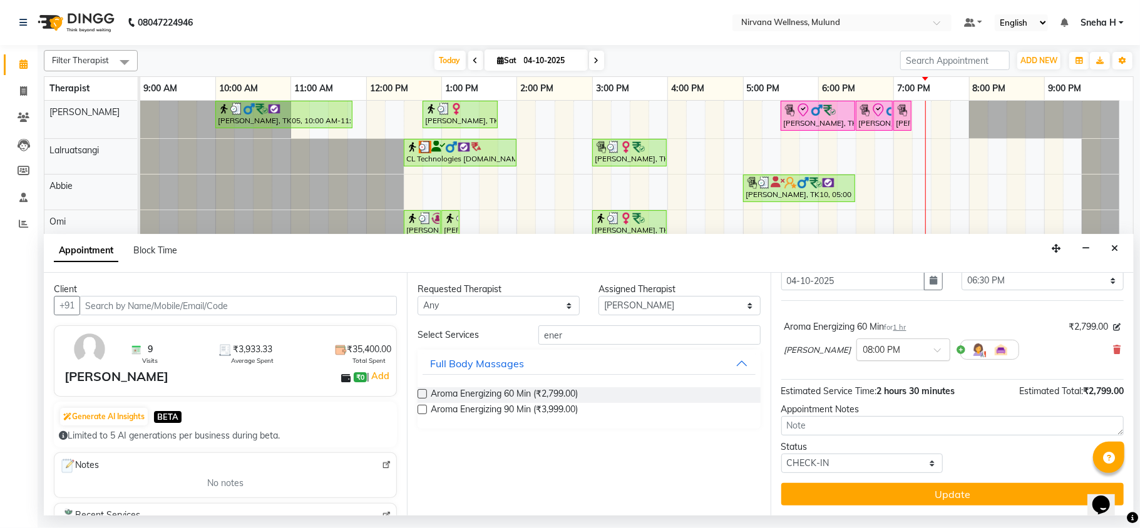
click at [863, 351] on input "text" at bounding box center [890, 348] width 55 height 13
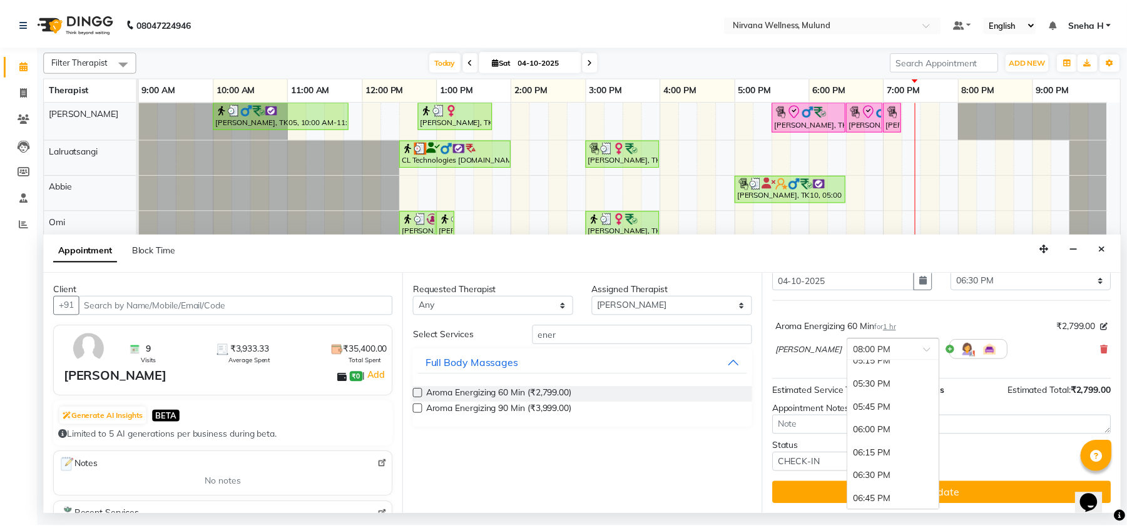
scroll to position [699, 0]
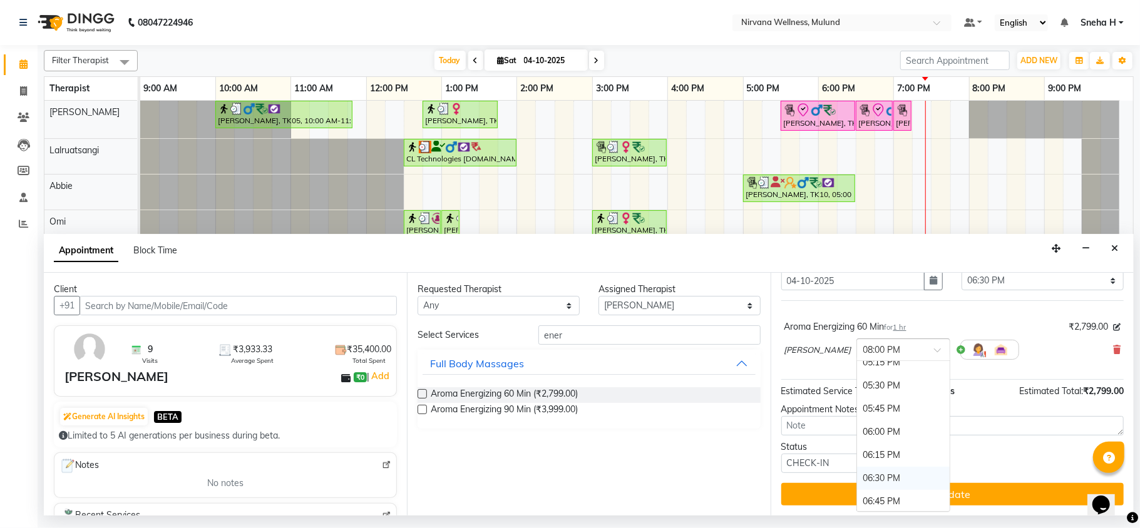
click at [857, 481] on div "06:30 PM" at bounding box center [903, 478] width 93 height 23
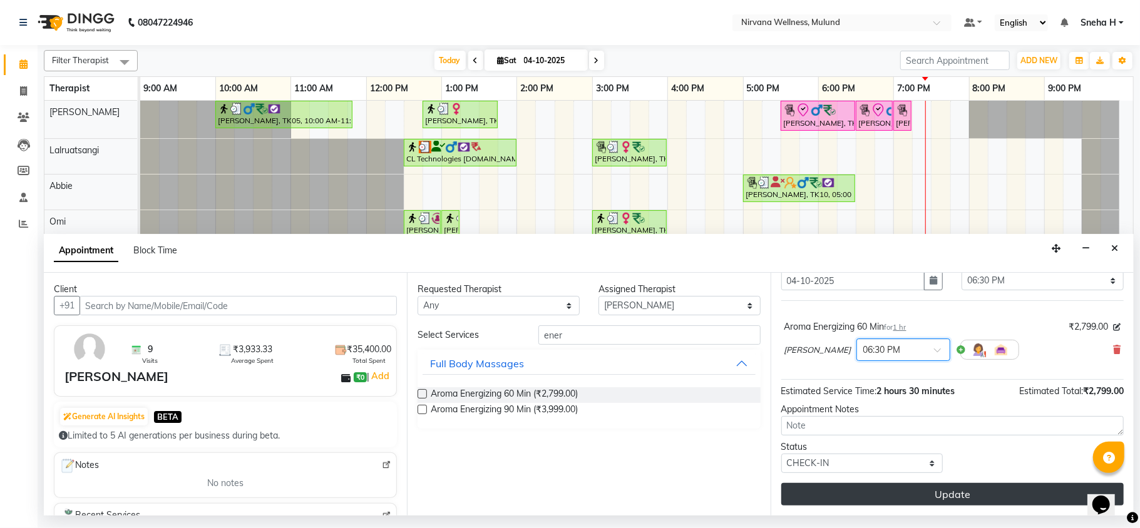
click at [879, 491] on button "Update" at bounding box center [952, 494] width 342 height 23
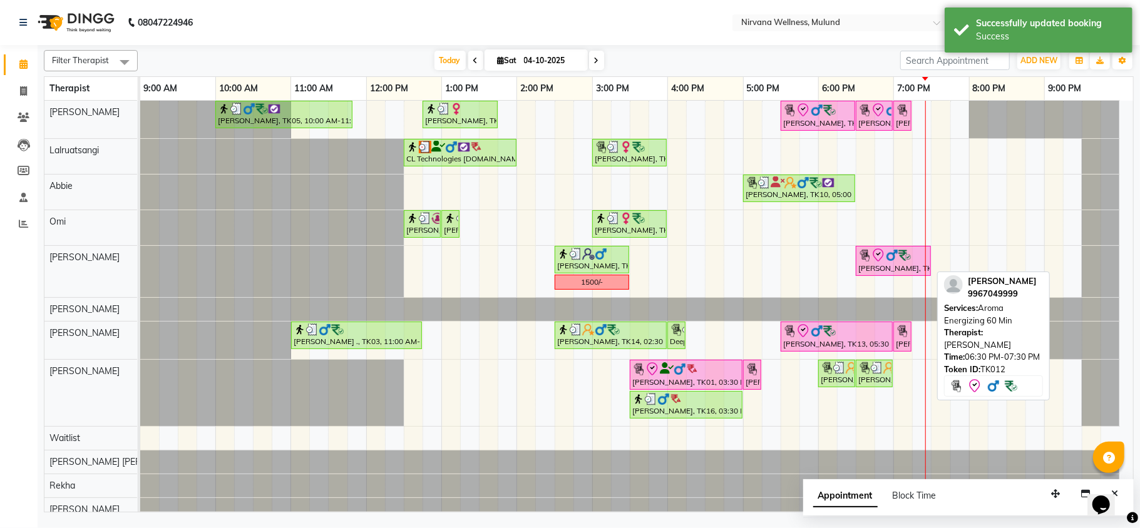
click at [869, 268] on div "[PERSON_NAME], TK12, 06:30 PM-07:30 PM, Aroma Energizing 60 Min" at bounding box center [893, 261] width 73 height 26
select select "8"
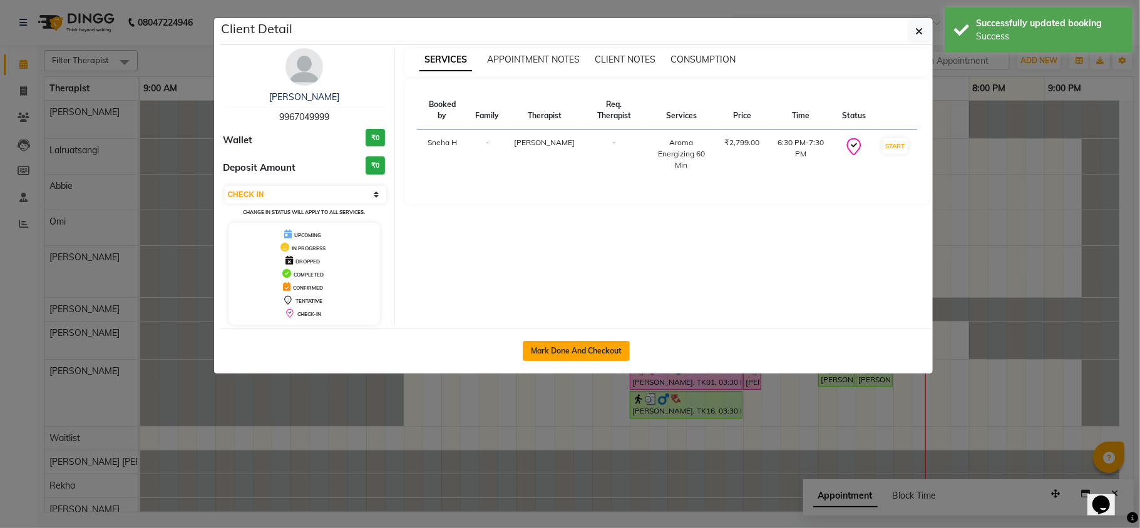
click at [607, 353] on button "Mark Done And Checkout" at bounding box center [576, 351] width 107 height 20
select select "service"
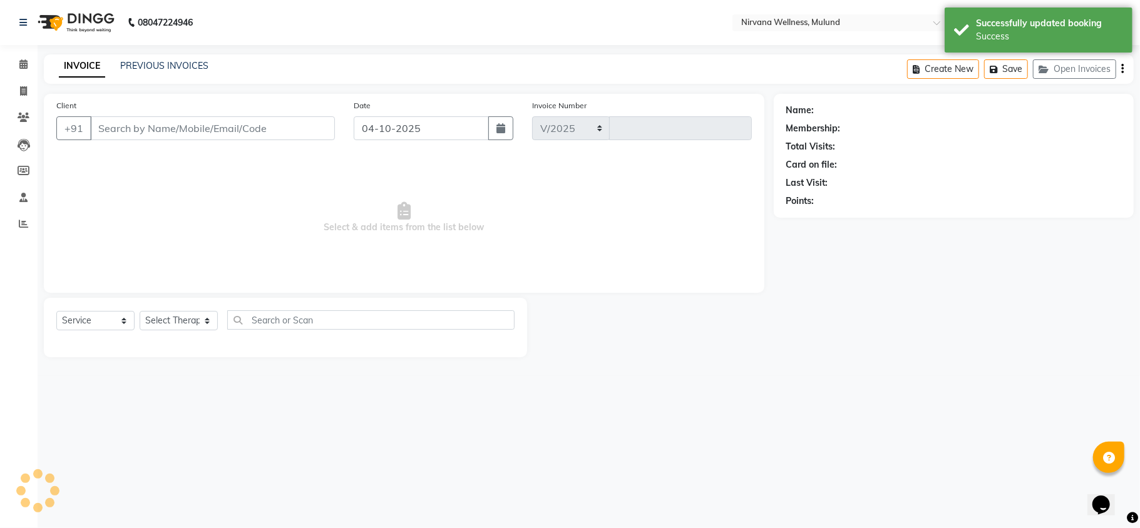
select select "4890"
type input "2159"
type input "9967049999"
select select "92882"
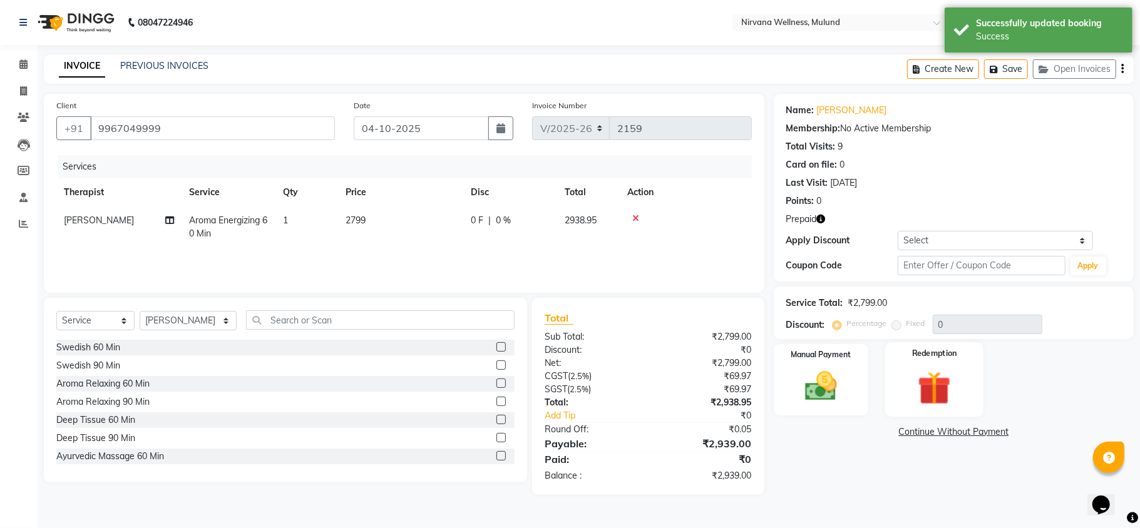
click at [958, 363] on div "Redemption" at bounding box center [934, 380] width 98 height 74
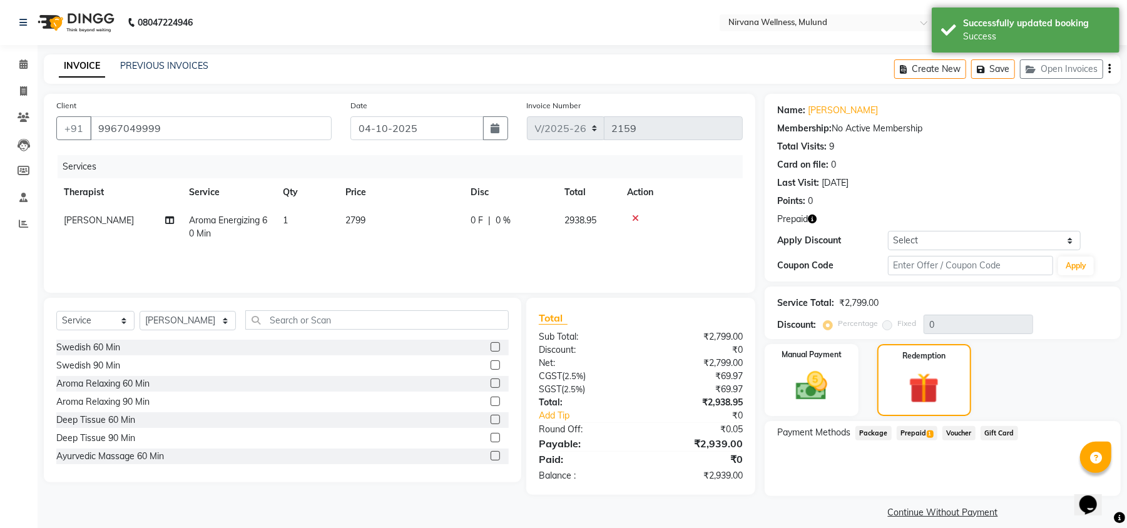
click at [917, 429] on span "Prepaid 1" at bounding box center [917, 433] width 41 height 14
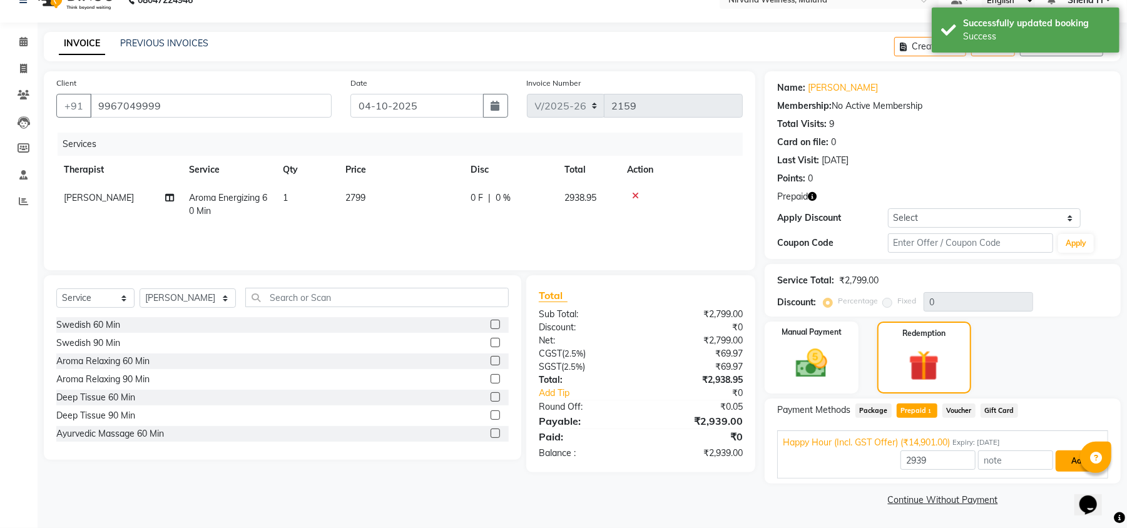
click at [1059, 457] on button "Add" at bounding box center [1079, 461] width 46 height 21
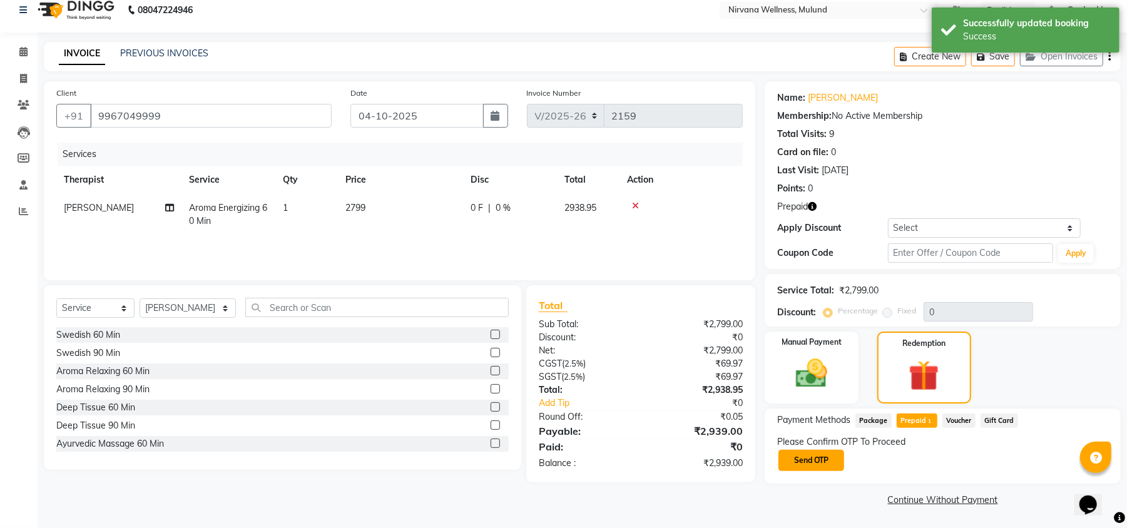
click at [815, 461] on button "Send OTP" at bounding box center [812, 460] width 66 height 21
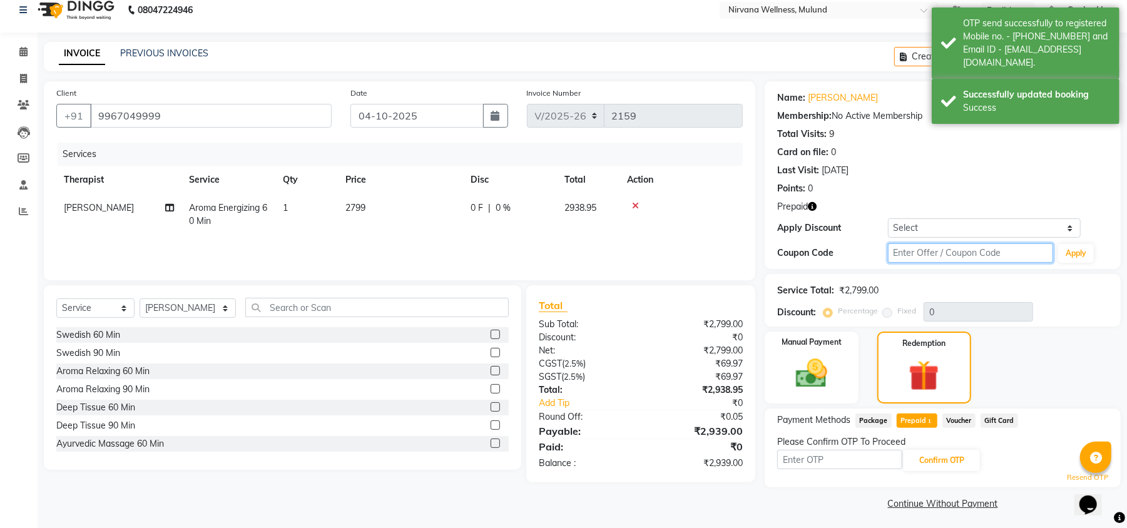
click at [938, 253] on input "text" at bounding box center [970, 252] width 165 height 19
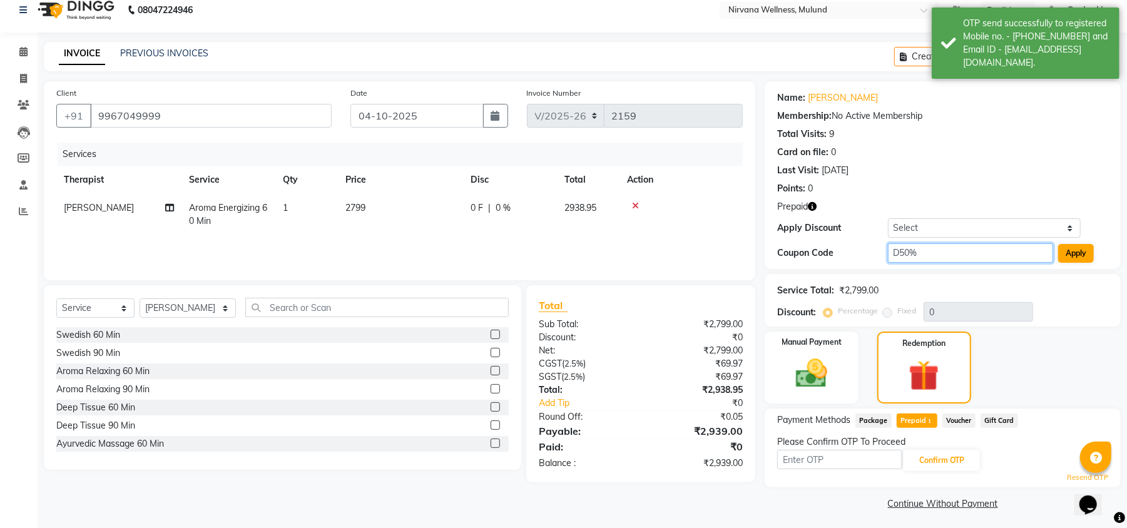
type input "D50%"
click at [1080, 258] on button "Apply" at bounding box center [1076, 253] width 36 height 19
type input "50"
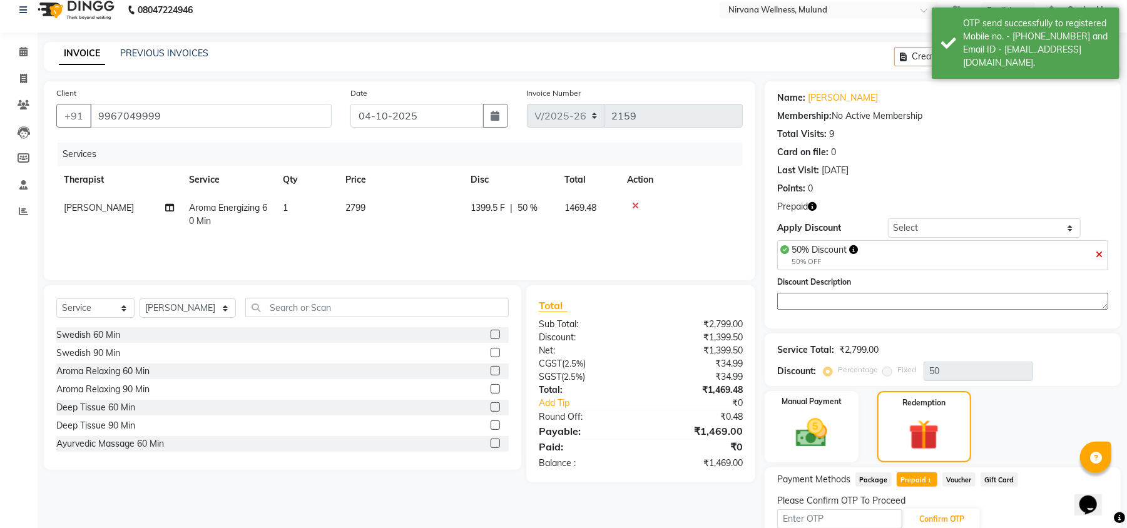
scroll to position [76, 0]
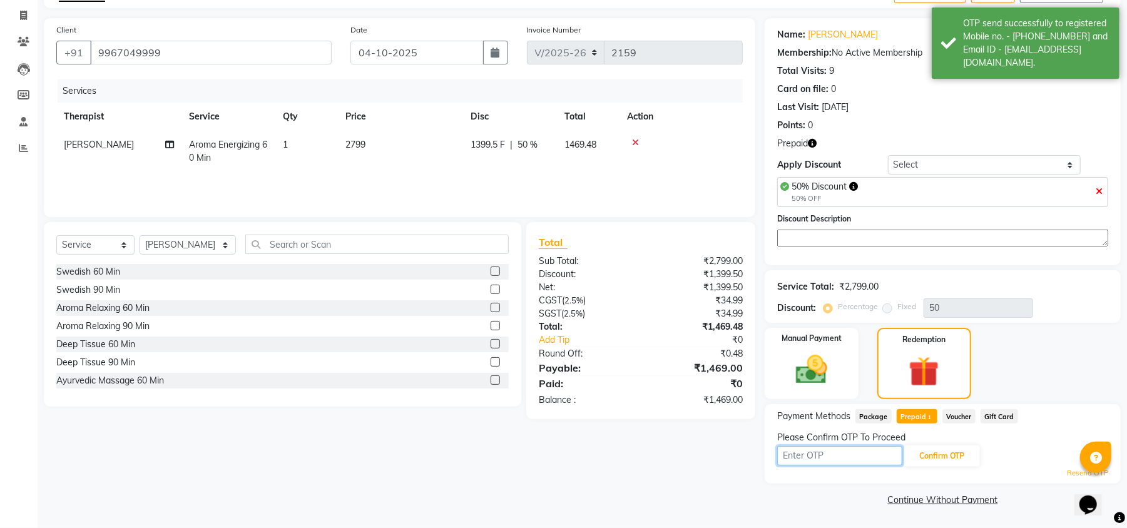
click at [867, 454] on input "text" at bounding box center [839, 455] width 125 height 19
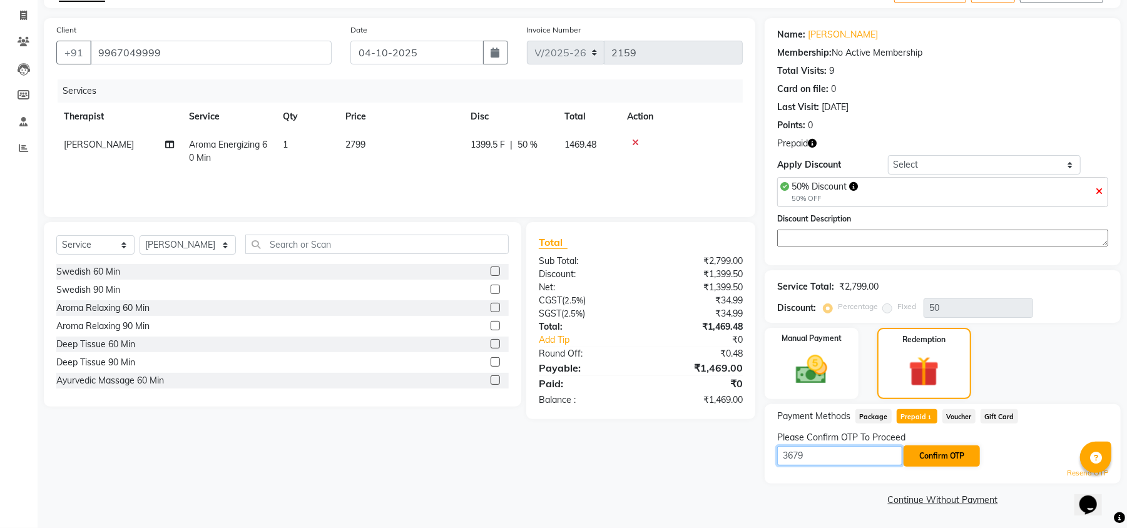
type input "3679"
click at [926, 457] on button "Confirm OTP" at bounding box center [942, 456] width 76 height 21
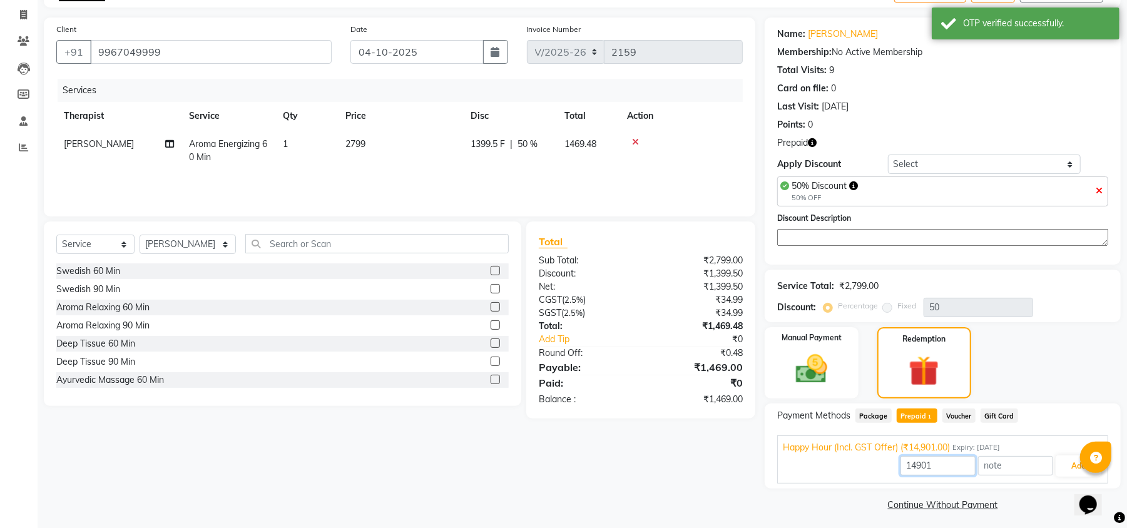
drag, startPoint x: 949, startPoint y: 464, endPoint x: 842, endPoint y: 464, distance: 107.0
click at [842, 464] on div "14901 Add" at bounding box center [943, 466] width 320 height 24
type input "1469"
click at [1069, 463] on button "Add" at bounding box center [1079, 466] width 46 height 21
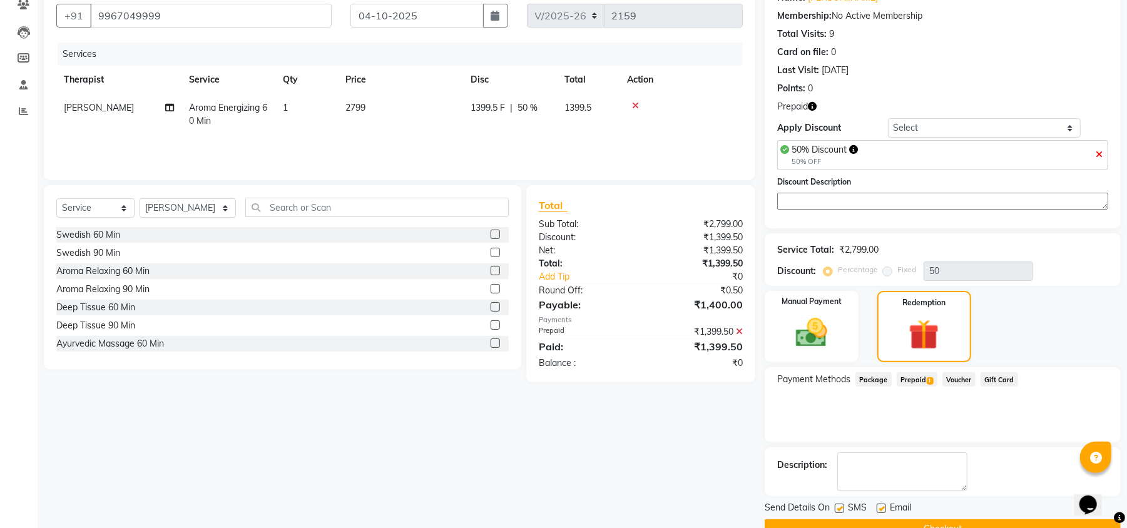
scroll to position [143, 0]
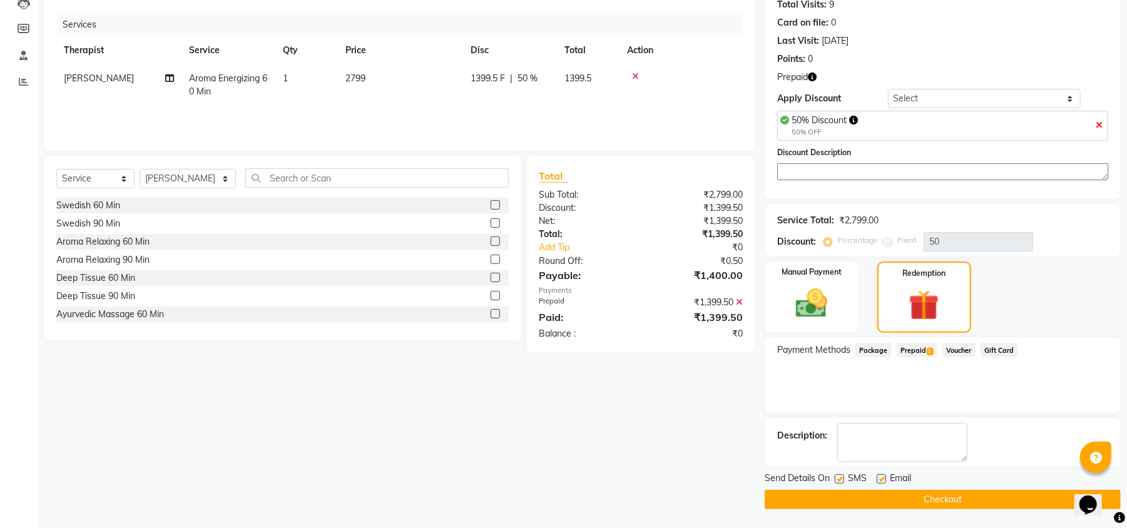
click at [900, 507] on button "Checkout" at bounding box center [943, 499] width 356 height 19
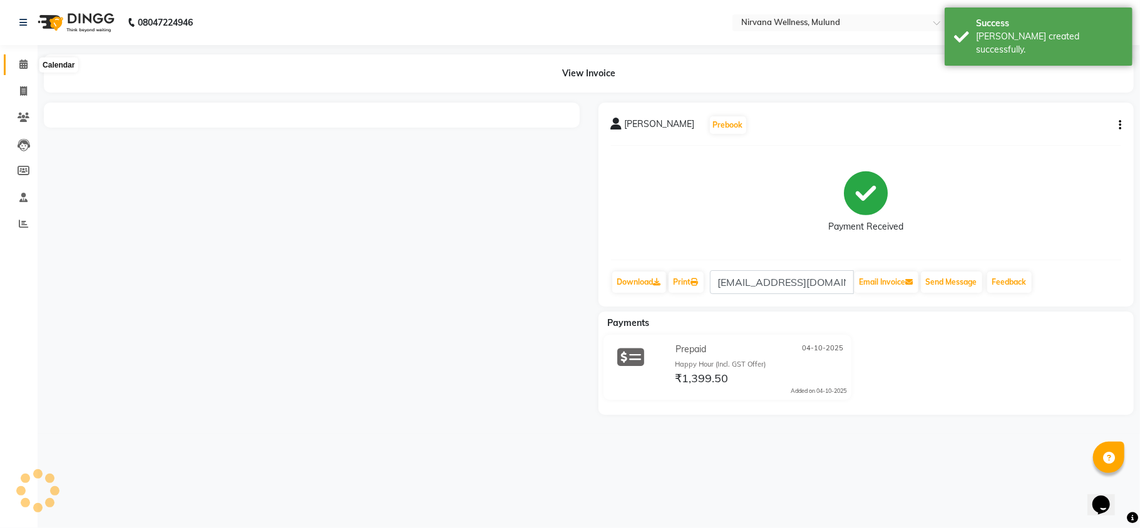
click at [26, 60] on icon at bounding box center [23, 63] width 8 height 9
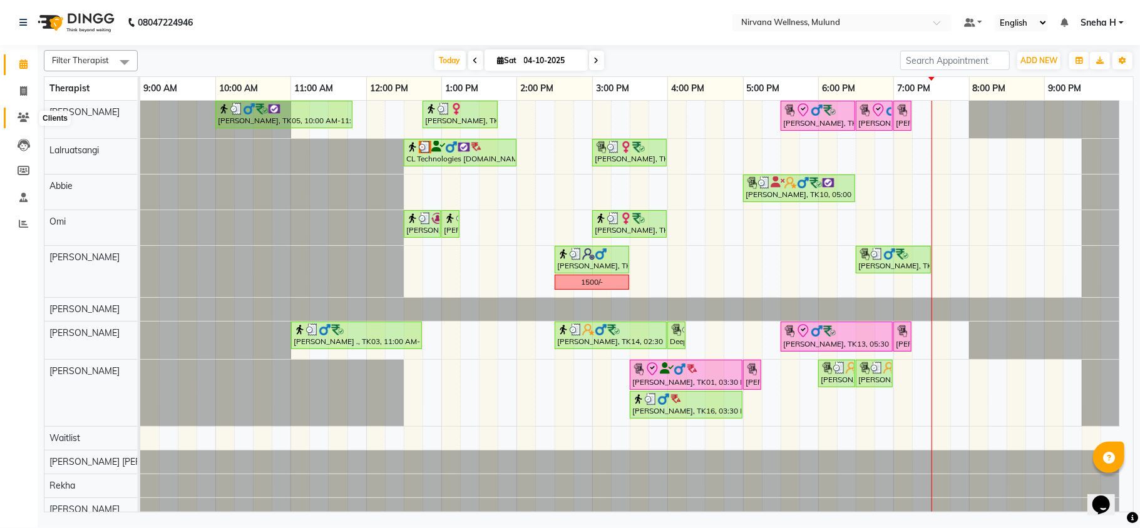
click at [21, 119] on icon at bounding box center [24, 117] width 12 height 9
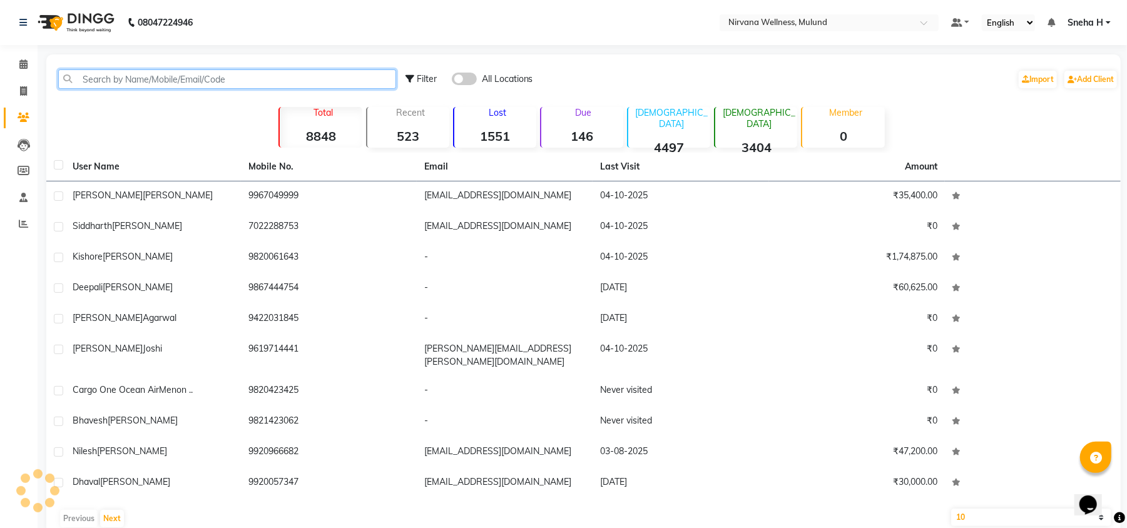
click at [133, 73] on input "text" at bounding box center [227, 78] width 338 height 19
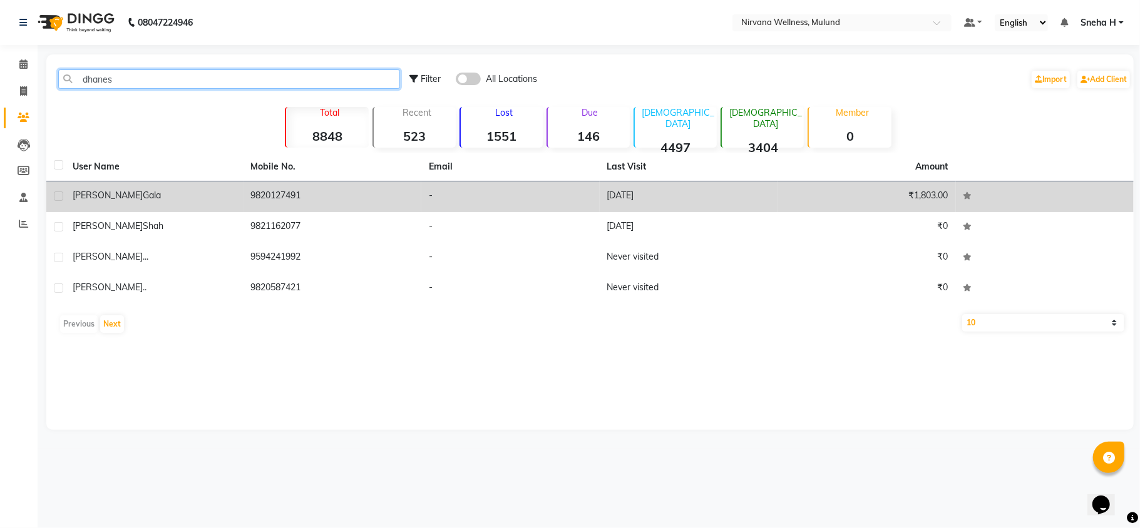
type input "dhanes"
click at [163, 206] on td "[PERSON_NAME]" at bounding box center [154, 197] width 178 height 31
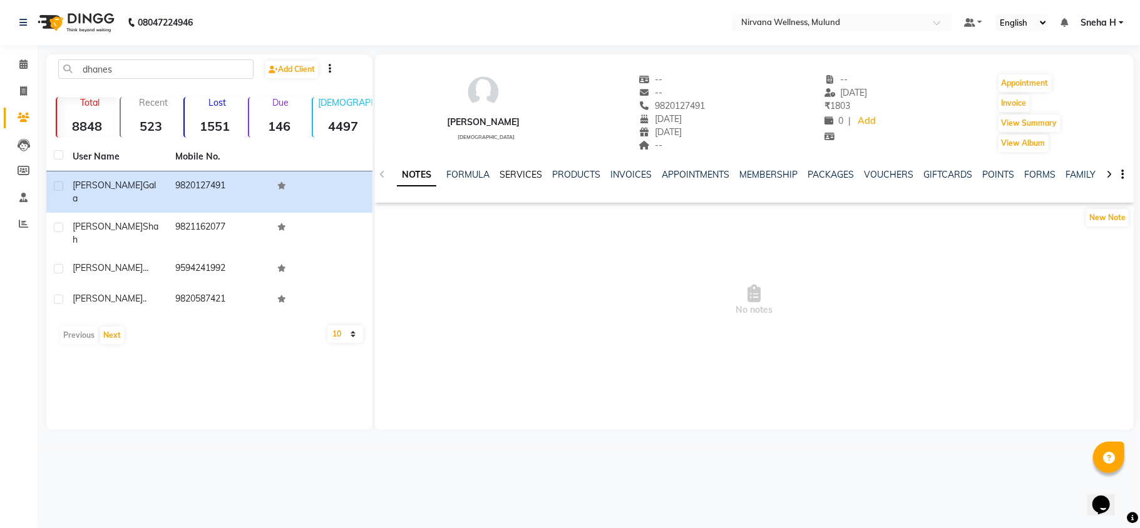
click at [518, 174] on link "SERVICES" at bounding box center [520, 174] width 43 height 11
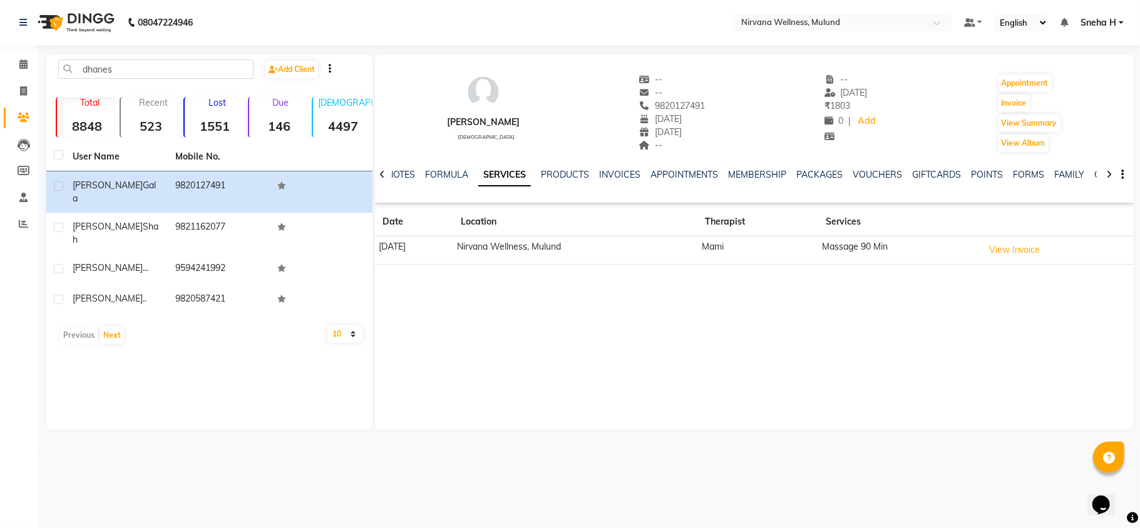
drag, startPoint x: 650, startPoint y: 104, endPoint x: 704, endPoint y: 106, distance: 53.9
click at [704, 106] on div "[PERSON_NAME] [DEMOGRAPHIC_DATA] -- -- 9820127491 [DATE] [DATE] -- -- [DATE] ₹ …" at bounding box center [754, 107] width 759 height 93
copy span "9820127491"
click at [21, 65] on icon at bounding box center [23, 63] width 8 height 9
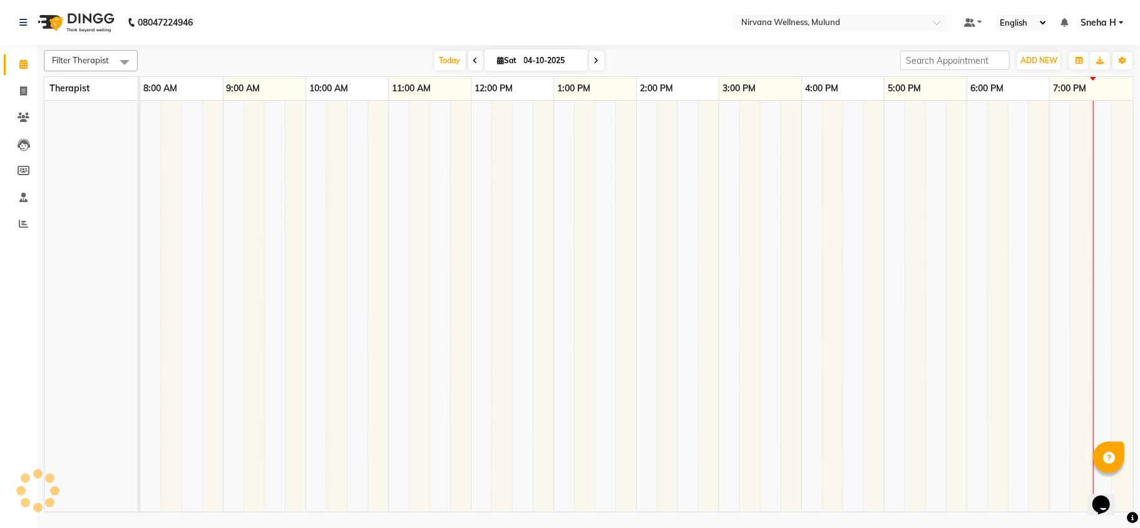
click at [594, 58] on icon at bounding box center [596, 61] width 5 height 8
type input "05-10-2025"
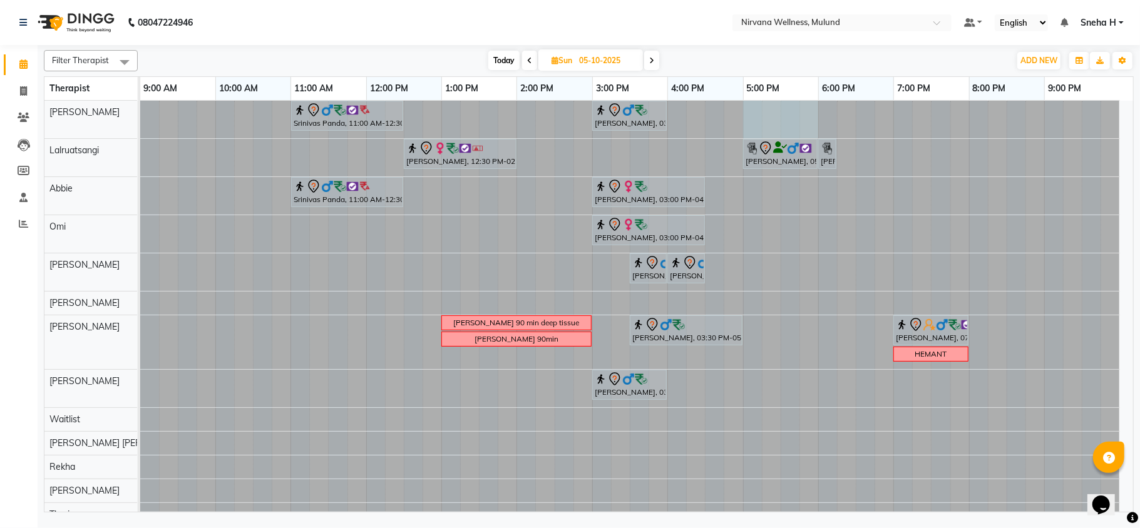
drag, startPoint x: 752, startPoint y: 113, endPoint x: 832, endPoint y: 119, distance: 80.9
click at [140, 121] on div at bounding box center [140, 120] width 0 height 38
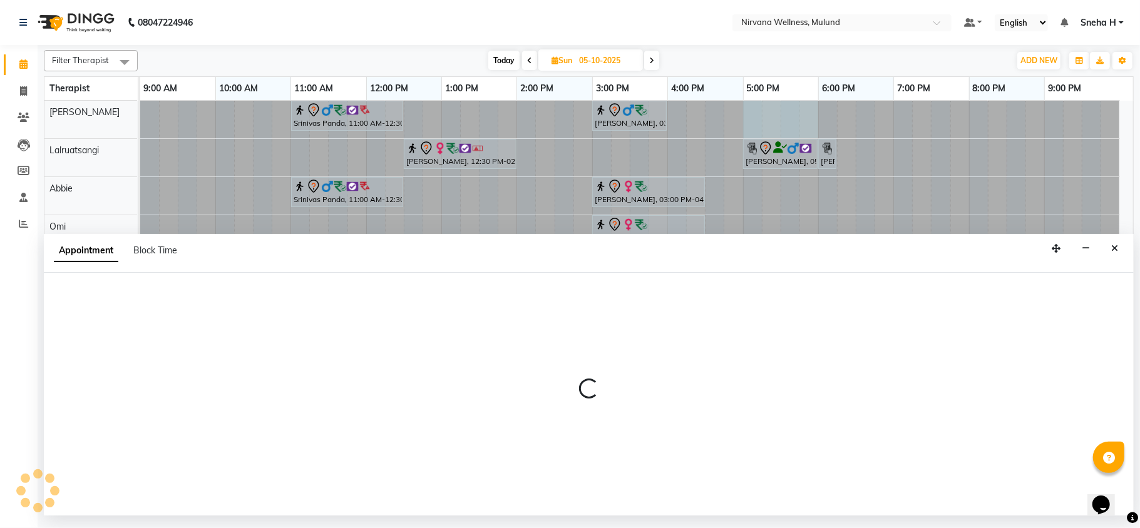
select select "29686"
select select "tentative"
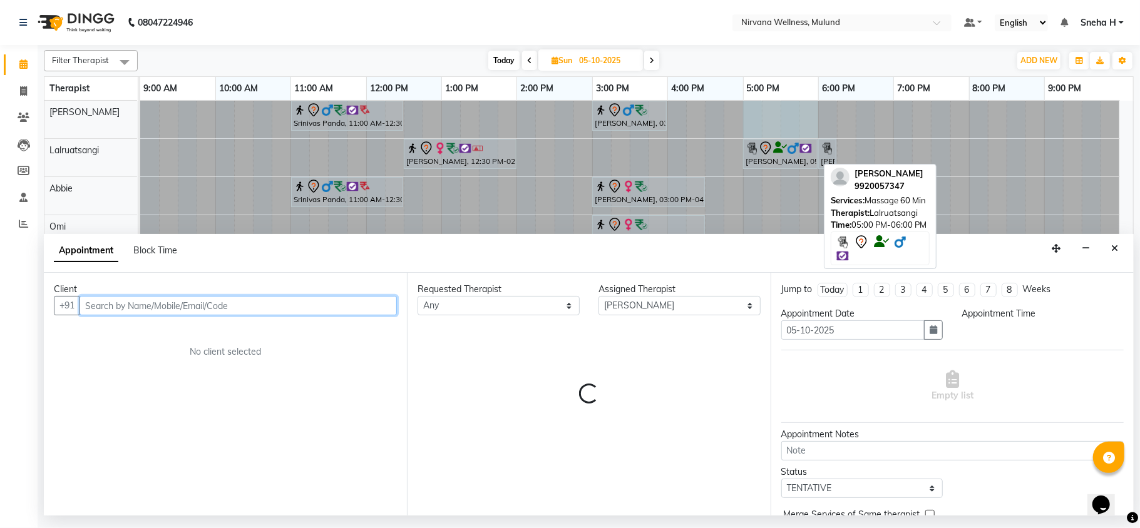
select select "1020"
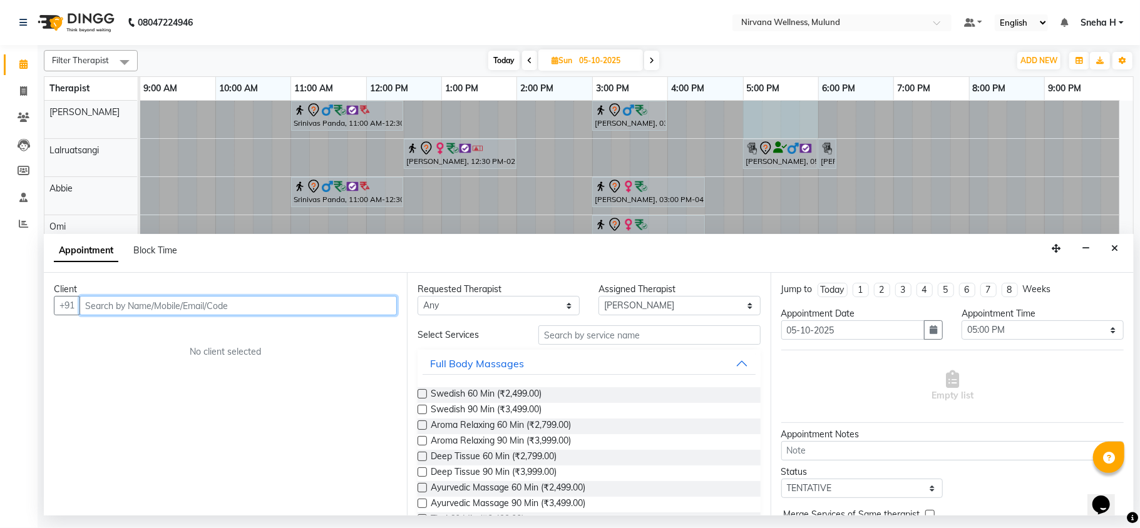
paste input "9820127491"
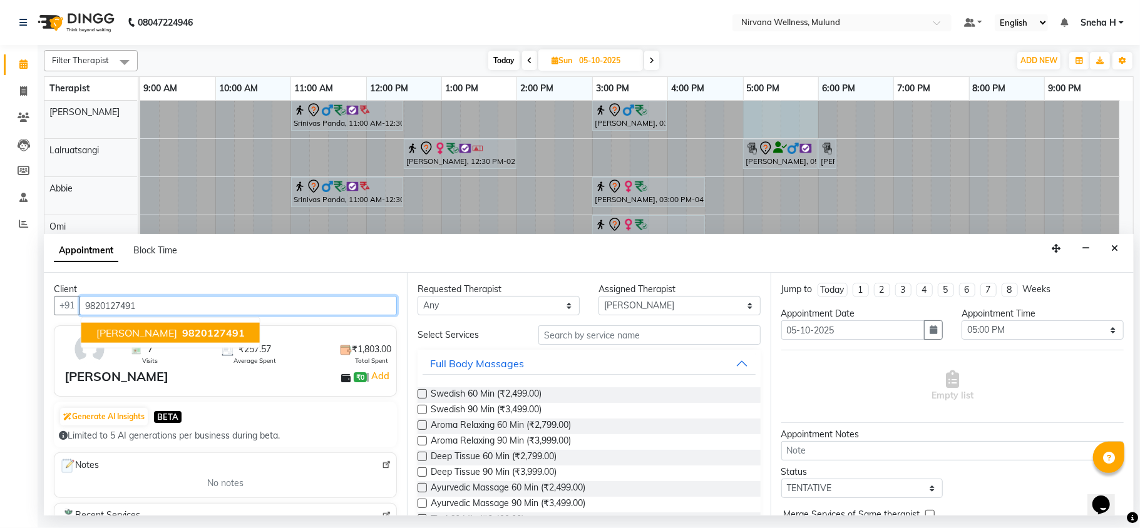
click at [136, 336] on span "[PERSON_NAME]" at bounding box center [136, 333] width 81 height 13
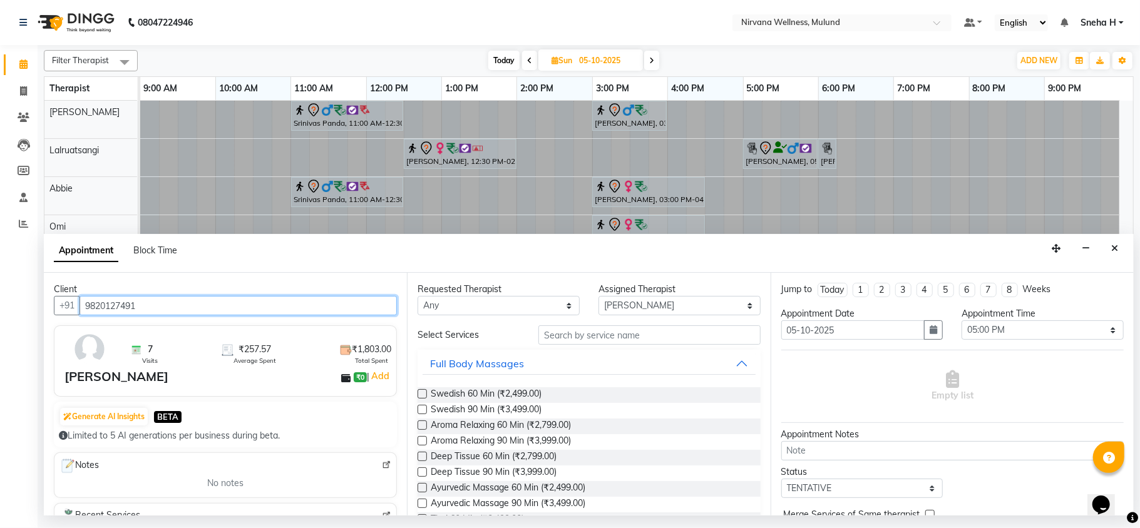
type input "9820127491"
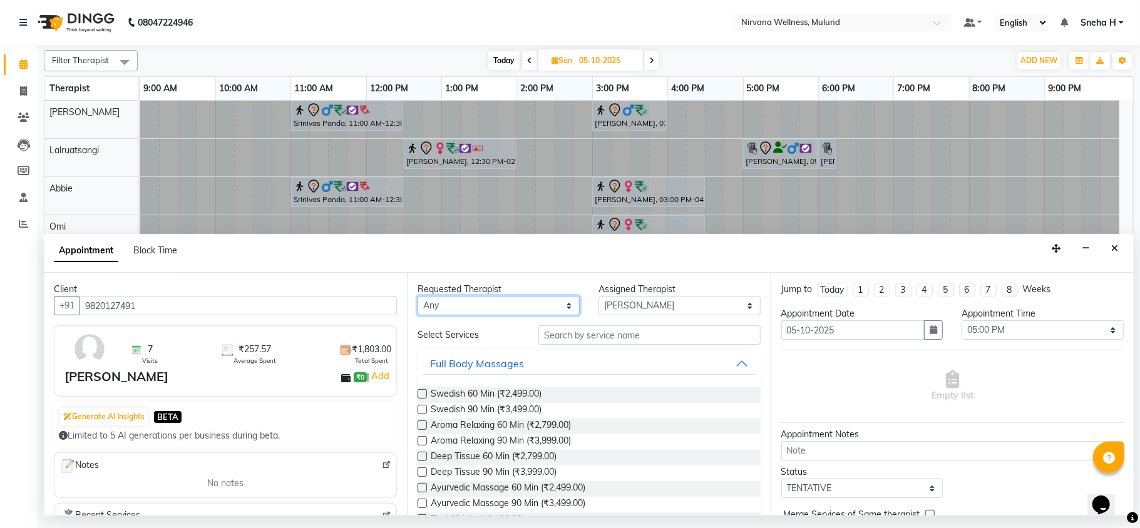
click at [531, 302] on select "Any [PERSON_NAME] [PERSON_NAME] [PERSON_NAME] [PERSON_NAME] Tlau Omi [PERSON_NA…" at bounding box center [498, 305] width 162 height 19
click at [484, 404] on span "Swedish 90 Min (₹3,499.00)" at bounding box center [486, 411] width 111 height 16
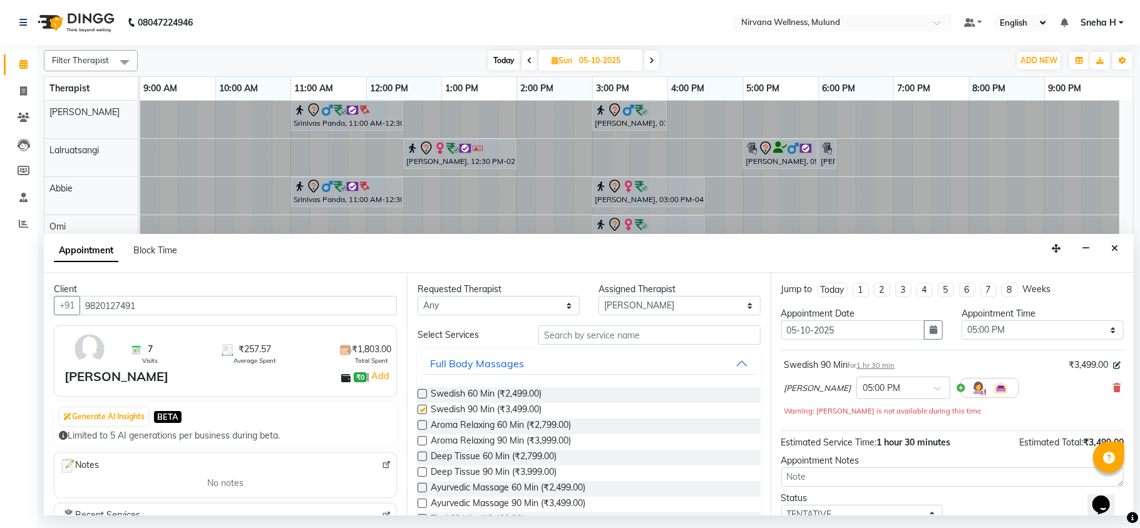
checkbox input "false"
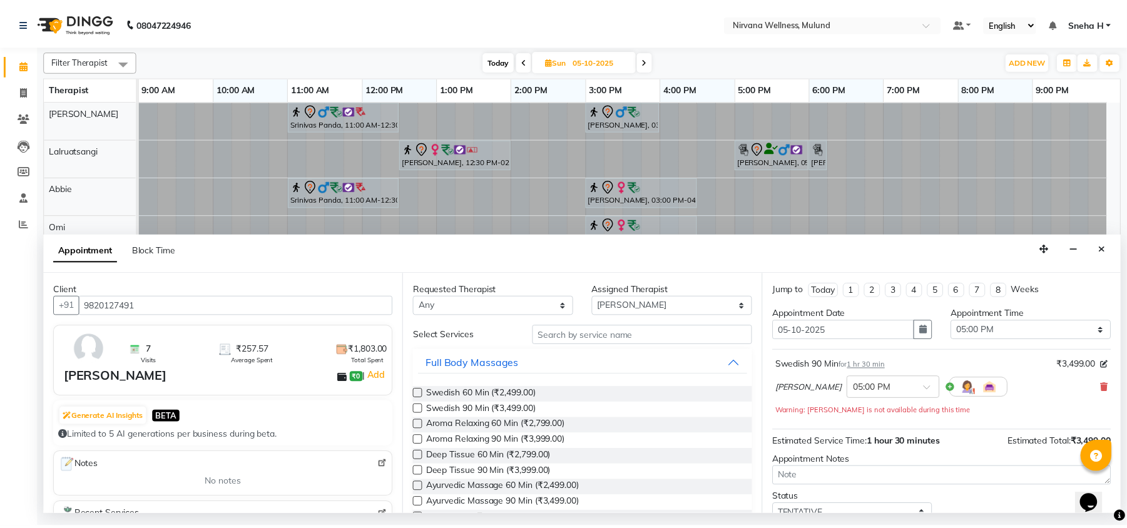
scroll to position [89, 0]
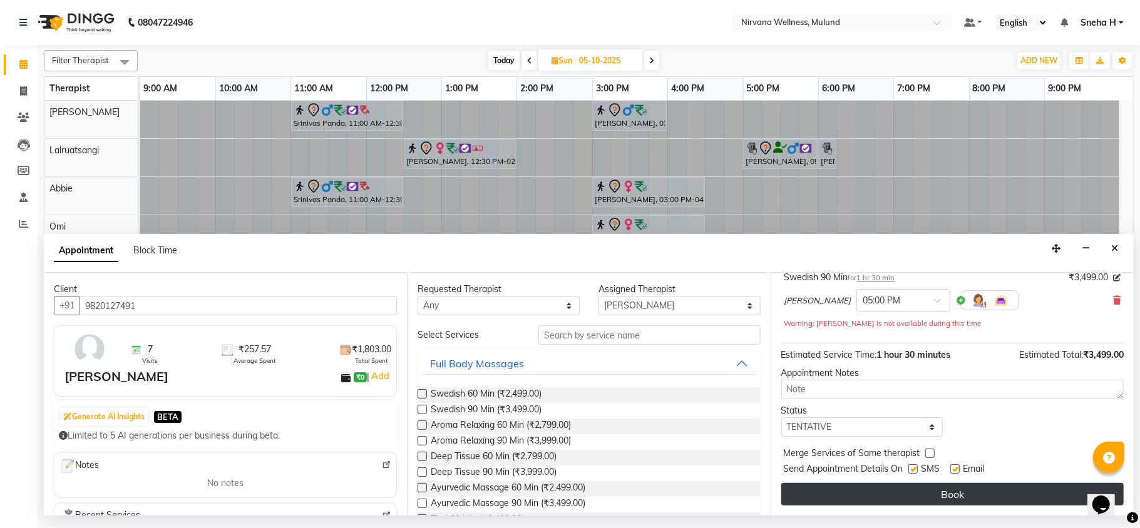
click at [874, 493] on button "Book" at bounding box center [952, 494] width 342 height 23
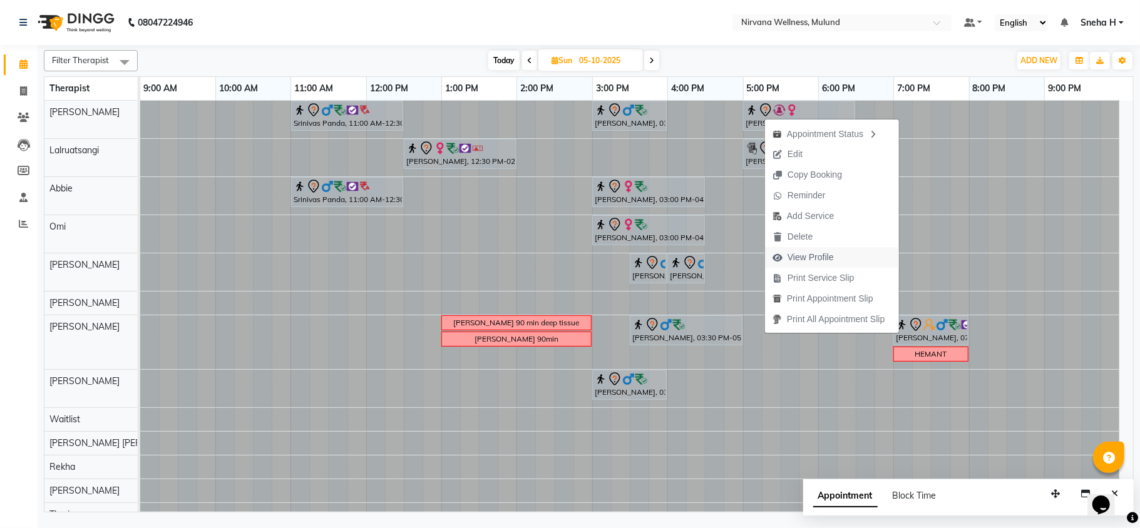
click at [796, 257] on span "View Profile" at bounding box center [810, 257] width 46 height 13
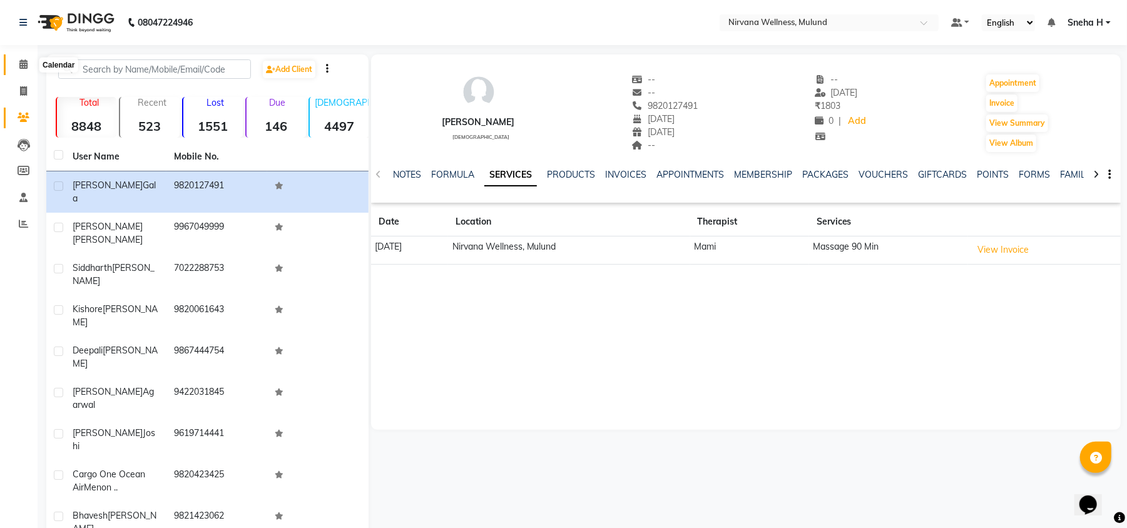
click at [23, 60] on icon at bounding box center [23, 63] width 8 height 9
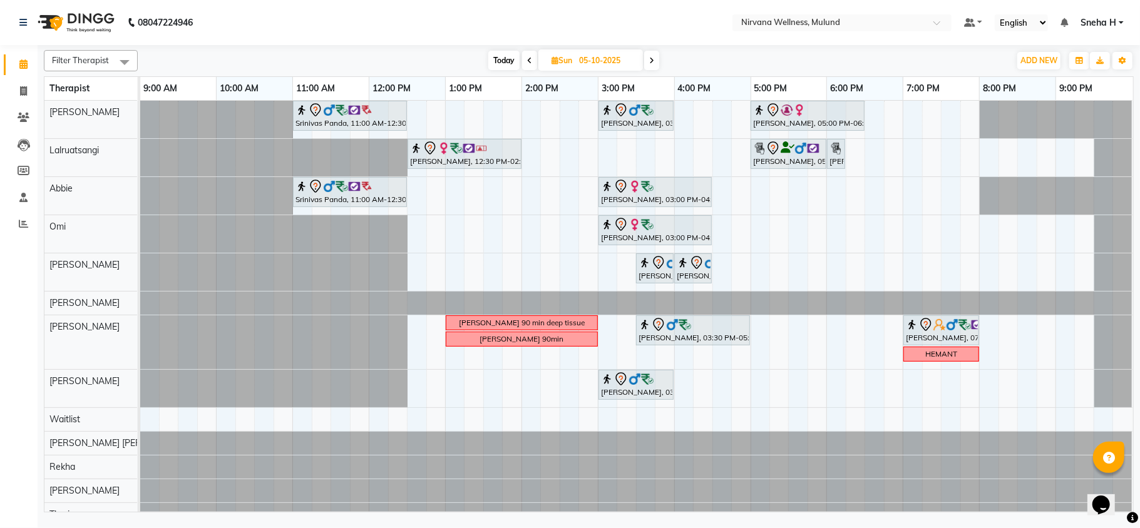
click at [496, 61] on span "Today" at bounding box center [503, 60] width 31 height 19
type input "04-10-2025"
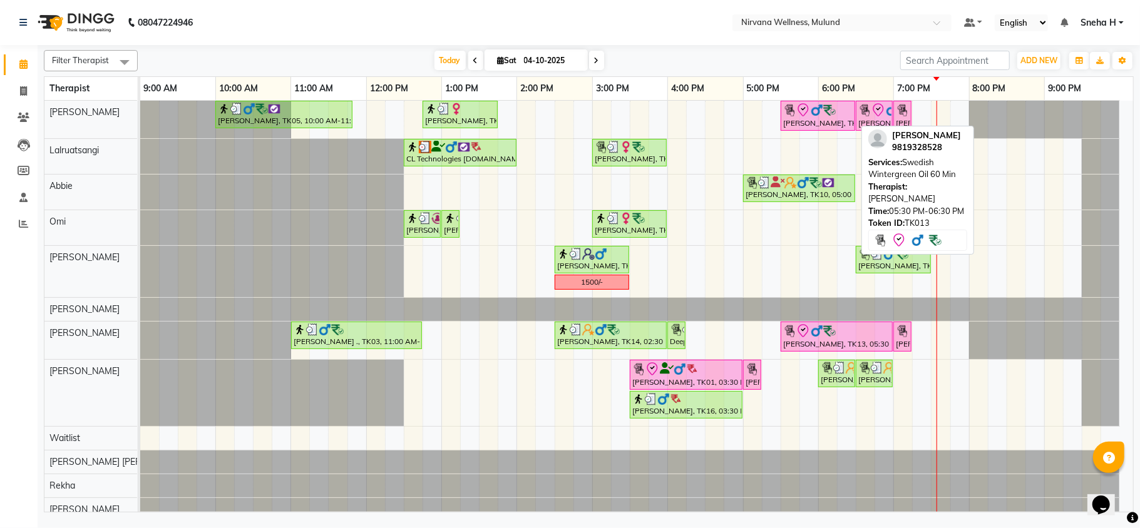
click at [806, 113] on icon at bounding box center [802, 109] width 11 height 13
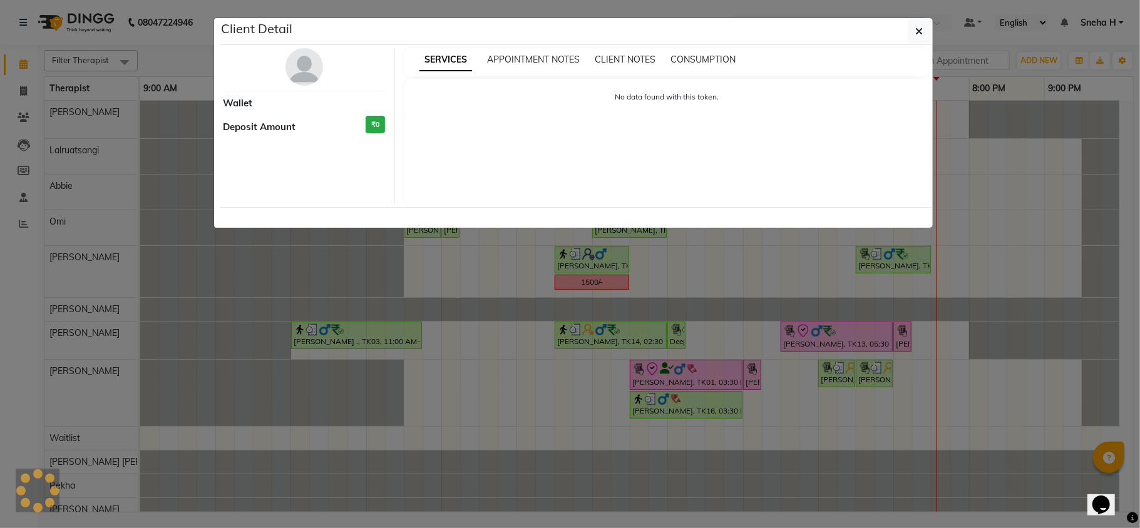
select select "8"
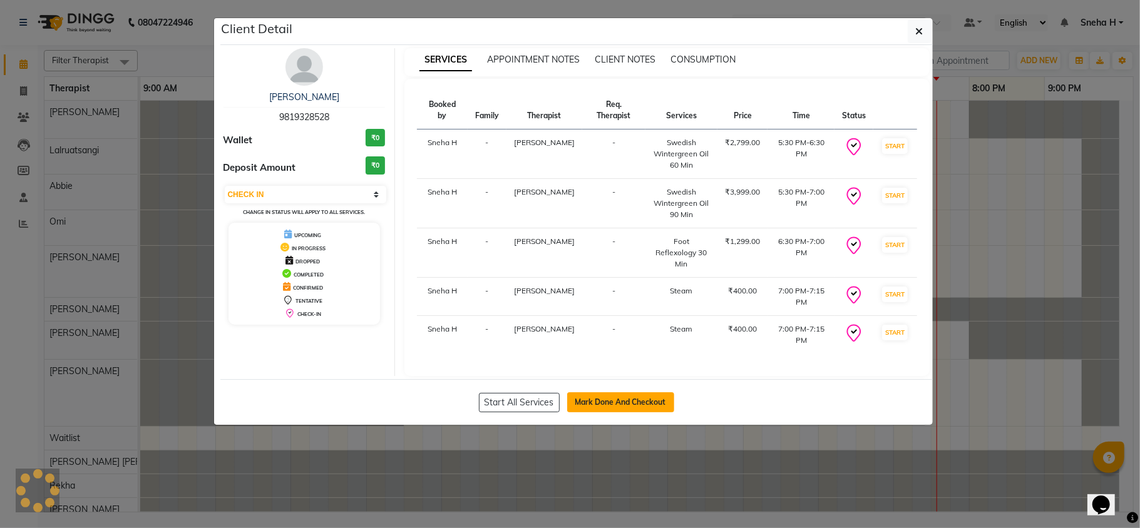
click at [646, 393] on button "Mark Done And Checkout" at bounding box center [620, 402] width 107 height 20
select select "service"
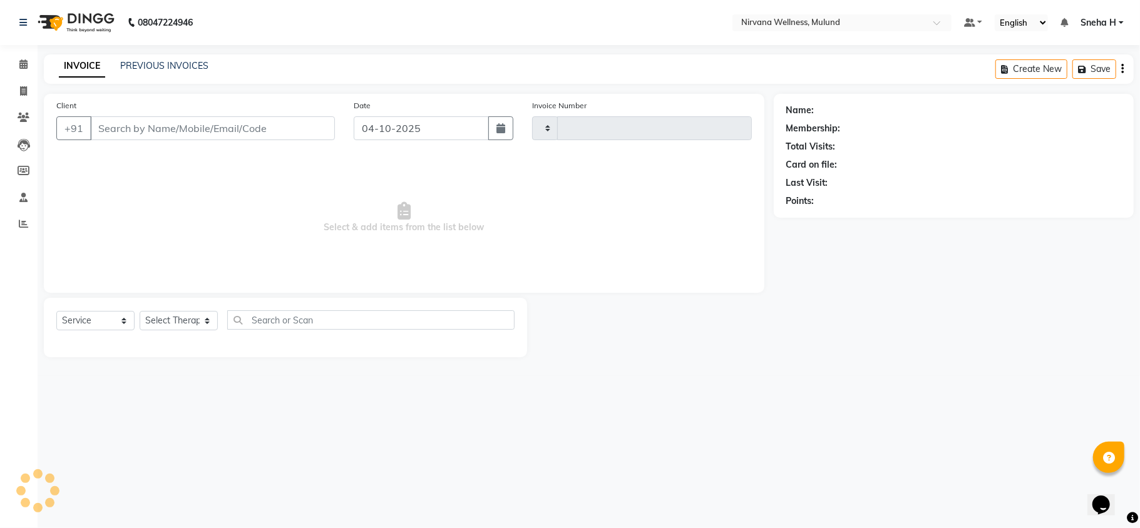
type input "2160"
select select "4890"
type input "9819328528"
select select "29686"
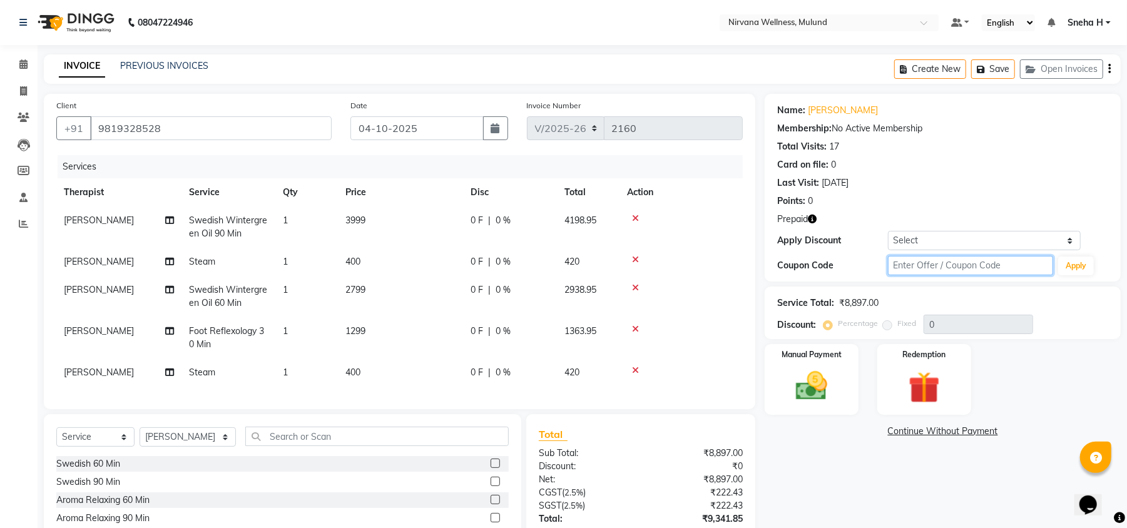
click at [932, 261] on input "text" at bounding box center [970, 265] width 165 height 19
type input "D50%"
click at [1087, 266] on button "Apply" at bounding box center [1076, 266] width 36 height 19
type input "50"
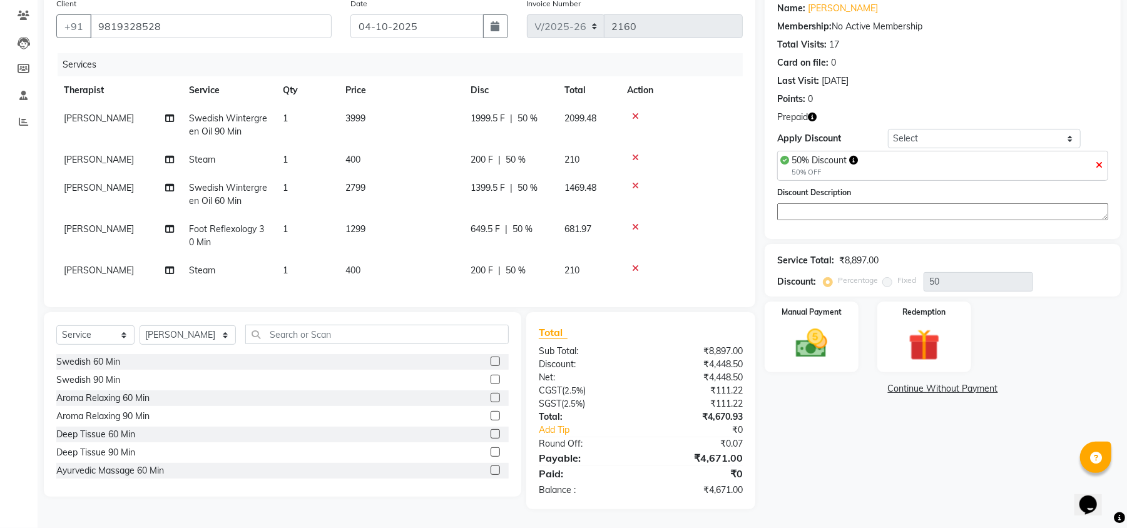
scroll to position [115, 0]
click at [916, 325] on img at bounding box center [925, 345] width 54 height 41
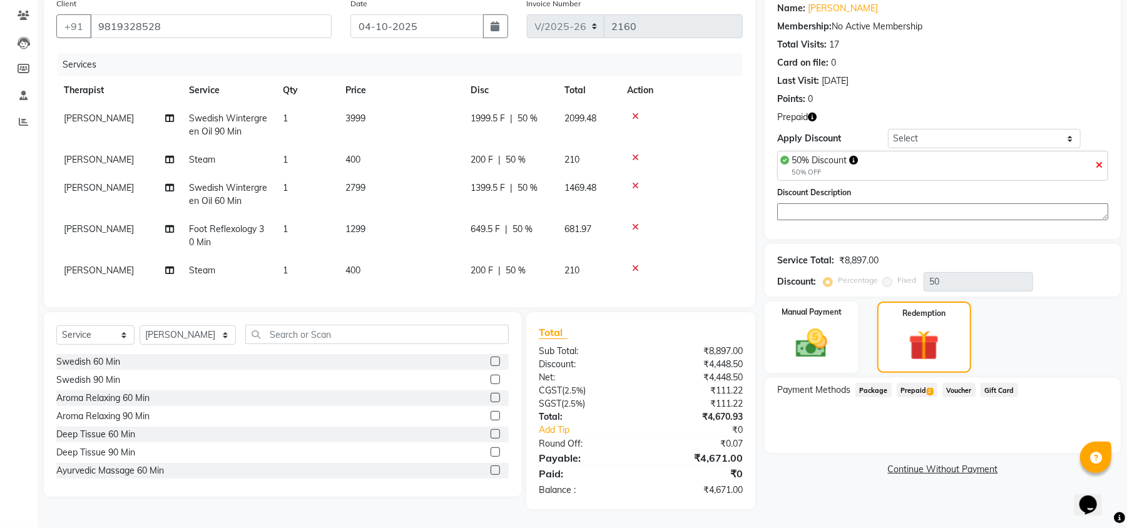
click at [915, 383] on span "Prepaid 2" at bounding box center [917, 390] width 41 height 14
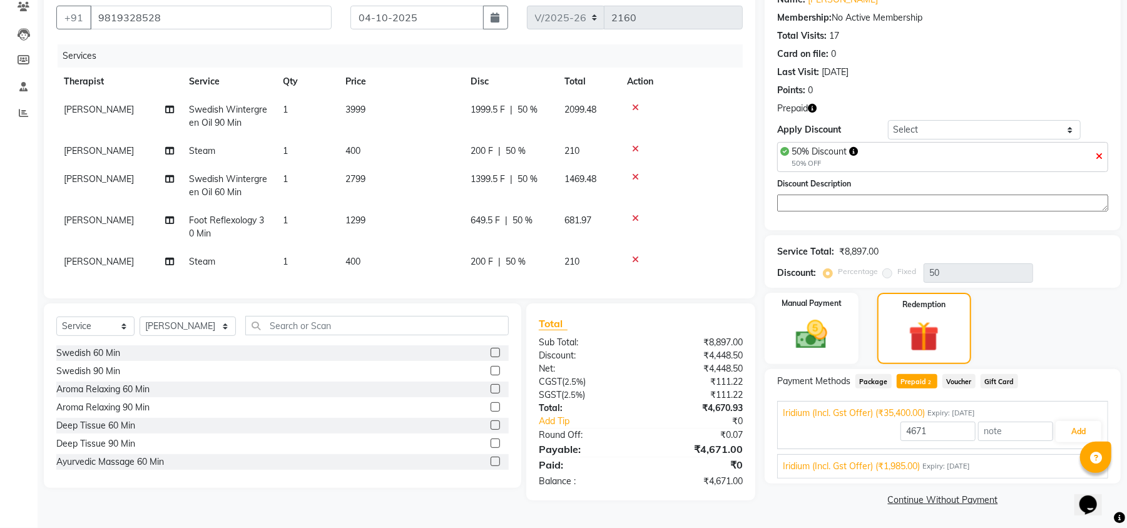
click at [859, 464] on span "Iridium (Incl. Gst Offer) (₹1,985.00)" at bounding box center [851, 466] width 137 height 13
click at [1072, 459] on button "Add" at bounding box center [1079, 461] width 46 height 21
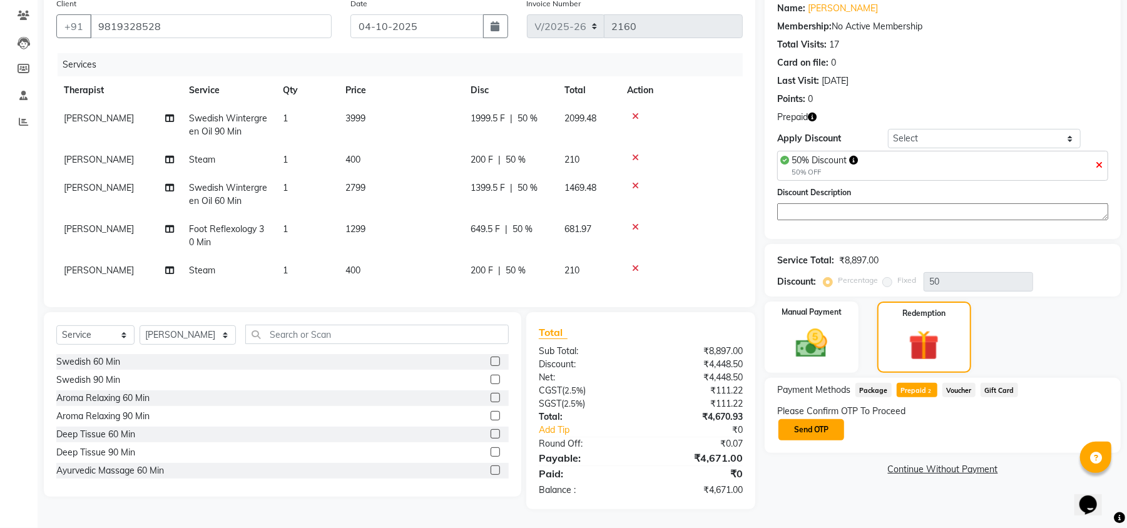
click at [816, 419] on button "Send OTP" at bounding box center [812, 429] width 66 height 21
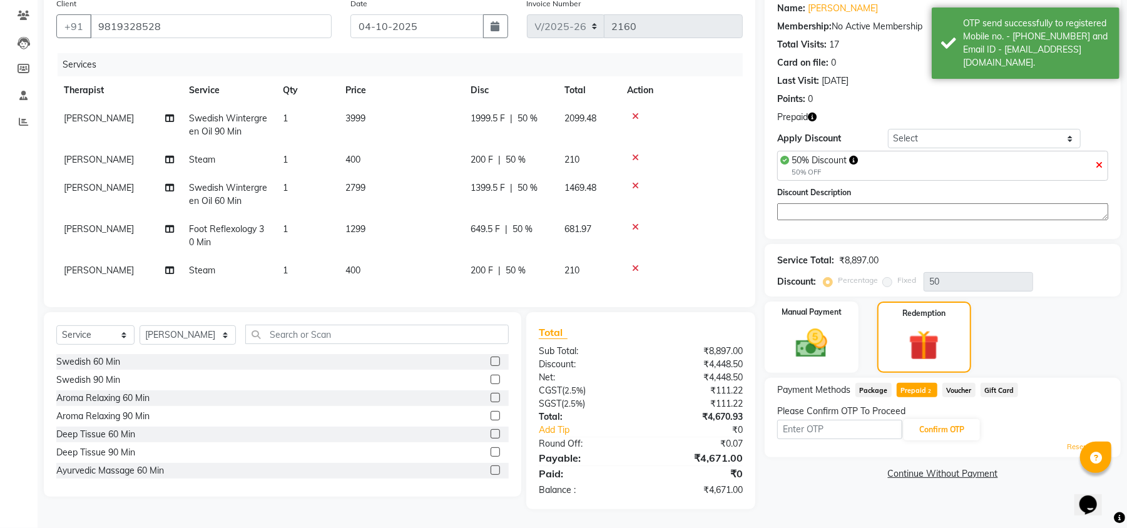
click at [797, 444] on div "Payment Methods Package Prepaid 2 Voucher Gift Card Please Confirm OTP To Proce…" at bounding box center [943, 417] width 356 height 79
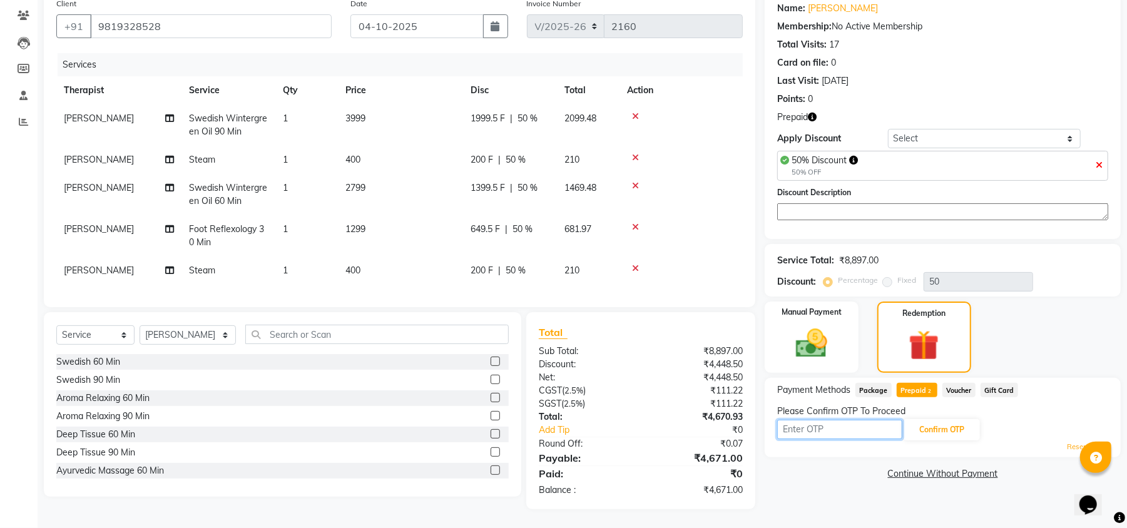
click at [852, 423] on input "text" at bounding box center [839, 429] width 125 height 19
type input "3342"
click at [930, 419] on button "Confirm OTP" at bounding box center [942, 429] width 76 height 21
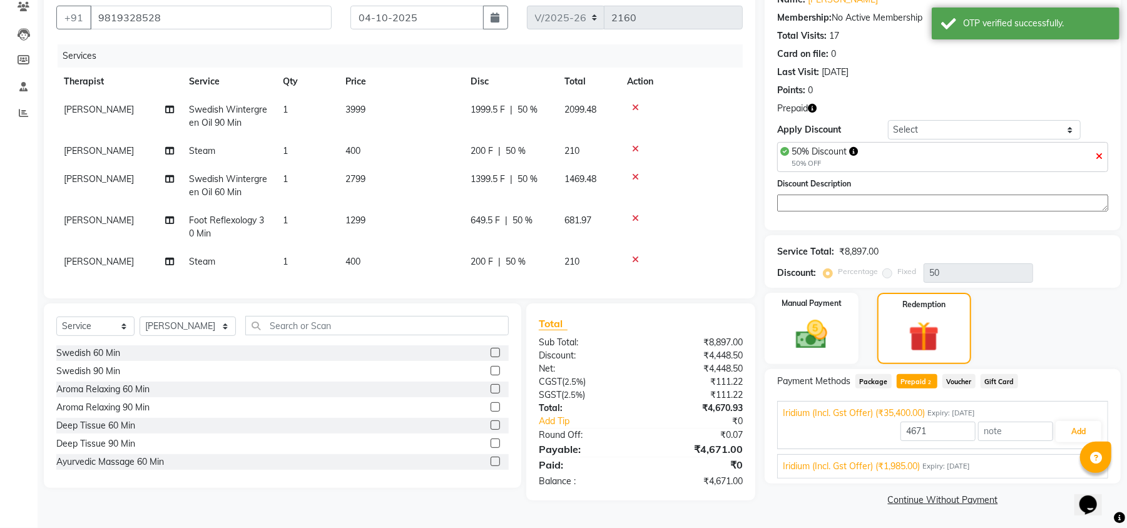
click at [874, 463] on span "Iridium (Incl. Gst Offer) (₹1,985.00)" at bounding box center [851, 466] width 137 height 13
click at [1057, 463] on button "Add" at bounding box center [1079, 461] width 46 height 21
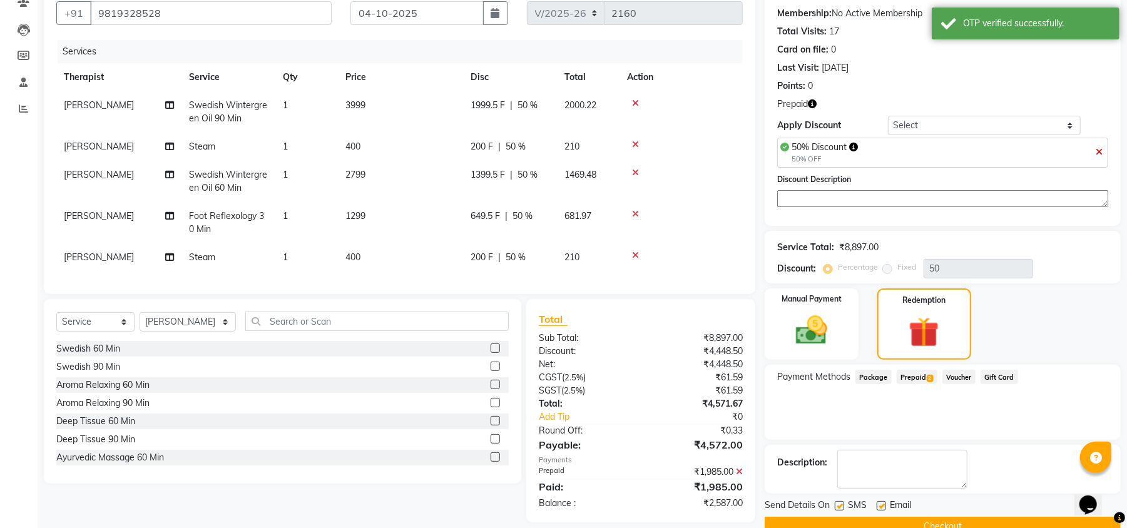
click at [909, 378] on span "Prepaid 2" at bounding box center [917, 377] width 41 height 14
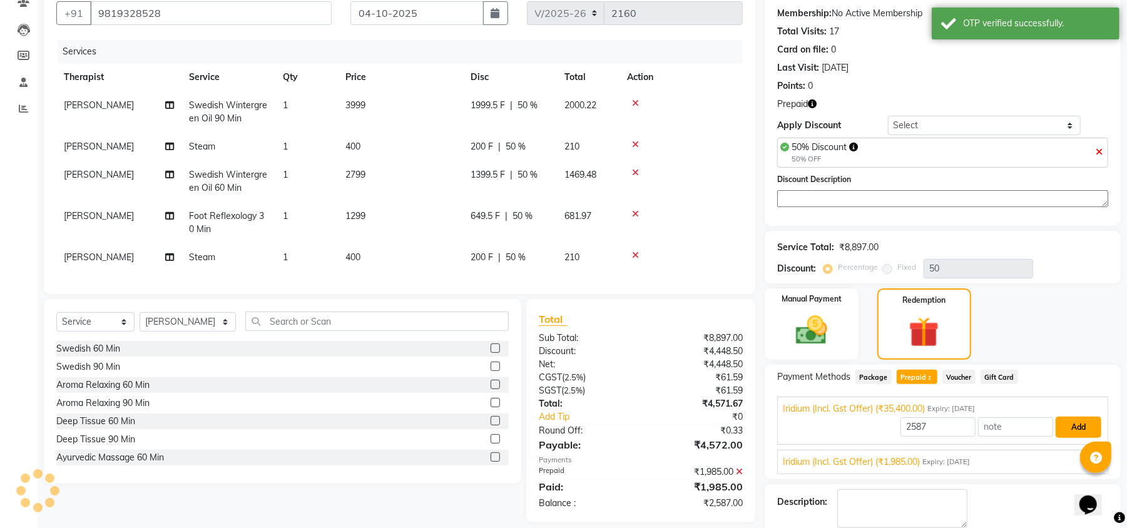
click at [1077, 428] on button "Add" at bounding box center [1079, 427] width 46 height 21
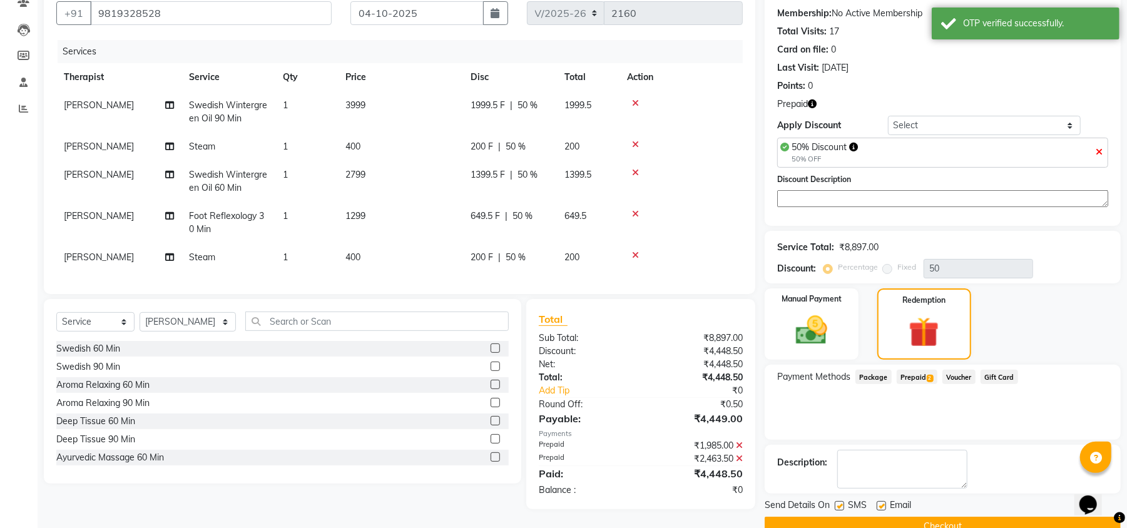
scroll to position [143, 0]
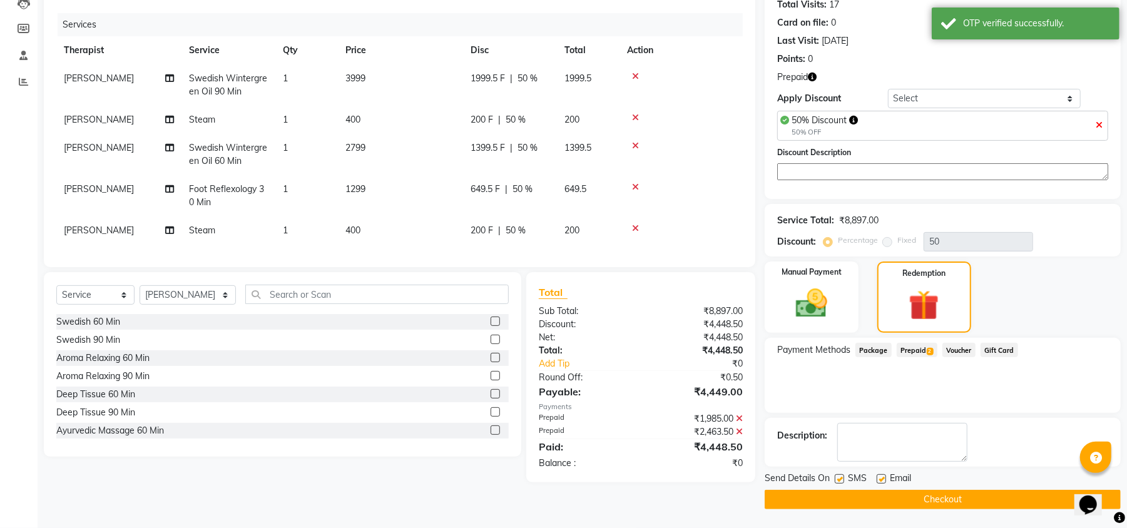
click at [815, 496] on button "Checkout" at bounding box center [943, 499] width 356 height 19
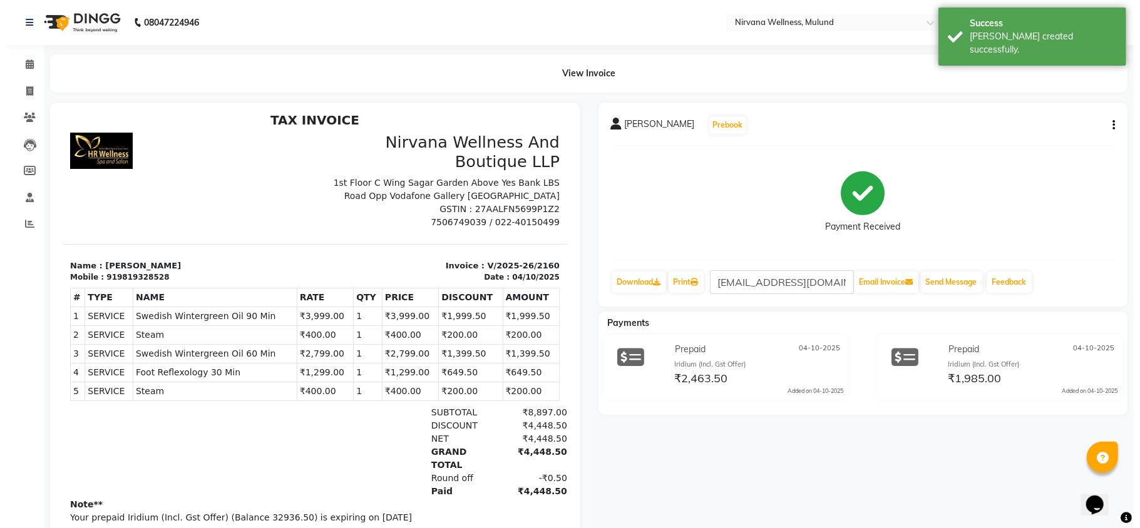
scroll to position [10, 0]
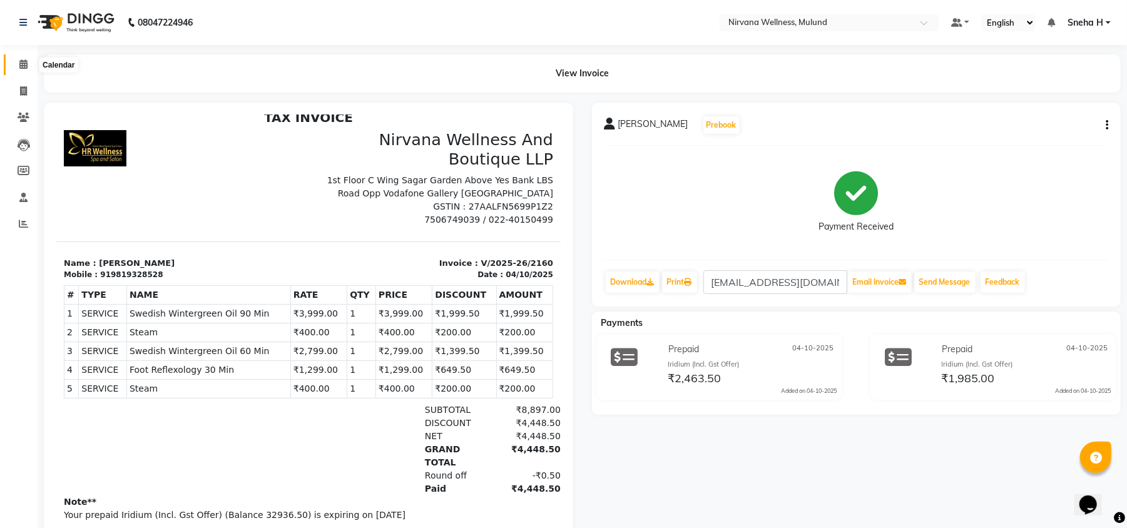
click at [28, 59] on span at bounding box center [24, 65] width 22 height 14
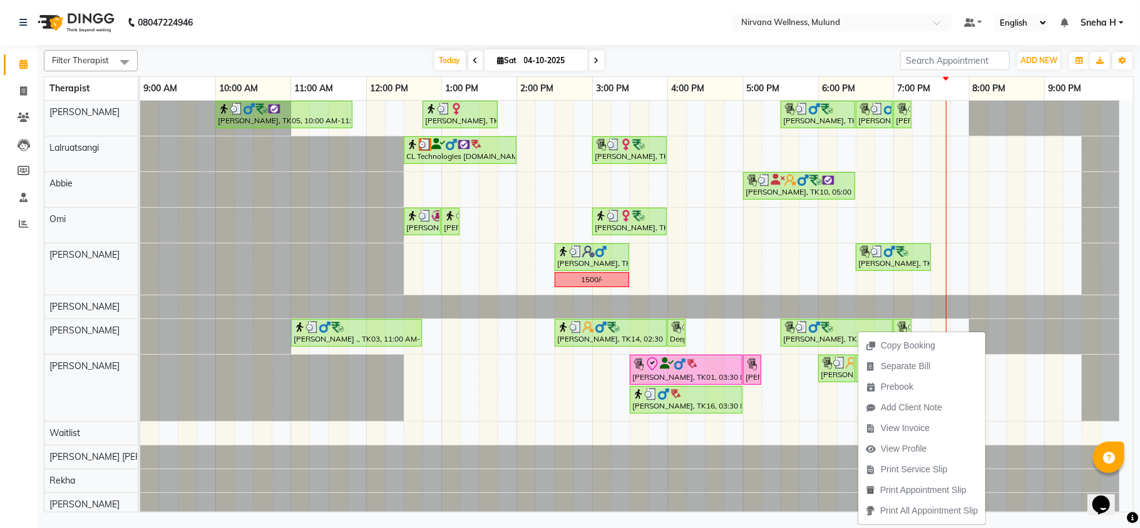
click at [498, 20] on nav "08047224946 Select Location × Nirvana Wellness, Mulund Default Panel My Panel E…" at bounding box center [570, 22] width 1140 height 45
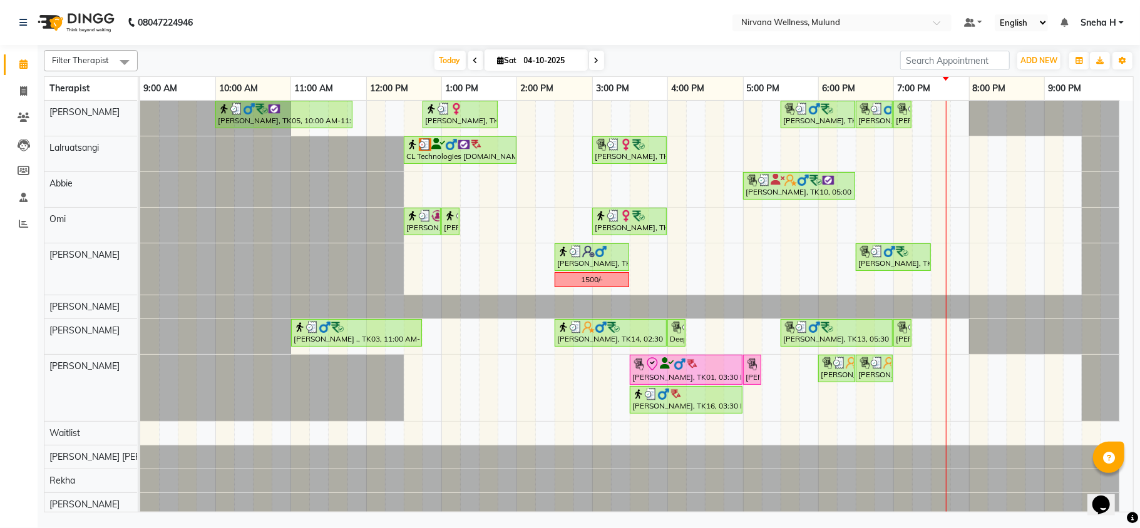
click at [594, 57] on icon at bounding box center [596, 61] width 5 height 8
type input "05-10-2025"
